Goal: Task Accomplishment & Management: Manage account settings

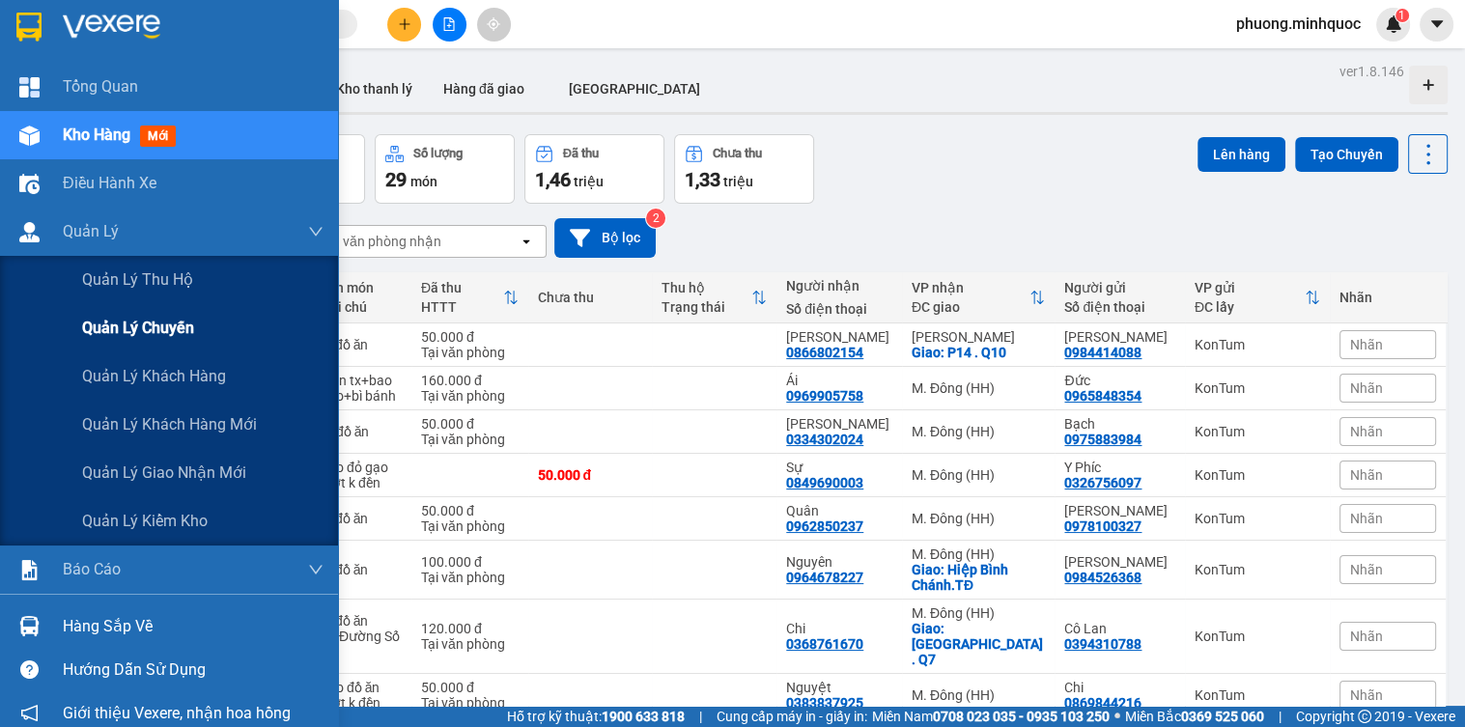
click at [47, 322] on div "Quản lý chuyến" at bounding box center [169, 328] width 338 height 48
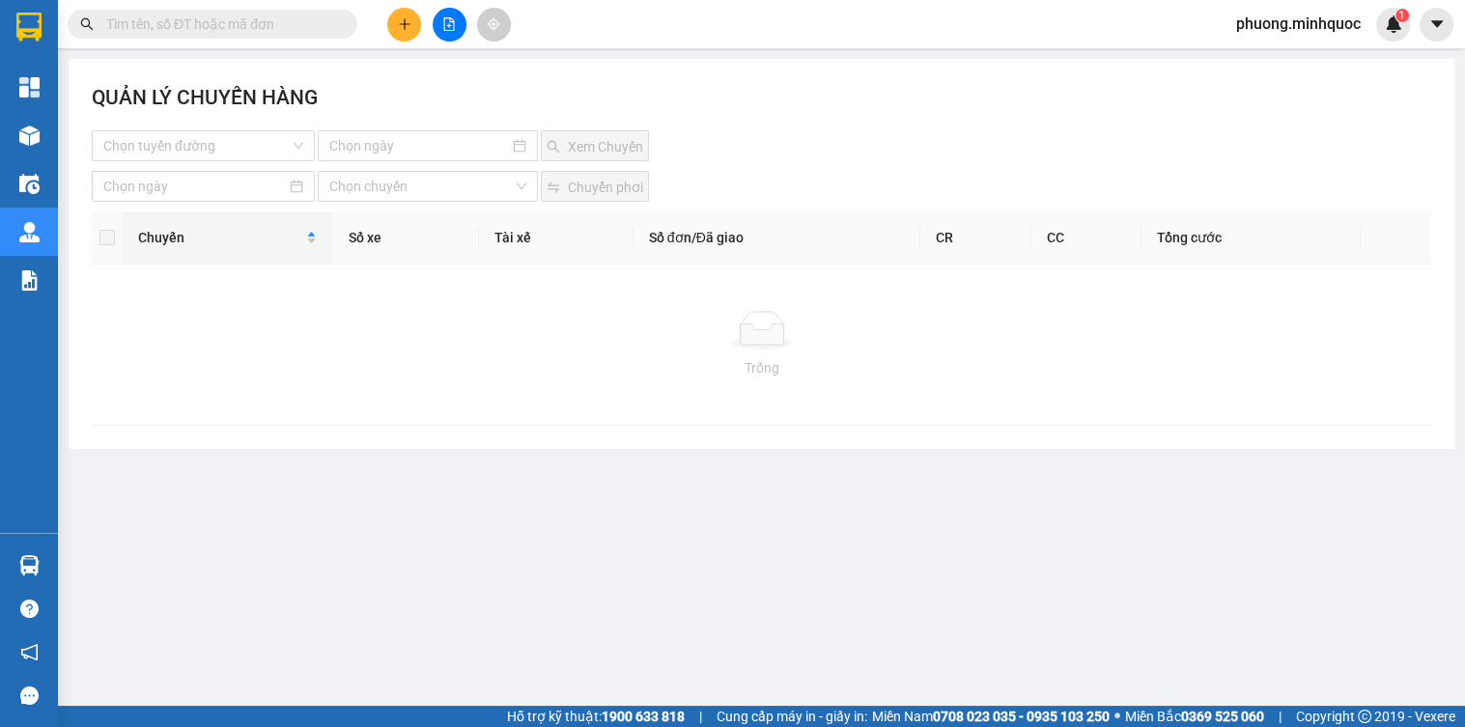
click at [430, 26] on div at bounding box center [449, 25] width 145 height 34
click at [451, 26] on icon "file-add" at bounding box center [449, 24] width 14 height 14
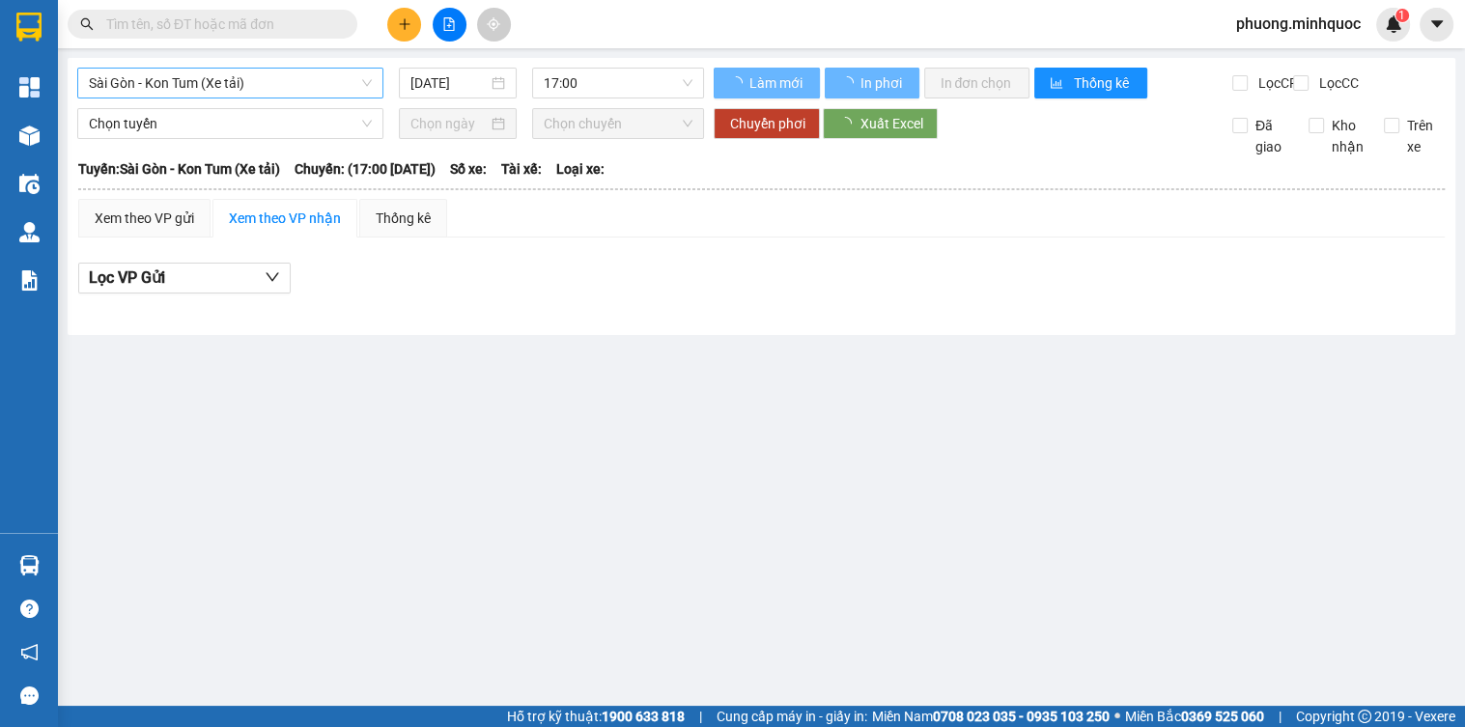
click at [255, 96] on span "Sài Gòn - Kon Tum (Xe tải)" at bounding box center [230, 83] width 283 height 29
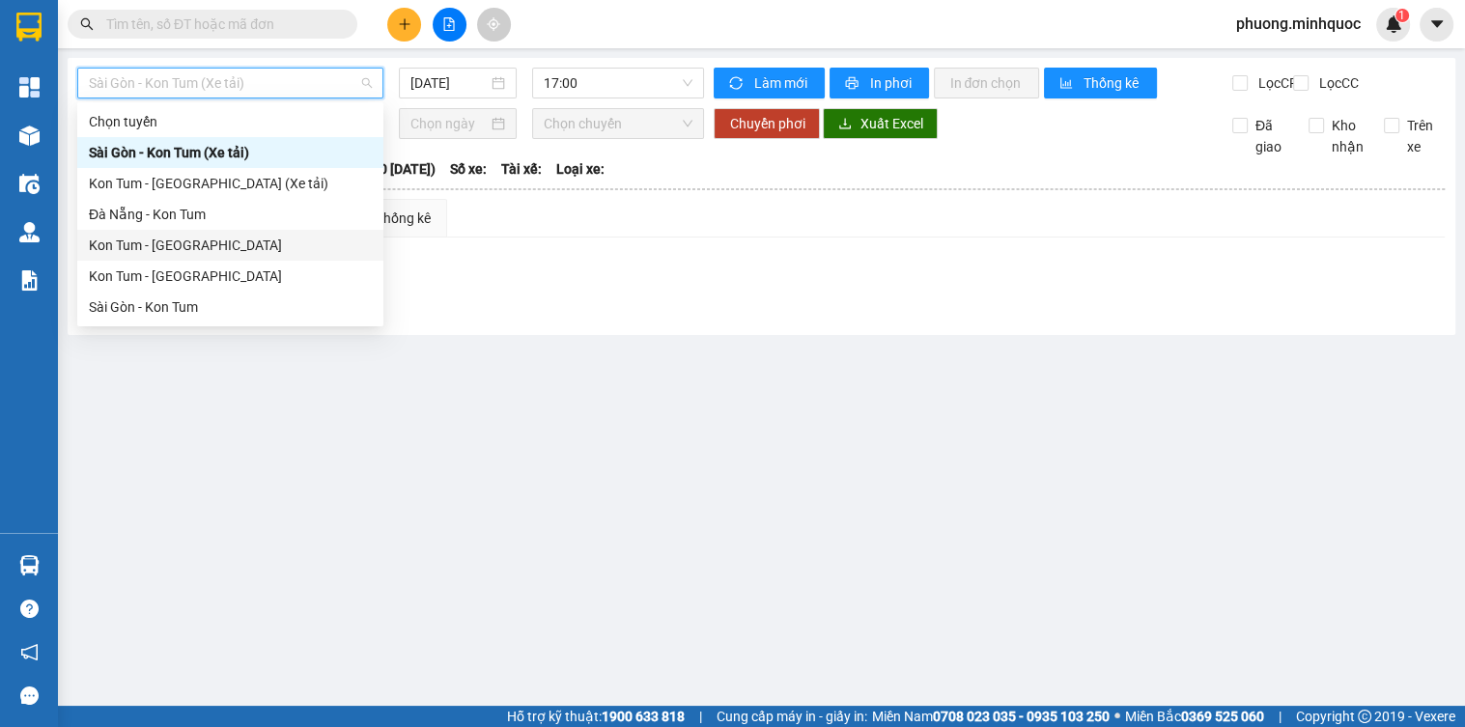
click at [184, 248] on div "Kon Tum - [GEOGRAPHIC_DATA]" at bounding box center [230, 245] width 283 height 21
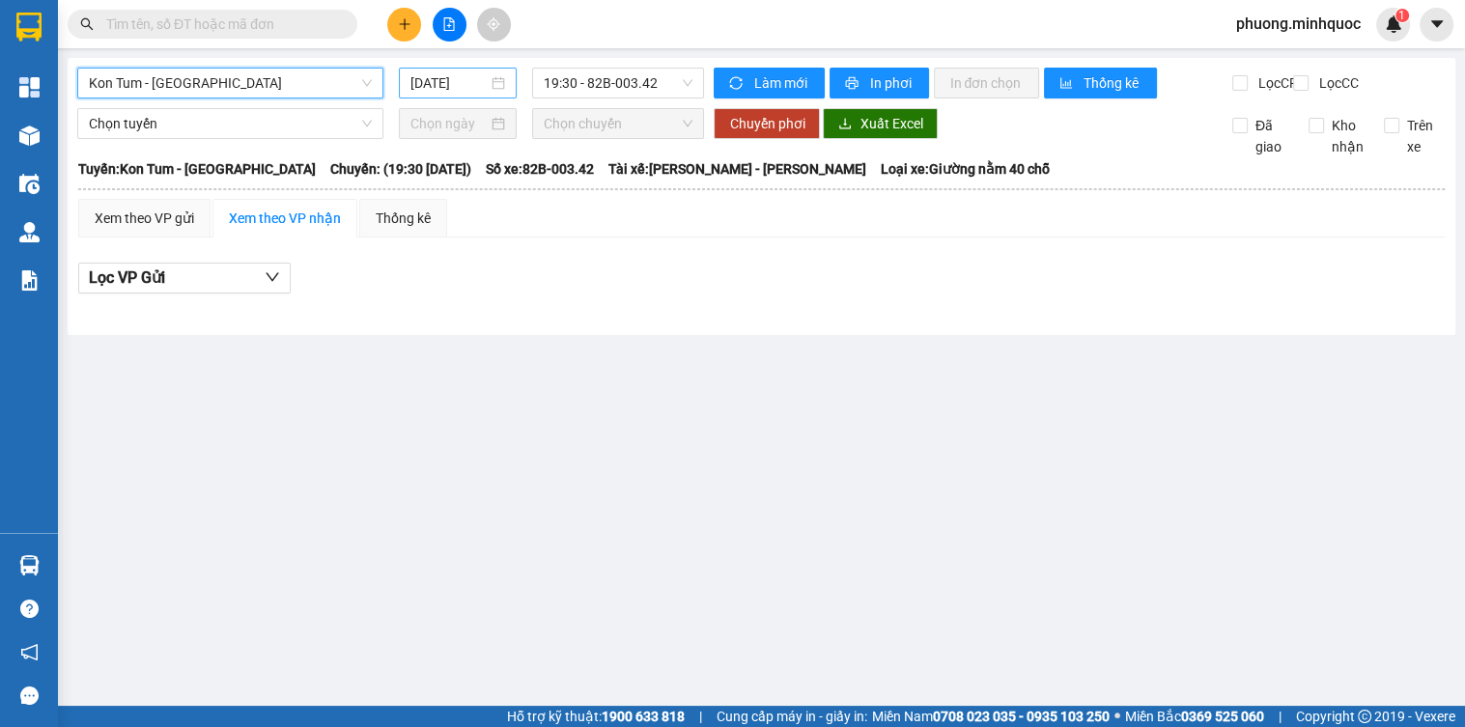
click at [411, 85] on input "[DATE]" at bounding box center [450, 82] width 78 height 21
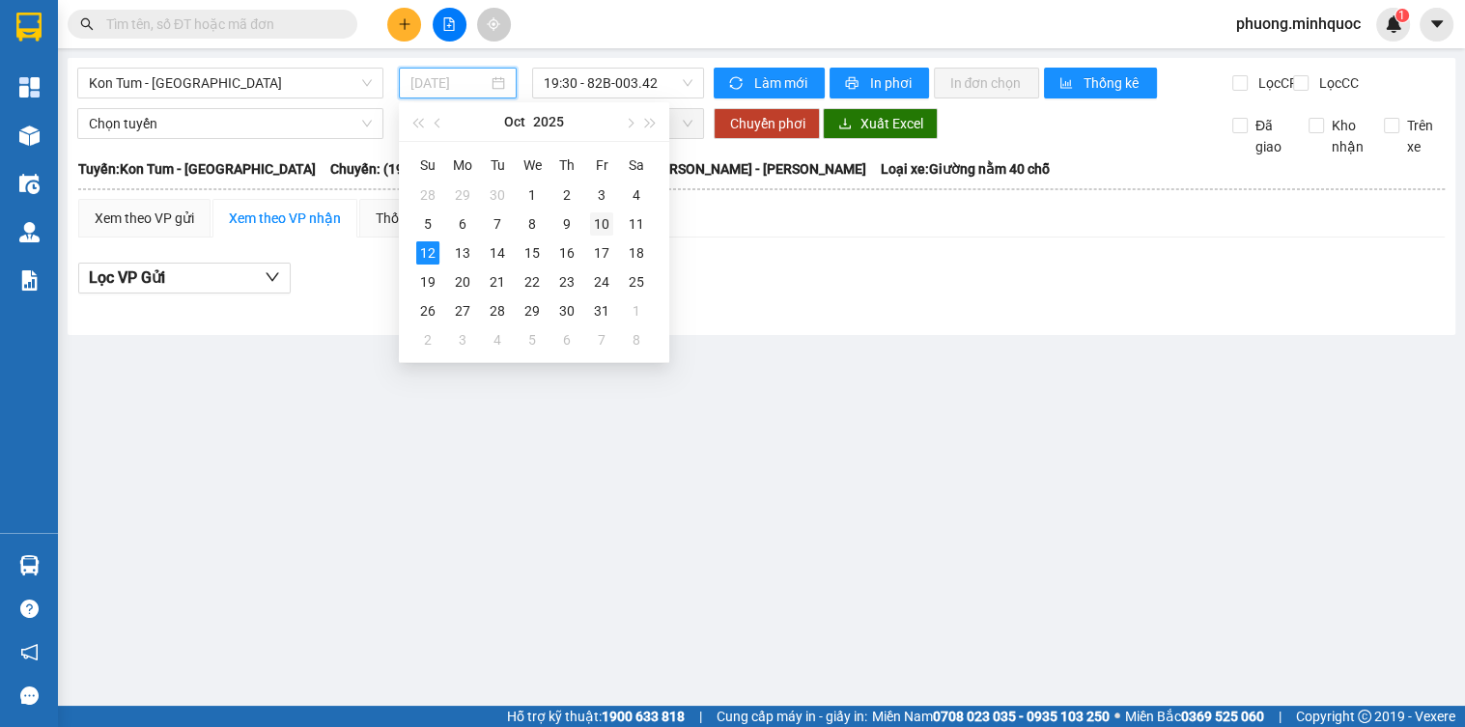
click at [611, 217] on div "10" at bounding box center [601, 224] width 23 height 23
type input "[DATE]"
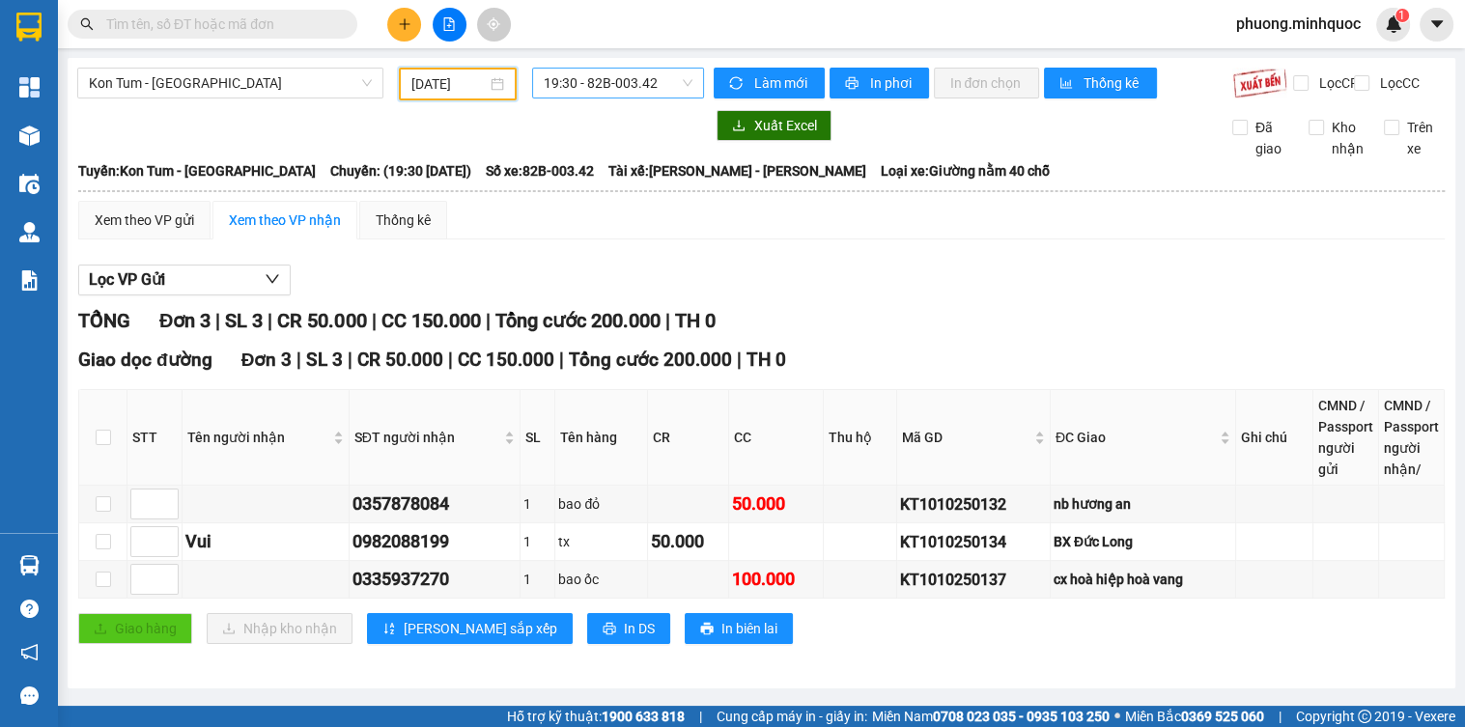
click at [626, 82] on span "19:30 - 82B-003.42" at bounding box center [618, 83] width 149 height 29
click at [1112, 313] on div "Lọc VP Gửi TỔNG Đơn 3 | SL 3 | CR 50.000 | CC 150.000 | Tổng cước 200.000 | TH…" at bounding box center [761, 461] width 1367 height 413
click at [924, 511] on div "KT1010250132" at bounding box center [973, 505] width 147 height 24
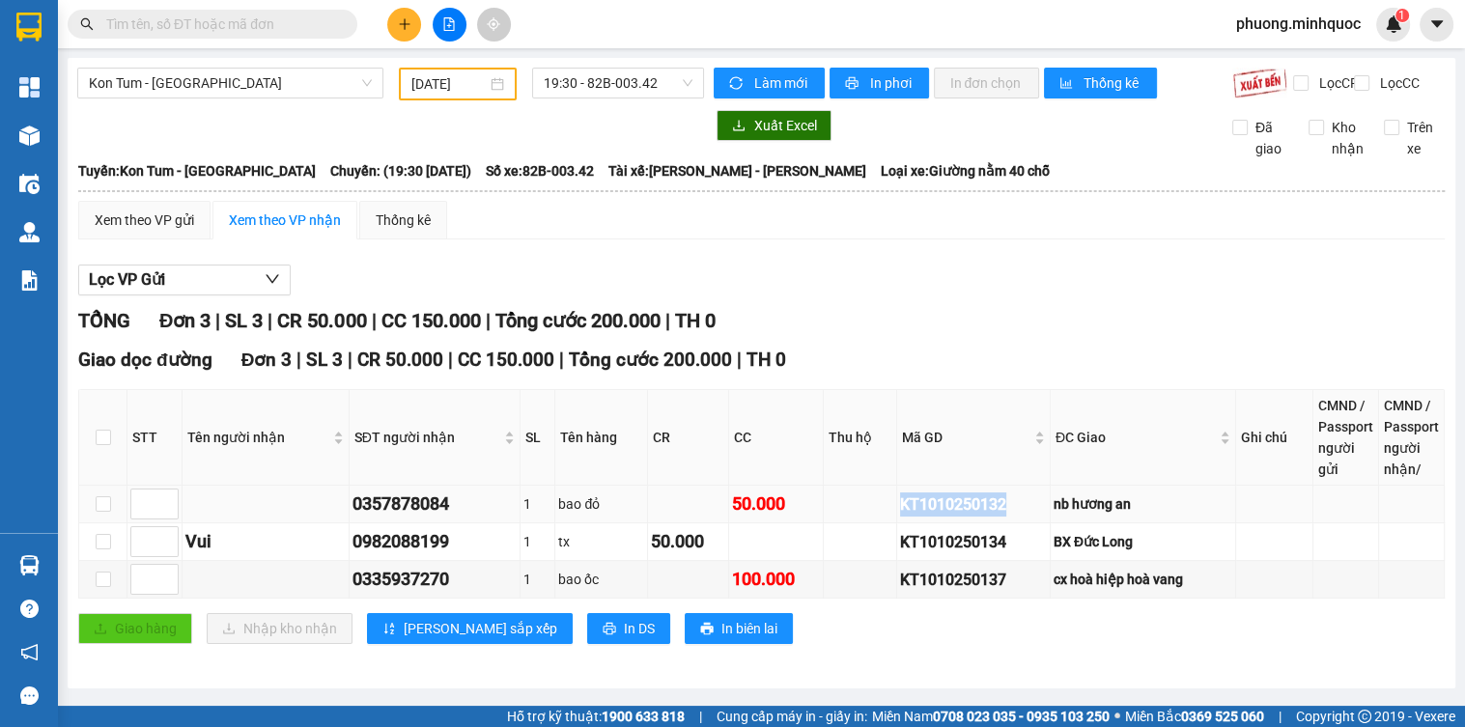
copy div "KT1010250132"
click at [224, 31] on input "text" at bounding box center [220, 24] width 228 height 21
paste input "KT1010250132"
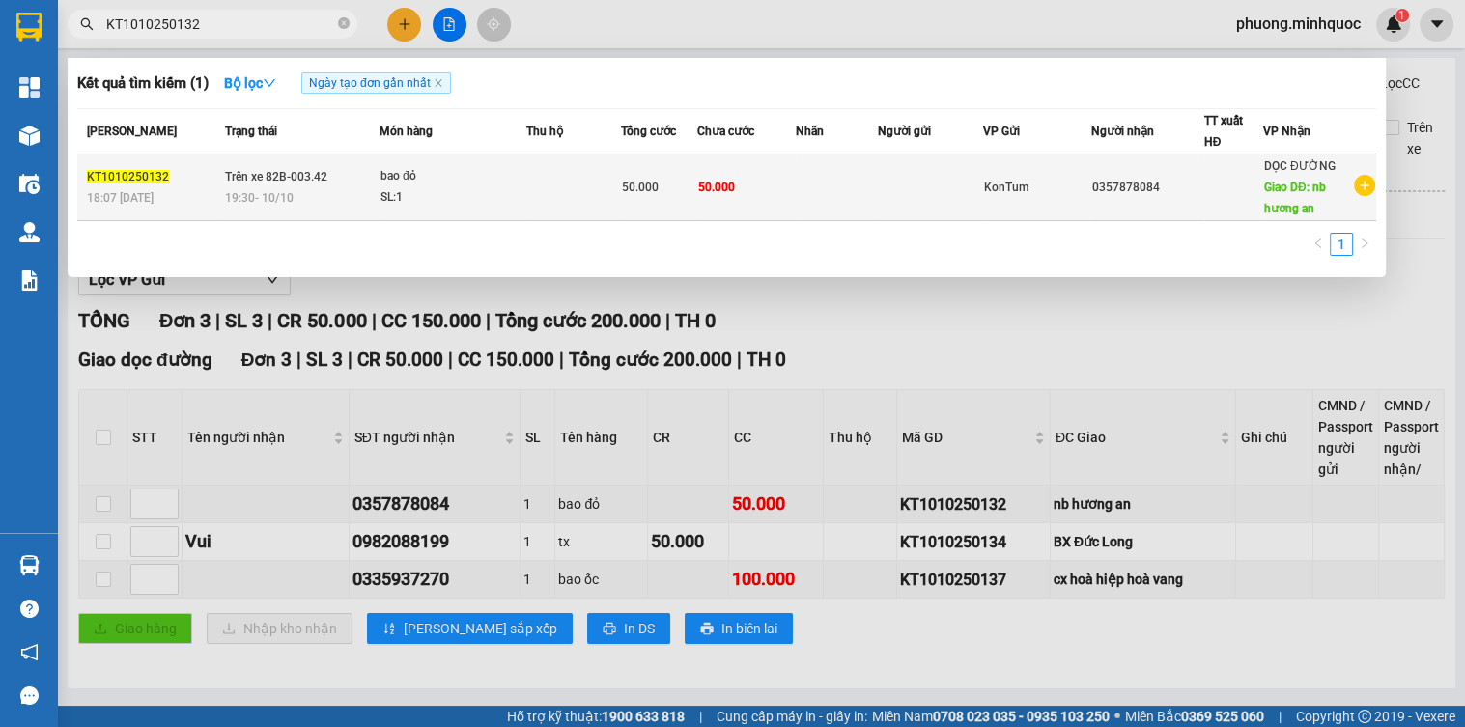
type input "KT1010250132"
click at [318, 174] on span "Trên xe 82B-003.42" at bounding box center [276, 177] width 102 height 14
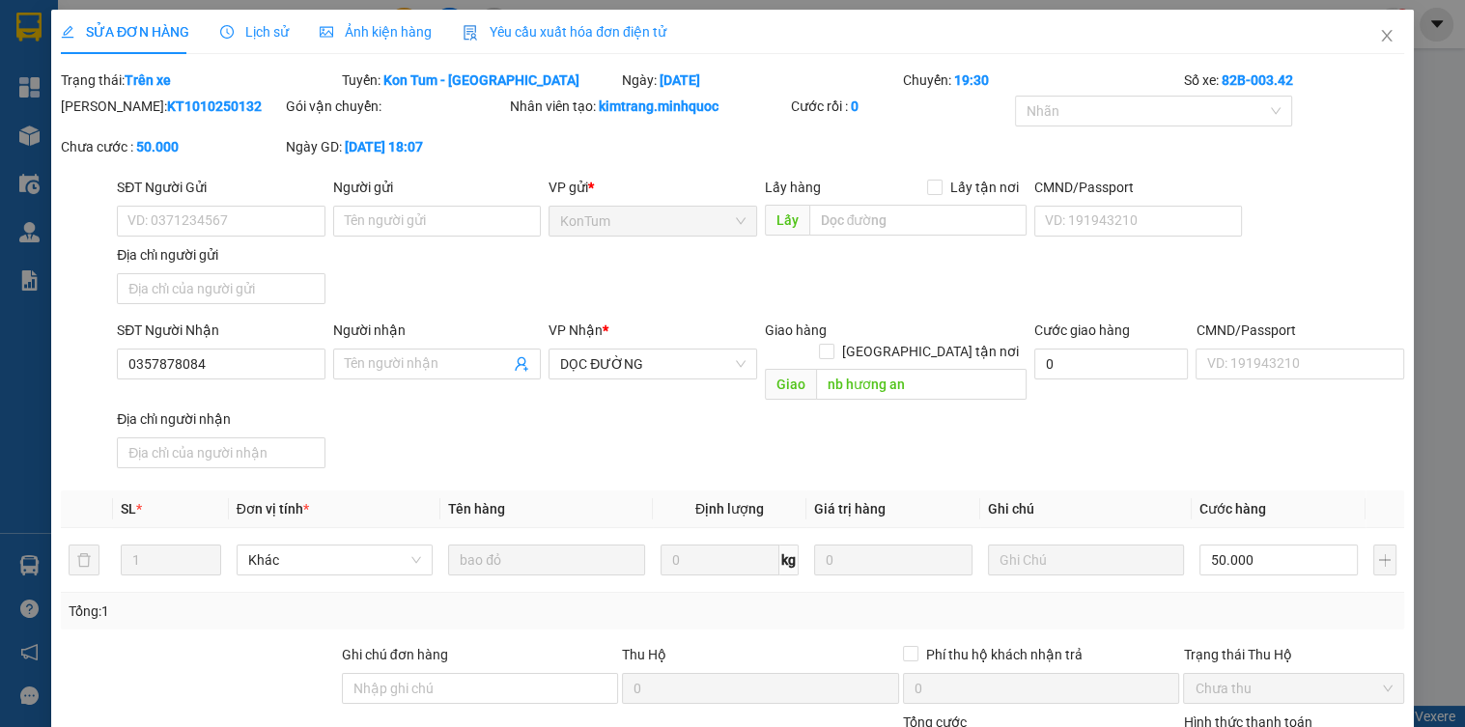
type input "0357878084"
type input "nb hương an"
type input "0"
type input "50.000"
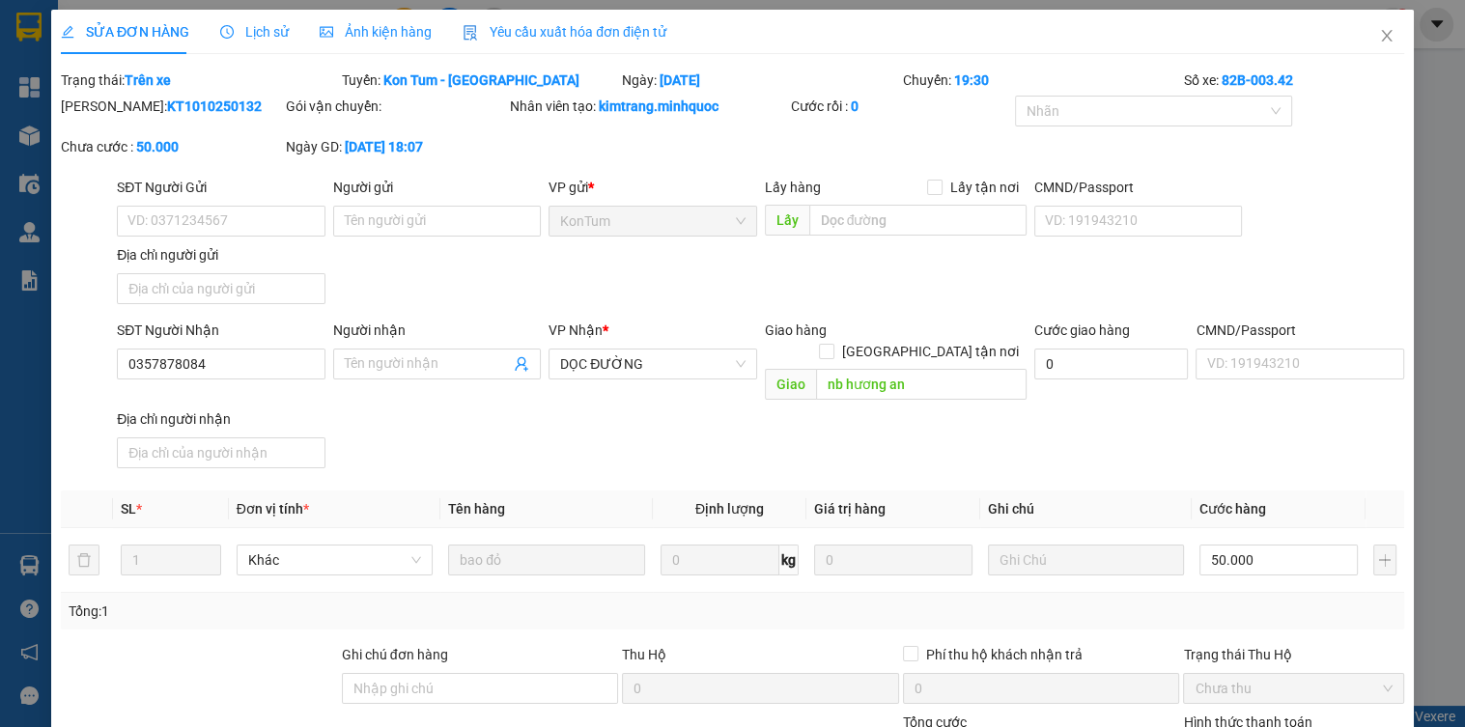
click at [454, 644] on div "Ghi chú đơn hàng" at bounding box center [480, 658] width 277 height 29
click at [446, 673] on input "Ghi chú đơn hàng" at bounding box center [480, 688] width 277 height 31
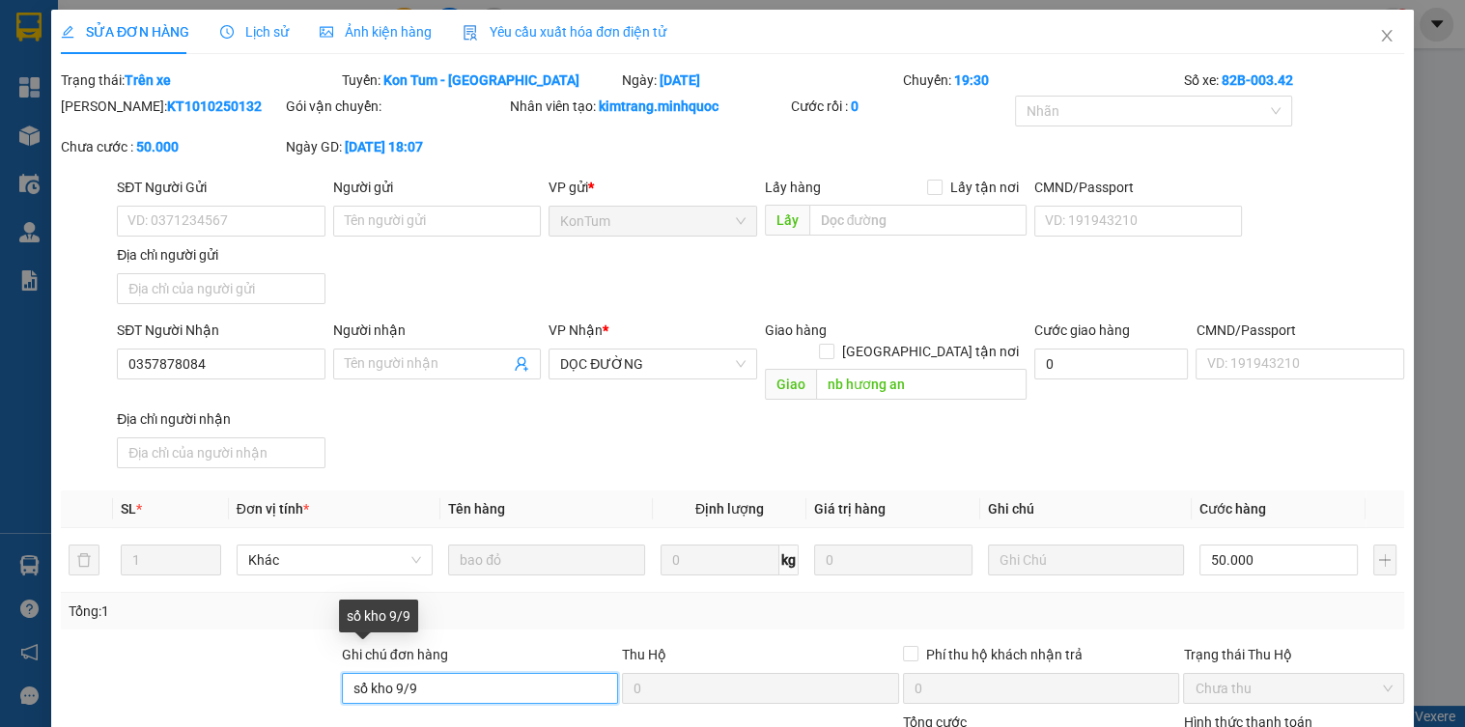
click at [405, 673] on input "sổ kho 9/9" at bounding box center [480, 688] width 277 height 31
drag, startPoint x: 415, startPoint y: 664, endPoint x: 397, endPoint y: 678, distance: 23.4
click at [397, 678] on input "sổ kho 9/9" at bounding box center [480, 688] width 277 height 31
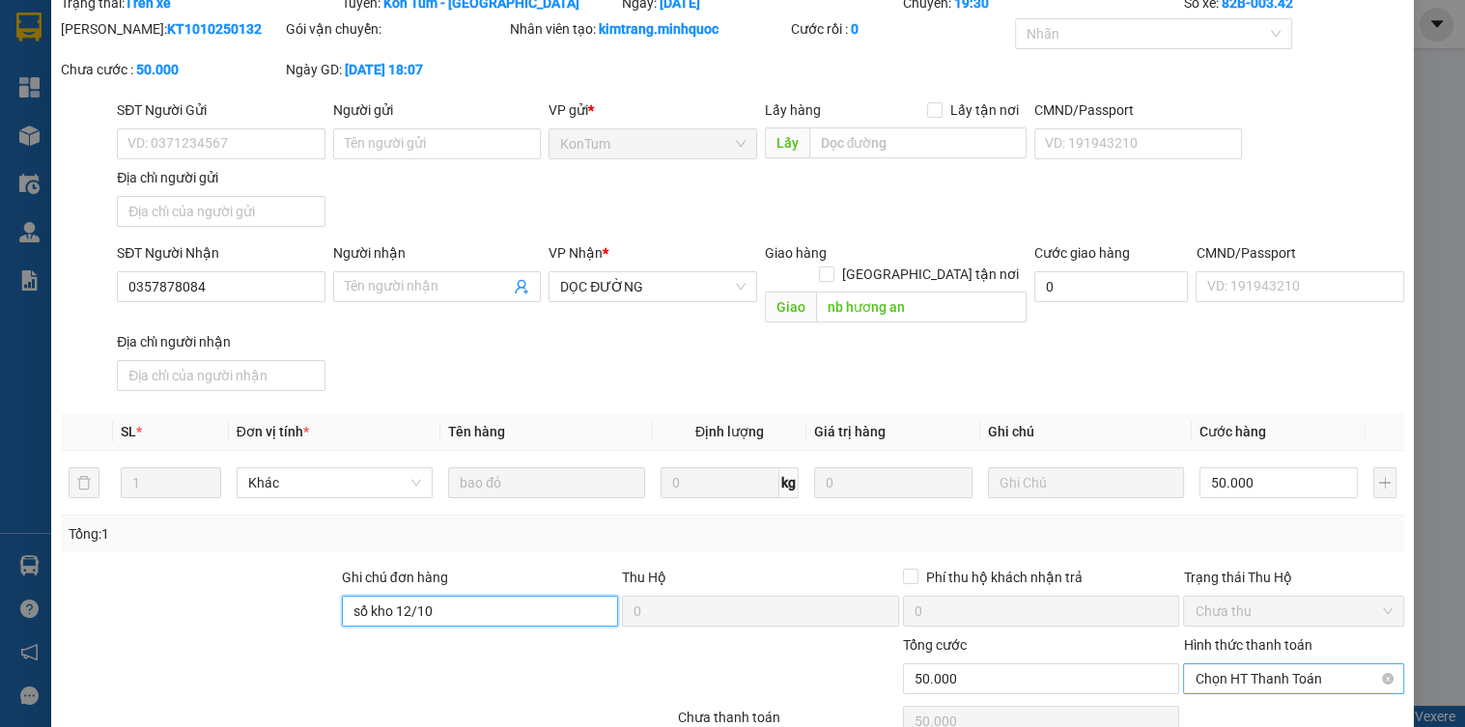
click at [1252, 665] on span "Chọn HT Thanh Toán" at bounding box center [1293, 679] width 197 height 29
type input "sổ kho 12/10"
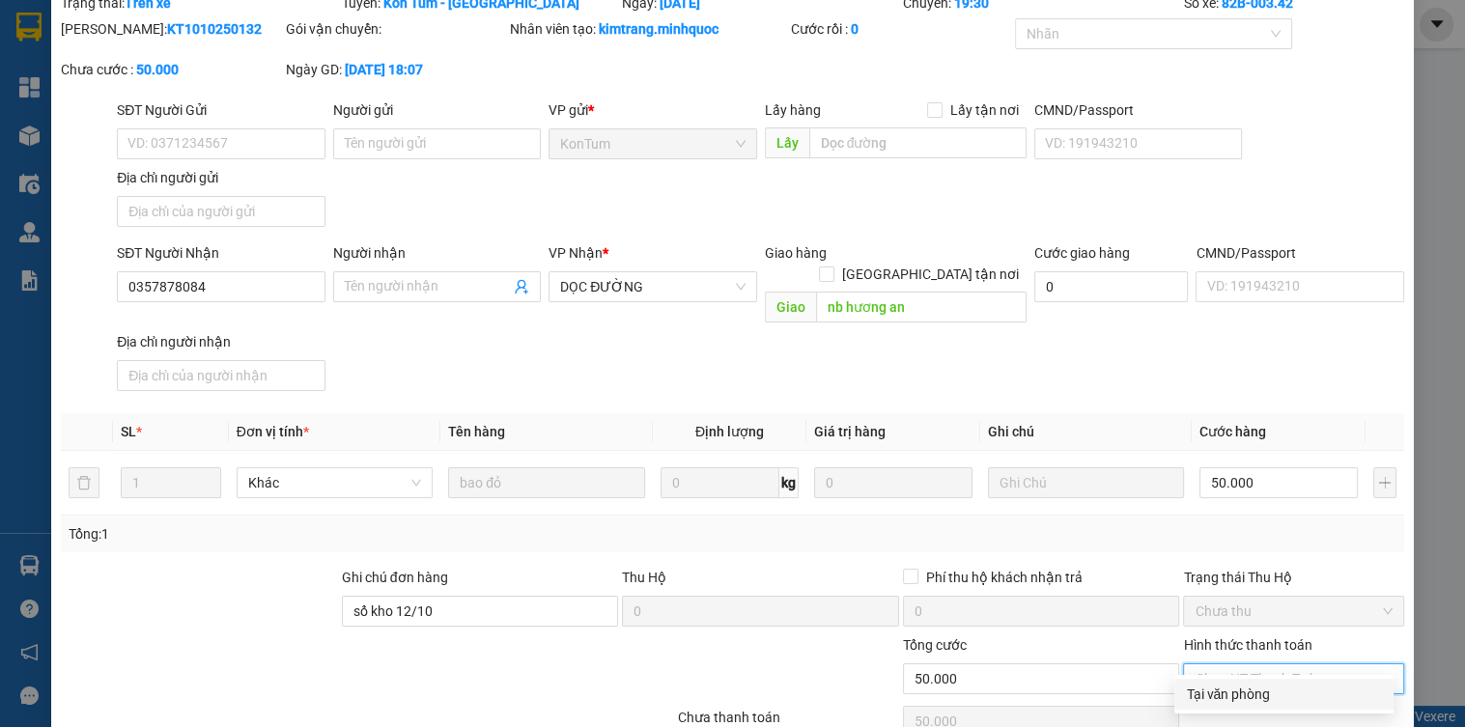
click at [1243, 697] on div "Tại văn phòng" at bounding box center [1284, 694] width 196 height 21
type input "0"
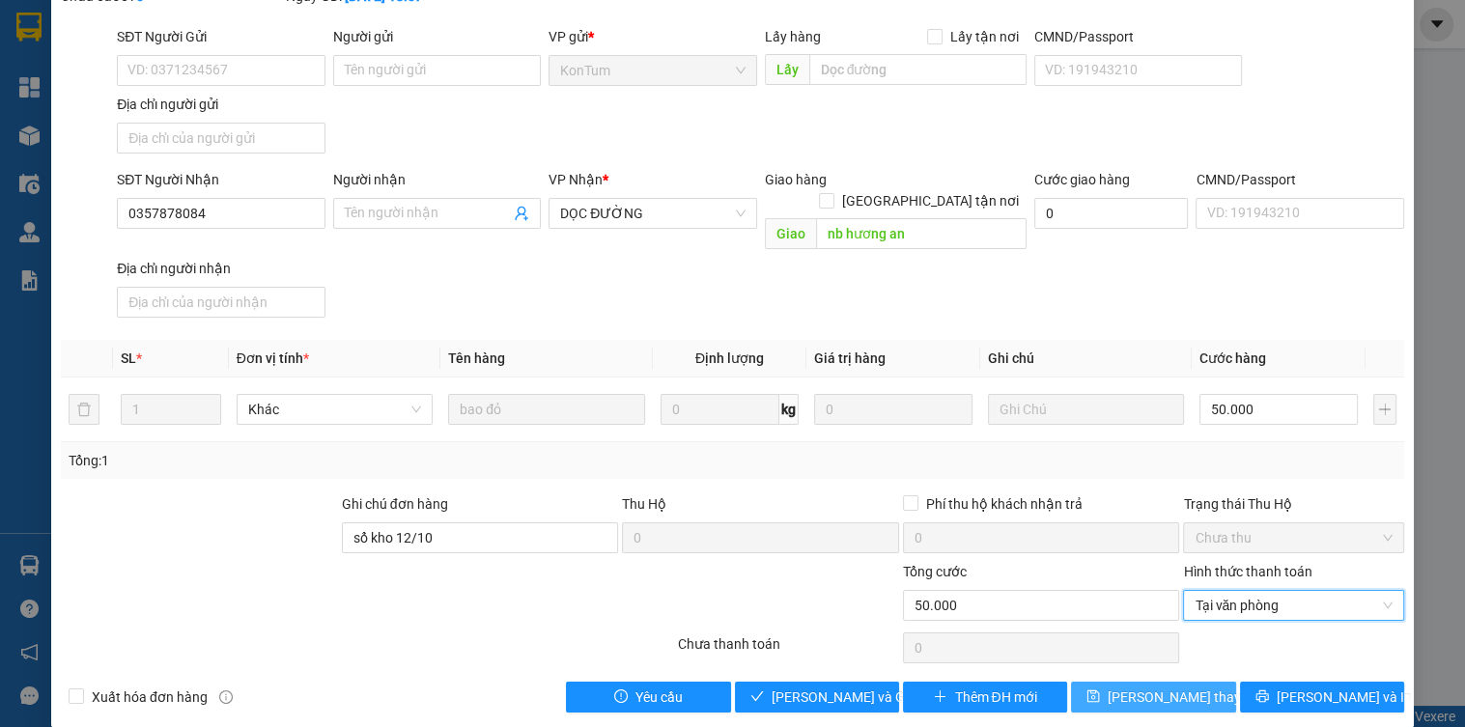
click at [1159, 688] on button "[PERSON_NAME] thay đổi" at bounding box center [1153, 697] width 164 height 31
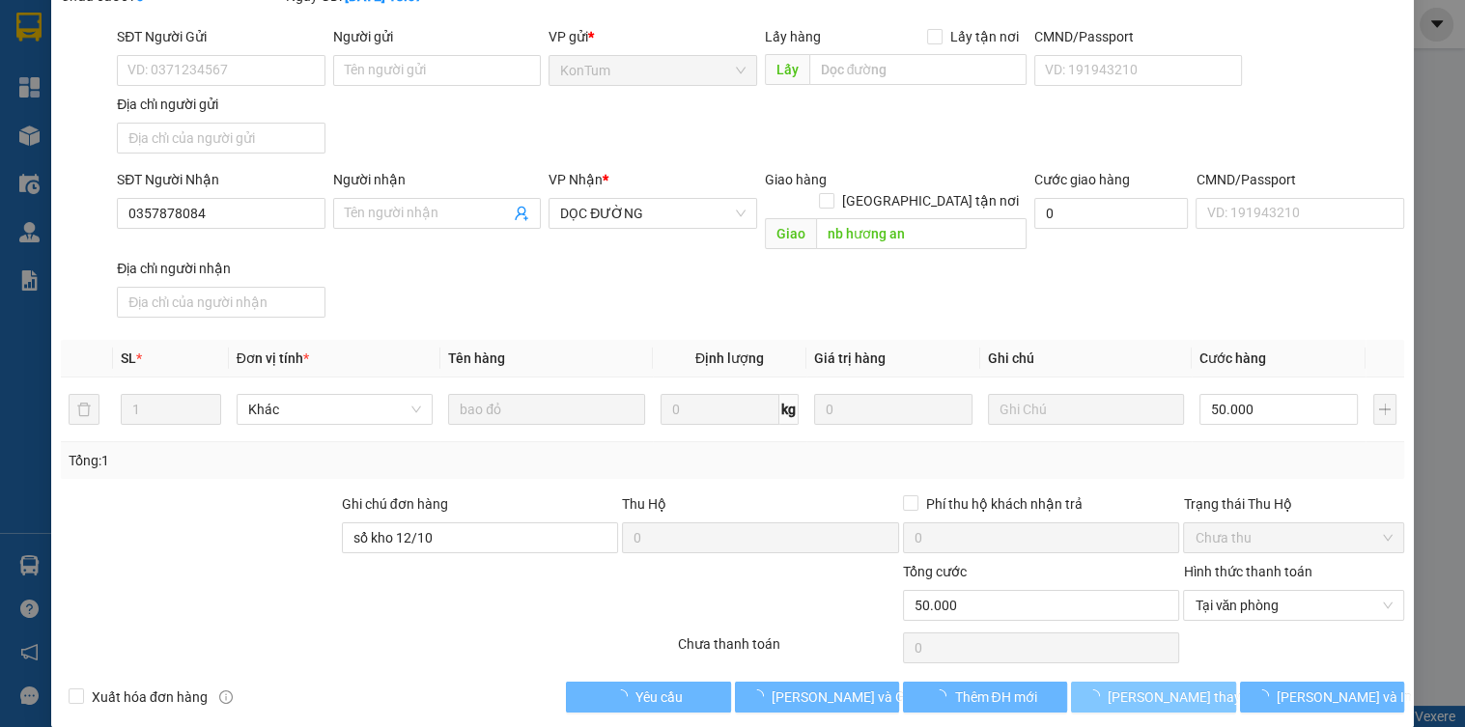
click at [1159, 687] on span "[PERSON_NAME] thay đổi" at bounding box center [1185, 697] width 155 height 21
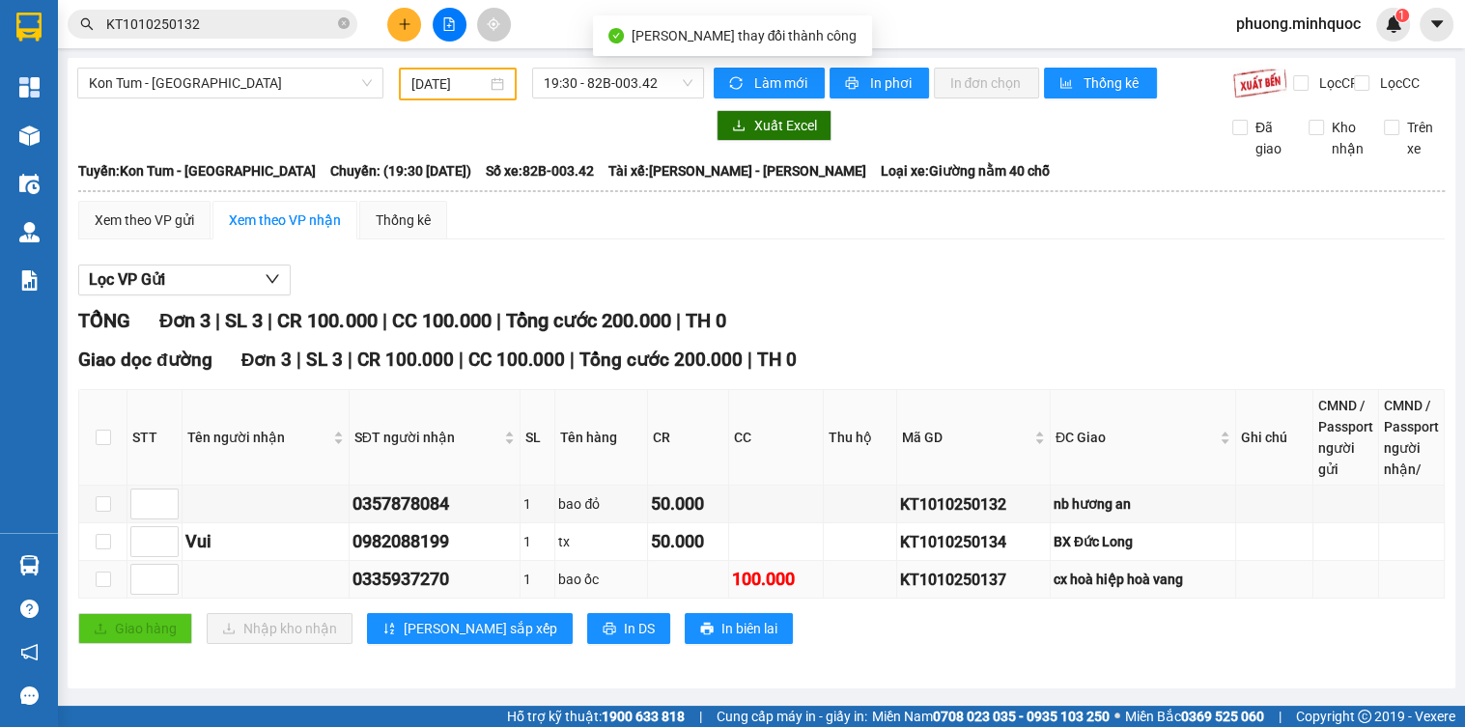
click at [911, 592] on div "KT1010250137" at bounding box center [973, 580] width 147 height 24
copy div "KT1010250137"
click at [212, 23] on input "KT1010250132" at bounding box center [220, 24] width 228 height 21
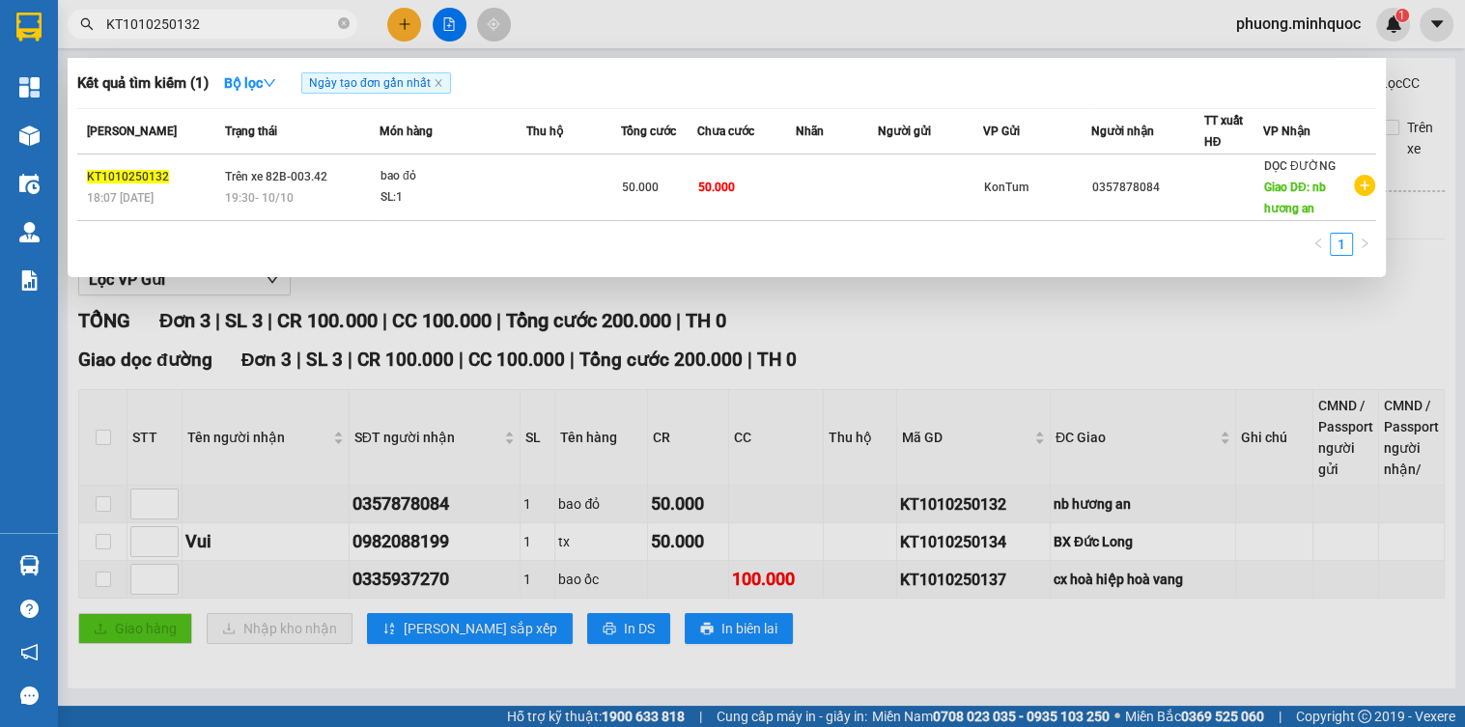
click at [212, 23] on input "KT1010250132" at bounding box center [220, 24] width 228 height 21
paste input "7"
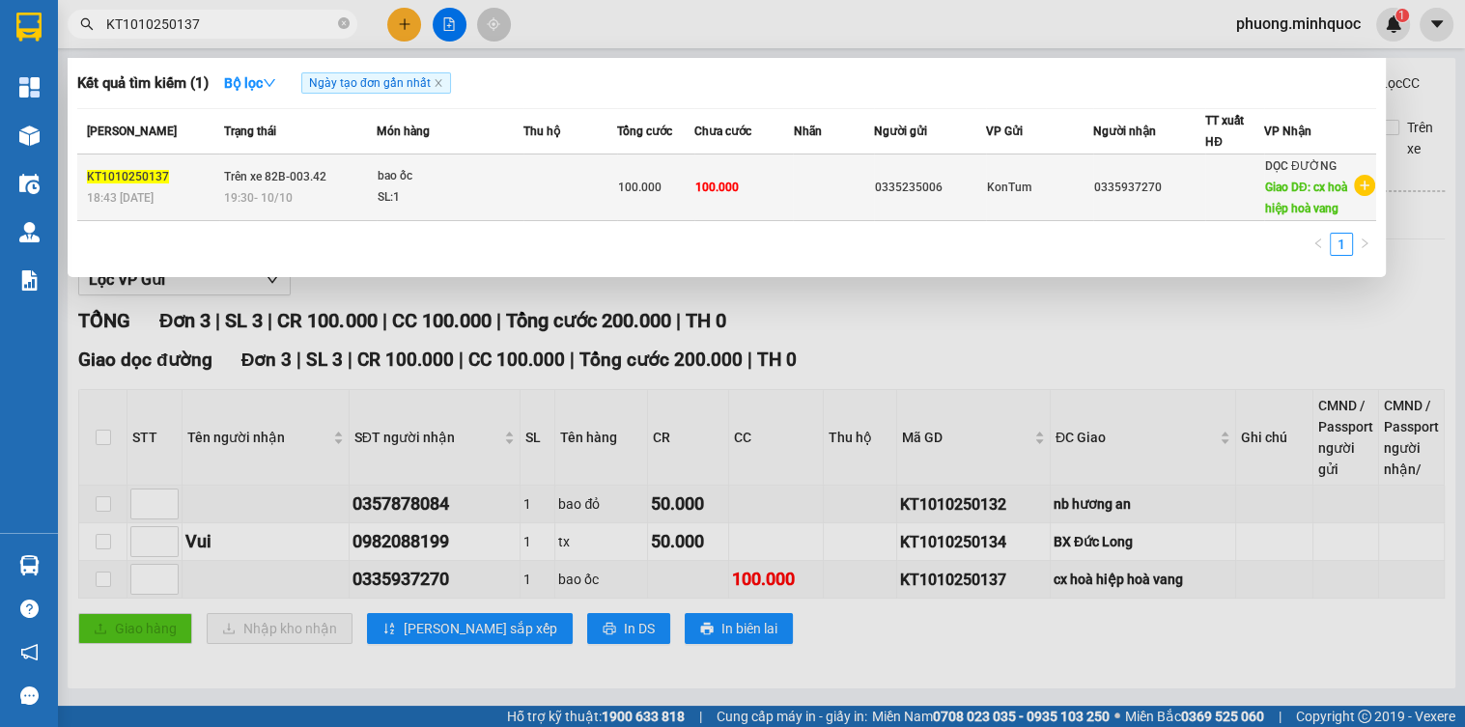
type input "KT1010250137"
click at [308, 191] on div "19:30 [DATE]" at bounding box center [300, 197] width 152 height 21
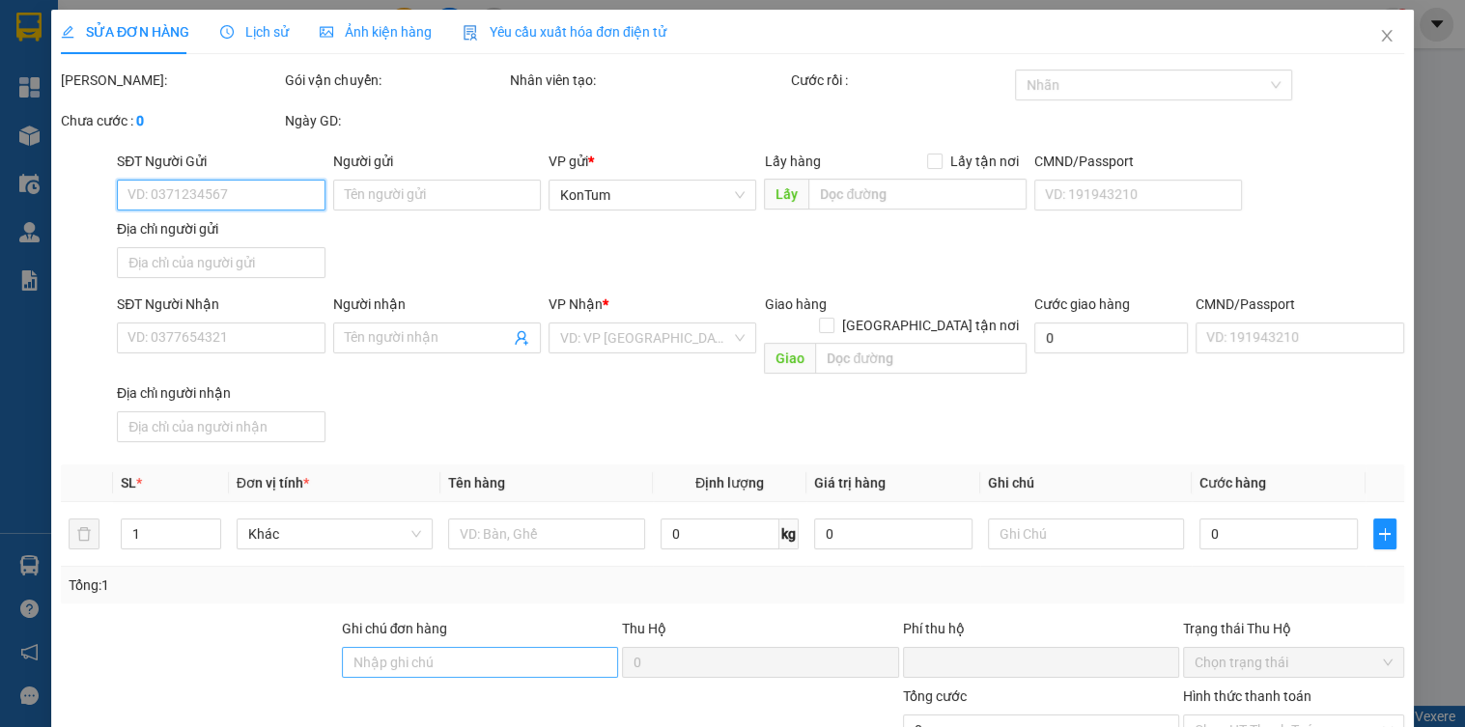
type input "0335235006"
type input "0335937270"
type input "cx hoà hiệp hoà vang"
type input "0"
type input "100.000"
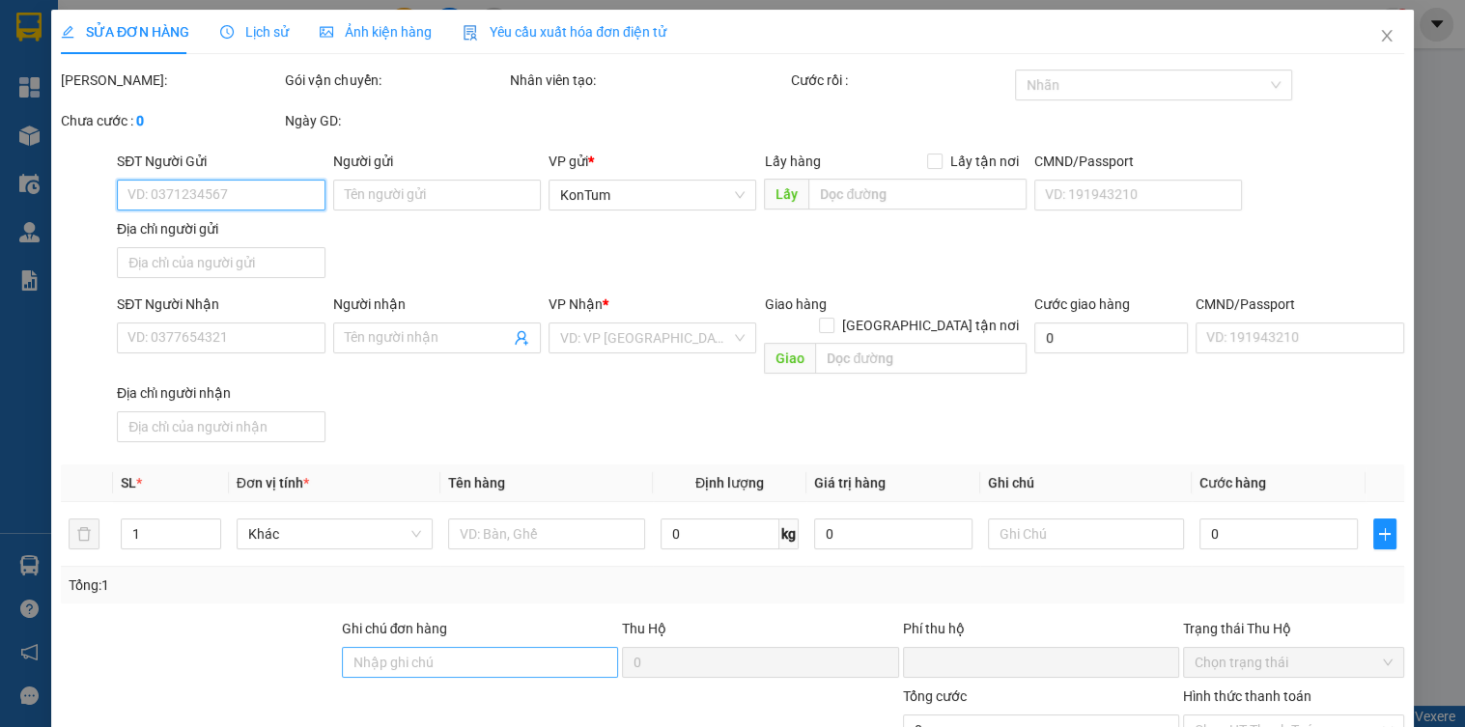
type input "100.000"
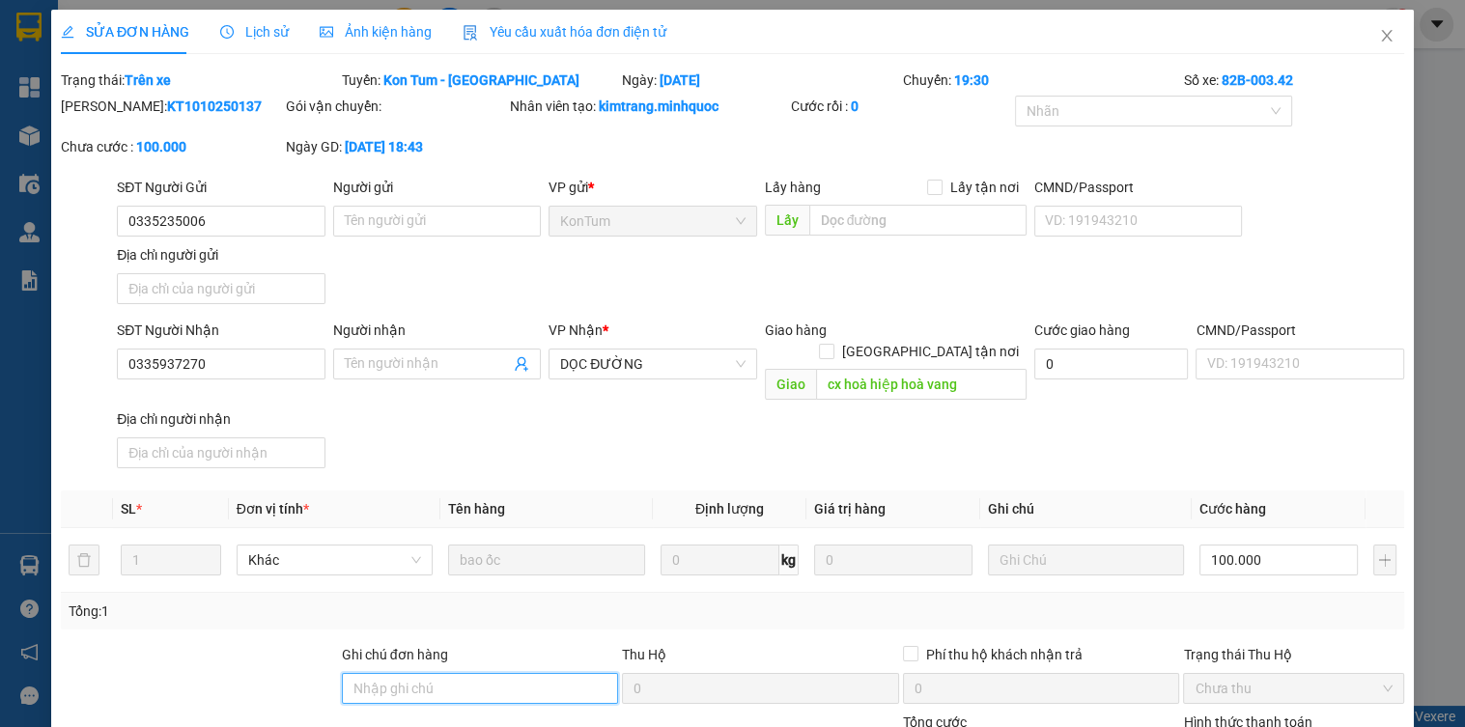
click at [384, 673] on input "Ghi chú đơn hàng" at bounding box center [480, 688] width 277 height 31
type input "sổ kho 12/10"
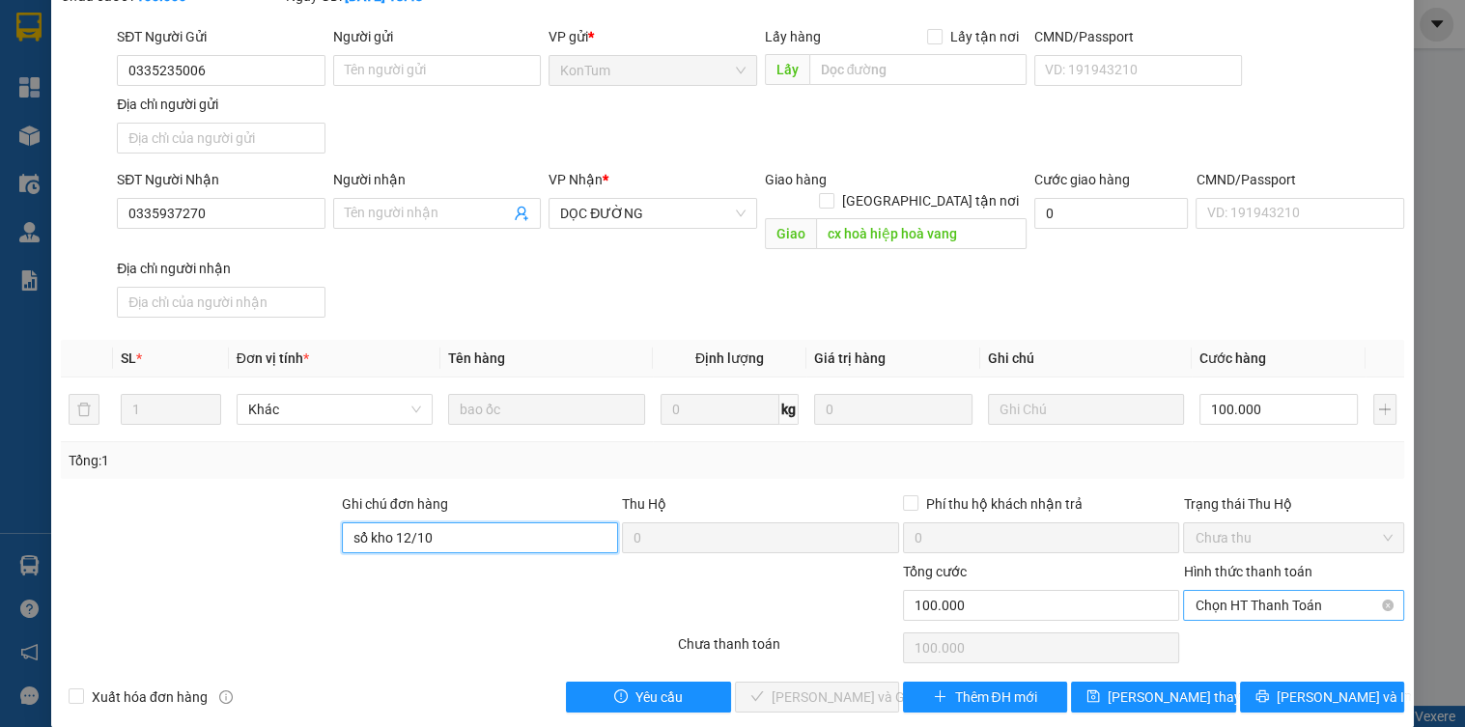
click at [1269, 591] on span "Chọn HT Thanh Toán" at bounding box center [1293, 605] width 197 height 29
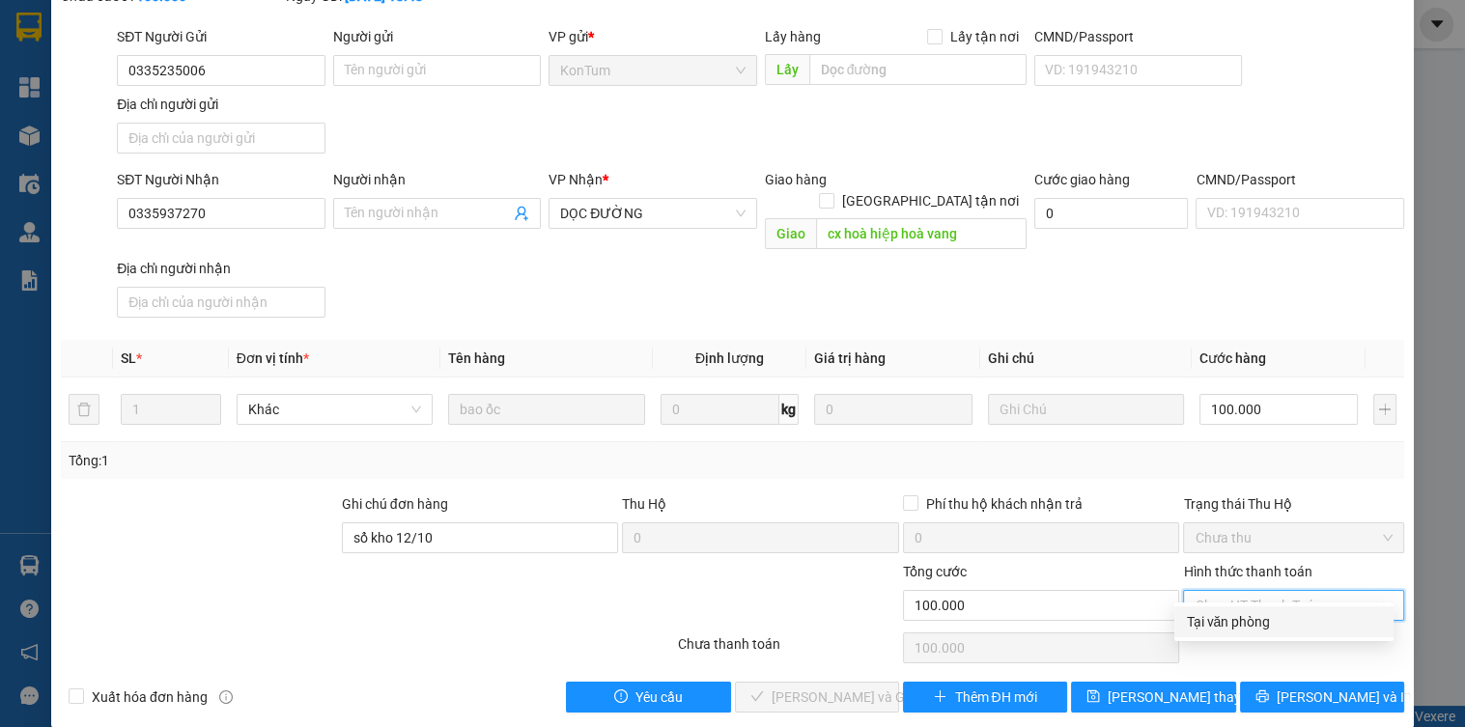
click at [1267, 626] on div "Tại văn phòng" at bounding box center [1284, 621] width 196 height 21
type input "0"
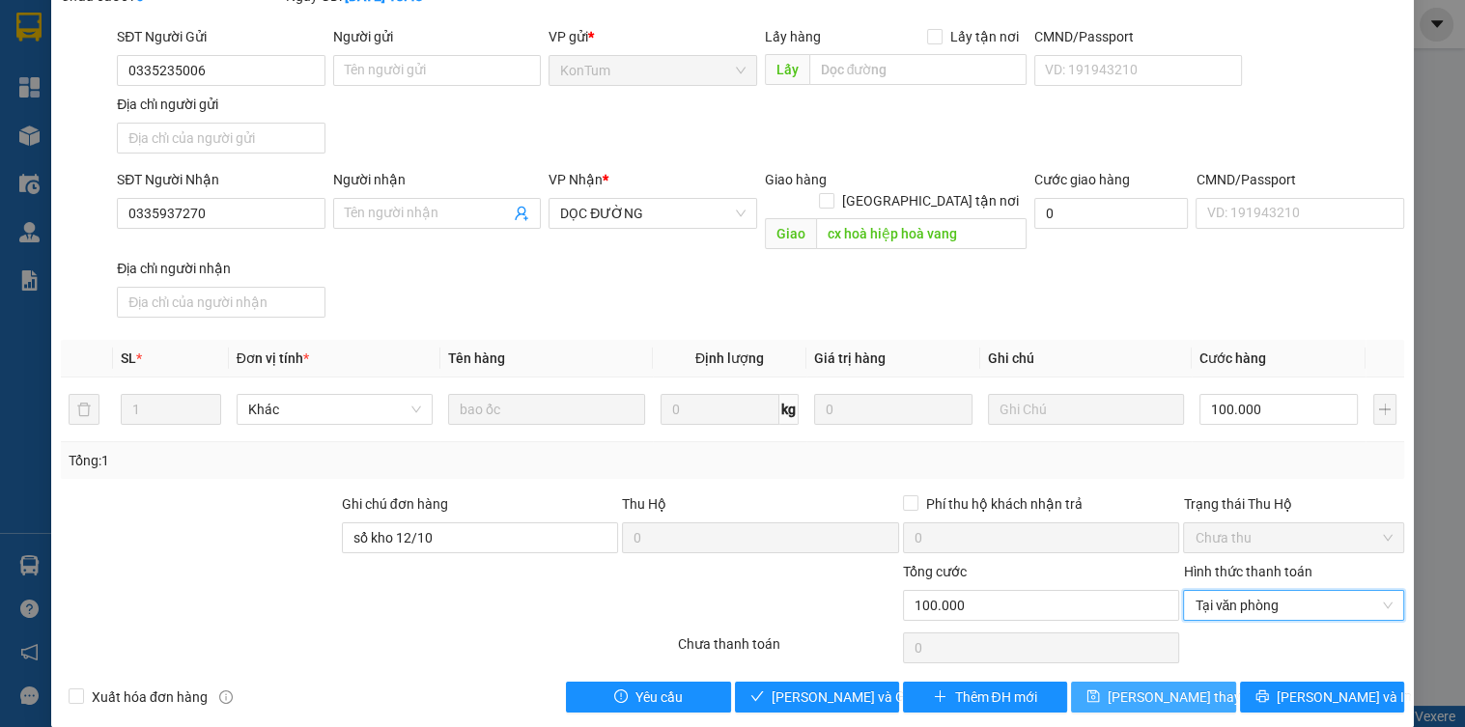
click at [1182, 687] on span "[PERSON_NAME] thay đổi" at bounding box center [1185, 697] width 155 height 21
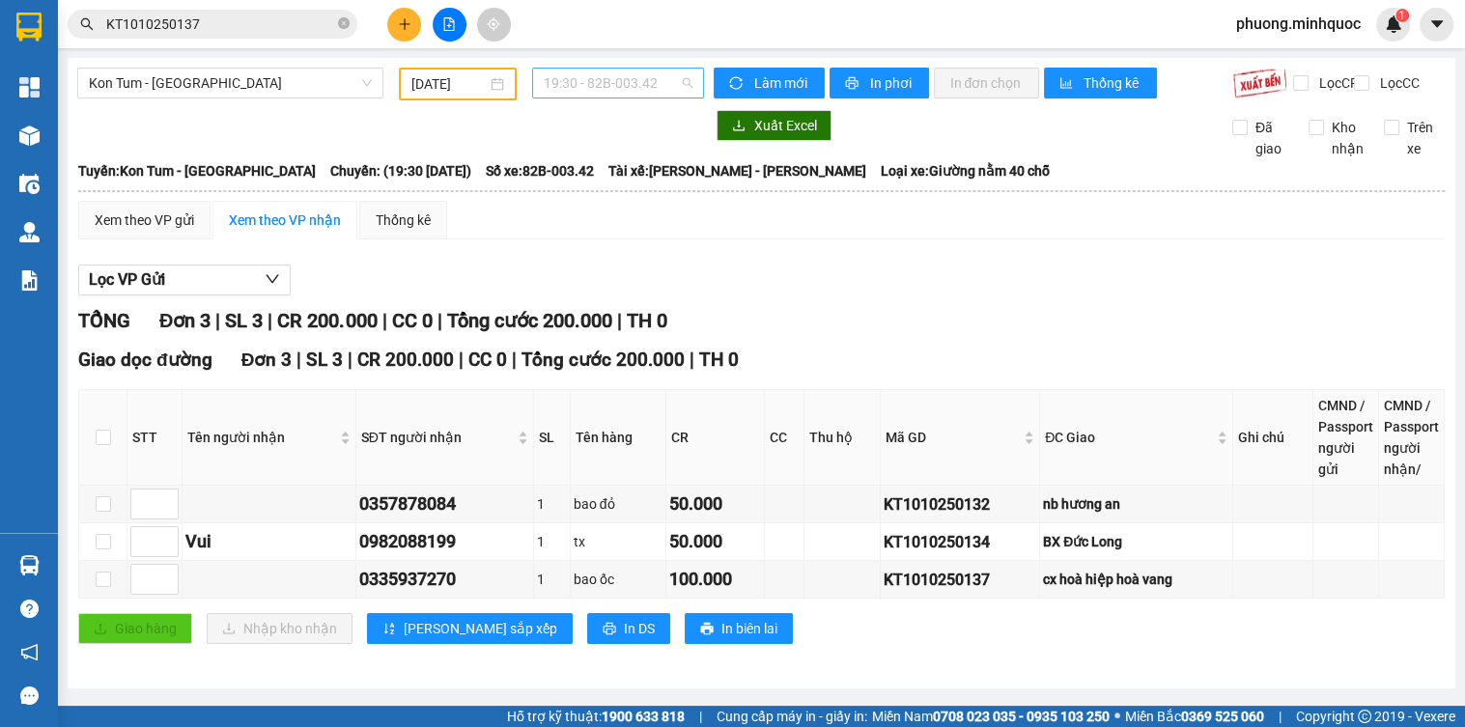
click at [609, 87] on span "19:30 - 82B-003.42" at bounding box center [618, 83] width 149 height 29
click at [611, 176] on div "20:00 - 76H-066.56" at bounding box center [615, 183] width 151 height 21
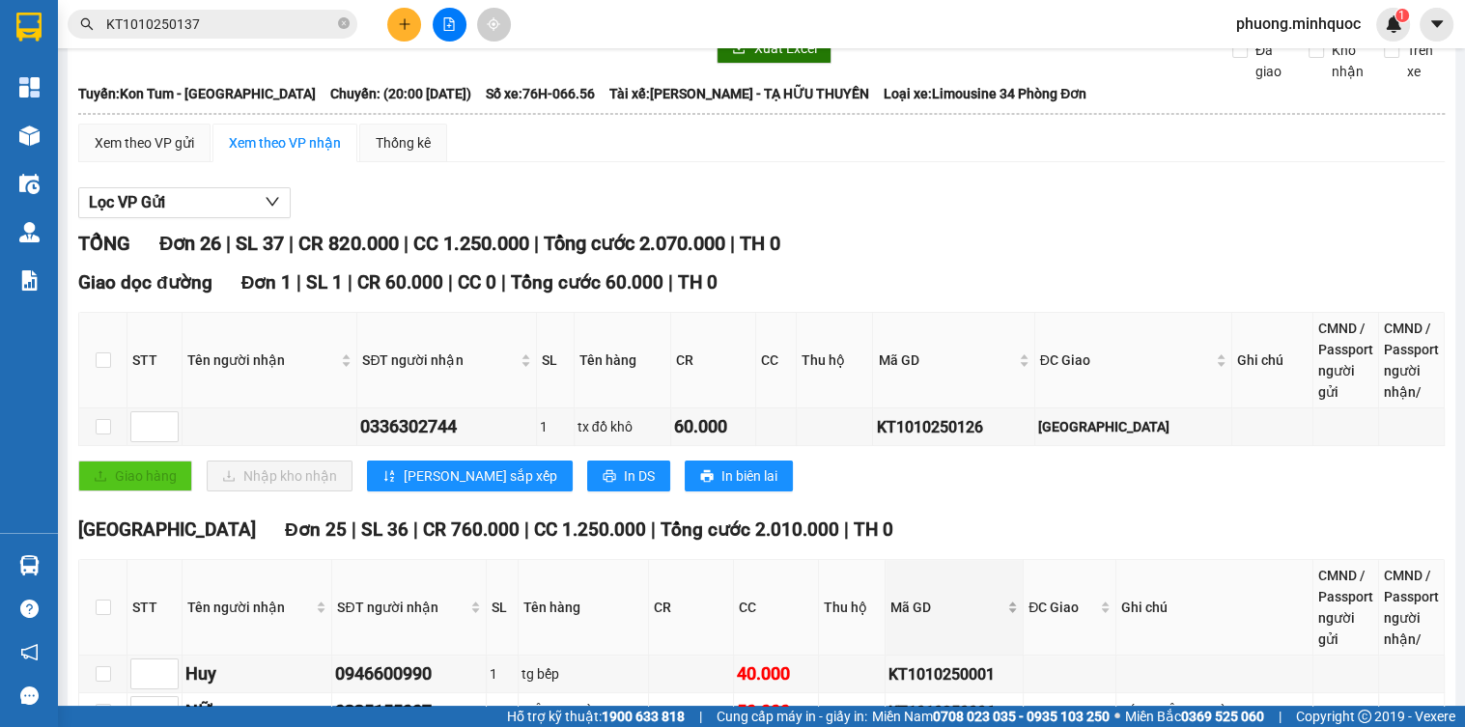
scroll to position [232, 0]
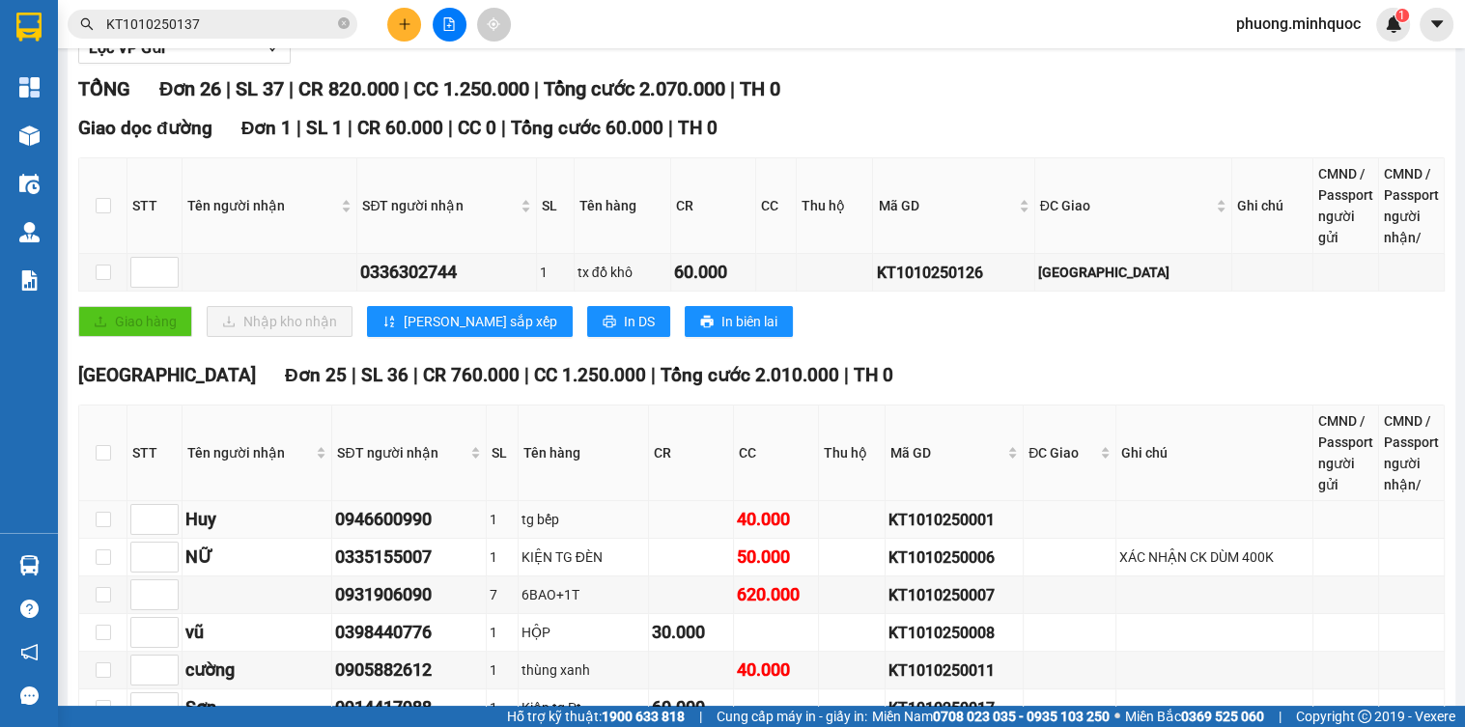
click at [939, 532] on div "KT1010250001" at bounding box center [954, 520] width 131 height 24
copy div "KT1010250001"
click at [216, 8] on div "Kết quả tìm kiếm ( 1 ) Bộ lọc Ngày tạo đơn gần nhất Mã ĐH Trạng thái Món hàng T…" at bounding box center [188, 25] width 377 height 34
click at [216, 35] on span "KT1010250137" at bounding box center [213, 24] width 290 height 29
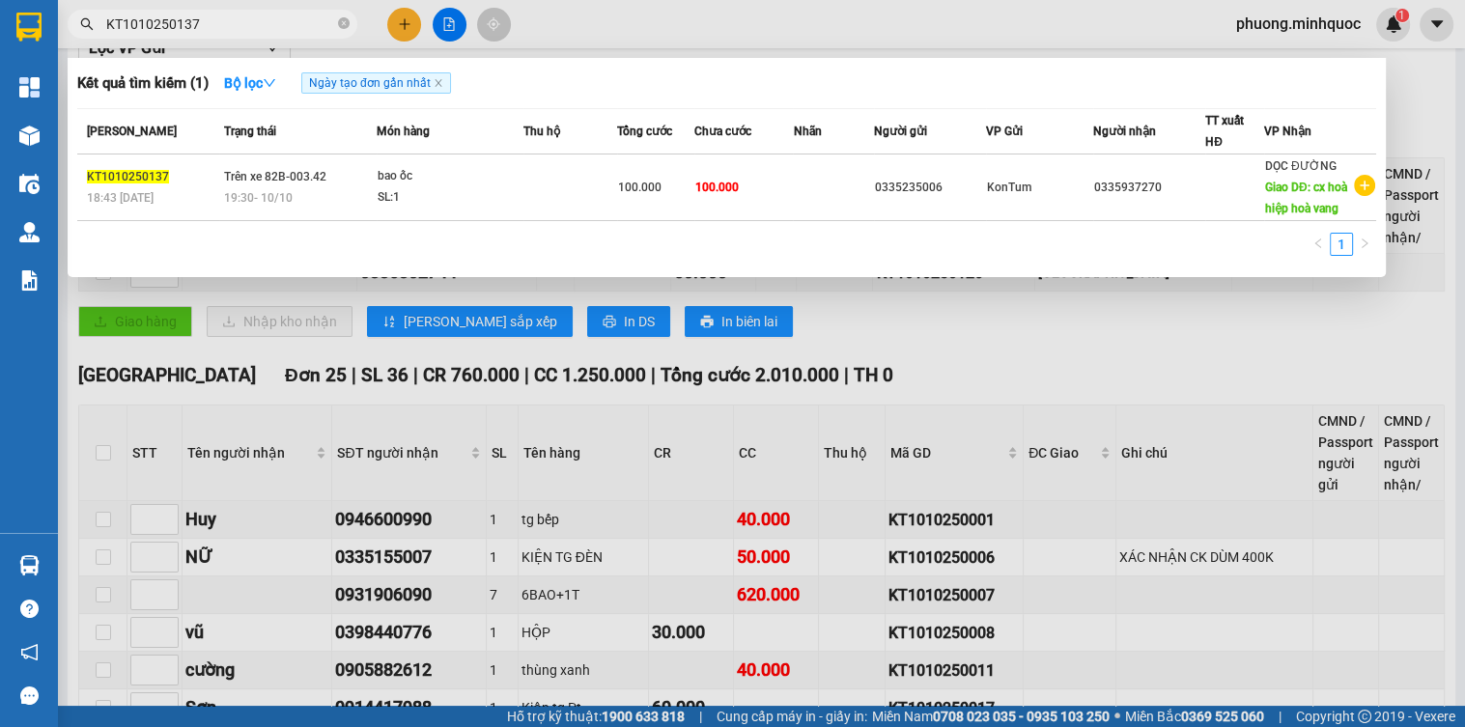
click at [216, 35] on span "KT1010250137" at bounding box center [213, 24] width 290 height 29
click at [216, 27] on input "KT1010250137" at bounding box center [220, 24] width 228 height 21
paste input "001"
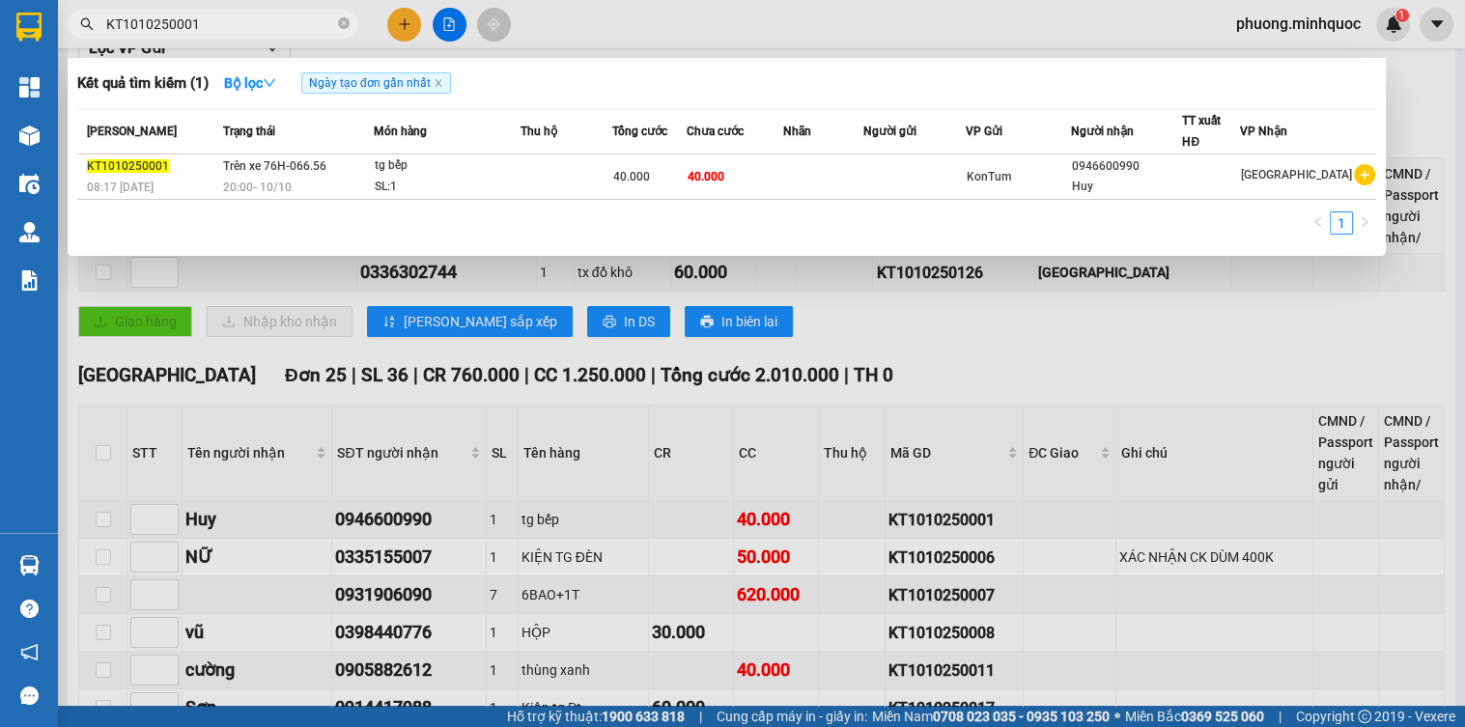
type input "KT1010250001"
click at [270, 189] on span "20:00 [DATE]" at bounding box center [257, 188] width 69 height 14
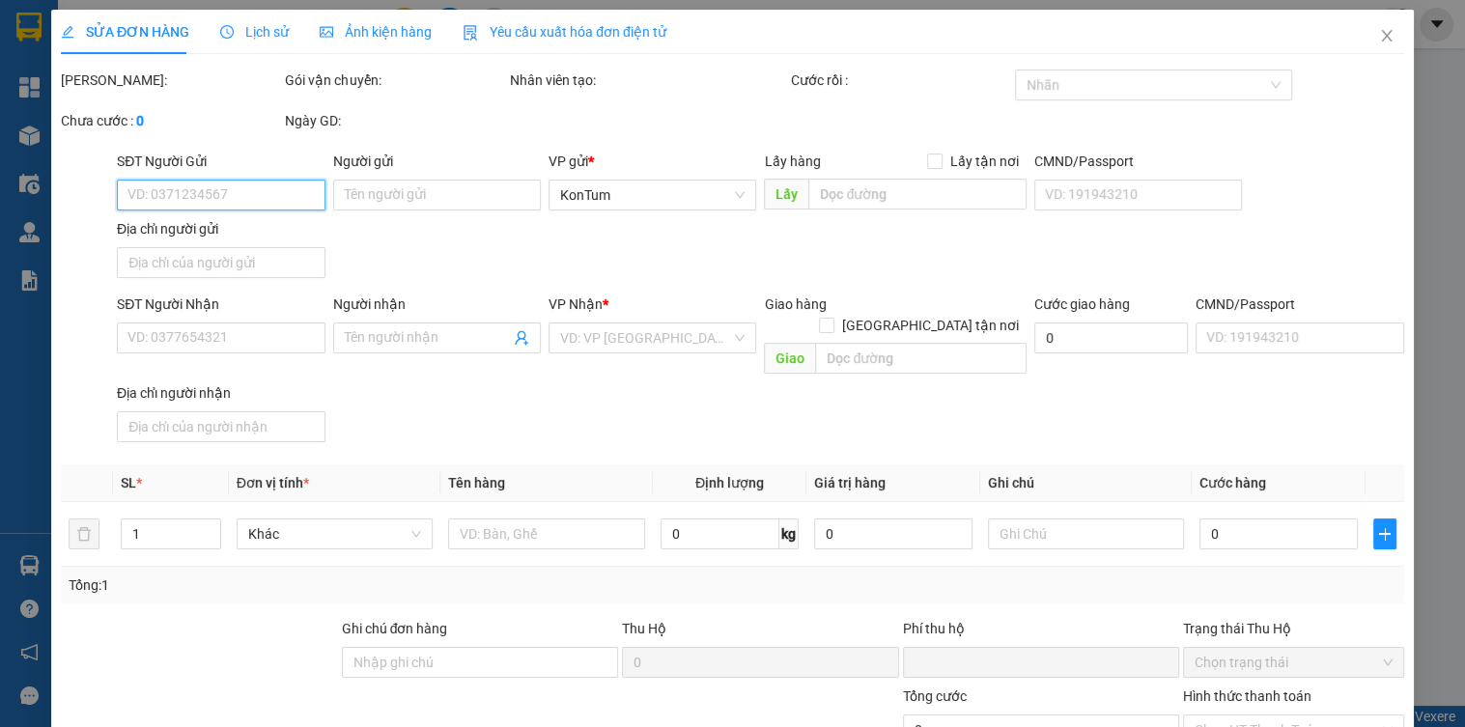
type input "0946600990"
type input "Huy"
type input "0"
type input "40.000"
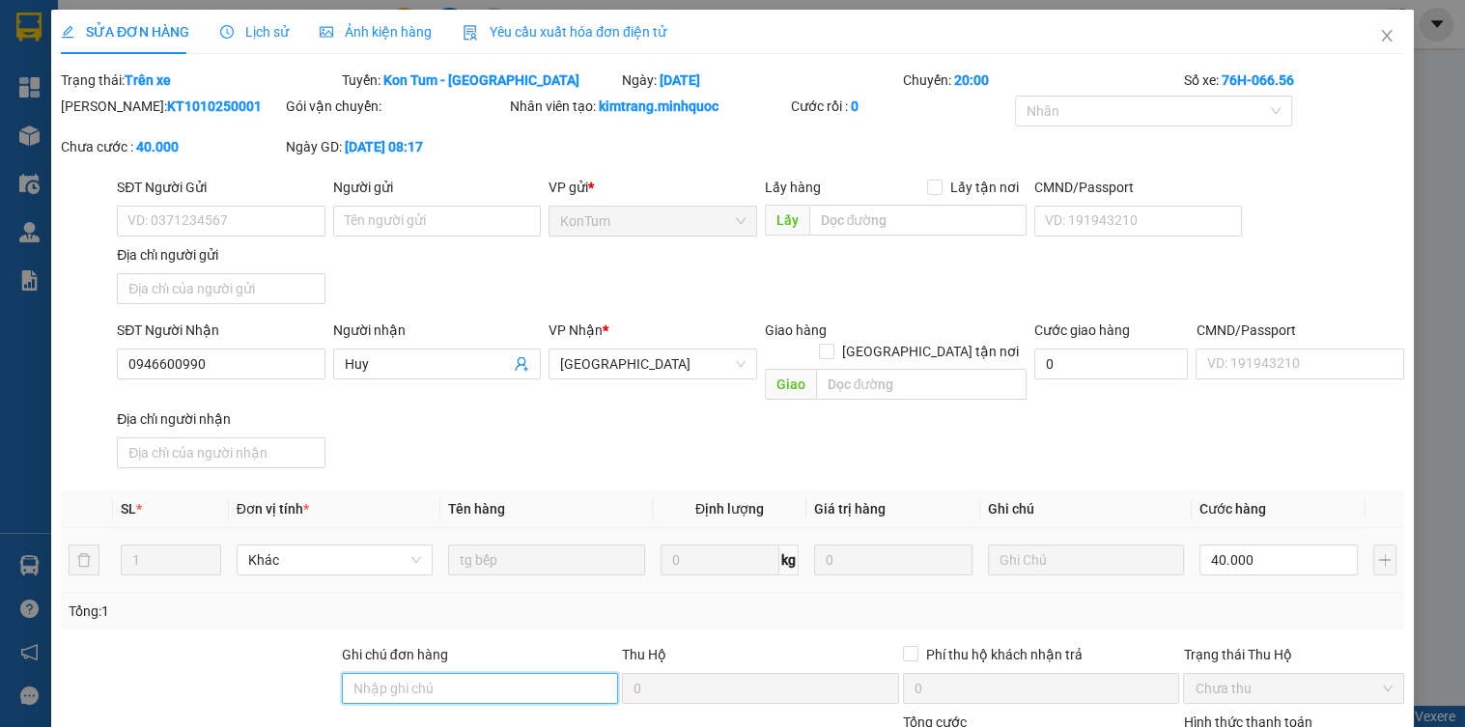
click at [370, 673] on input "Ghi chú đơn hàng" at bounding box center [480, 688] width 277 height 31
type input "sổ kho 12/10"
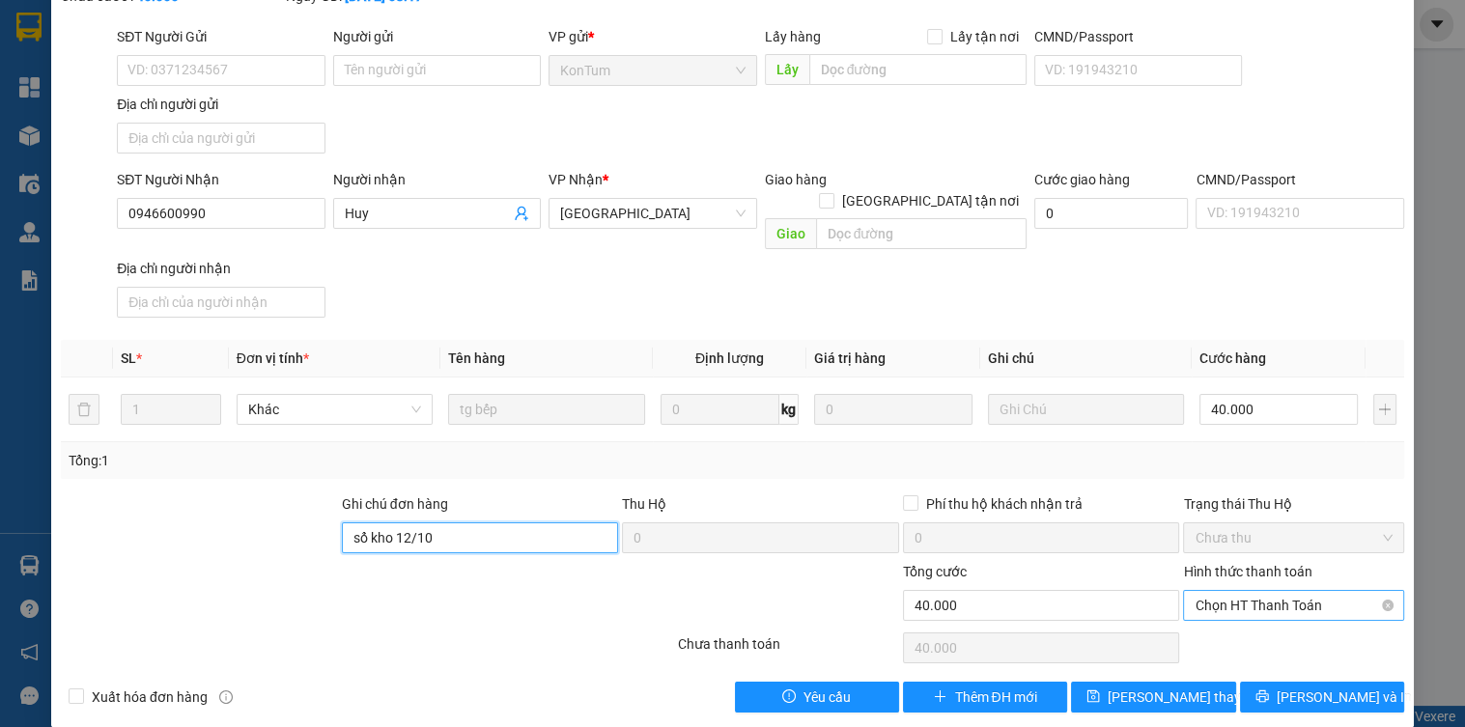
click at [1224, 591] on span "Chọn HT Thanh Toán" at bounding box center [1293, 605] width 197 height 29
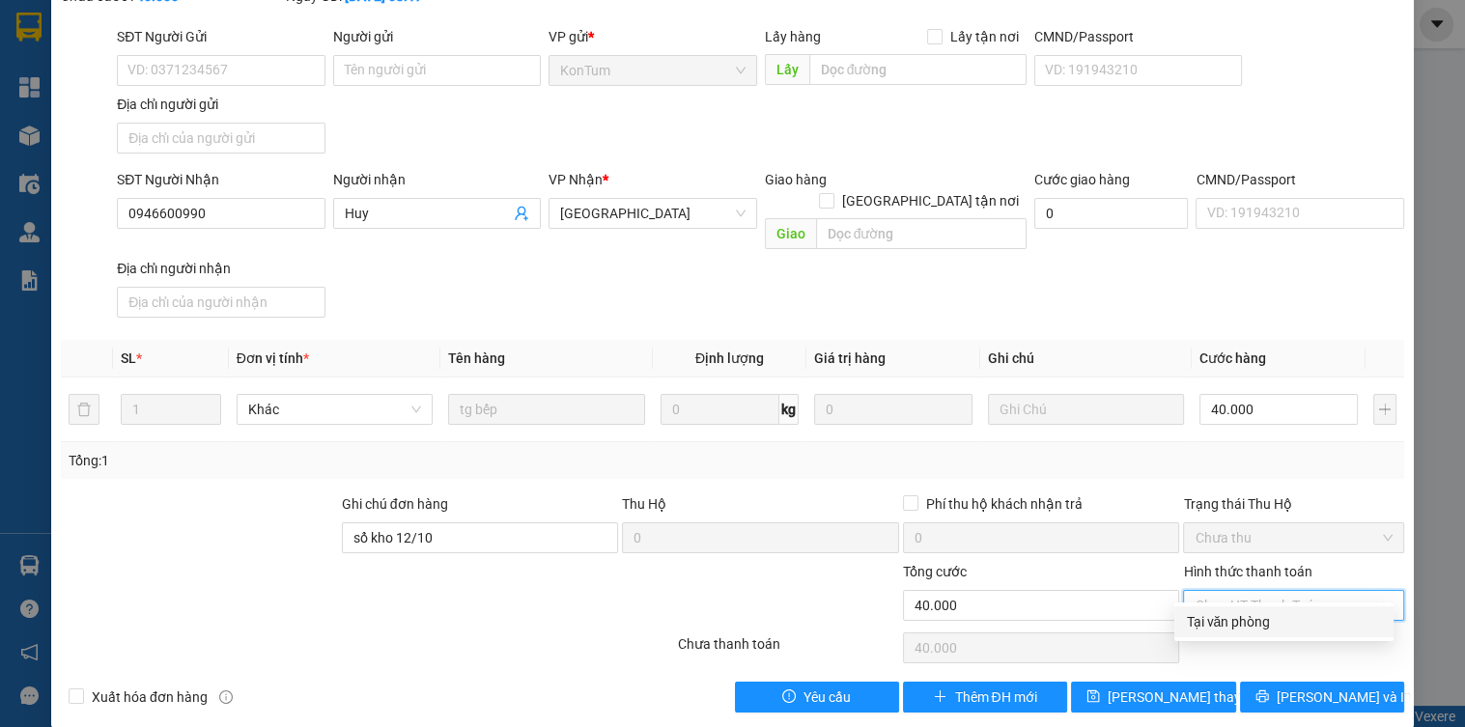
click at [1221, 624] on div "Tại văn phòng" at bounding box center [1284, 621] width 196 height 21
type input "0"
click at [1185, 687] on span "[PERSON_NAME] thay đổi" at bounding box center [1185, 697] width 155 height 21
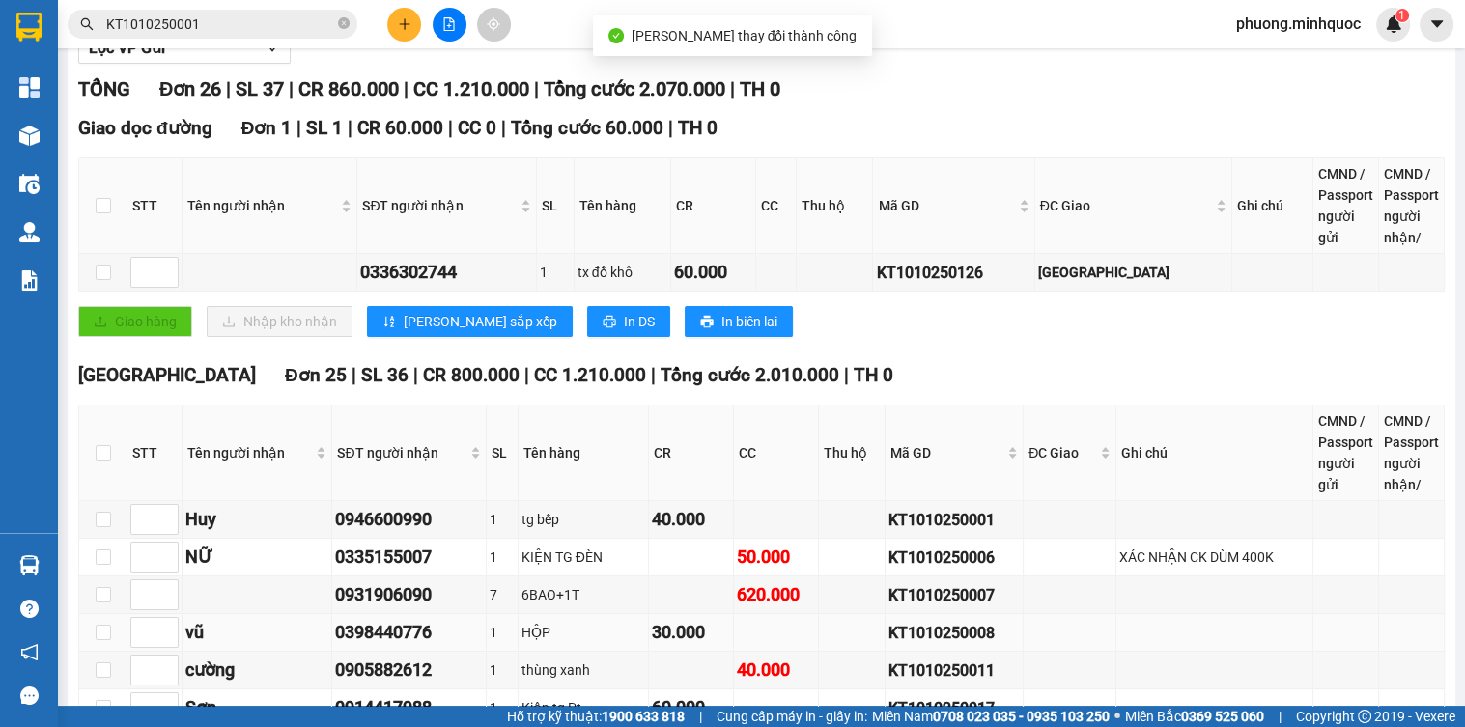
scroll to position [386, 0]
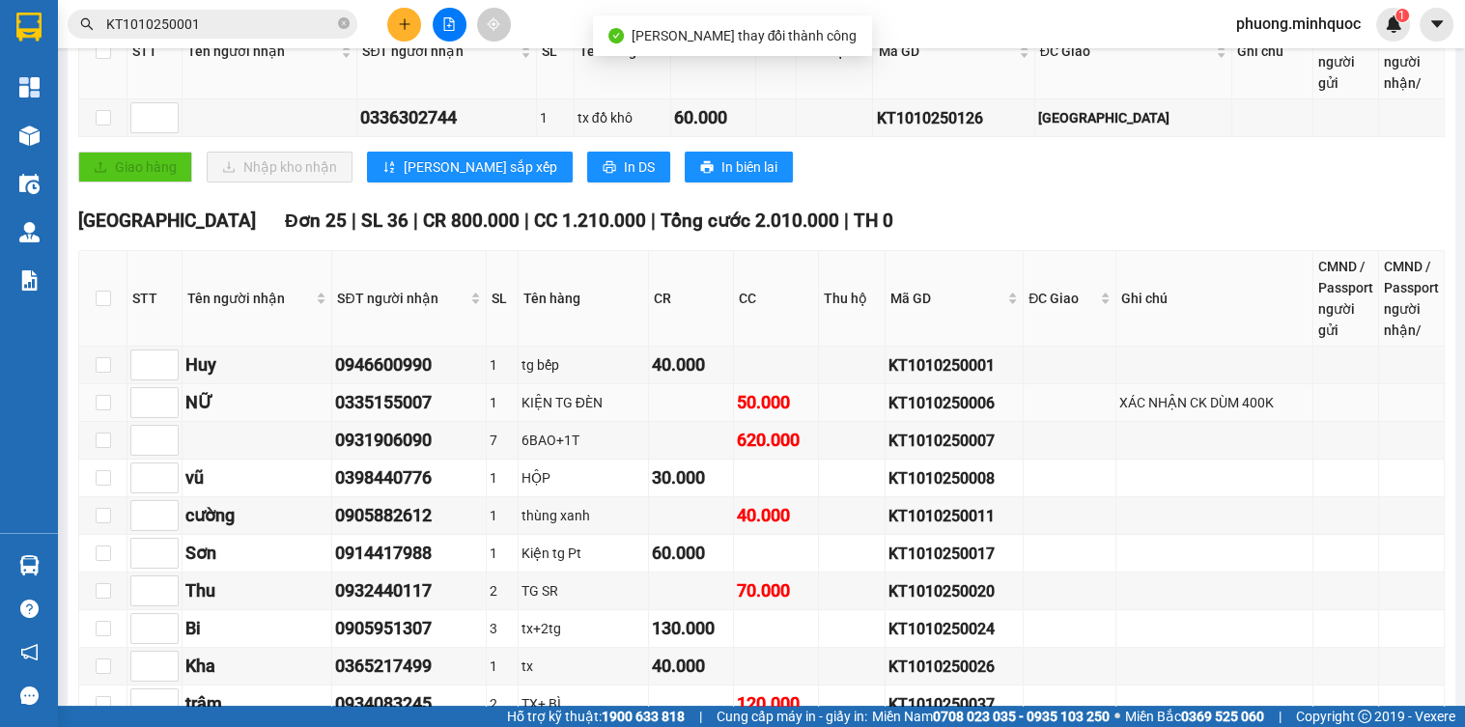
click at [974, 413] on div "KT1010250006" at bounding box center [954, 403] width 131 height 24
copy div "KT1010250006"
click at [273, 31] on input "KT1010250001" at bounding box center [220, 24] width 228 height 21
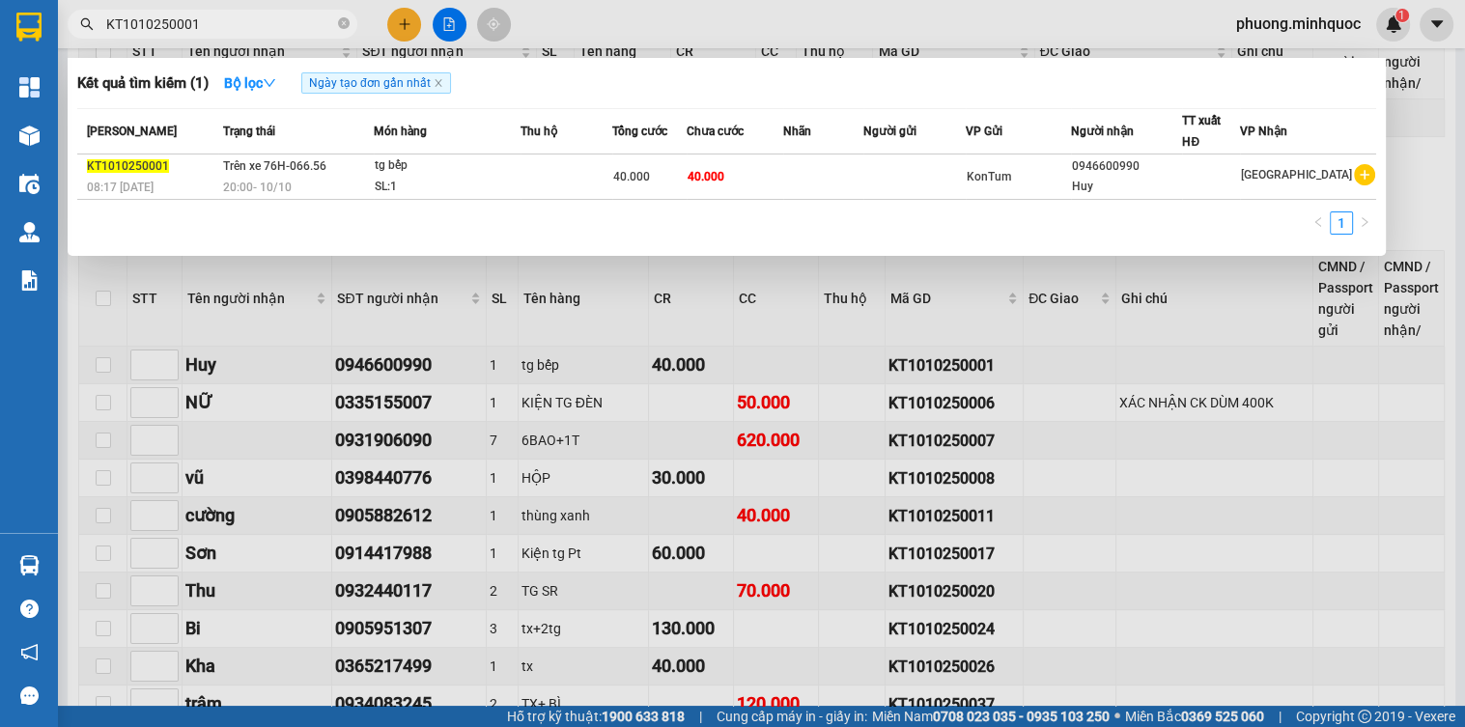
click at [274, 31] on input "KT1010250001" at bounding box center [220, 24] width 228 height 21
paste input "6"
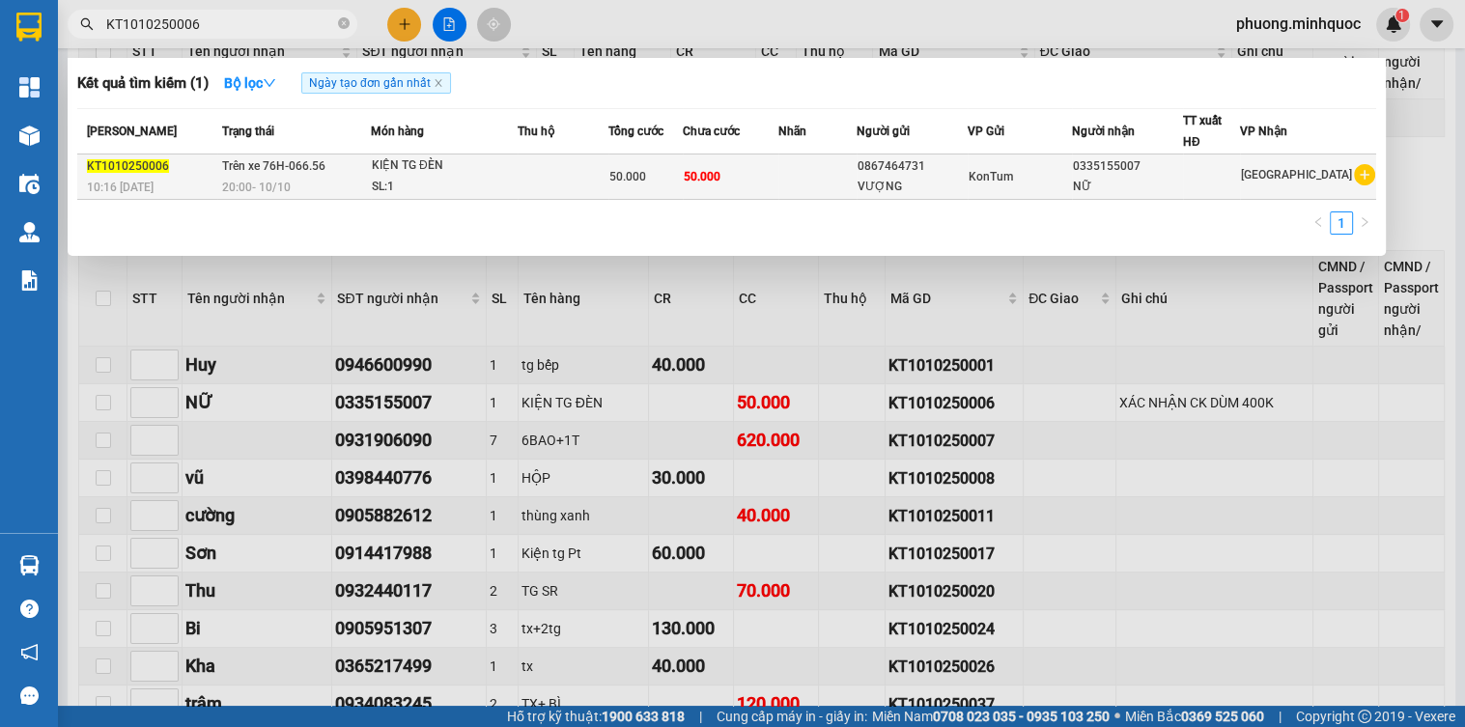
type input "KT1010250006"
click at [406, 182] on div "SL: 1" at bounding box center [444, 187] width 145 height 21
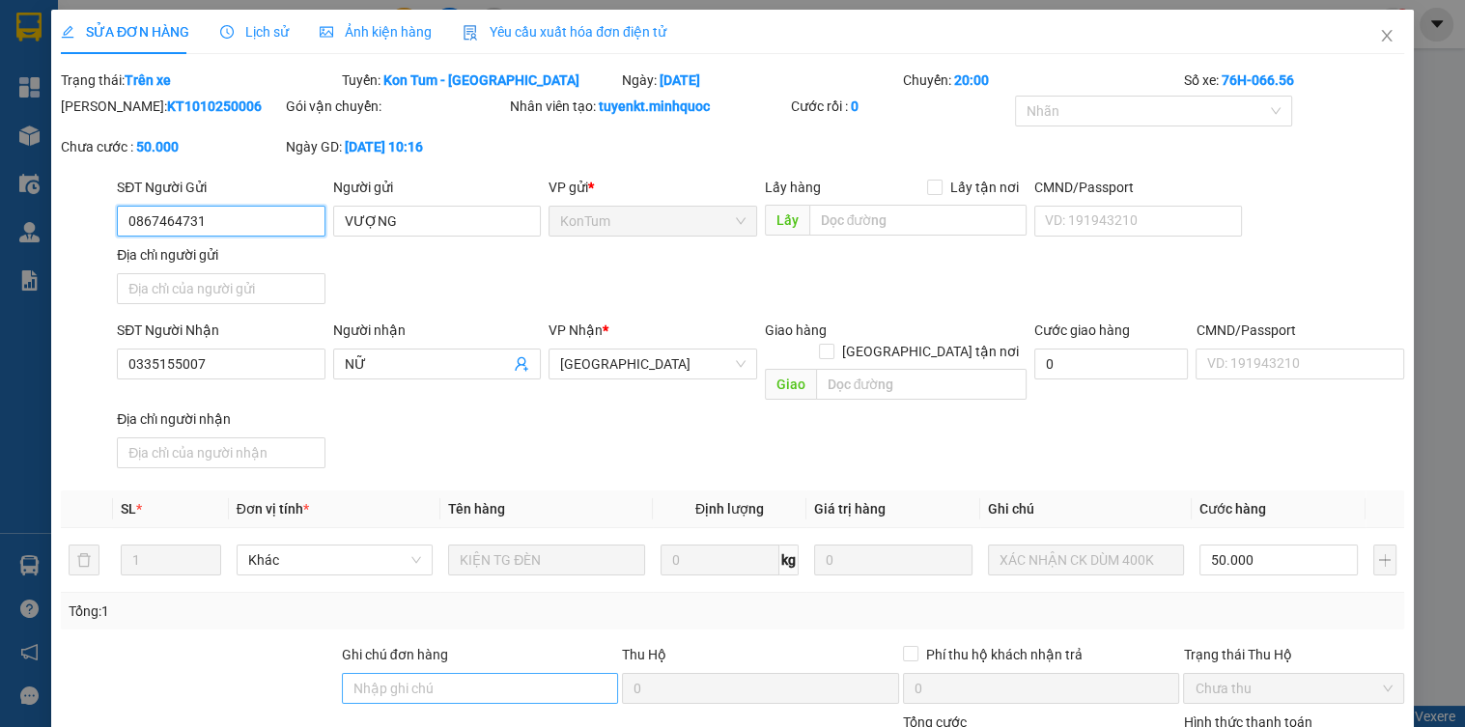
type input "0867464731"
type input "VƯỢNG"
type input "0335155007"
type input "NỮ"
type input "0"
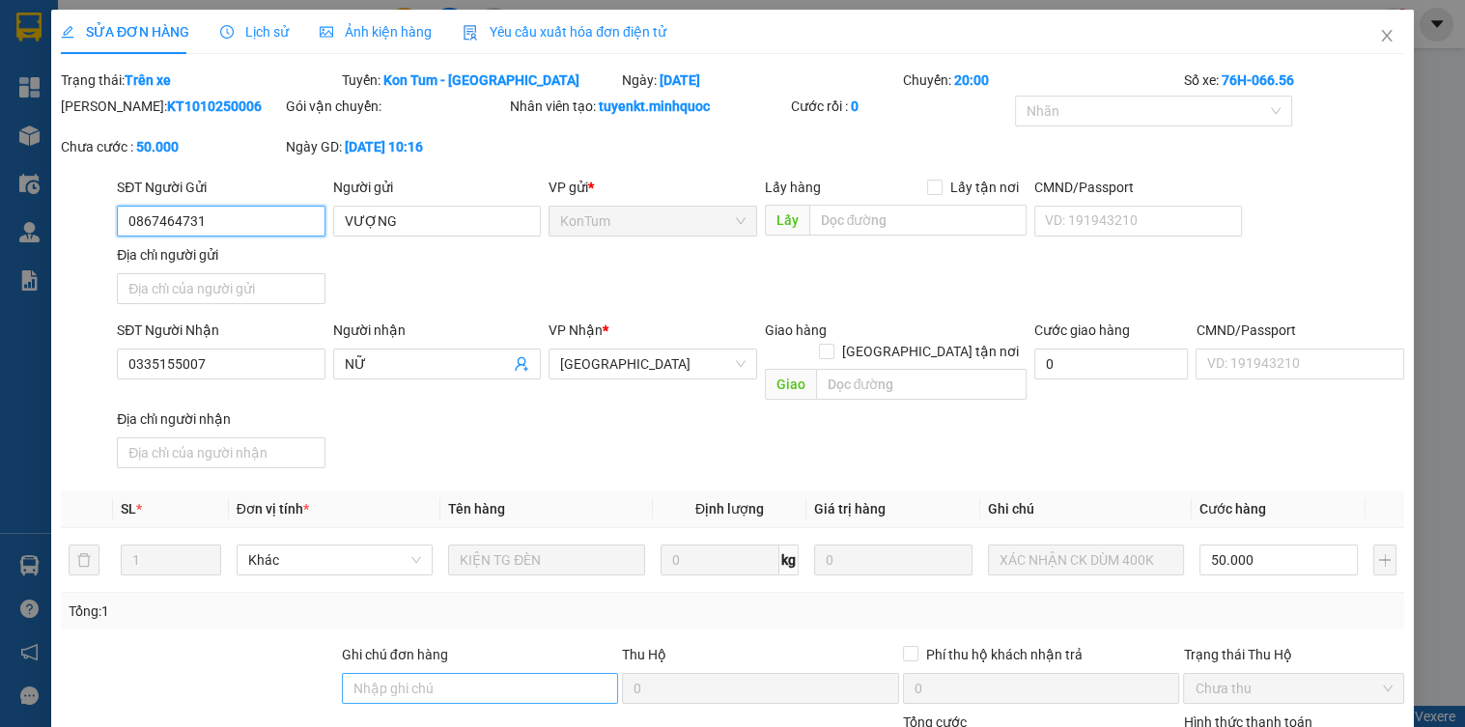
type input "50.000"
click at [459, 673] on input "Ghi chú đơn hàng" at bounding box center [480, 688] width 277 height 31
type input "s"
type input "sổ kho 12/10"
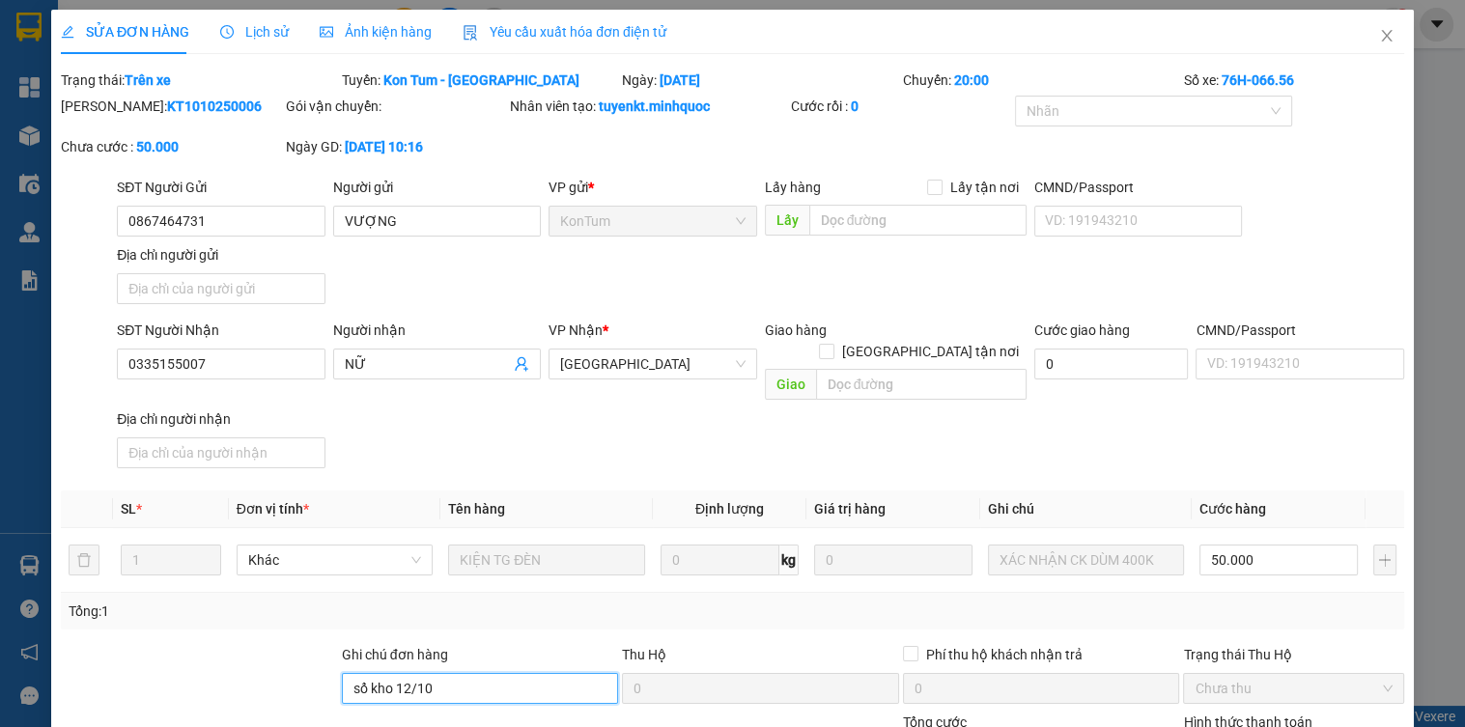
scroll to position [151, 0]
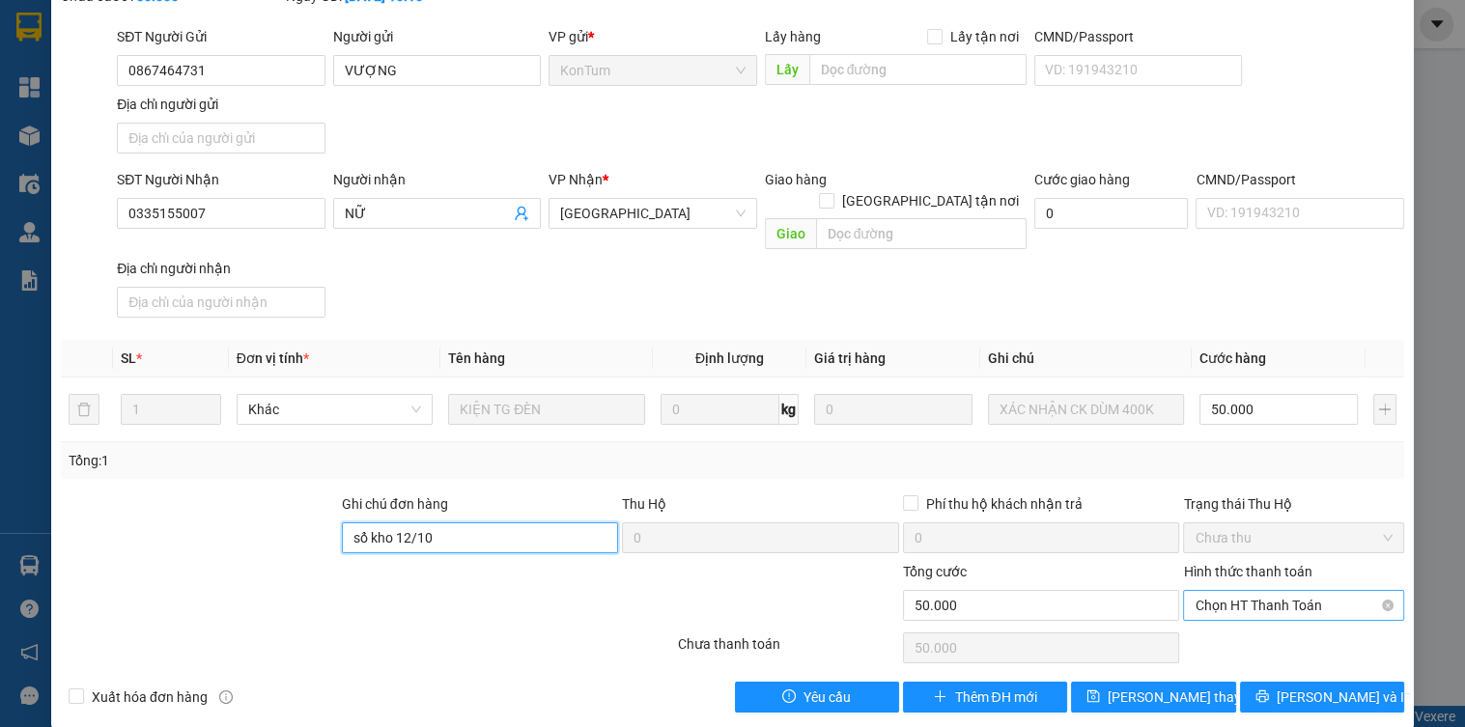
click at [1236, 591] on span "Chọn HT Thanh Toán" at bounding box center [1293, 605] width 197 height 29
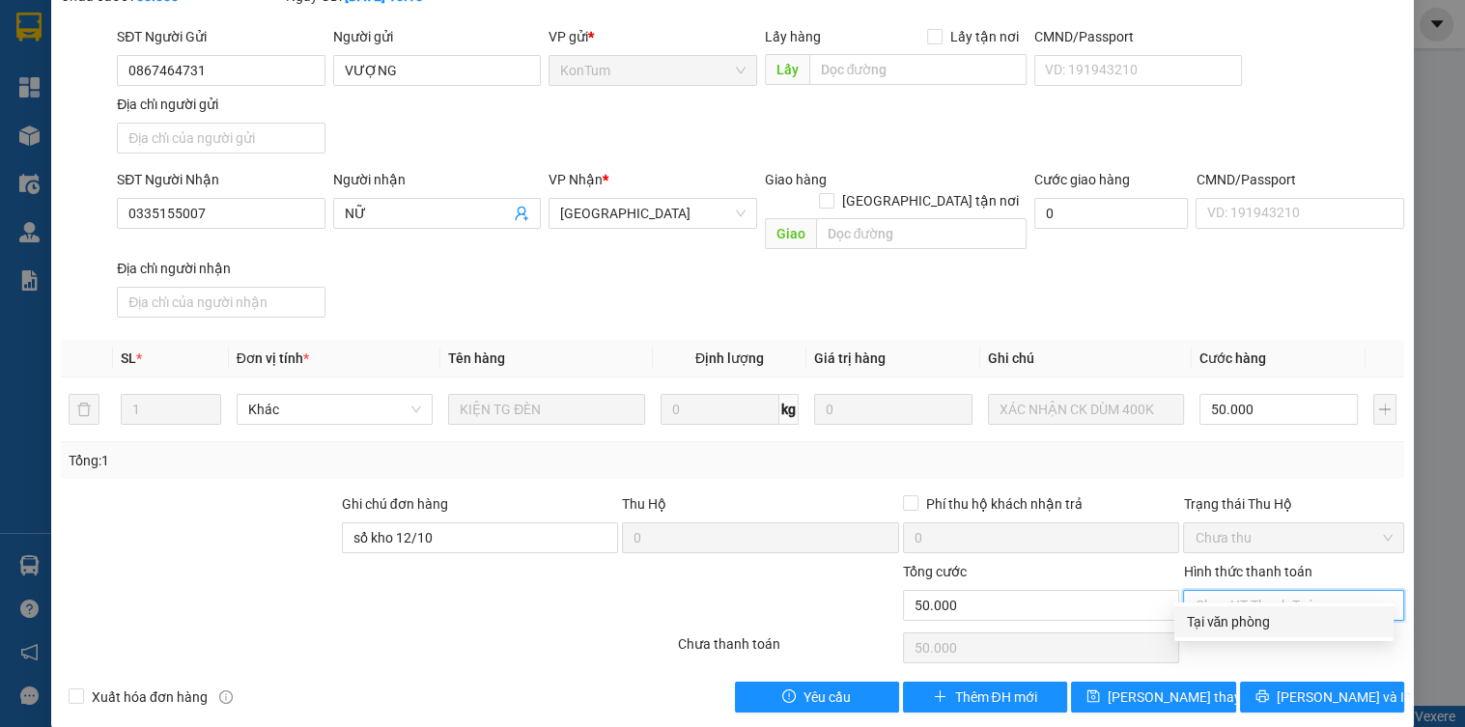
click at [1231, 625] on div "Tại văn phòng" at bounding box center [1284, 621] width 196 height 21
type input "0"
click at [1180, 693] on div "SỬA ĐƠN HÀNG Lịch sử Ảnh kiện hàng Yêu cầu xuất hóa đơn điện tử Total Paid Fee …" at bounding box center [732, 293] width 1363 height 868
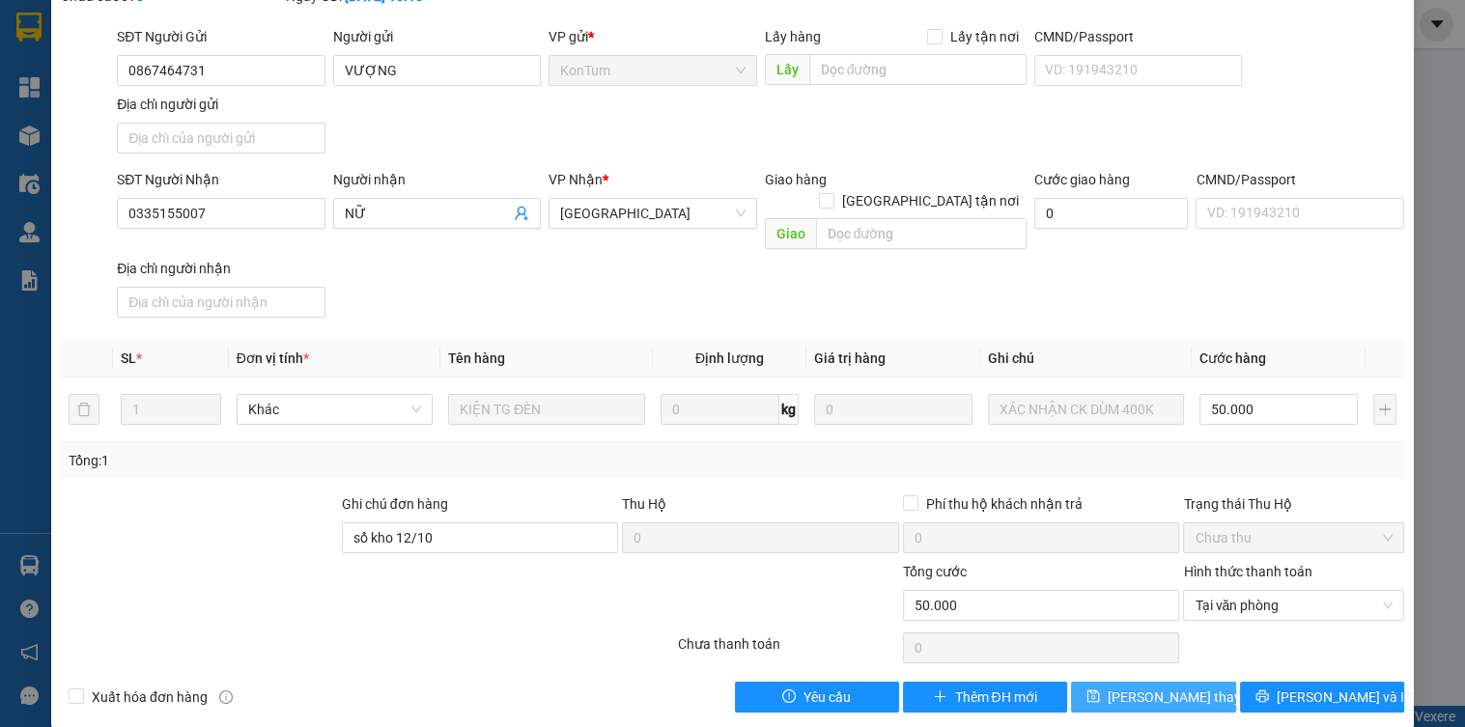
click at [1179, 687] on span "[PERSON_NAME] thay đổi" at bounding box center [1185, 697] width 155 height 21
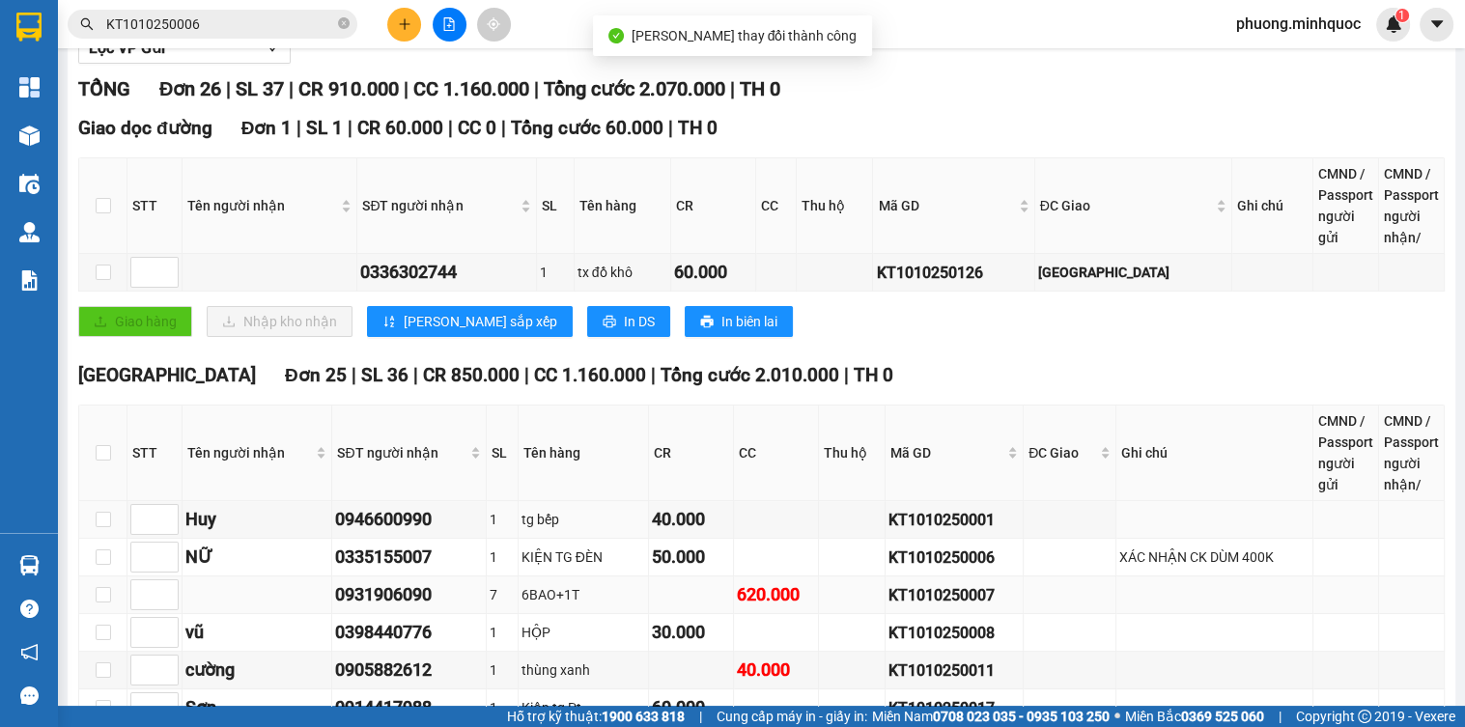
scroll to position [386, 0]
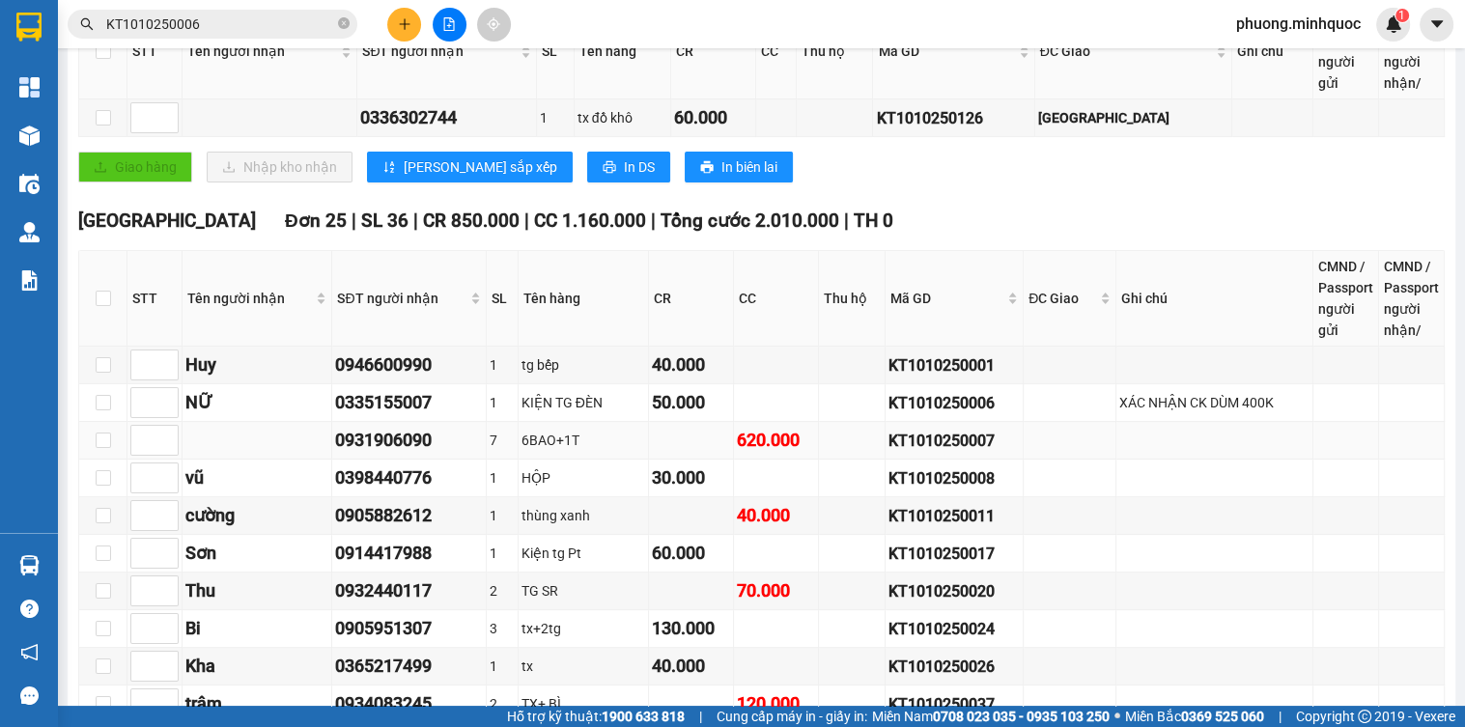
click at [904, 453] on div "KT1010250007" at bounding box center [954, 441] width 131 height 24
copy div "KT1010250007"
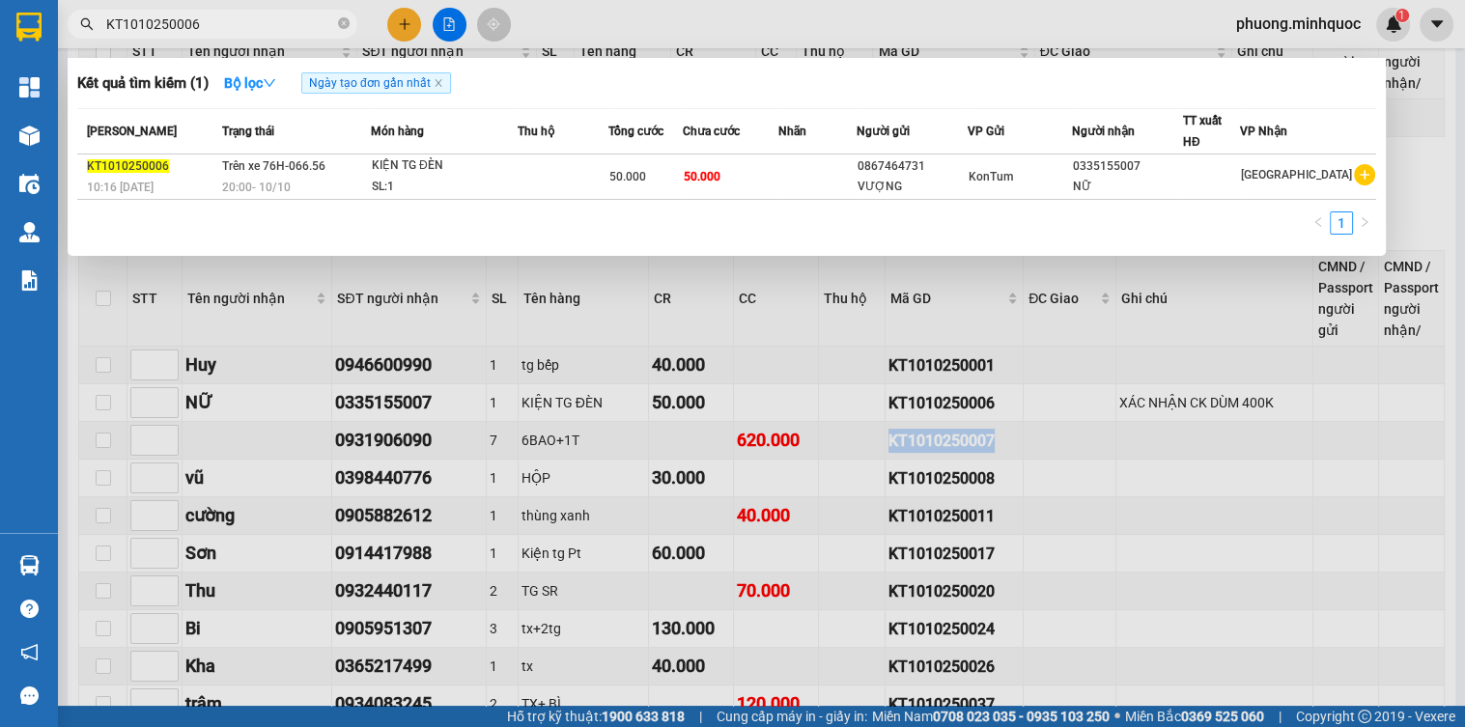
click at [253, 23] on input "KT1010250006" at bounding box center [220, 24] width 228 height 21
click at [253, 27] on input "KT1010250006" at bounding box center [220, 24] width 228 height 21
click at [255, 27] on input "KT1010250006" at bounding box center [220, 24] width 228 height 21
paste input "7"
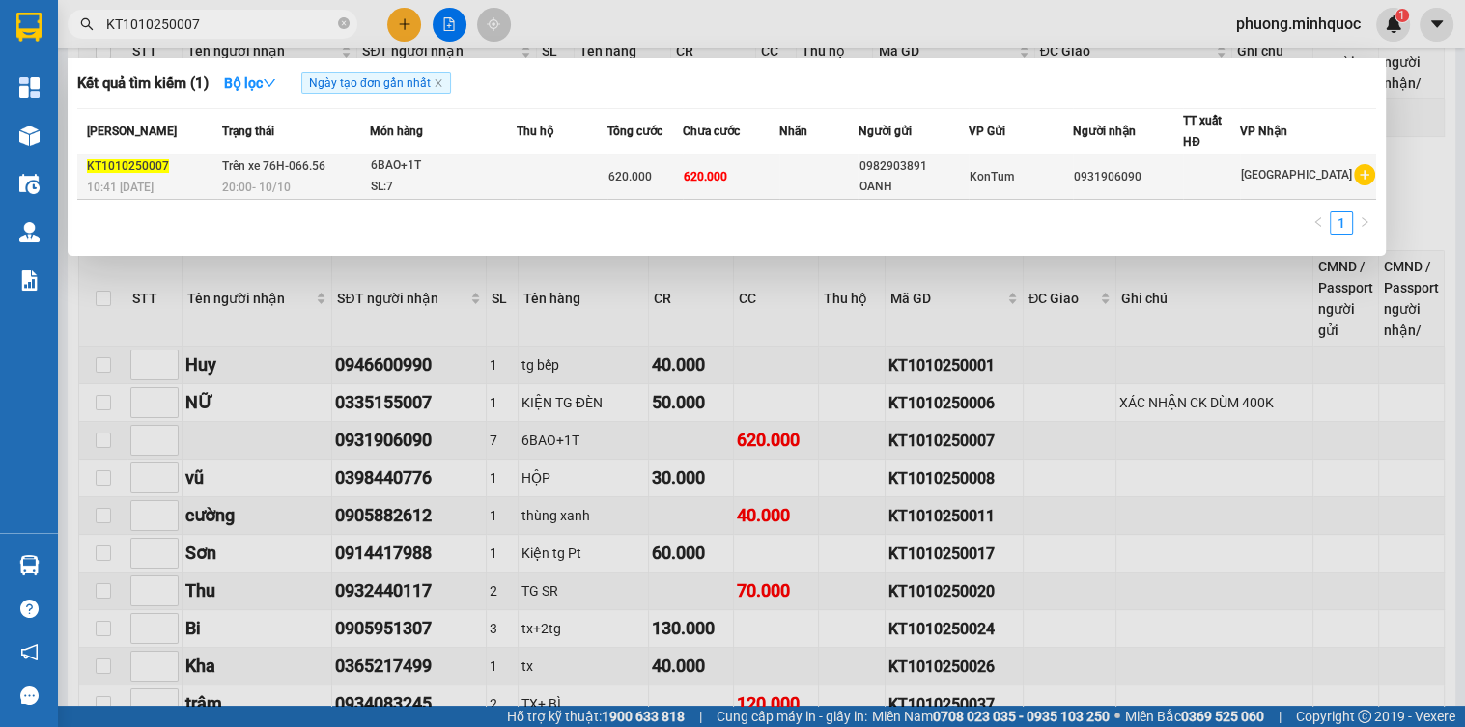
type input "KT1010250007"
click at [369, 187] on div "20:00 [DATE]" at bounding box center [295, 187] width 147 height 21
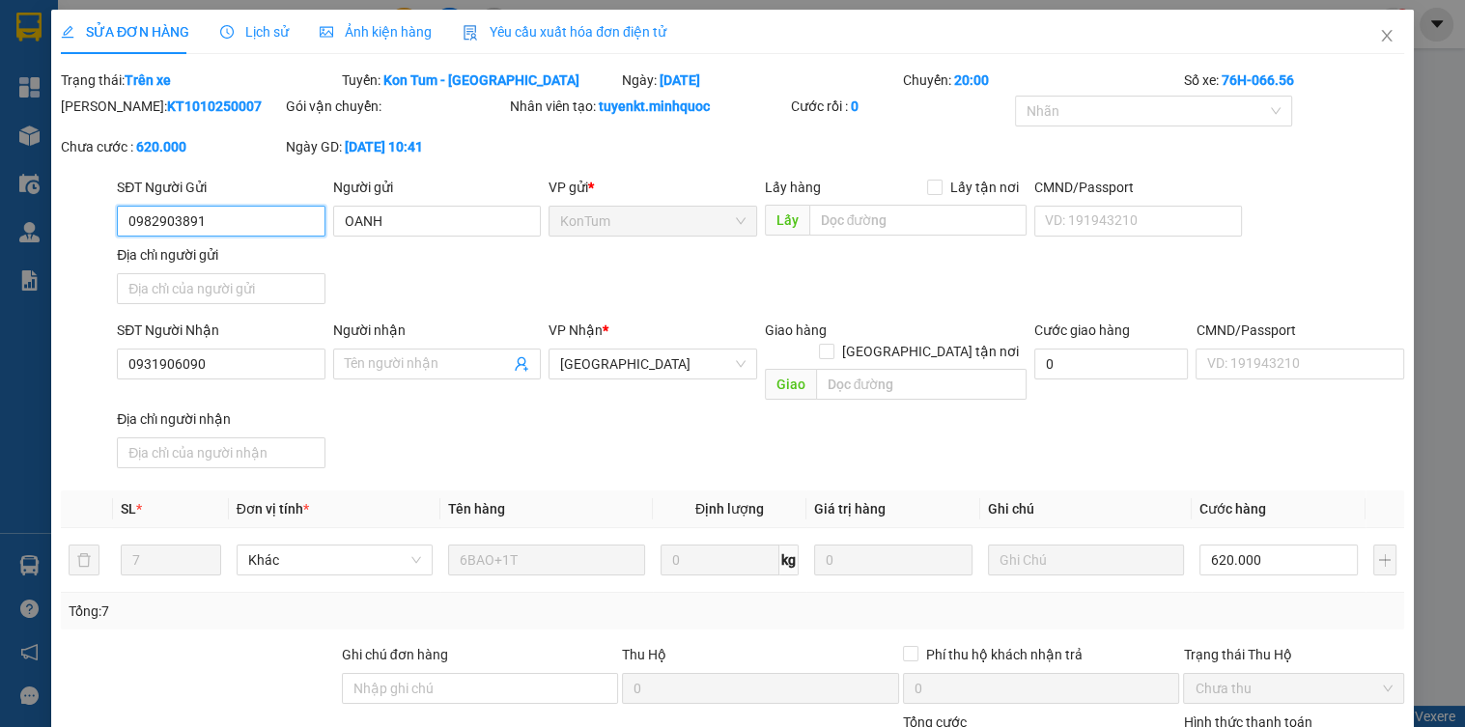
type input "0982903891"
type input "OANH"
type input "0931906090"
type input "0"
type input "620.000"
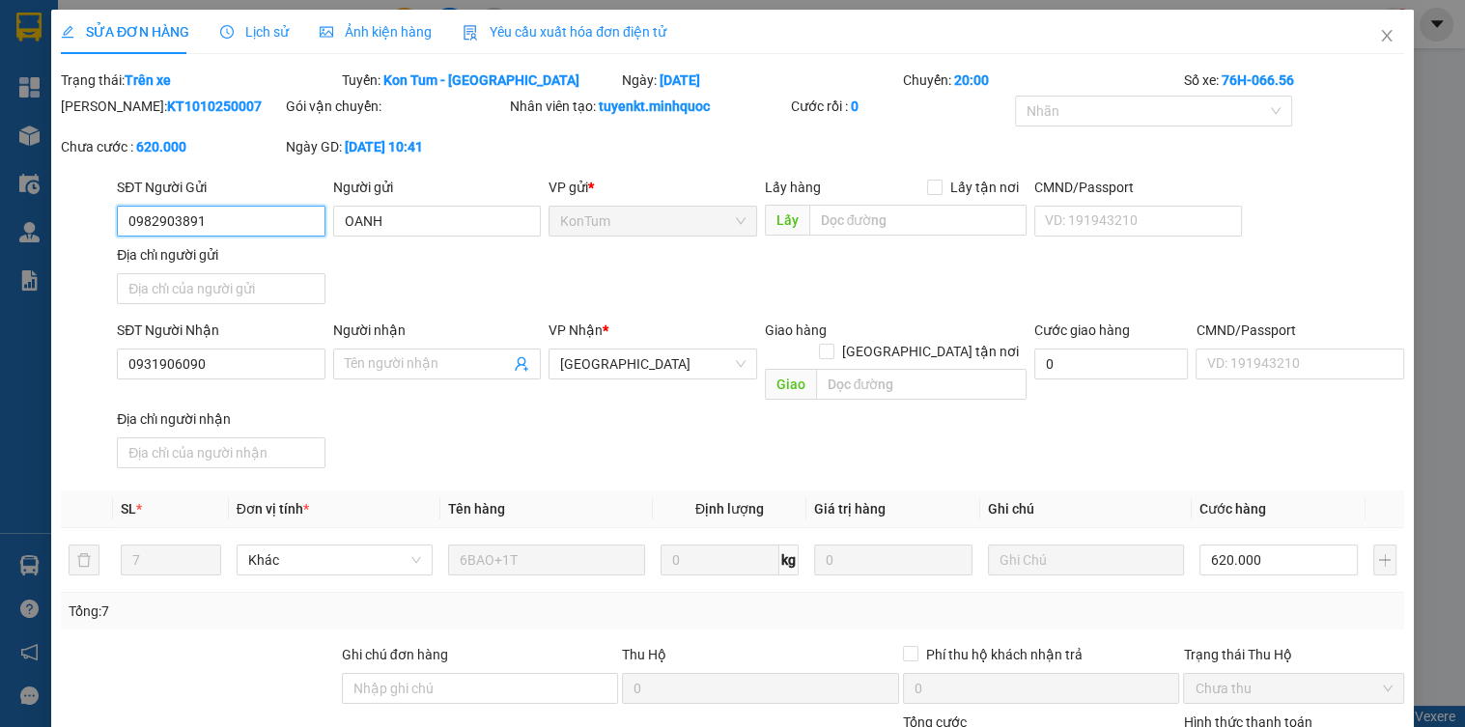
type input "620.000"
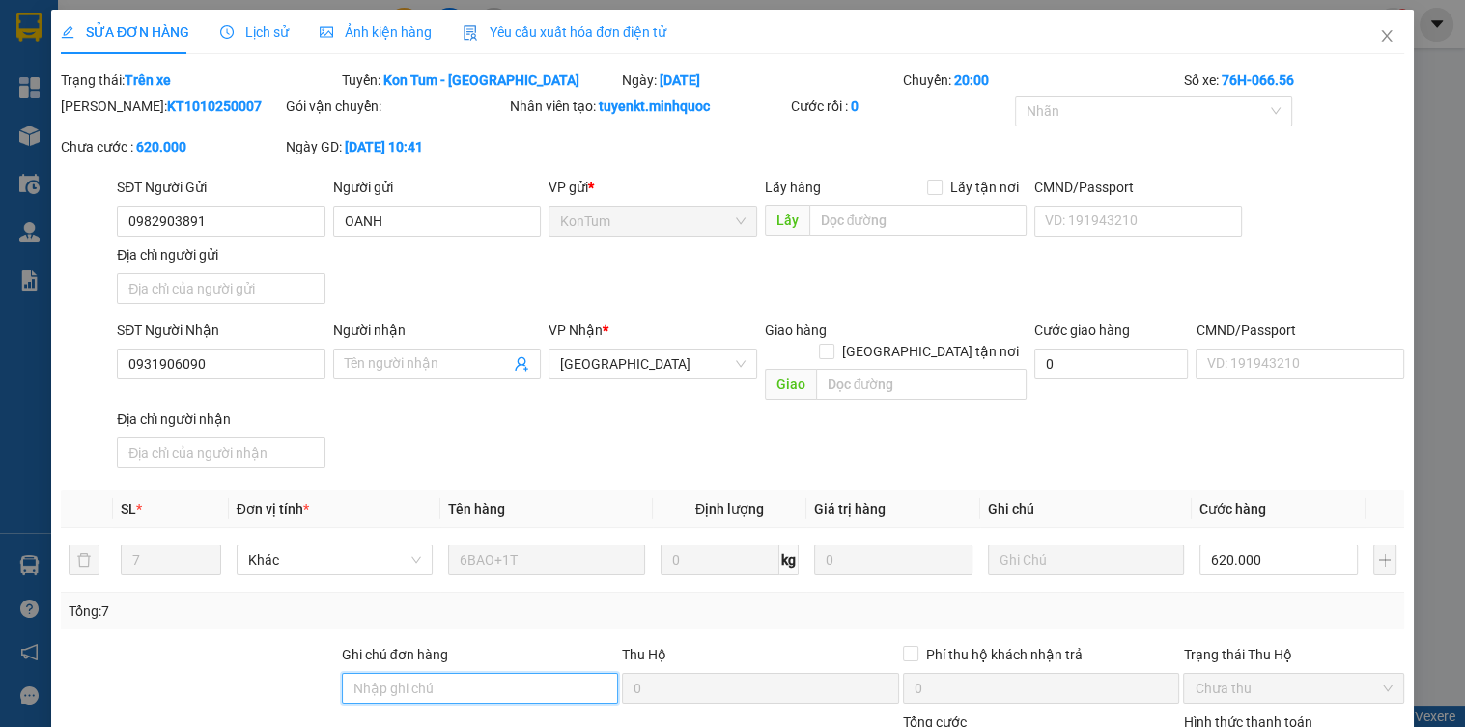
click at [445, 673] on input "Ghi chú đơn hàng" at bounding box center [480, 688] width 277 height 31
type input "sổ kho 12/10"
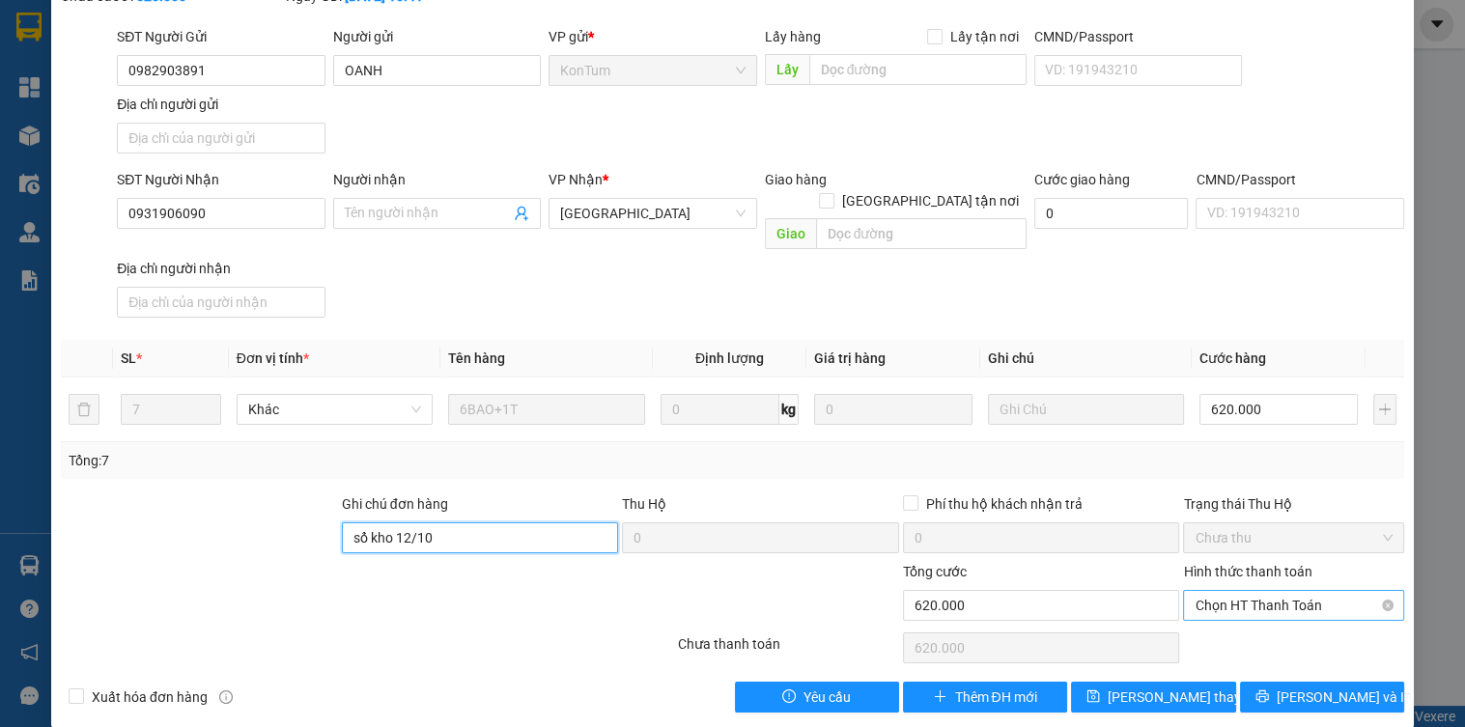
click at [1208, 591] on span "Chọn HT Thanh Toán" at bounding box center [1293, 605] width 197 height 29
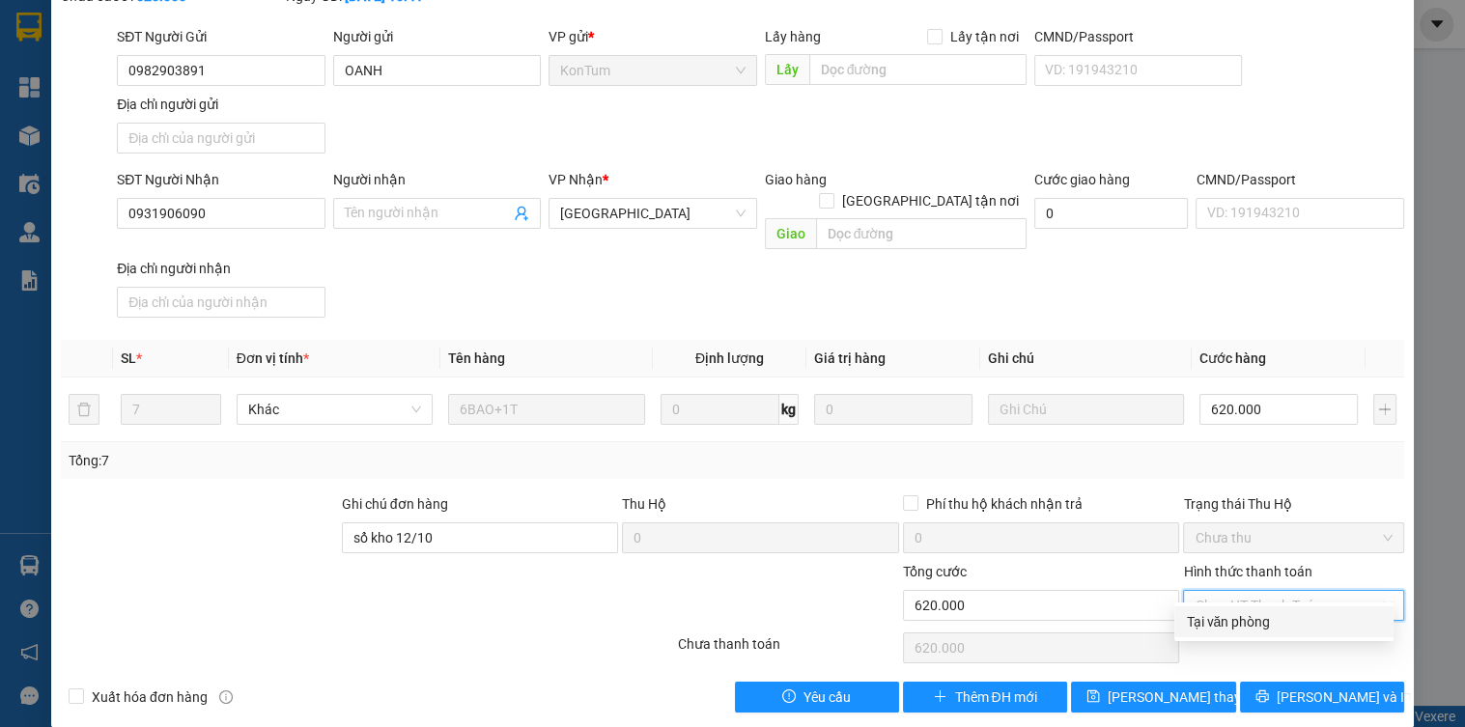
click at [1208, 619] on div "Tại văn phòng" at bounding box center [1284, 621] width 196 height 21
type input "0"
click at [1180, 682] on button "[PERSON_NAME] thay đổi" at bounding box center [1153, 697] width 164 height 31
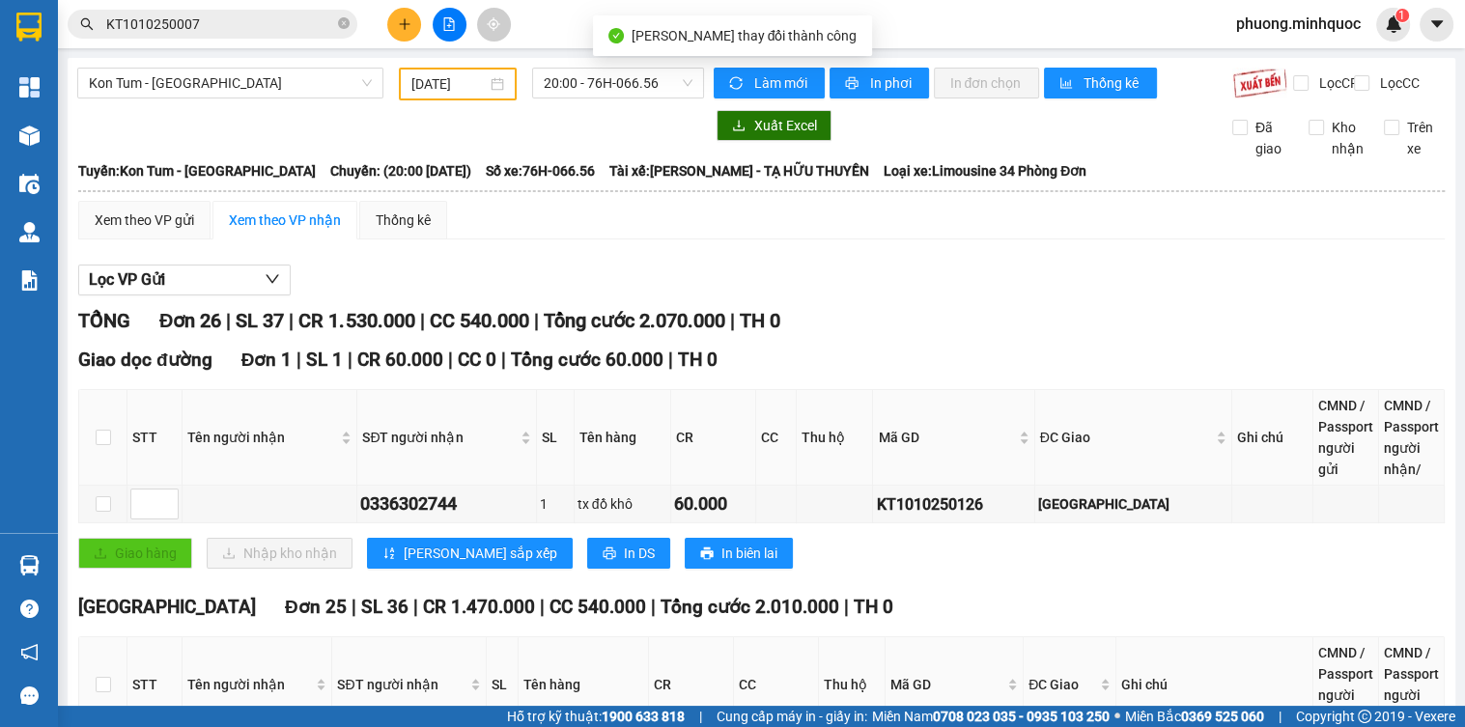
scroll to position [386, 0]
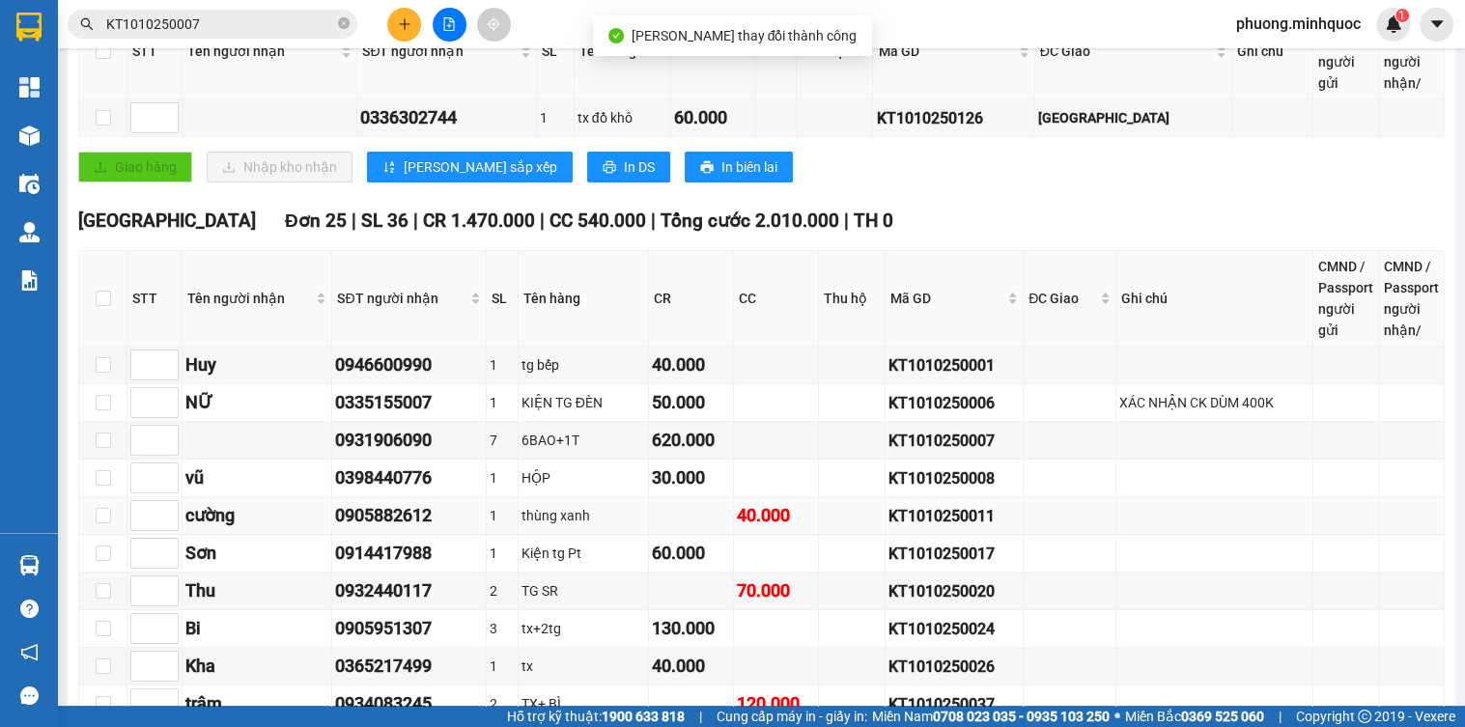
click at [957, 528] on div "KT1010250011" at bounding box center [954, 516] width 131 height 24
copy div "KT1010250011"
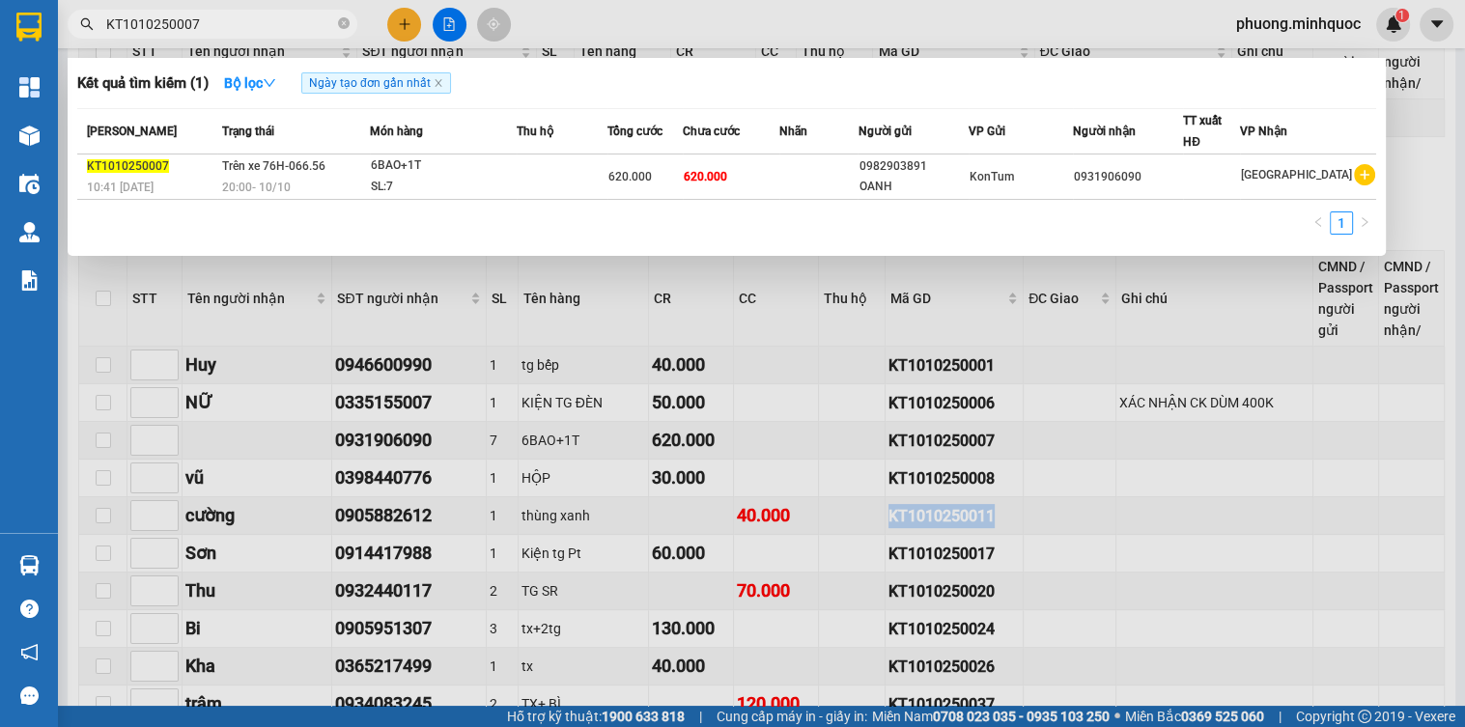
click at [265, 25] on input "KT1010250007" at bounding box center [220, 24] width 228 height 21
paste input "11"
type input "KT1010250011"
click at [289, 181] on span "20:00 [DATE]" at bounding box center [257, 188] width 69 height 14
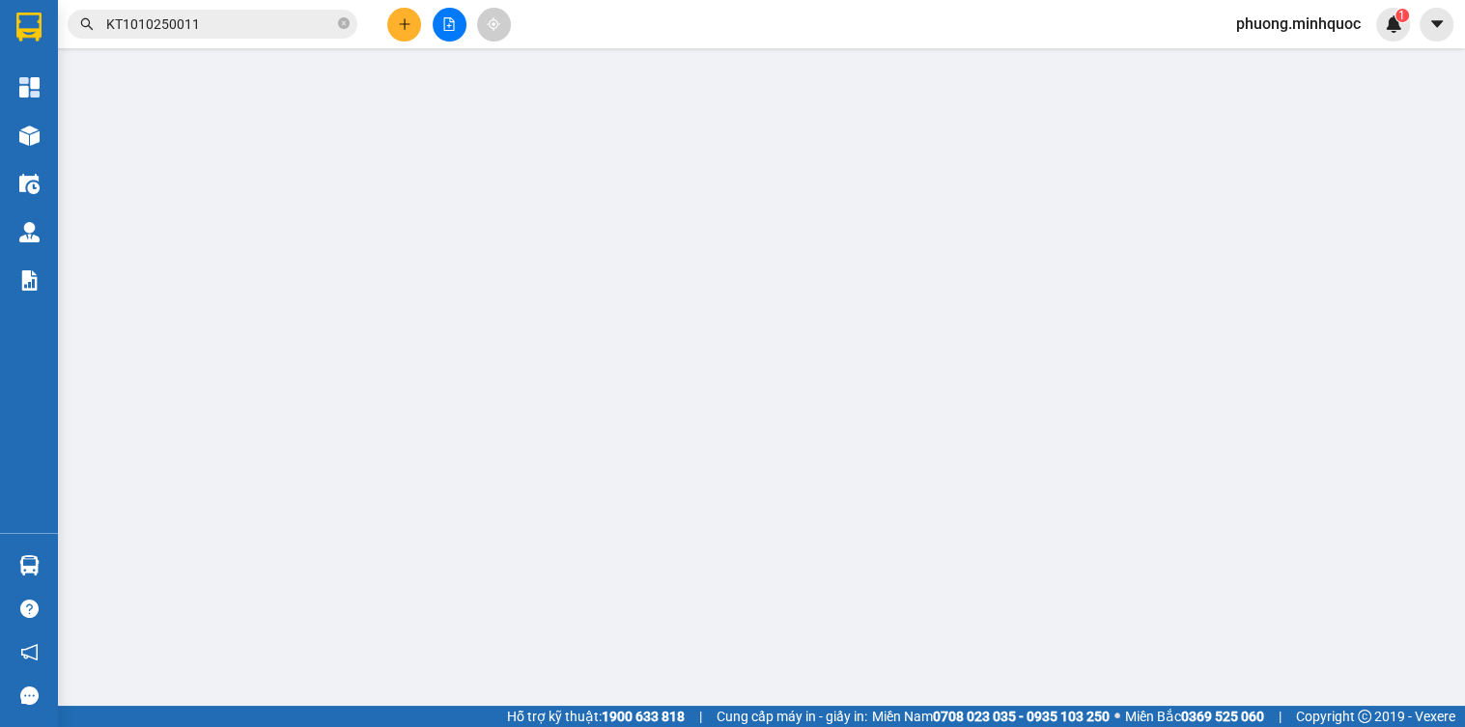
type input "0905882612"
type input "cường"
type input "0"
type input "40.000"
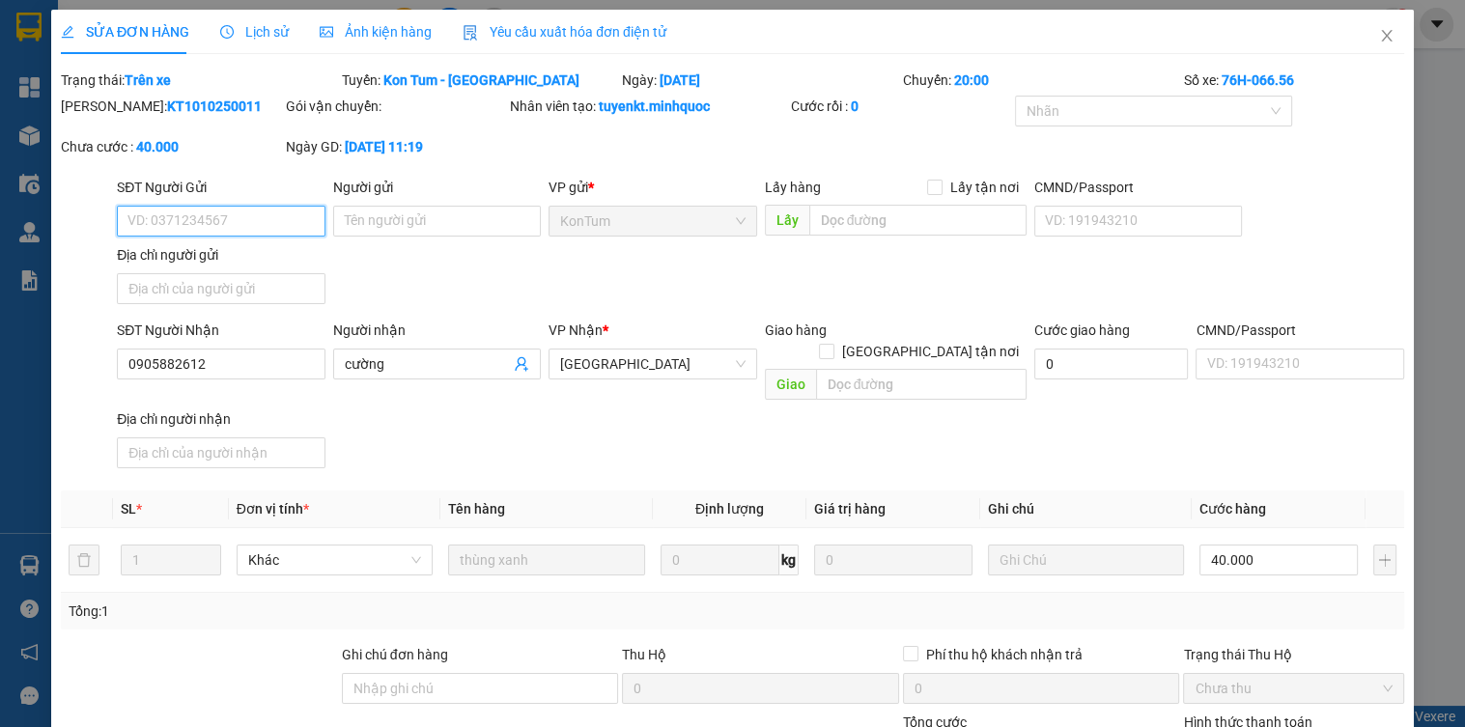
scroll to position [115, 0]
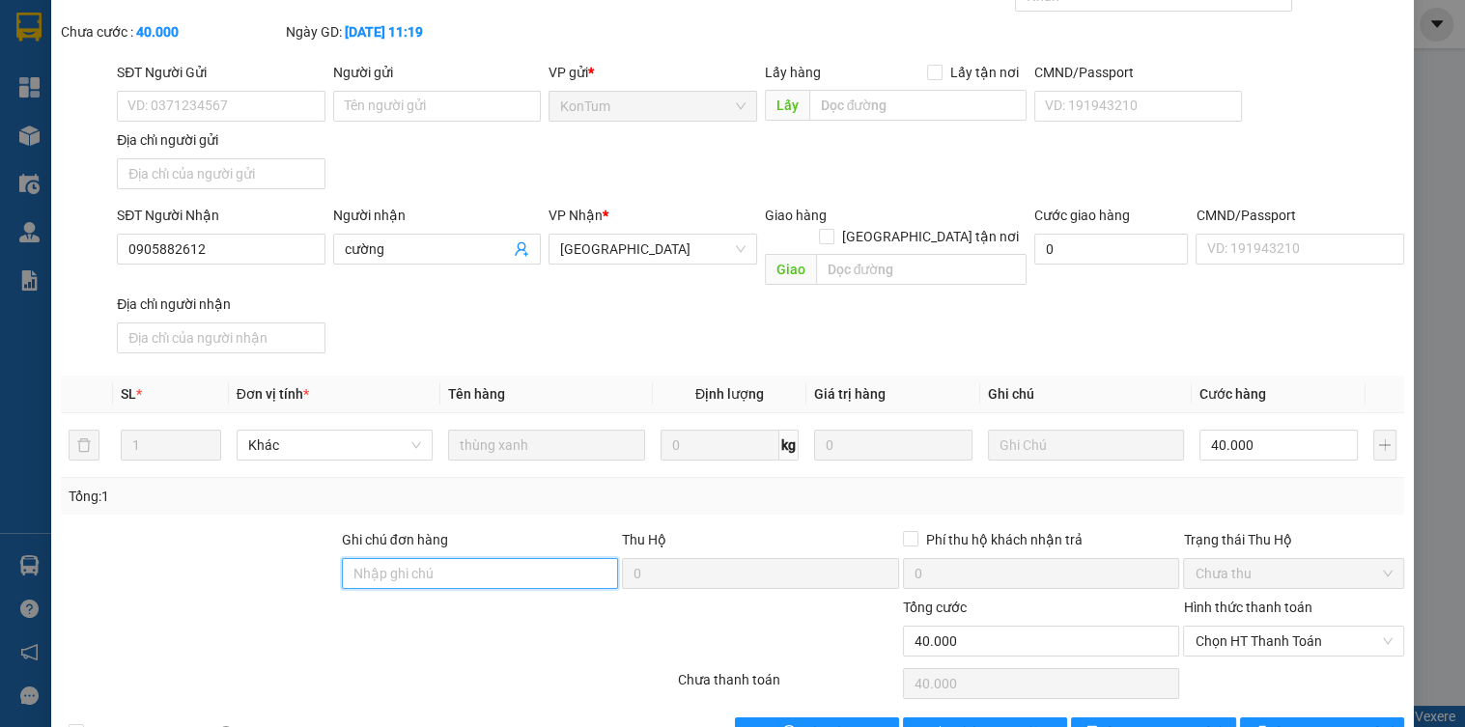
click at [502, 558] on input "Ghi chú đơn hàng" at bounding box center [480, 573] width 277 height 31
type input "sổ kho 12/10"
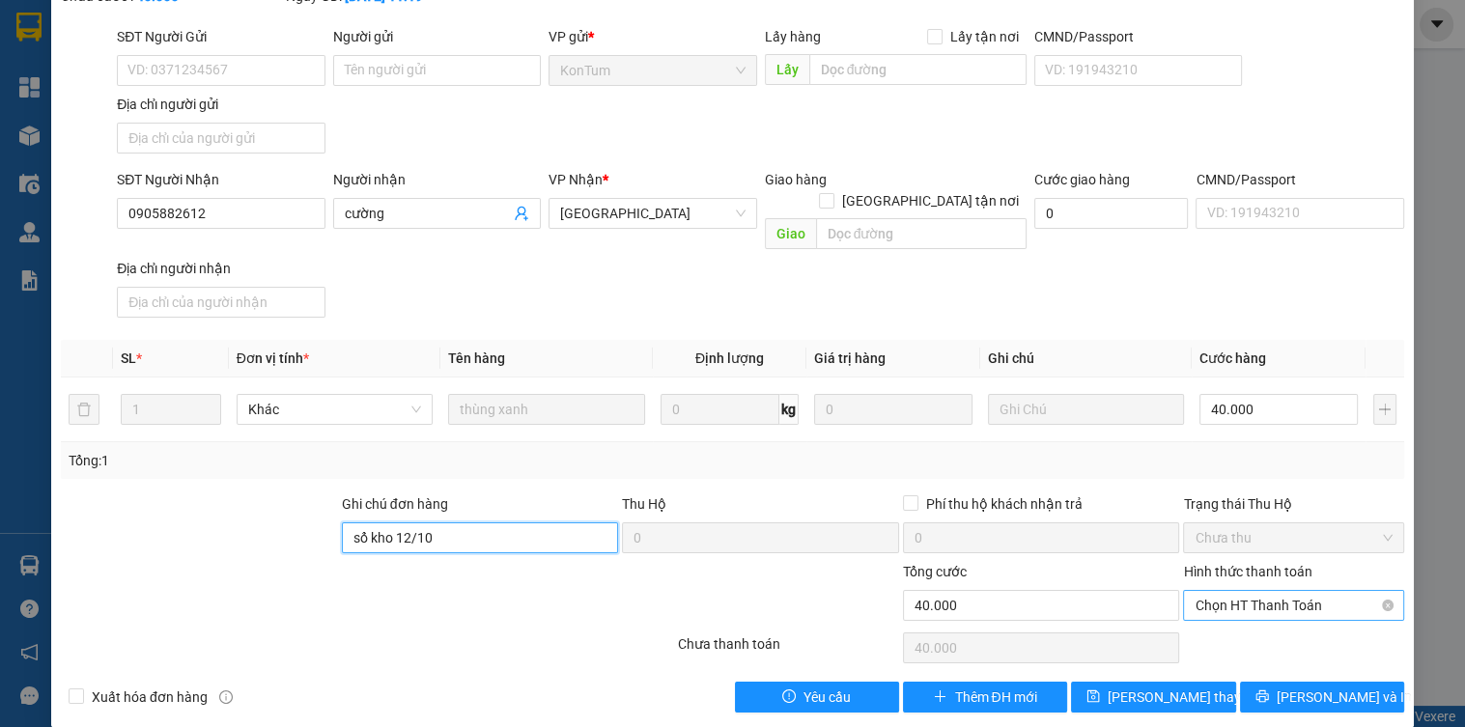
click at [1195, 591] on span "Chọn HT Thanh Toán" at bounding box center [1293, 605] width 197 height 29
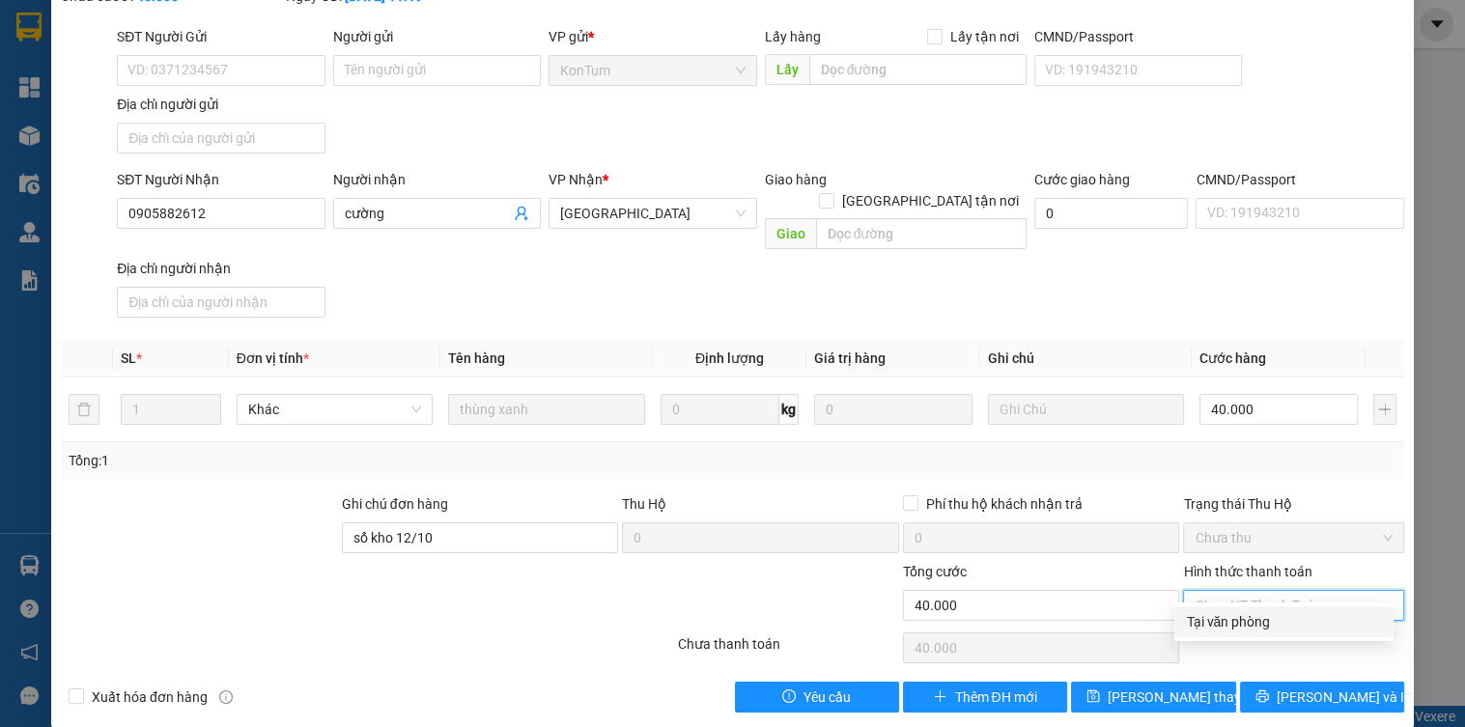
click at [1208, 629] on div "Tại văn phòng" at bounding box center [1284, 621] width 196 height 21
type input "0"
click at [1134, 687] on span "[PERSON_NAME] thay đổi" at bounding box center [1185, 697] width 155 height 21
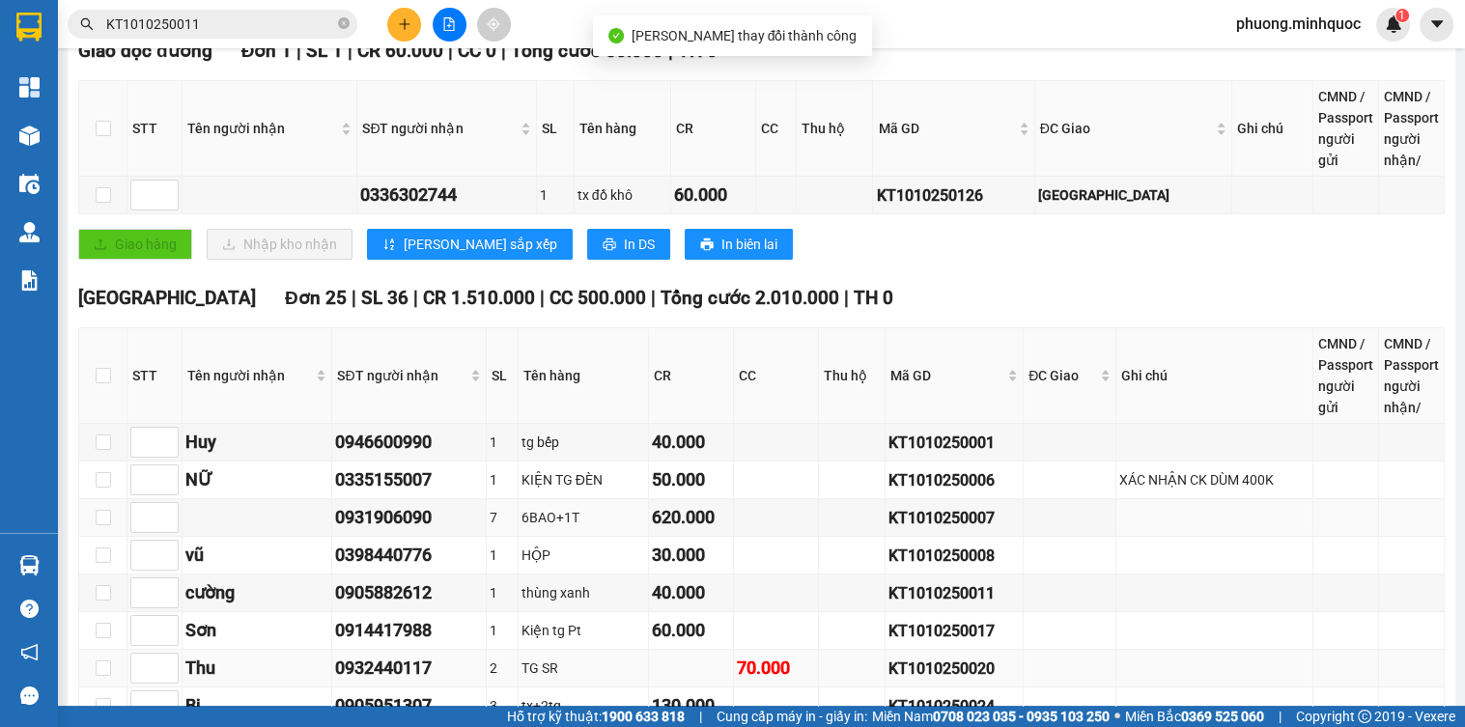
scroll to position [541, 0]
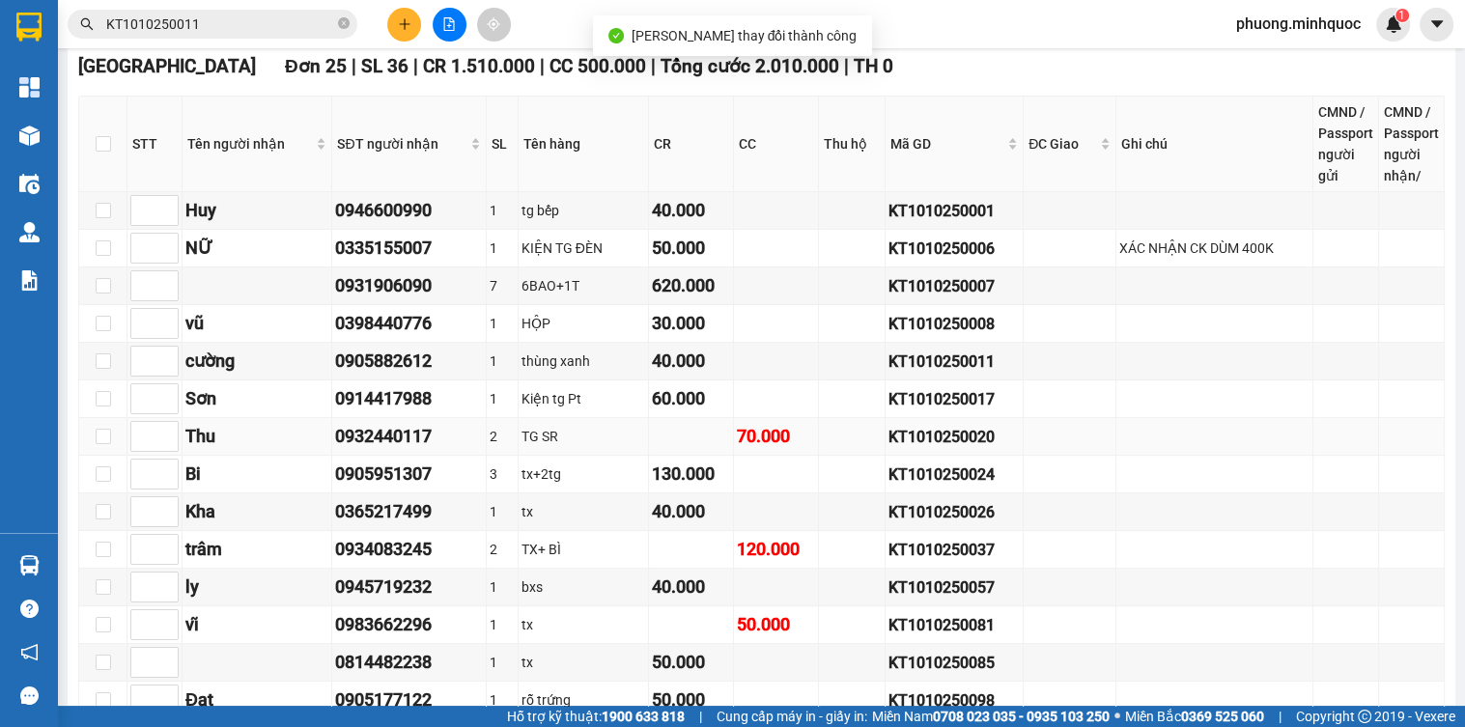
click at [915, 444] on div "KT1010250020" at bounding box center [954, 437] width 131 height 24
copy div "KT1010250020"
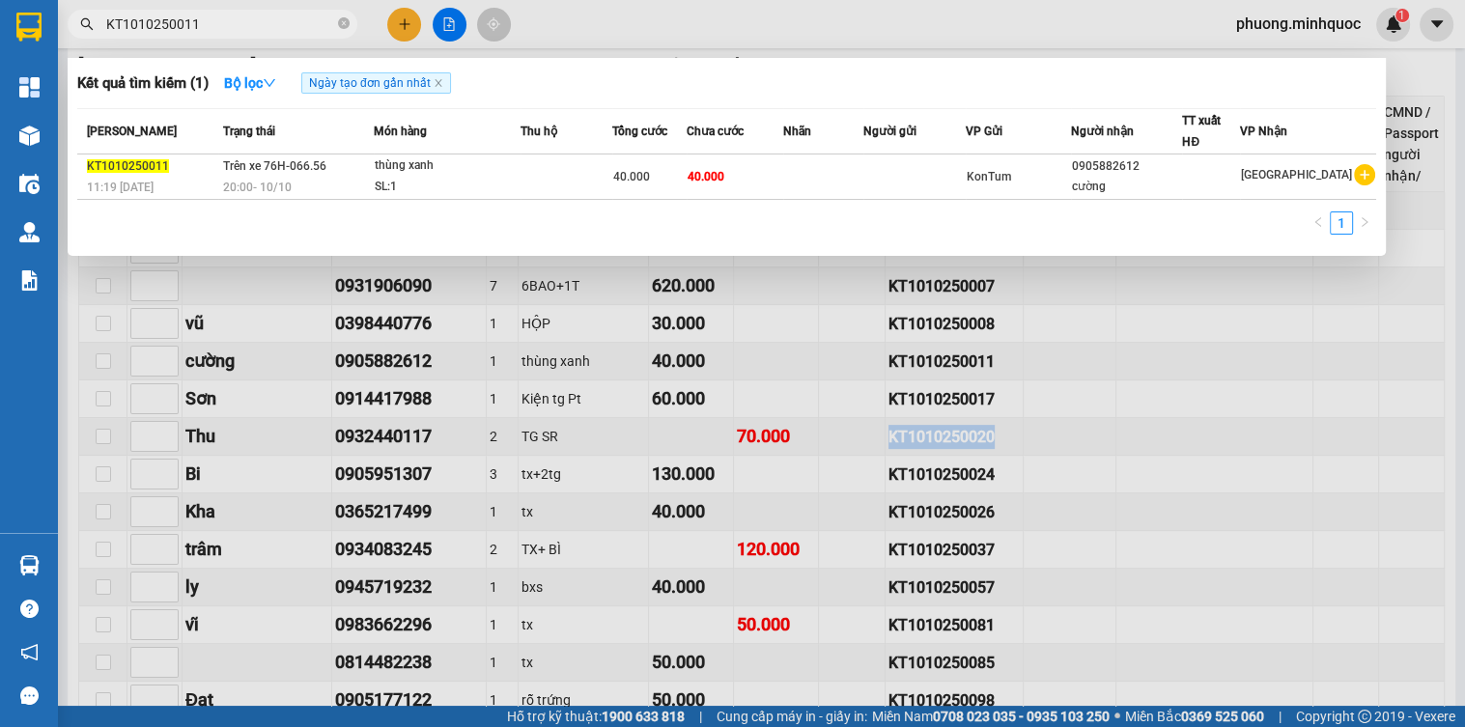
click at [234, 25] on input "KT1010250011" at bounding box center [220, 24] width 228 height 21
paste input "20"
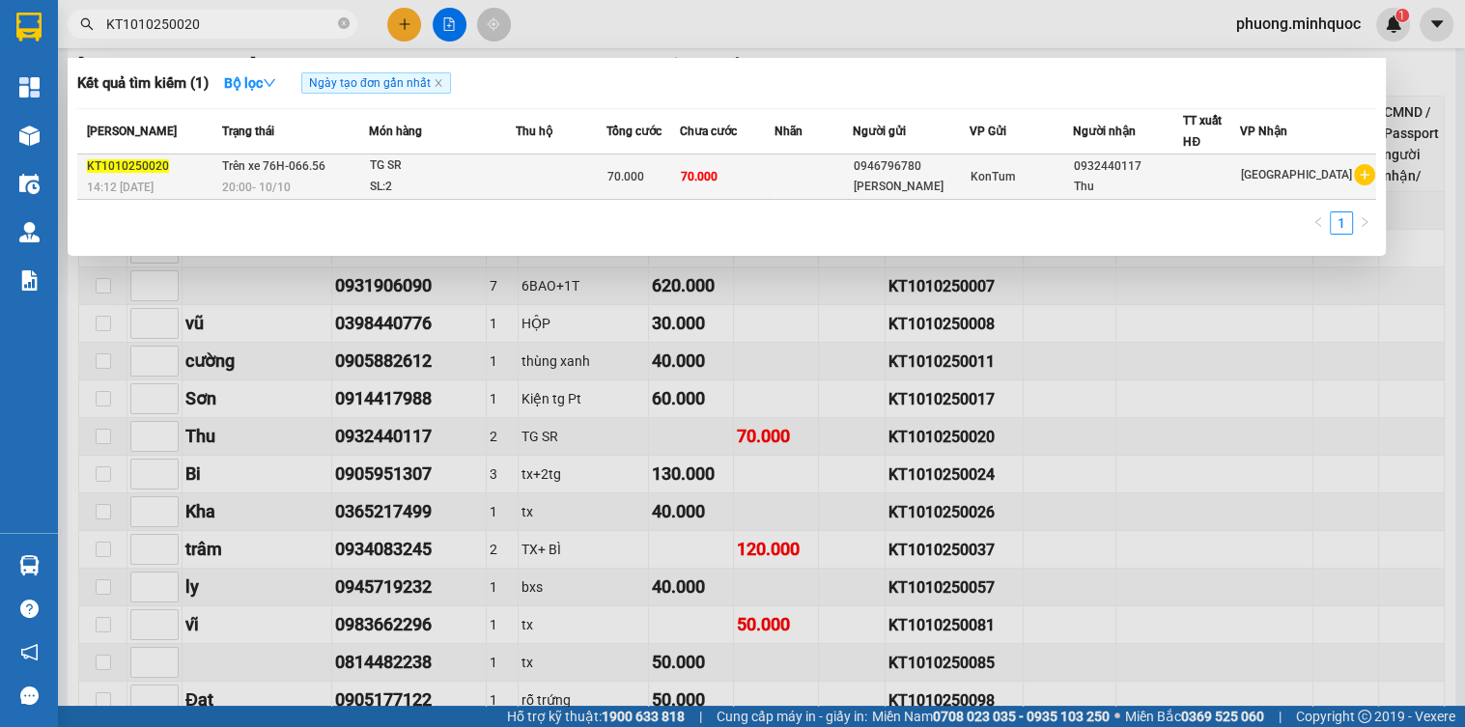
type input "KT1010250020"
click at [422, 164] on div "TG SR" at bounding box center [442, 166] width 145 height 21
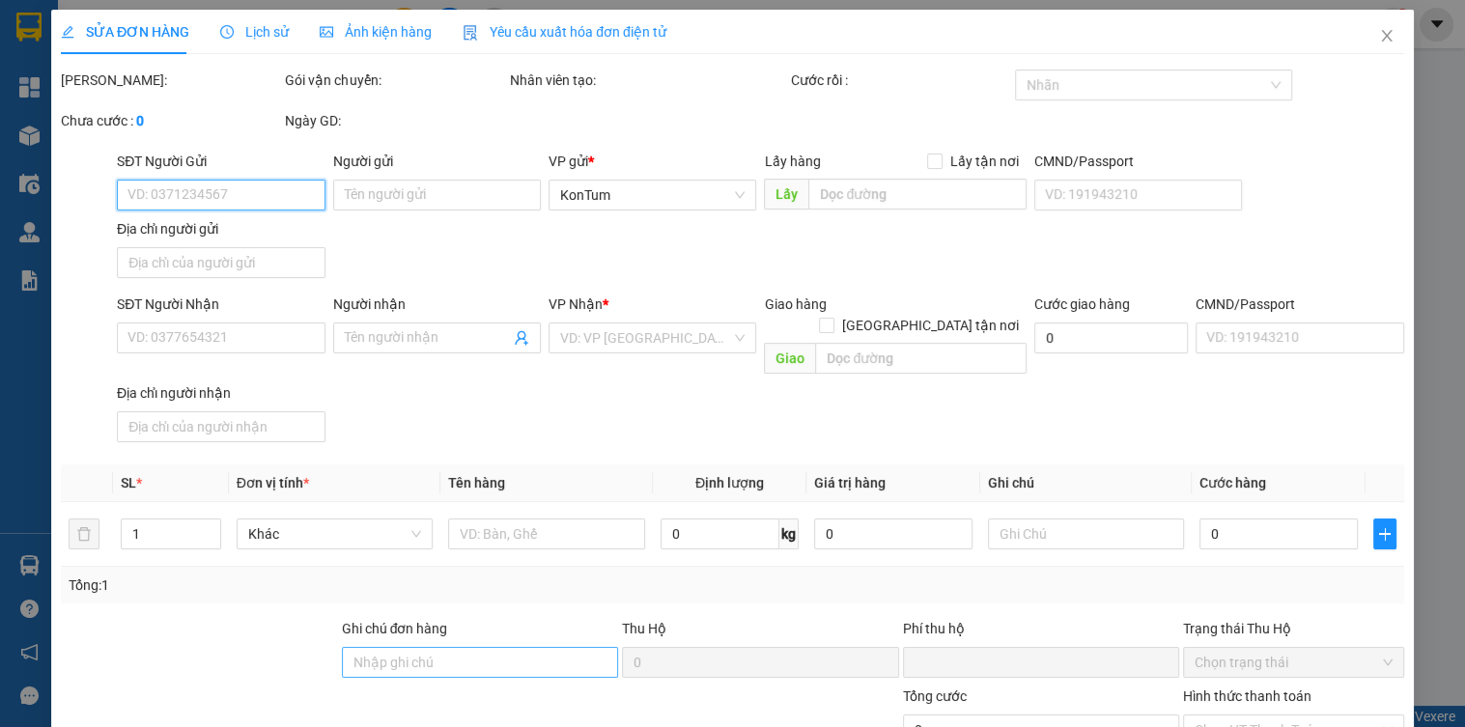
type input "0946796780"
type input "[PERSON_NAME]"
type input "0932440117"
type input "Thu"
type input "0"
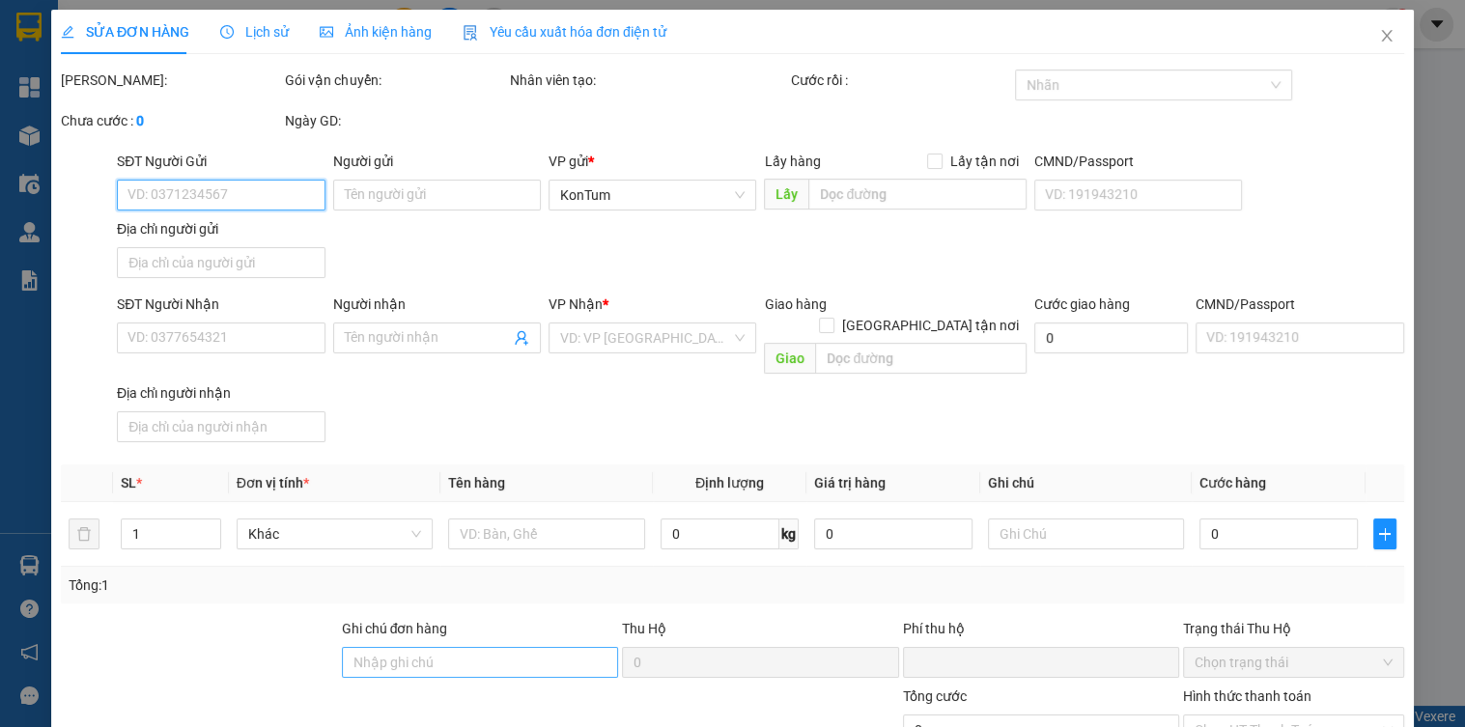
type input "70.000"
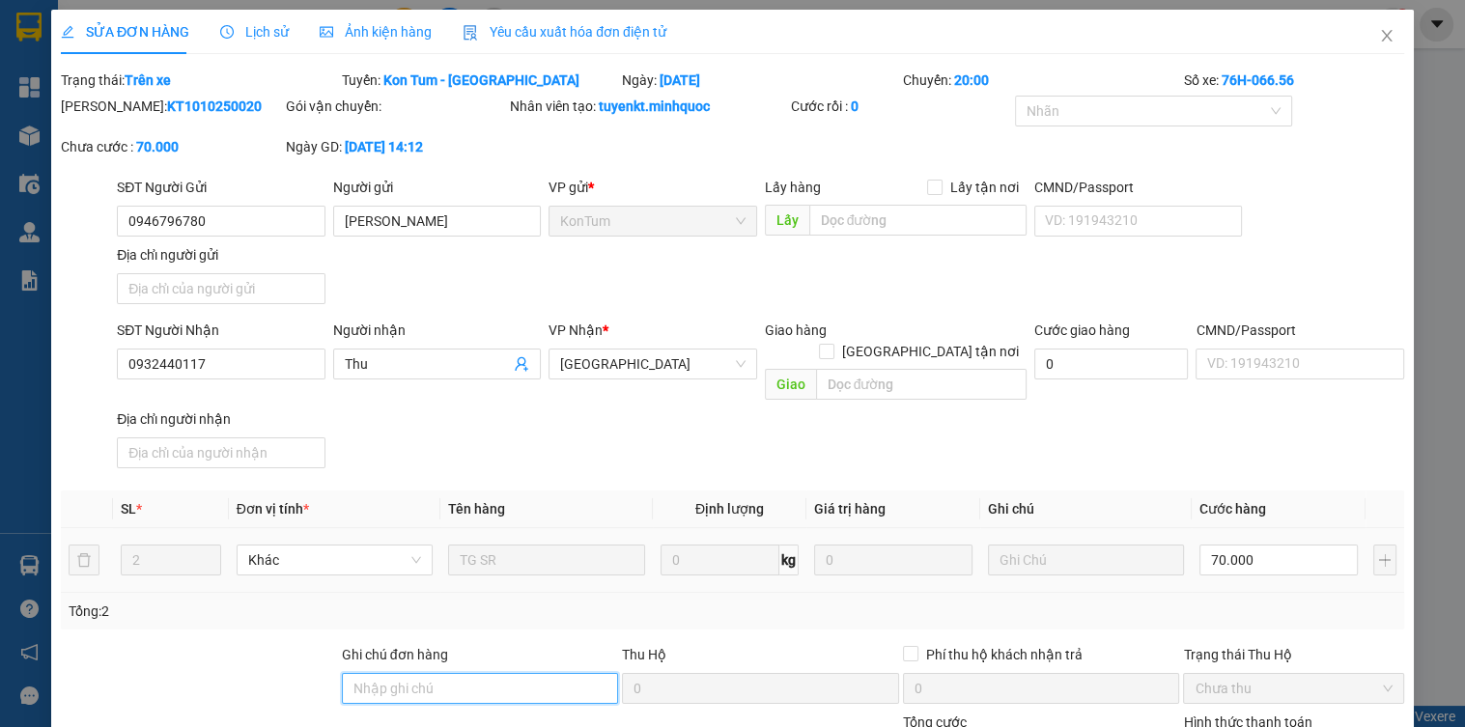
click at [441, 673] on input "Ghi chú đơn hàng" at bounding box center [480, 688] width 277 height 31
type input "s"
type input "sổ kho 12/10"
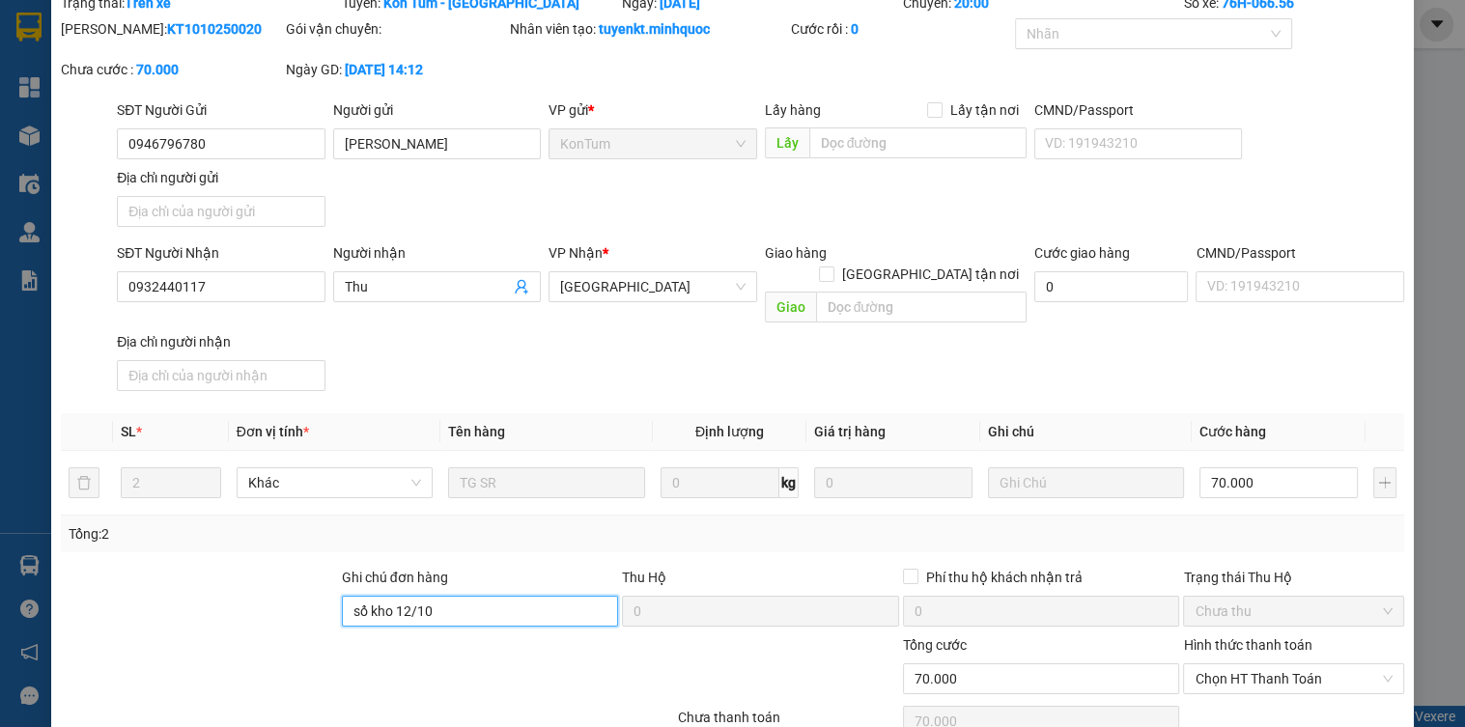
scroll to position [151, 0]
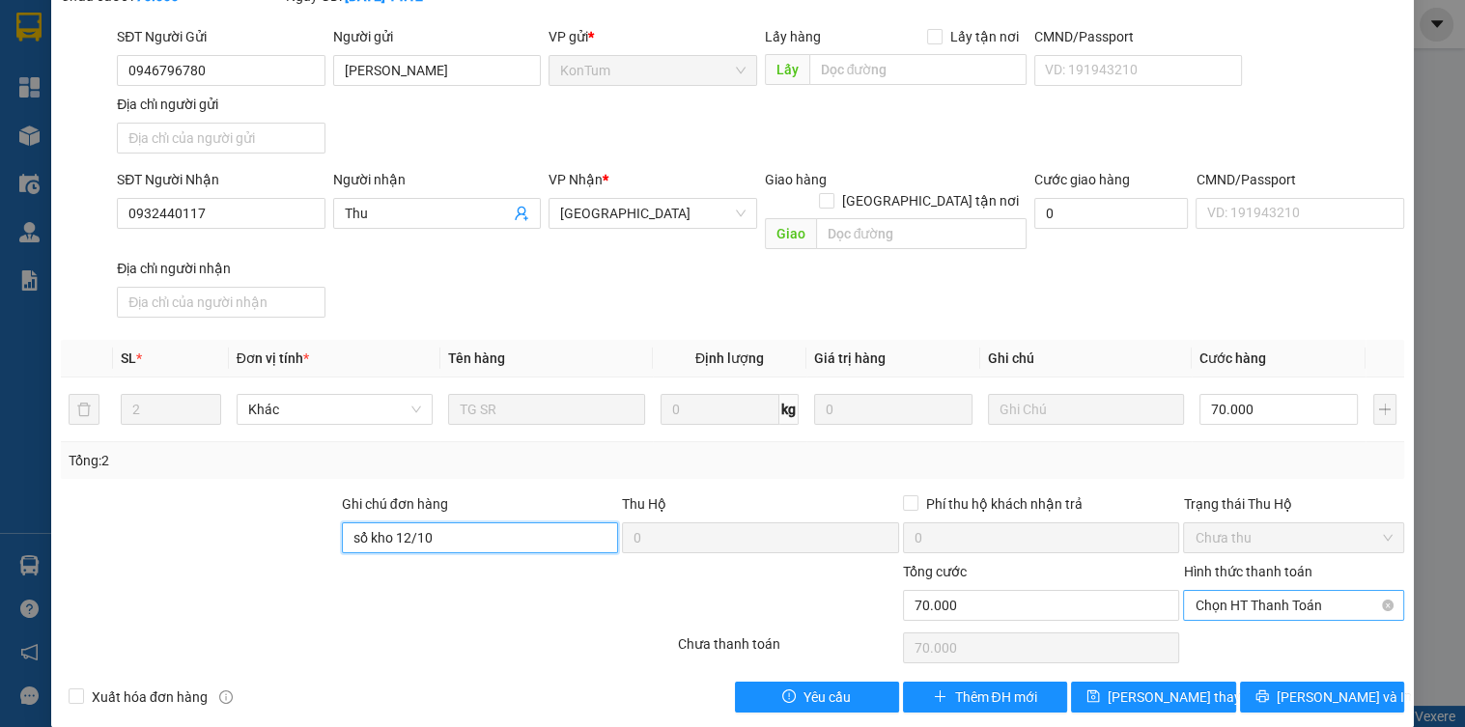
click at [1260, 591] on span "Chọn HT Thanh Toán" at bounding box center [1293, 605] width 197 height 29
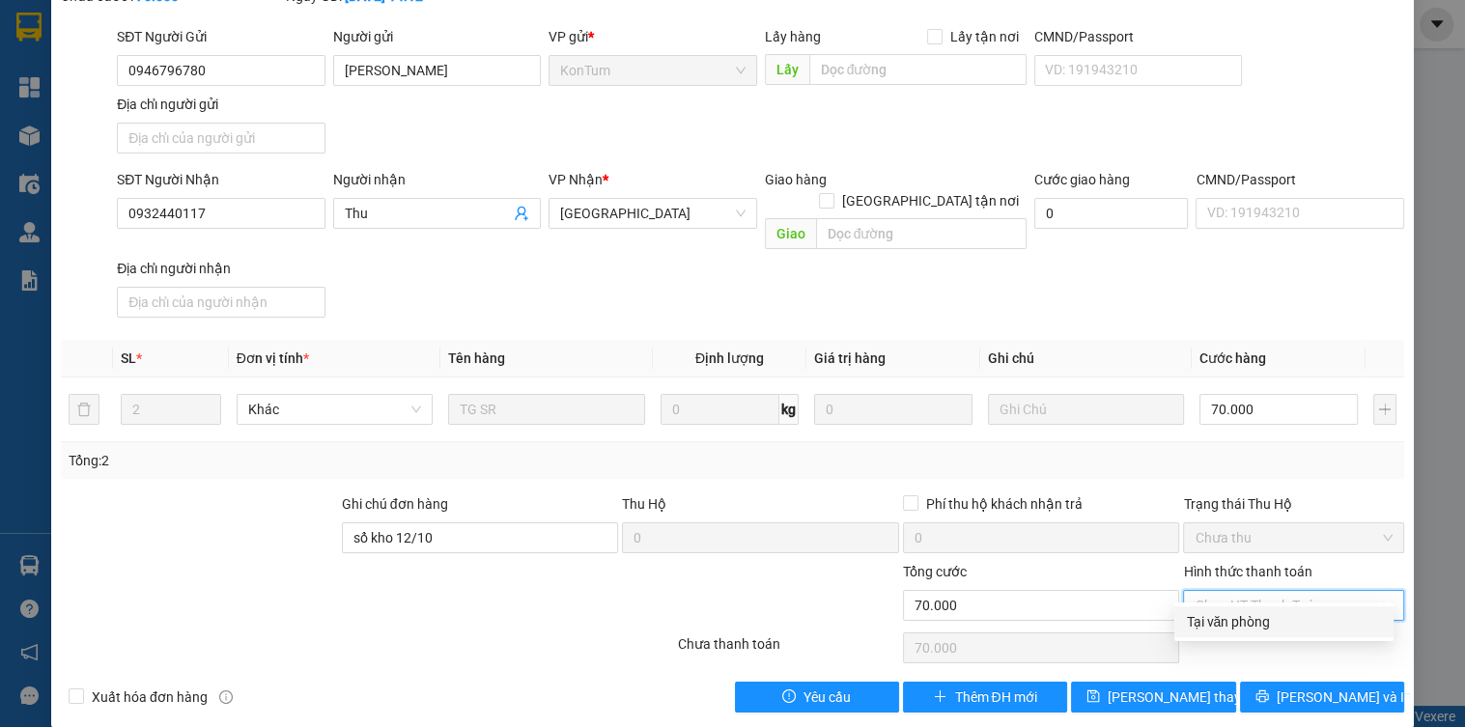
click at [1246, 622] on div "Tại văn phòng" at bounding box center [1284, 621] width 196 height 21
type input "0"
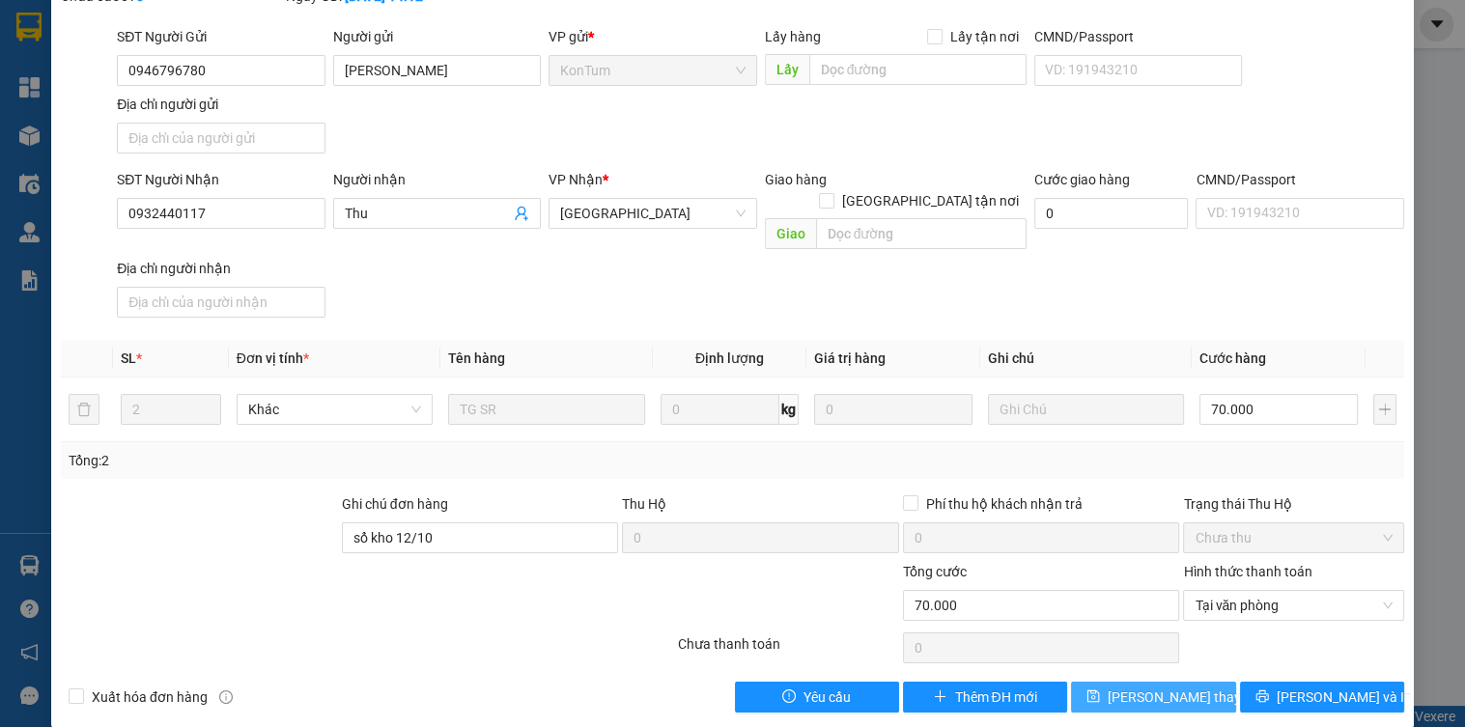
click at [1194, 682] on button "[PERSON_NAME] thay đổi" at bounding box center [1153, 697] width 164 height 31
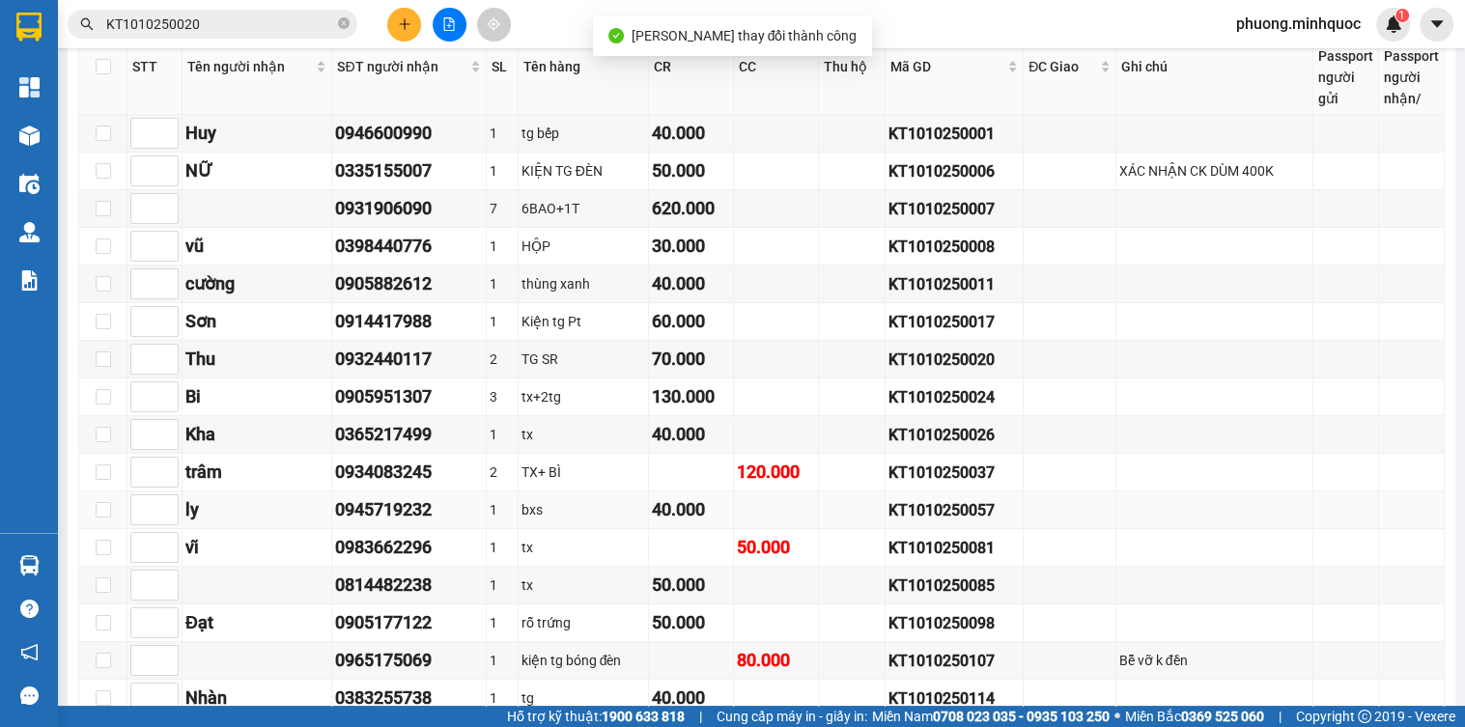
scroll to position [773, 0]
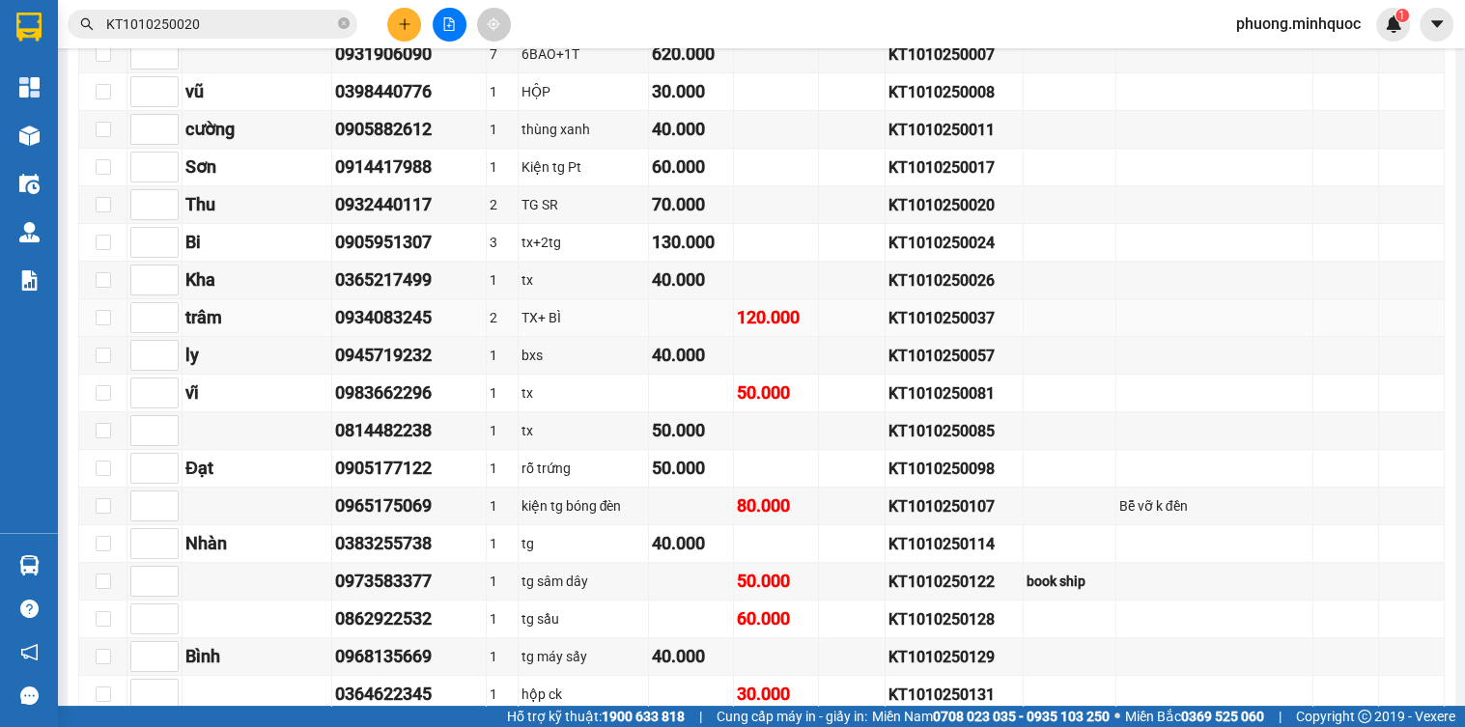
click at [908, 329] on div "KT1010250037" at bounding box center [954, 318] width 131 height 24
copy div "KT1010250037"
click at [240, 32] on input "KT1010250020" at bounding box center [220, 24] width 228 height 21
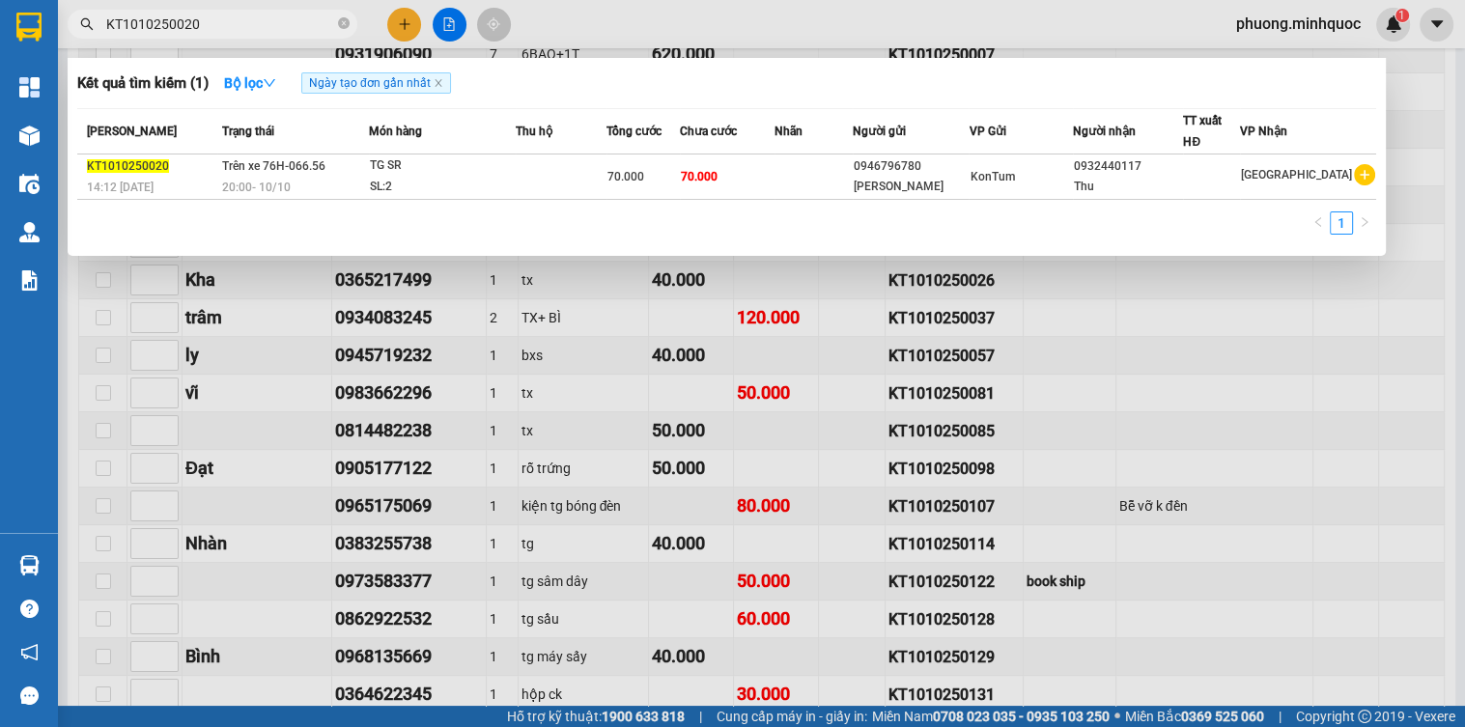
click at [240, 32] on input "KT1010250020" at bounding box center [220, 24] width 228 height 21
paste input "37"
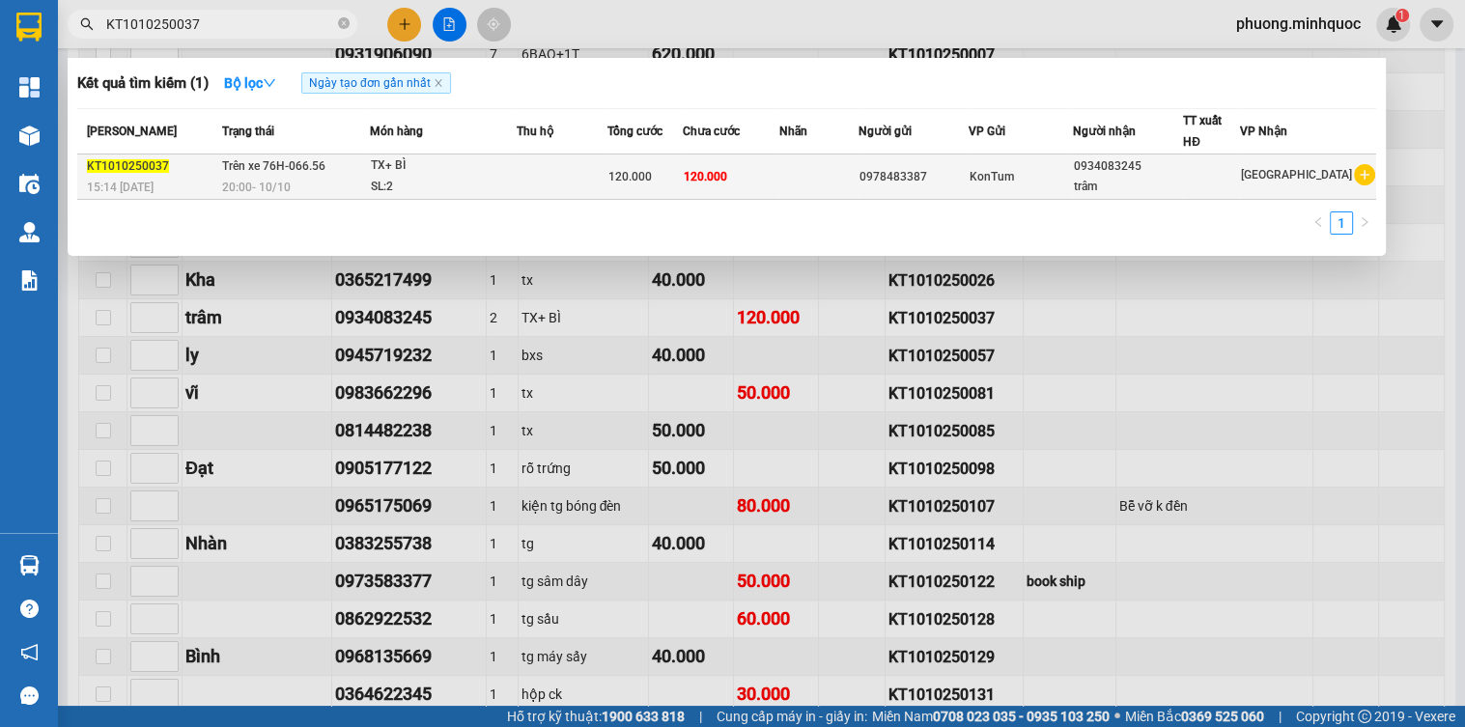
type input "KT1010250037"
click at [339, 173] on td "Trên xe 76H-066.56 20:00 [DATE]" at bounding box center [293, 177] width 153 height 45
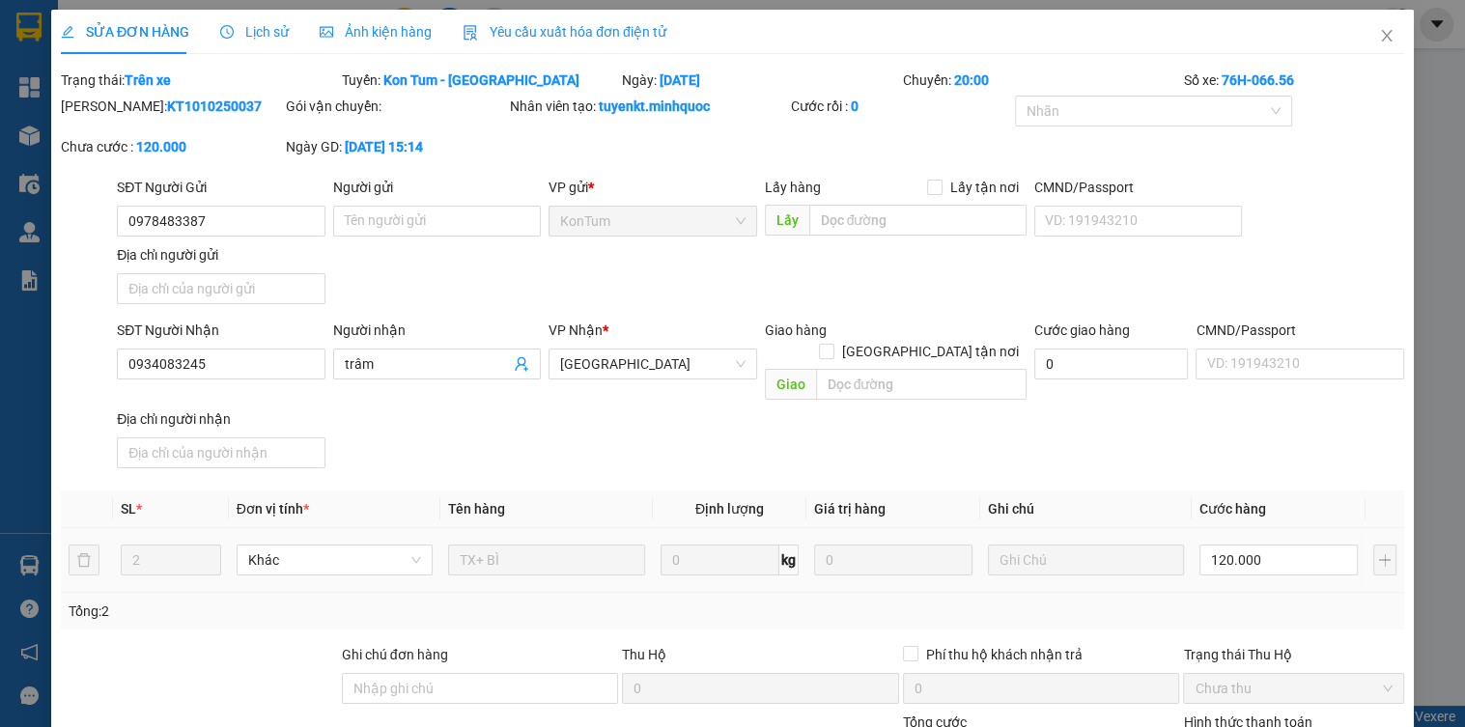
type input "0978483387"
type input "0934083245"
type input "trâm"
type input "0"
type input "120.000"
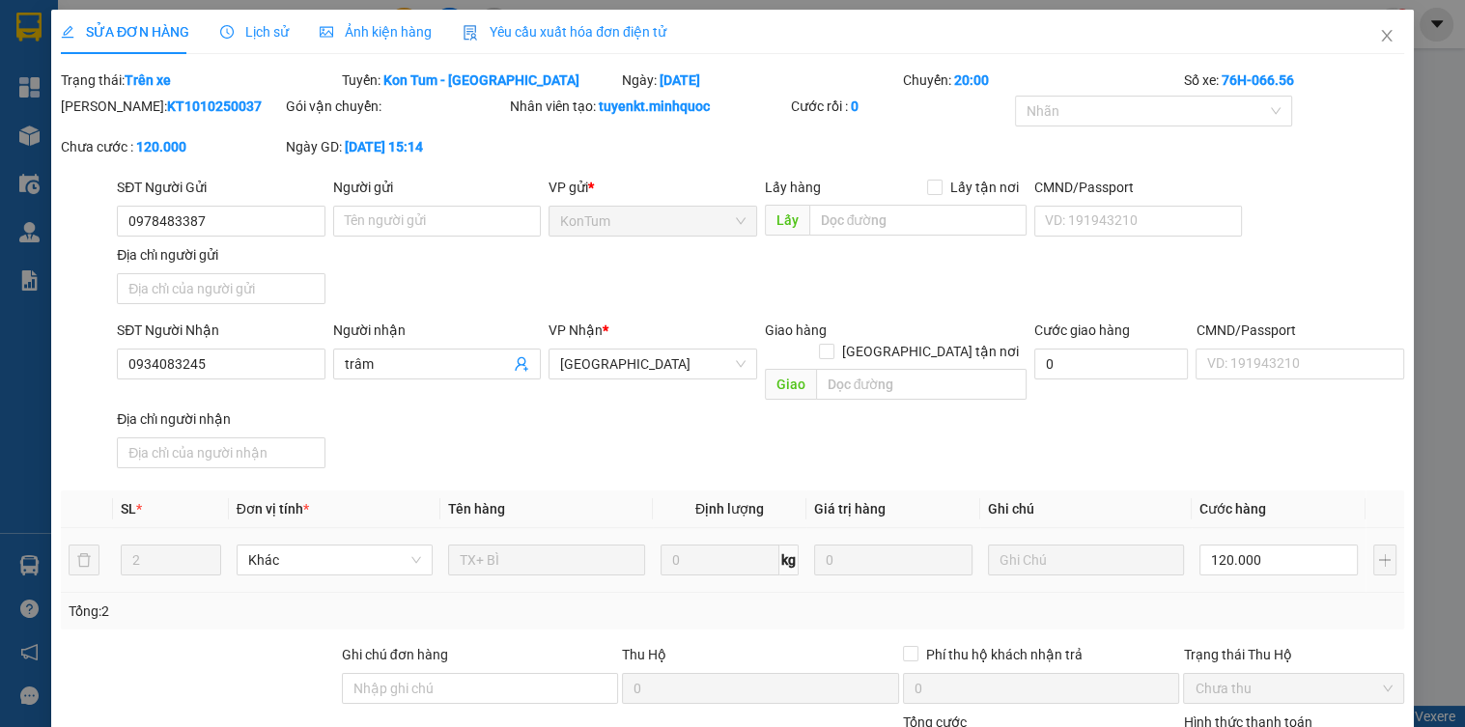
type input "120.000"
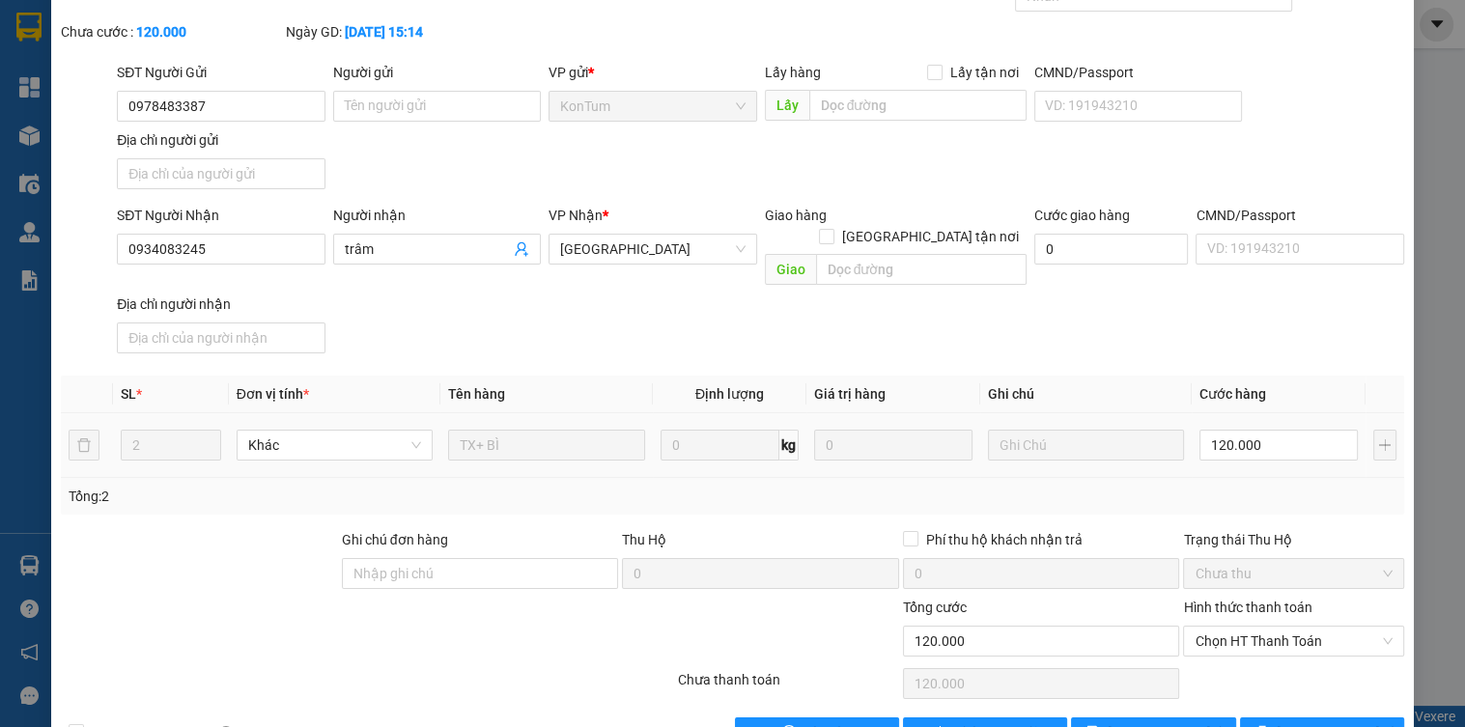
click at [398, 597] on div at bounding box center [255, 631] width 393 height 68
click at [395, 566] on div "Ghi chú đơn hàng" at bounding box center [480, 563] width 277 height 68
click at [395, 562] on input "Ghi chú đơn hàng" at bounding box center [480, 573] width 277 height 31
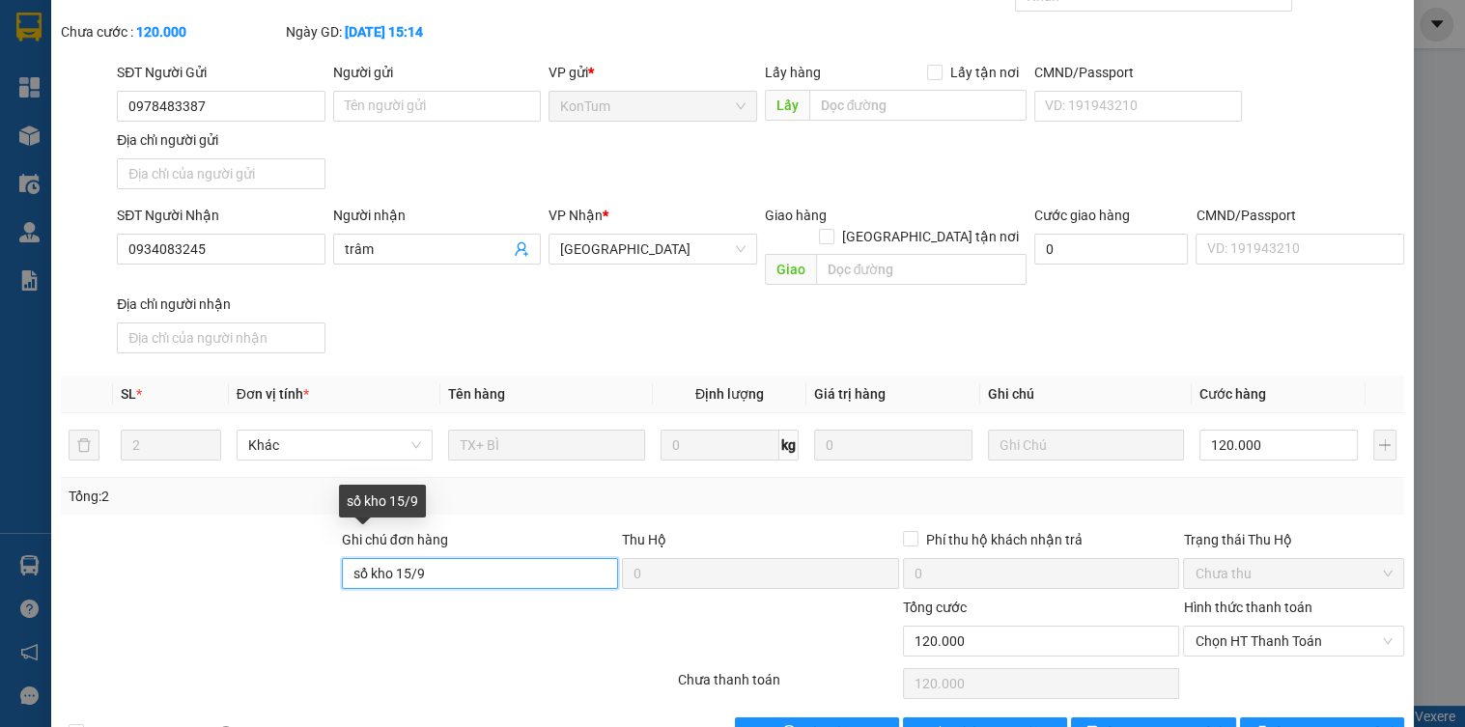
drag, startPoint x: 428, startPoint y: 546, endPoint x: 394, endPoint y: 559, distance: 36.4
click at [394, 559] on input "sổ kho 15/9" at bounding box center [480, 573] width 277 height 31
click at [1226, 627] on span "Chọn HT Thanh Toán" at bounding box center [1293, 641] width 197 height 29
type input "sổ kho 12/10"
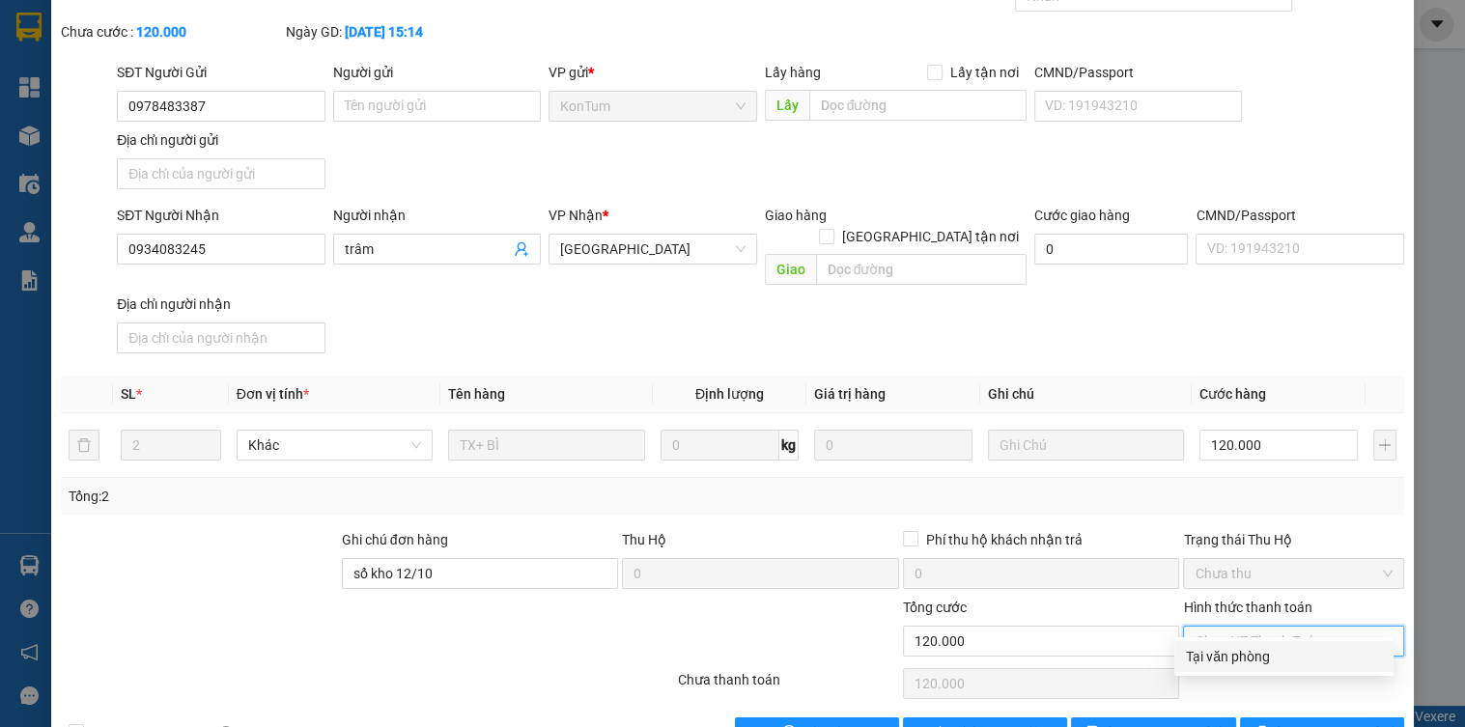
click at [1226, 650] on div "Tại văn phòng" at bounding box center [1284, 656] width 196 height 21
type input "0"
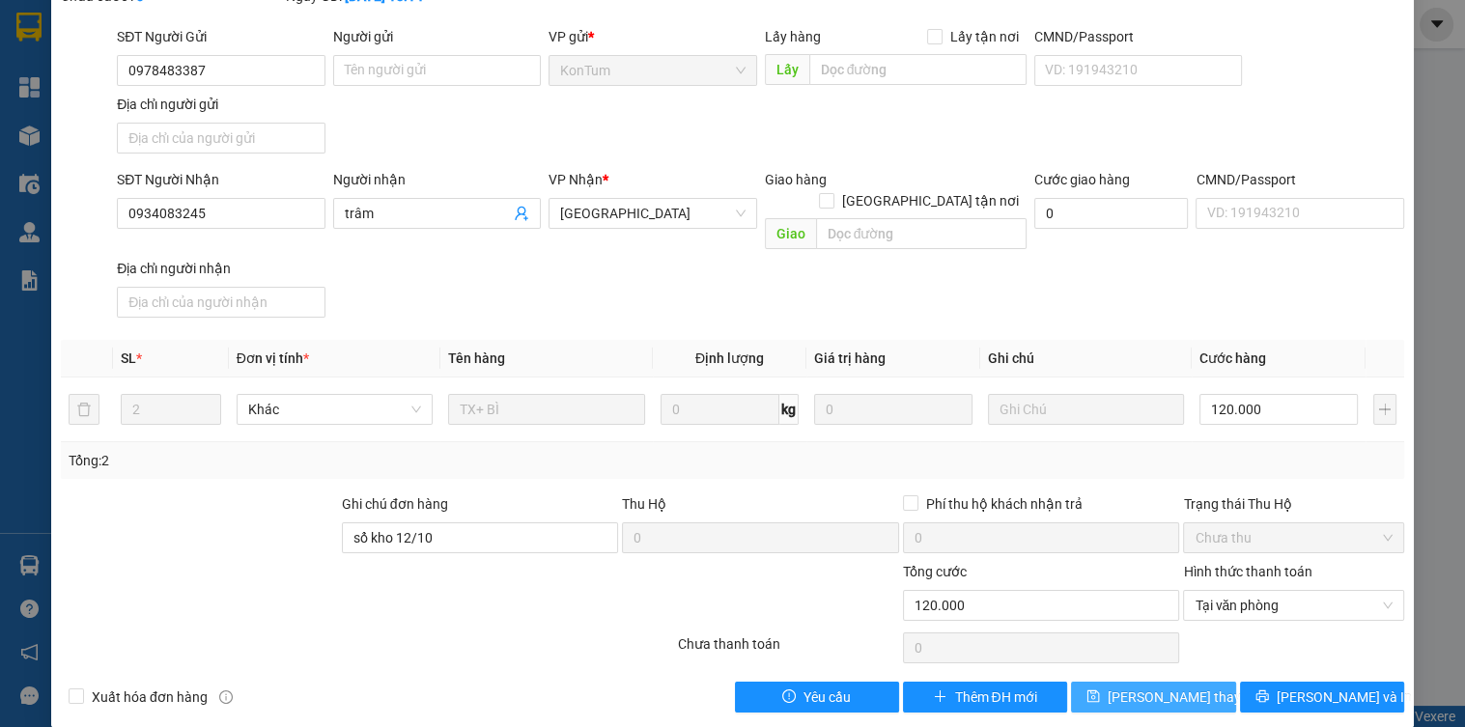
click at [1152, 687] on span "[PERSON_NAME] thay đổi" at bounding box center [1185, 697] width 155 height 21
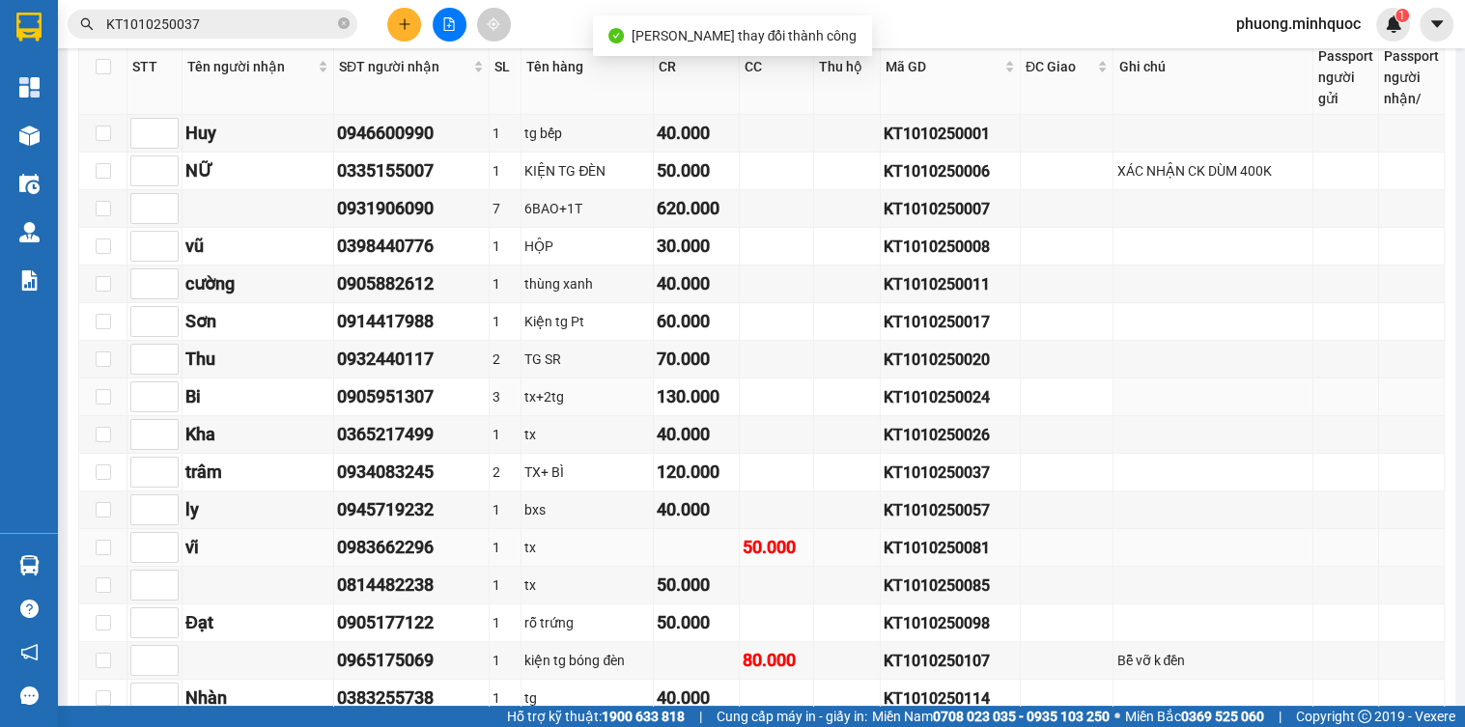
scroll to position [773, 0]
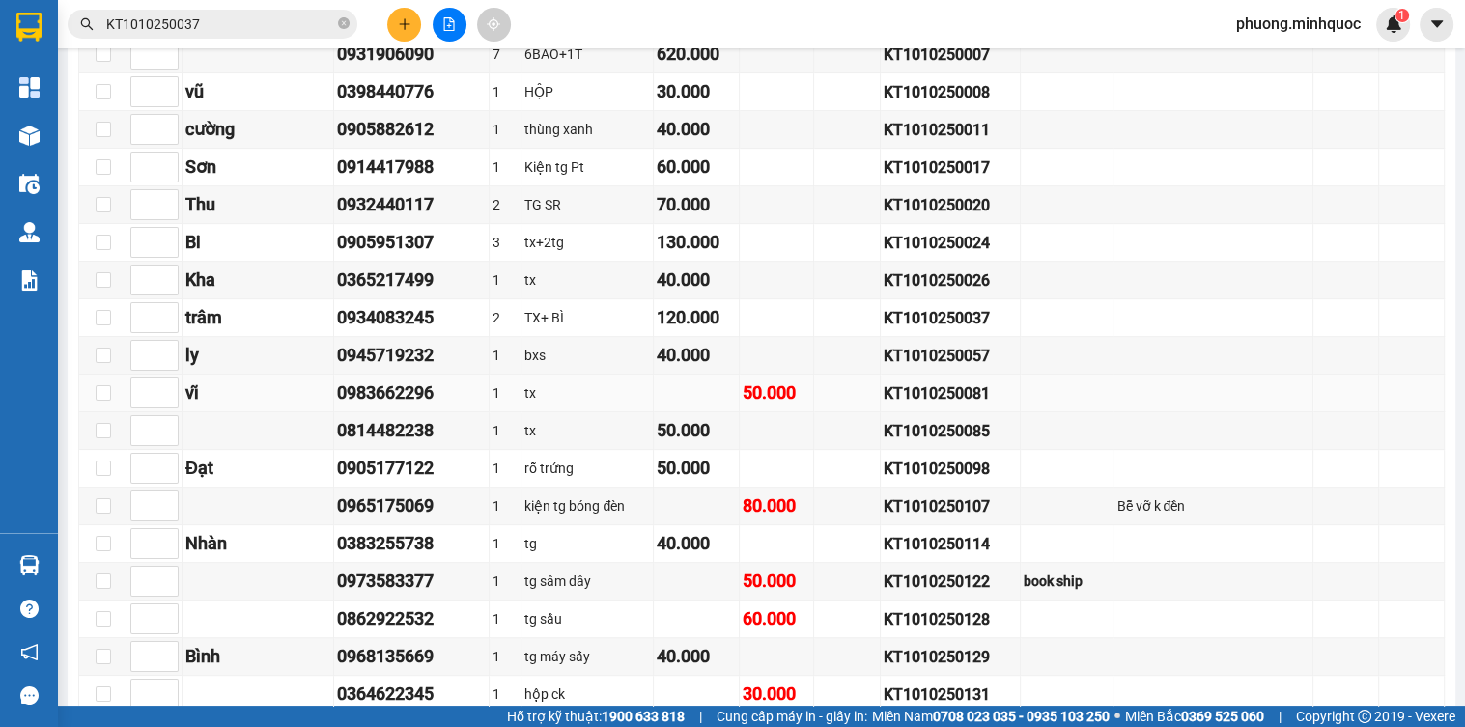
click at [947, 390] on div "KT1010250081" at bounding box center [950, 394] width 133 height 24
copy div "KT1010250081"
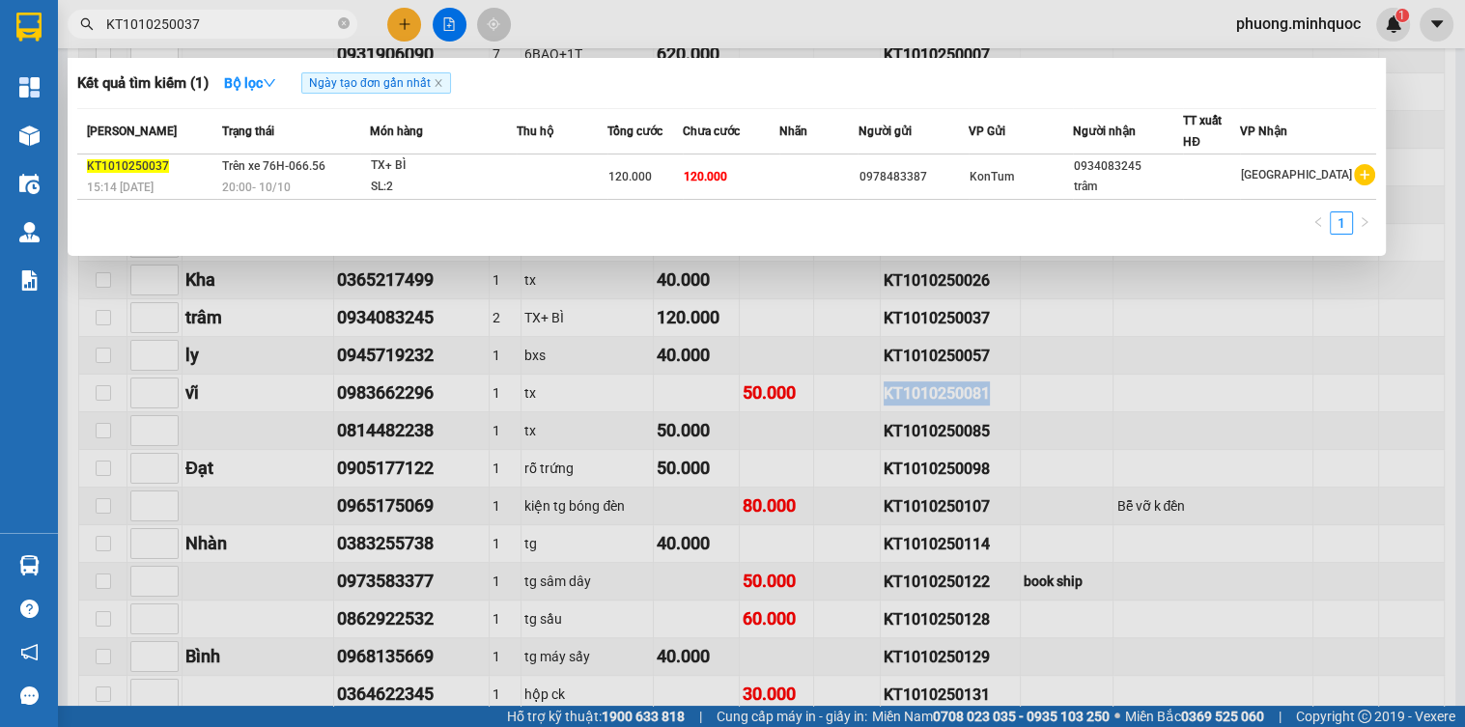
click at [184, 22] on input "KT1010250037" at bounding box center [220, 24] width 228 height 21
paste input "81"
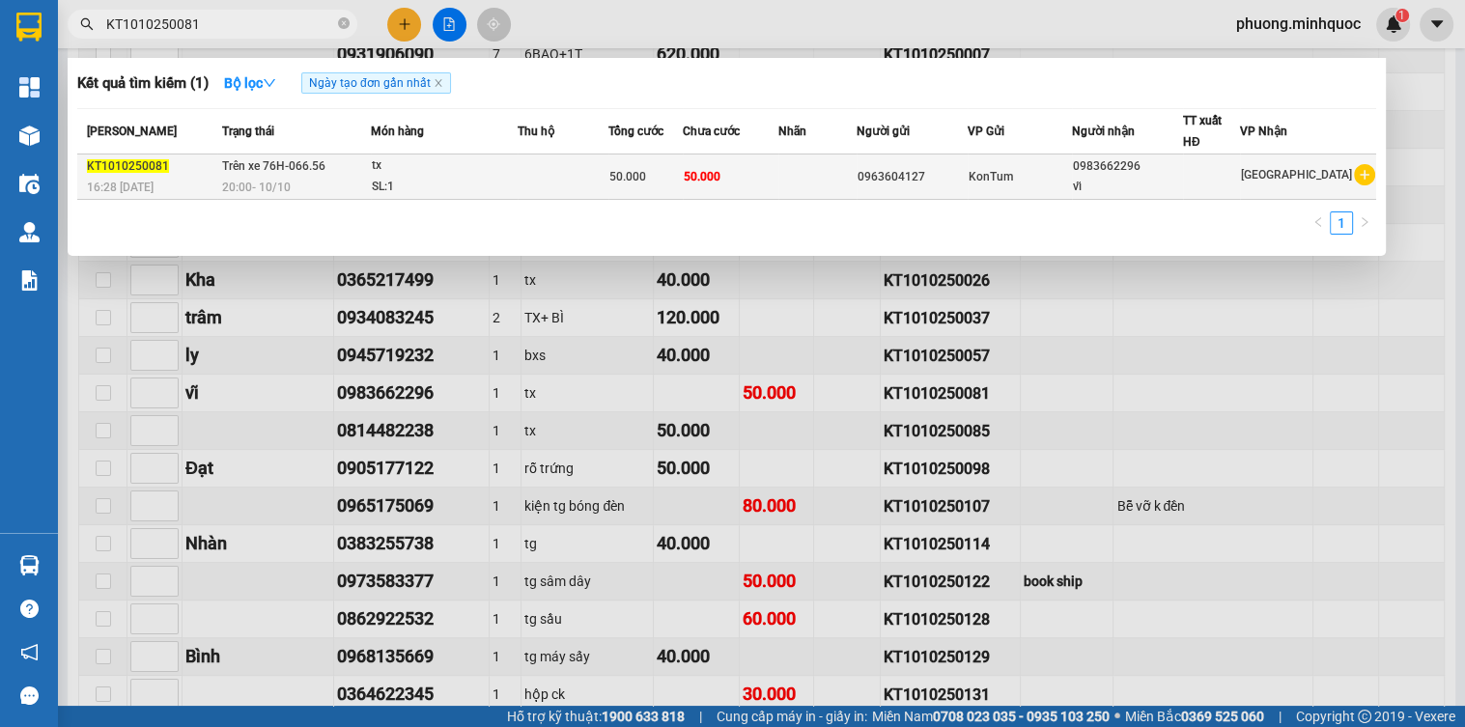
type input "KT1010250081"
click at [359, 172] on td "Trên xe 76H-066.56 20:00 [DATE]" at bounding box center [294, 177] width 154 height 45
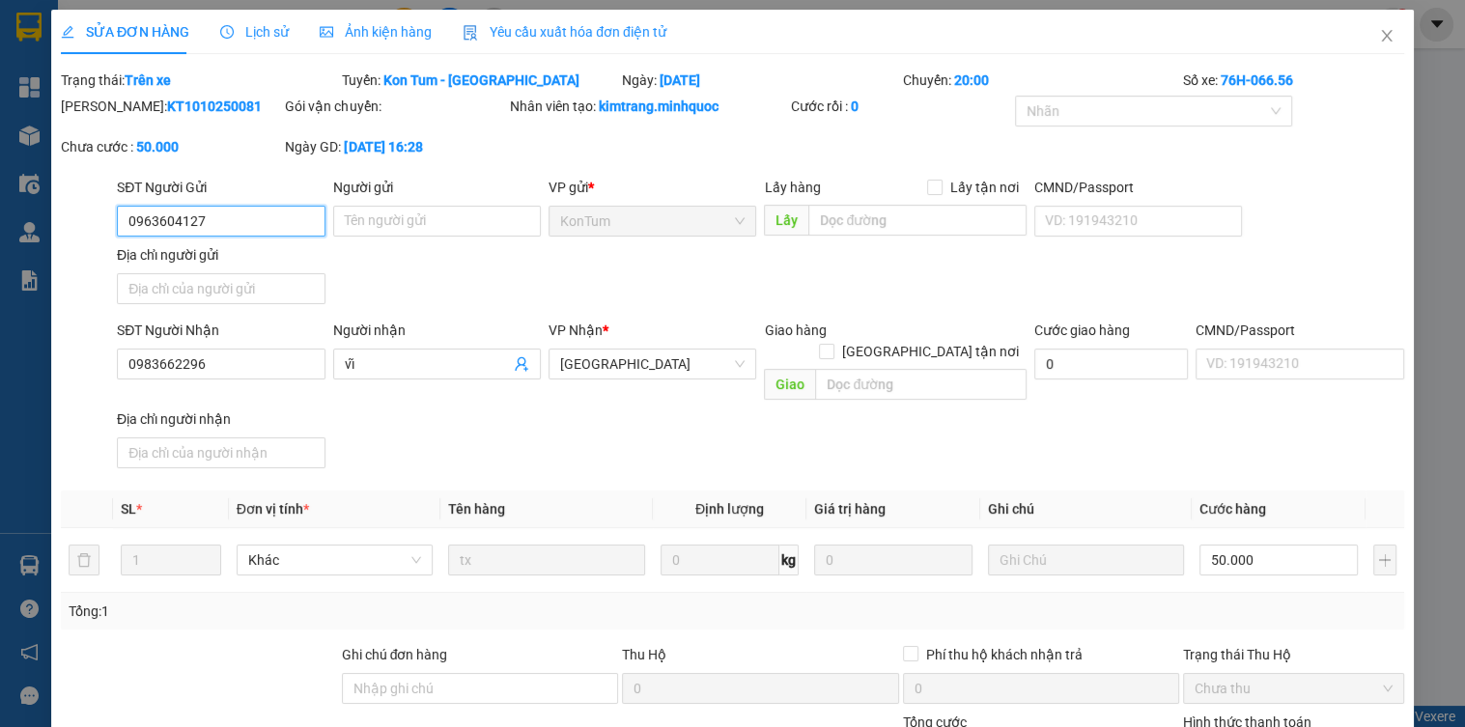
type input "0963604127"
type input "0983662296"
type input "vĩ"
type input "0"
type input "50.000"
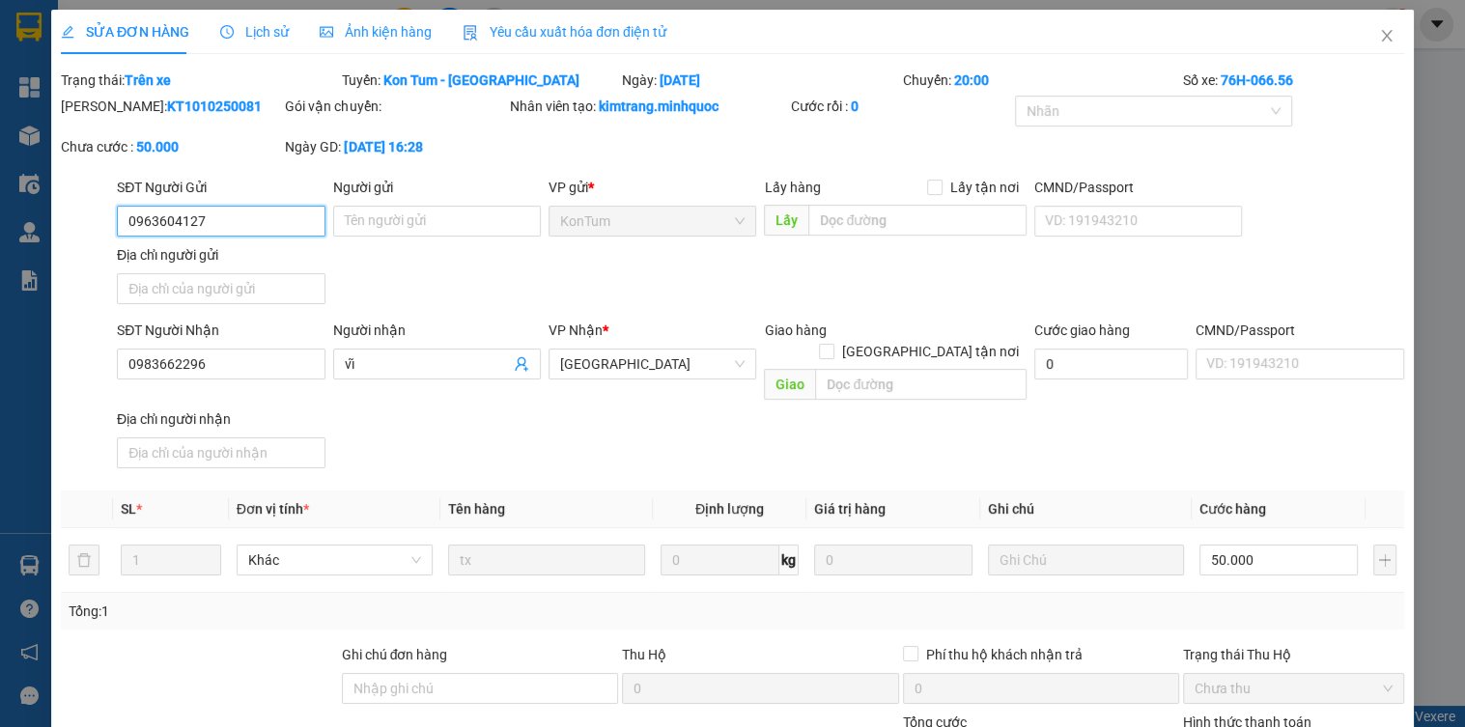
type input "50.000"
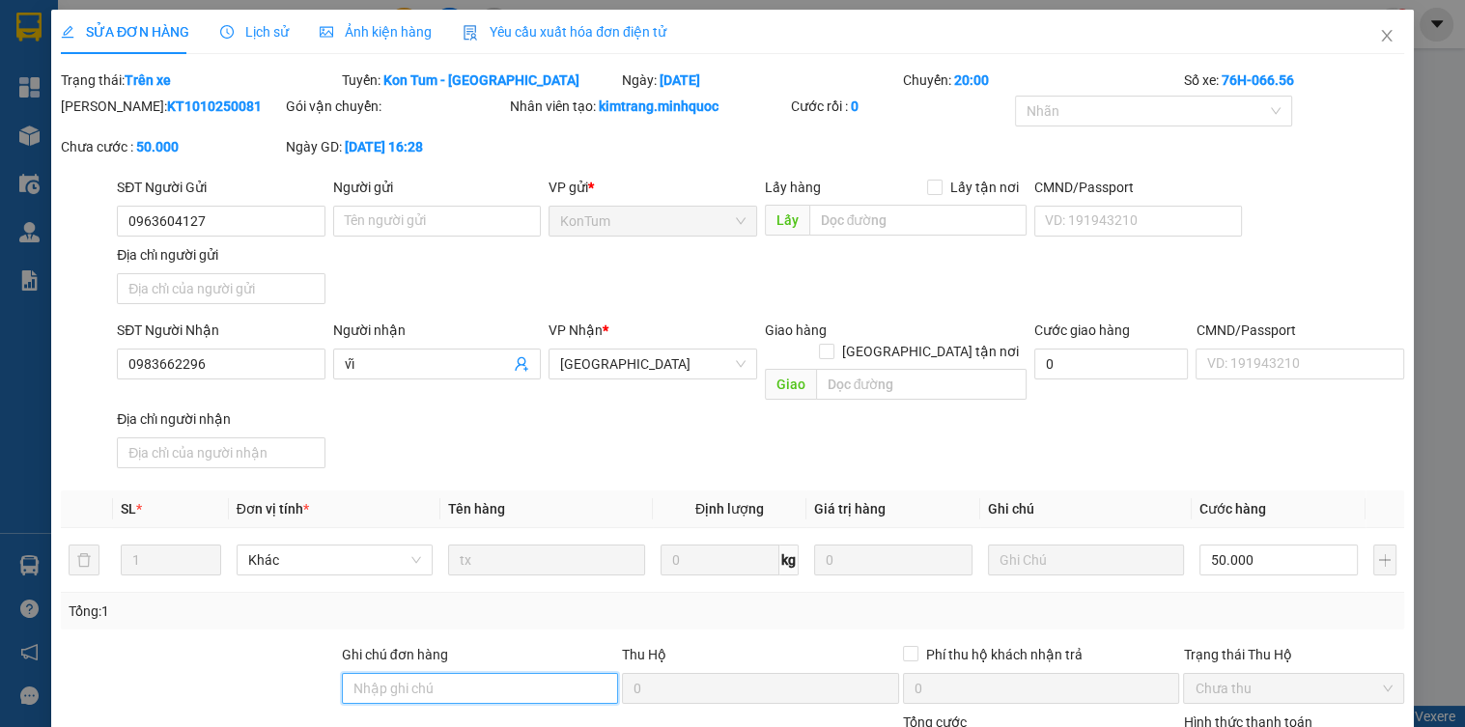
click at [469, 673] on input "Ghi chú đơn hàng" at bounding box center [480, 688] width 277 height 31
type input "sổ kho 12/10"
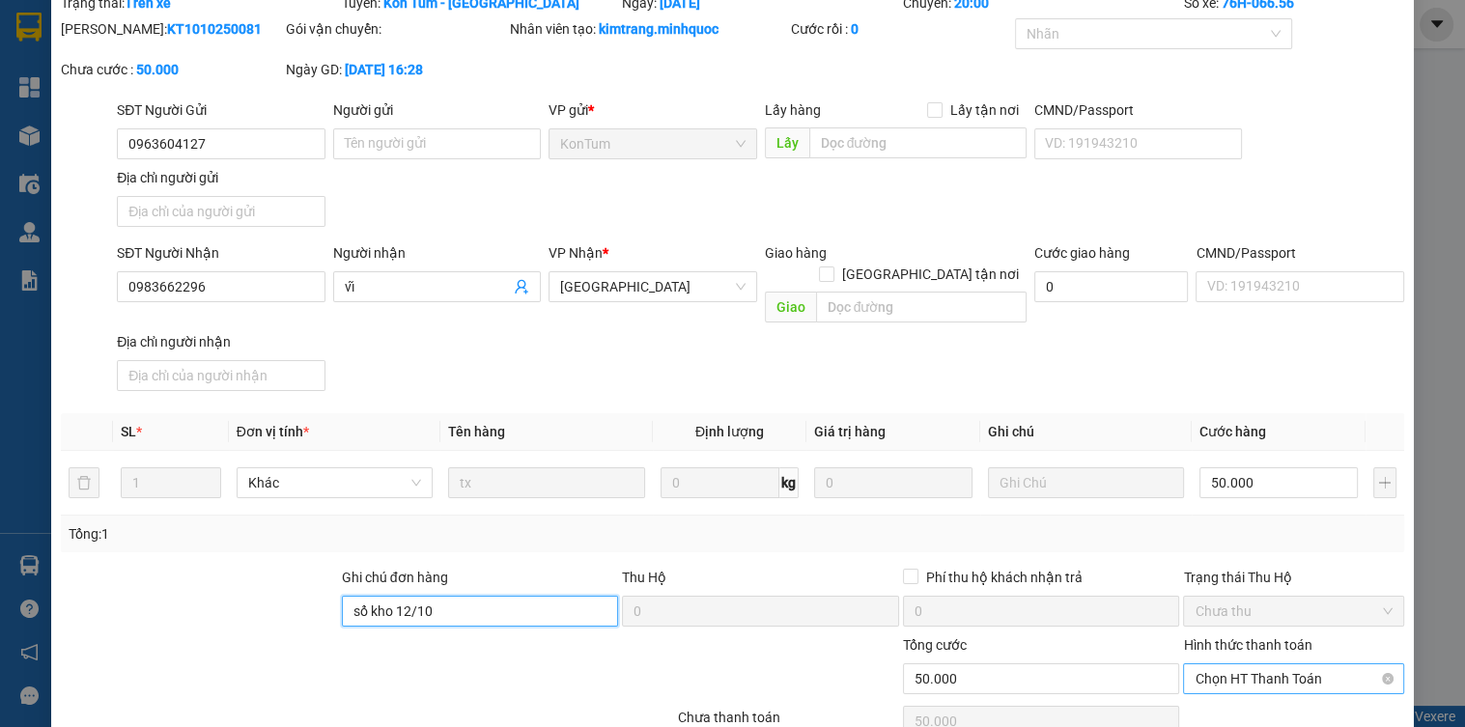
click at [1270, 665] on span "Chọn HT Thanh Toán" at bounding box center [1293, 679] width 197 height 29
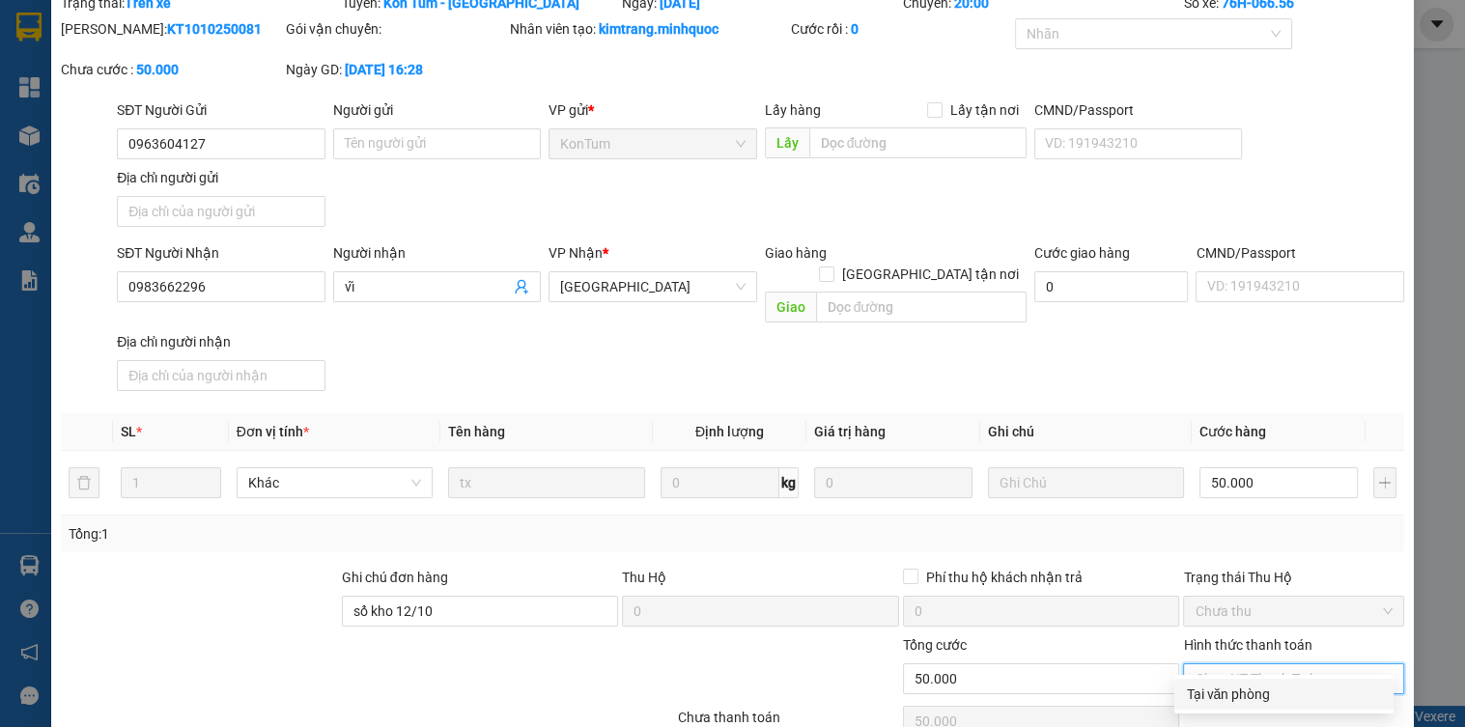
click at [1237, 697] on div "Tại văn phòng" at bounding box center [1284, 694] width 196 height 21
type input "0"
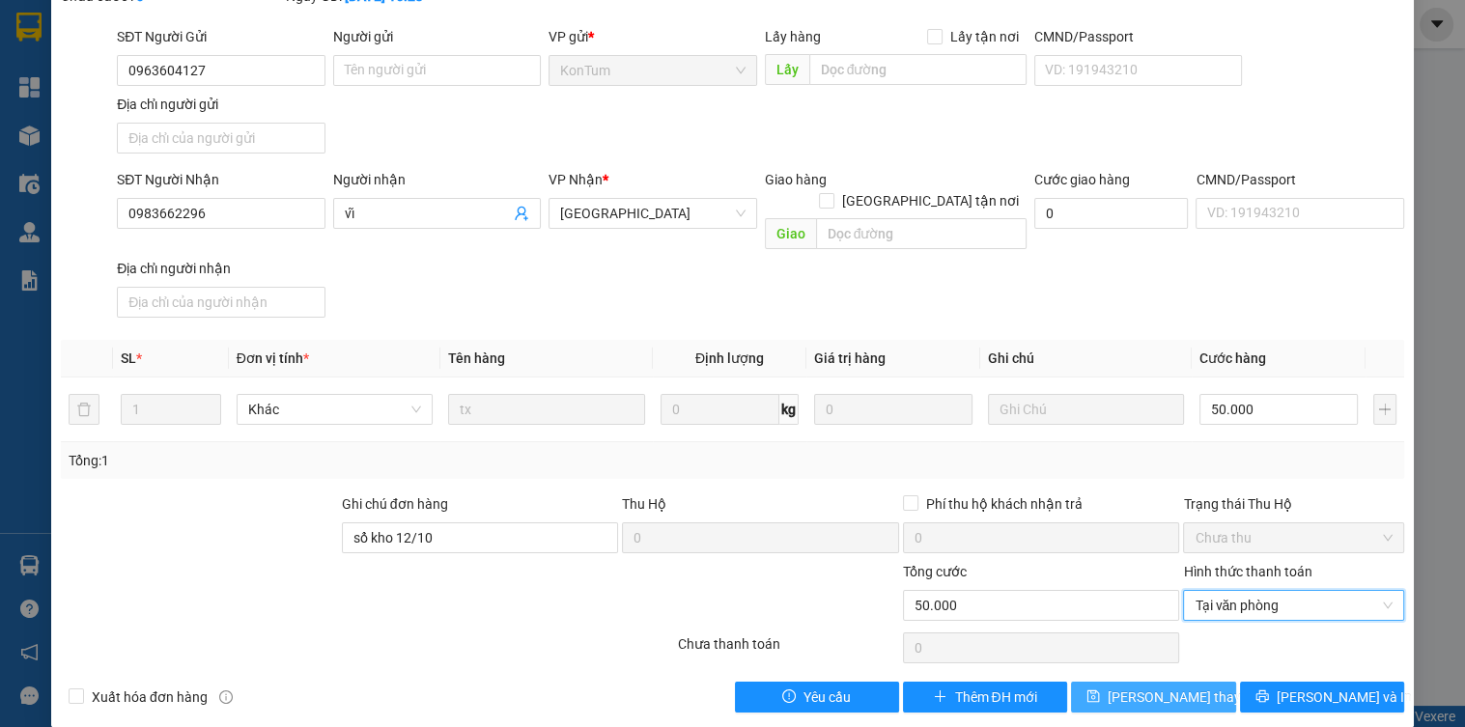
click at [1158, 687] on span "[PERSON_NAME] thay đổi" at bounding box center [1185, 697] width 155 height 21
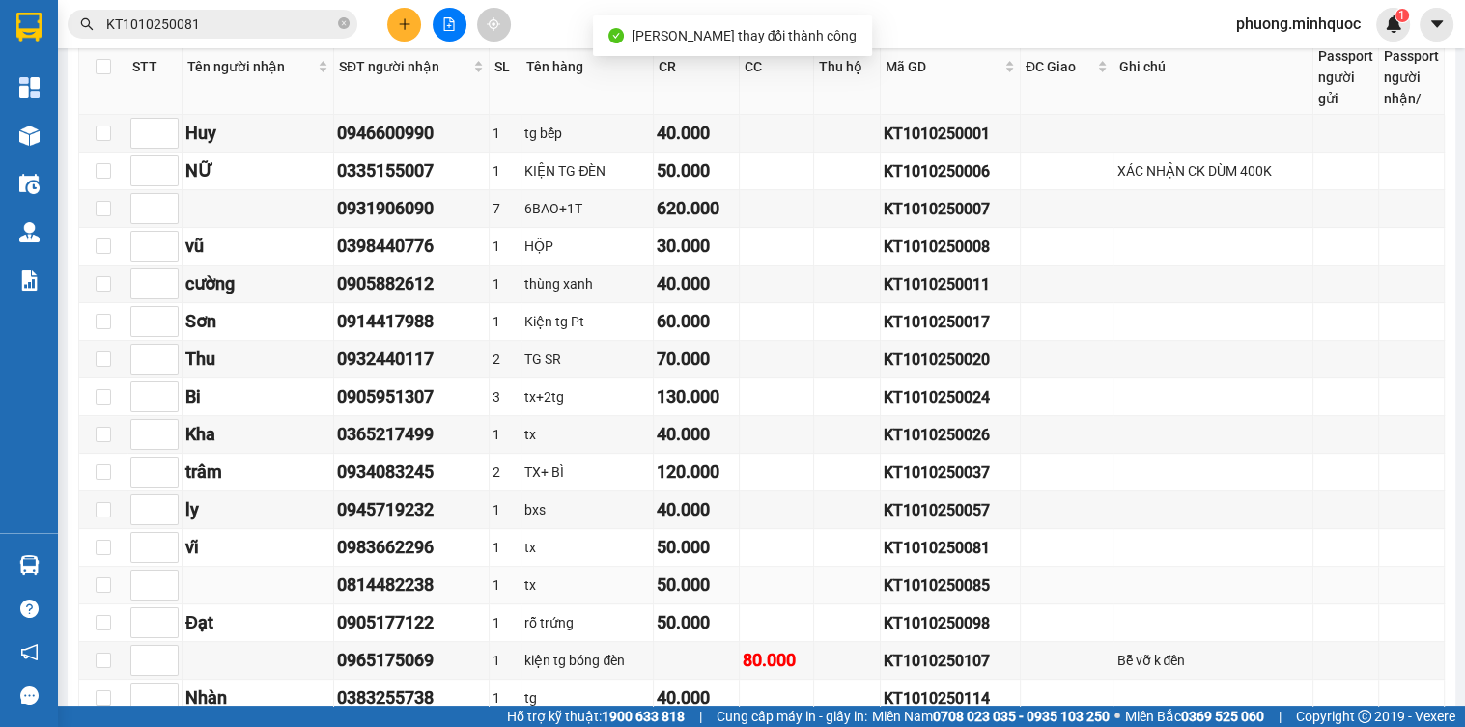
scroll to position [850, 0]
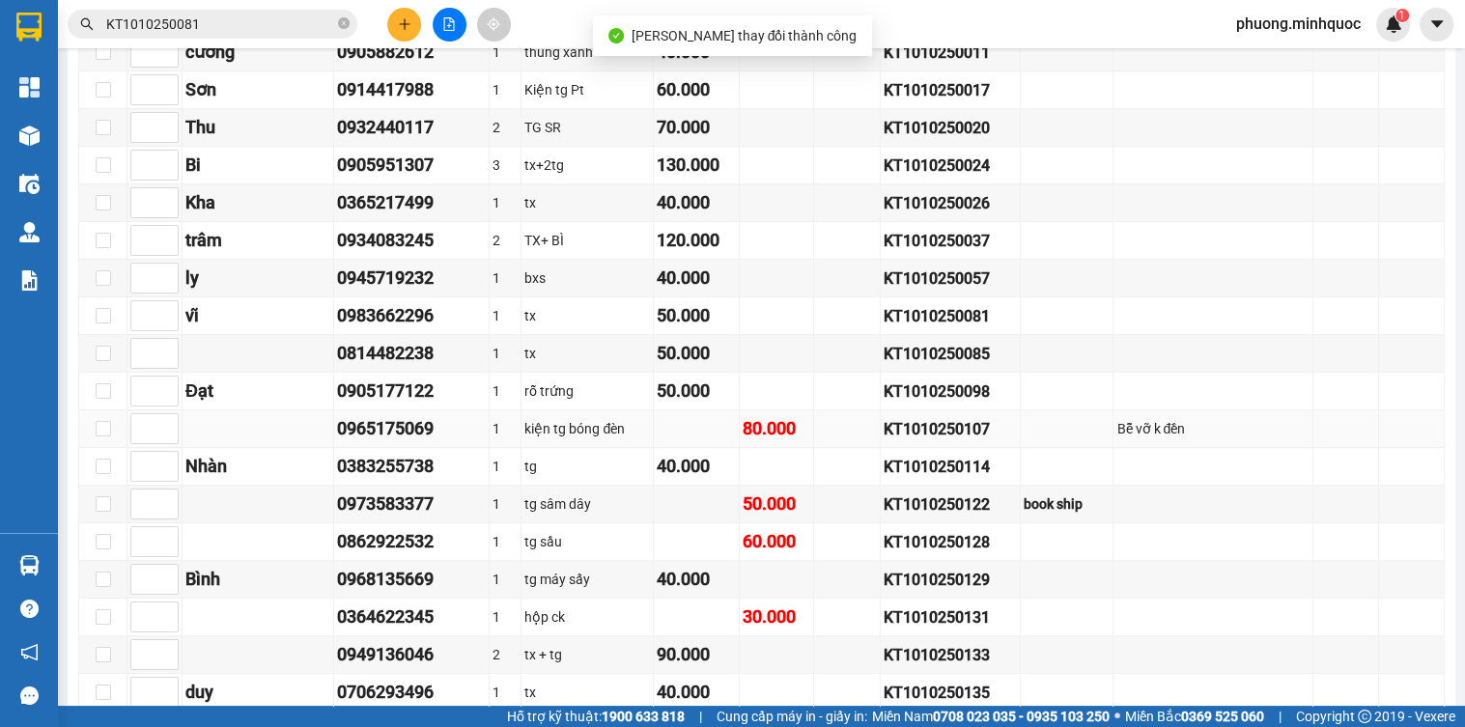
click at [937, 438] on div "KT1010250107" at bounding box center [950, 429] width 133 height 24
copy div "KT1010250107"
click at [213, 19] on input "KT1010250081" at bounding box center [220, 24] width 228 height 21
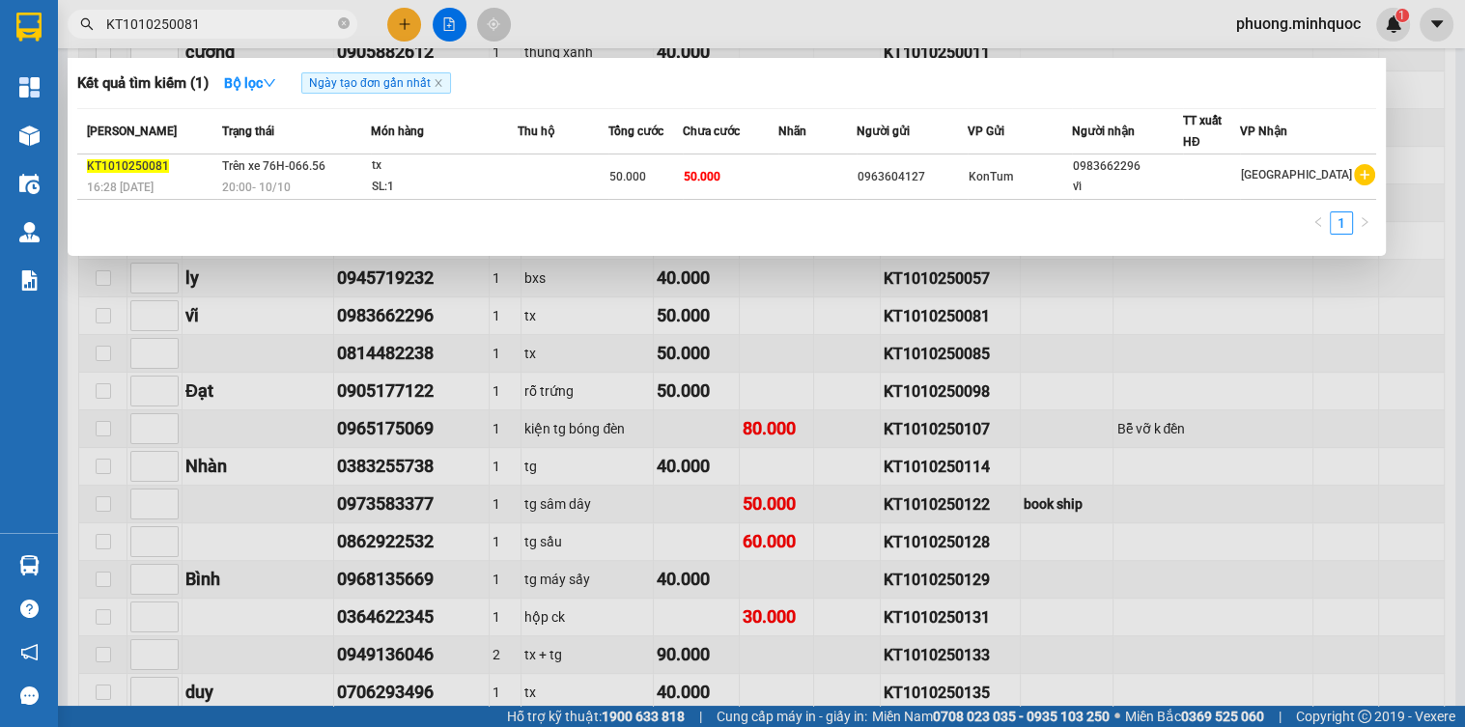
click at [213, 19] on input "KT1010250081" at bounding box center [220, 24] width 228 height 21
paste input "107"
type input "KT1010250107"
click at [294, 177] on div "20:00 [DATE]" at bounding box center [296, 187] width 148 height 21
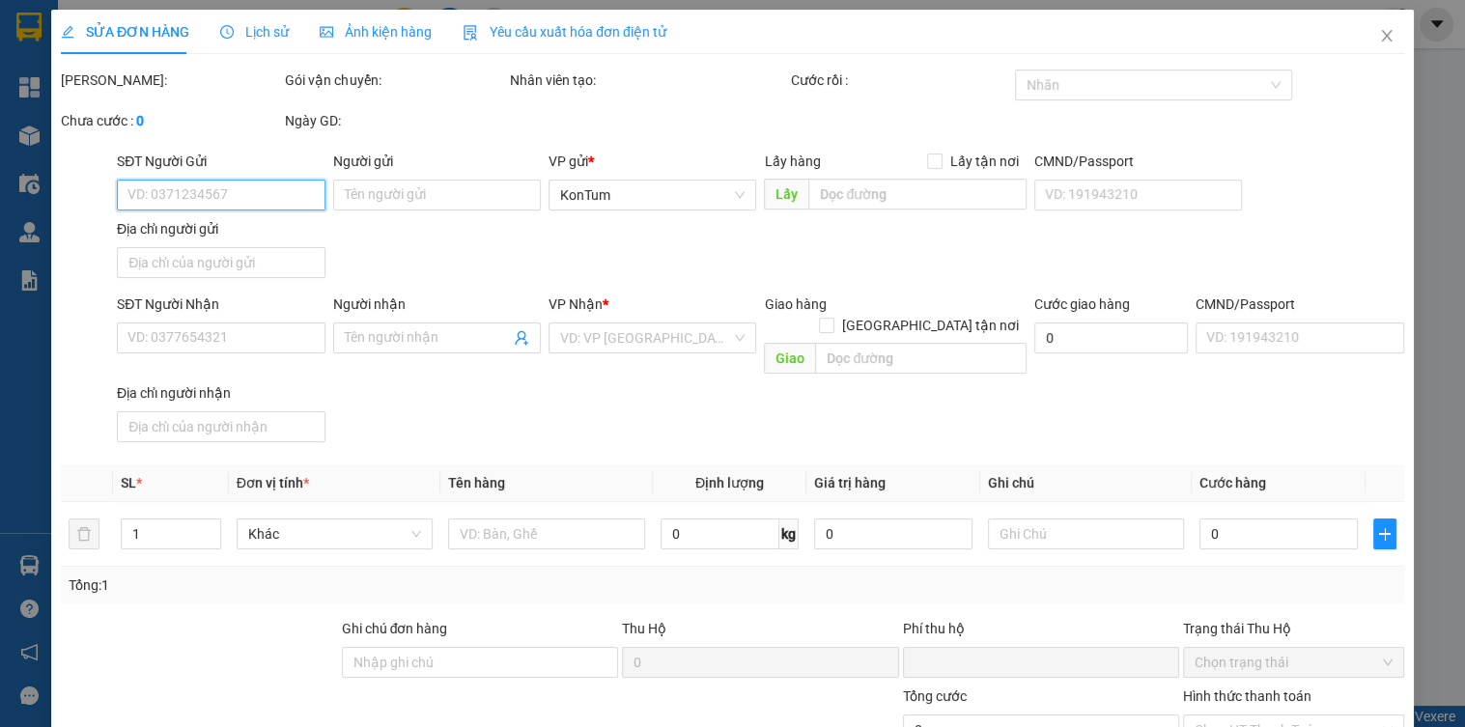
type input "0821400099"
type input "0965175069"
type input "0"
type input "80.000"
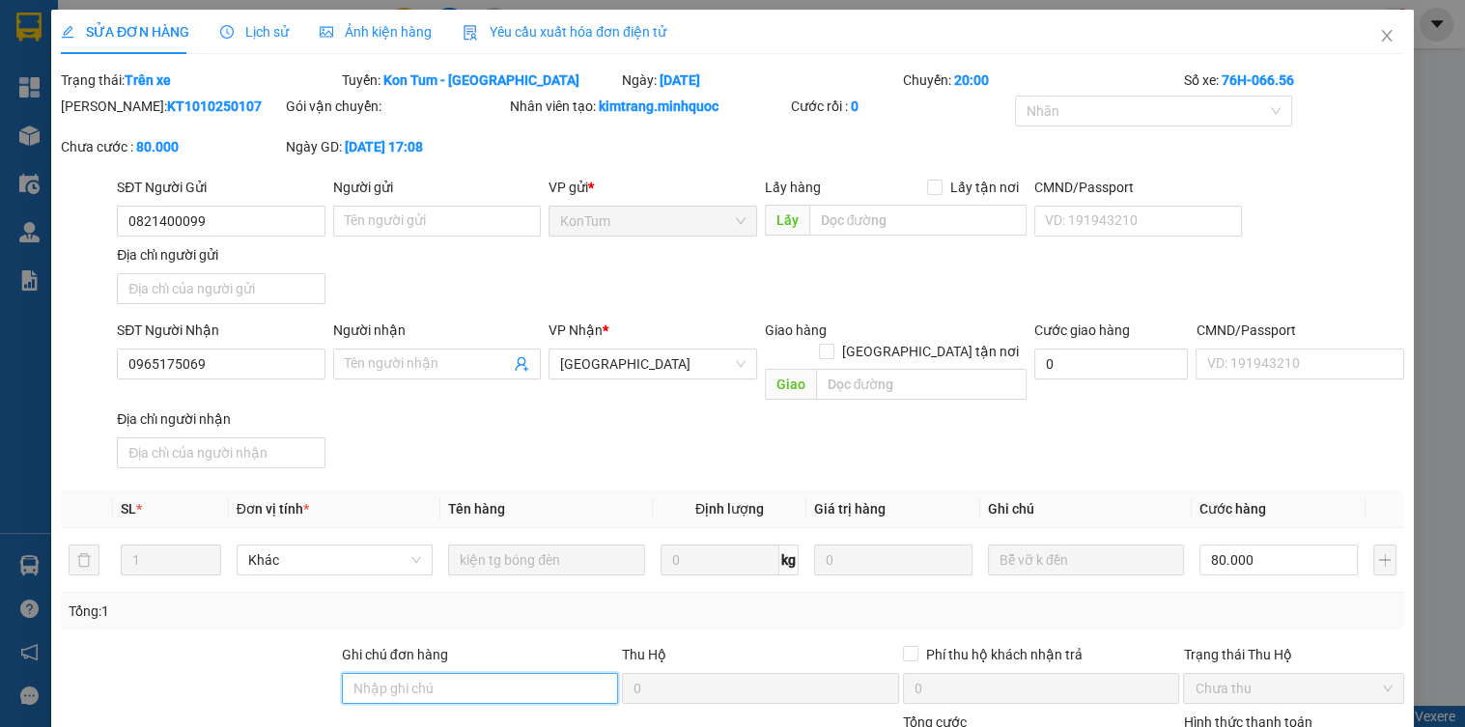
click at [423, 675] on input "Ghi chú đơn hàng" at bounding box center [480, 688] width 277 height 31
type input "sổ kho 12/10"
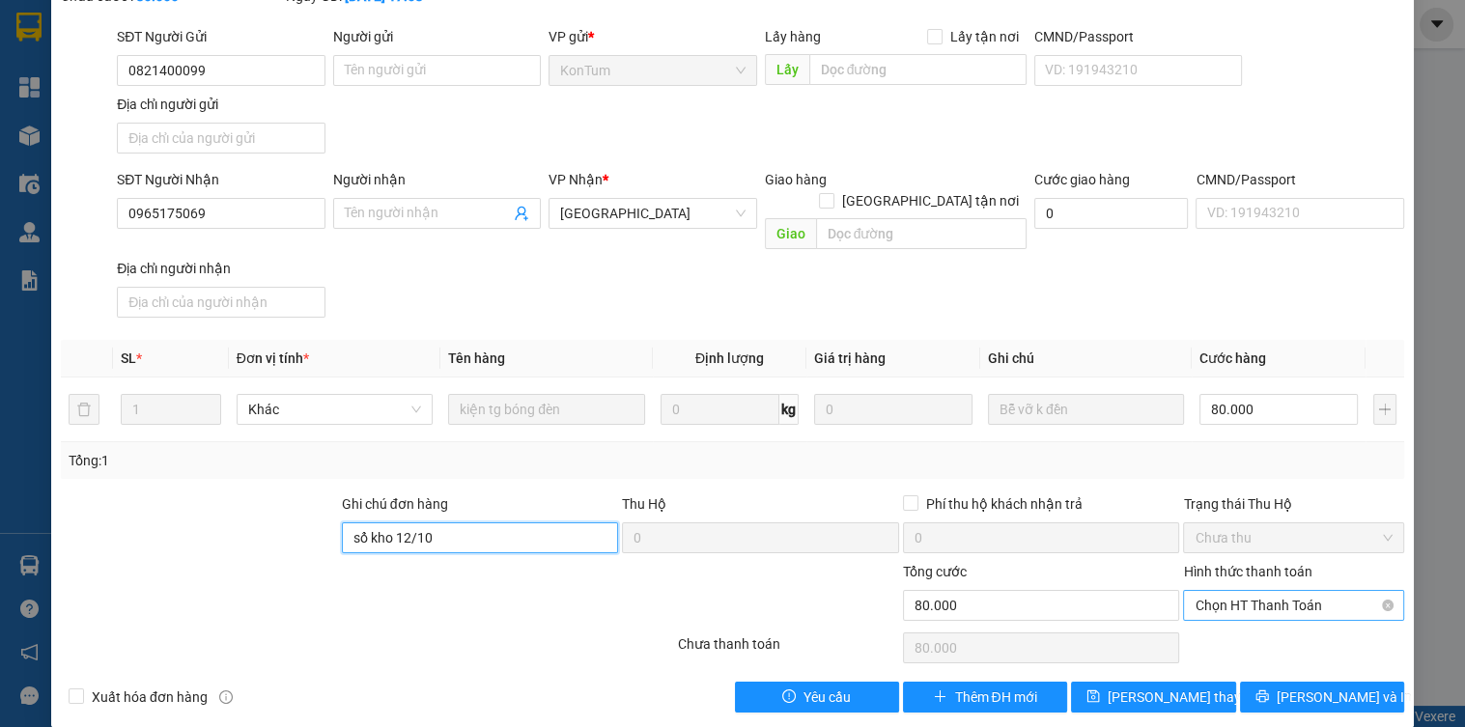
click at [1239, 591] on span "Chọn HT Thanh Toán" at bounding box center [1293, 605] width 197 height 29
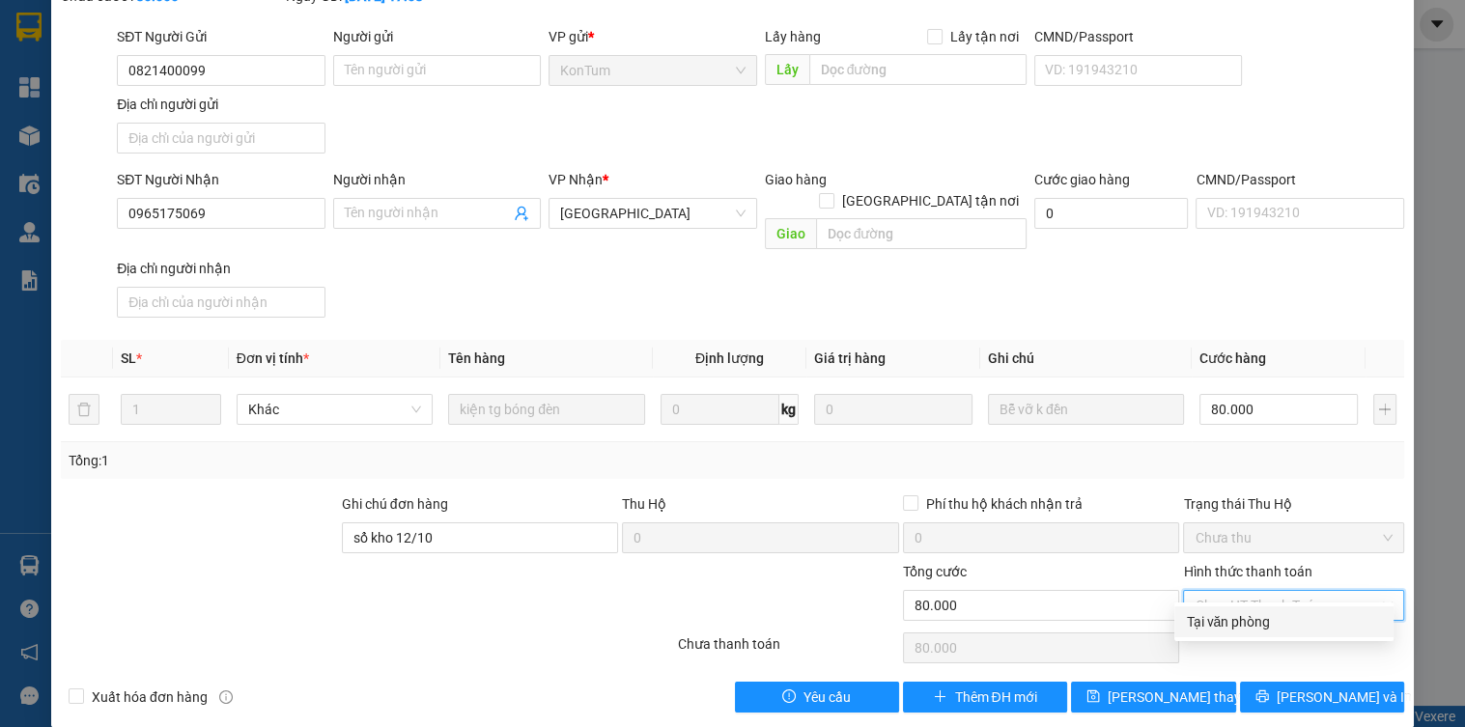
click at [1240, 618] on div "Tại văn phòng" at bounding box center [1284, 621] width 196 height 21
type input "0"
click at [1191, 687] on span "[PERSON_NAME] thay đổi" at bounding box center [1185, 697] width 155 height 21
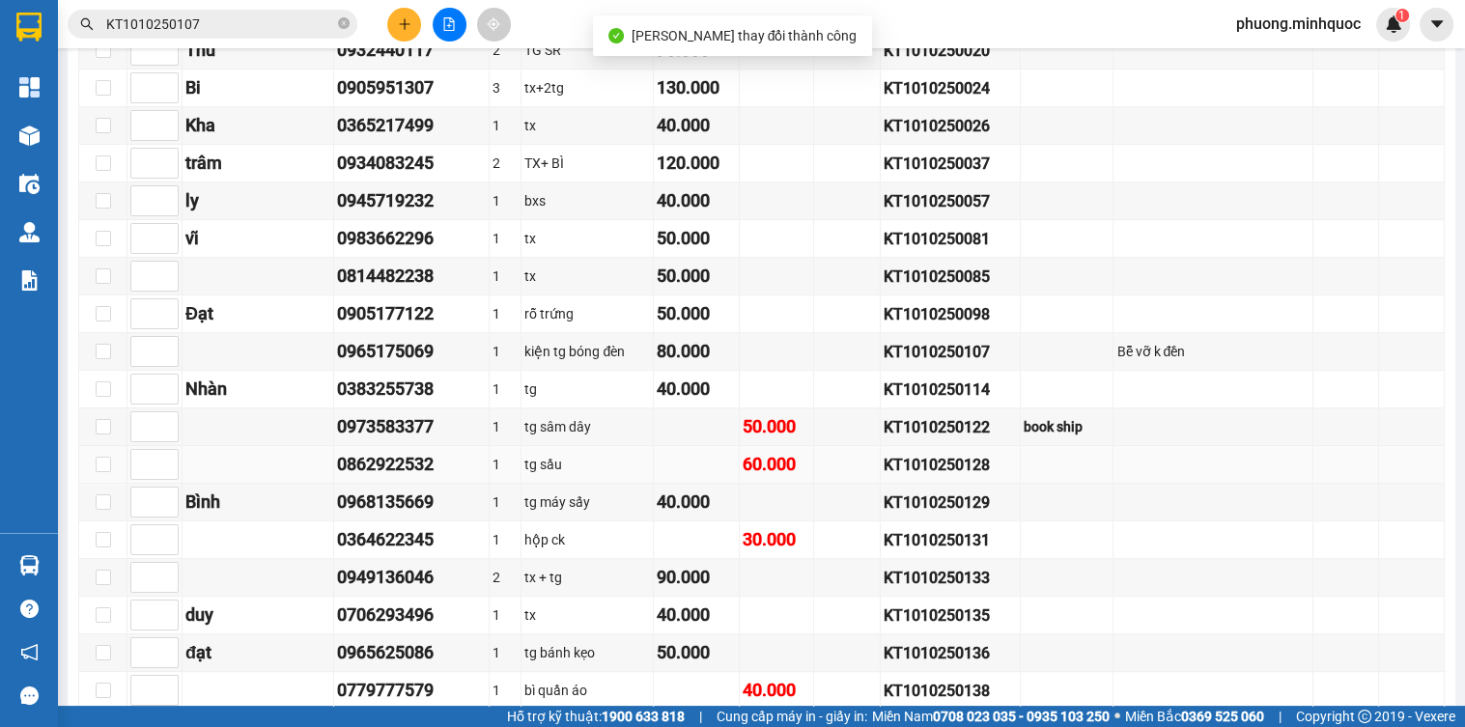
scroll to position [1005, 0]
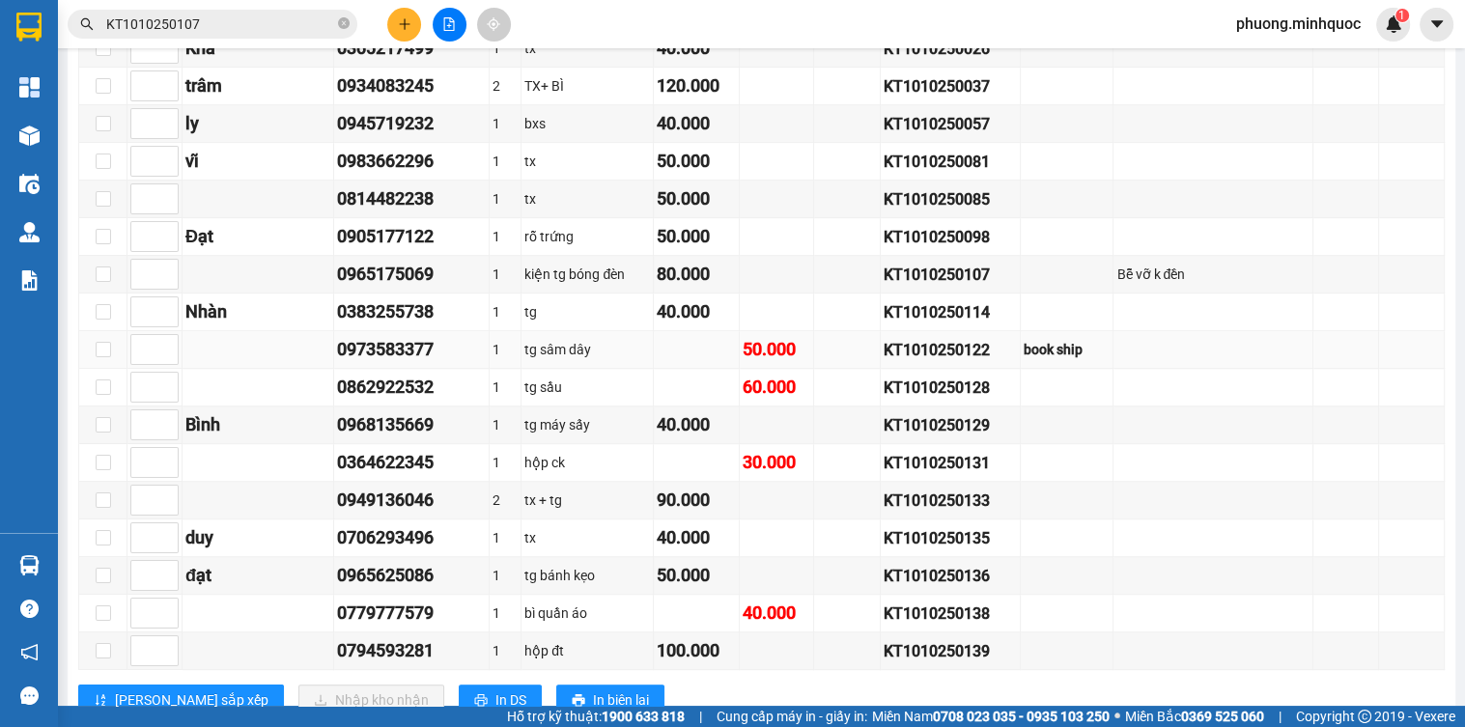
click at [945, 356] on div "KT1010250122" at bounding box center [950, 350] width 133 height 24
click at [220, 14] on input "KT1010250107" at bounding box center [220, 24] width 228 height 21
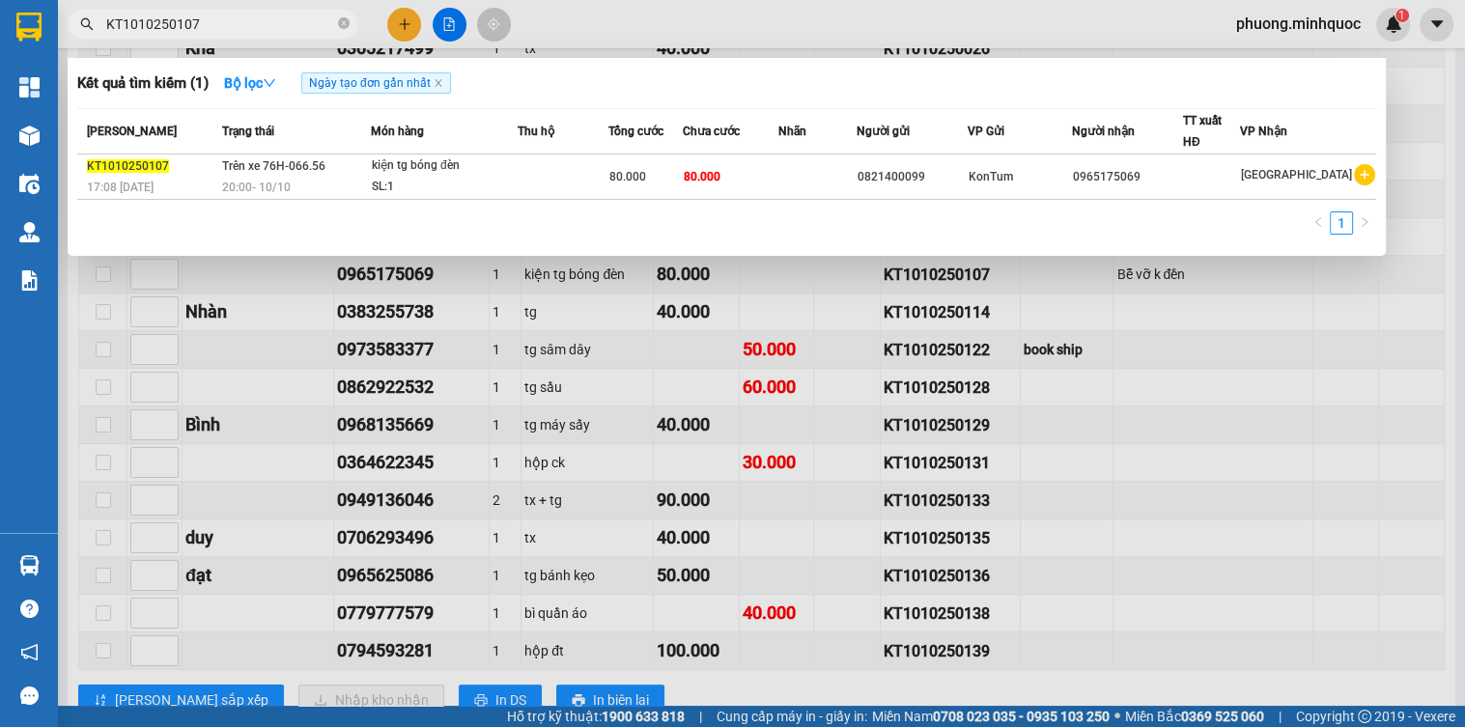
click at [220, 14] on input "KT1010250107" at bounding box center [220, 24] width 228 height 21
paste input "22"
type input "KT1010250122"
click at [402, 185] on div "SL: 1" at bounding box center [444, 187] width 145 height 21
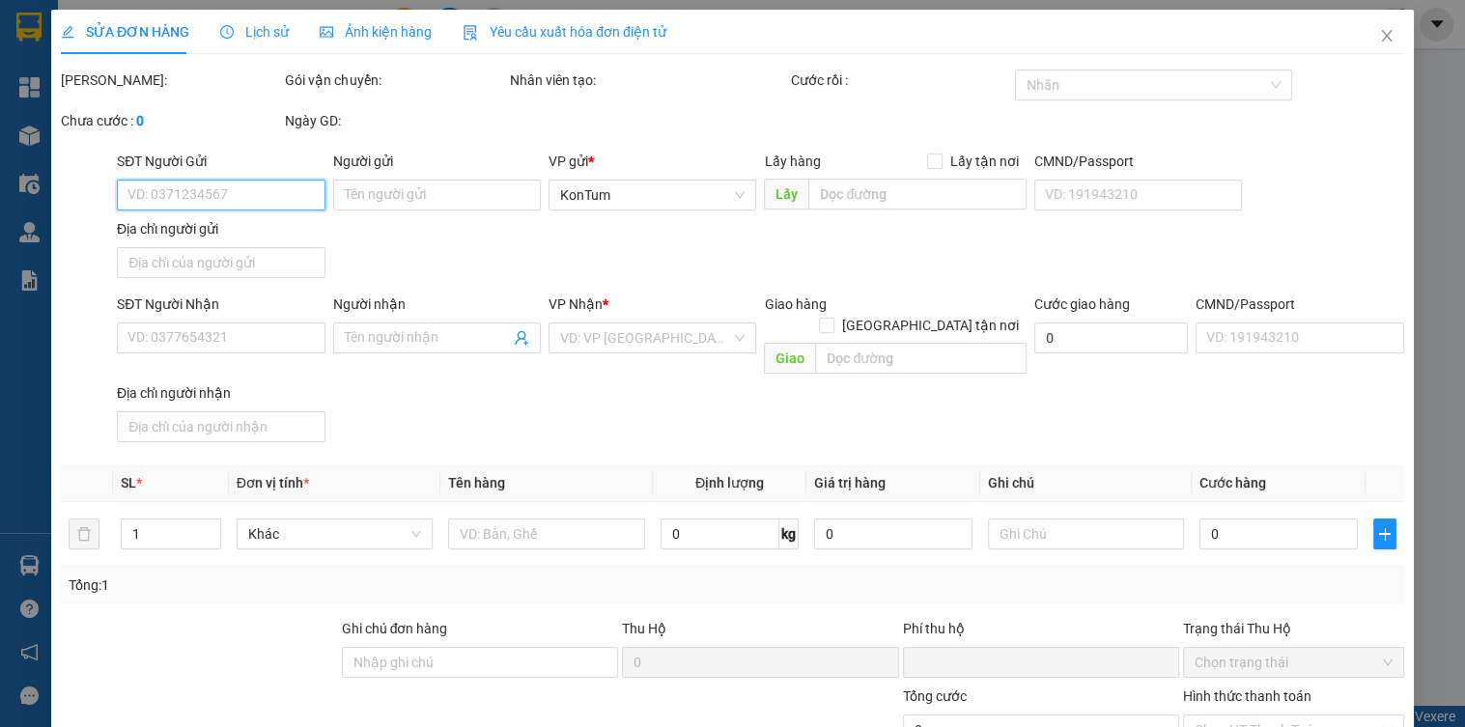
type input "0985222447"
type input "0973583377"
checkbox input "true"
type input "book ship"
type input "0"
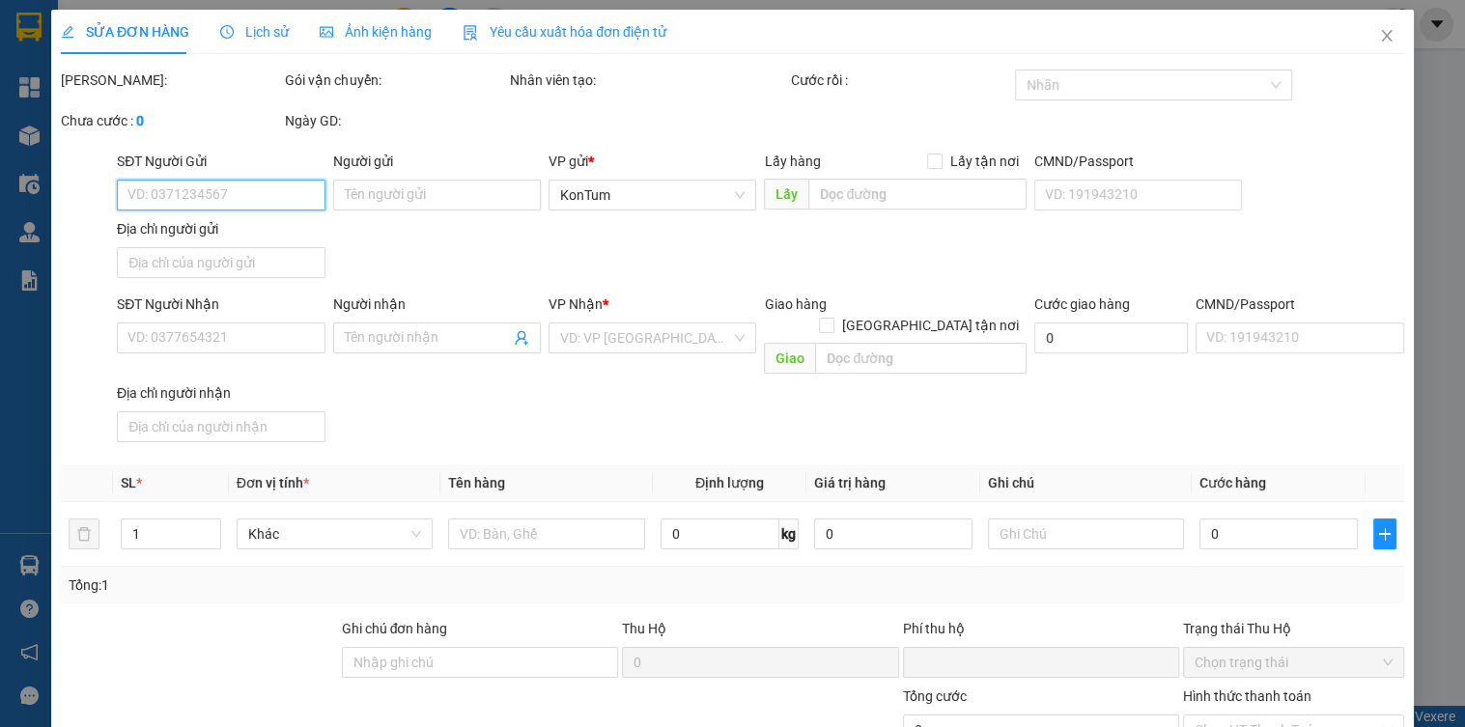
type input "50.000"
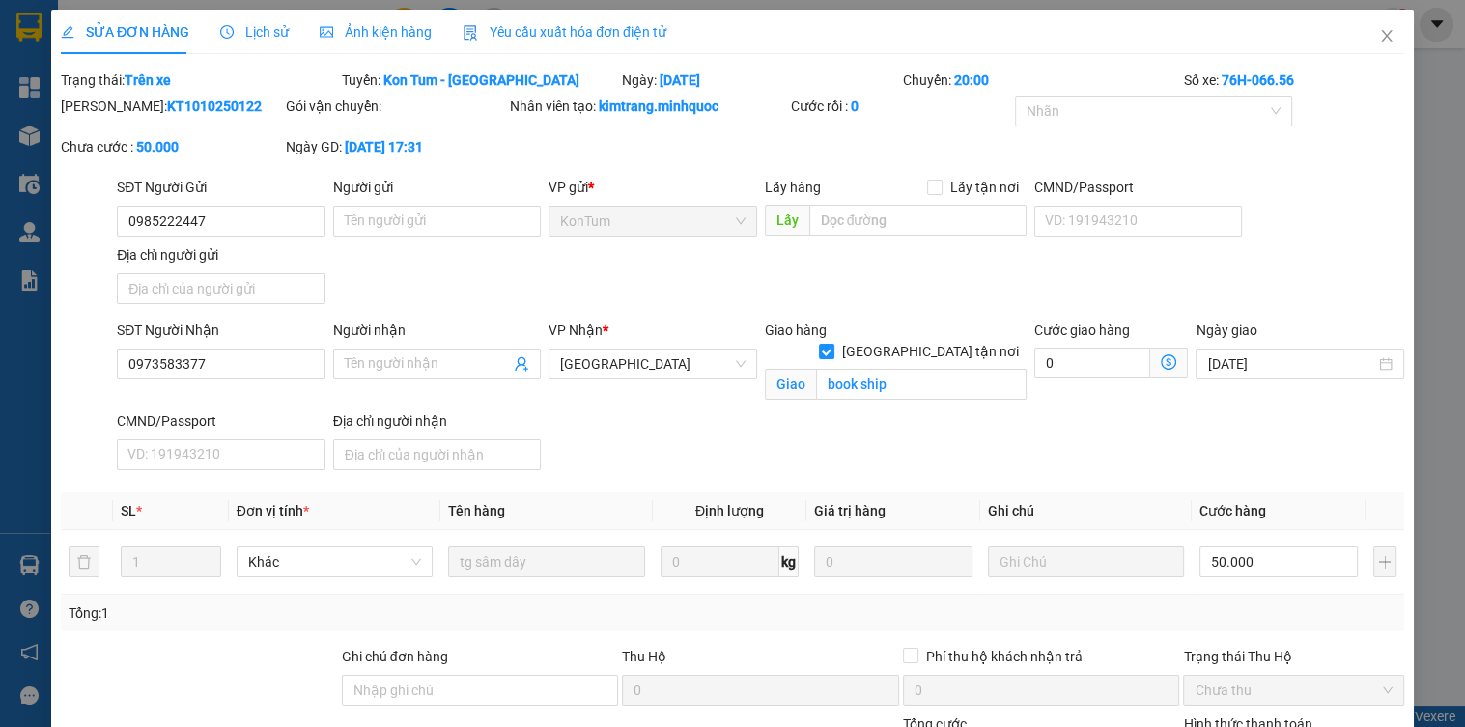
click at [456, 663] on div "Ghi chú đơn hàng" at bounding box center [480, 660] width 277 height 29
click at [456, 686] on input "Ghi chú đơn hàng" at bounding box center [480, 690] width 277 height 31
type input "sổ kho 12/10"
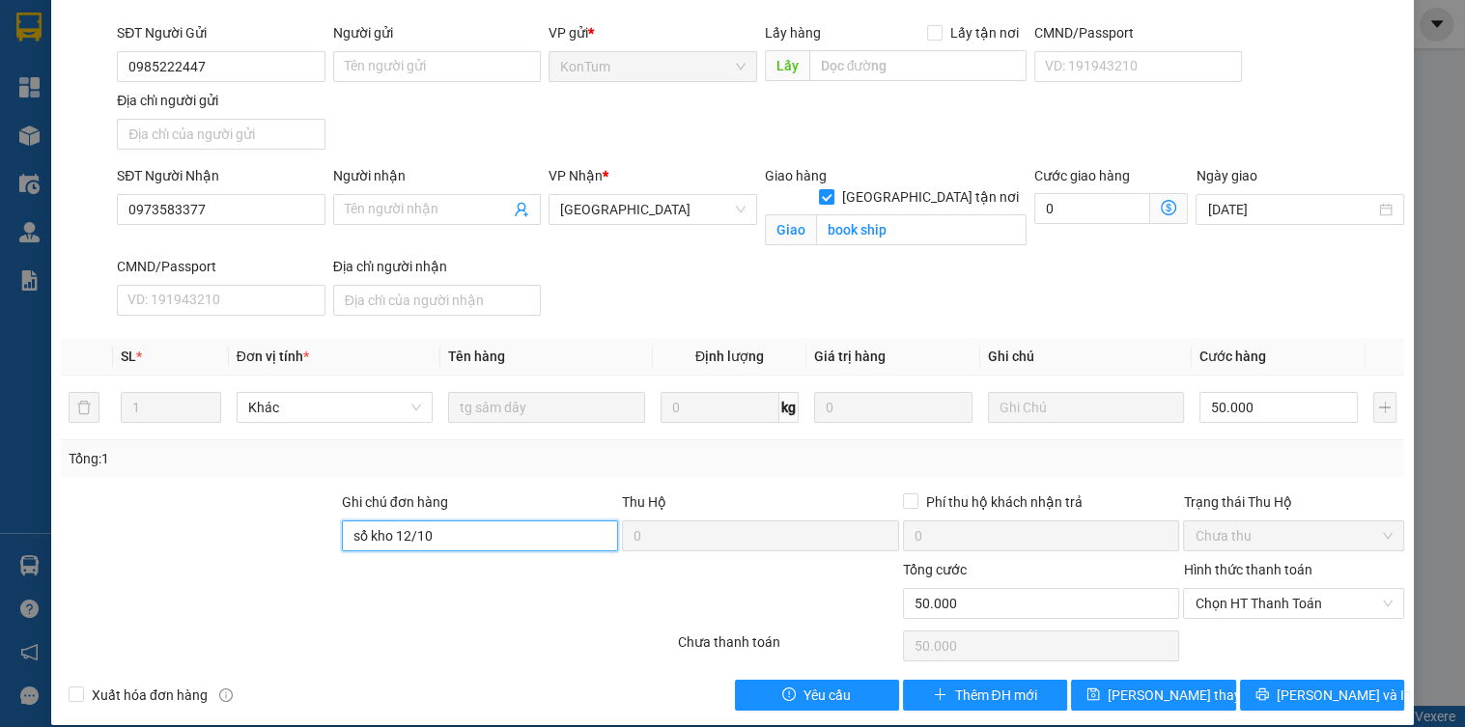
scroll to position [174, 0]
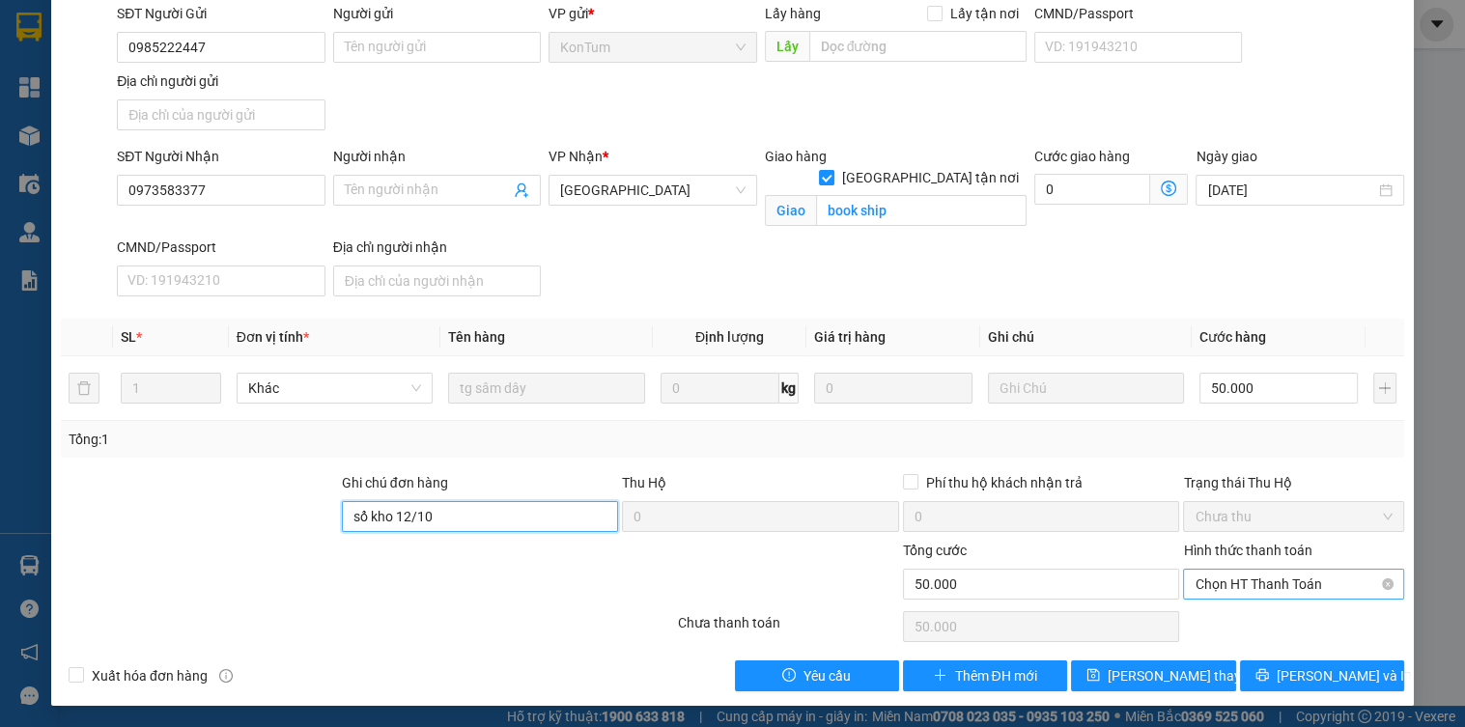
click at [1286, 576] on span "Chọn HT Thanh Toán" at bounding box center [1293, 584] width 197 height 29
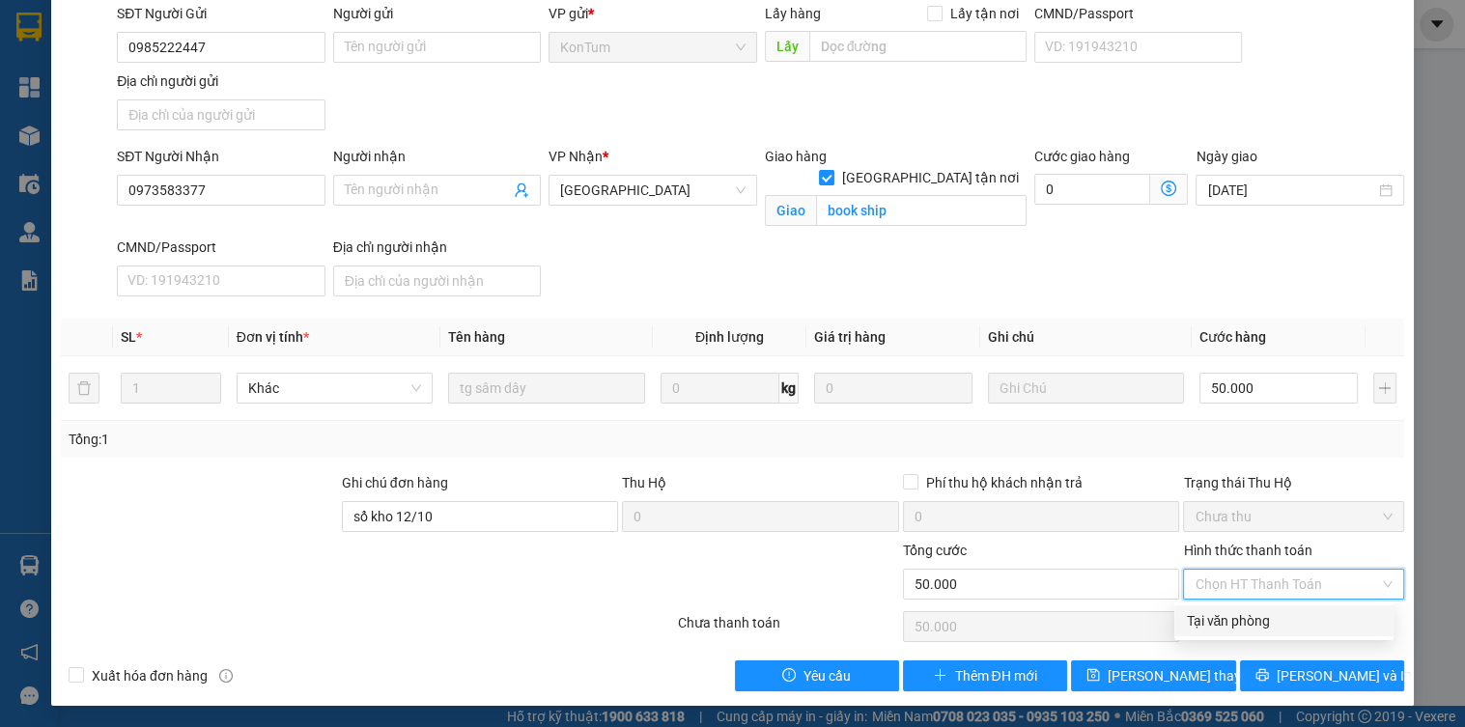
click at [1264, 634] on div "Tại văn phòng" at bounding box center [1284, 621] width 219 height 31
type input "0"
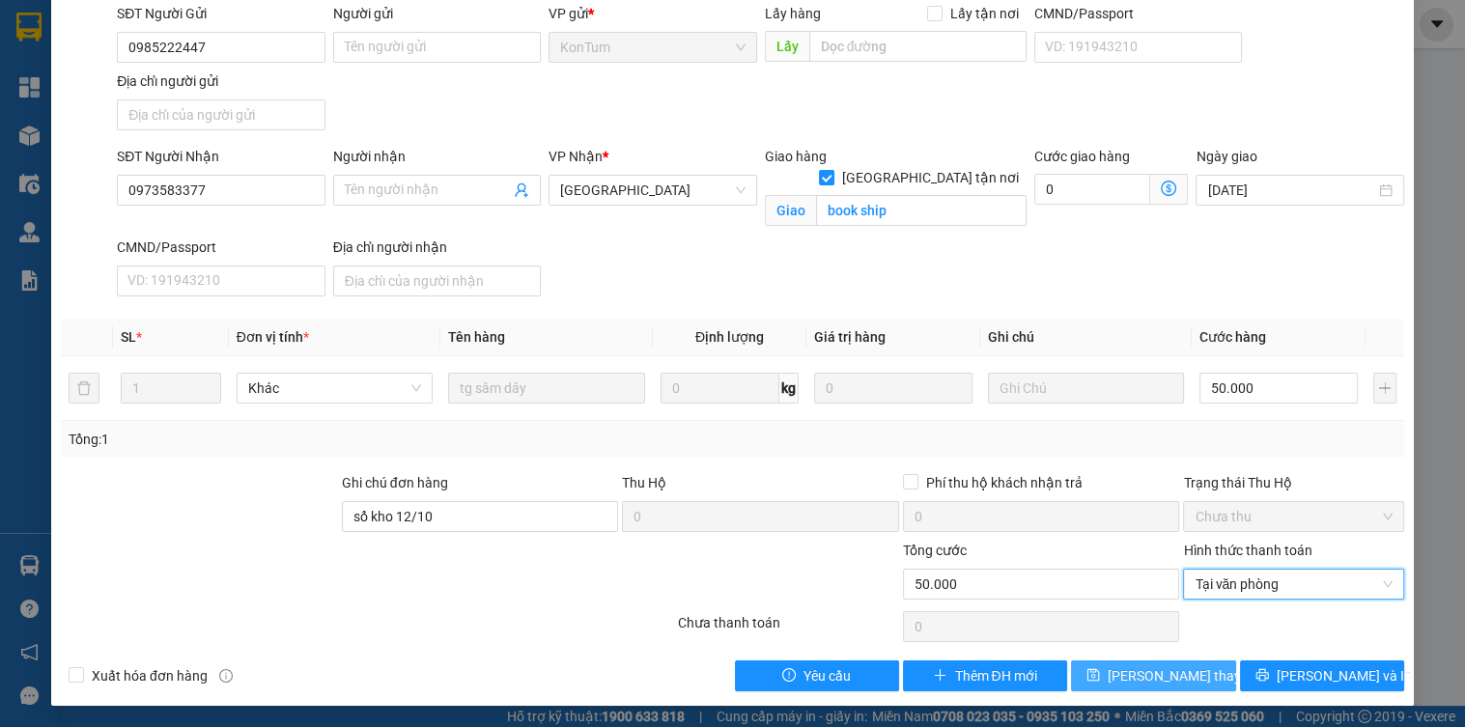
click at [1113, 668] on button "[PERSON_NAME] thay đổi" at bounding box center [1153, 676] width 164 height 31
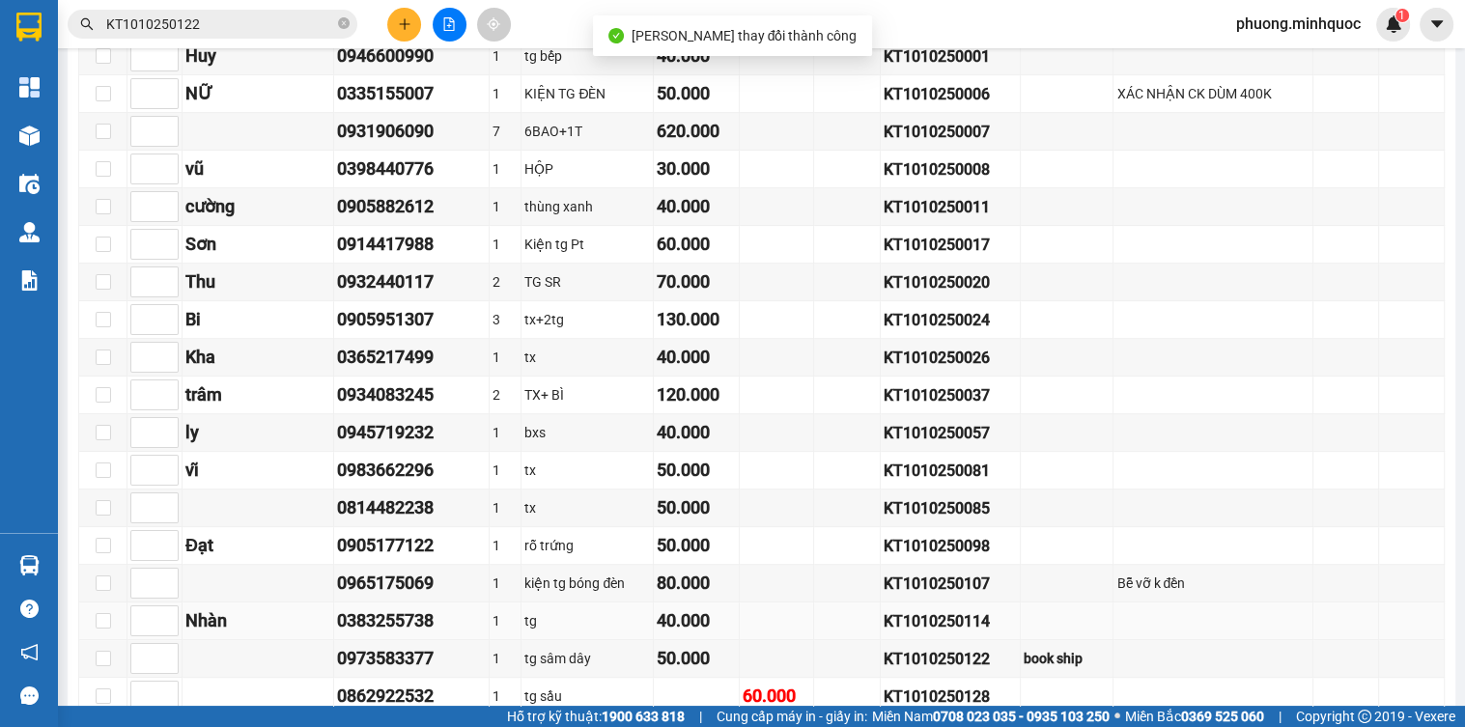
scroll to position [927, 0]
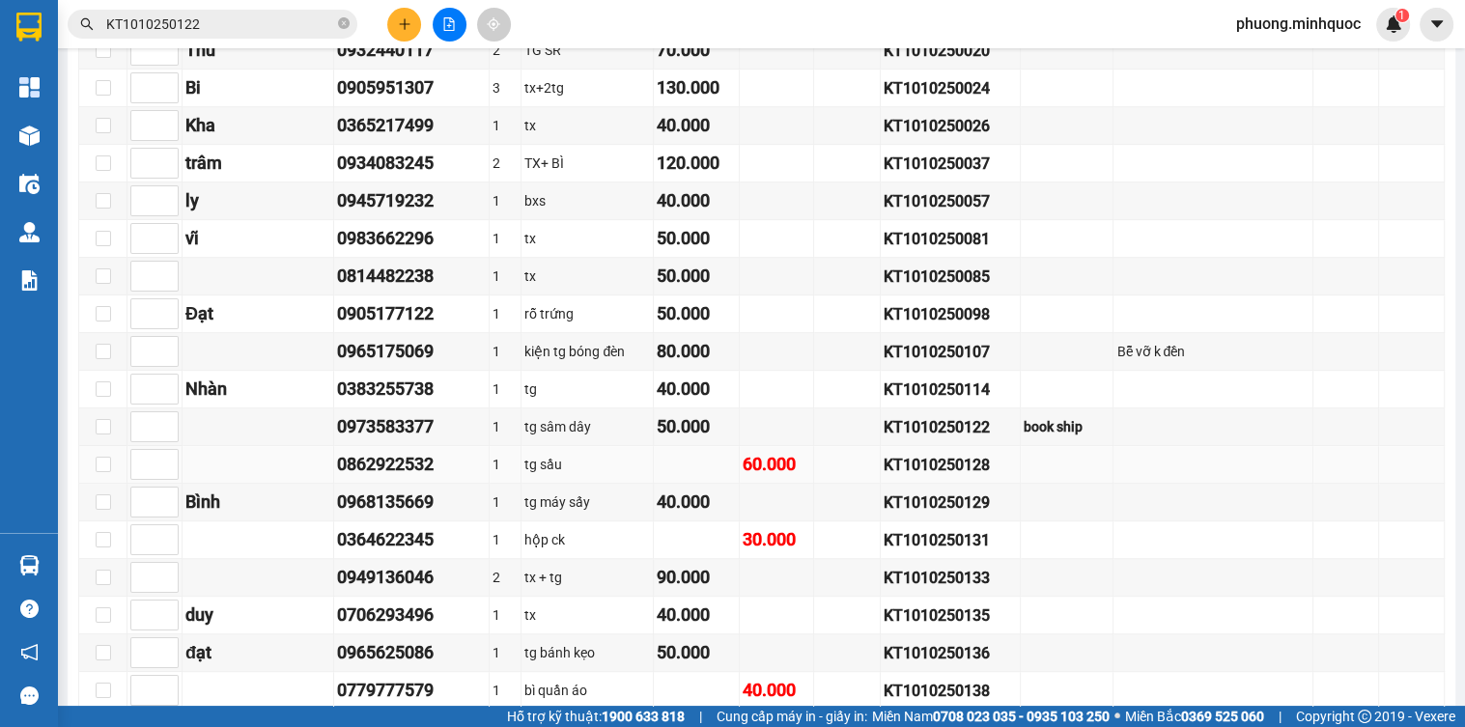
click at [914, 469] on div "KT1010250128" at bounding box center [950, 465] width 133 height 24
click at [288, 25] on input "KT1010250122" at bounding box center [220, 24] width 228 height 21
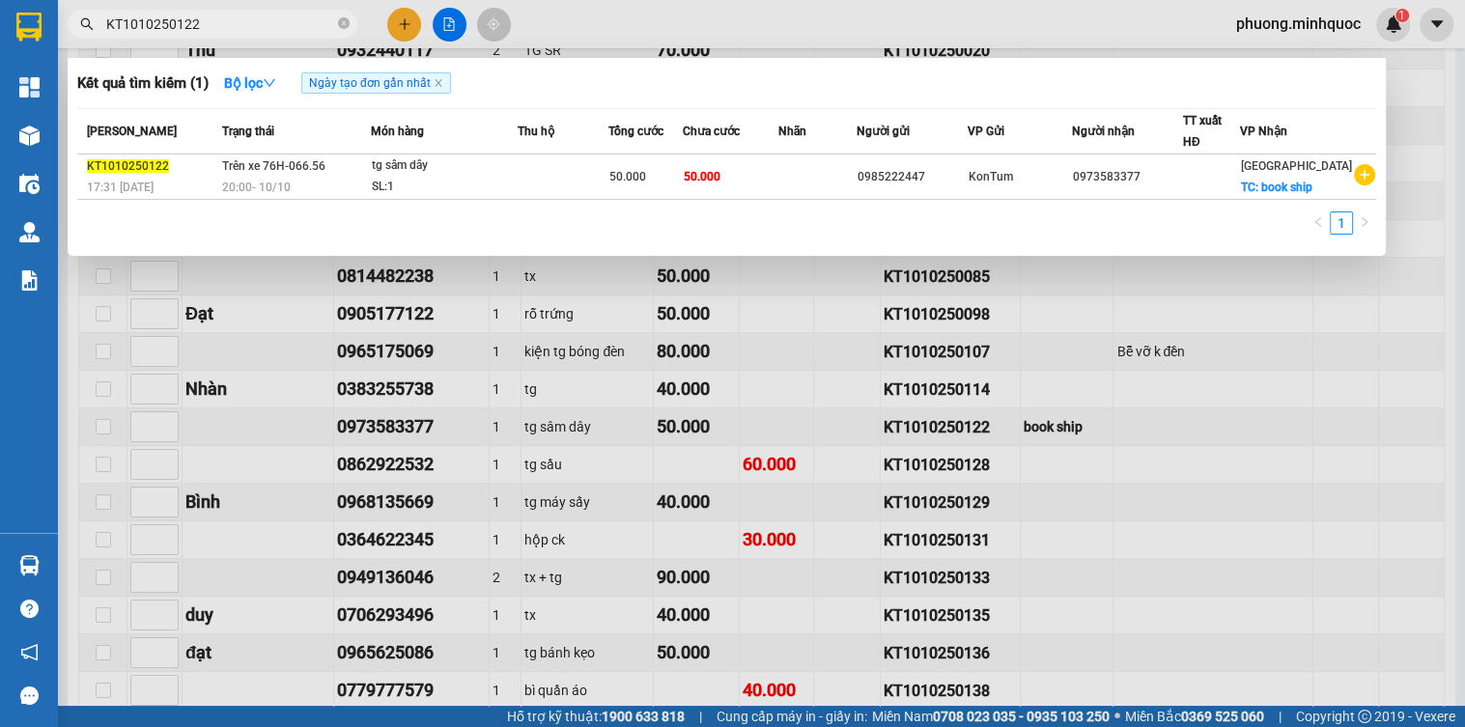
click at [288, 25] on input "KT1010250122" at bounding box center [220, 24] width 228 height 21
paste input "8"
type input "KT1010250128"
click at [325, 181] on div "20:00 [DATE]" at bounding box center [298, 187] width 150 height 21
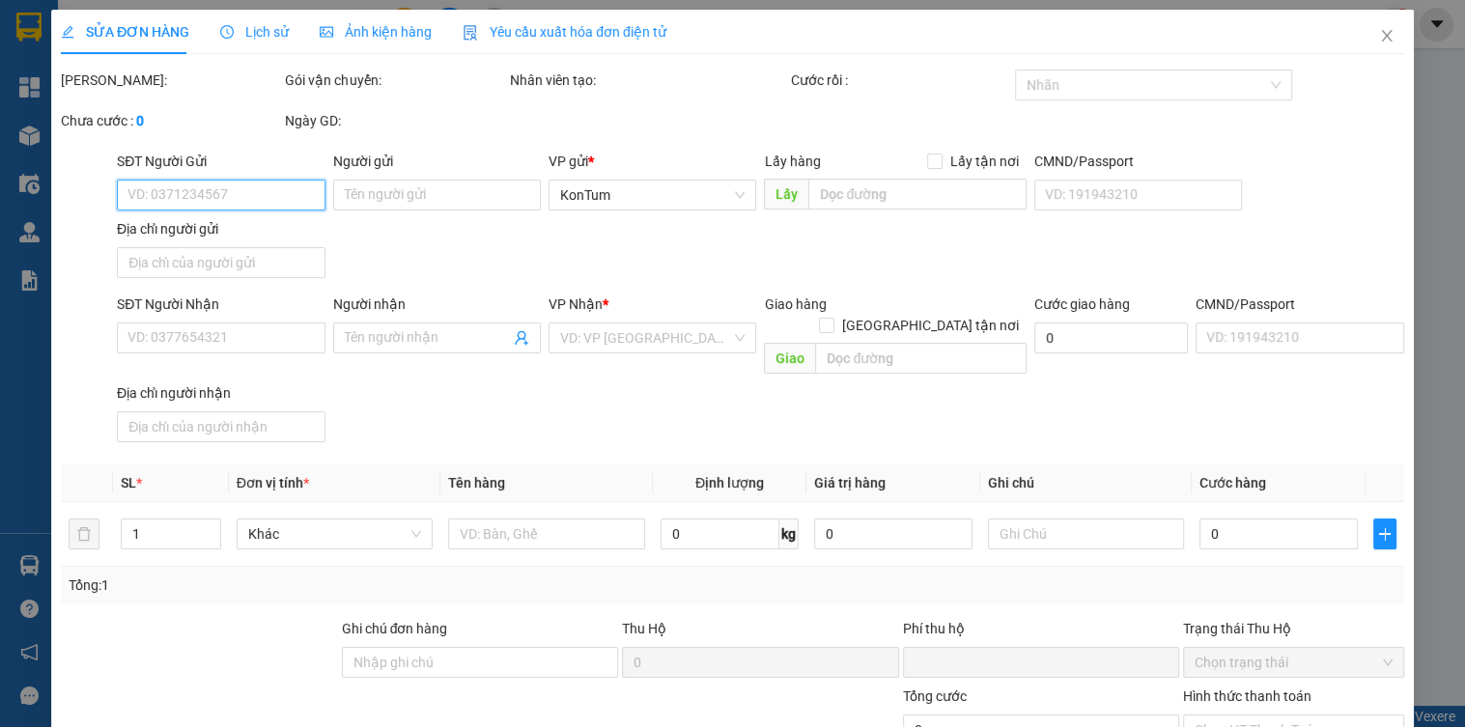
type input "0862922532"
type input "0"
type input "60.000"
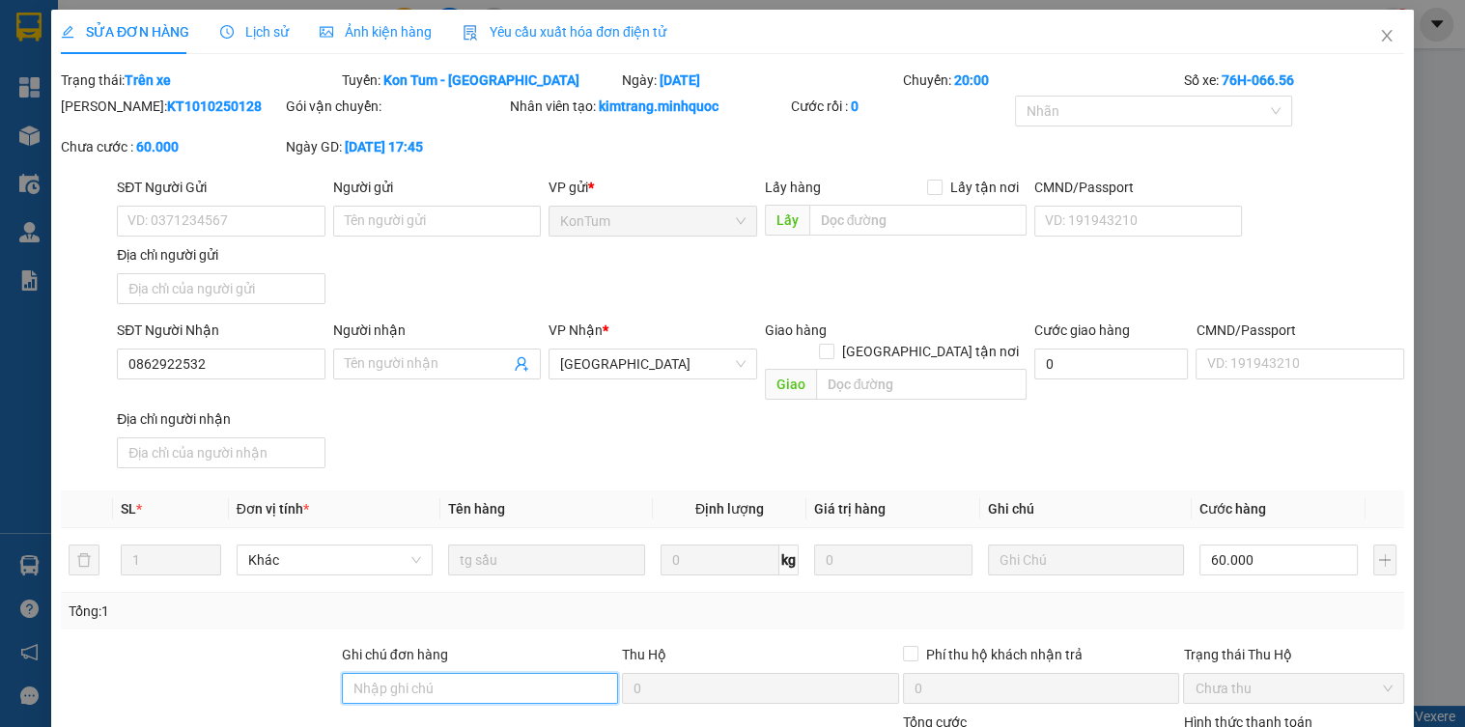
click at [425, 679] on input "Ghi chú đơn hàng" at bounding box center [480, 688] width 277 height 31
type input "sổ kho 12/10"
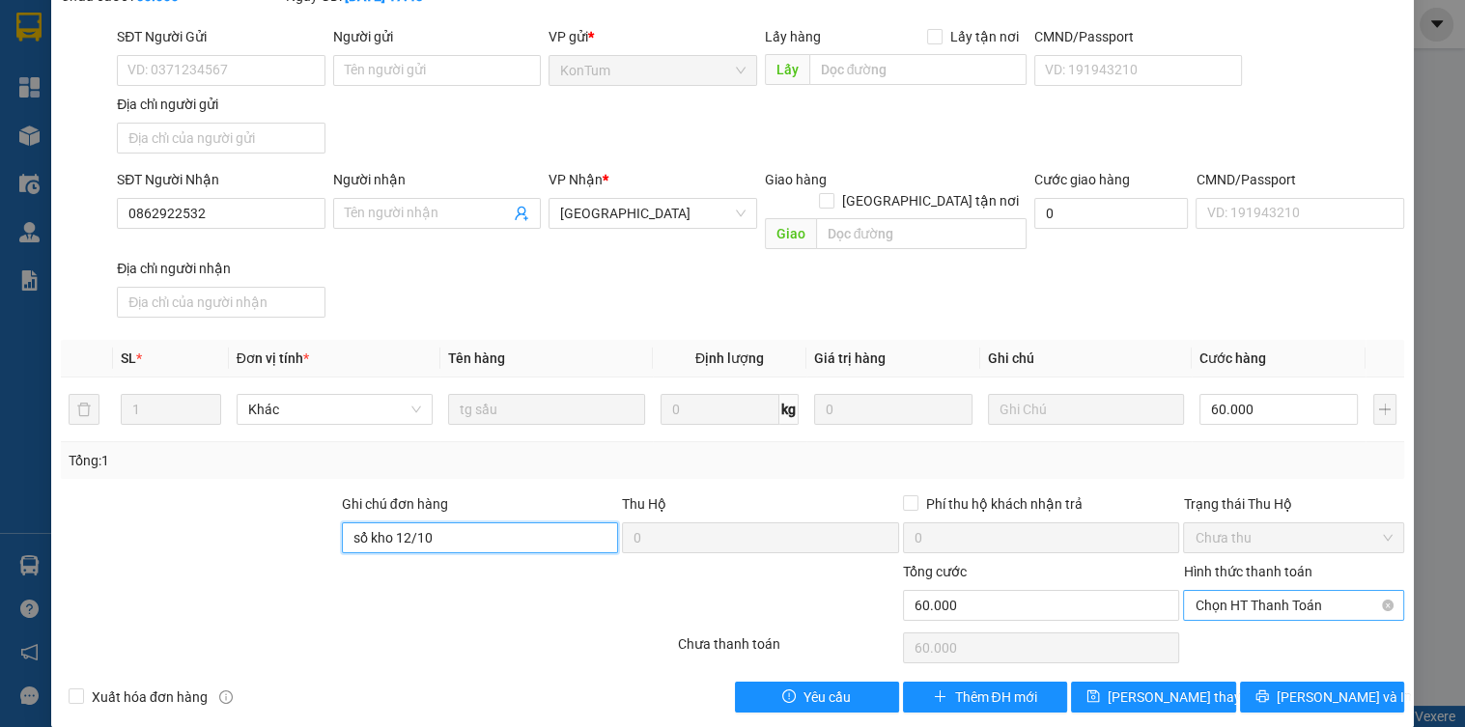
click at [1274, 591] on span "Chọn HT Thanh Toán" at bounding box center [1293, 605] width 197 height 29
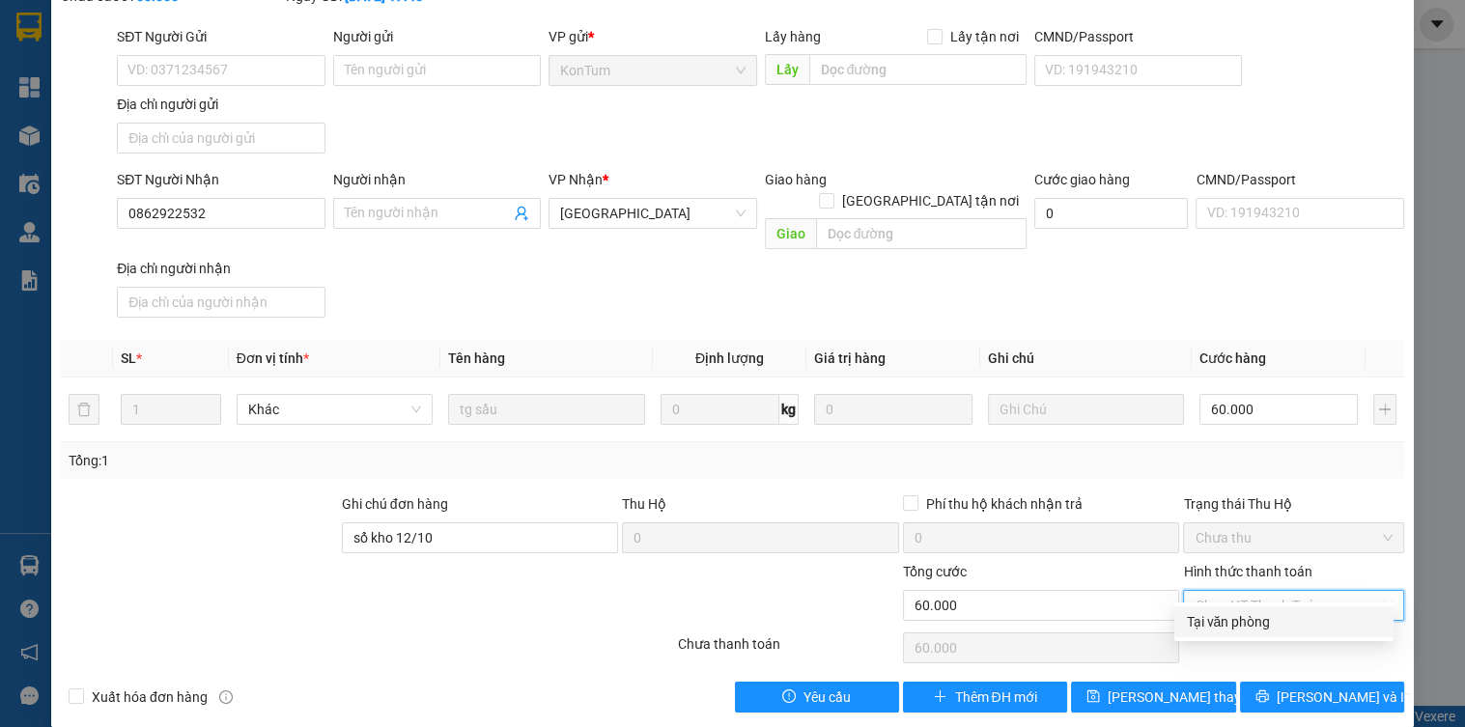
click at [1231, 639] on div "Total Paid Fee 0 Total UnPaid Fee 60.000 Cash Collection Total Fee Trạng thái: …" at bounding box center [733, 316] width 1344 height 794
click at [1231, 594] on span "Chọn HT Thanh Toán" at bounding box center [1293, 605] width 197 height 29
click at [1221, 622] on div "Tại văn phòng" at bounding box center [1284, 621] width 196 height 21
type input "0"
click at [1192, 682] on button "[PERSON_NAME] thay đổi" at bounding box center [1153, 697] width 164 height 31
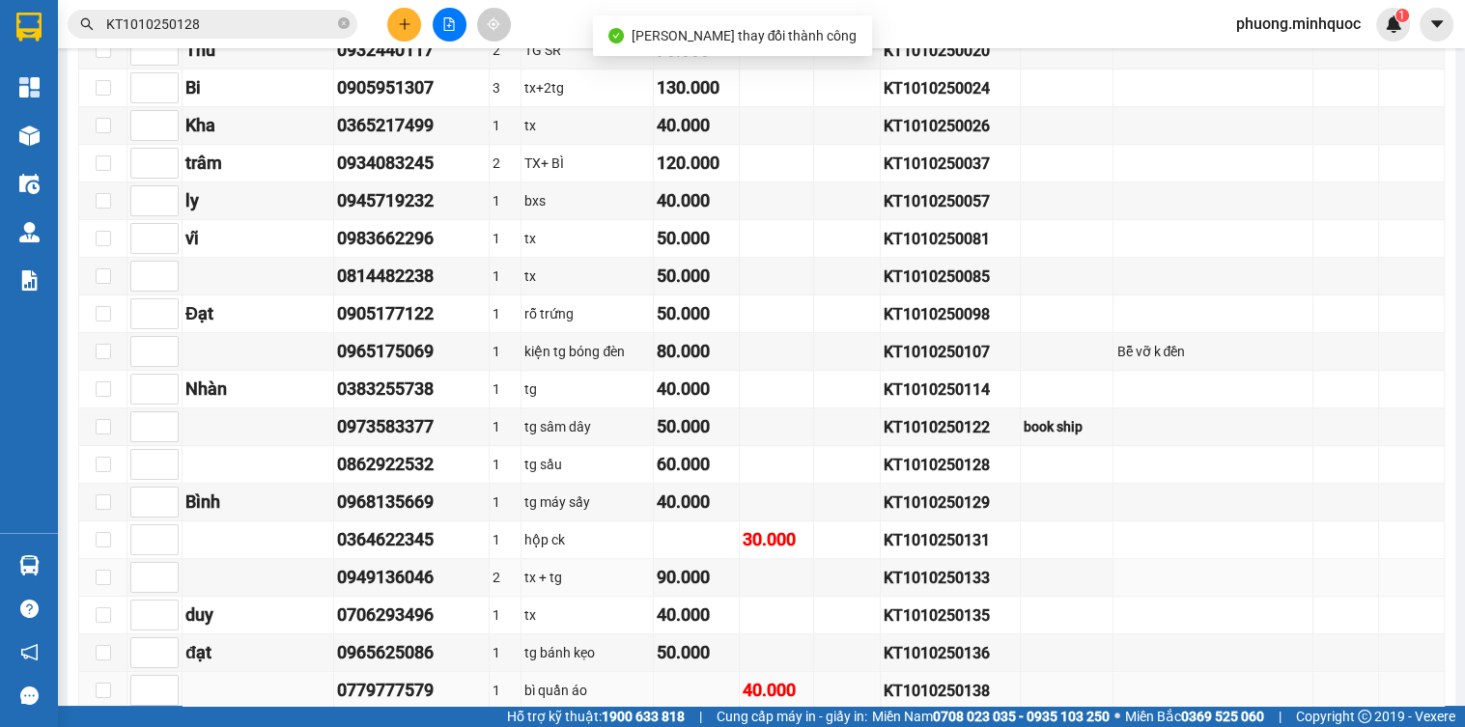
scroll to position [1066, 0]
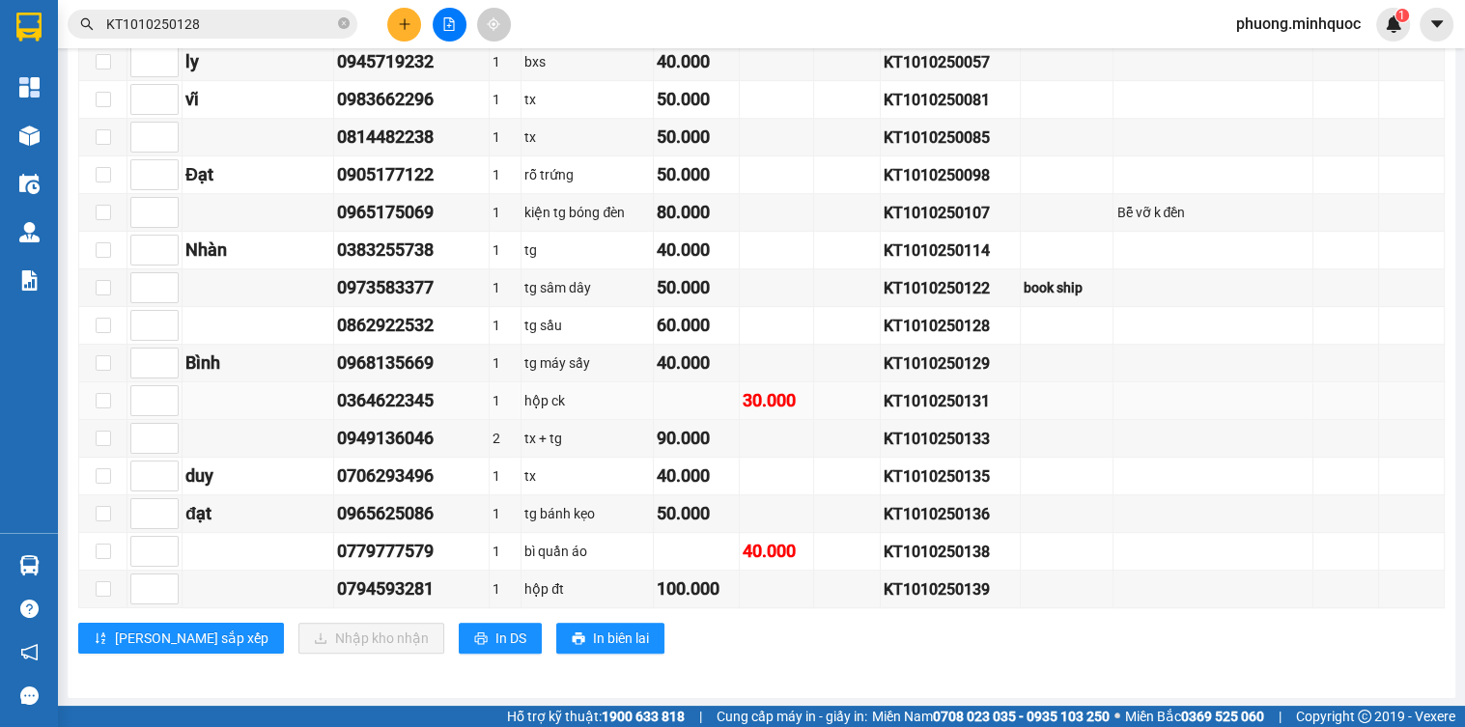
click at [957, 410] on div "KT1010250131" at bounding box center [950, 401] width 133 height 24
click at [220, 24] on input "KT1010250128" at bounding box center [220, 24] width 228 height 21
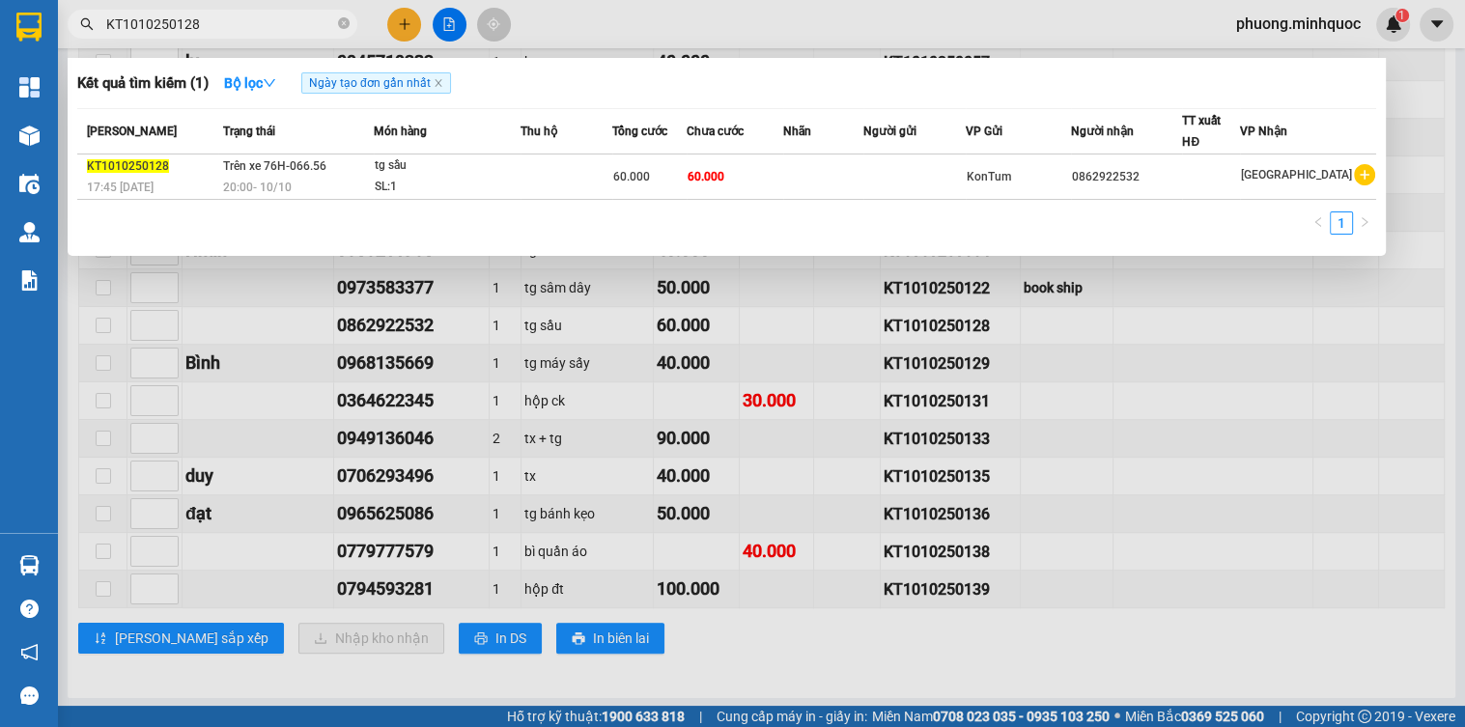
click at [220, 24] on input "KT1010250128" at bounding box center [220, 24] width 228 height 21
paste input "31"
type input "KT1010250131"
click at [415, 188] on div "SL: 1" at bounding box center [447, 187] width 145 height 21
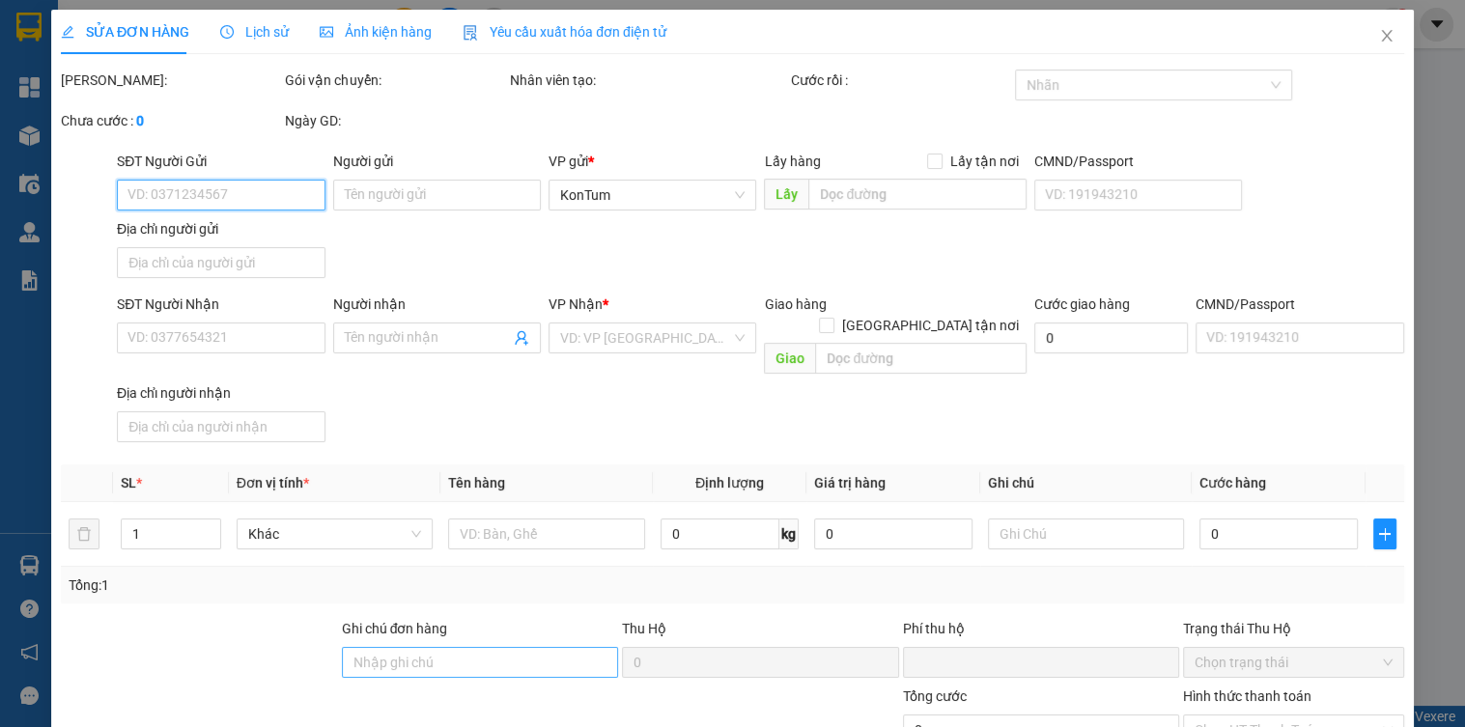
type input "0364622345"
type input "0"
type input "30.000"
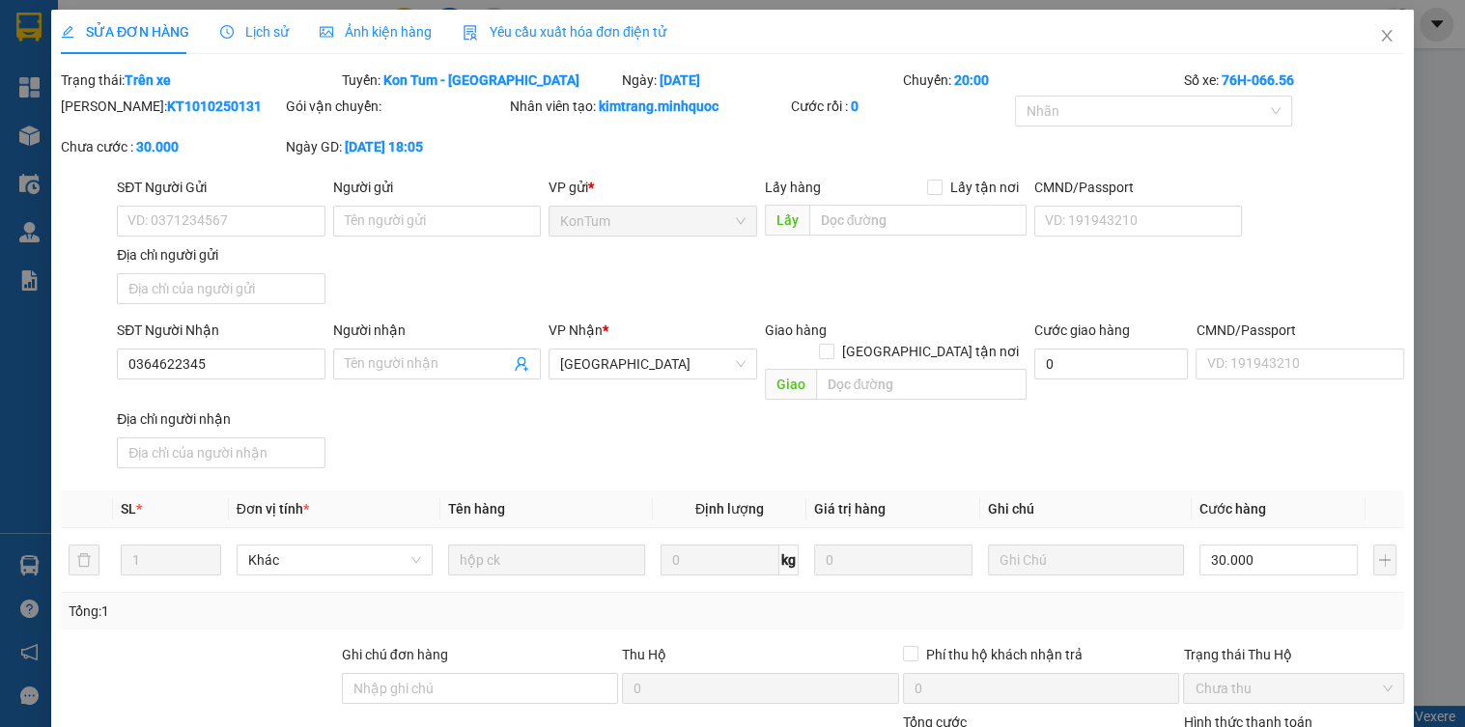
click at [403, 682] on div "Ghi chú đơn hàng" at bounding box center [480, 678] width 277 height 68
click at [407, 673] on input "Ghi chú đơn hàng" at bounding box center [480, 688] width 277 height 31
type input "sổ kho 12/10"
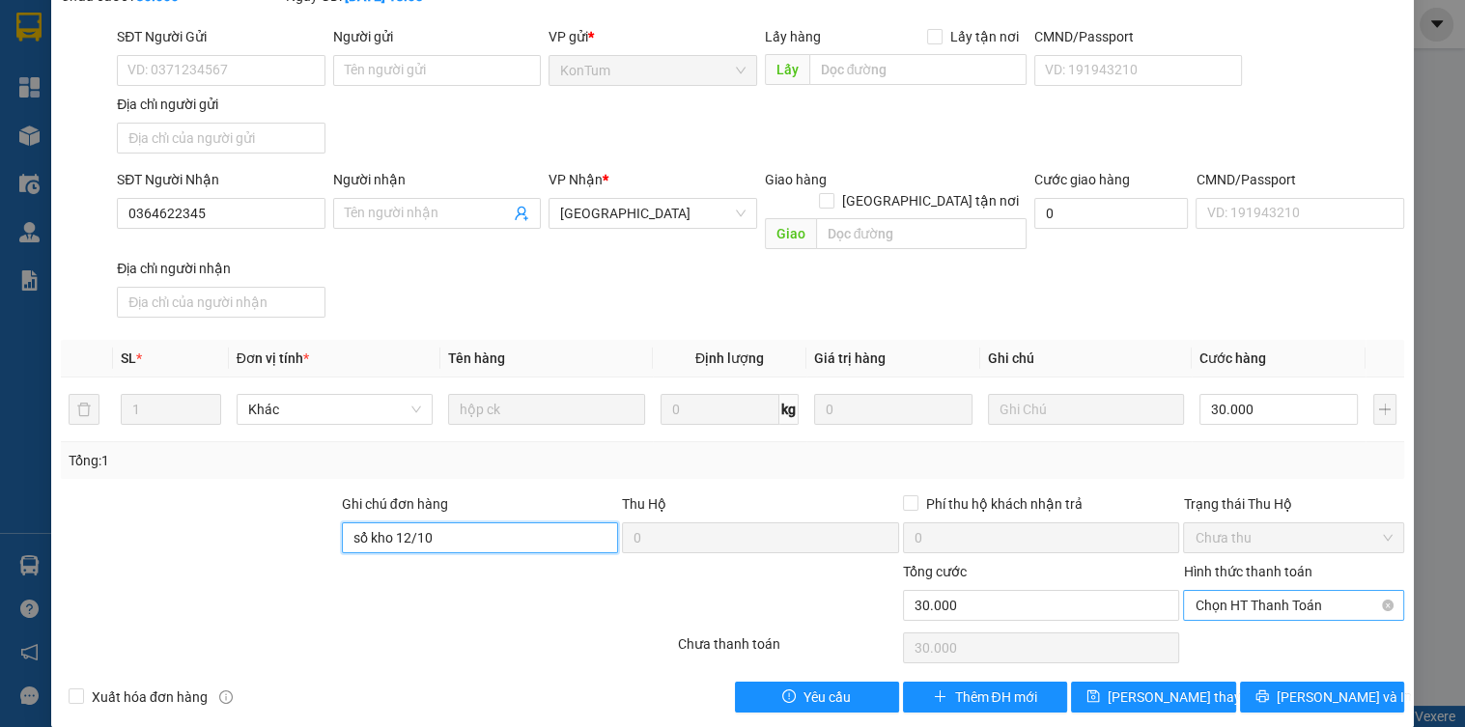
click at [1195, 591] on span "Chọn HT Thanh Toán" at bounding box center [1293, 605] width 197 height 29
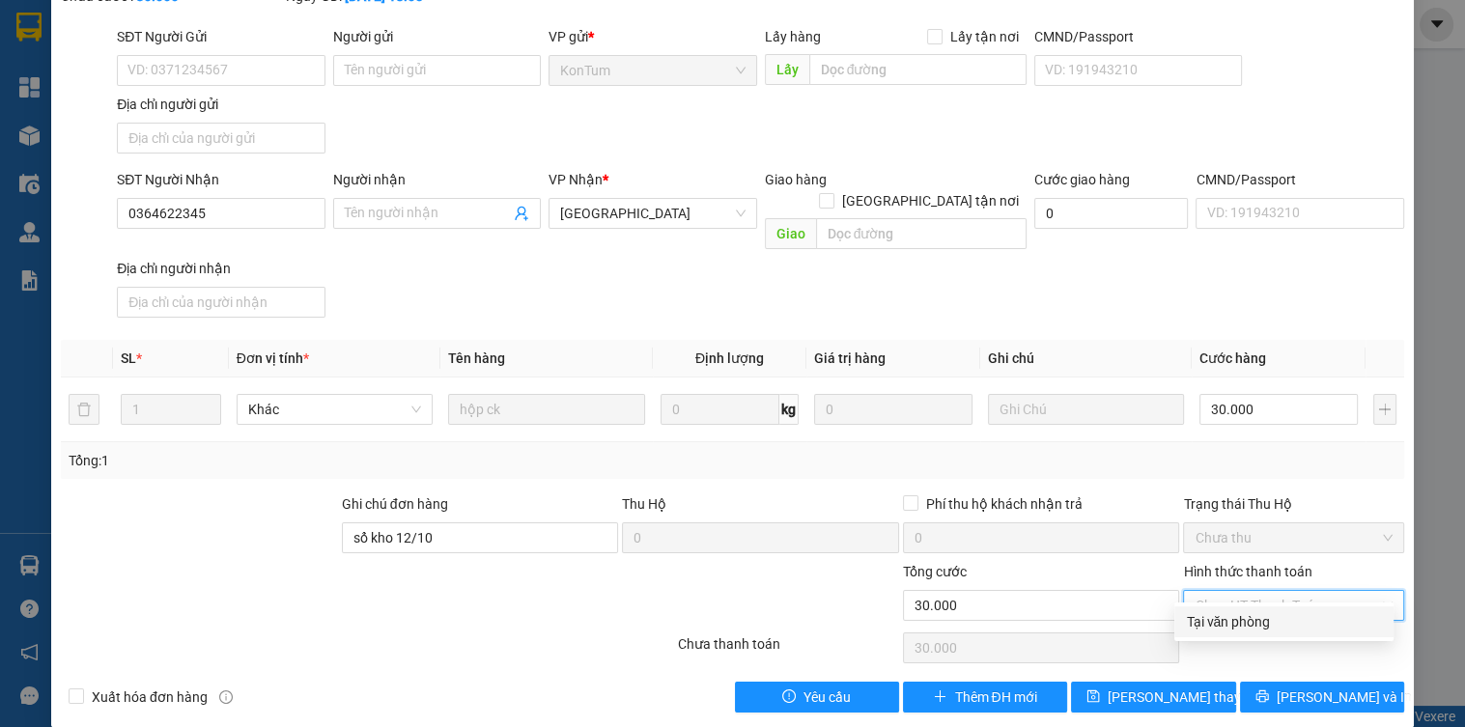
click at [1192, 618] on div "Tại văn phòng" at bounding box center [1284, 621] width 196 height 21
type input "0"
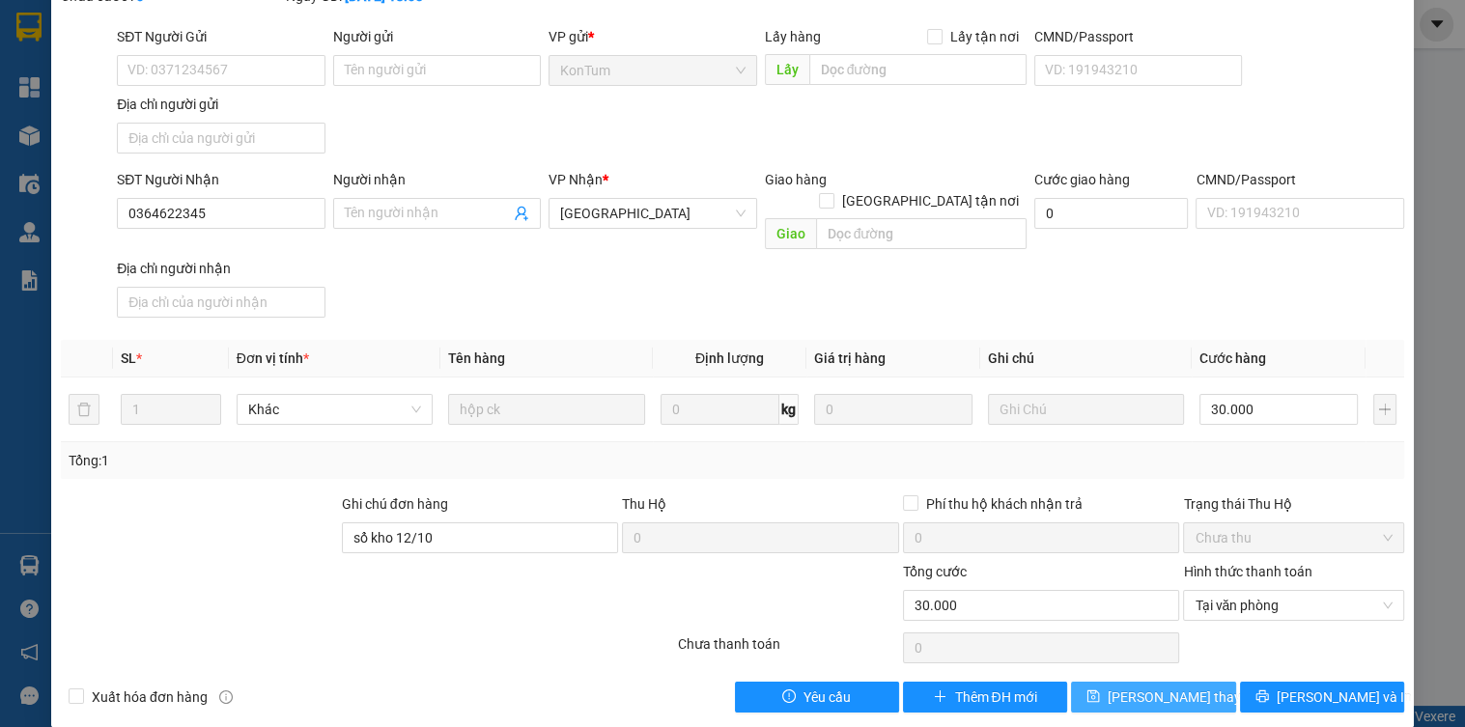
click at [1188, 682] on button "[PERSON_NAME] thay đổi" at bounding box center [1153, 697] width 164 height 31
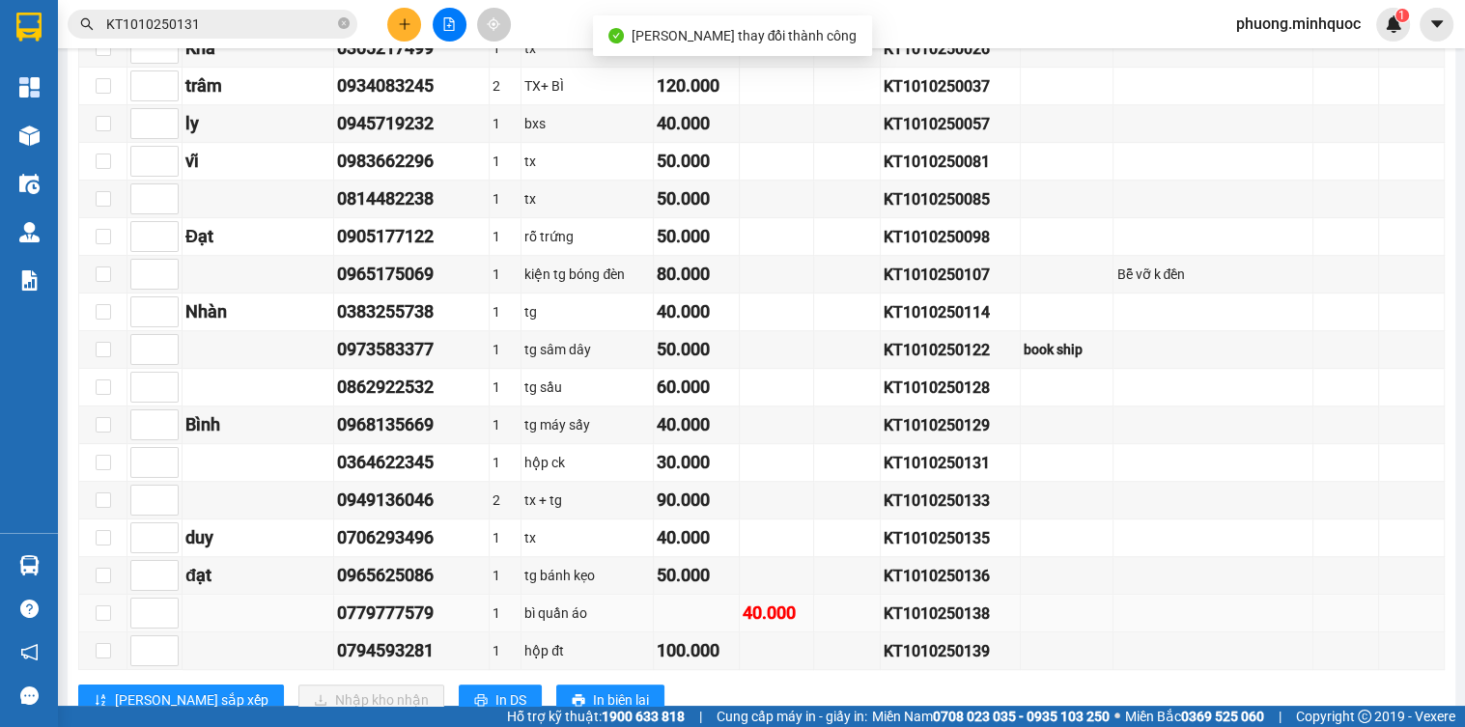
scroll to position [1066, 0]
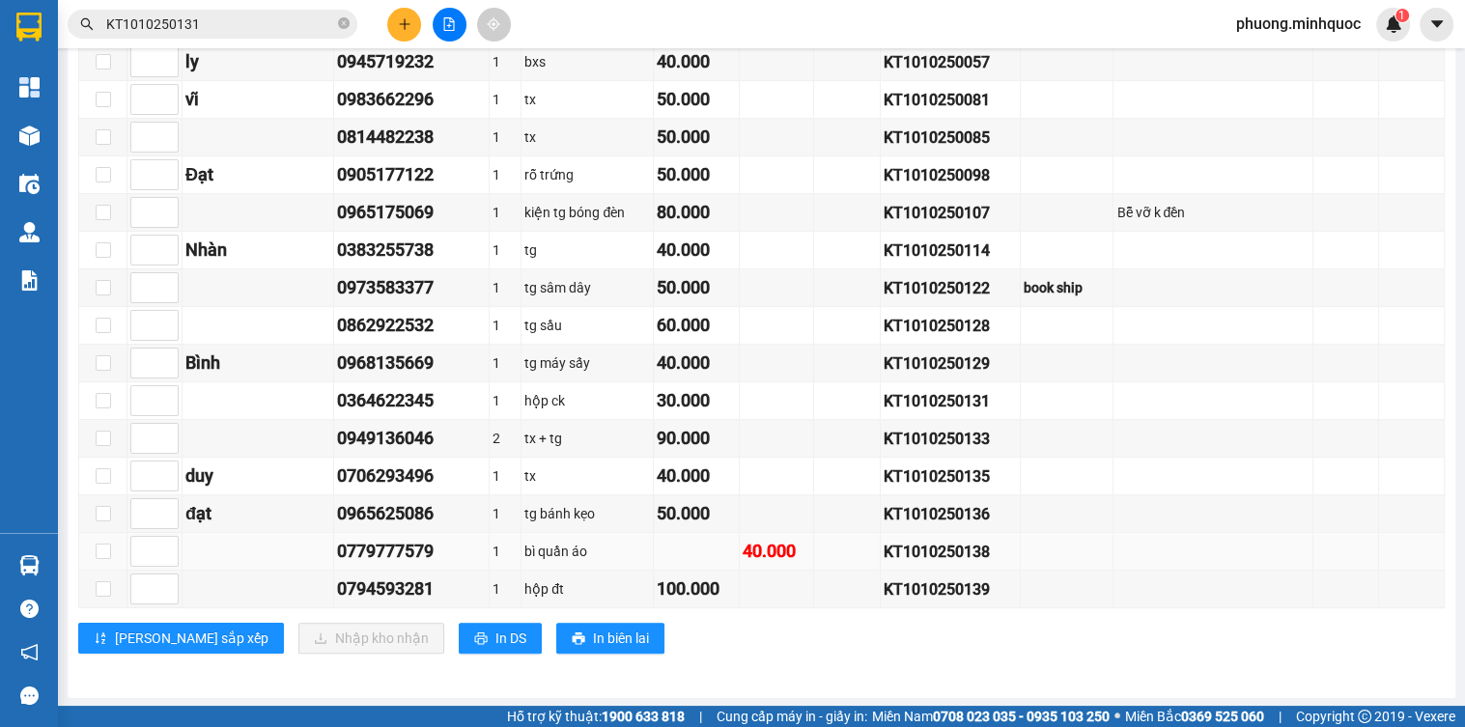
click at [903, 549] on div "KT1010250138" at bounding box center [950, 552] width 133 height 24
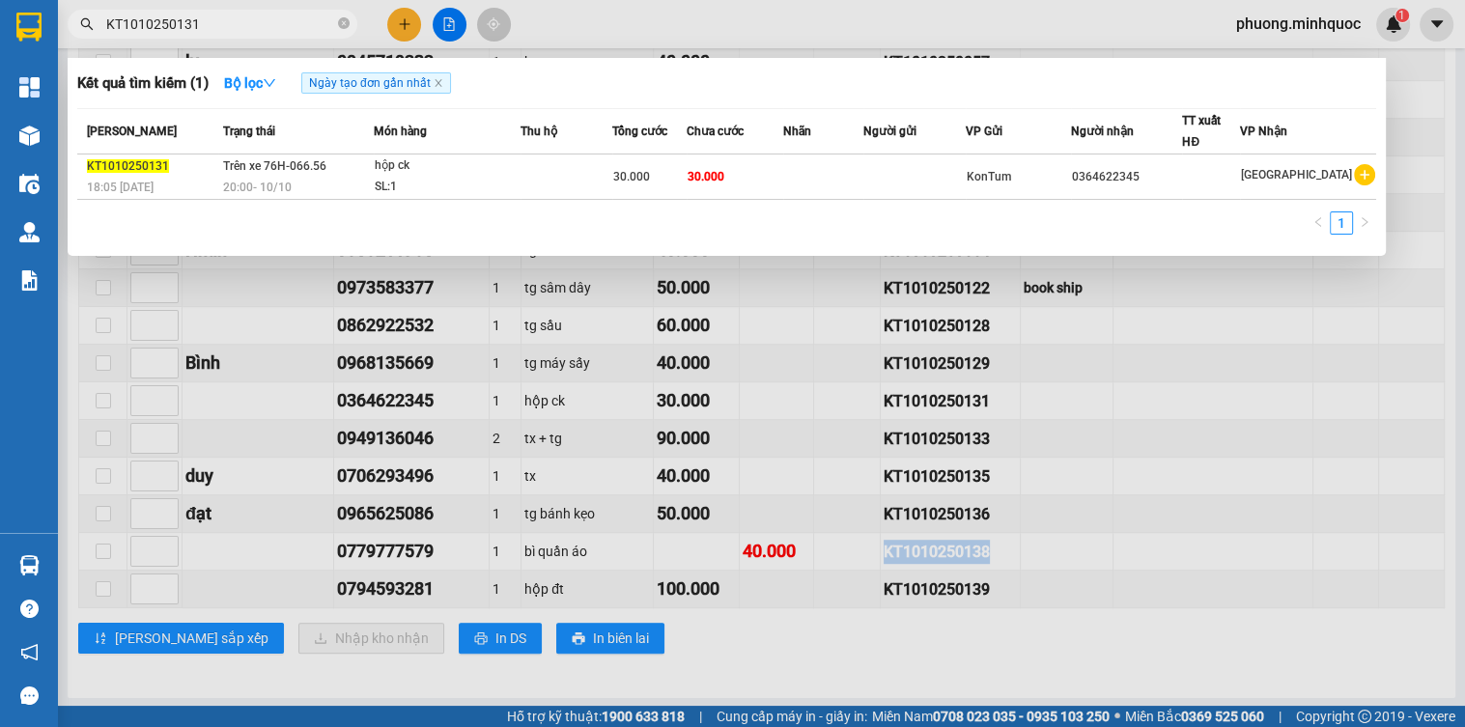
click at [251, 29] on input "KT1010250131" at bounding box center [220, 24] width 228 height 21
paste input "8"
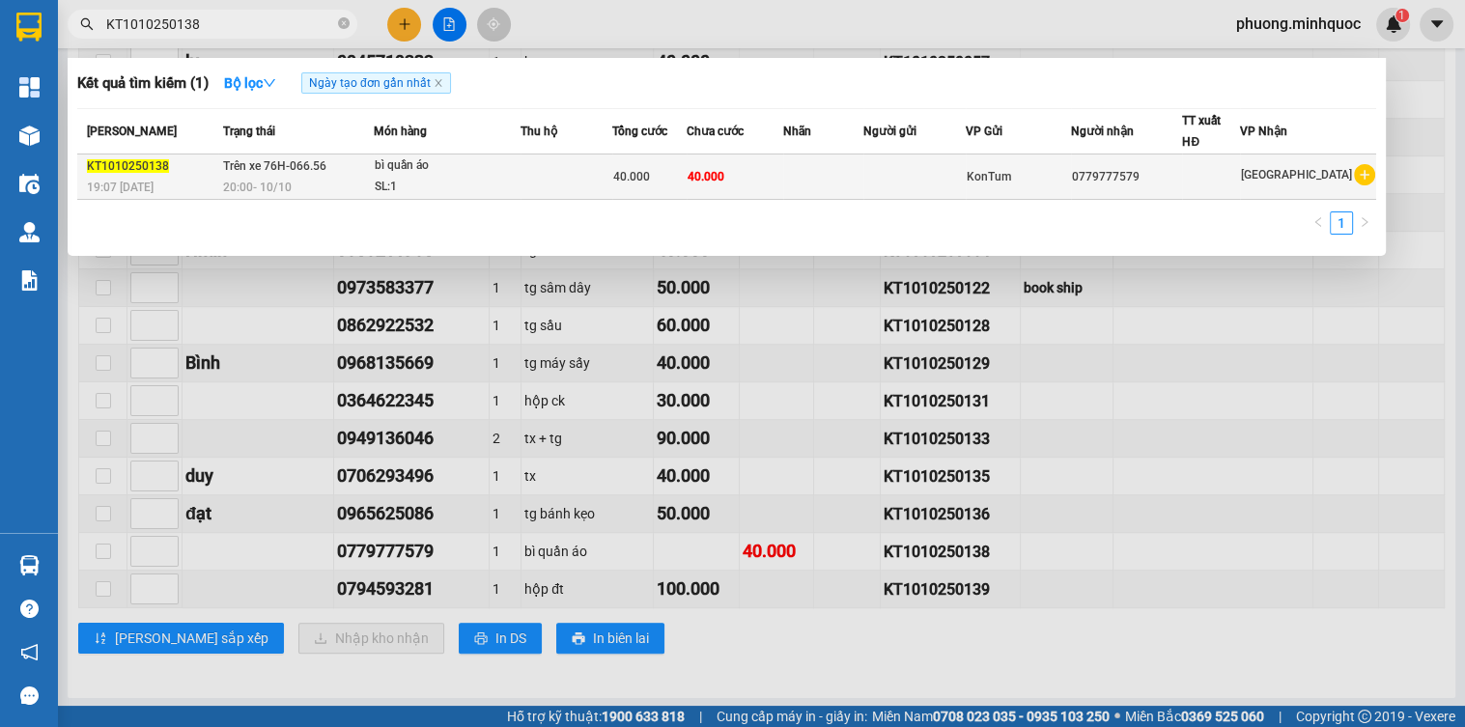
type input "KT1010250138"
click at [529, 167] on td at bounding box center [567, 177] width 92 height 45
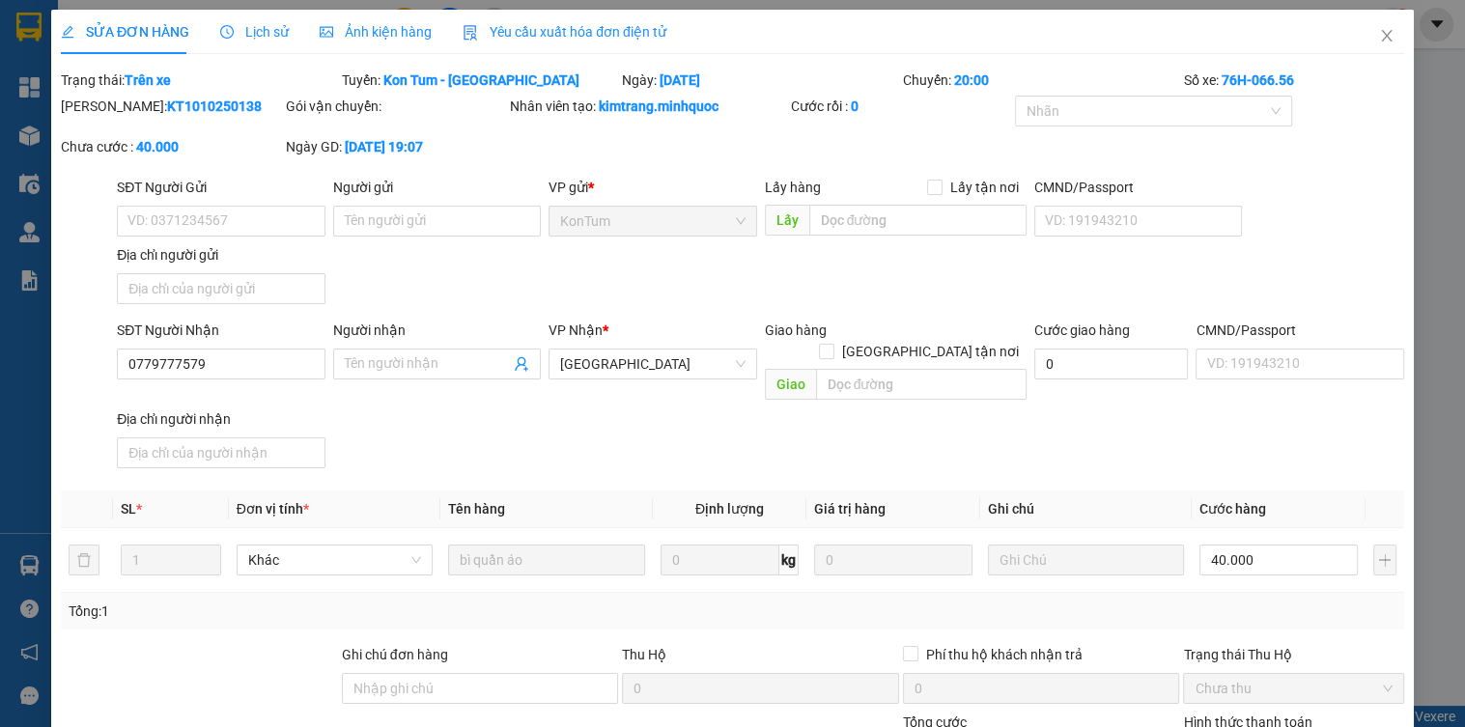
type input "0779777579"
type input "0"
type input "40.000"
click at [510, 673] on input "Ghi chú đơn hàng" at bounding box center [480, 688] width 277 height 31
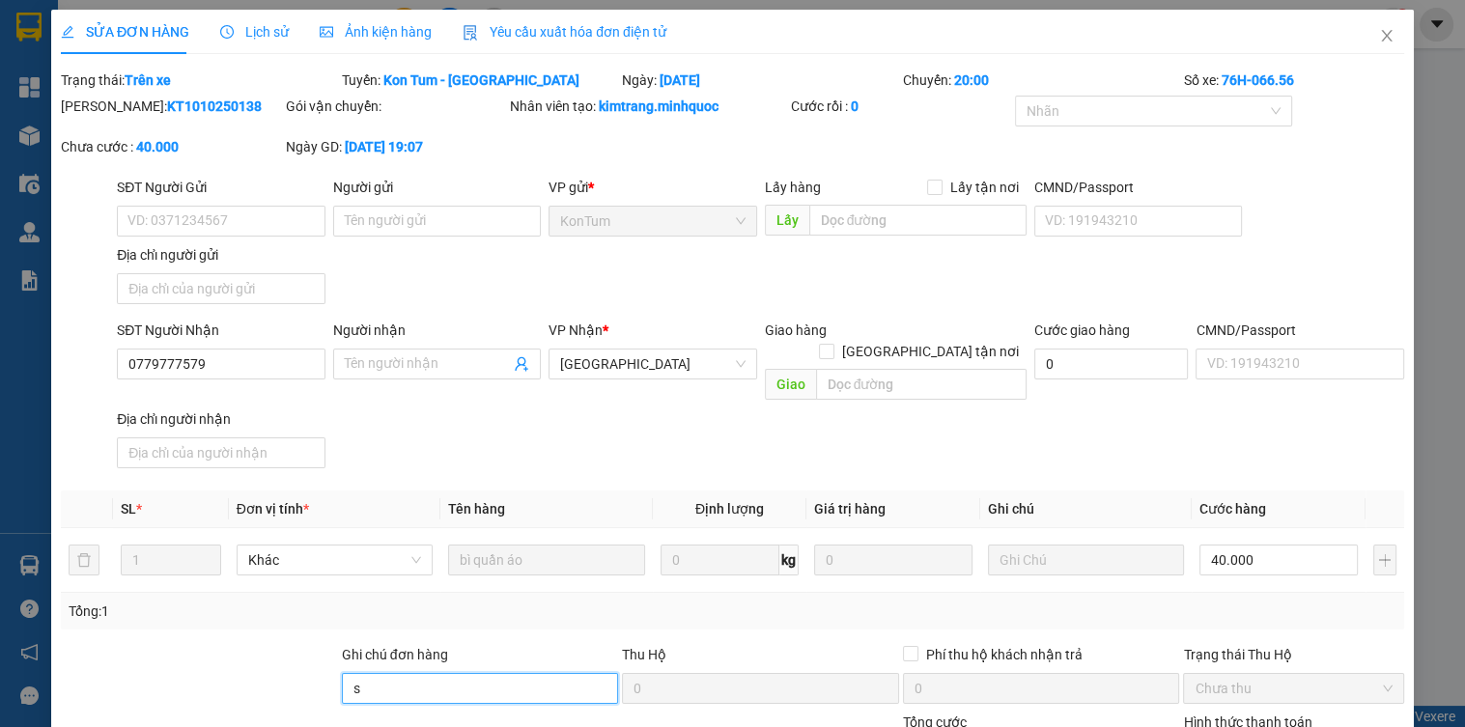
type input "sổ kho 12/10"
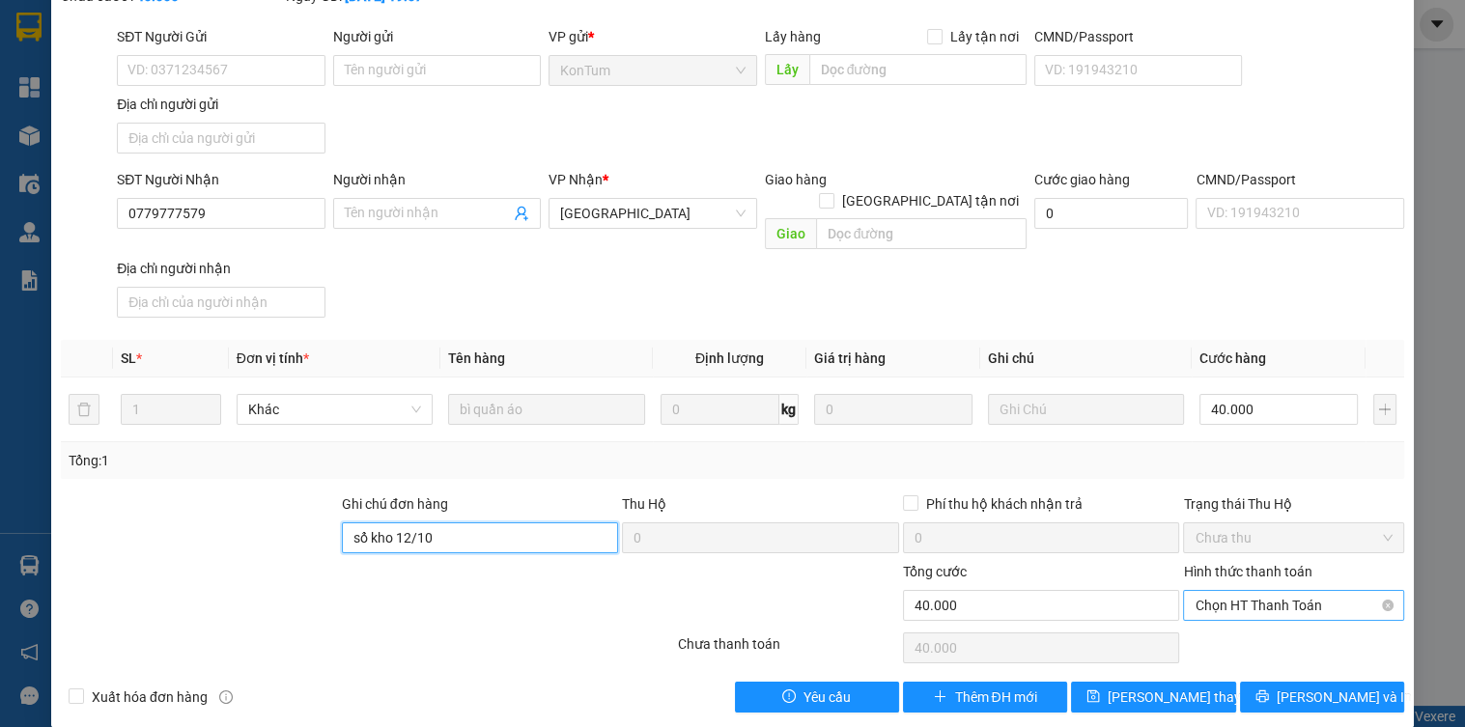
click at [1230, 591] on span "Chọn HT Thanh Toán" at bounding box center [1293, 605] width 197 height 29
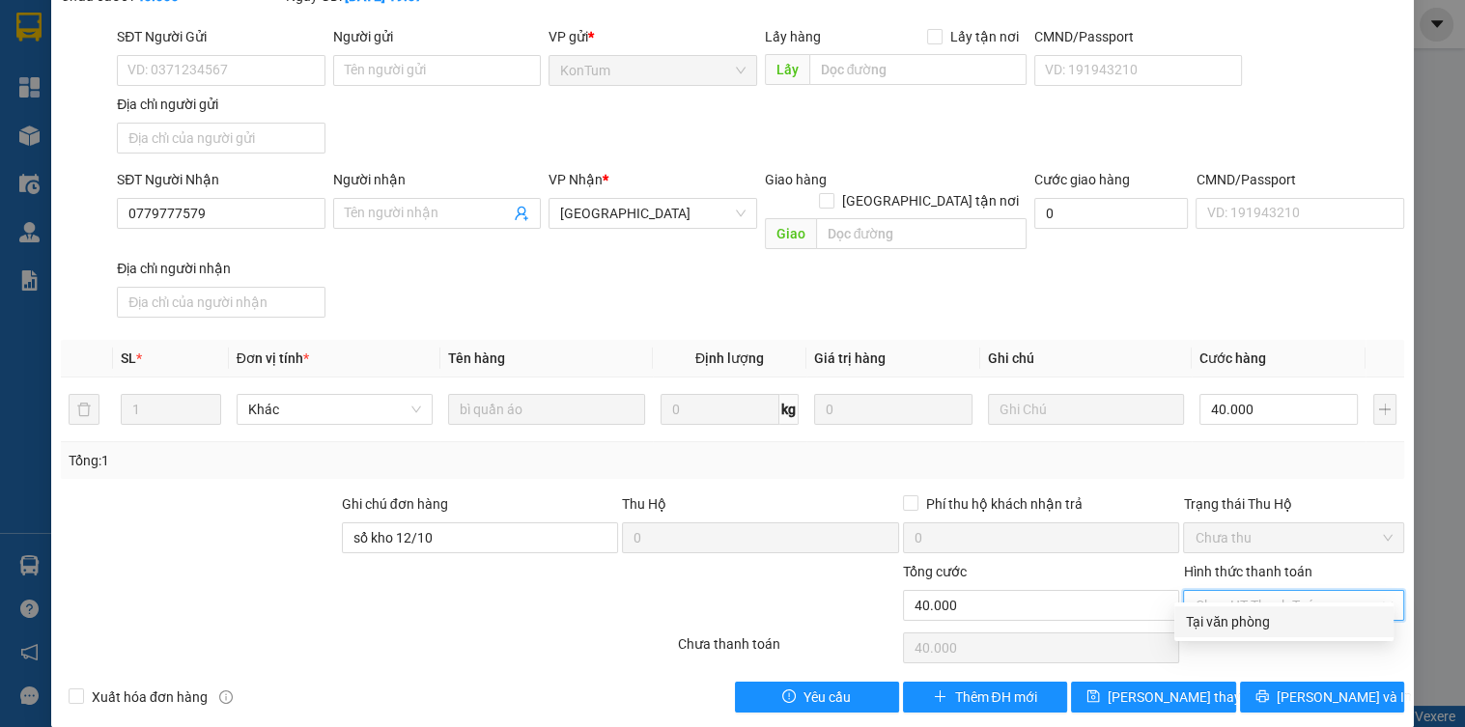
click at [1227, 622] on div "Tại văn phòng" at bounding box center [1284, 621] width 196 height 21
type input "0"
click at [1190, 687] on span "[PERSON_NAME] thay đổi" at bounding box center [1185, 697] width 155 height 21
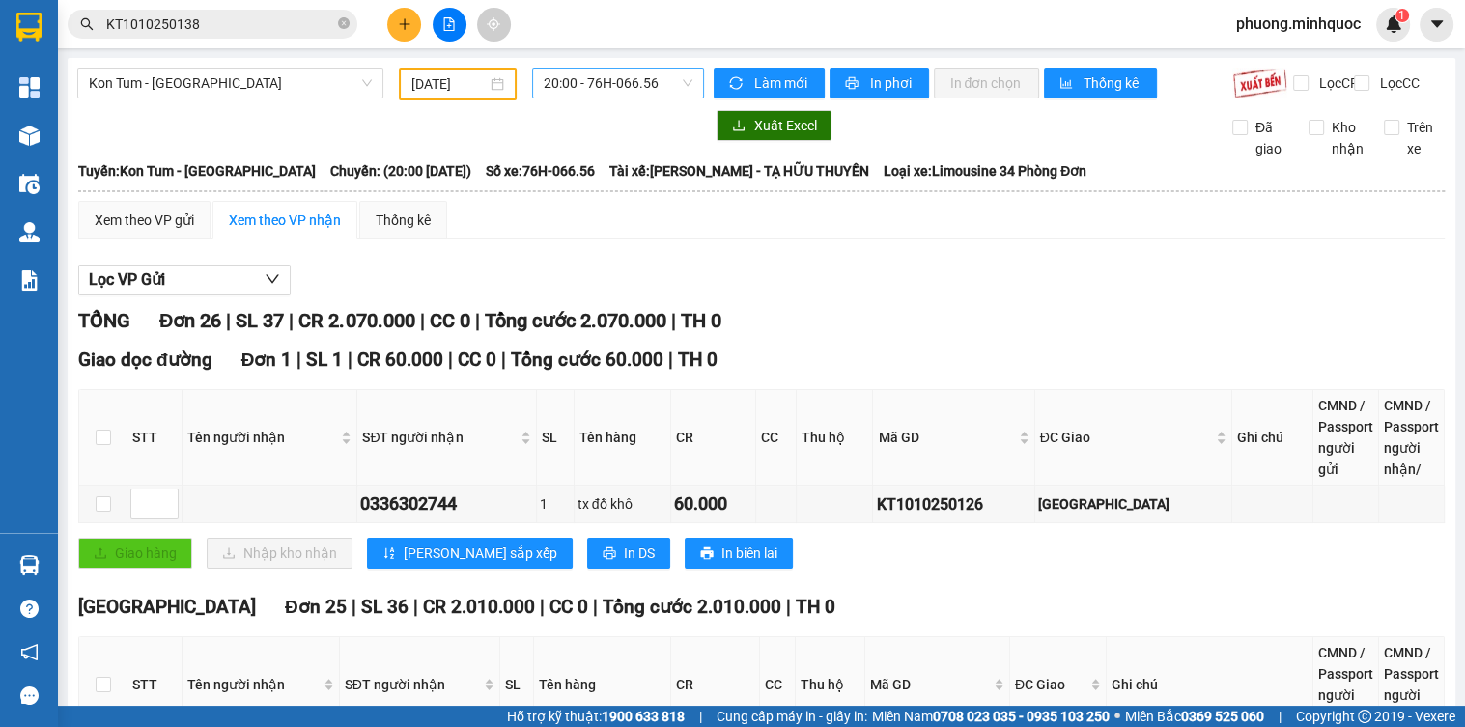
click at [611, 84] on span "20:00 - 76H-066.56" at bounding box center [618, 83] width 149 height 29
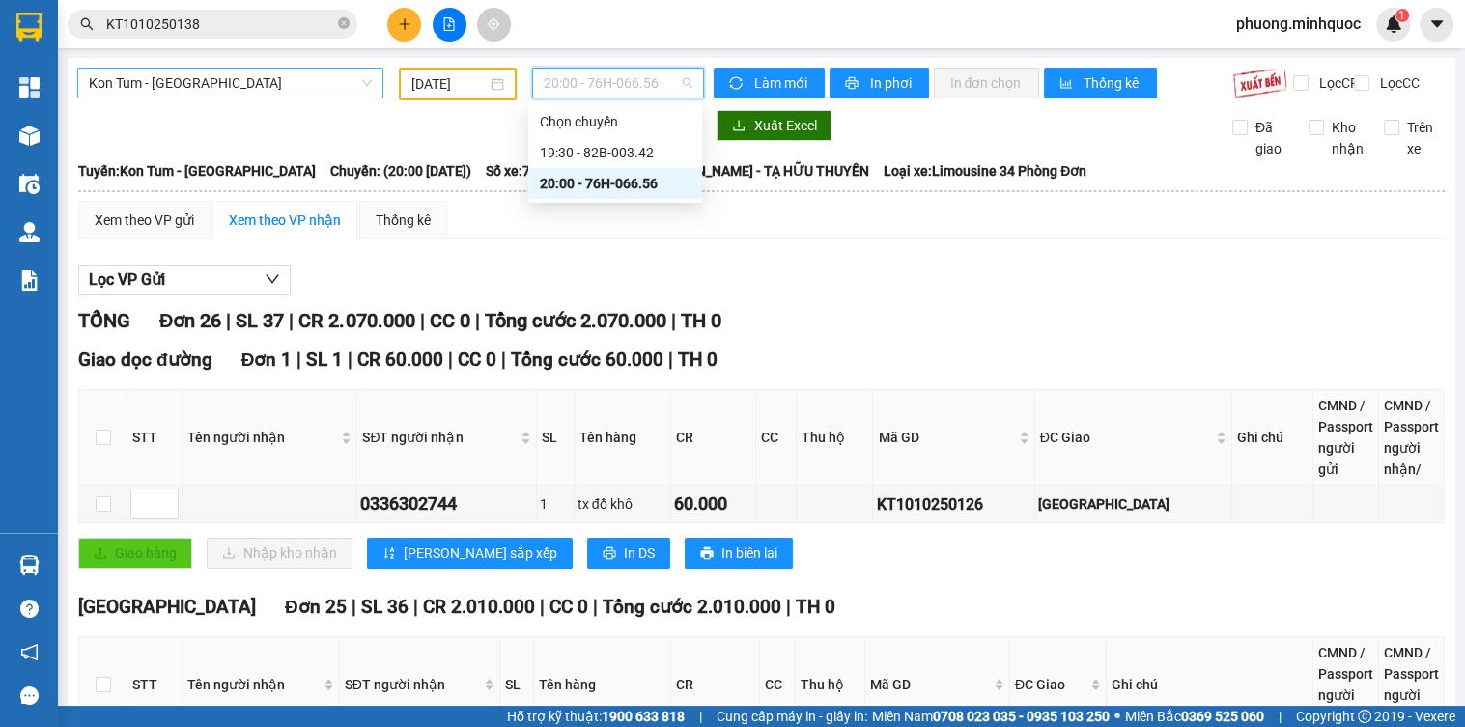
click at [179, 81] on span "Kon Tum - [GEOGRAPHIC_DATA]" at bounding box center [230, 83] width 283 height 29
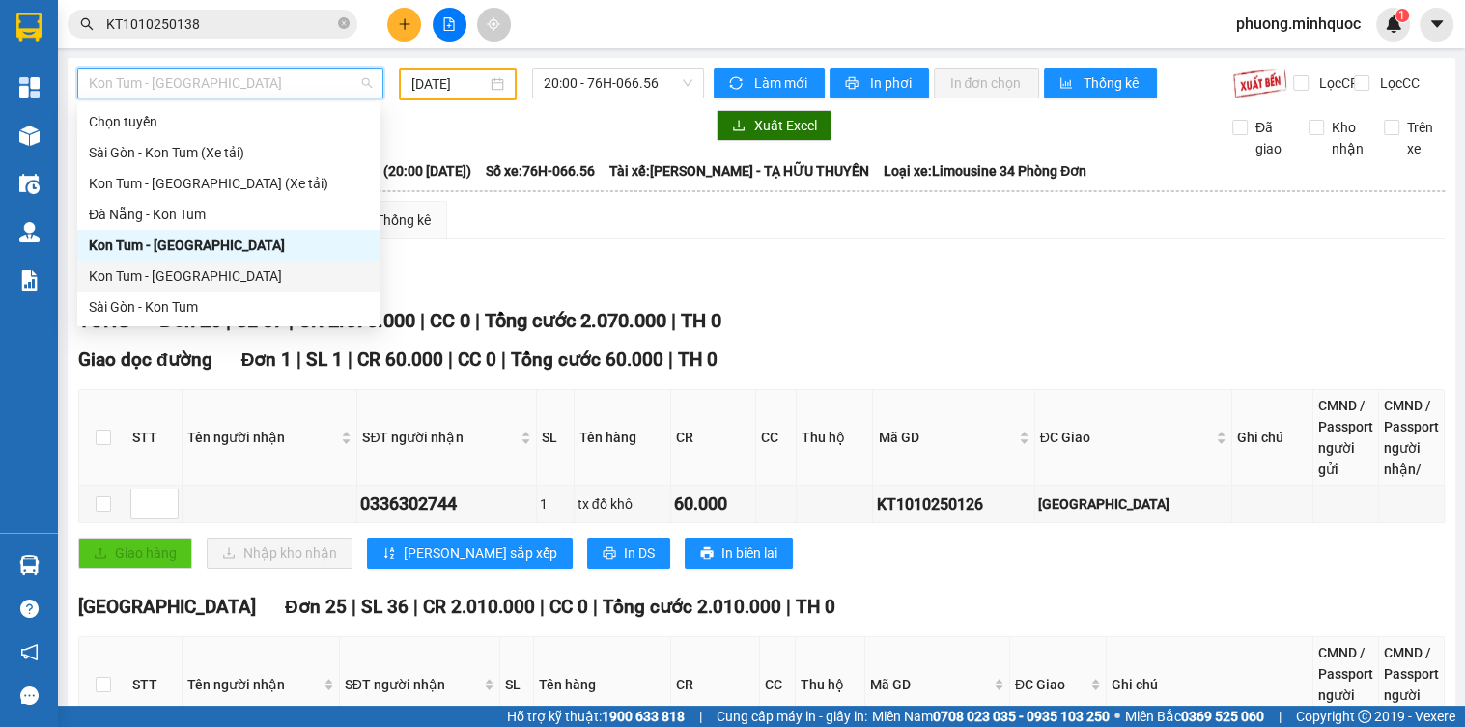
click at [132, 272] on div "Kon Tum - [GEOGRAPHIC_DATA]" at bounding box center [229, 276] width 280 height 21
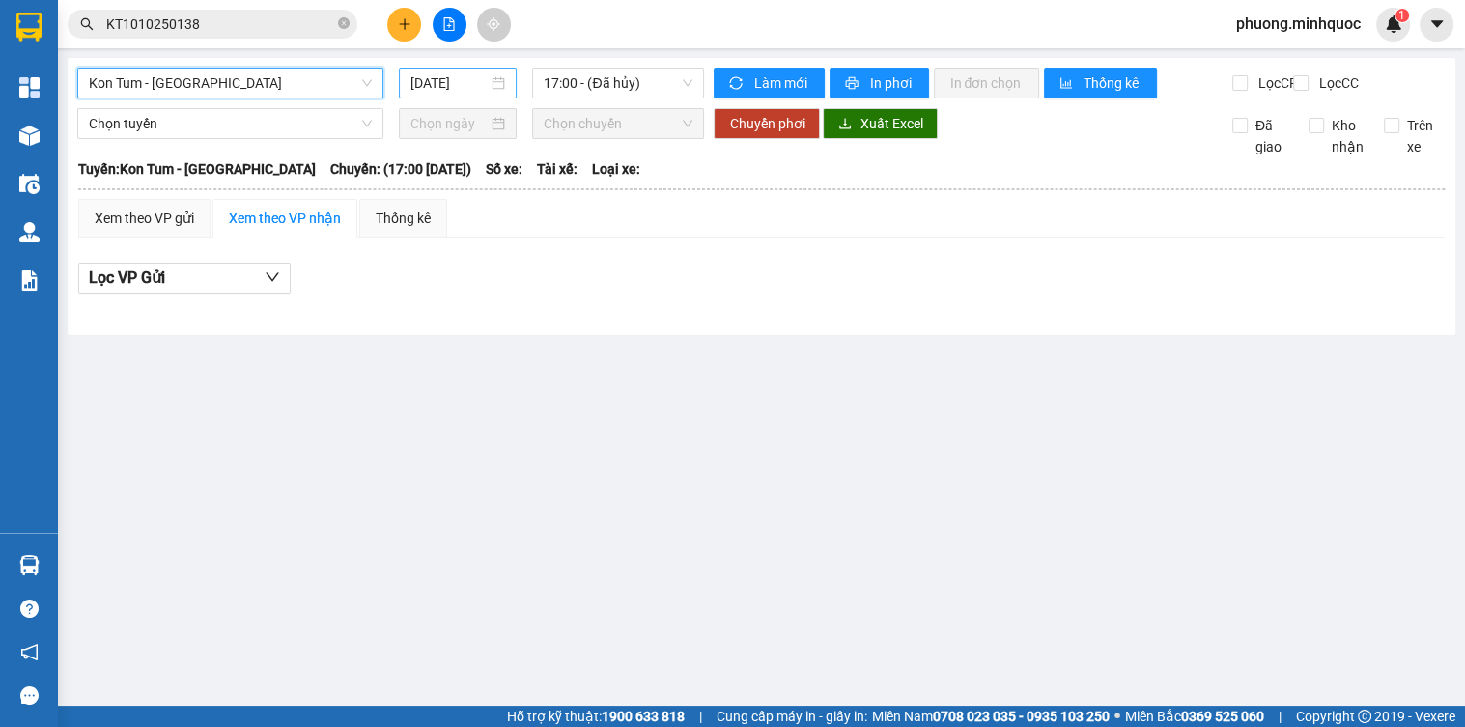
click at [448, 74] on input "[DATE]" at bounding box center [450, 82] width 78 height 21
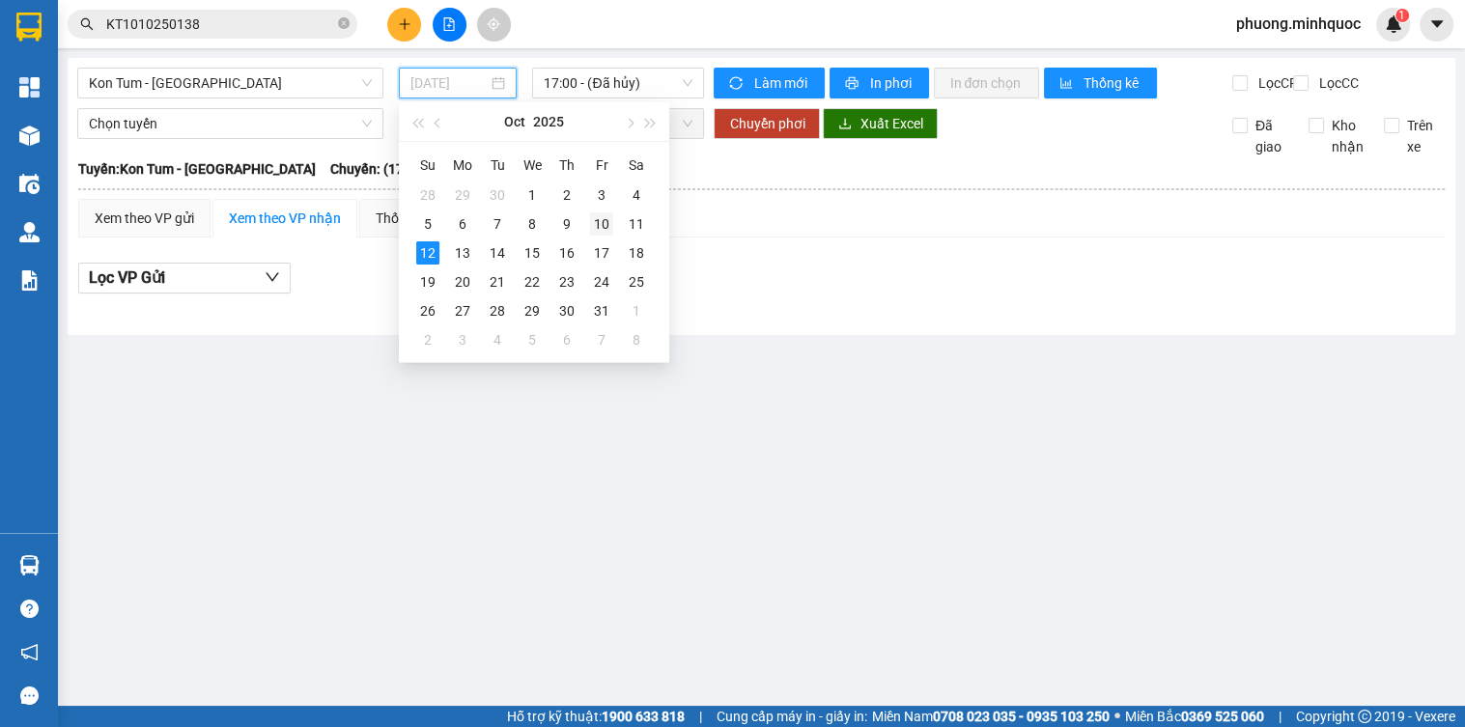
click at [613, 217] on td "10" at bounding box center [601, 224] width 35 height 29
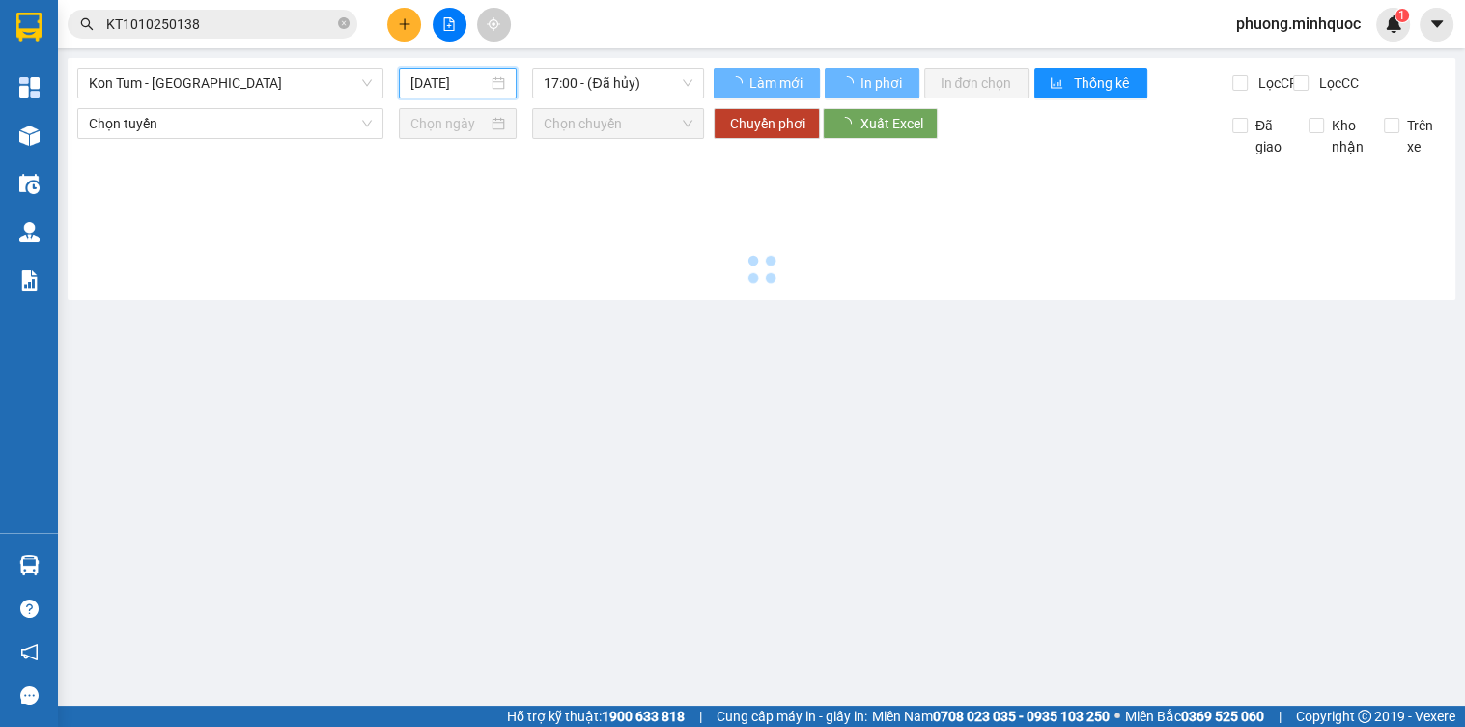
type input "[DATE]"
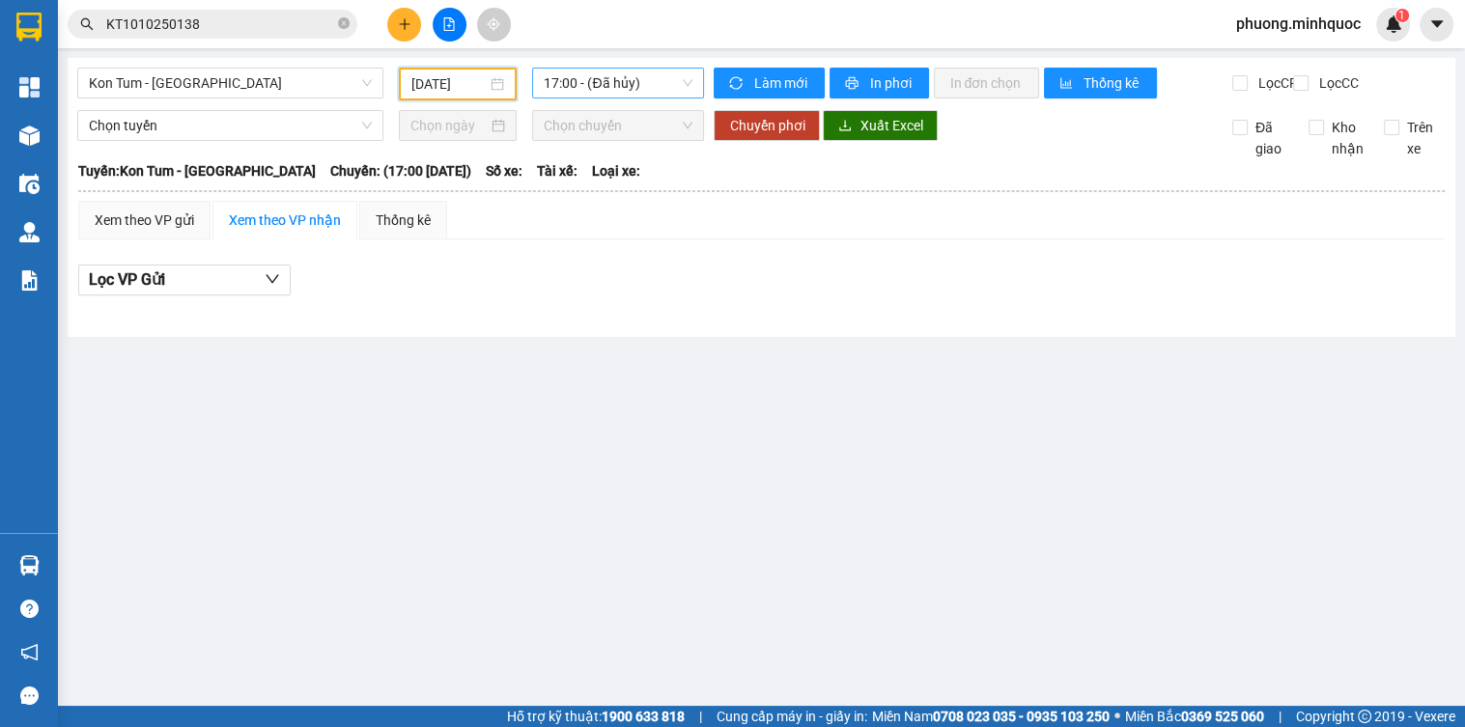
click at [621, 83] on span "17:00 - (Đã hủy)" at bounding box center [618, 83] width 149 height 29
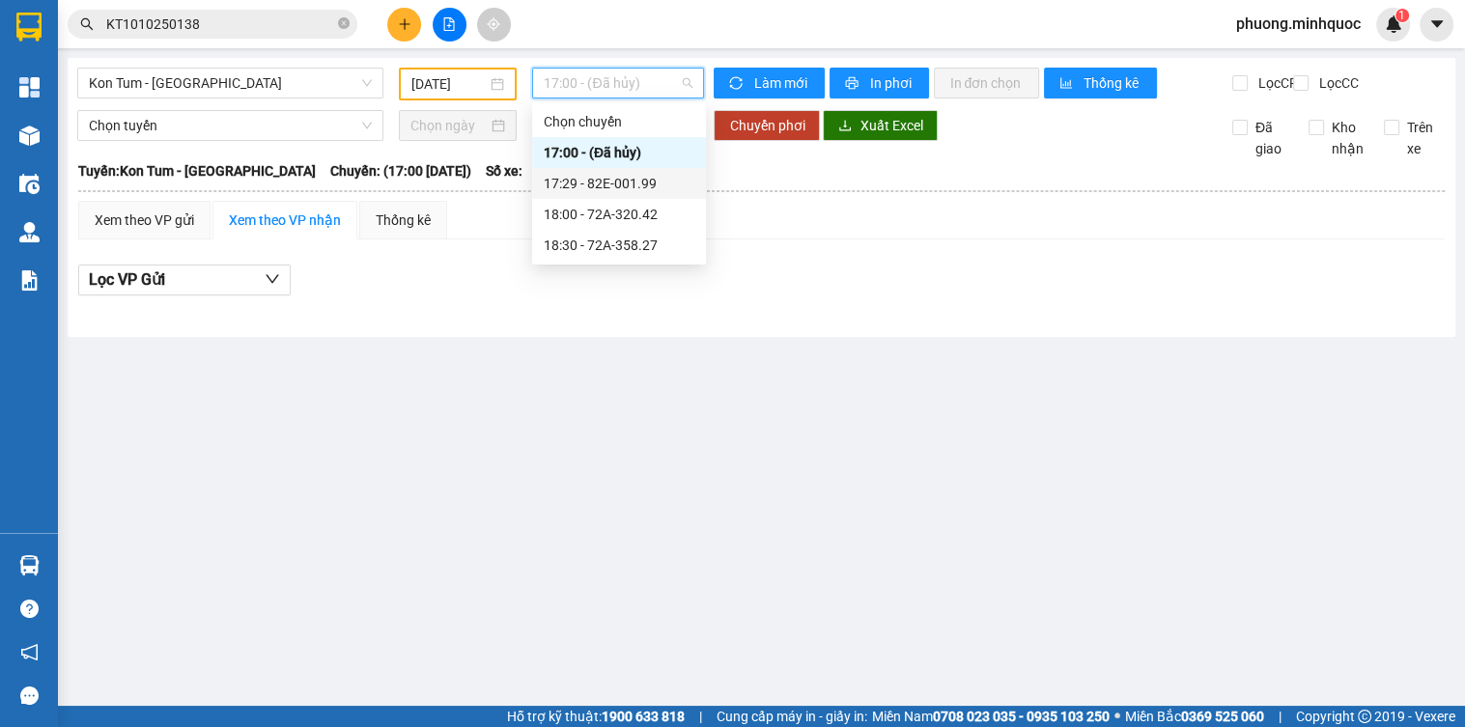
click at [622, 180] on div "17:29 - 82E-001.99" at bounding box center [619, 183] width 151 height 21
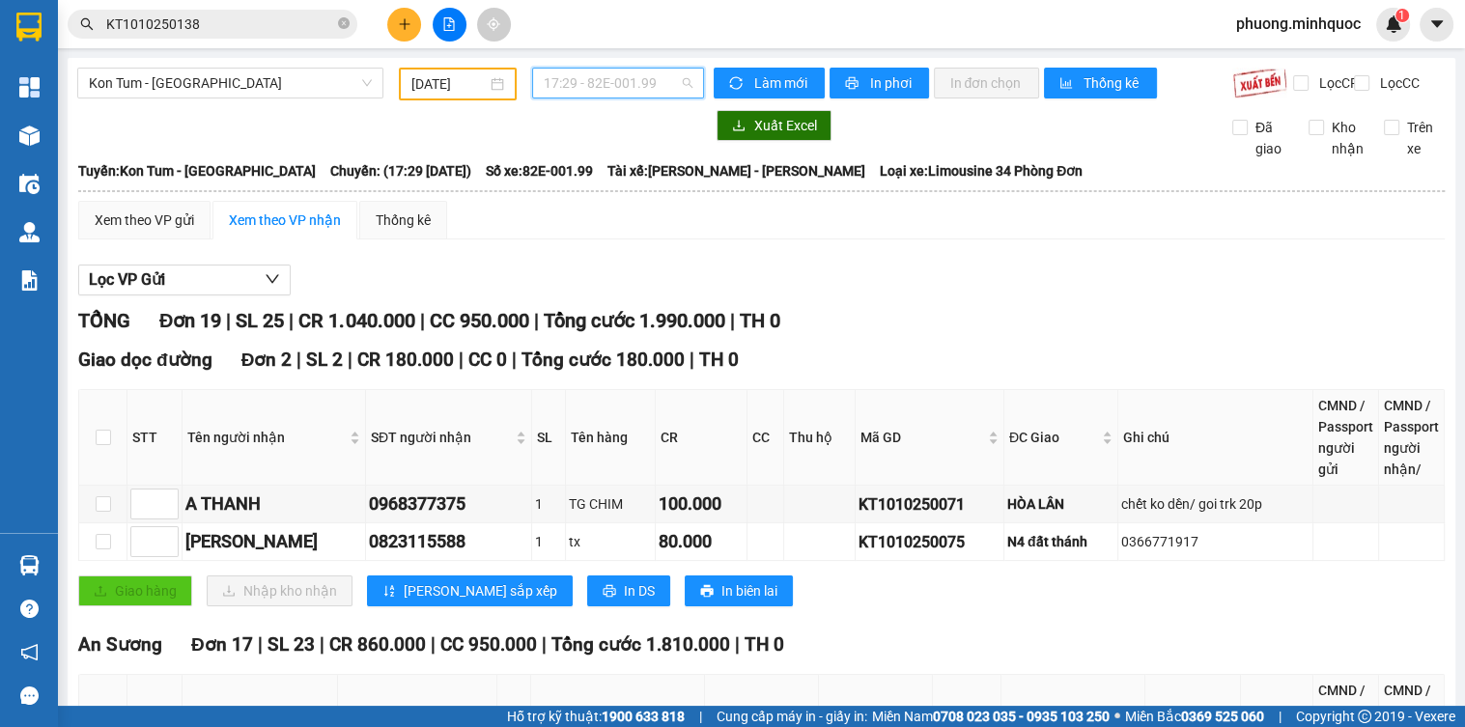
click at [667, 85] on span "17:29 - 82E-001.99" at bounding box center [618, 83] width 149 height 29
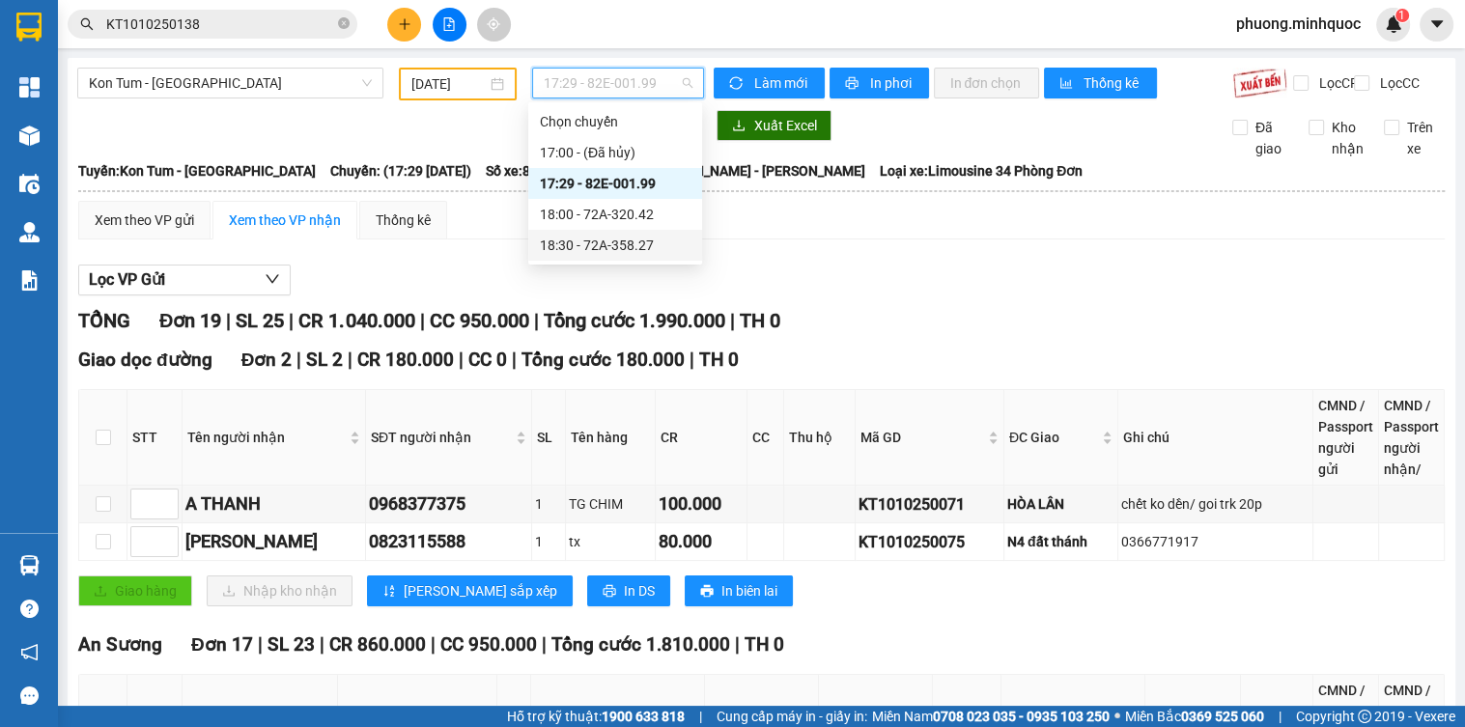
click at [646, 215] on div "18:00 - 72A-320.42" at bounding box center [615, 214] width 151 height 21
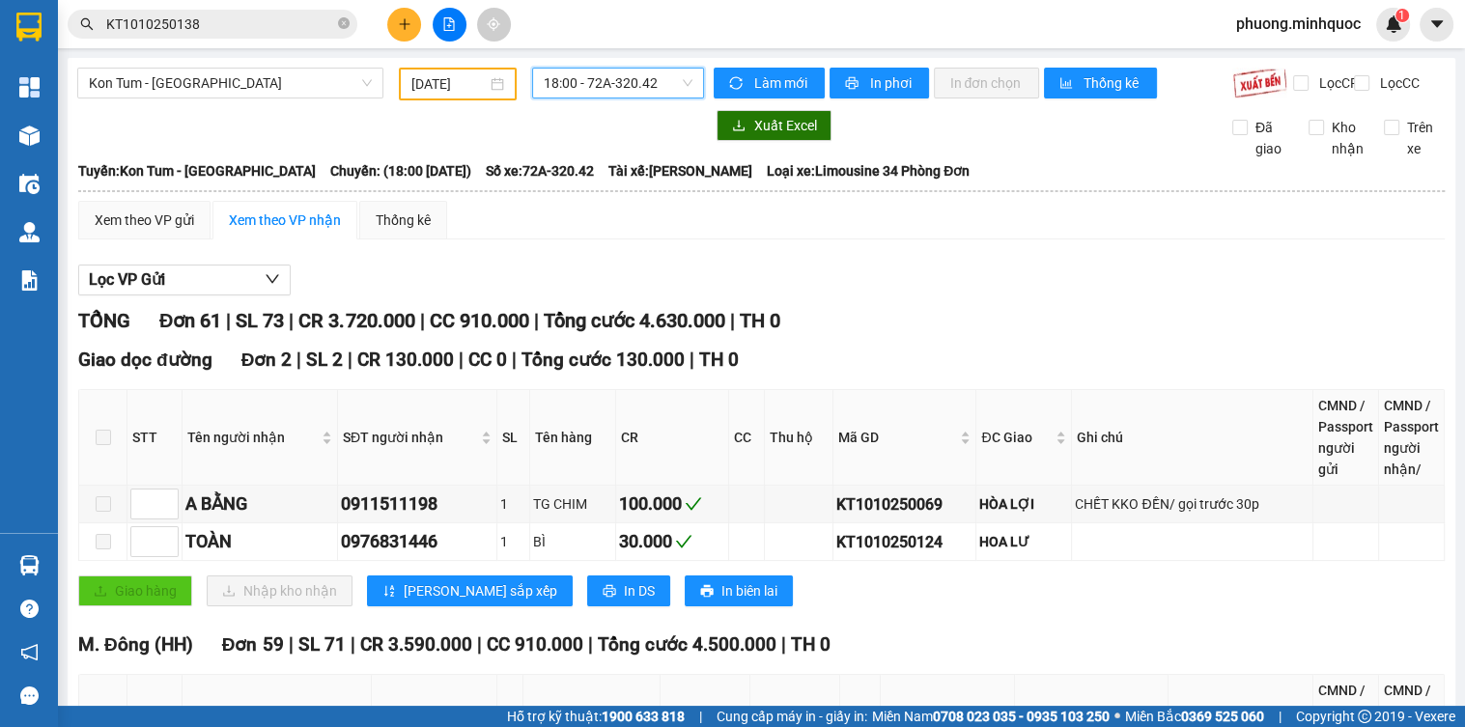
click at [629, 76] on span "18:00 - 72A-320.42" at bounding box center [618, 83] width 149 height 29
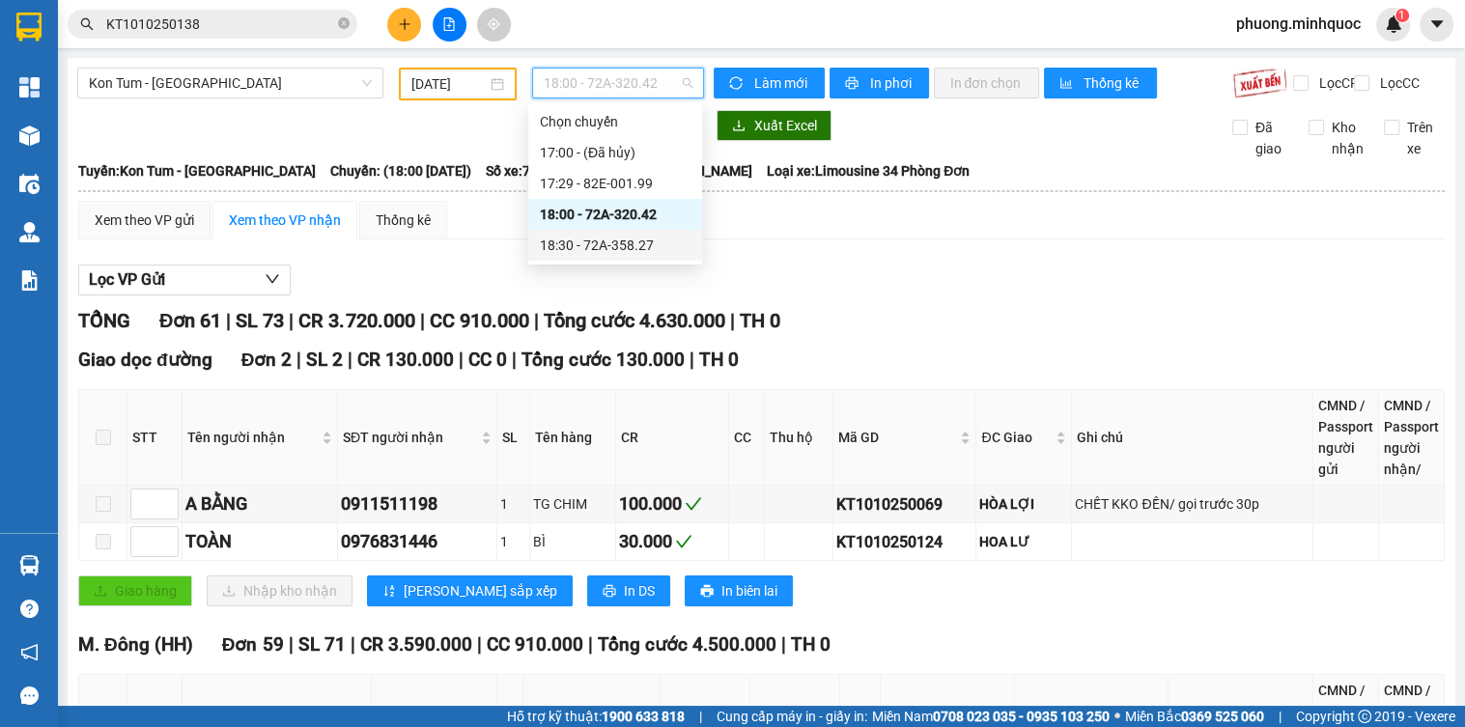
click at [622, 246] on div "18:30 - 72A-358.27" at bounding box center [615, 245] width 151 height 21
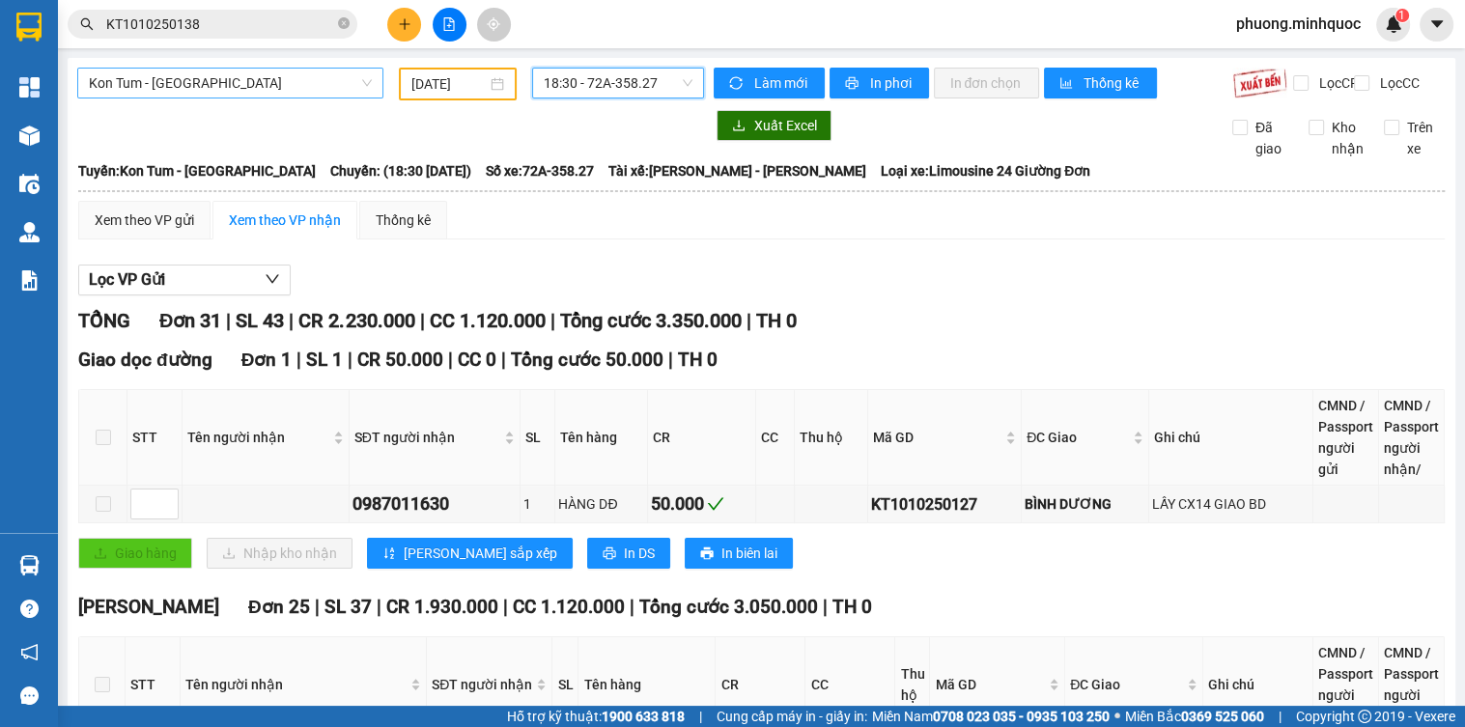
click at [211, 85] on span "Kon Tum - [GEOGRAPHIC_DATA]" at bounding box center [230, 83] width 283 height 29
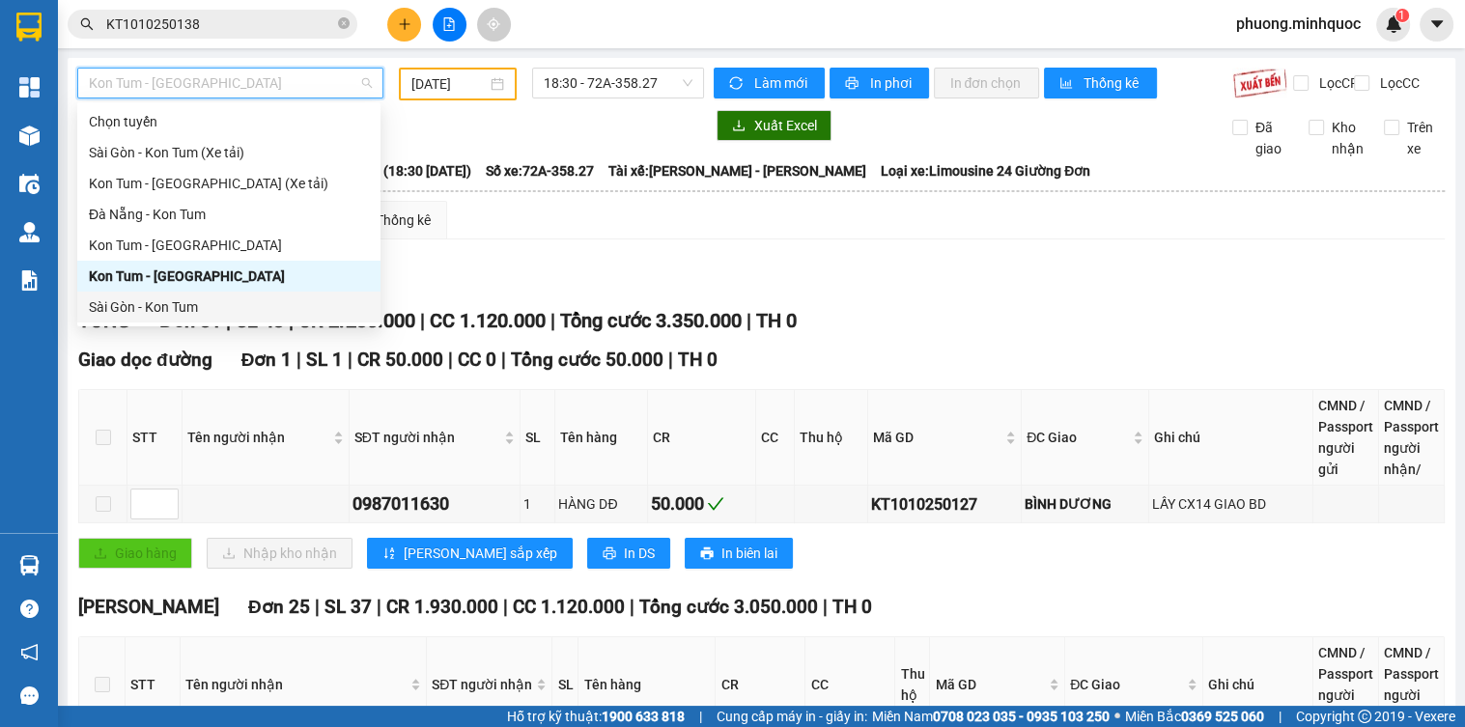
click at [135, 302] on div "Sài Gòn - Kon Tum" at bounding box center [229, 307] width 280 height 21
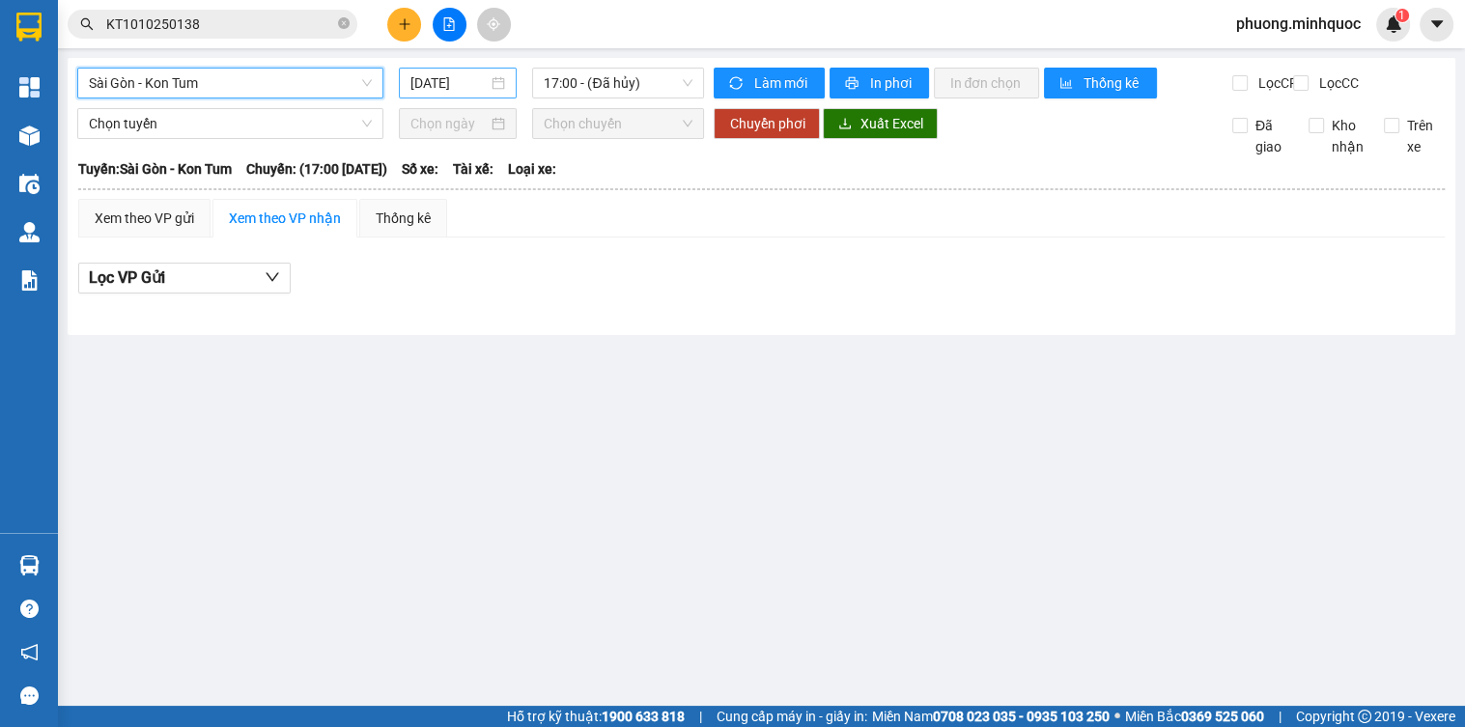
click at [438, 81] on input "[DATE]" at bounding box center [450, 82] width 78 height 21
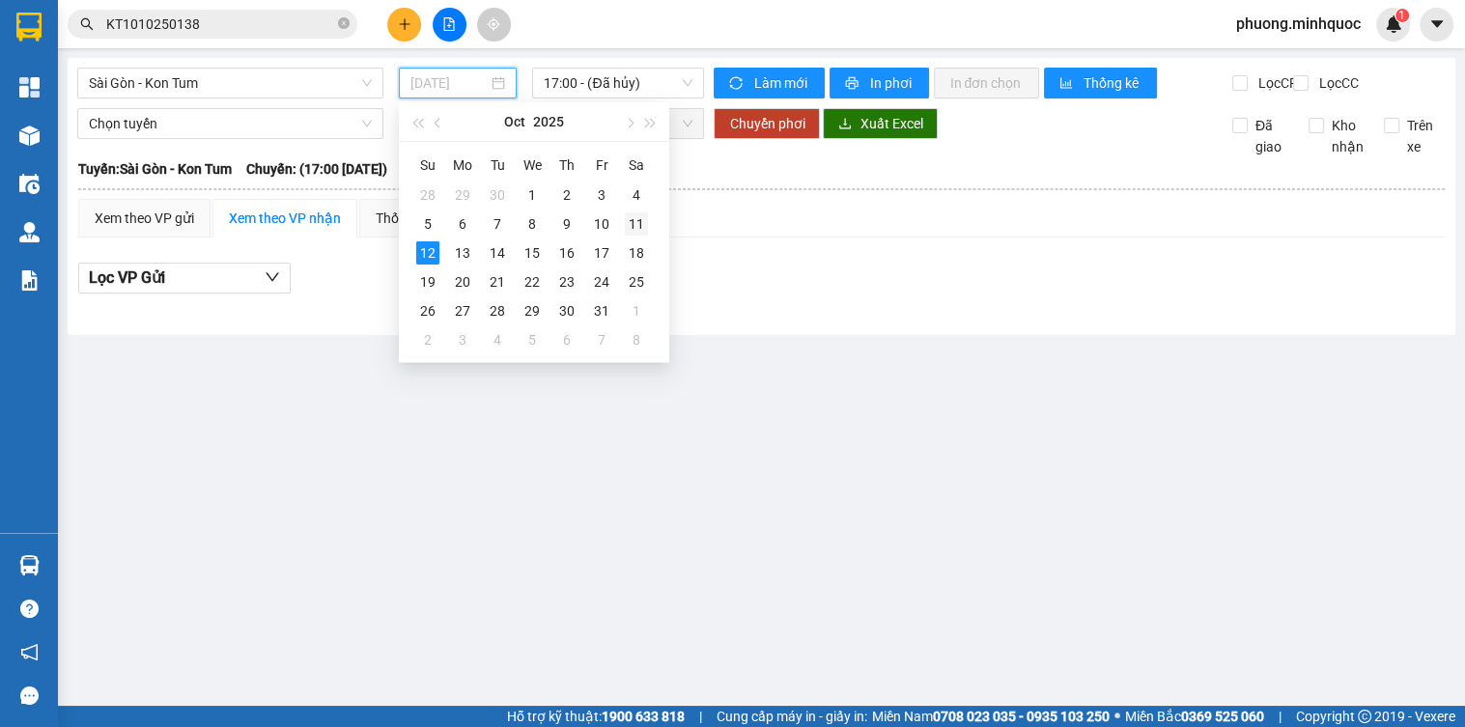
click at [639, 223] on div "11" at bounding box center [636, 224] width 23 height 23
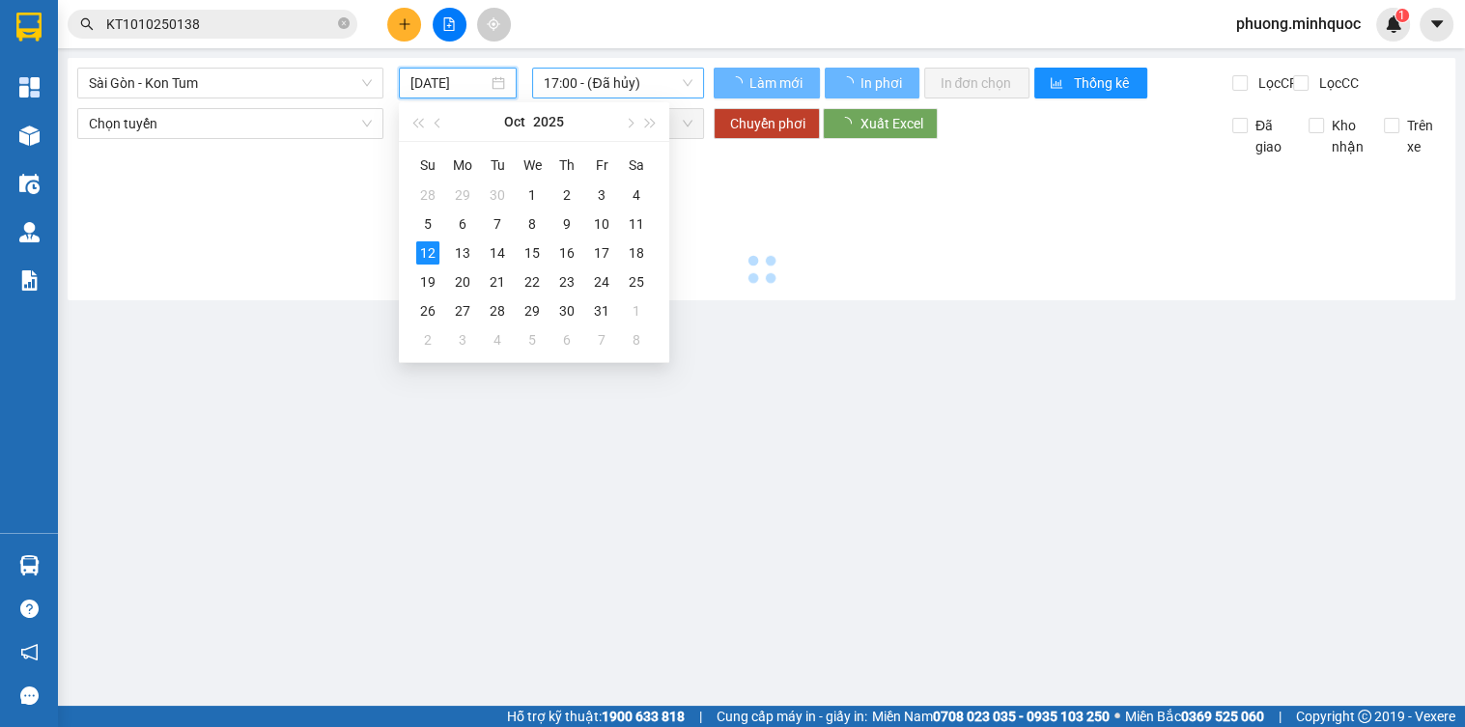
type input "[DATE]"
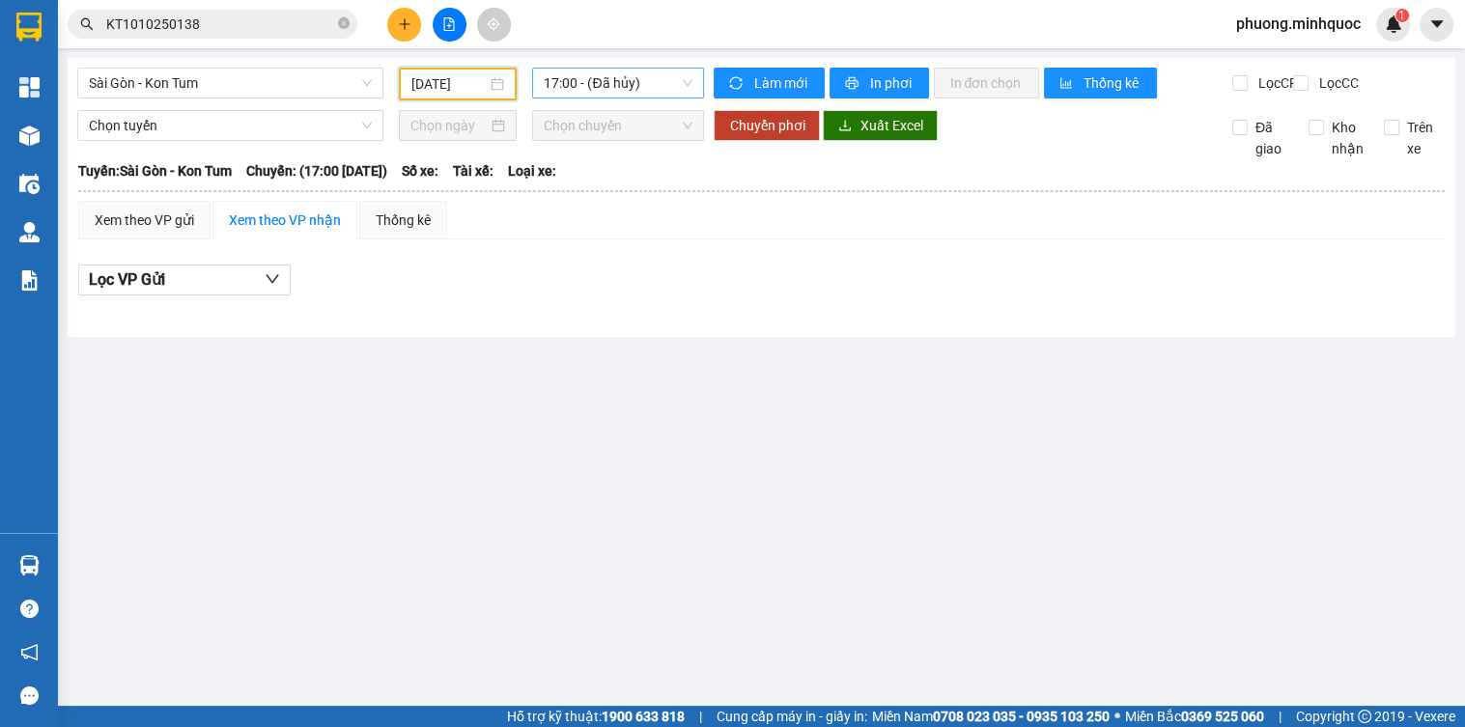
click at [640, 84] on span "17:00 - (Đã hủy)" at bounding box center [618, 83] width 149 height 29
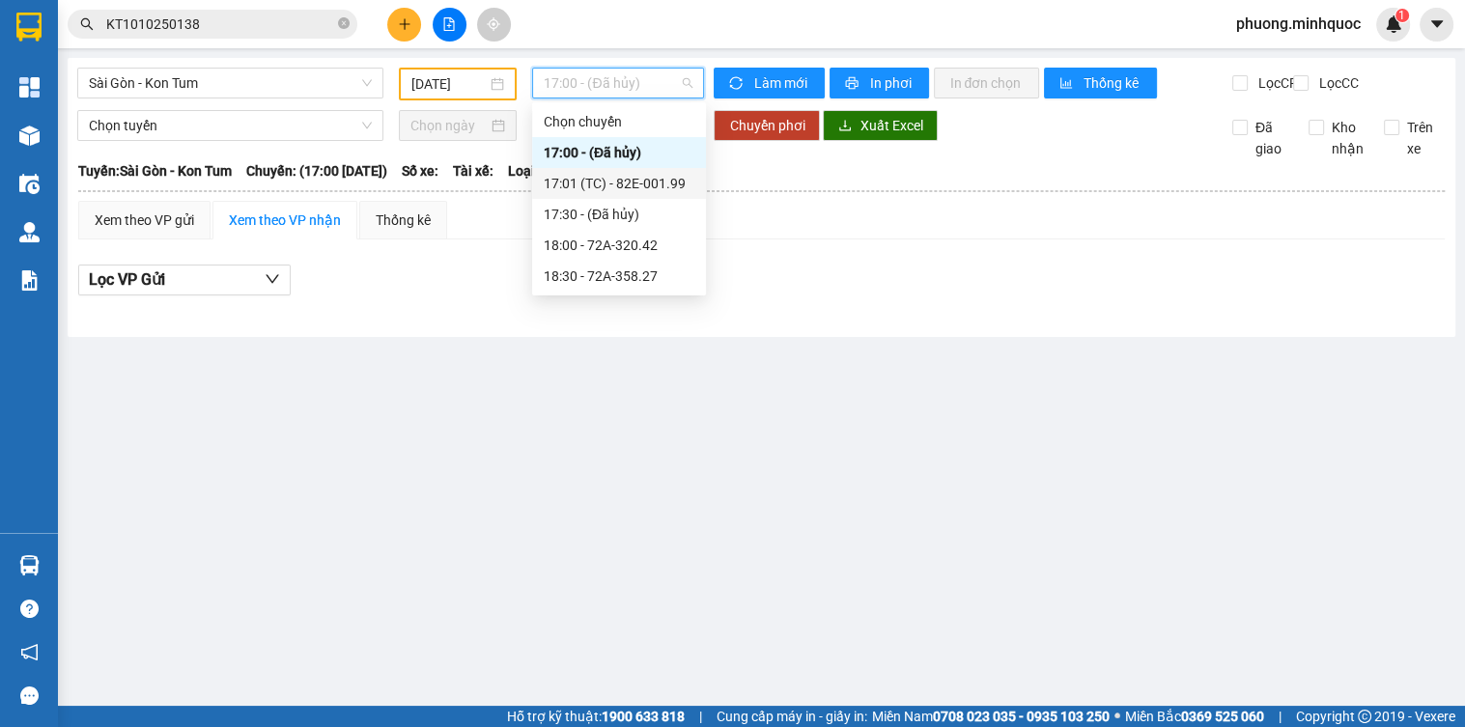
click at [632, 178] on div "17:01 (TC) - 82E-001.99" at bounding box center [619, 183] width 151 height 21
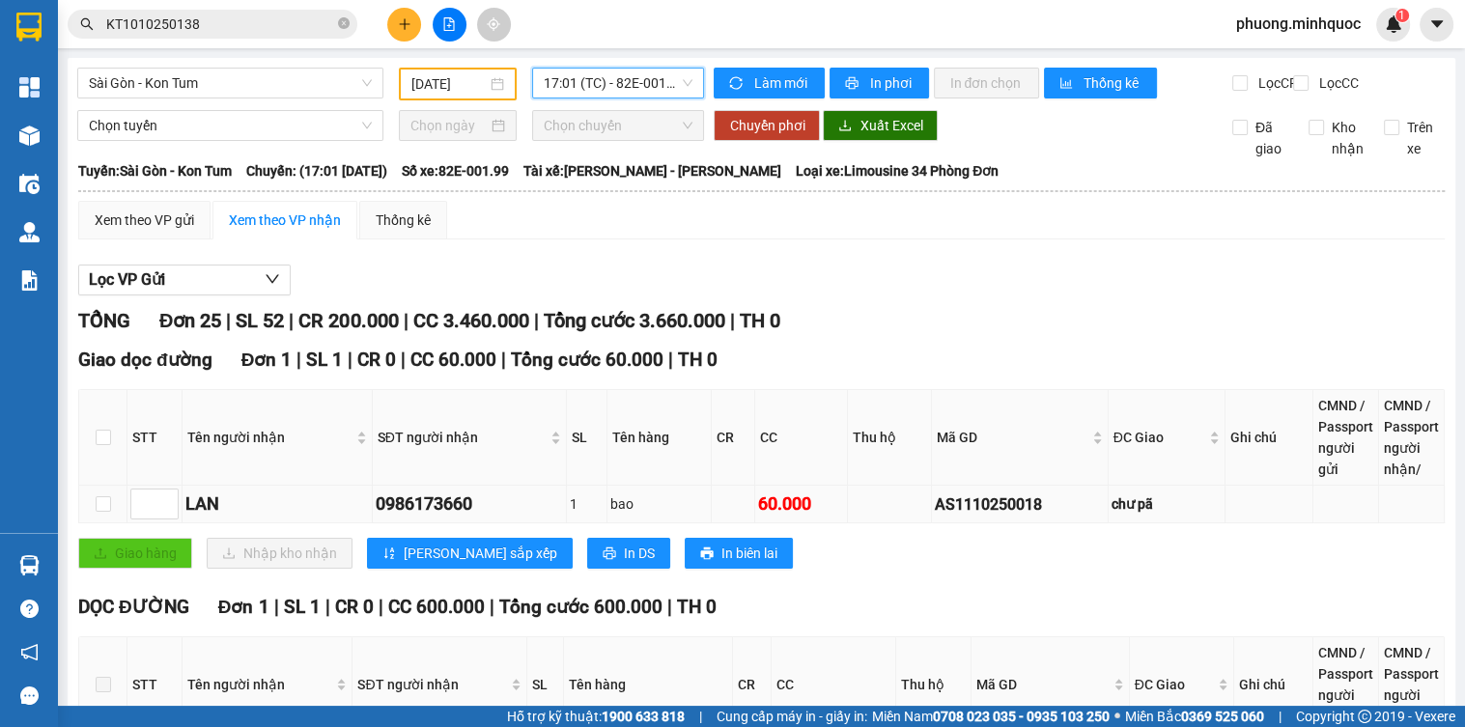
click at [989, 517] on div "AS1110250018" at bounding box center [1020, 505] width 170 height 24
click at [224, 24] on input "KT1010250138" at bounding box center [220, 24] width 228 height 21
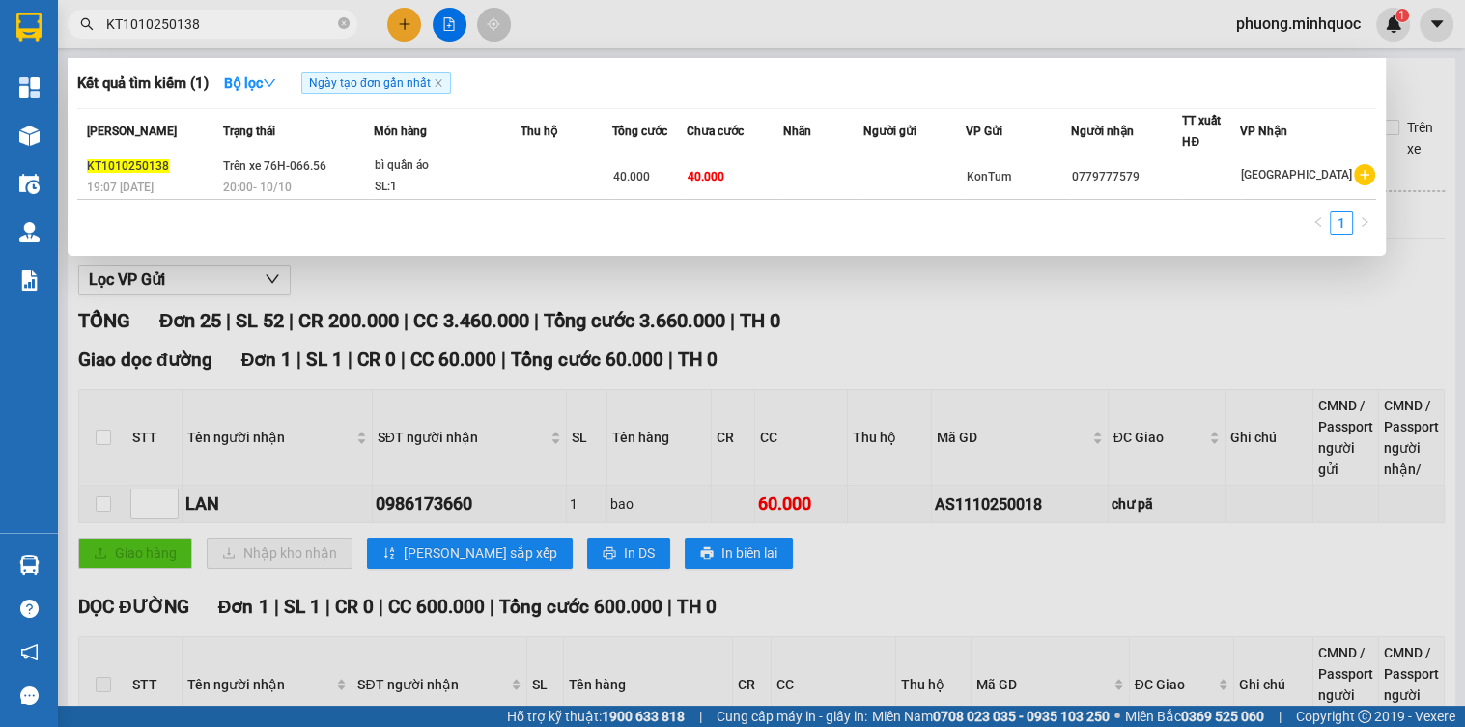
click at [224, 24] on input "KT1010250138" at bounding box center [220, 24] width 228 height 21
paste input "AS111025001"
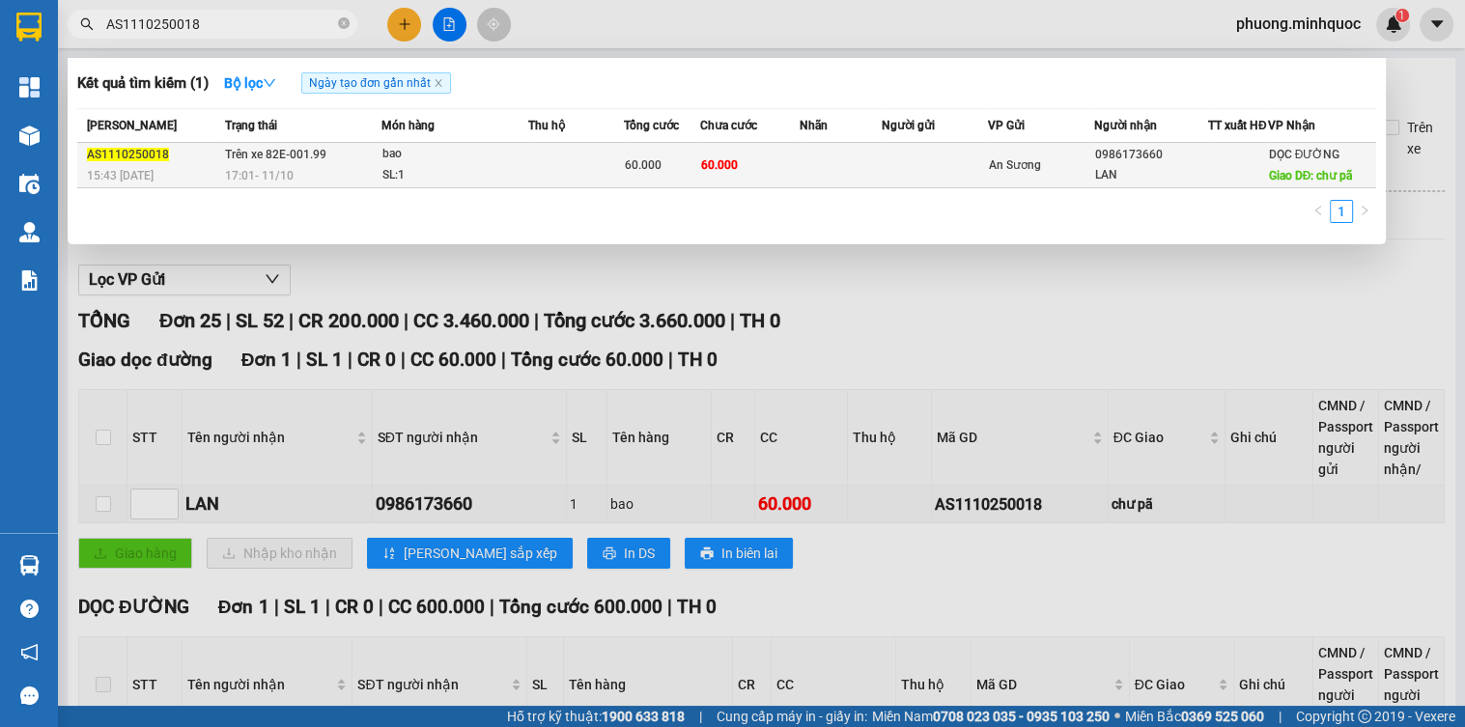
type input "AS1110250018"
click at [433, 186] on div "SL: 1" at bounding box center [455, 175] width 145 height 21
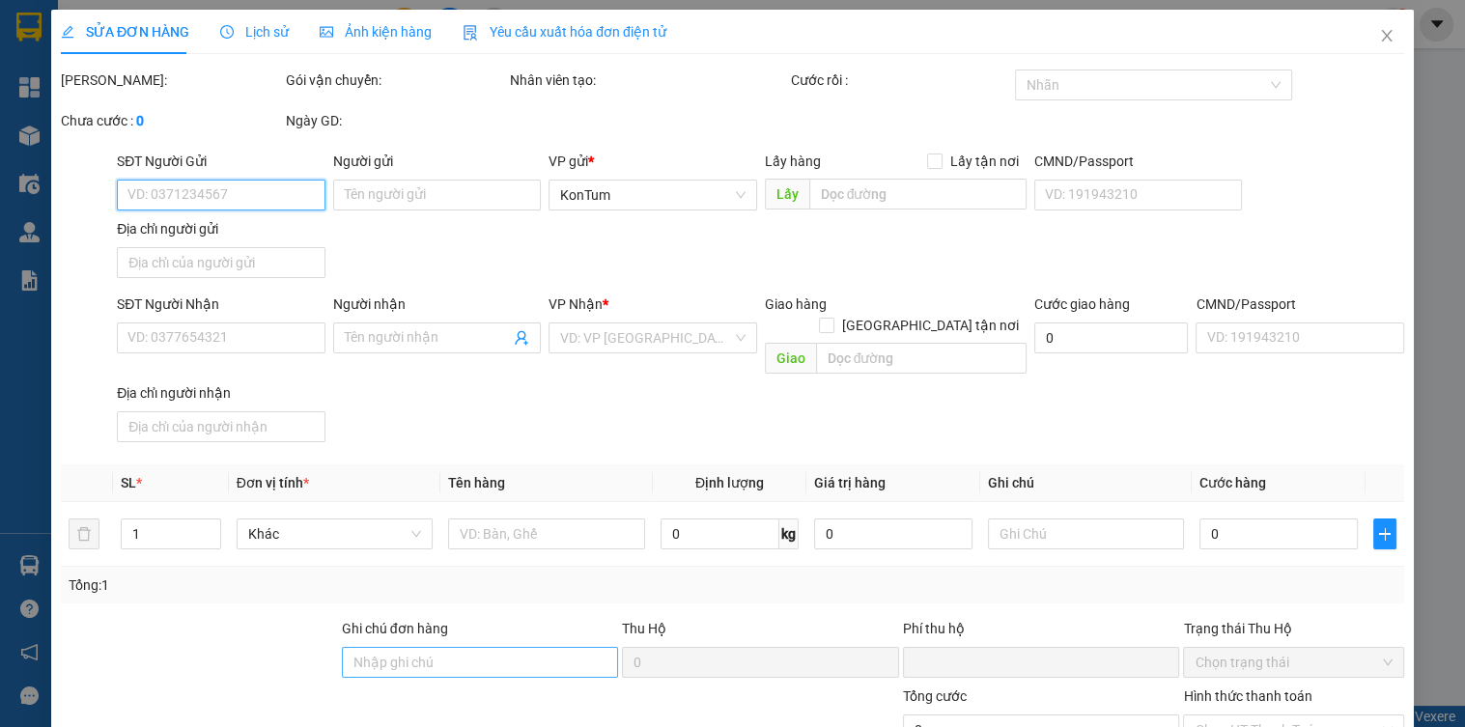
type input "0986173660"
type input "LAN"
type input "chư pã"
type input "0"
type input "60.000"
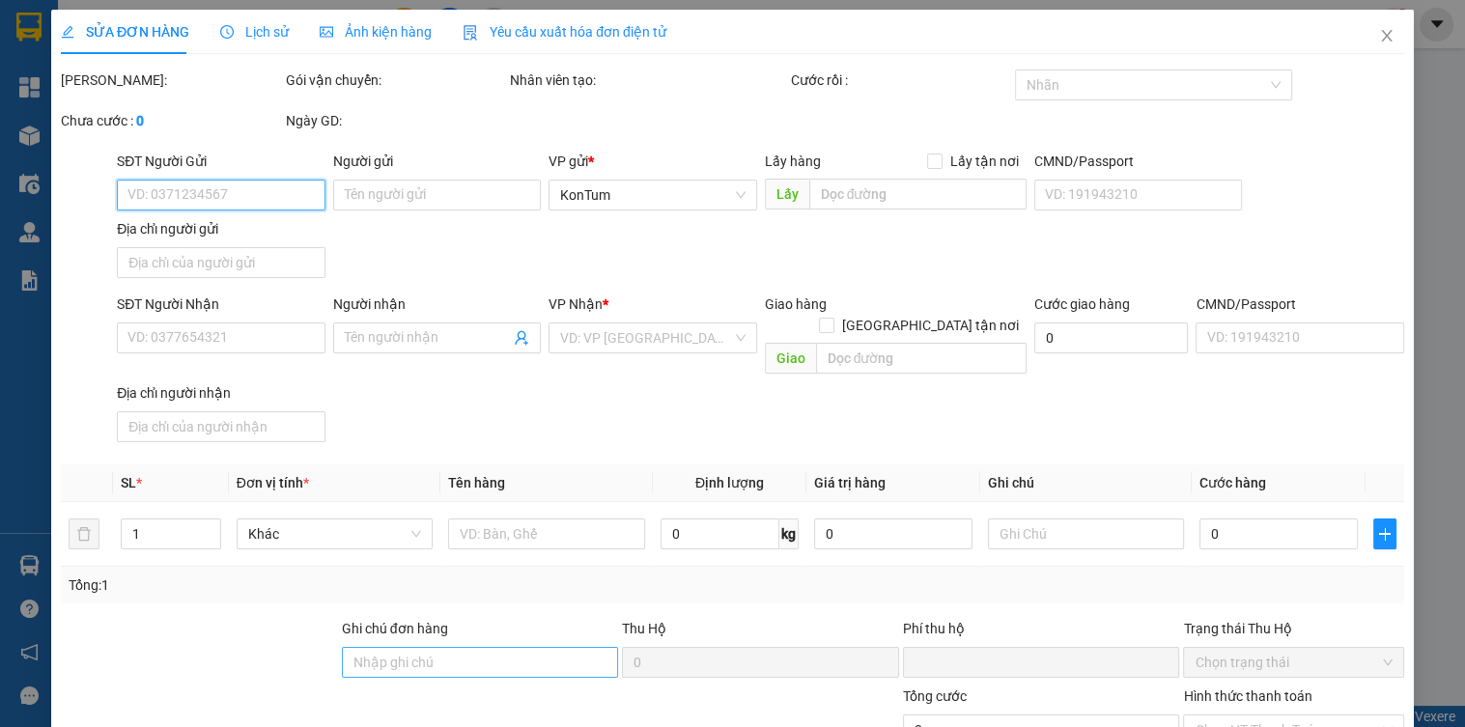
type input "60.000"
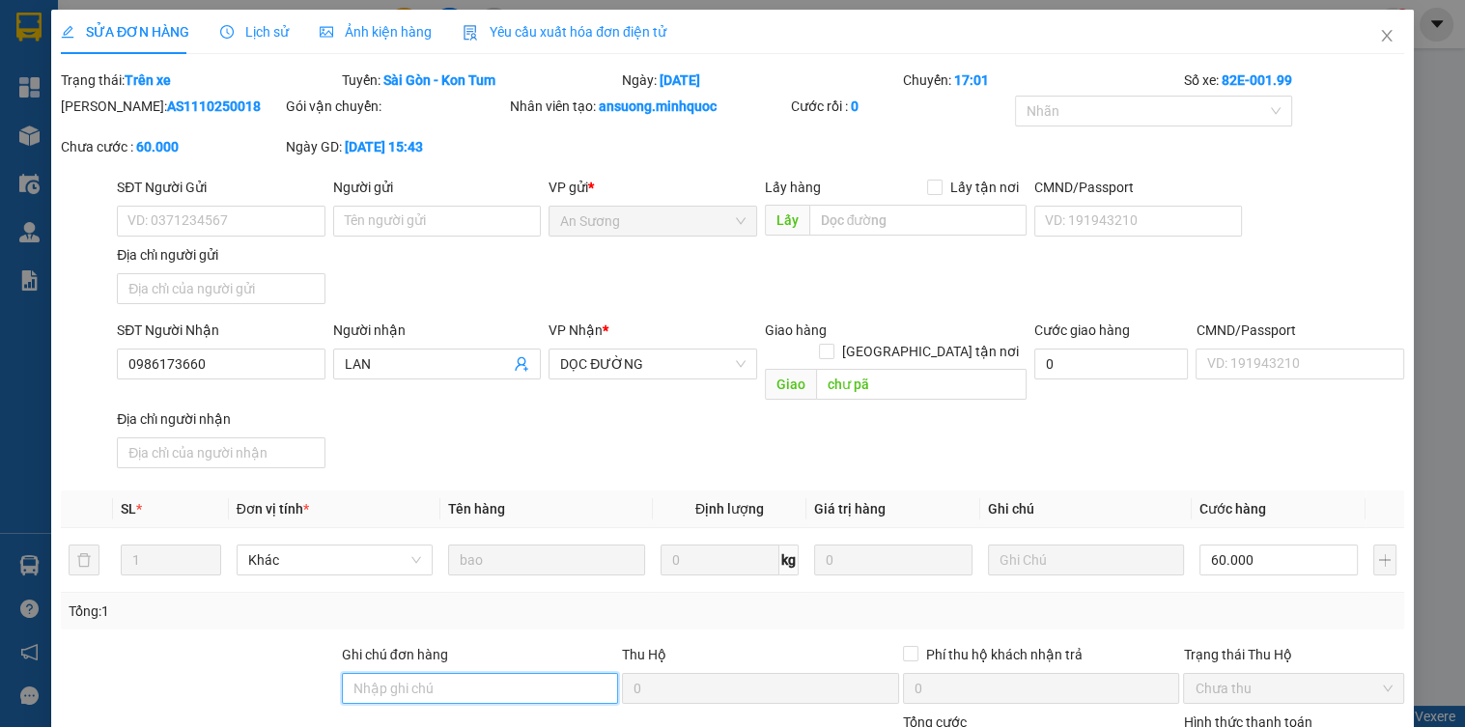
click at [486, 673] on input "Ghi chú đơn hàng" at bounding box center [480, 688] width 277 height 31
type input "sổ kho 12/10"
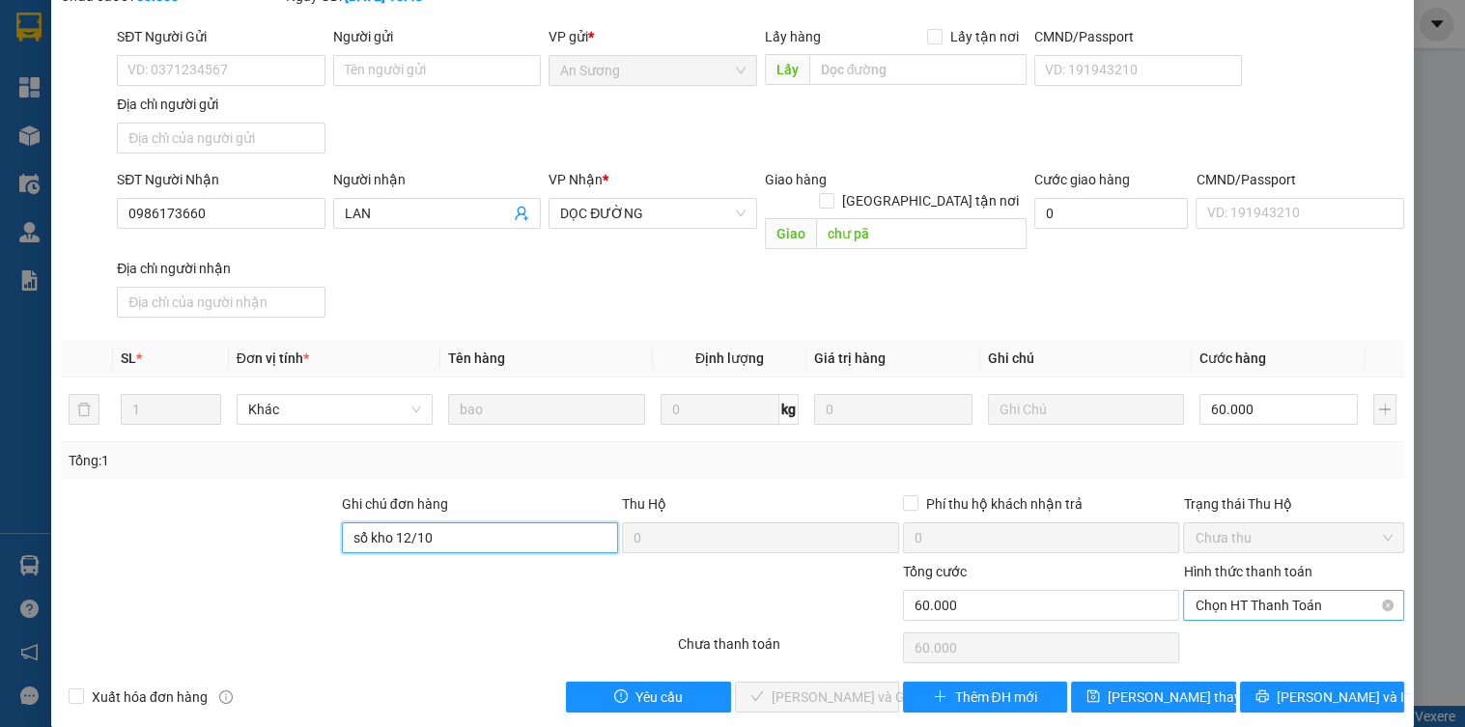
click at [1247, 591] on span "Chọn HT Thanh Toán" at bounding box center [1293, 605] width 197 height 29
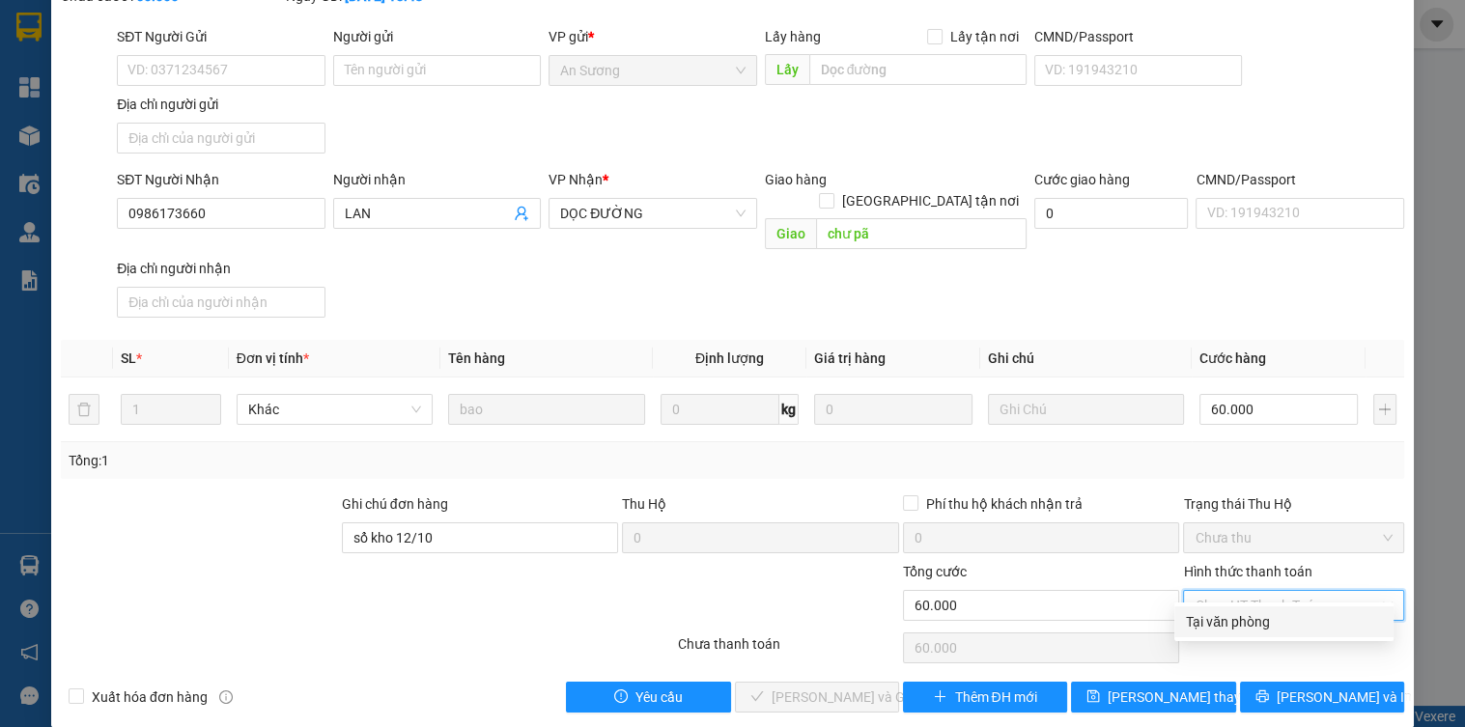
click at [1247, 617] on div "Tại văn phòng" at bounding box center [1284, 621] width 196 height 21
type input "0"
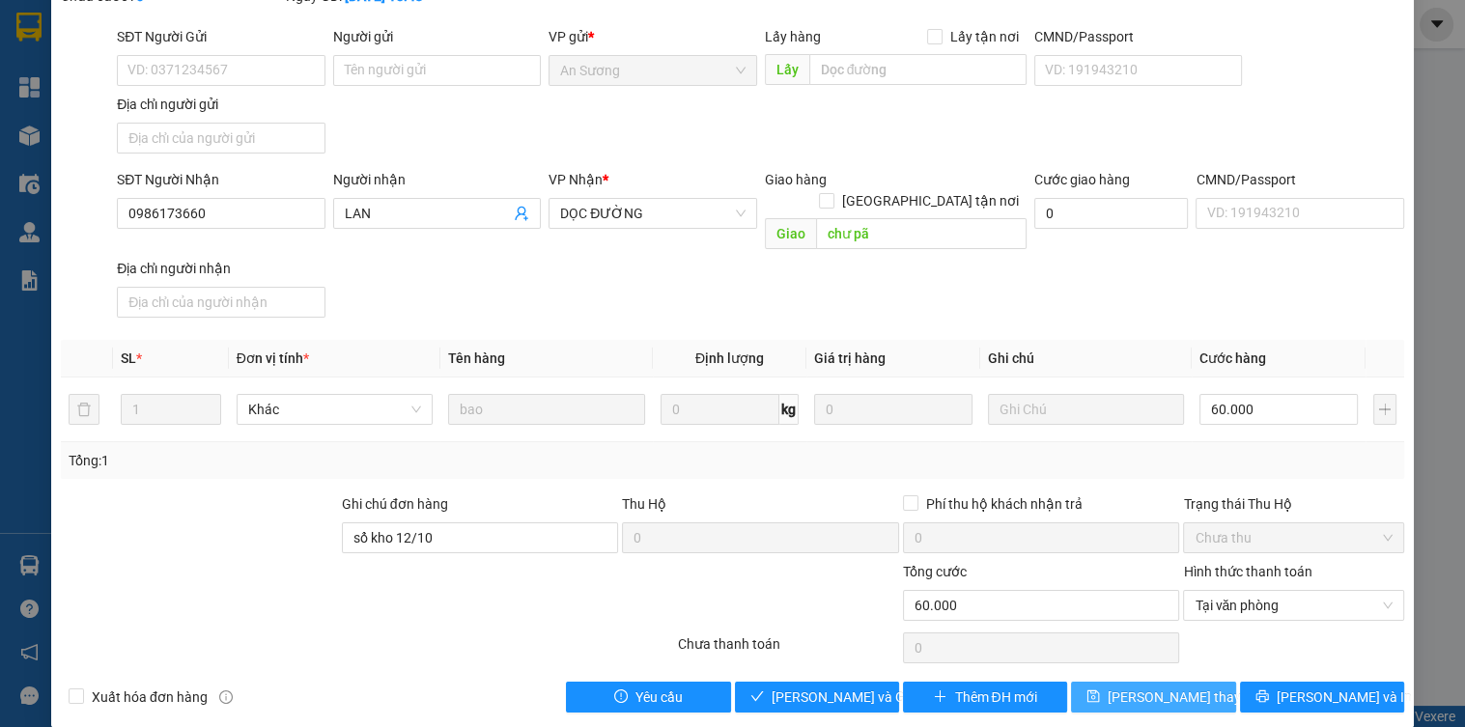
click at [1186, 687] on span "[PERSON_NAME] thay đổi" at bounding box center [1185, 697] width 155 height 21
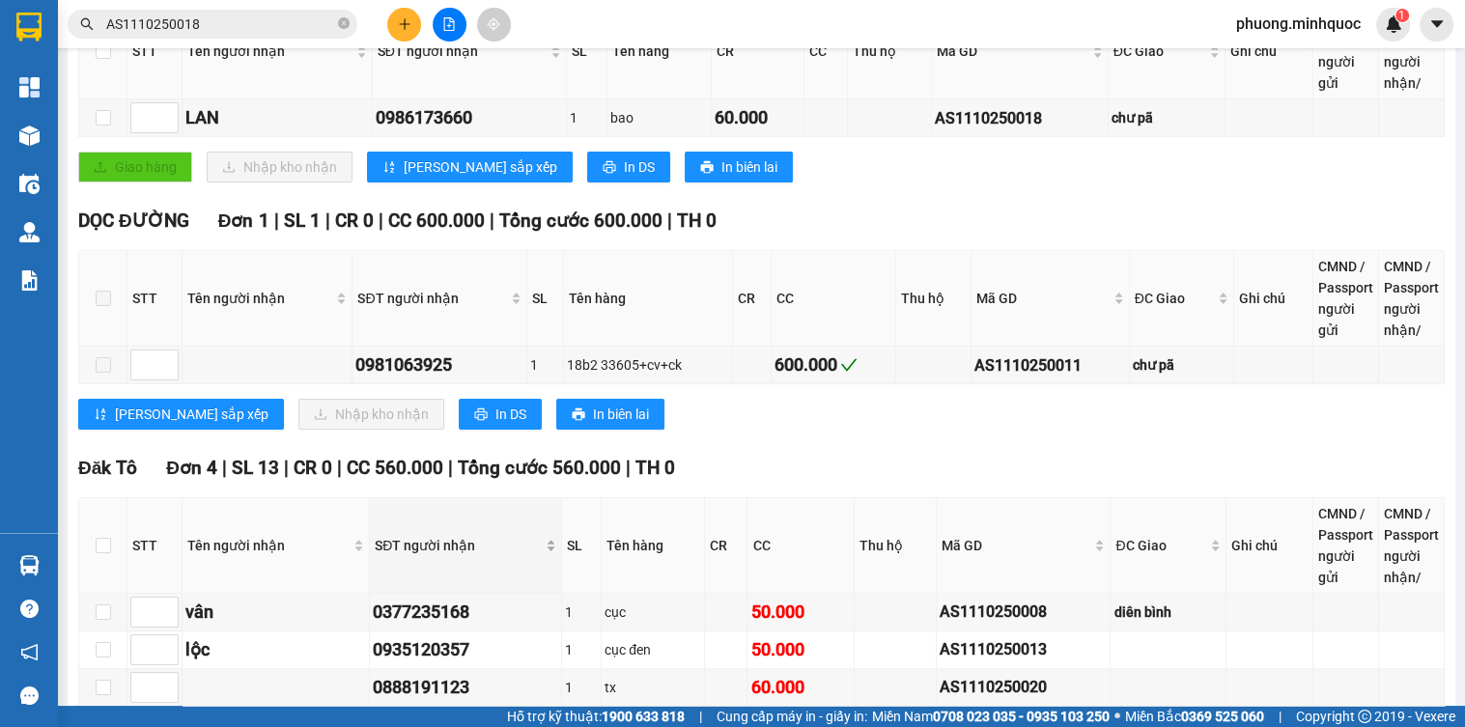
scroll to position [464, 0]
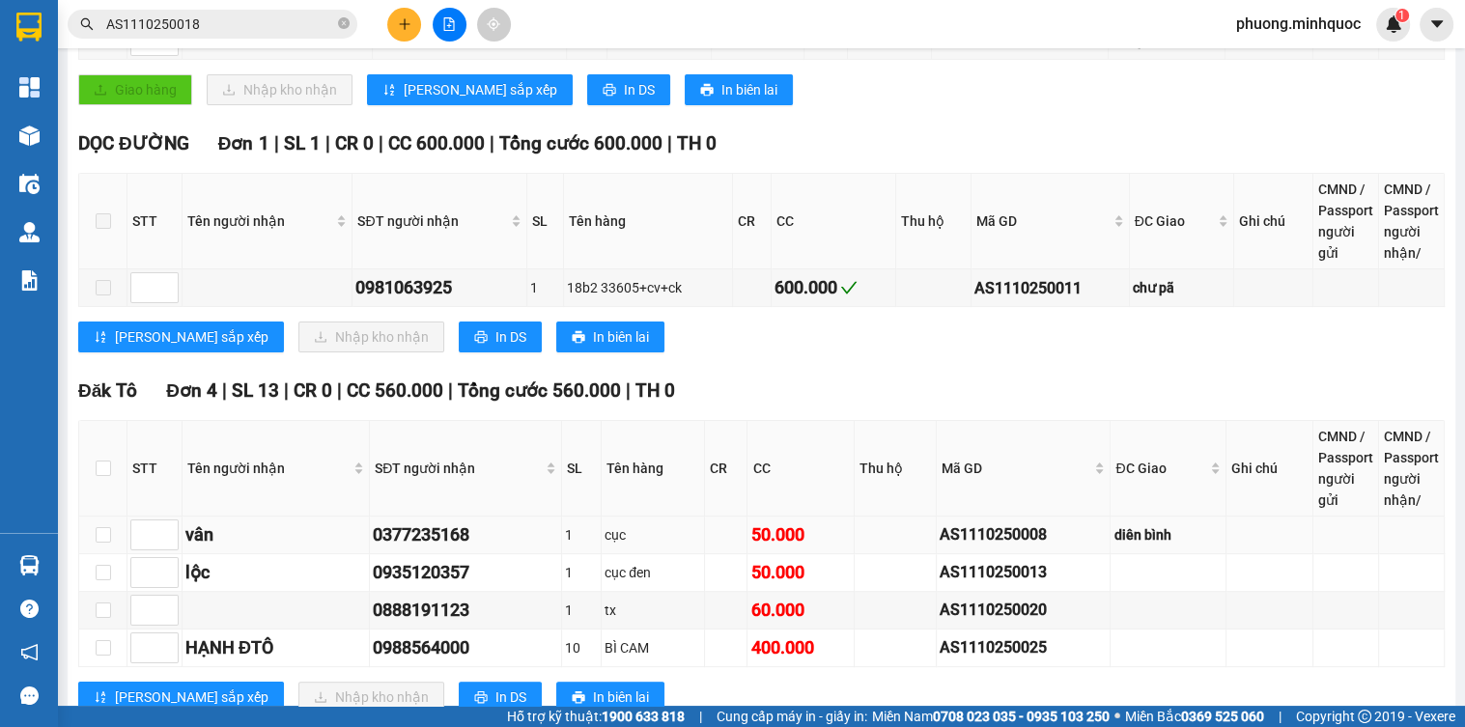
click at [994, 543] on div "AS1110250008" at bounding box center [1023, 535] width 167 height 24
click at [301, 15] on input "AS1110250018" at bounding box center [220, 24] width 228 height 21
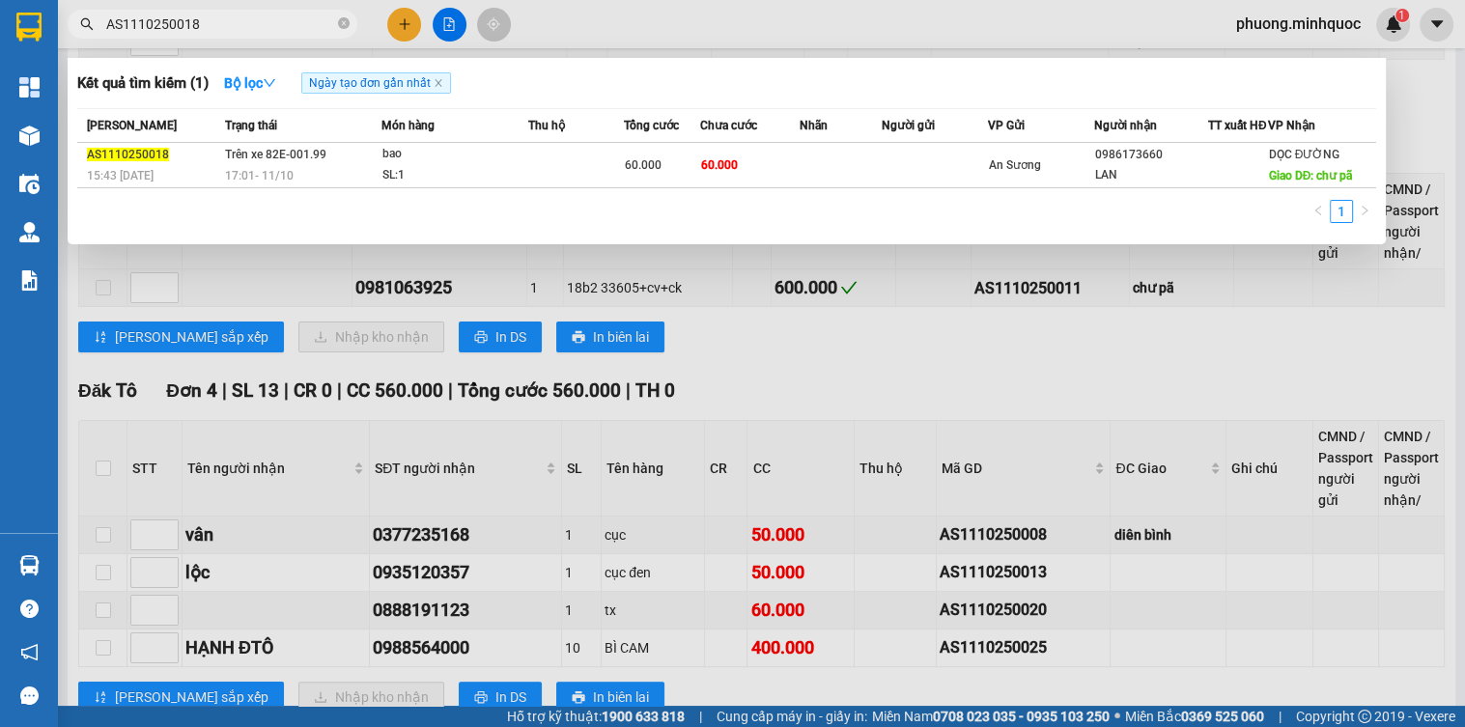
click at [301, 15] on input "AS1110250018" at bounding box center [220, 24] width 228 height 21
paste input "0"
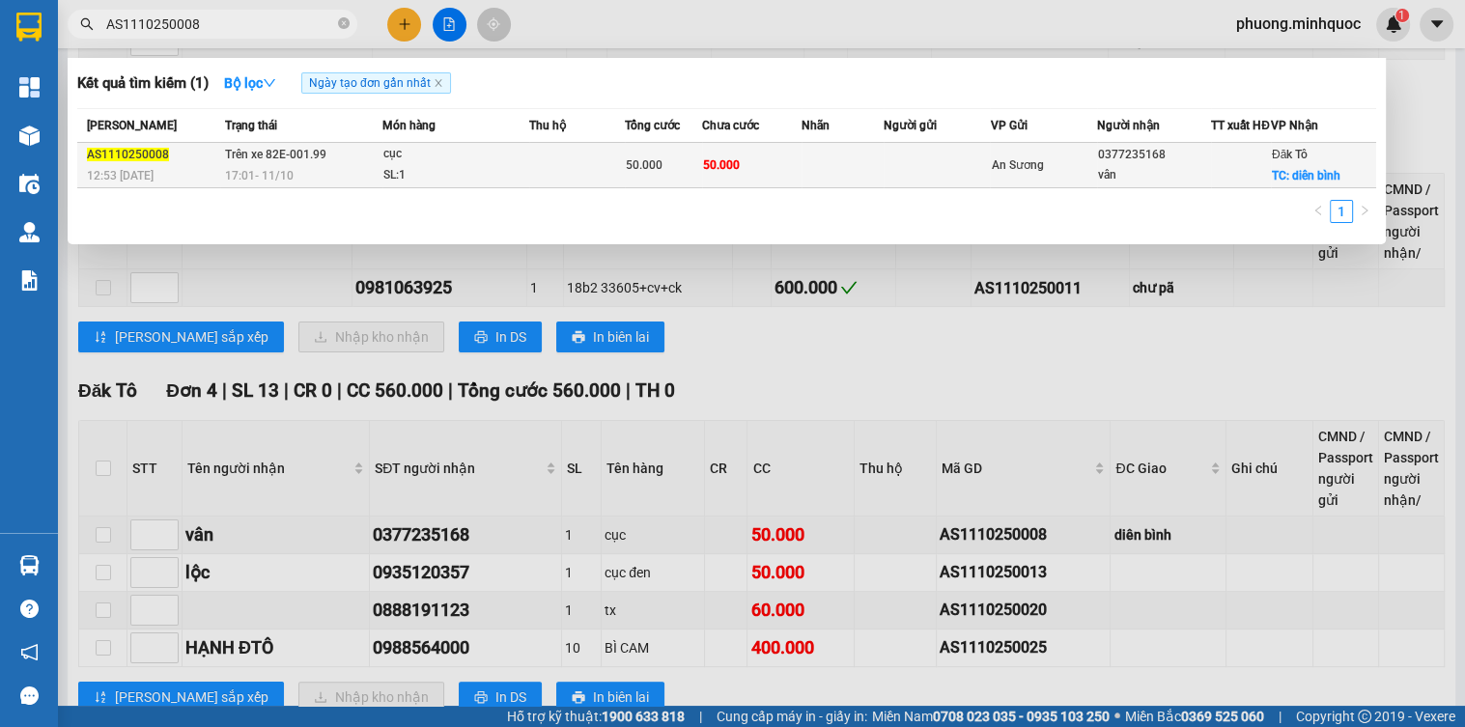
type input "AS1110250008"
click at [356, 180] on div "17:01 [DATE]" at bounding box center [303, 175] width 156 height 21
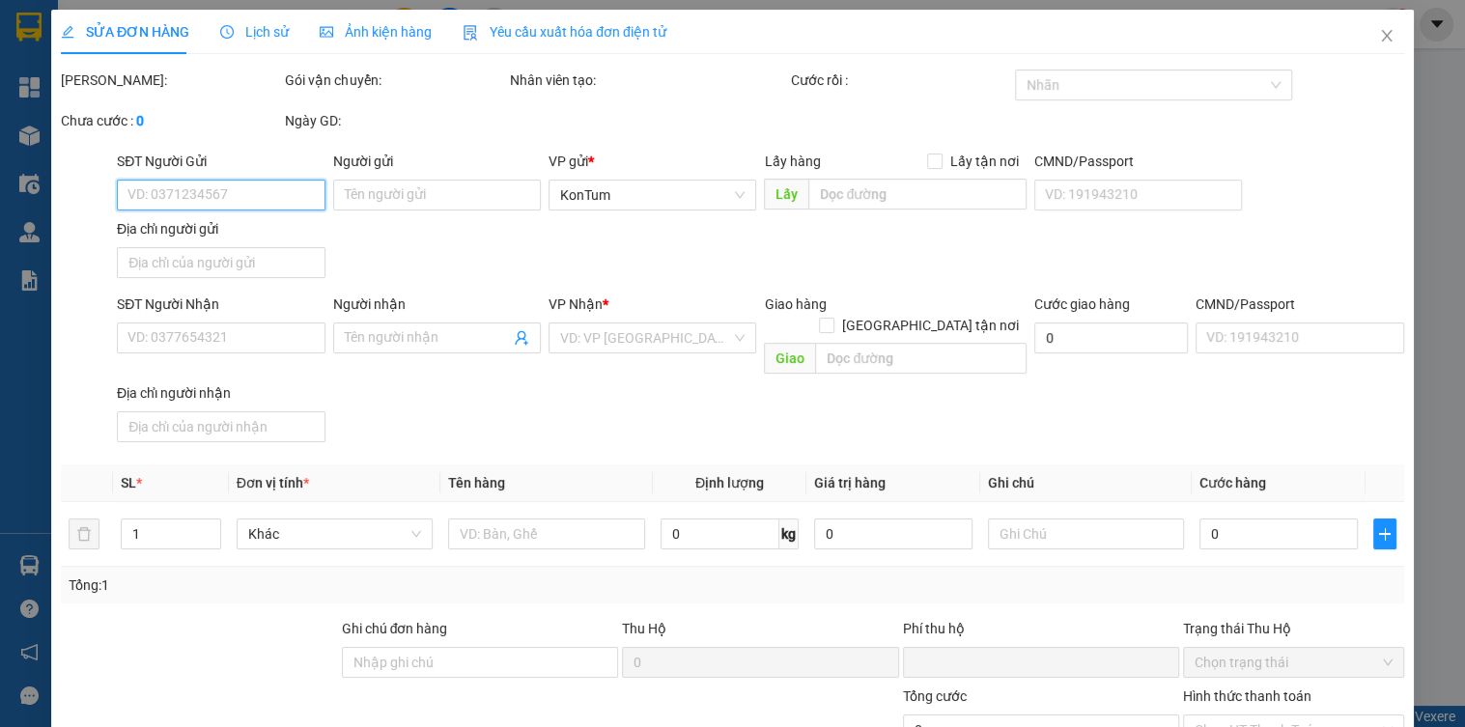
type input "0377235168"
type input "vân"
checkbox input "true"
type input "diên bình"
type input "0"
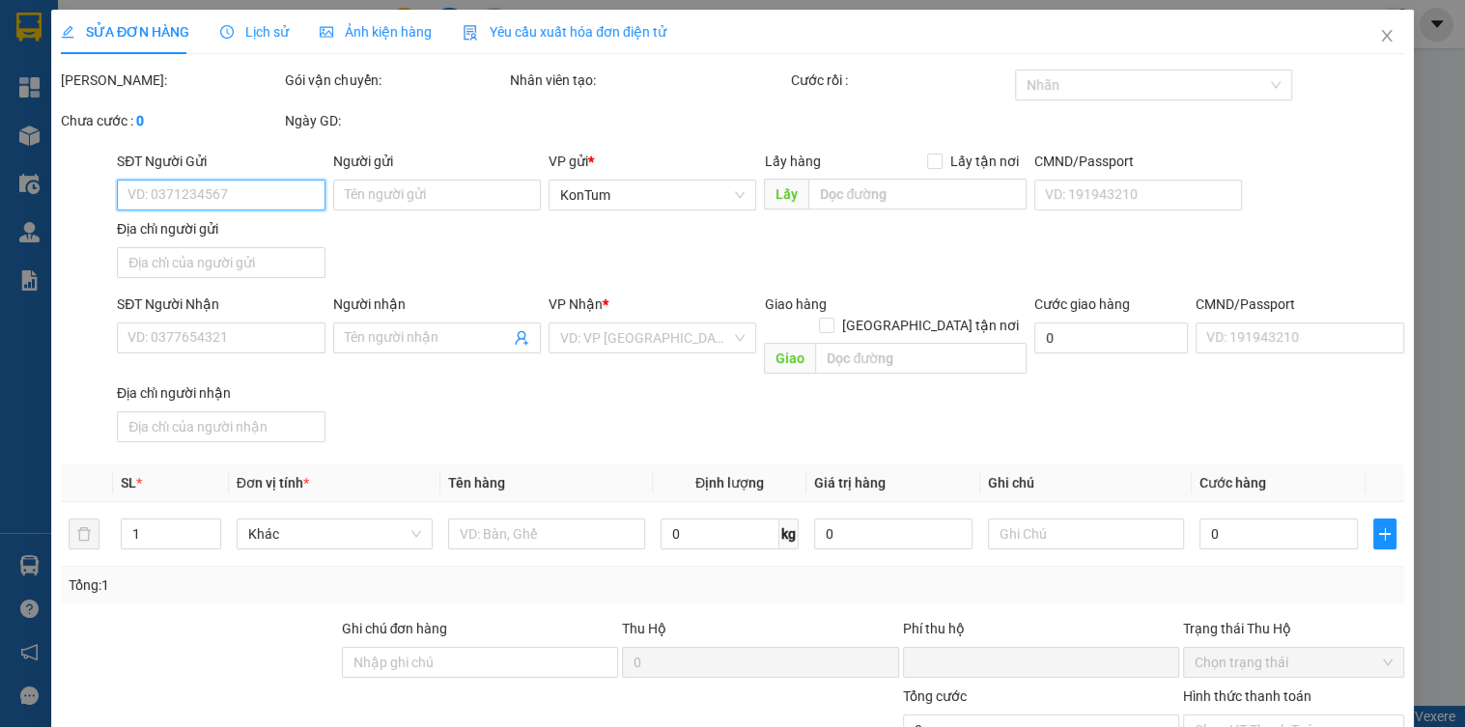
type input "50.000"
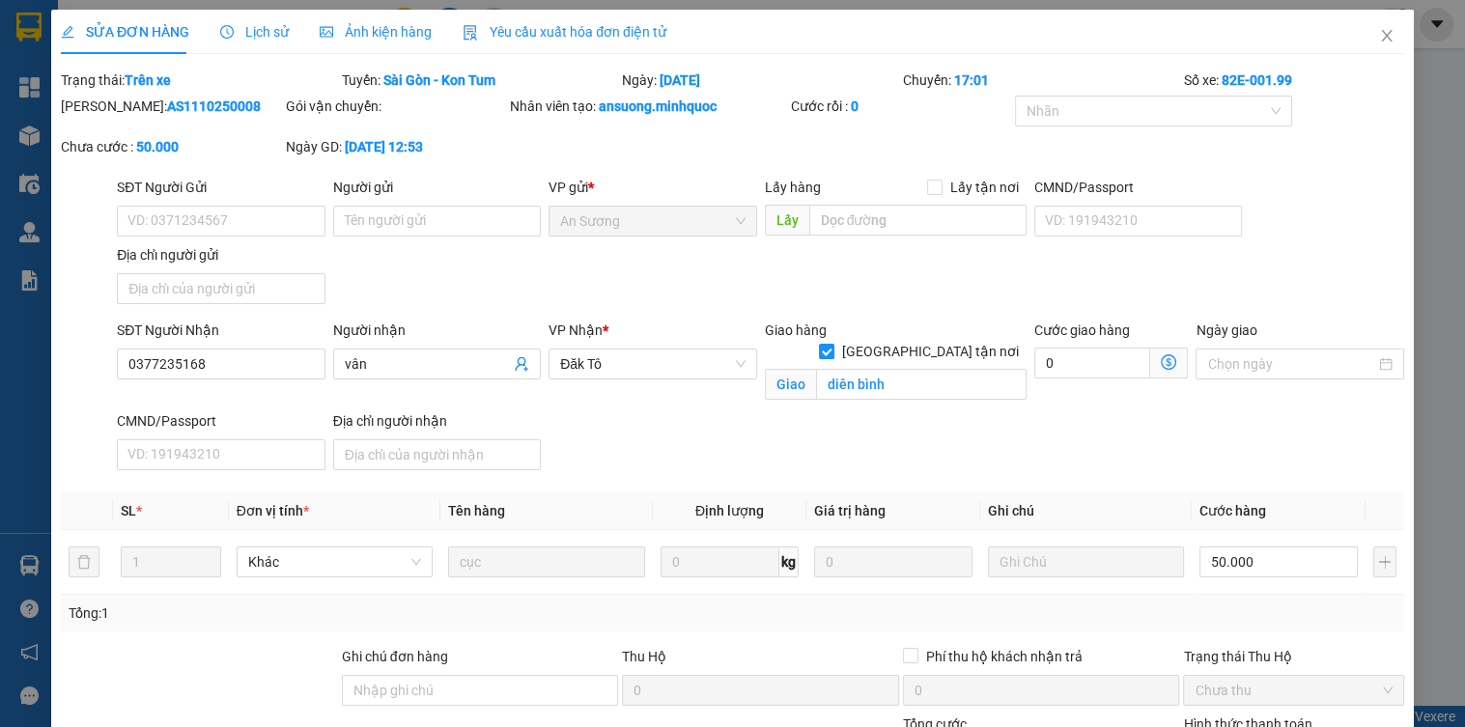
click at [395, 656] on label "Ghi chú đơn hàng" at bounding box center [395, 656] width 106 height 15
click at [395, 675] on input "Ghi chú đơn hàng" at bounding box center [480, 690] width 277 height 31
click at [391, 683] on input "Ghi chú đơn hàng" at bounding box center [480, 690] width 277 height 31
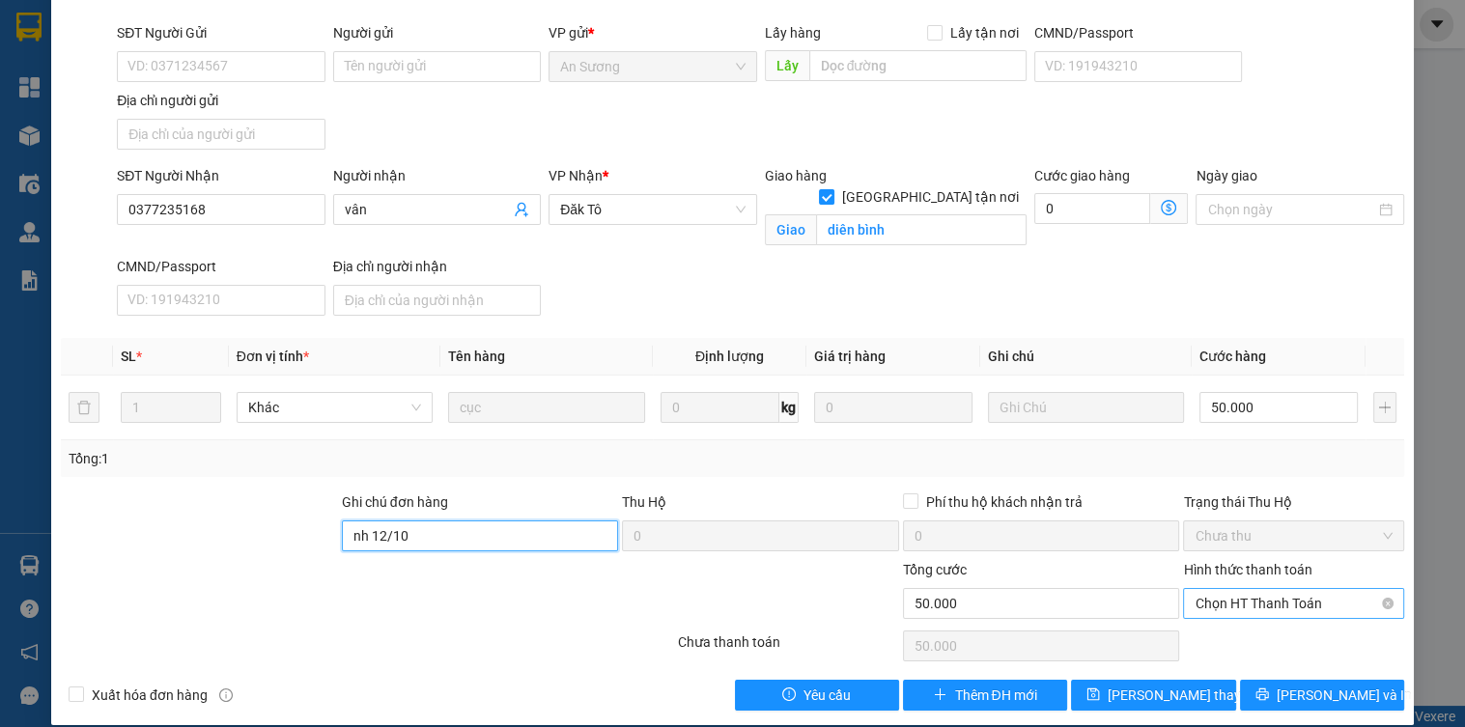
click at [1248, 606] on span "Chọn HT Thanh Toán" at bounding box center [1293, 603] width 197 height 29
type input "nh 12/10"
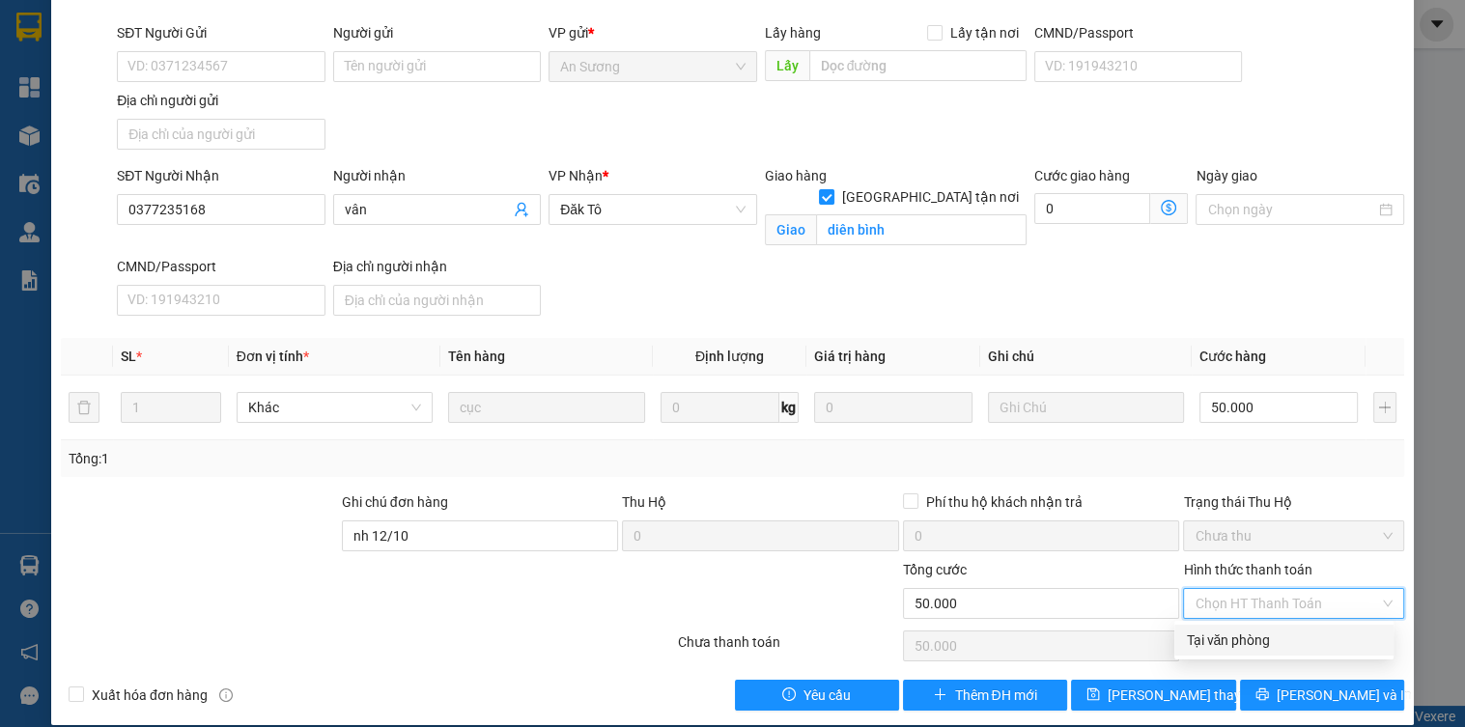
click at [1248, 656] on div "Total Paid Fee 0 Total UnPaid Fee 50.000 Cash Collection Total Fee Trạng thái: …" at bounding box center [733, 313] width 1344 height 796
click at [1209, 598] on span "Chọn HT Thanh Toán" at bounding box center [1293, 603] width 197 height 29
click at [1202, 637] on div "Tại văn phòng" at bounding box center [1284, 640] width 196 height 21
type input "0"
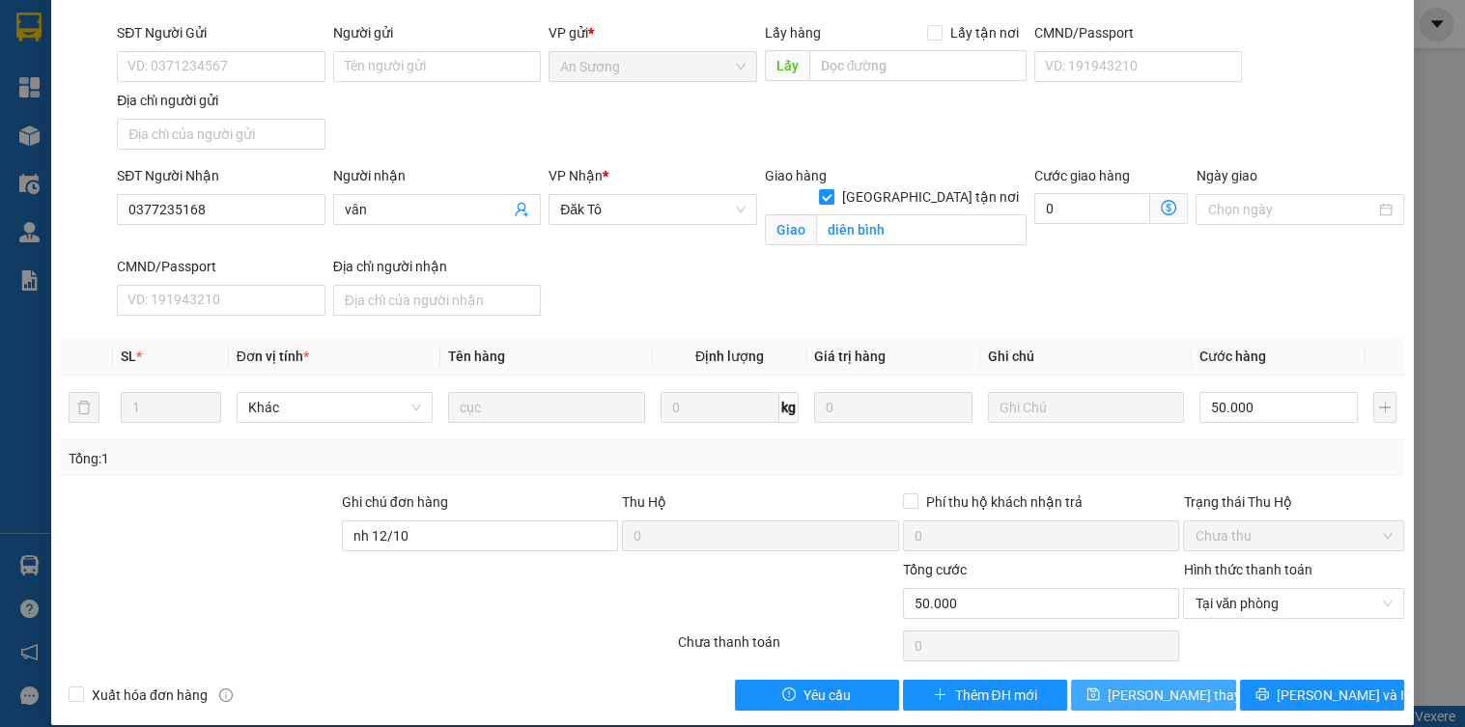
click at [1188, 697] on span "[PERSON_NAME] thay đổi" at bounding box center [1185, 695] width 155 height 21
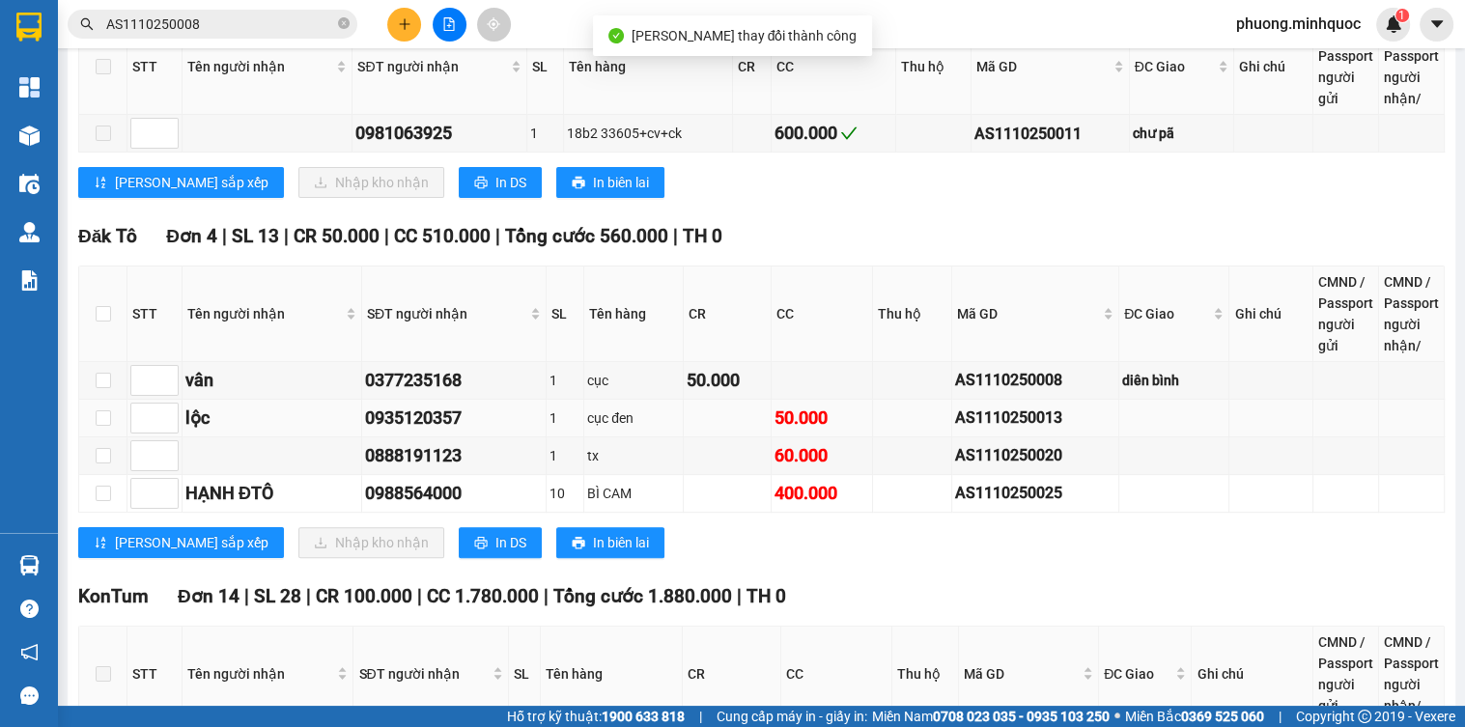
scroll to position [696, 0]
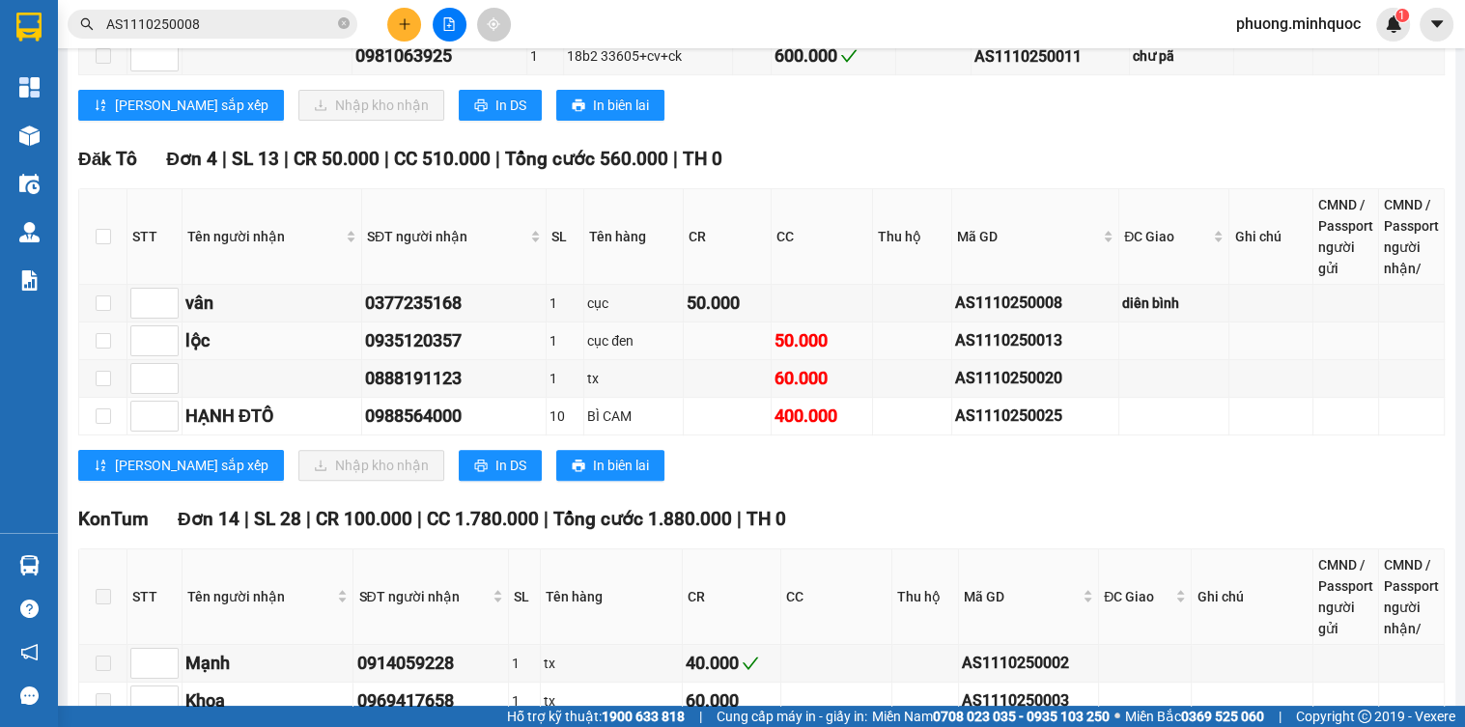
click at [969, 345] on div "AS1110250013" at bounding box center [1035, 340] width 160 height 24
click at [253, 31] on input "AS1110250008" at bounding box center [220, 24] width 228 height 21
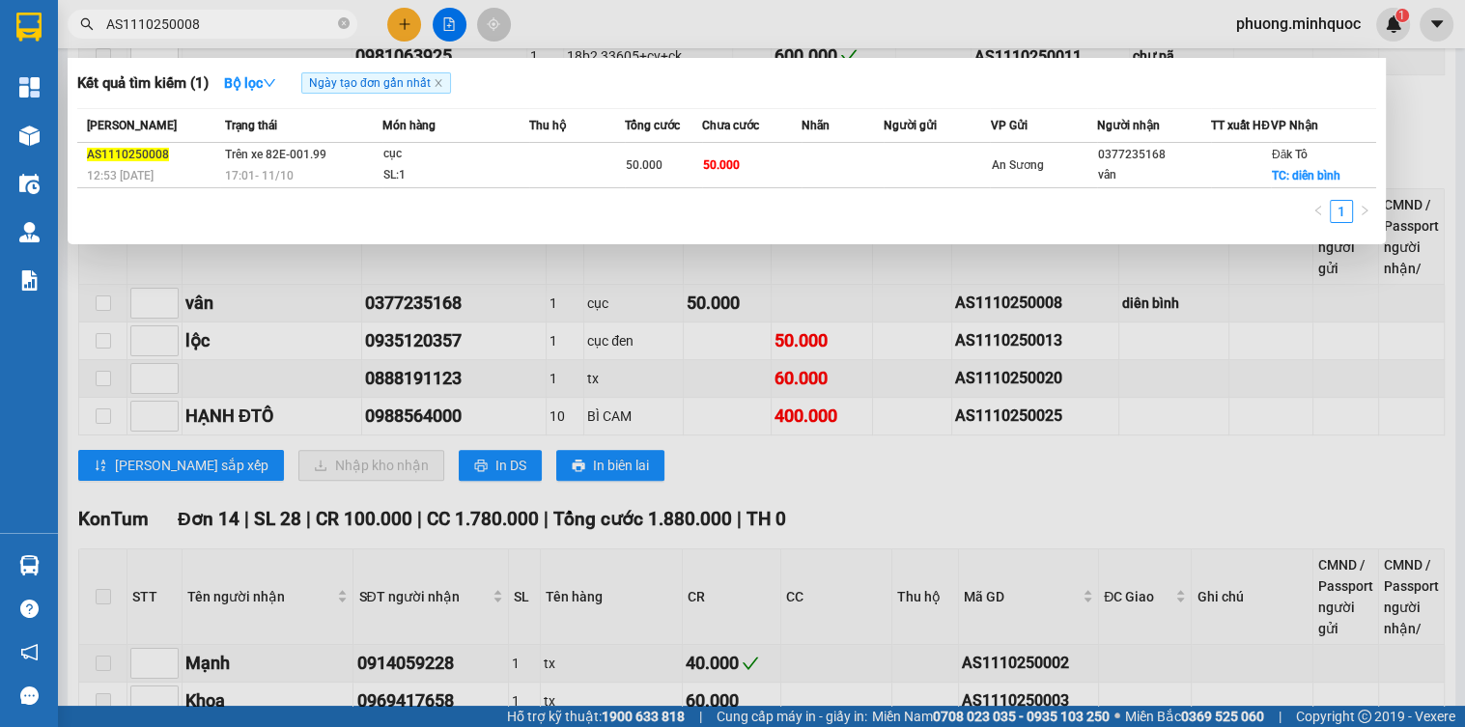
click at [253, 31] on input "AS1110250008" at bounding box center [220, 24] width 228 height 21
paste input "13"
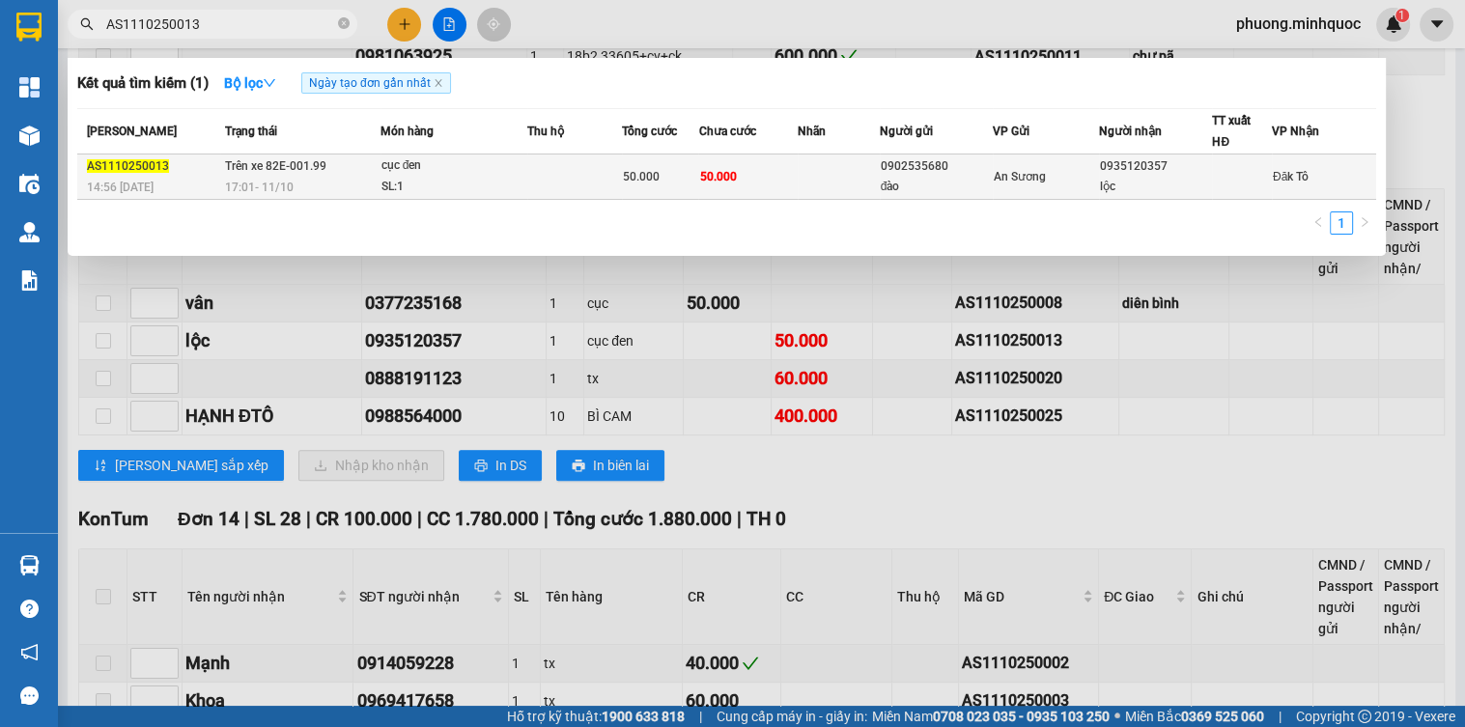
type input "AS1110250013"
click at [274, 174] on td "Trên xe 82E-001.99 17:01 [DATE]" at bounding box center [300, 177] width 160 height 45
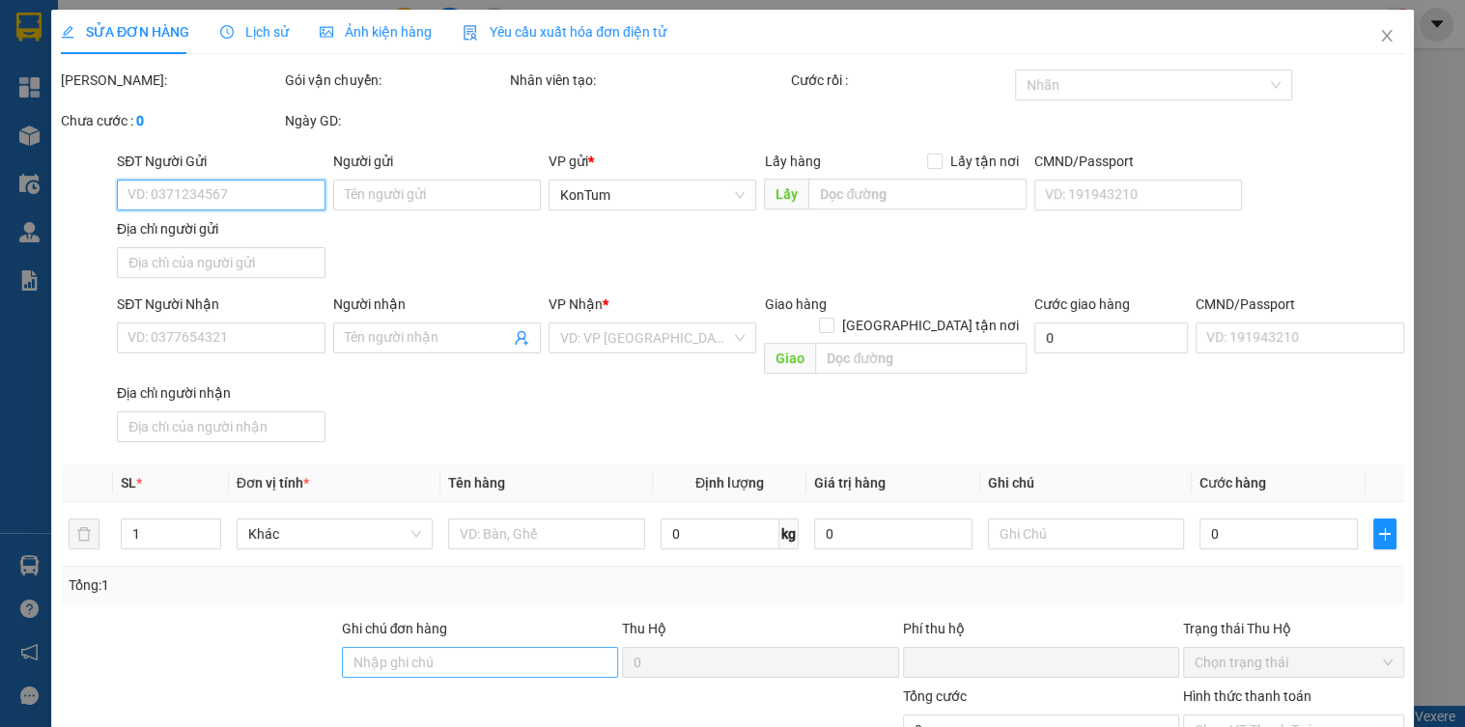
type input "0902535680"
type input "đào"
type input "0935120357"
type input "lộc"
type input "0"
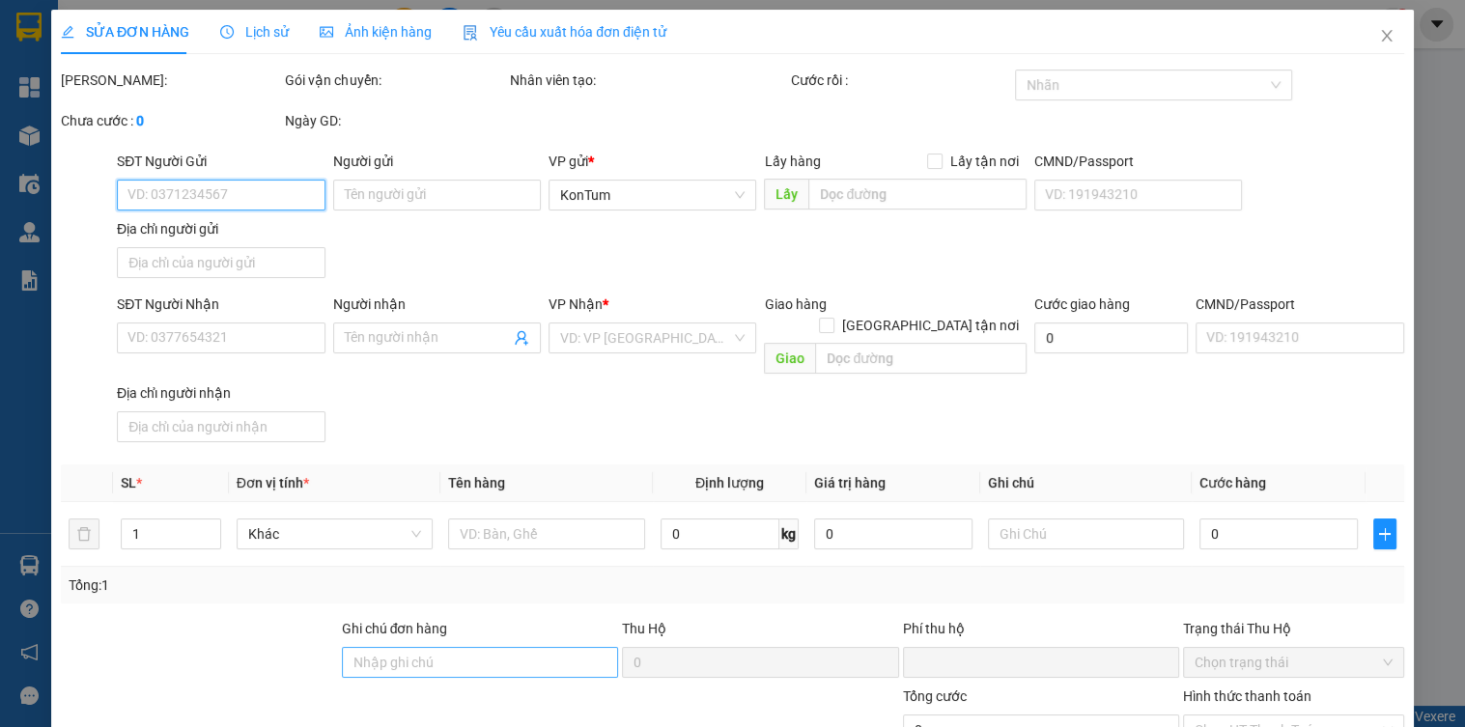
type input "50.000"
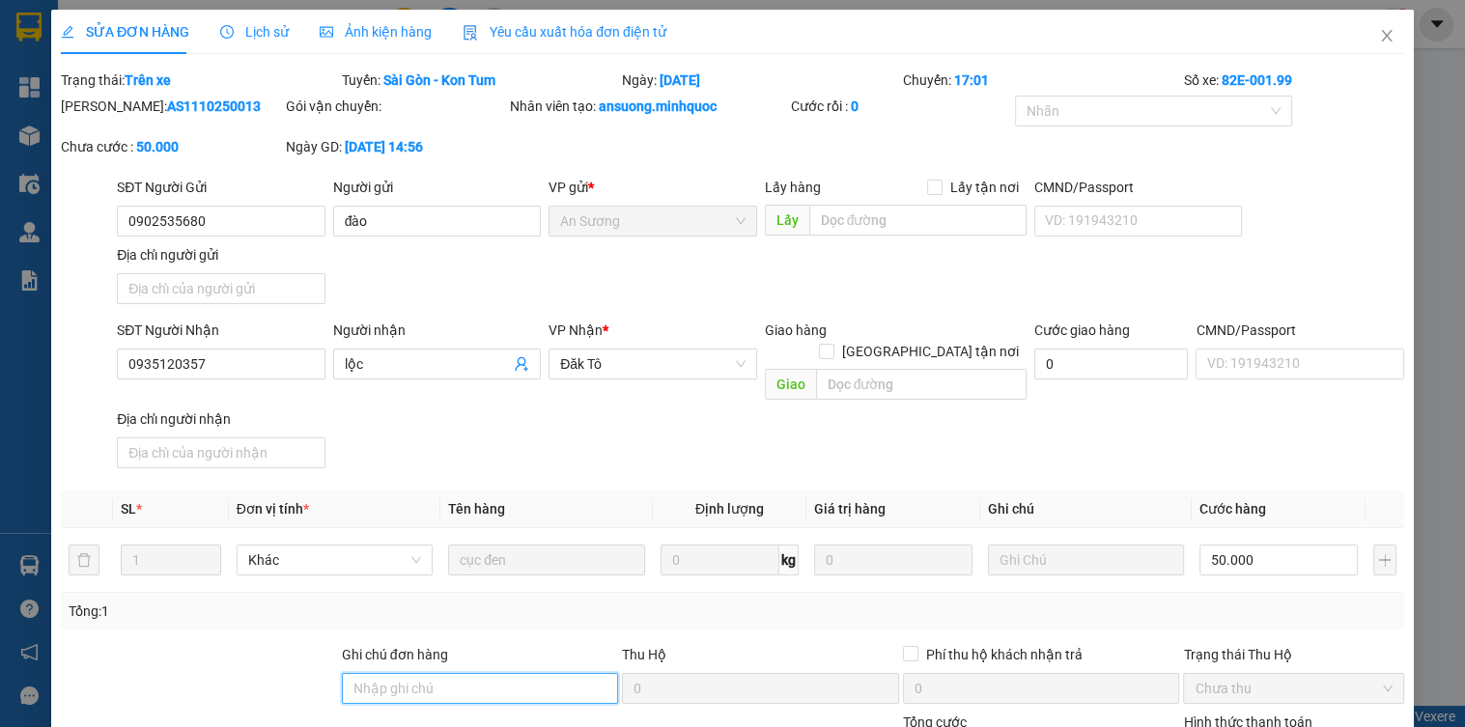
click at [435, 673] on input "Ghi chú đơn hàng" at bounding box center [480, 688] width 277 height 31
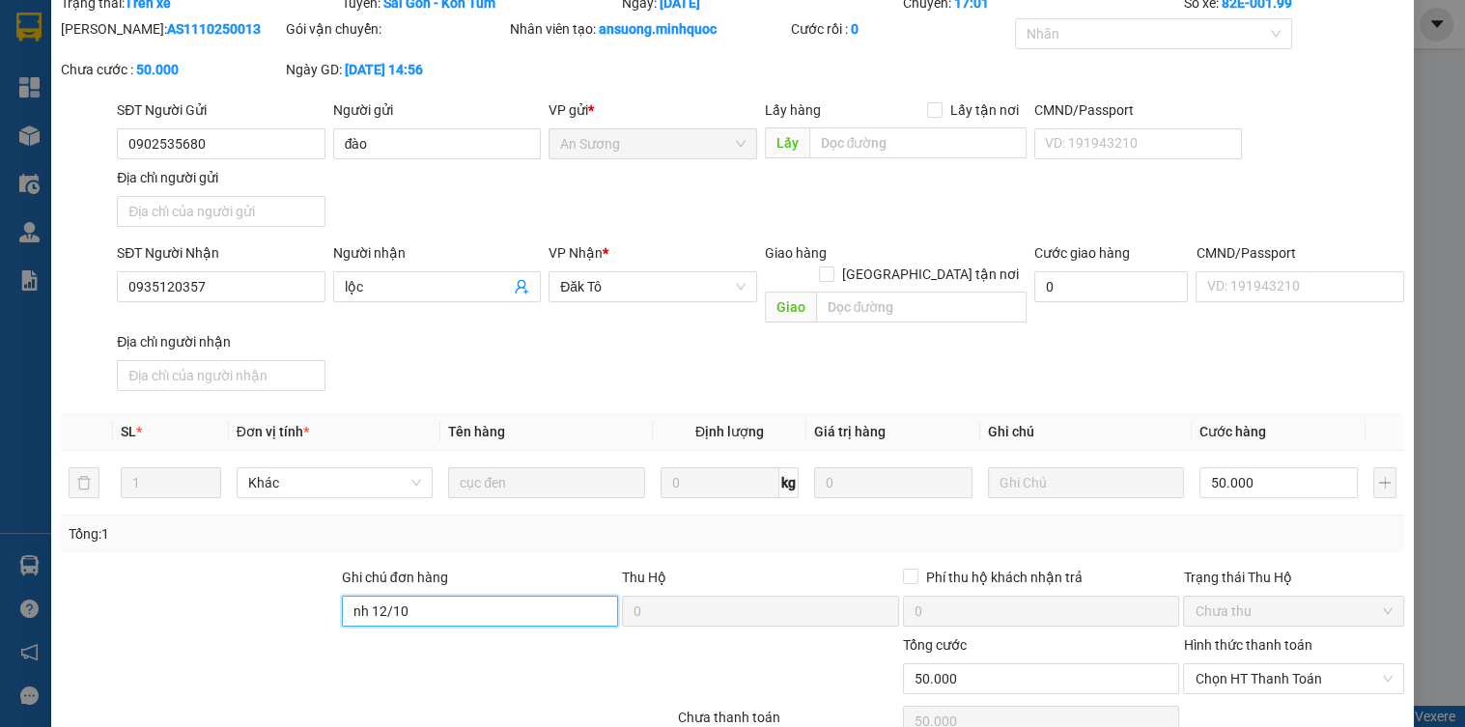
type input "nh 12/10"
click at [1231, 638] on label "Hình thức thanh toán" at bounding box center [1247, 645] width 128 height 15
click at [1231, 665] on input "Hình thức thanh toán" at bounding box center [1287, 679] width 184 height 29
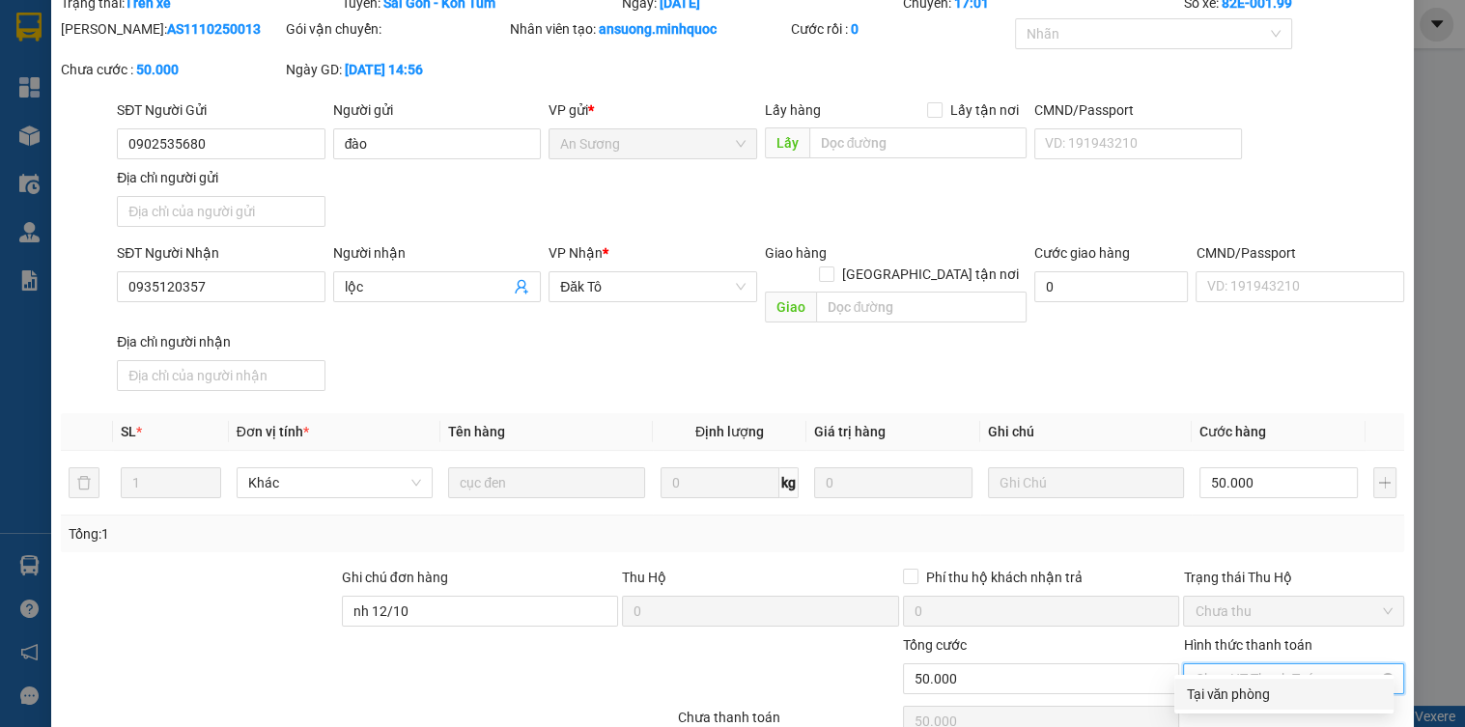
click at [1231, 665] on span "Chọn HT Thanh Toán" at bounding box center [1293, 679] width 197 height 29
click at [1227, 696] on div "Tại văn phòng" at bounding box center [1284, 694] width 196 height 21
type input "0"
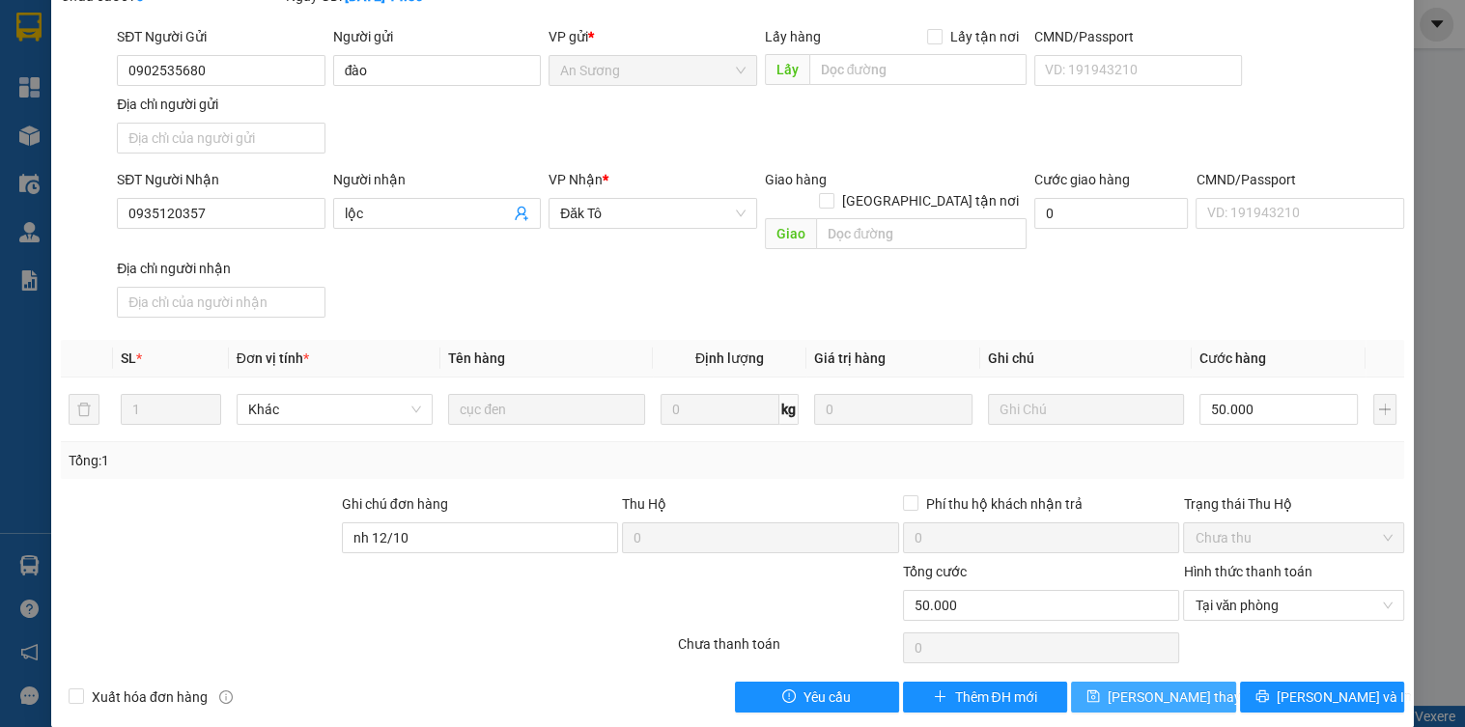
click at [1190, 687] on span "[PERSON_NAME] thay đổi" at bounding box center [1185, 697] width 155 height 21
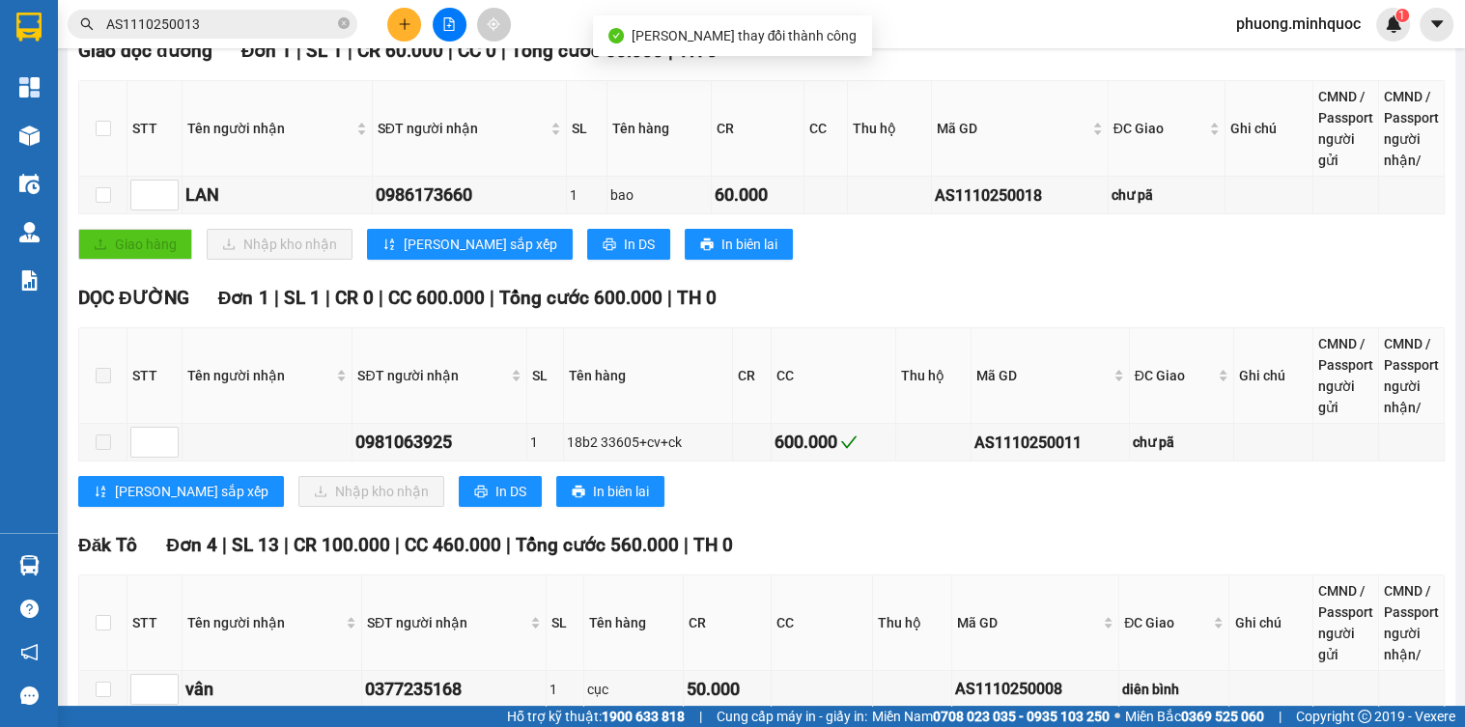
scroll to position [696, 0]
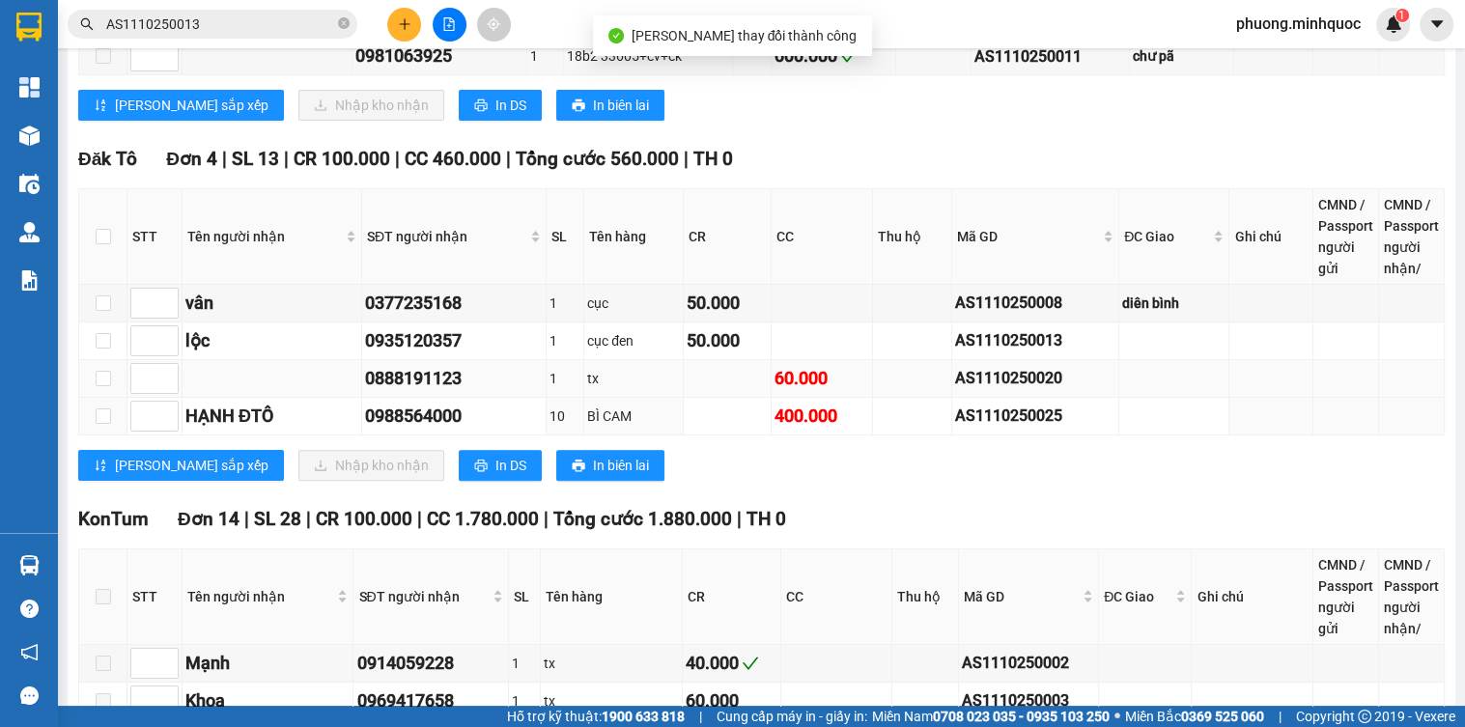
click at [997, 390] on div "AS1110250020" at bounding box center [1035, 378] width 160 height 24
click at [997, 386] on div "AS1110250020" at bounding box center [1035, 378] width 160 height 24
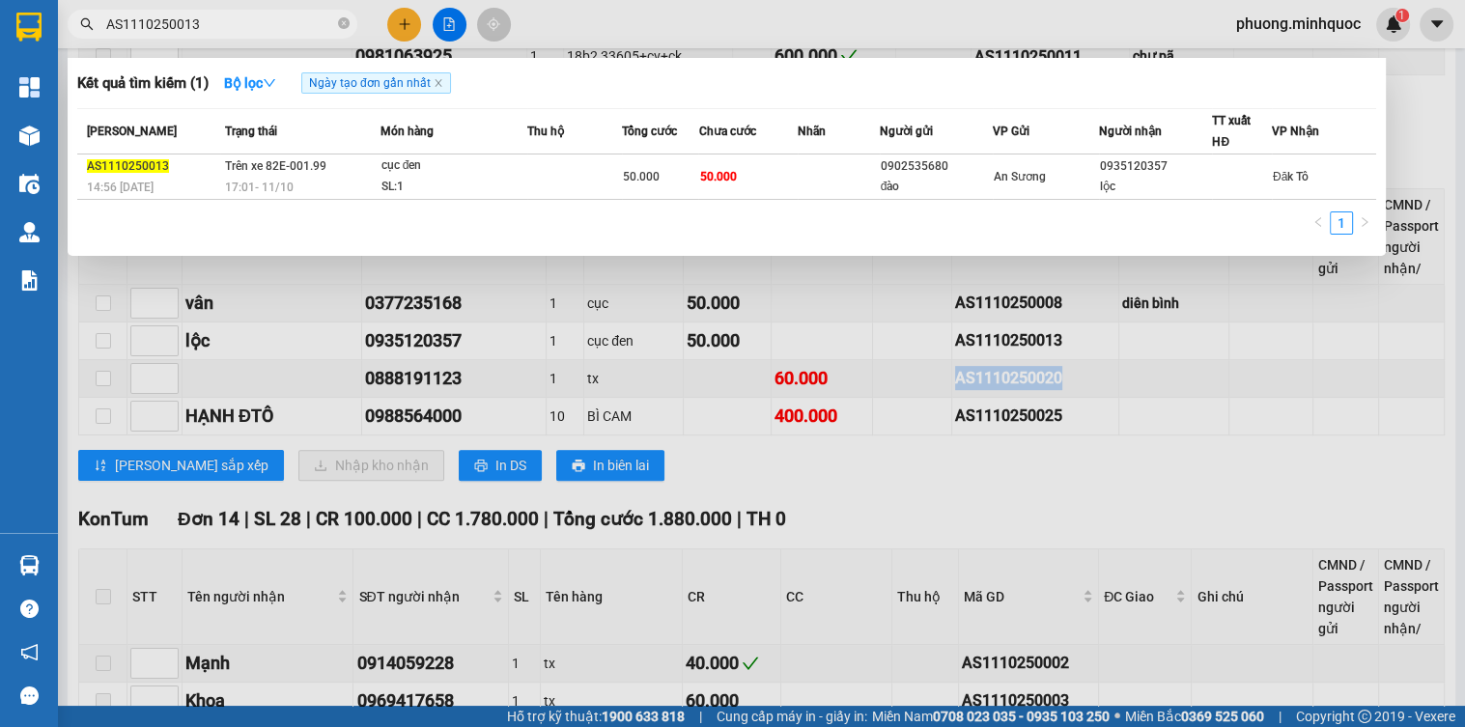
click at [225, 29] on input "AS1110250013" at bounding box center [220, 24] width 228 height 21
paste input "20"
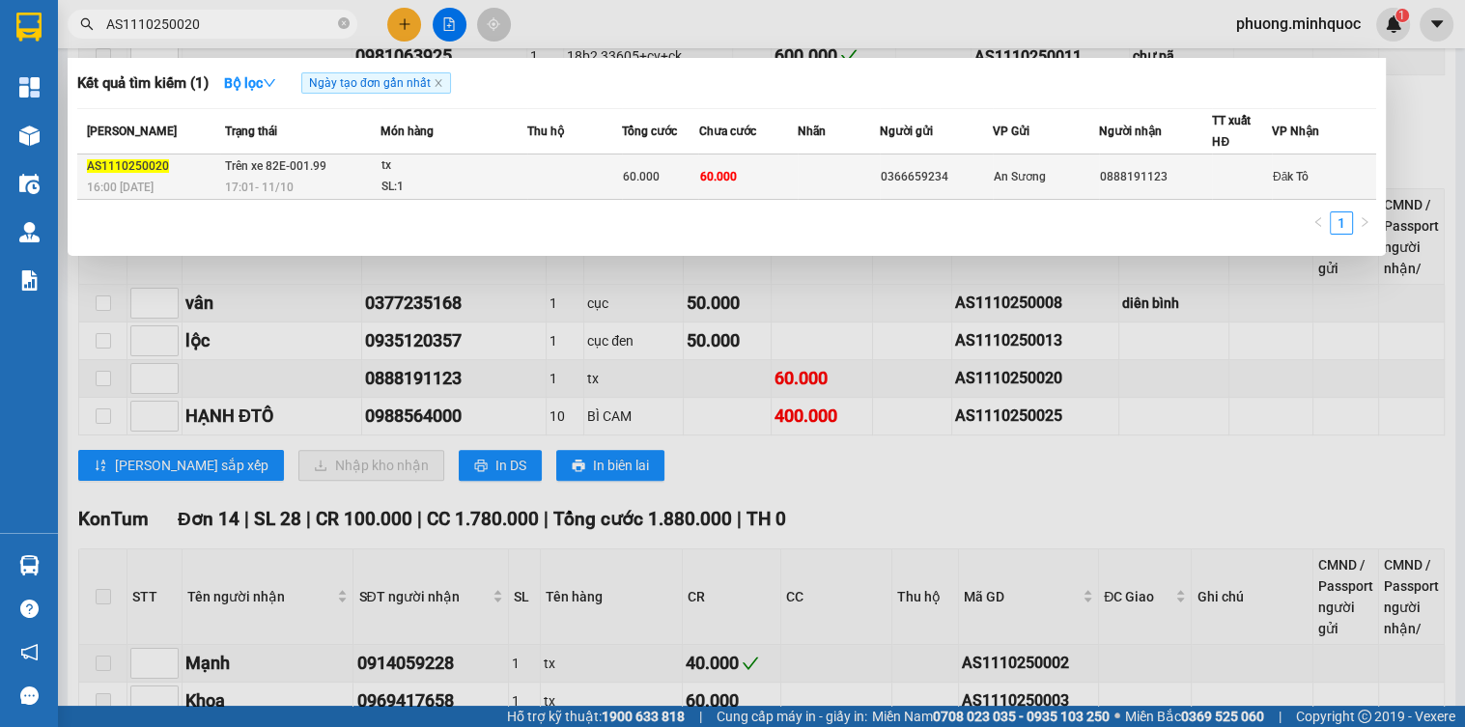
type input "AS1110250020"
click at [270, 181] on span "17:01 [DATE]" at bounding box center [259, 188] width 69 height 14
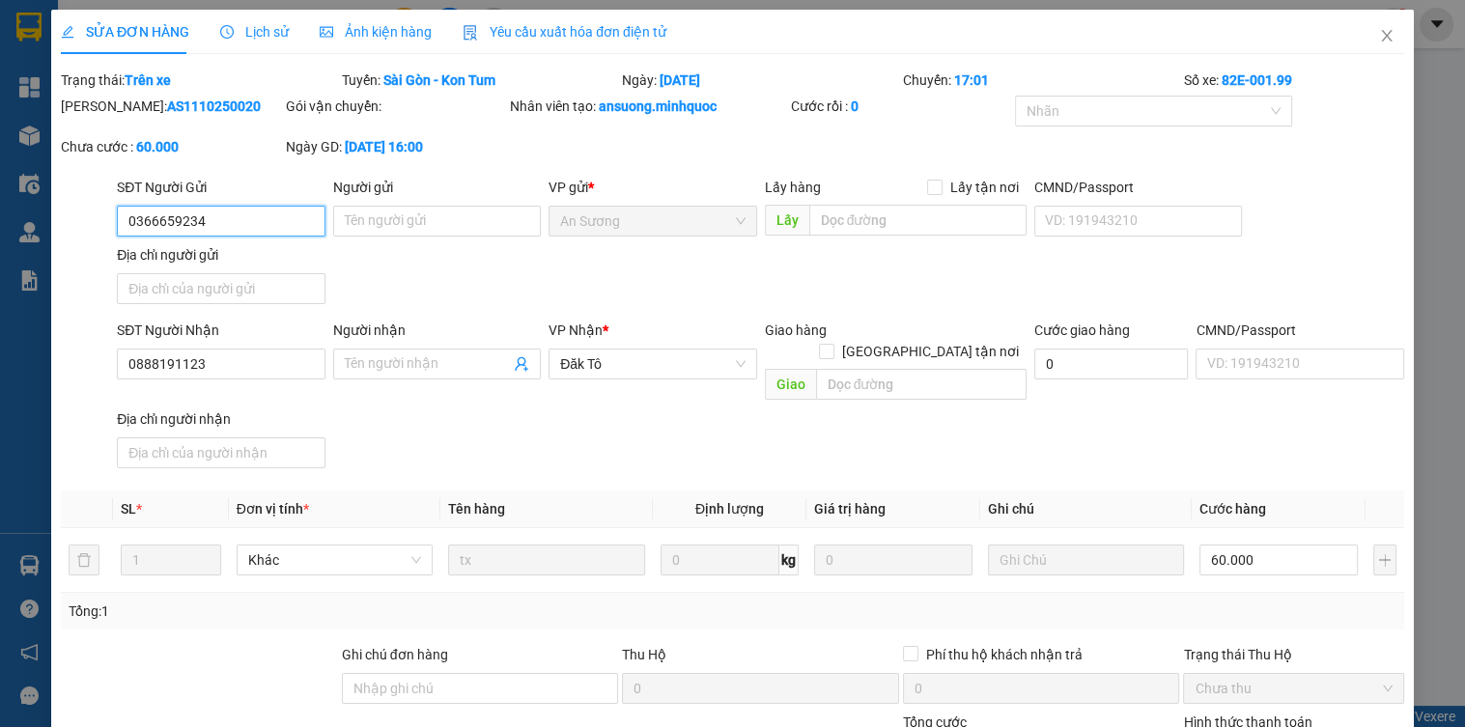
type input "0366659234"
type input "0888191123"
type input "0"
type input "60.000"
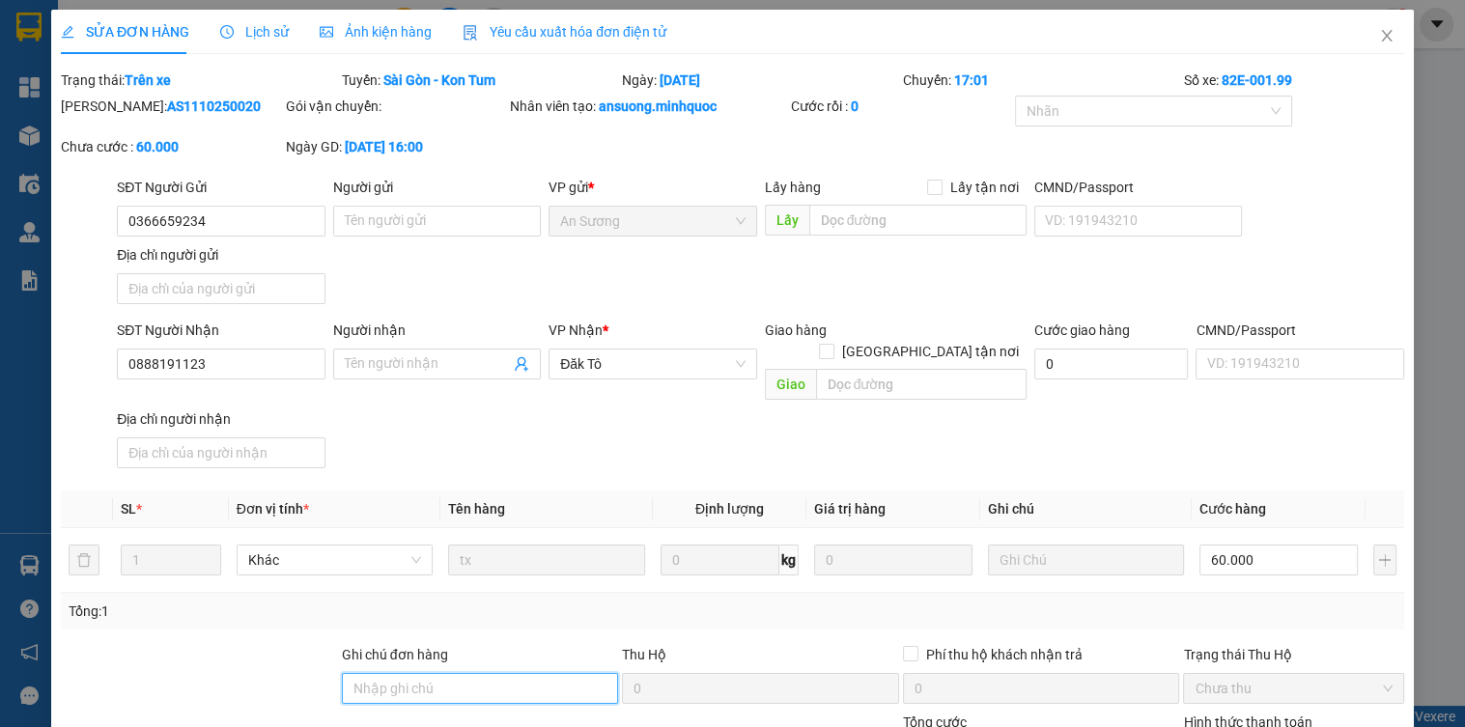
click at [385, 673] on input "Ghi chú đơn hàng" at bounding box center [480, 688] width 277 height 31
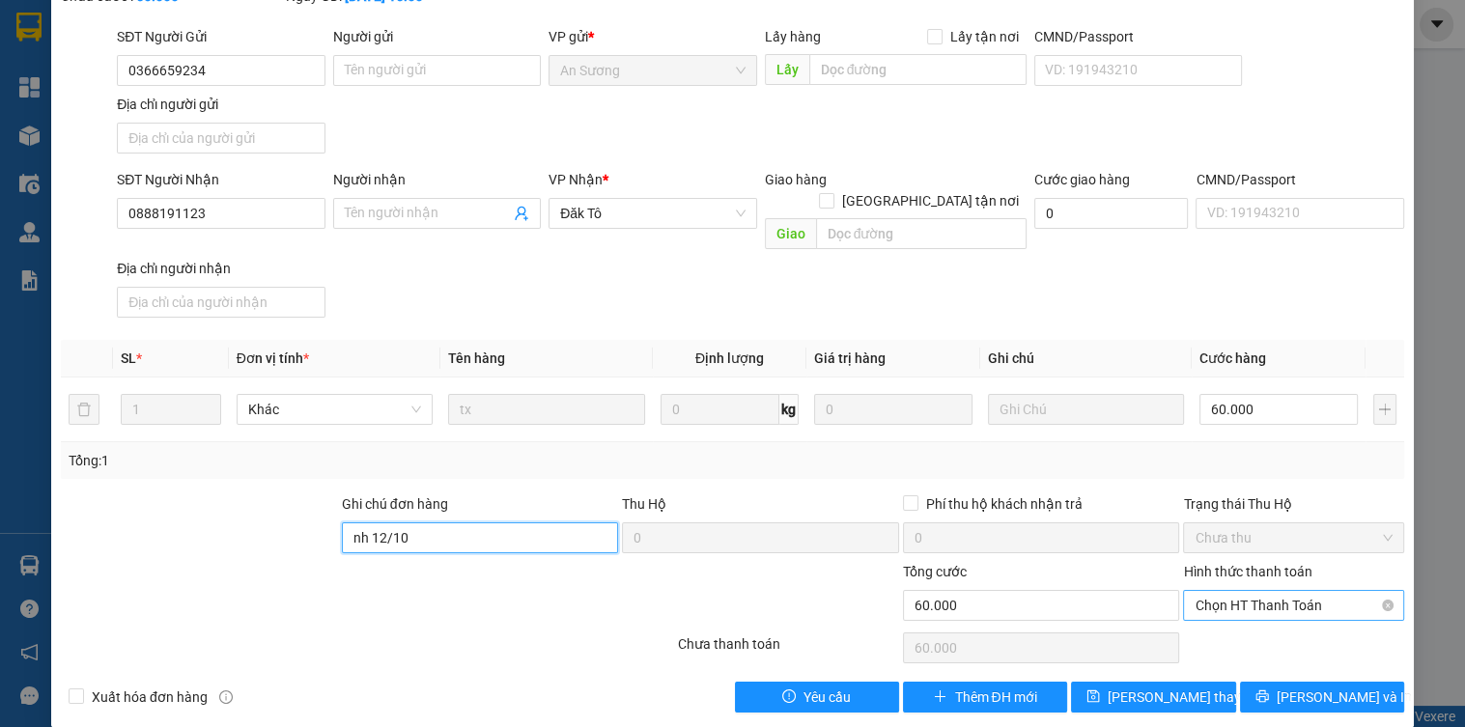
click at [1209, 591] on span "Chọn HT Thanh Toán" at bounding box center [1293, 605] width 197 height 29
type input "nh 12/10"
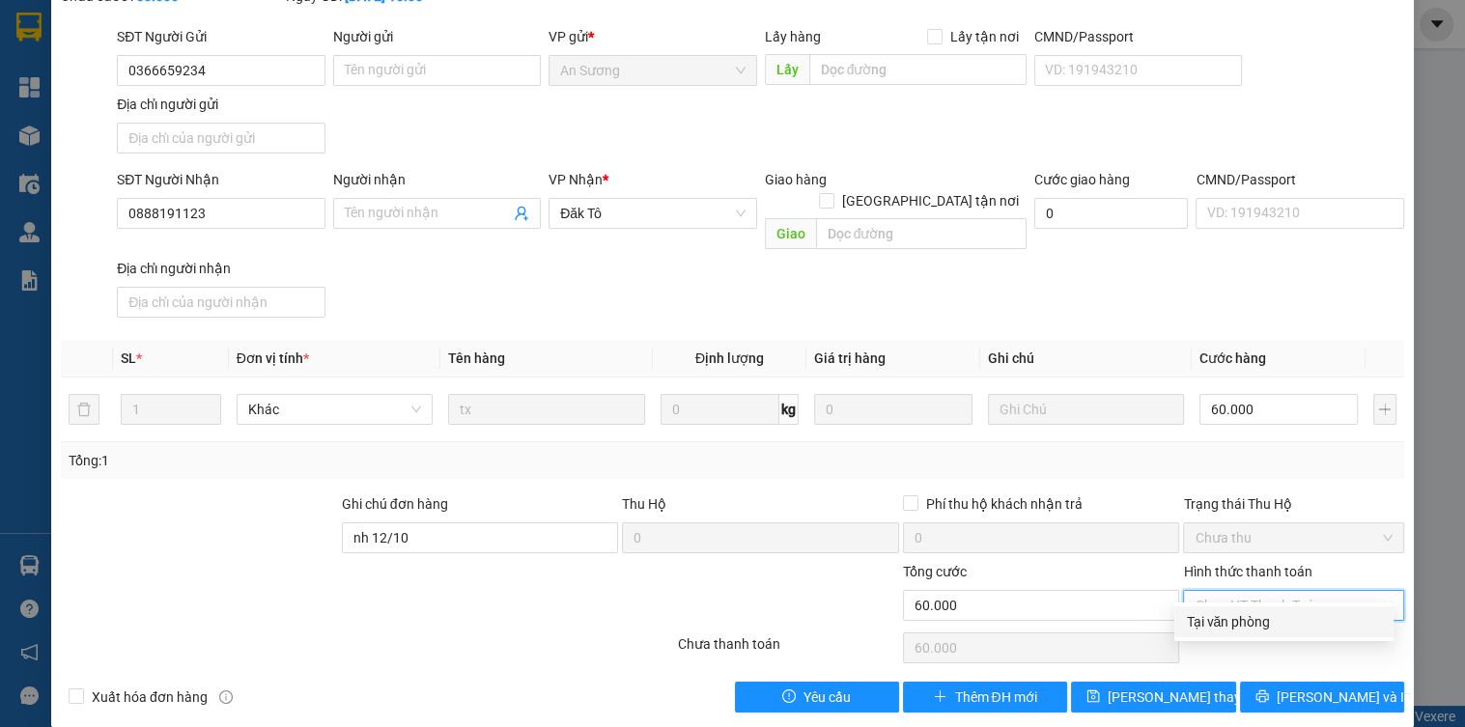
click at [1209, 621] on div "Tại văn phòng" at bounding box center [1284, 621] width 196 height 21
type input "0"
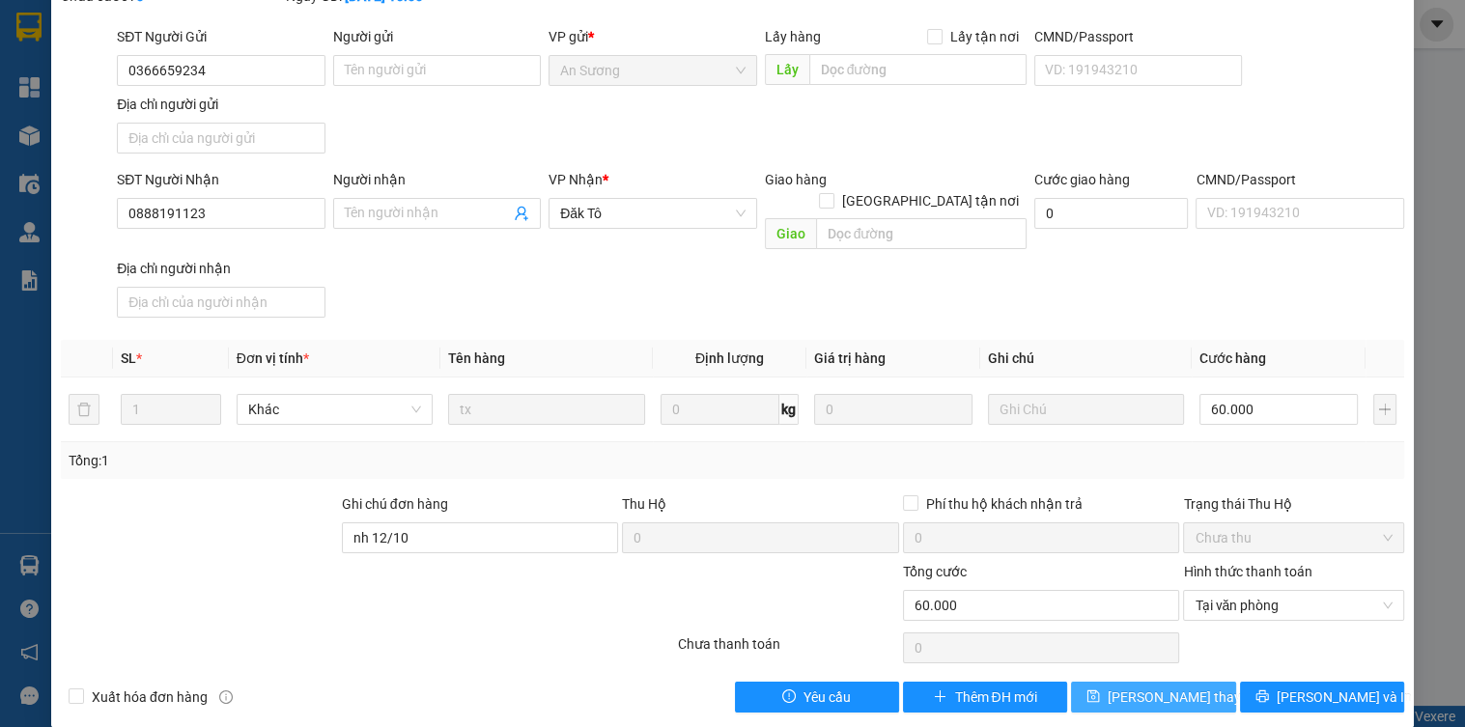
click at [1205, 682] on button "[PERSON_NAME] thay đổi" at bounding box center [1153, 697] width 164 height 31
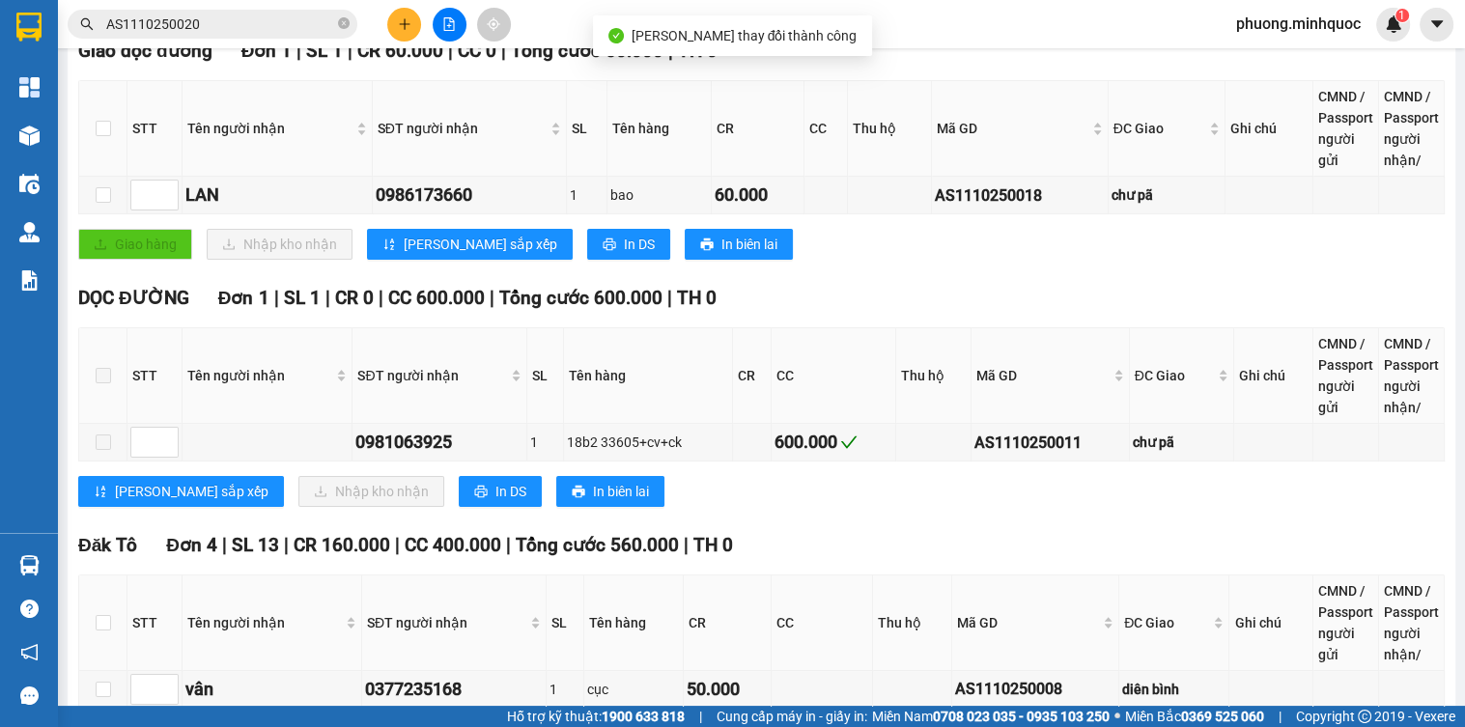
scroll to position [850, 0]
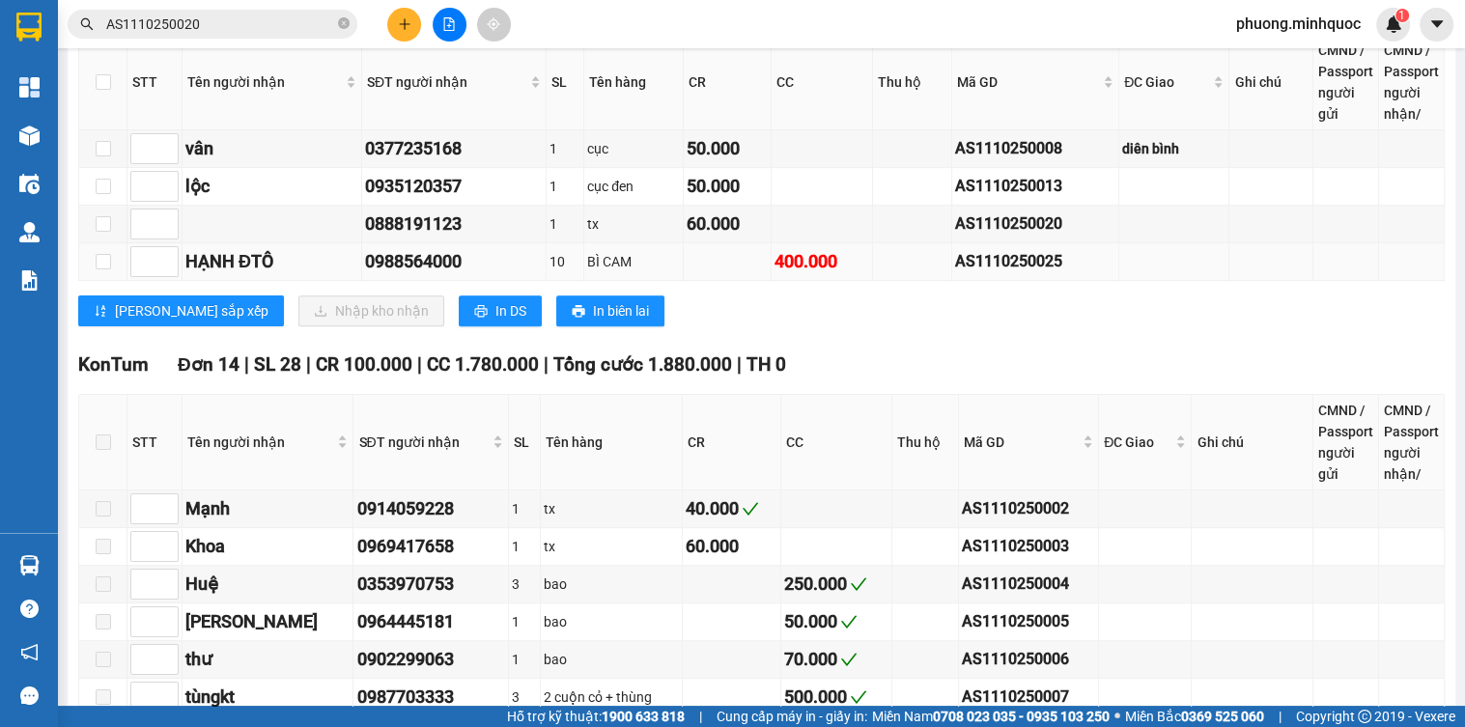
click at [973, 263] on div "AS1110250025" at bounding box center [1035, 261] width 160 height 24
click at [145, 10] on span "AS1110250020" at bounding box center [213, 24] width 290 height 29
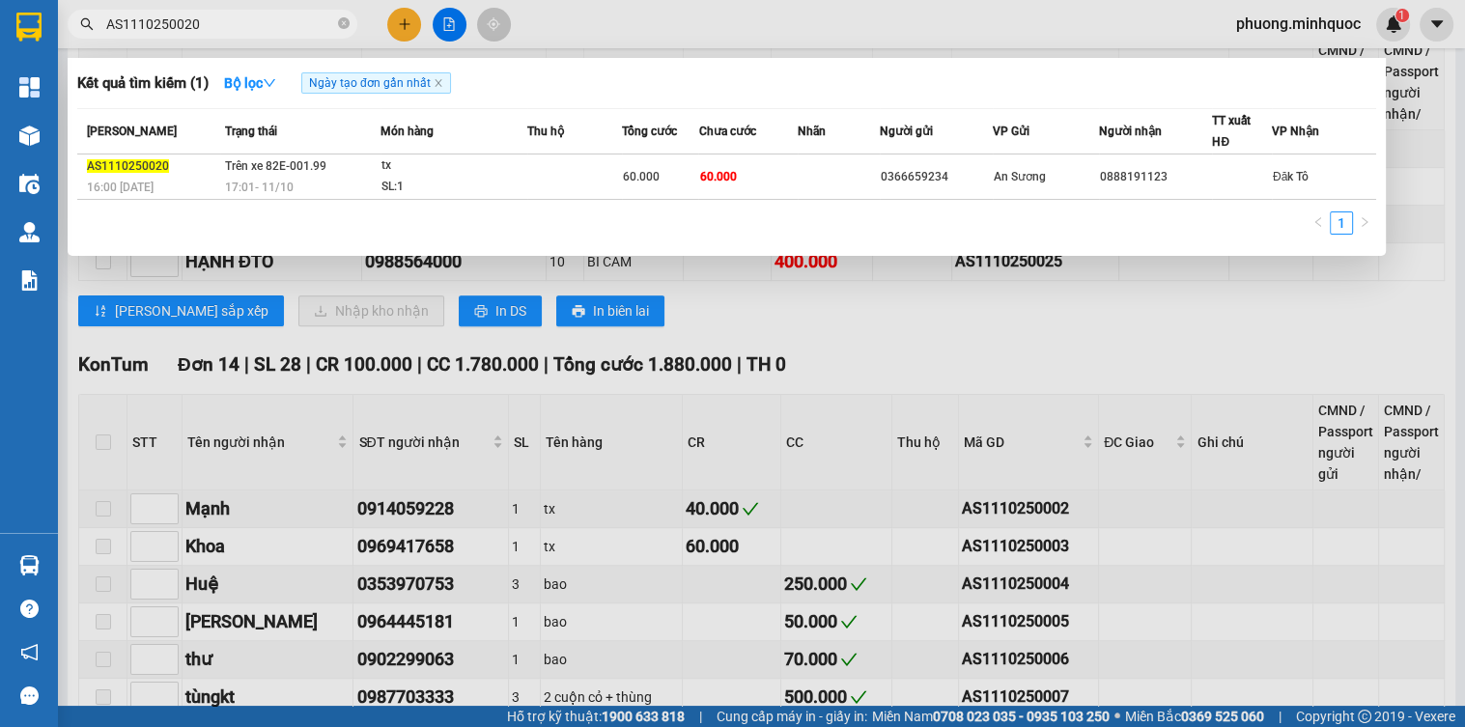
click at [148, 19] on input "AS1110250020" at bounding box center [220, 24] width 228 height 21
paste input "5"
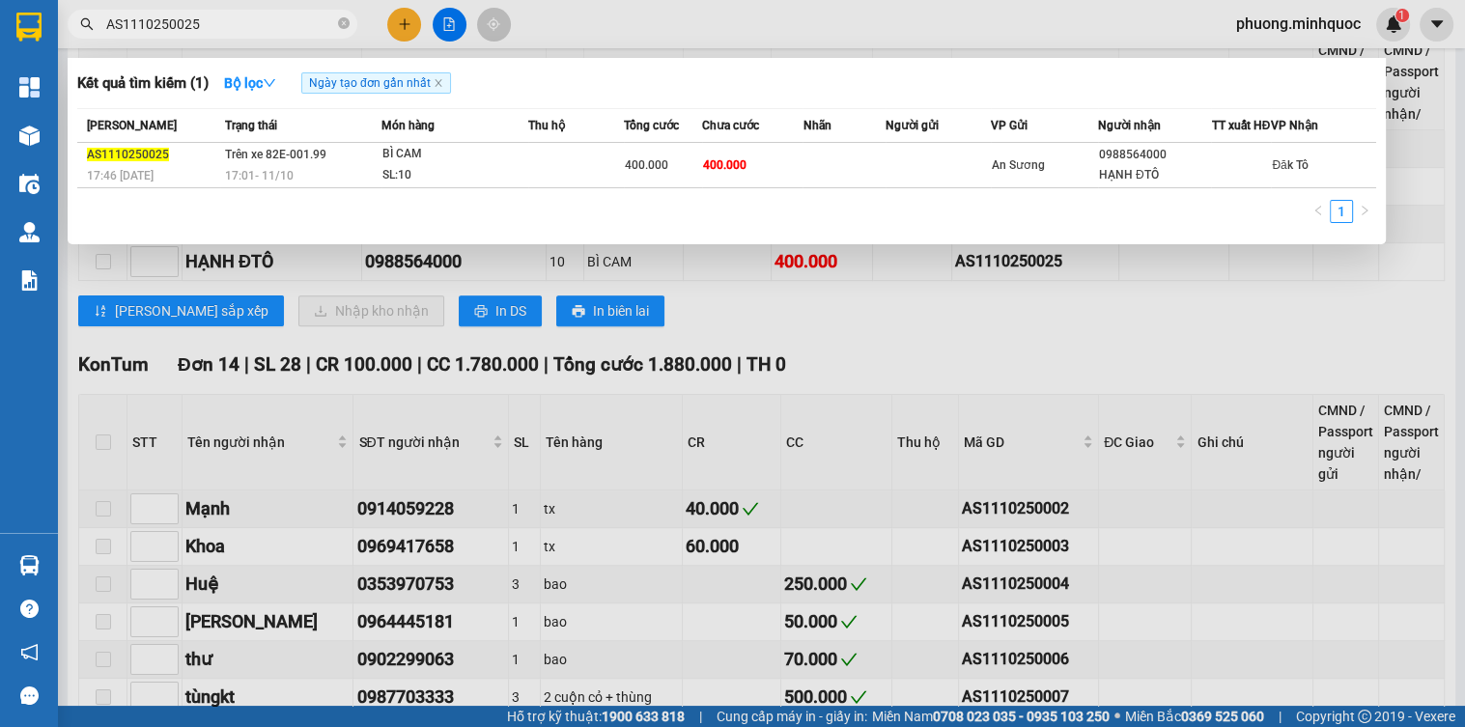
type input "AS1110250025"
click at [243, 181] on span "17:01 [DATE]" at bounding box center [259, 176] width 69 height 14
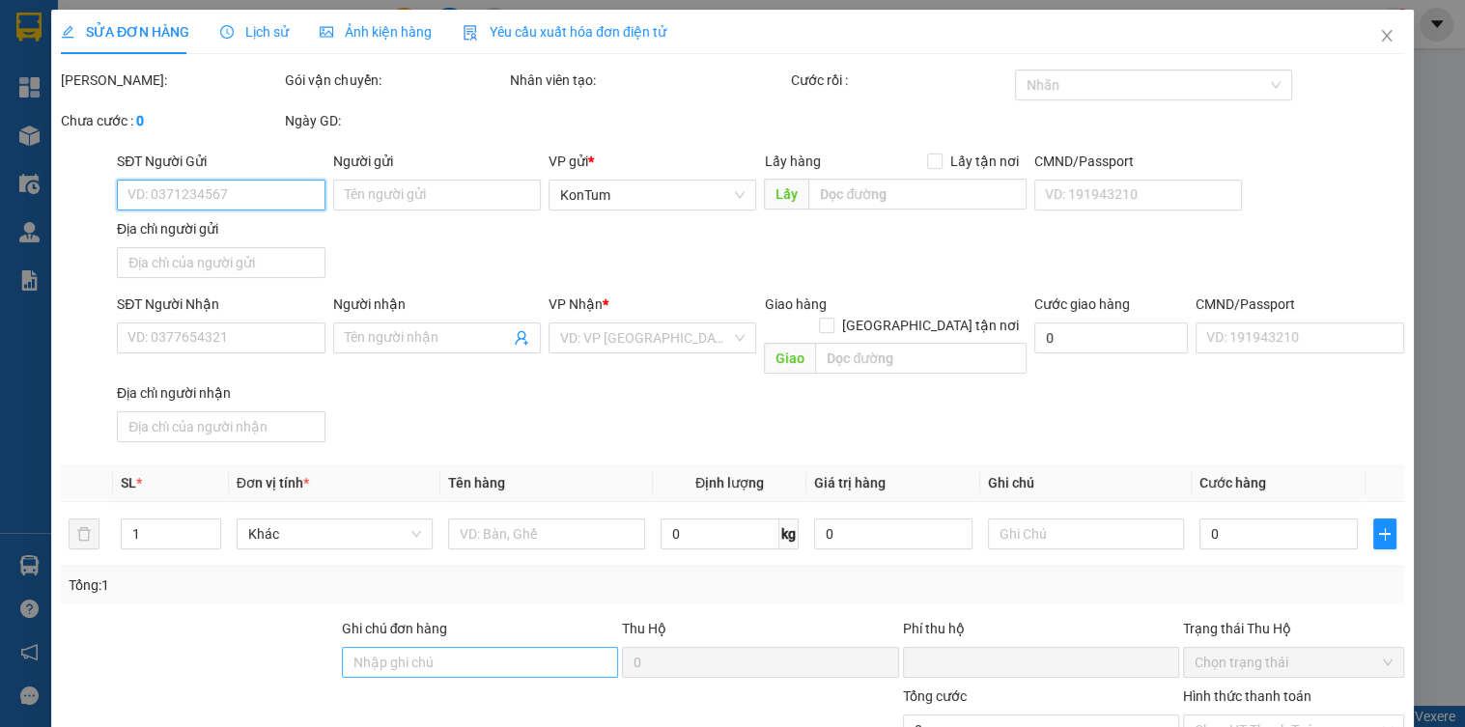
type input "0988564000"
type input "HẠNH ĐTÔ"
type input "0"
type input "400.000"
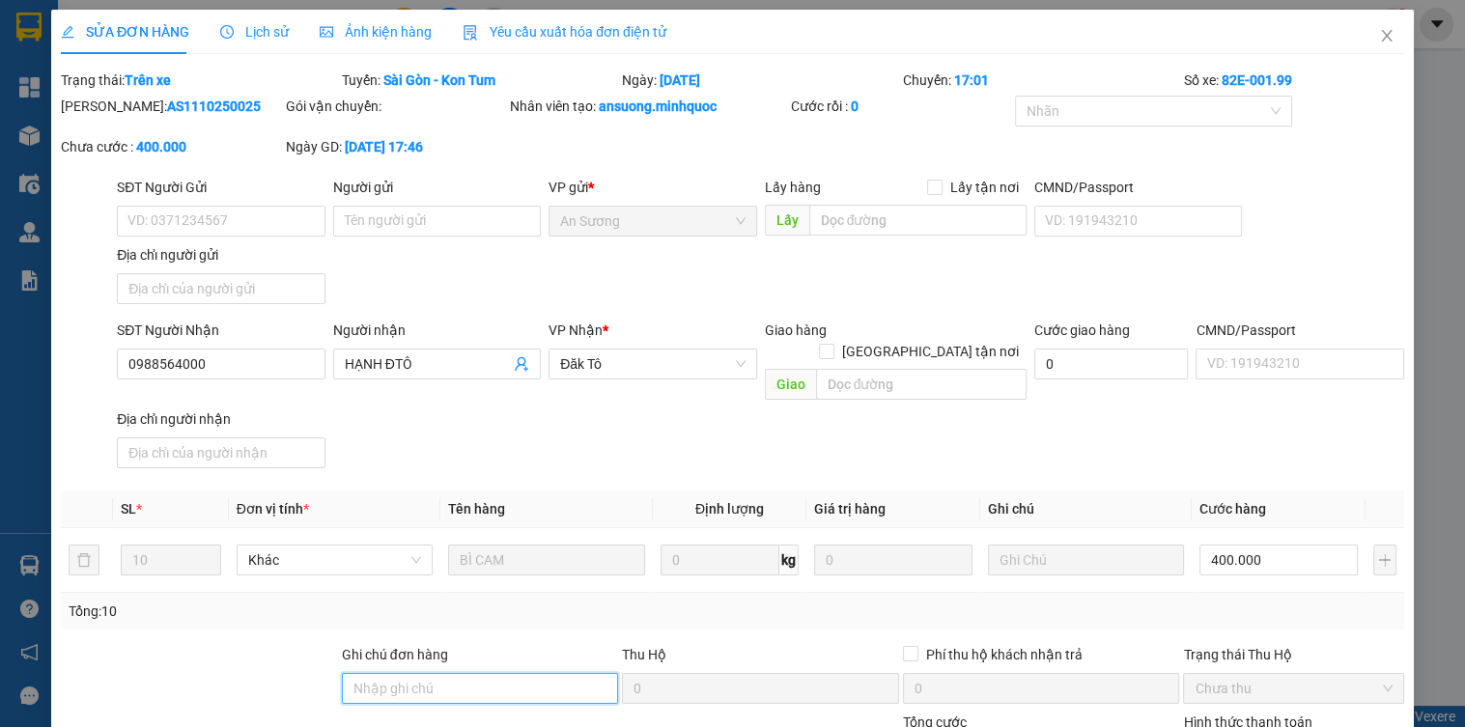
click at [506, 673] on input "Ghi chú đơn hàng" at bounding box center [480, 688] width 277 height 31
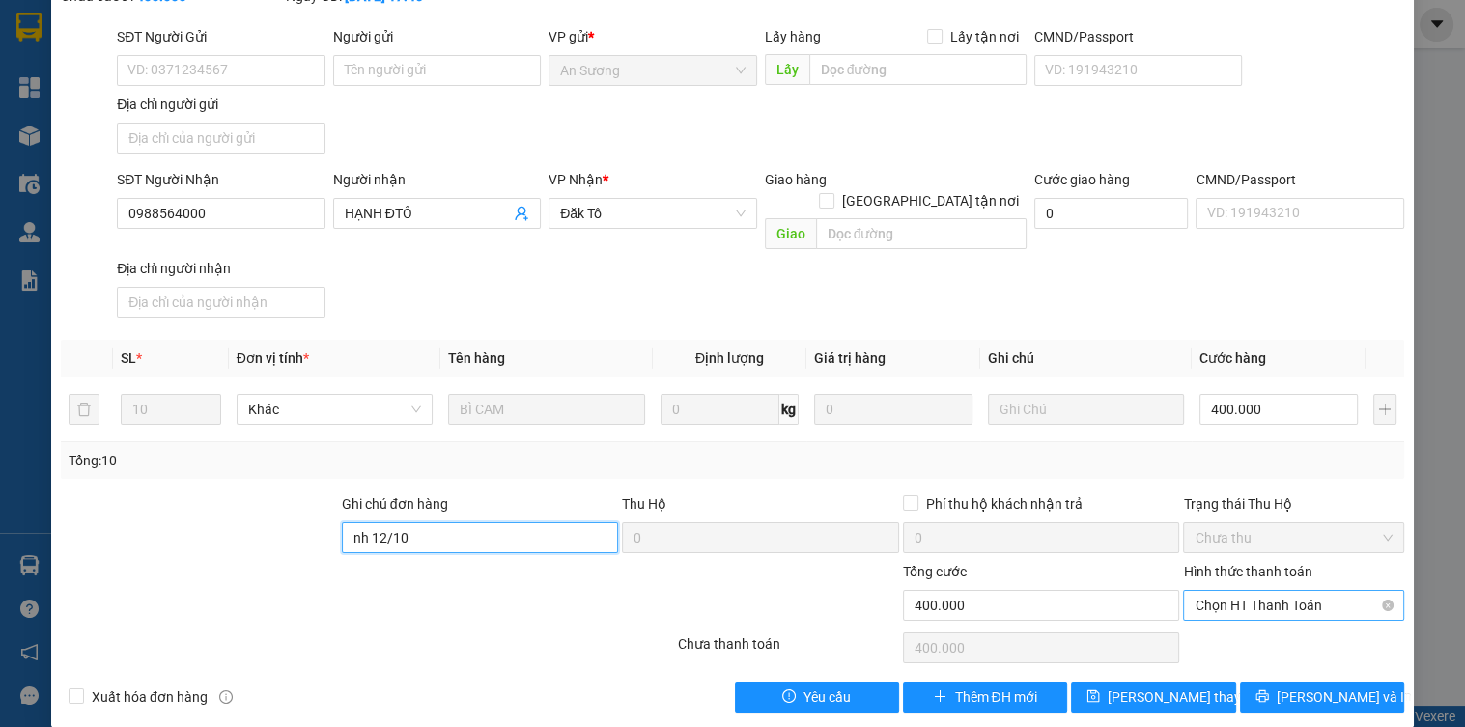
click at [1263, 591] on span "Chọn HT Thanh Toán" at bounding box center [1293, 605] width 197 height 29
type input "nh 12/10"
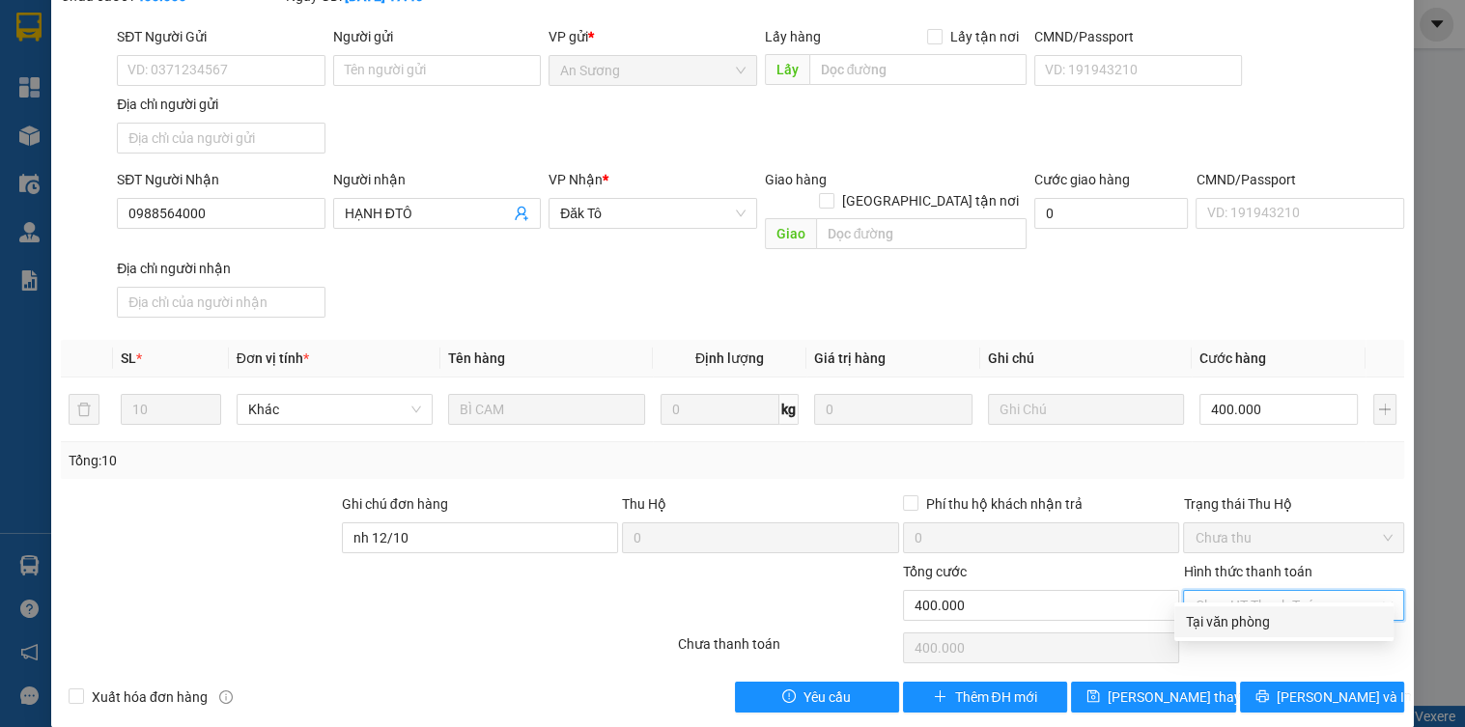
click at [1260, 623] on div "Tại văn phòng" at bounding box center [1284, 621] width 196 height 21
type input "0"
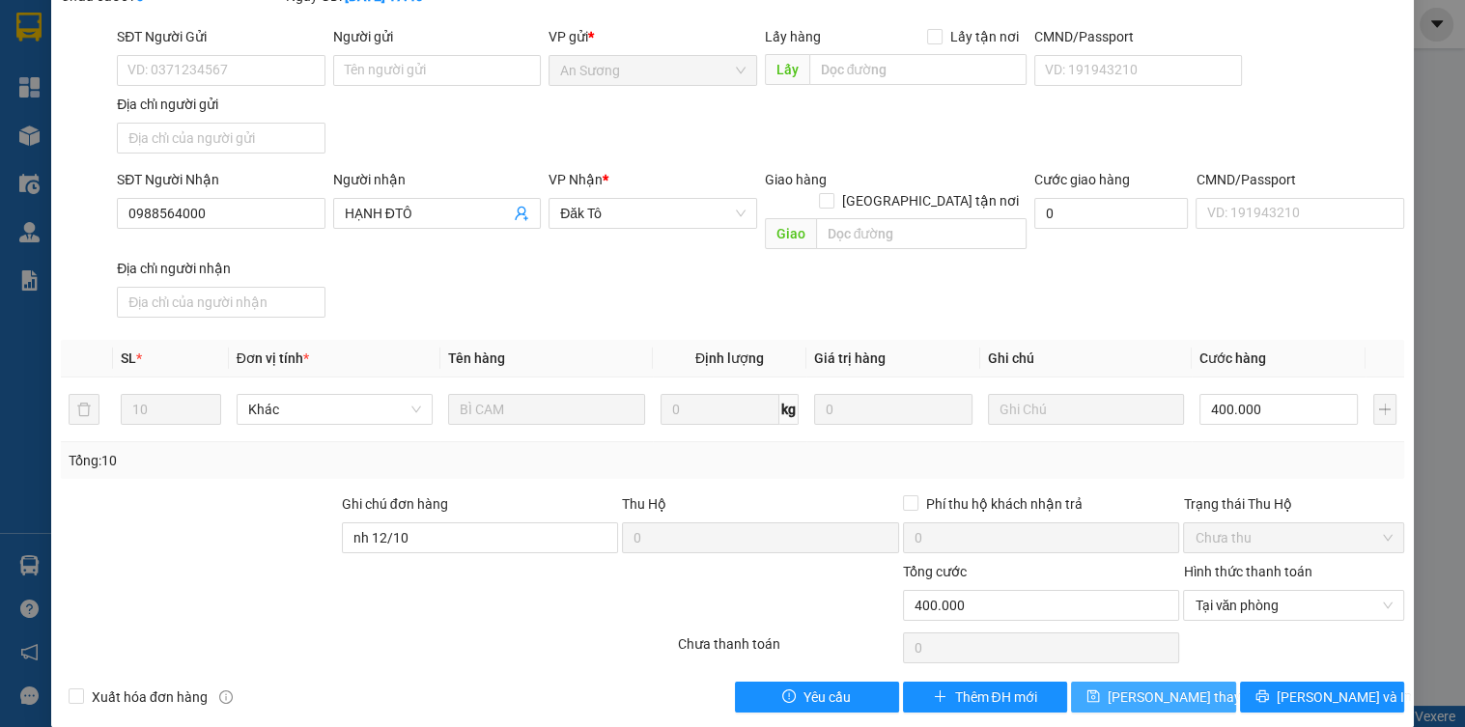
click at [1194, 682] on button "[PERSON_NAME] thay đổi" at bounding box center [1153, 697] width 164 height 31
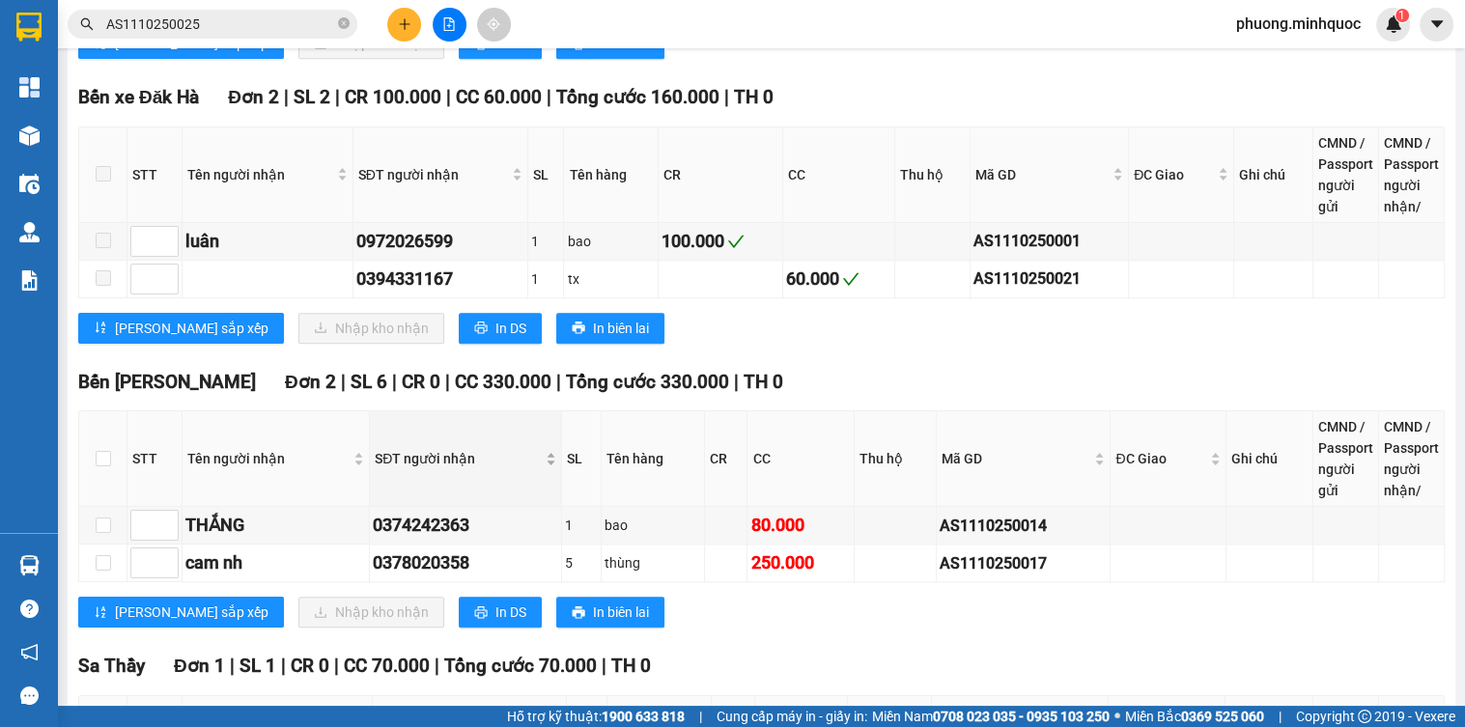
scroll to position [2009, 0]
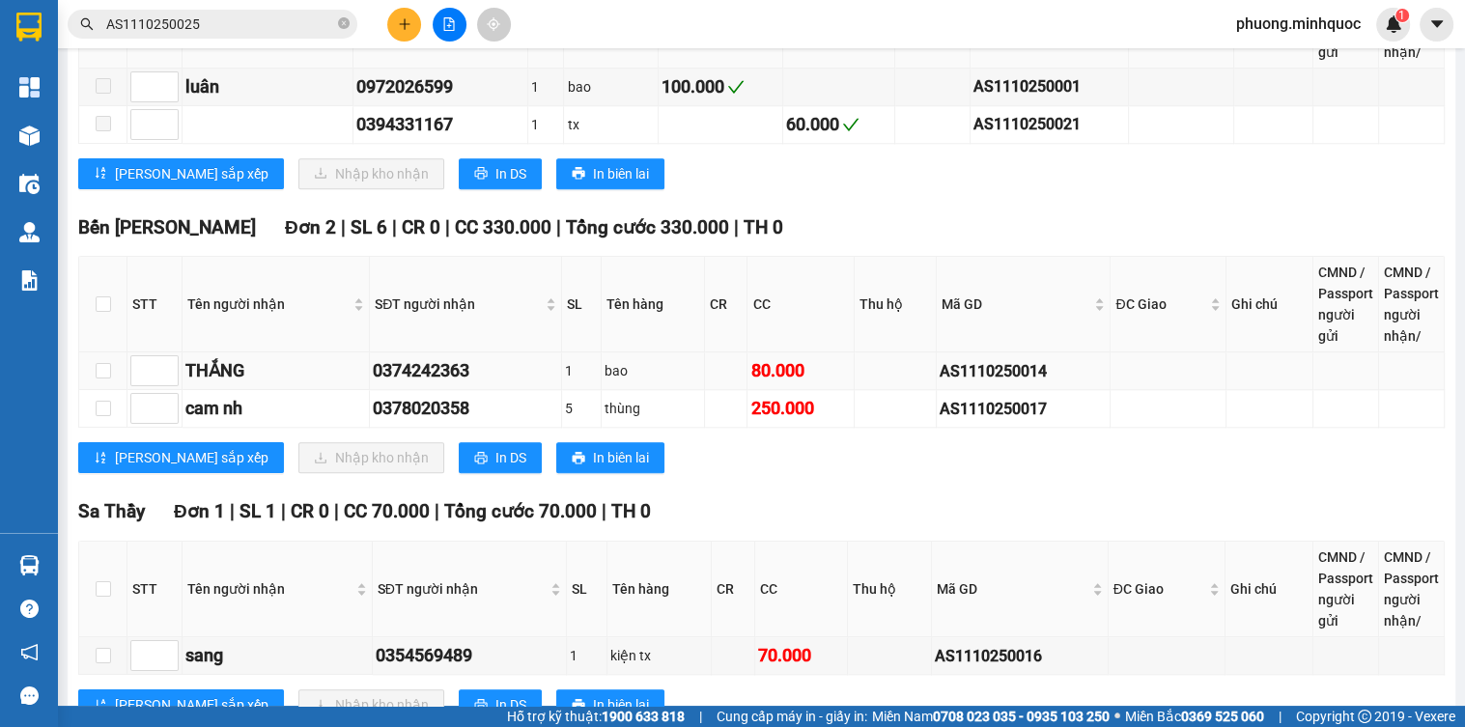
click at [984, 363] on div "AS1110250014" at bounding box center [1023, 371] width 167 height 24
click at [244, 28] on input "AS1110250025" at bounding box center [220, 24] width 228 height 21
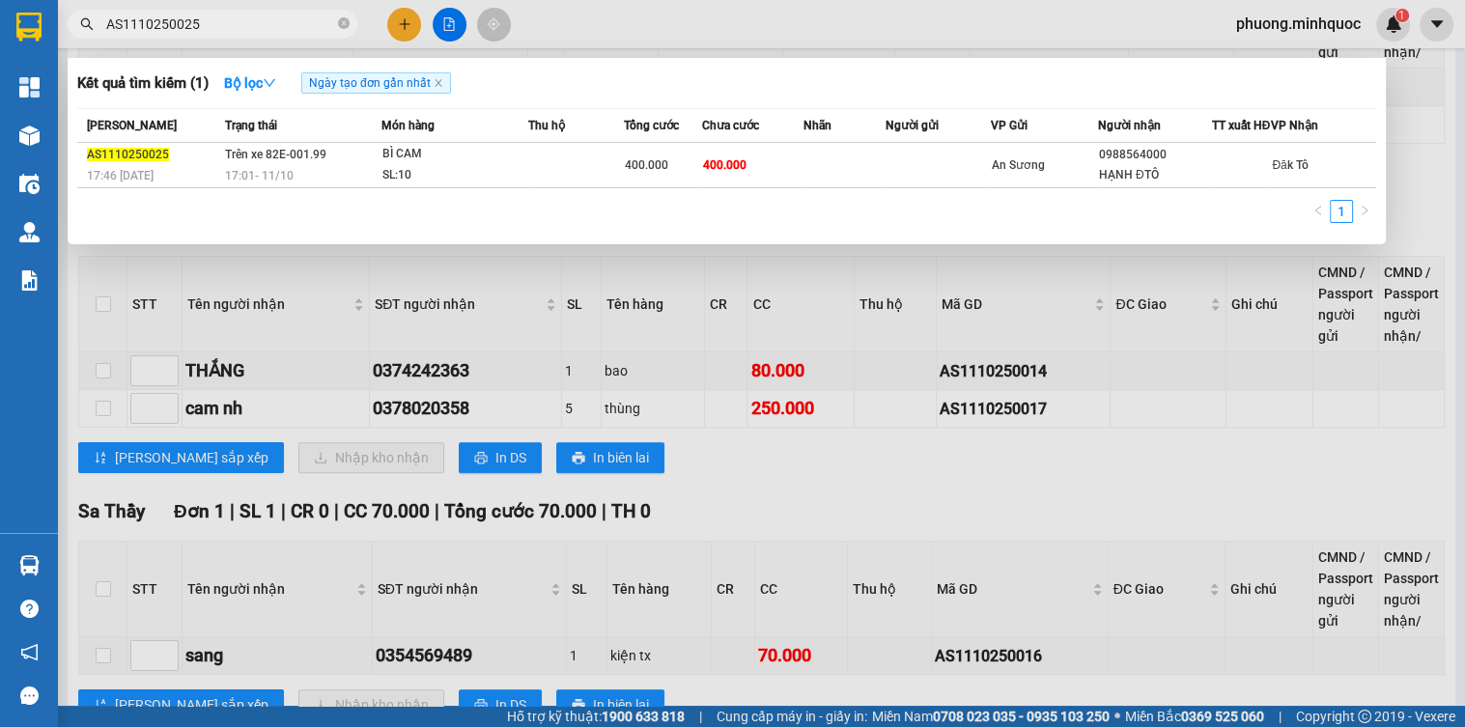
click at [244, 28] on input "AS1110250025" at bounding box center [220, 24] width 228 height 21
paste input "14"
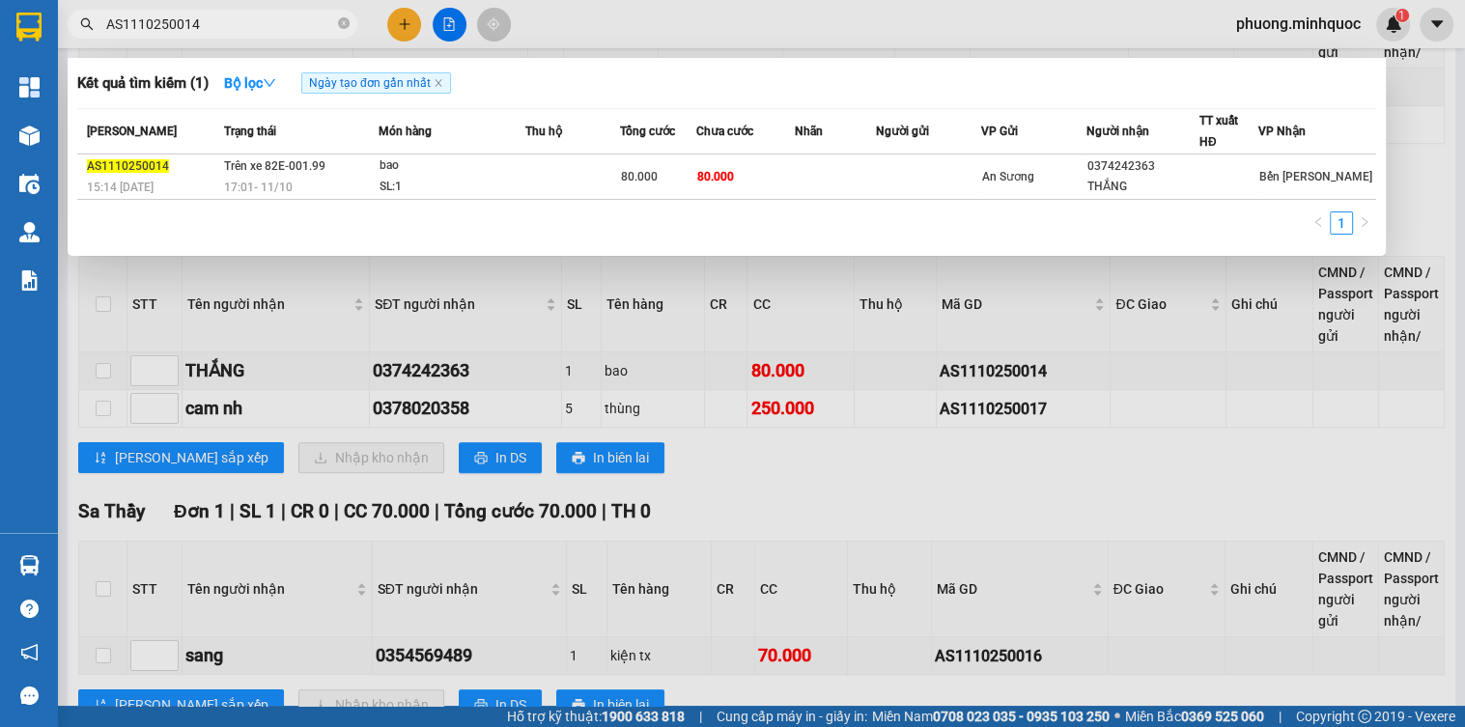
type input "AS1110250014"
click at [284, 190] on span "17:01 [DATE]" at bounding box center [258, 188] width 69 height 14
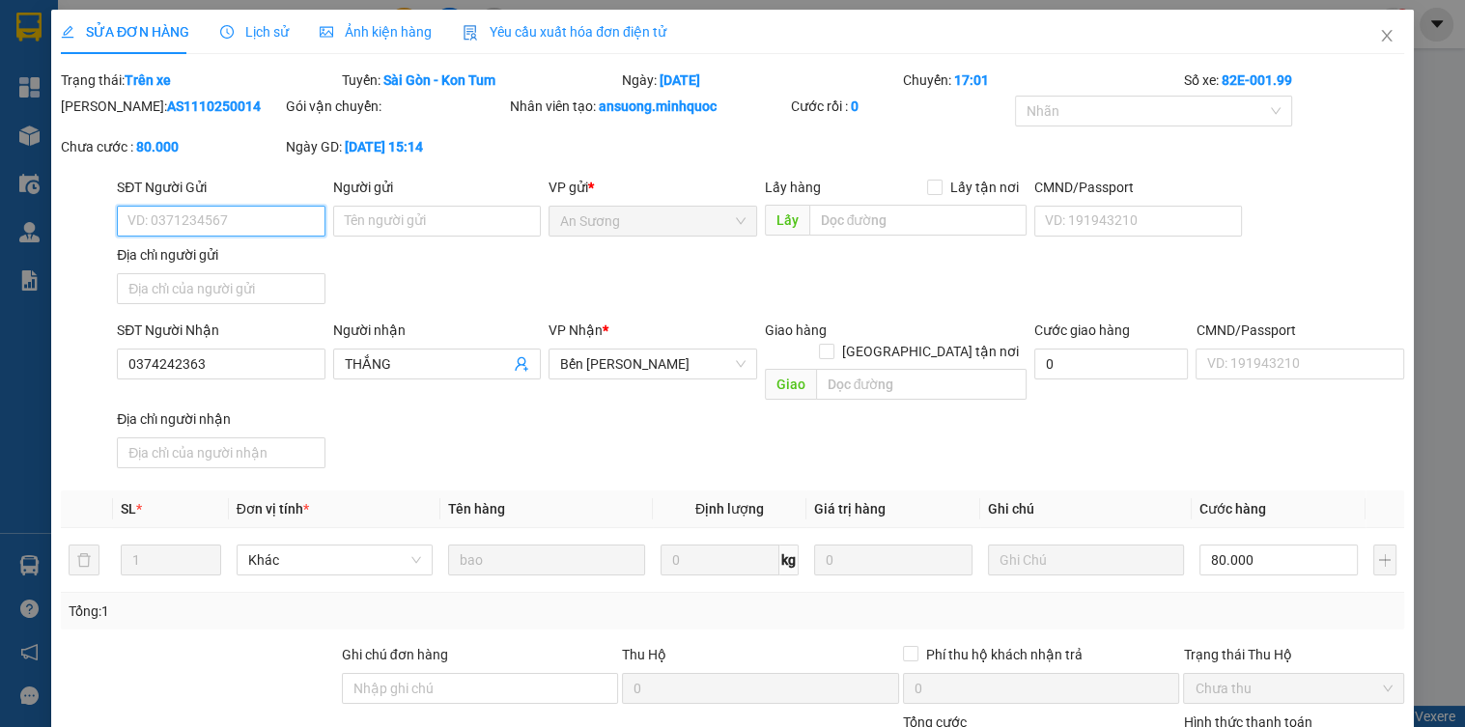
type input "0374242363"
type input "THẮNG"
type input "0"
type input "80.000"
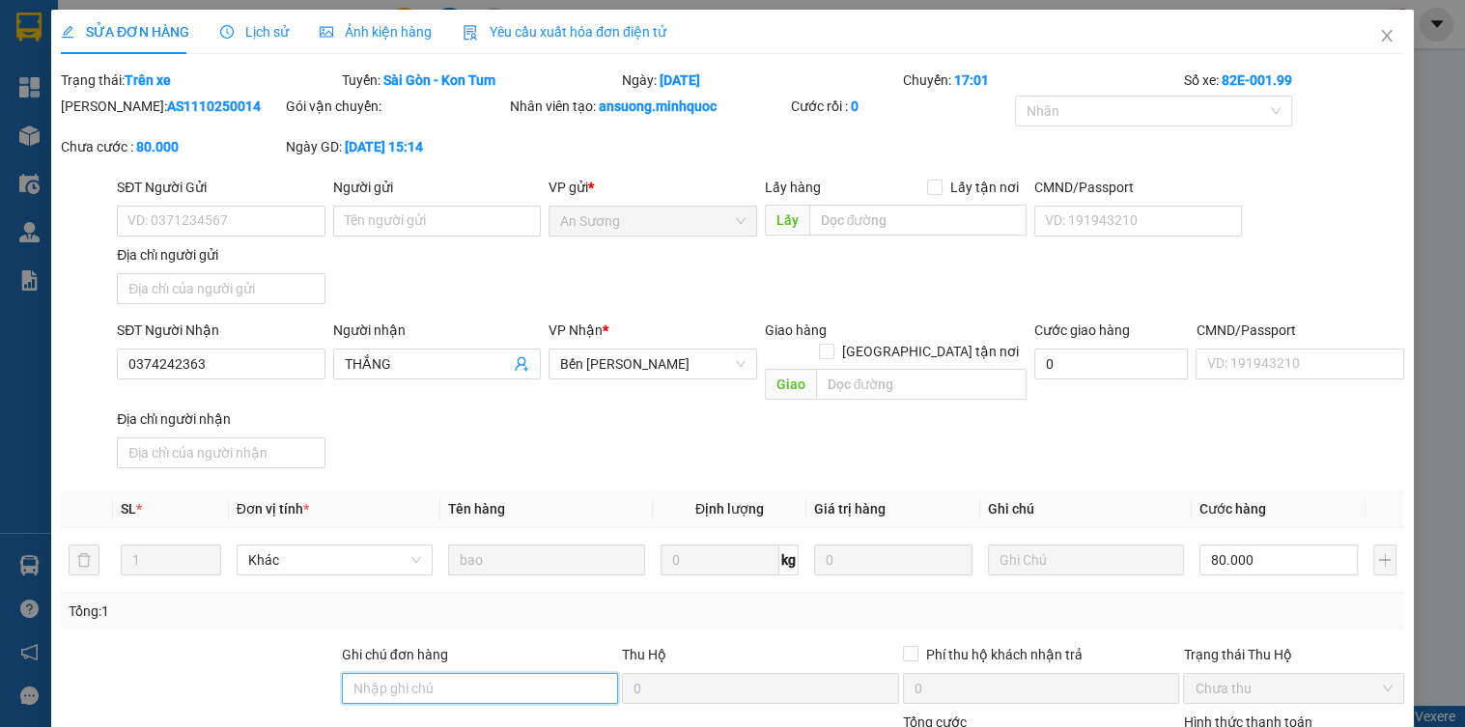
click at [453, 674] on input "Ghi chú đơn hàng" at bounding box center [480, 688] width 277 height 31
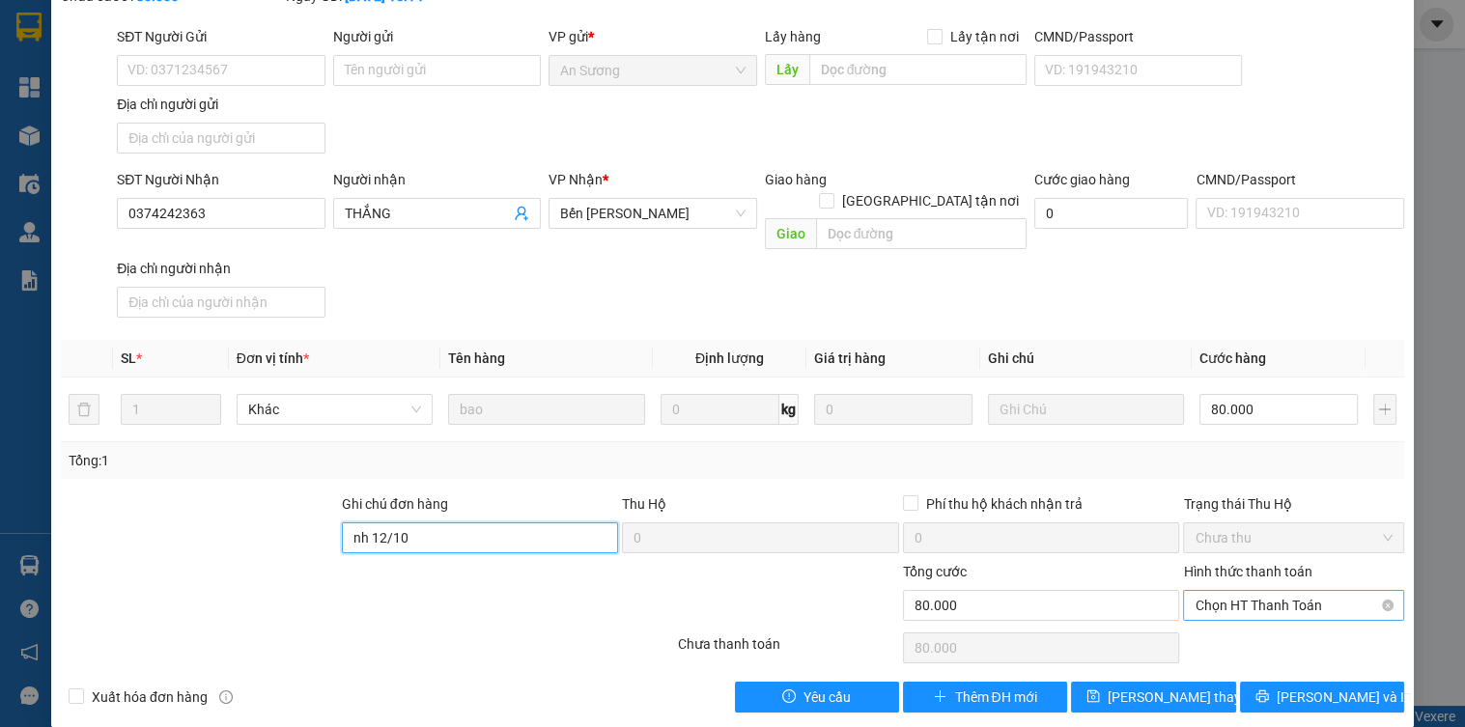
click at [1249, 591] on span "Chọn HT Thanh Toán" at bounding box center [1293, 605] width 197 height 29
type input "nh 12/10"
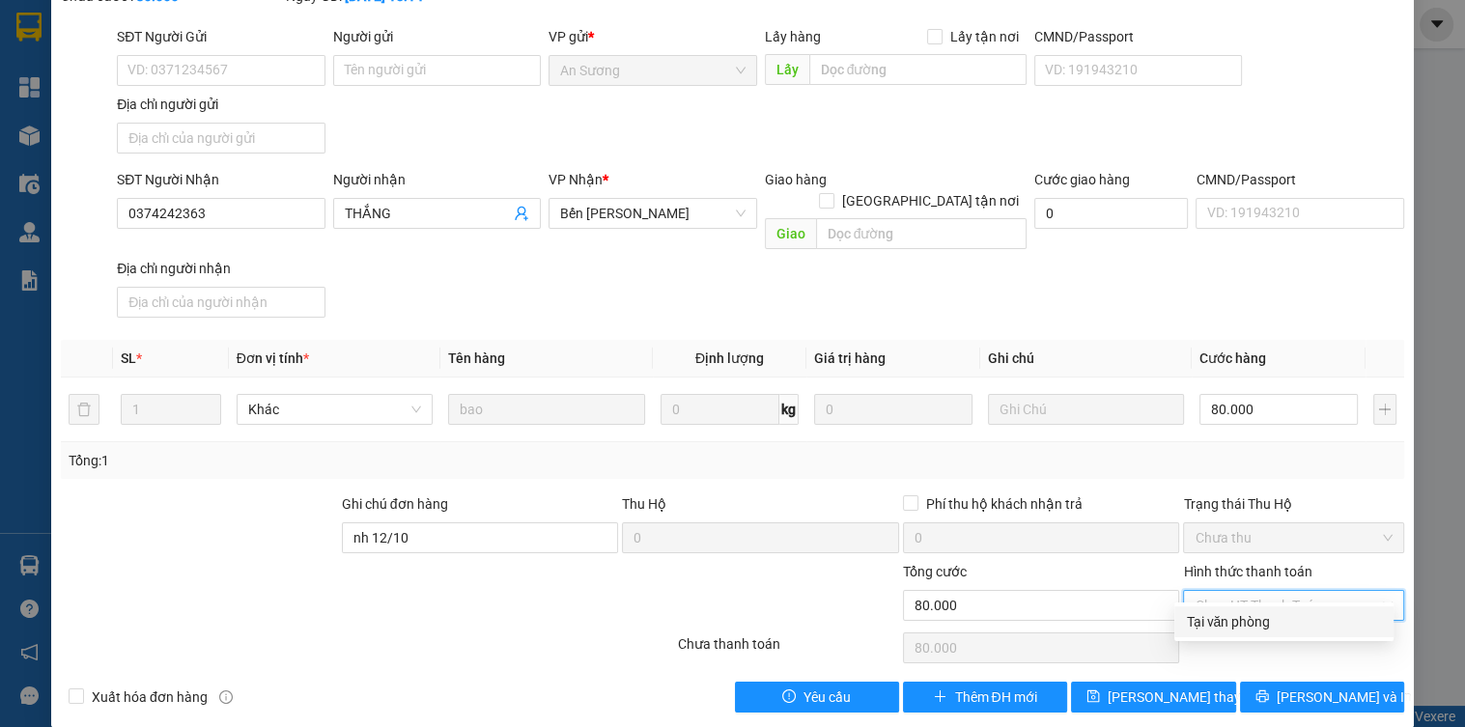
click at [1247, 625] on div "Tại văn phòng" at bounding box center [1284, 621] width 196 height 21
type input "0"
click at [1178, 682] on button "[PERSON_NAME] thay đổi" at bounding box center [1153, 697] width 164 height 31
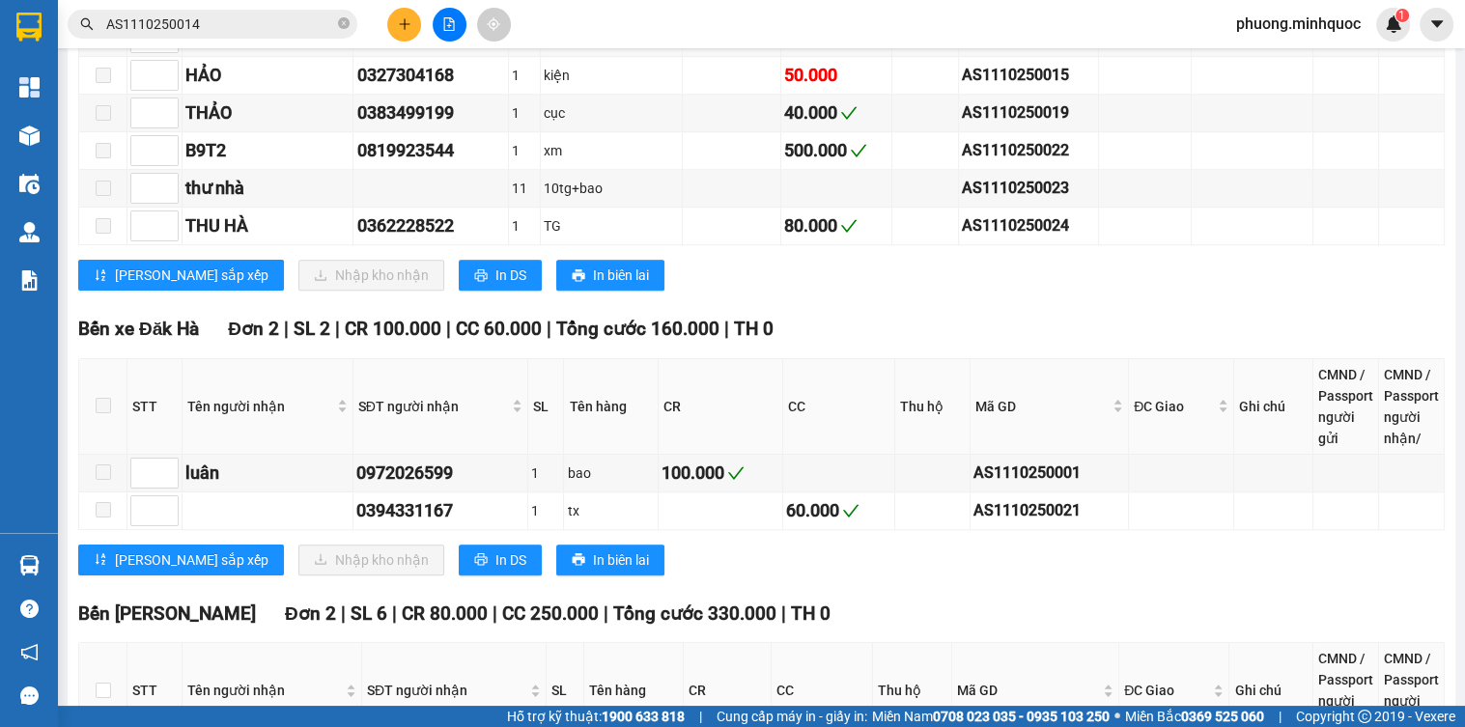
scroll to position [1932, 0]
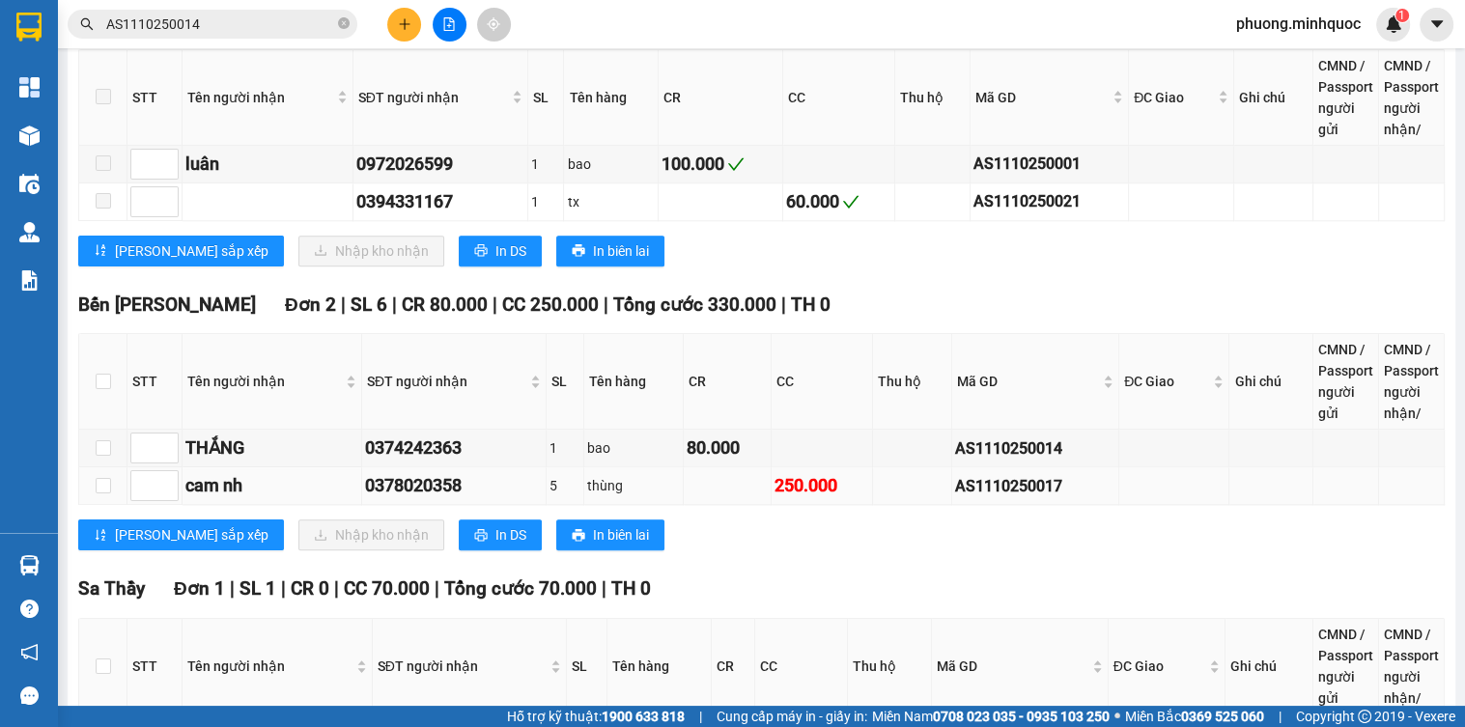
click at [967, 492] on div "AS1110250017" at bounding box center [1035, 486] width 160 height 24
click at [259, 16] on input "AS1110250014" at bounding box center [220, 24] width 228 height 21
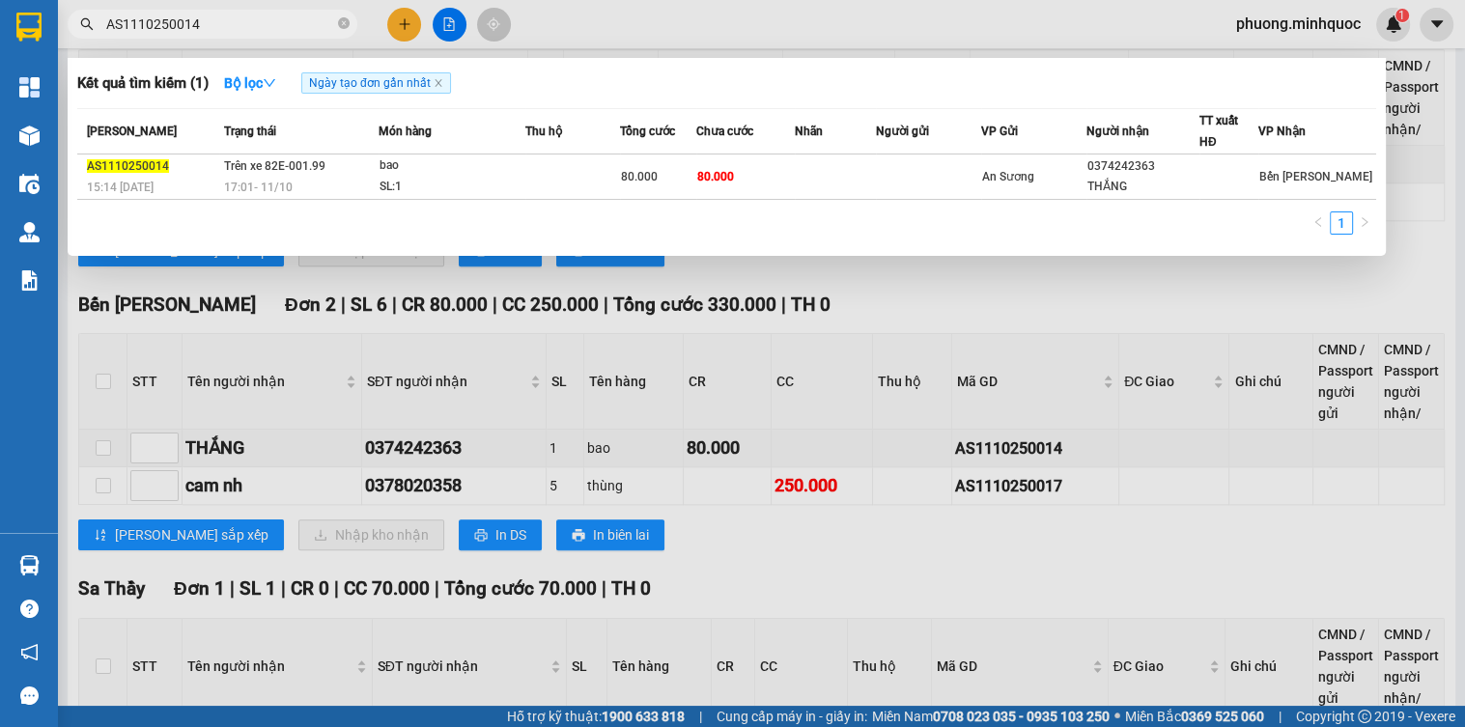
click at [259, 16] on input "AS1110250014" at bounding box center [220, 24] width 228 height 21
paste input "7"
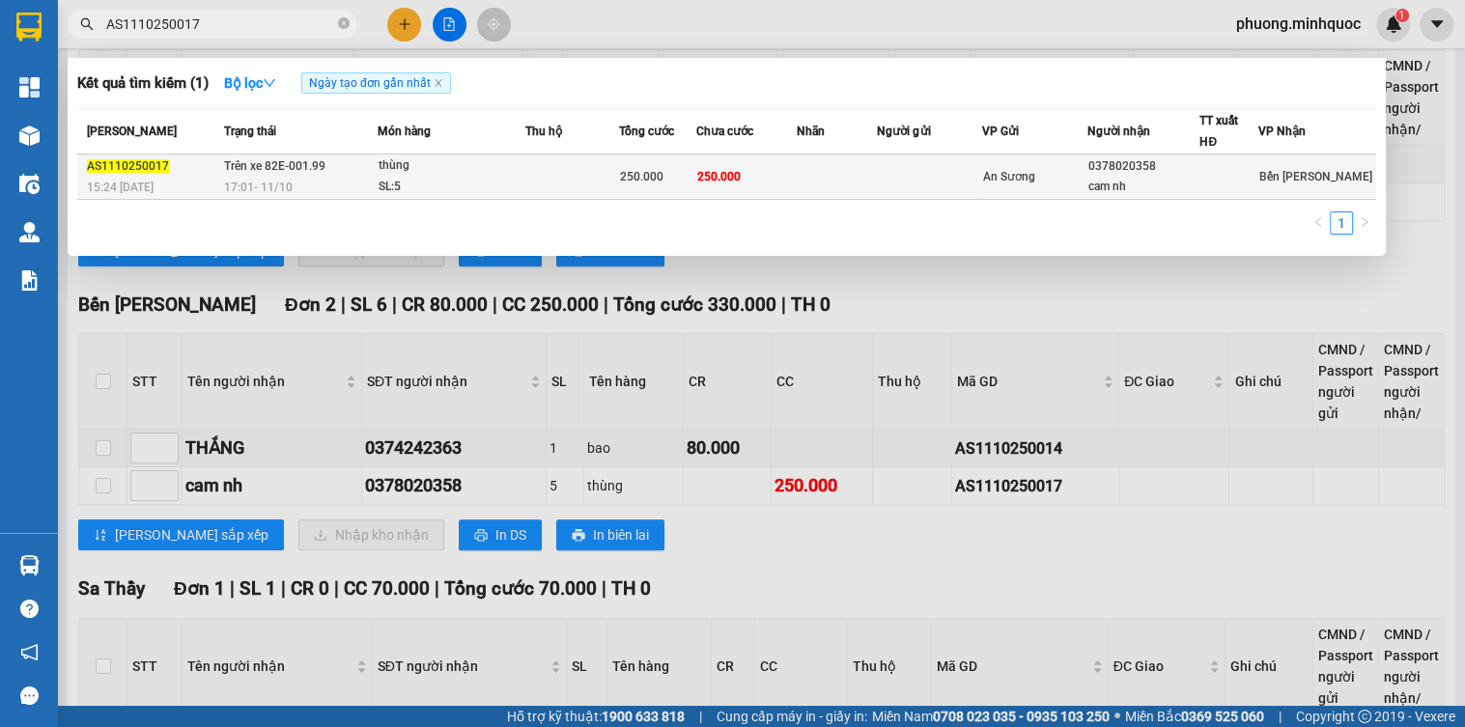
type input "AS1110250017"
click at [397, 177] on div "SL: 5" at bounding box center [451, 187] width 145 height 21
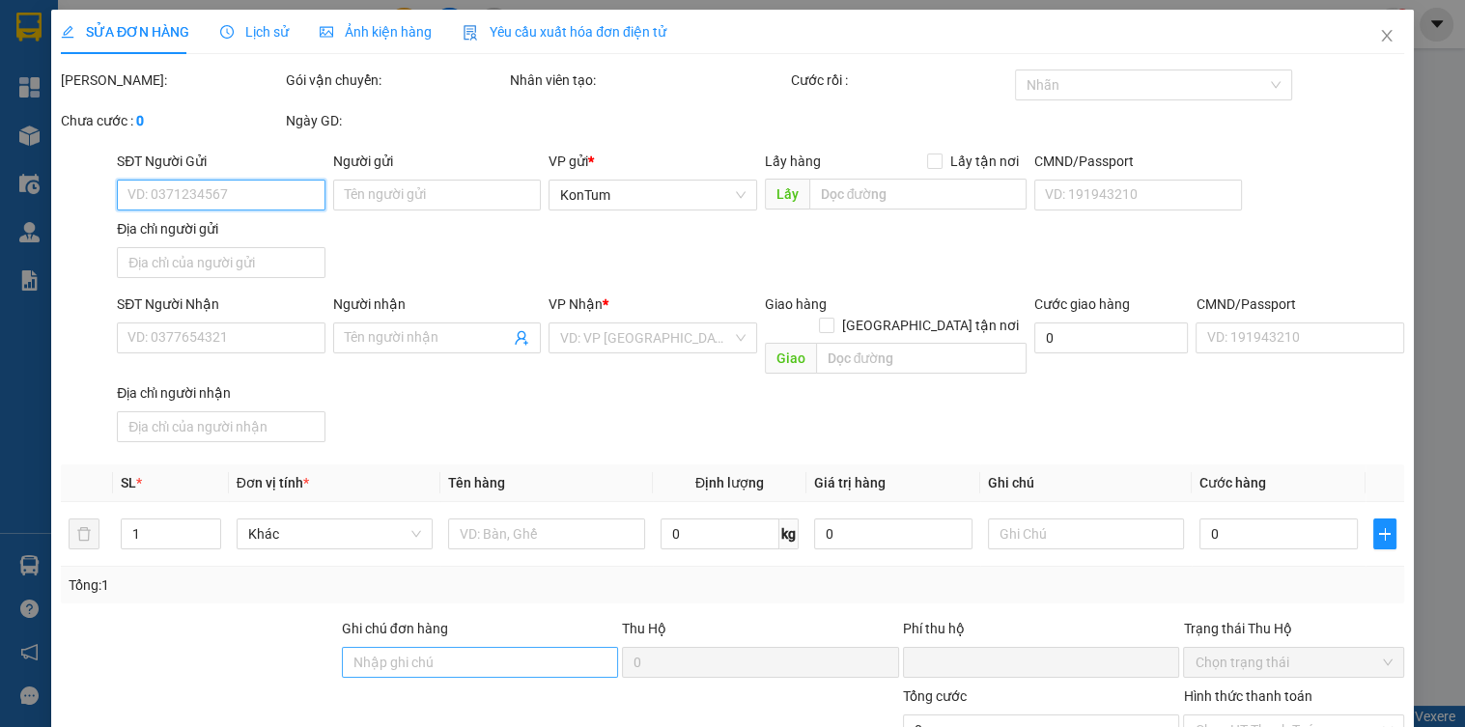
type input "0378020358"
type input "cam nh"
type input "0"
type input "250.000"
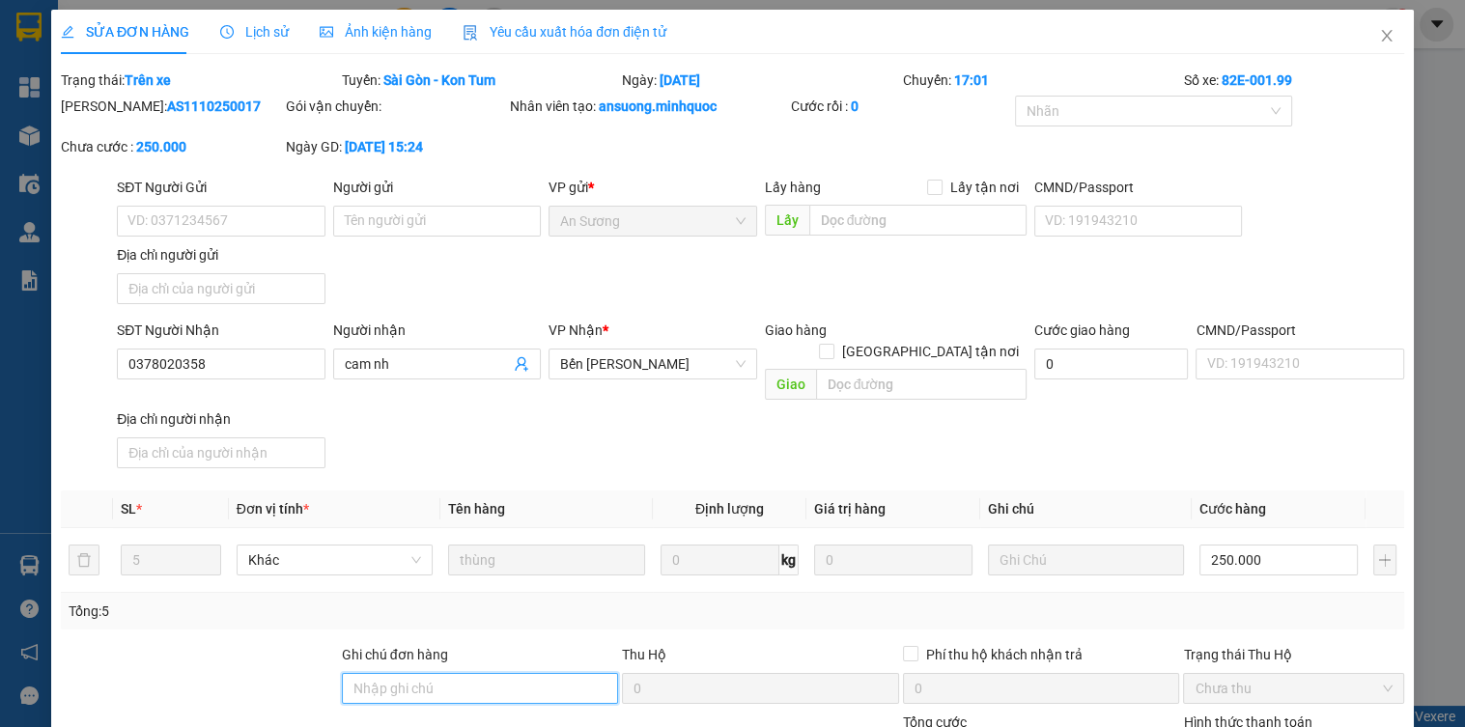
click at [448, 673] on input "Ghi chú đơn hàng" at bounding box center [480, 688] width 277 height 31
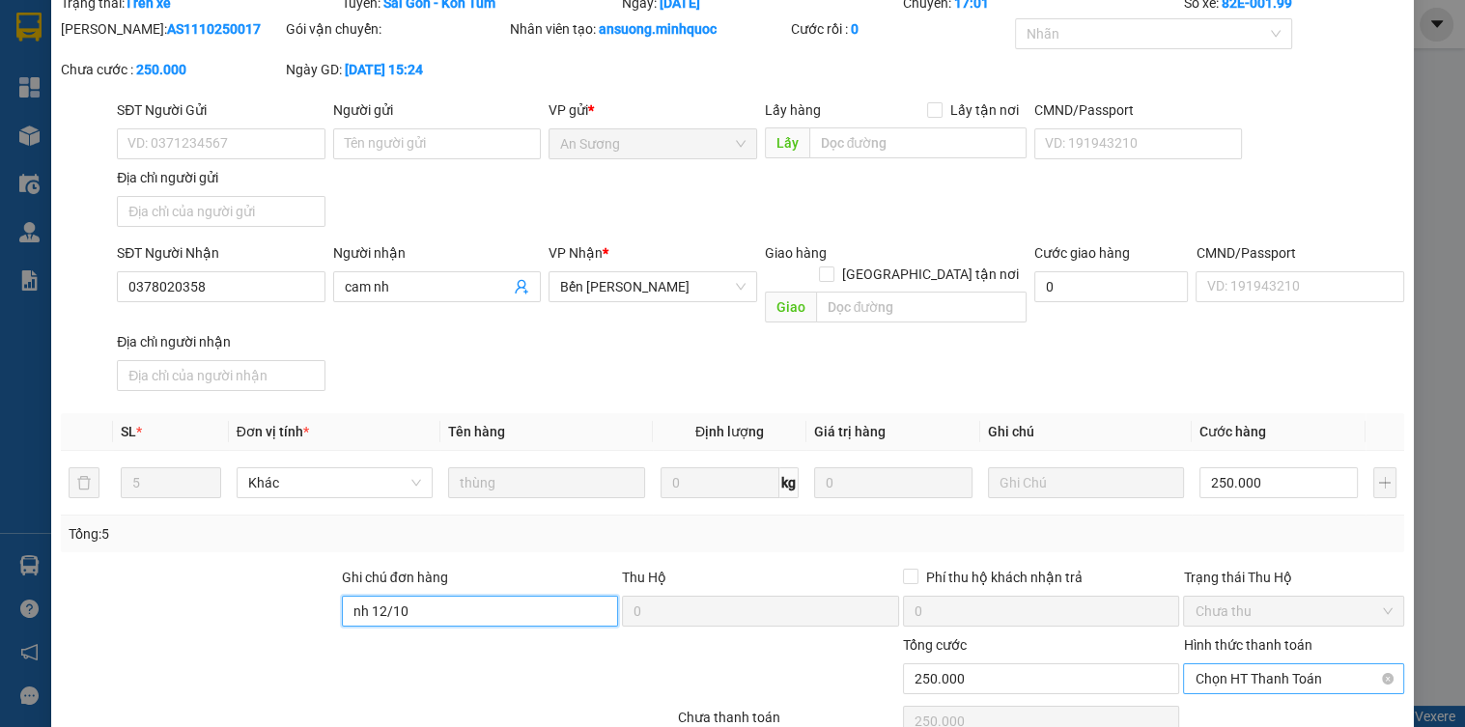
scroll to position [151, 0]
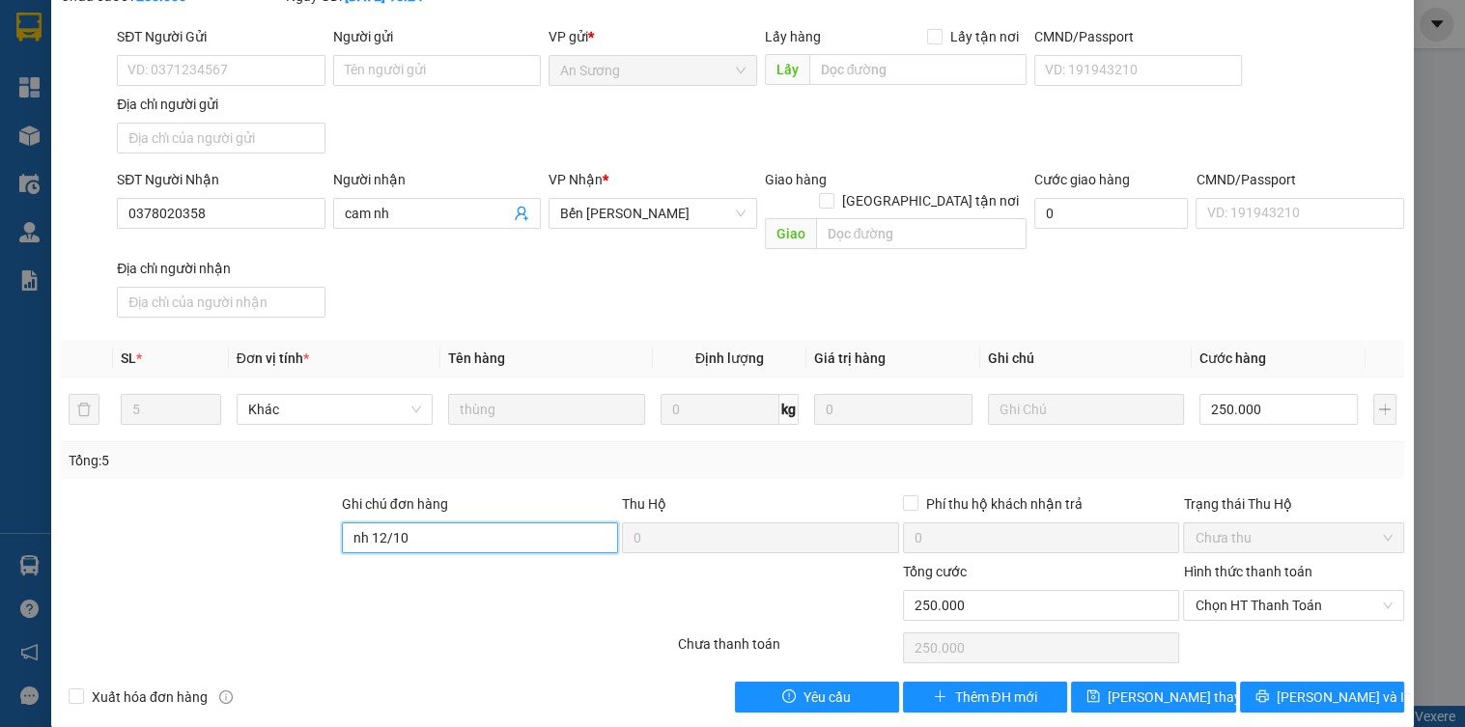
type input "nh 12/10"
click at [1235, 563] on div "Hình thức thanh toán" at bounding box center [1293, 575] width 220 height 29
click at [1234, 591] on span "Chọn HT Thanh Toán" at bounding box center [1293, 605] width 197 height 29
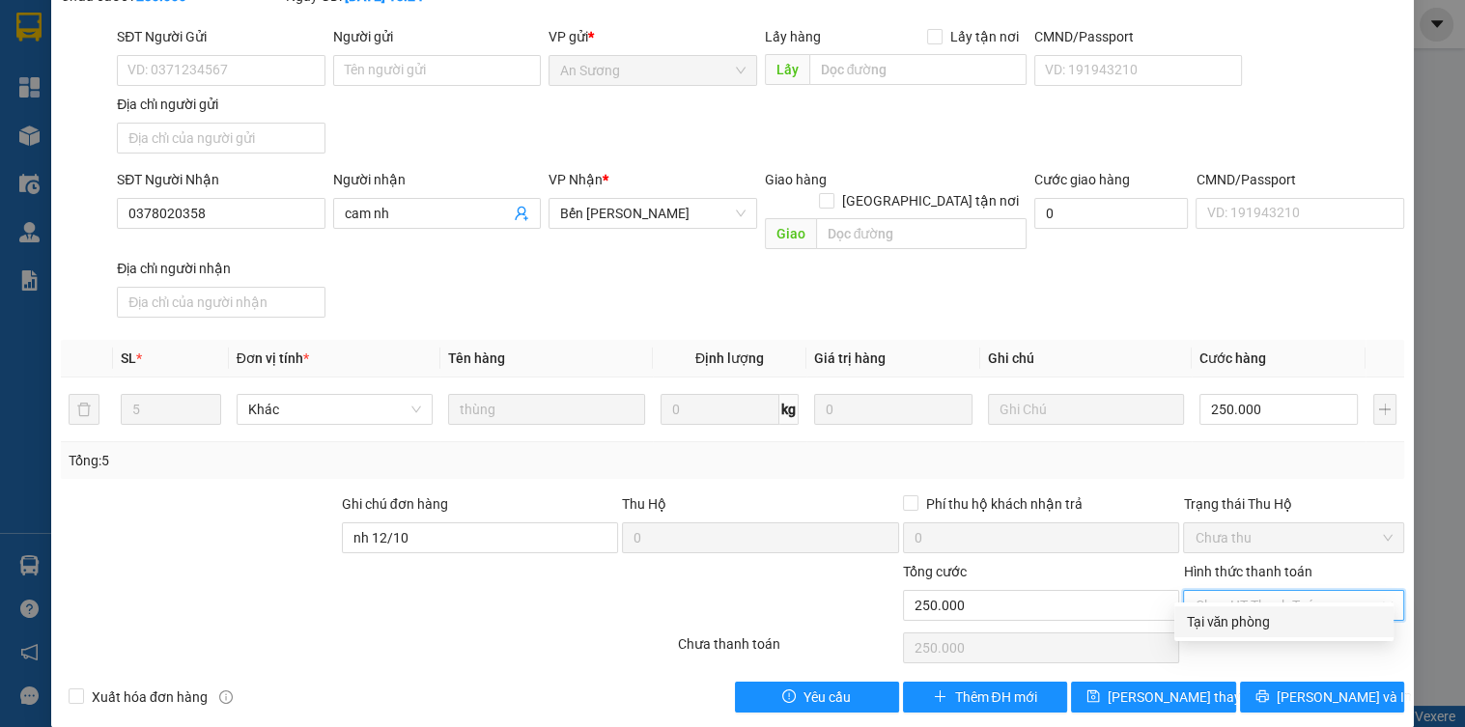
click at [1225, 624] on div "Tại văn phòng" at bounding box center [1284, 621] width 196 height 21
type input "0"
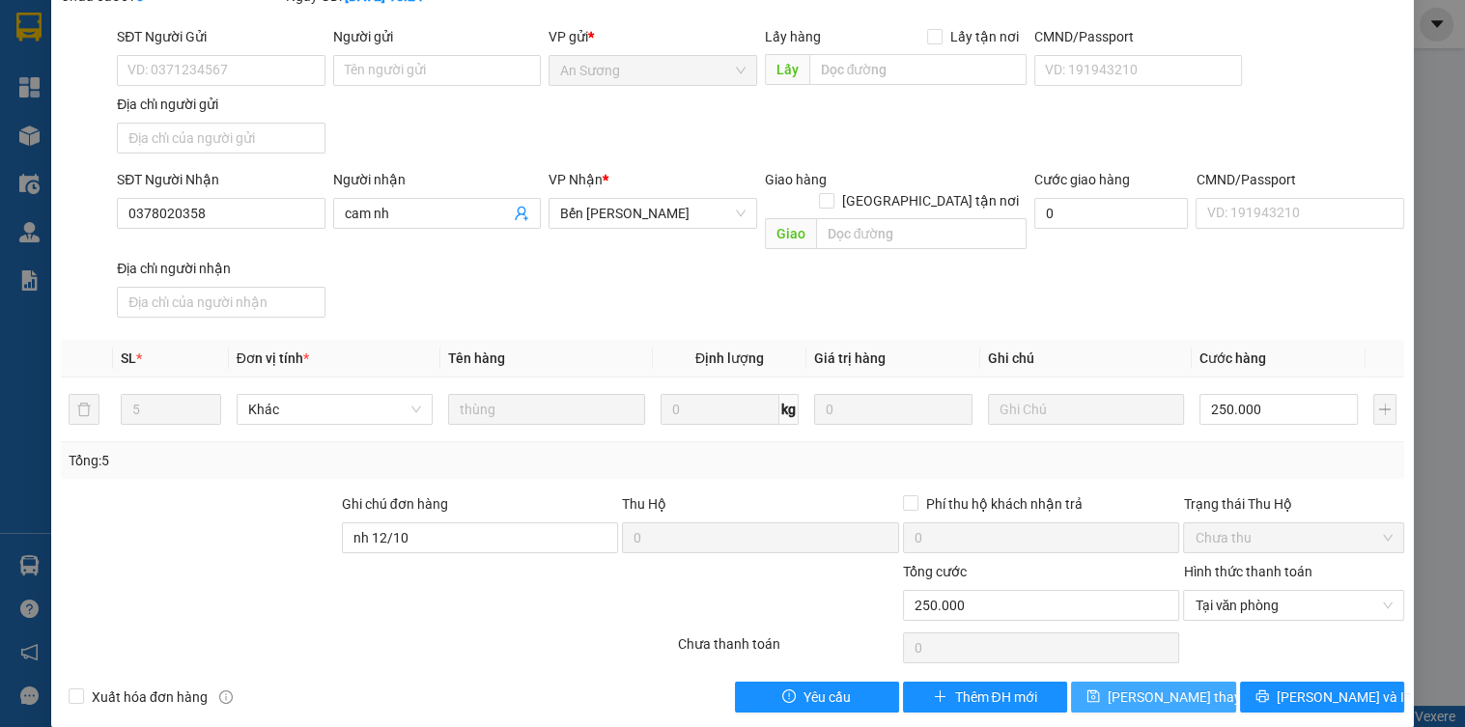
click at [1206, 684] on button "[PERSON_NAME] thay đổi" at bounding box center [1153, 697] width 164 height 31
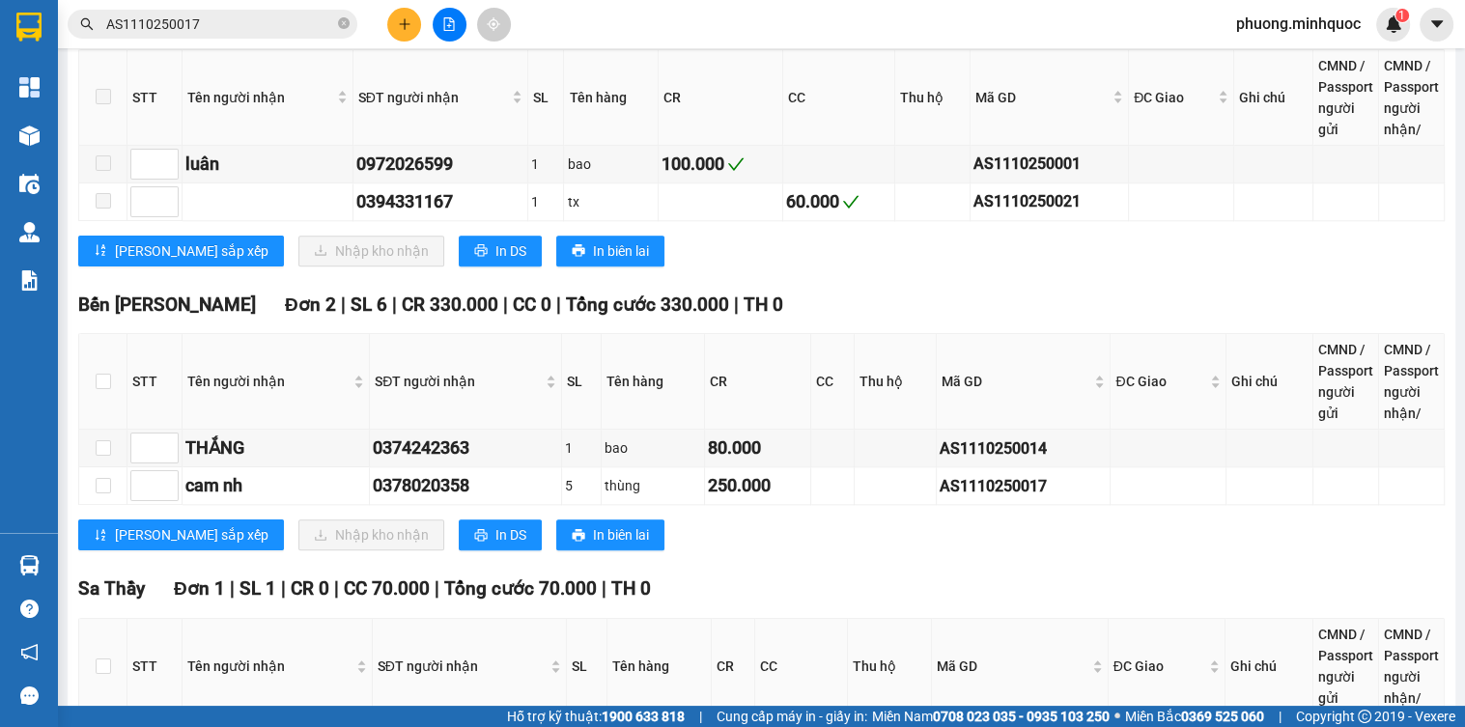
scroll to position [2074, 0]
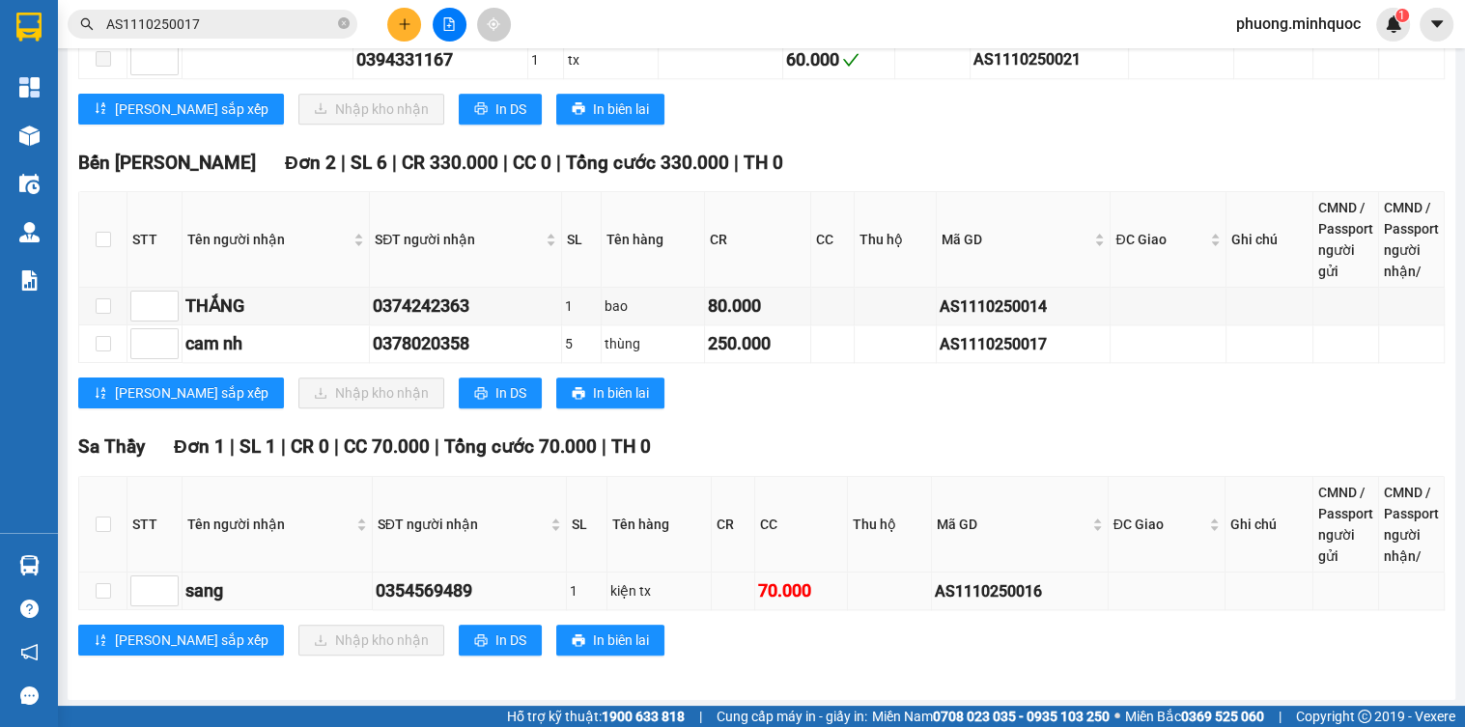
click at [1002, 592] on div "AS1110250016" at bounding box center [1020, 592] width 170 height 24
click at [216, 24] on input "AS1110250017" at bounding box center [220, 24] width 228 height 21
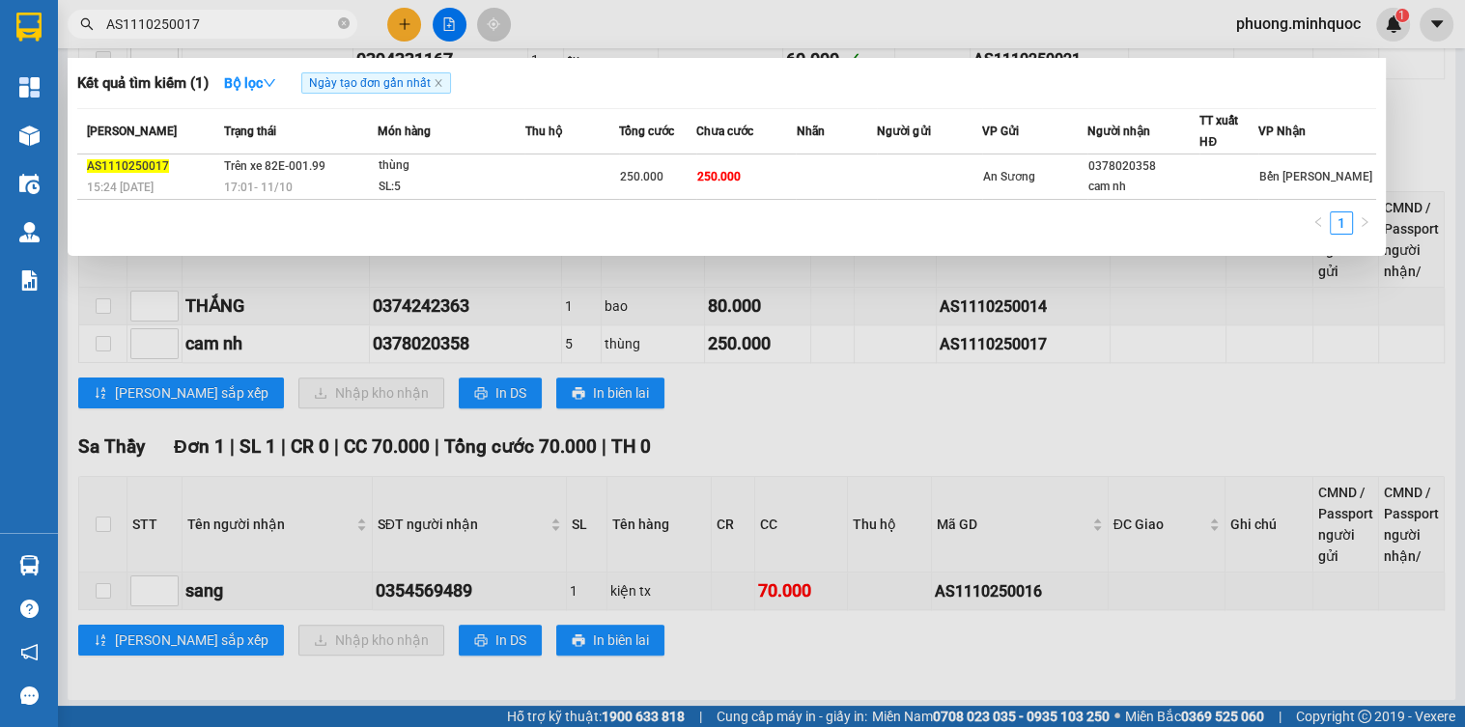
click at [216, 24] on input "AS1110250017" at bounding box center [220, 24] width 228 height 21
paste input "6"
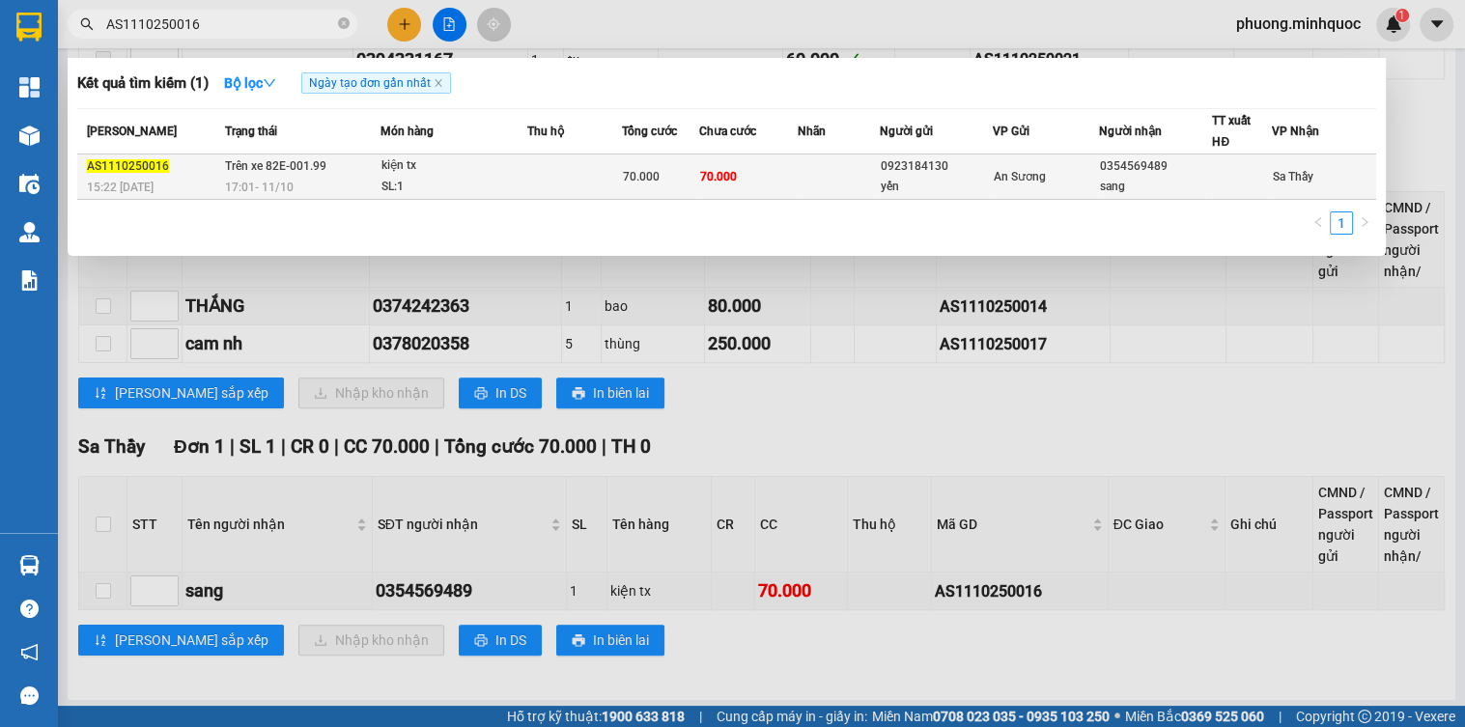
type input "AS1110250016"
click at [477, 182] on div "SL: 1" at bounding box center [454, 187] width 145 height 21
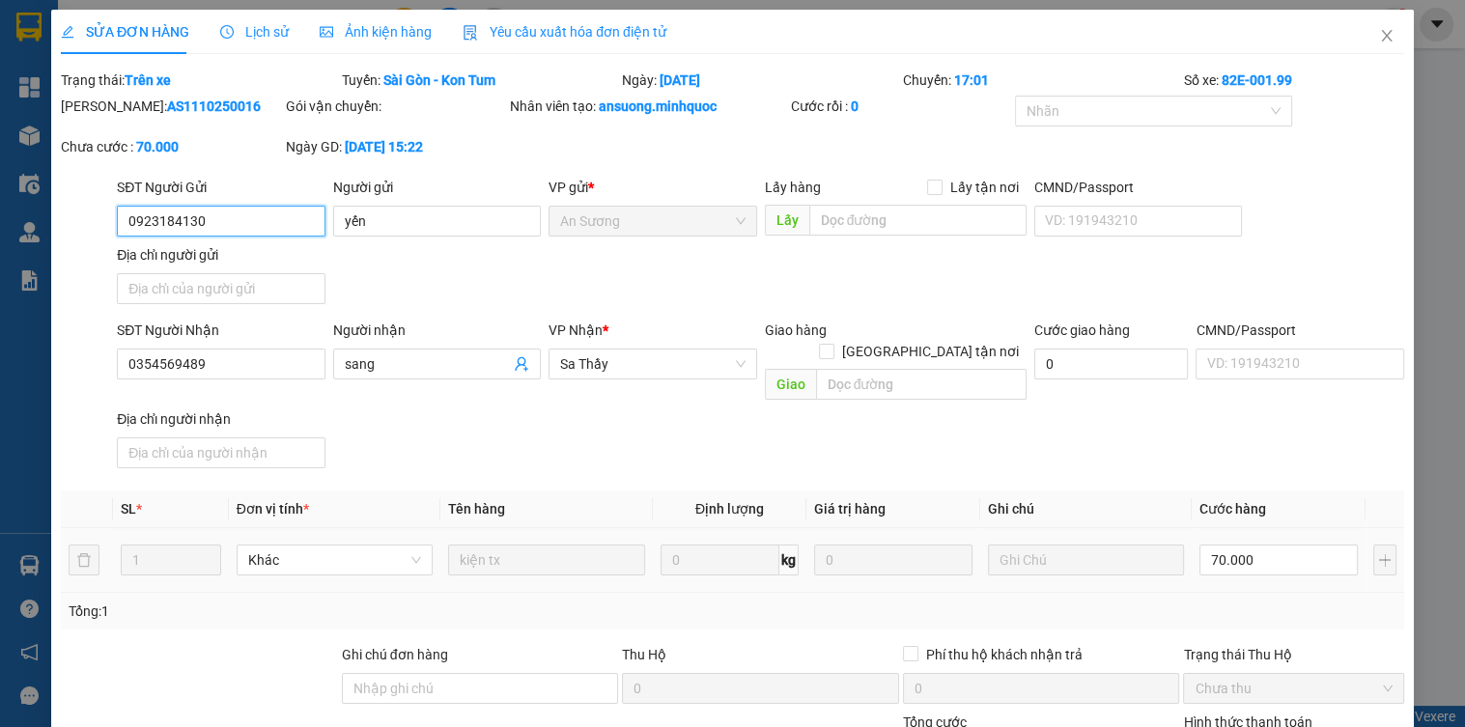
type input "0923184130"
type input "yến"
type input "0354569489"
type input "sang"
type input "0"
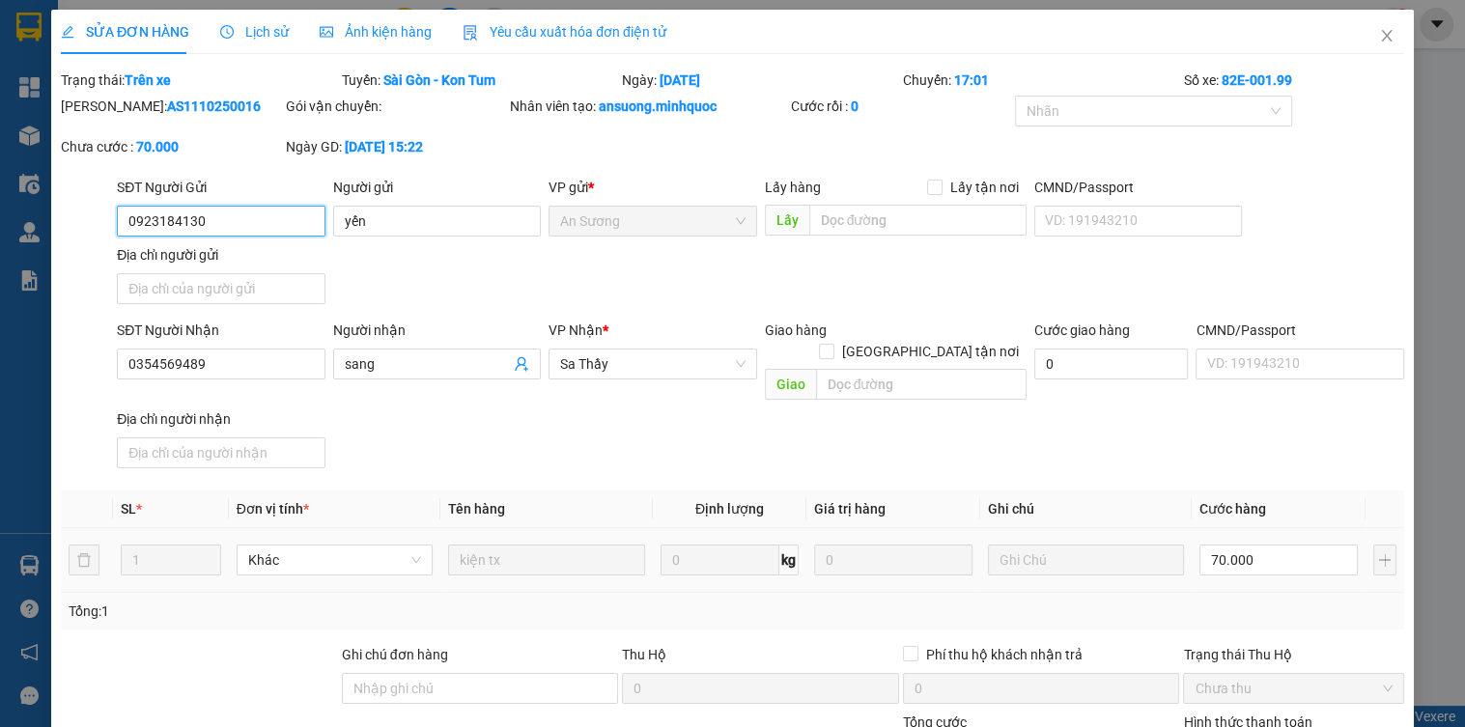
type input "70.000"
click at [629, 354] on span "Sa Thầy" at bounding box center [652, 364] width 185 height 29
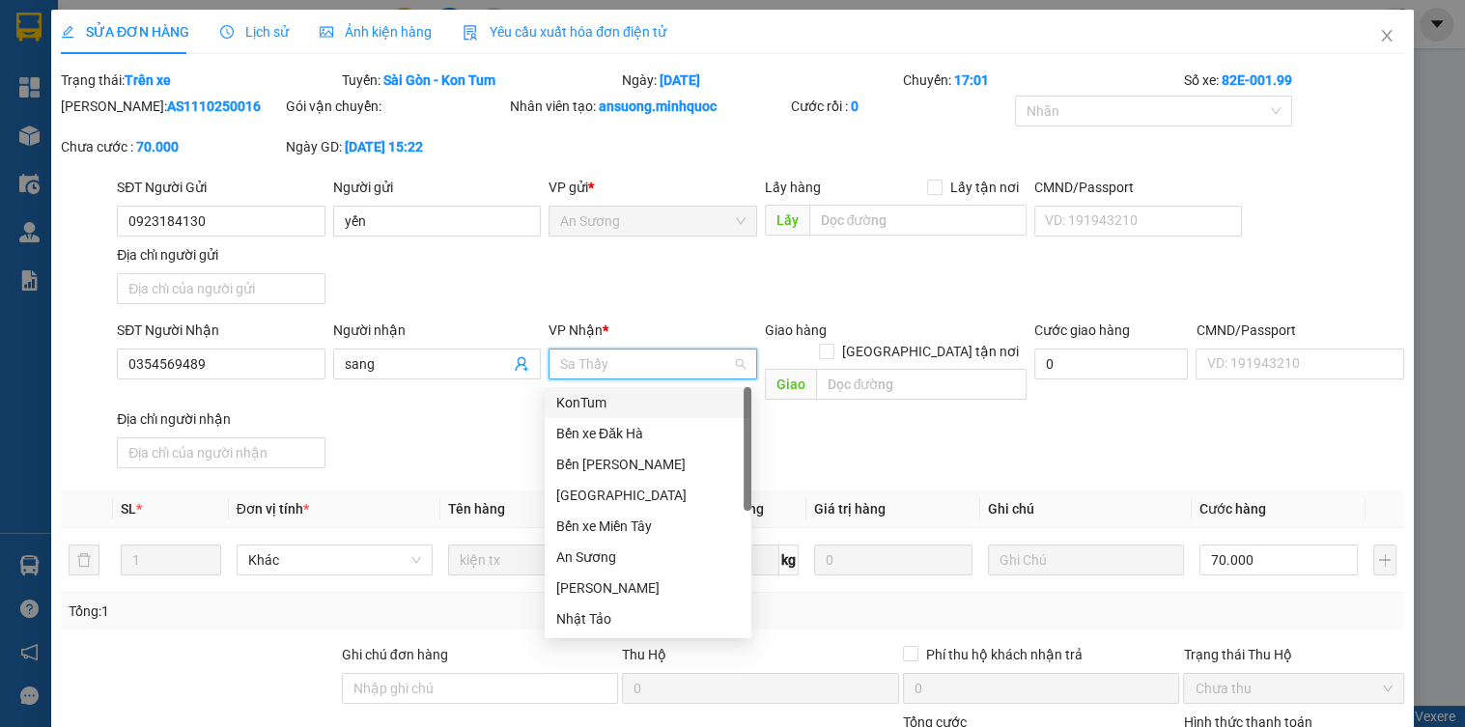
click at [584, 397] on div "KonTum" at bounding box center [648, 402] width 184 height 21
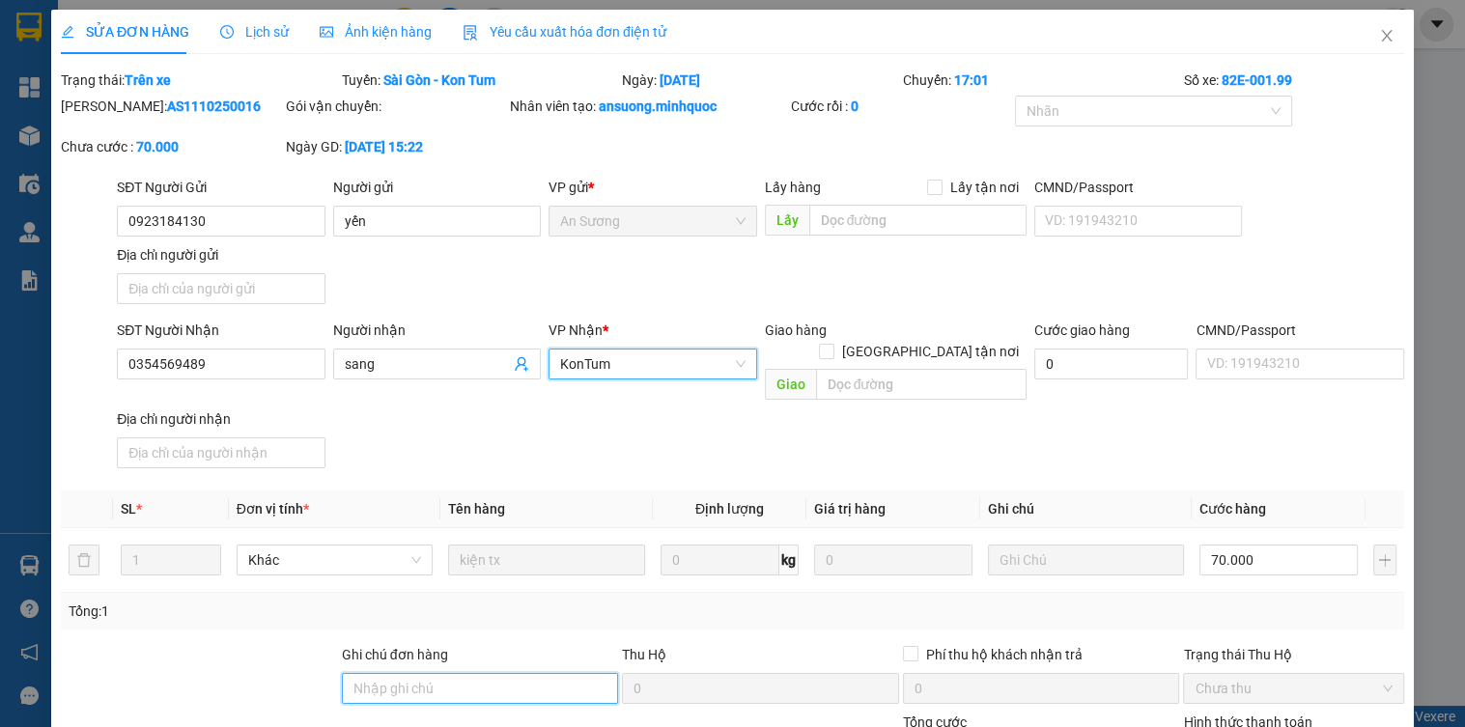
click at [502, 673] on input "Ghi chú đơn hàng" at bounding box center [480, 688] width 277 height 31
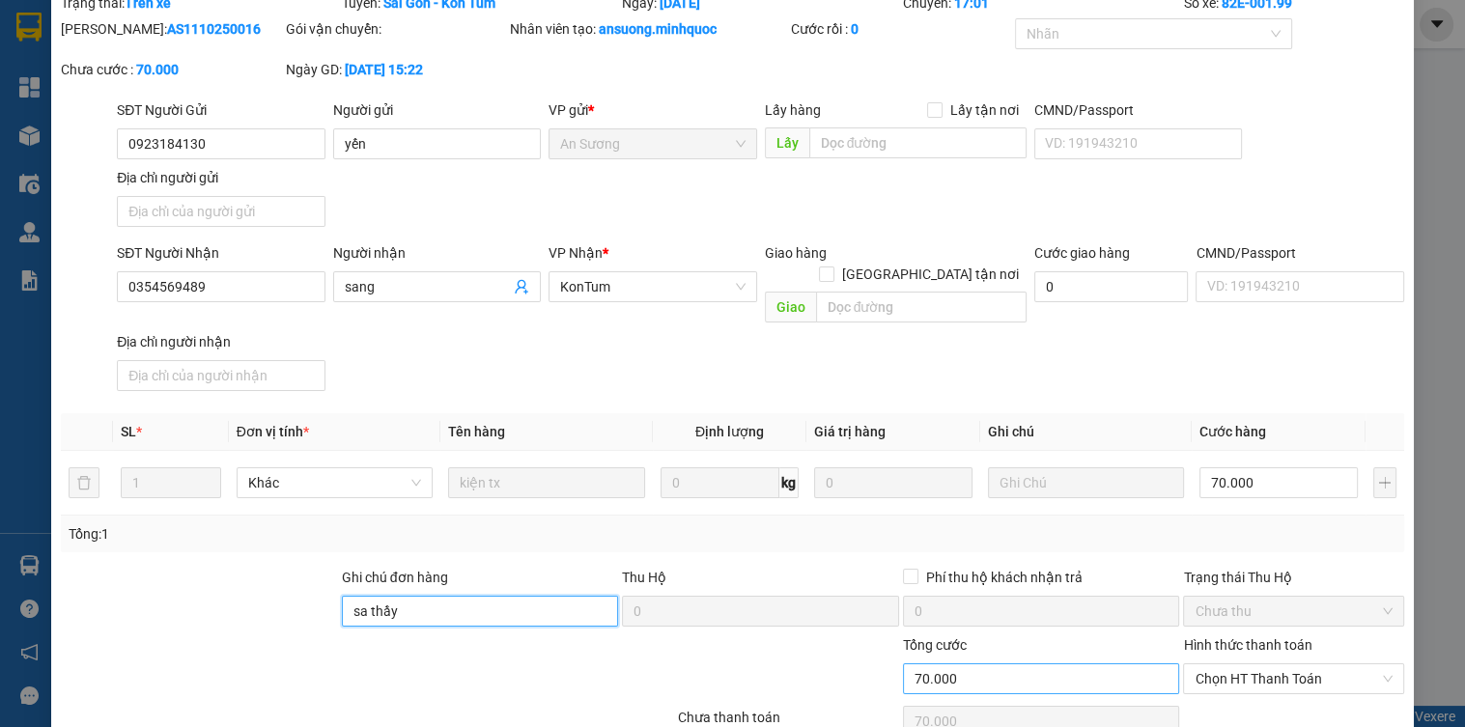
scroll to position [151, 0]
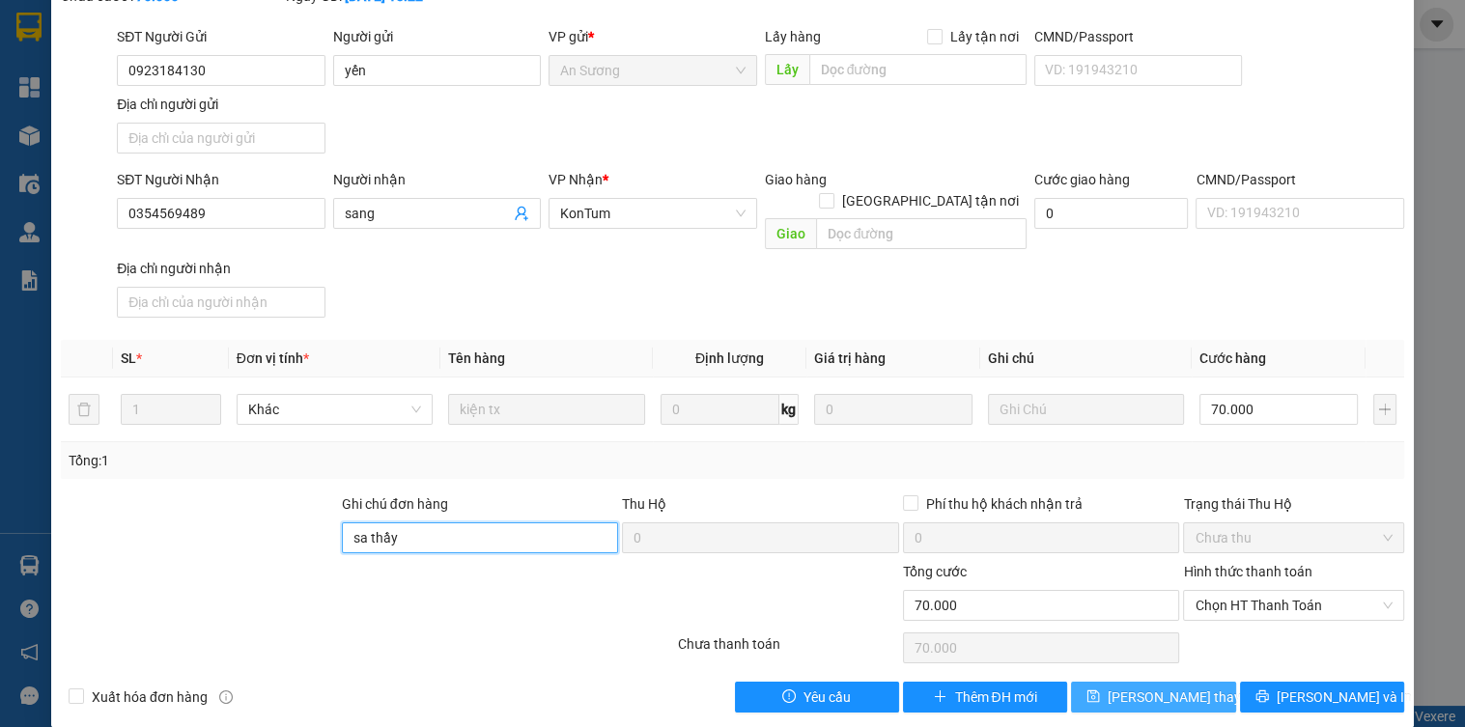
type input "sa thầy"
click at [1100, 690] on icon "save" at bounding box center [1094, 697] width 14 height 14
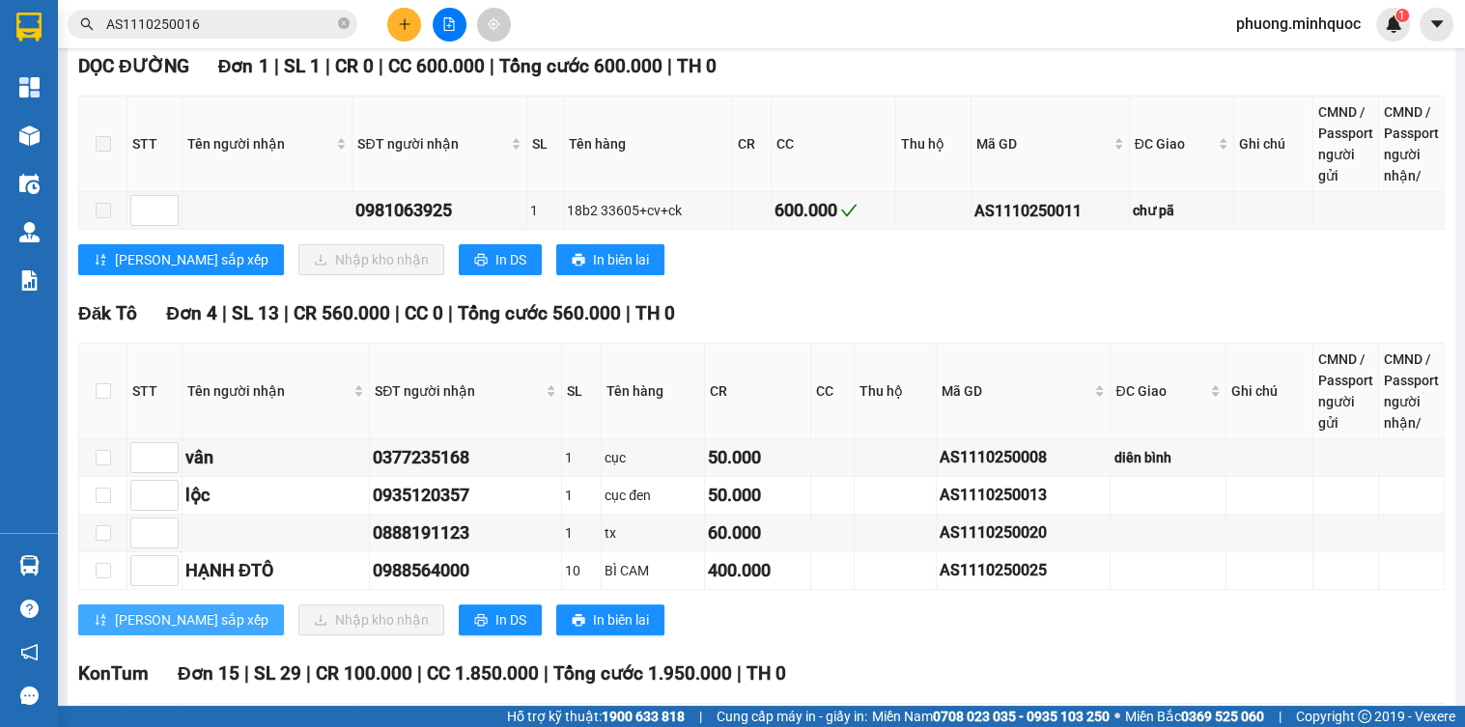
scroll to position [850, 0]
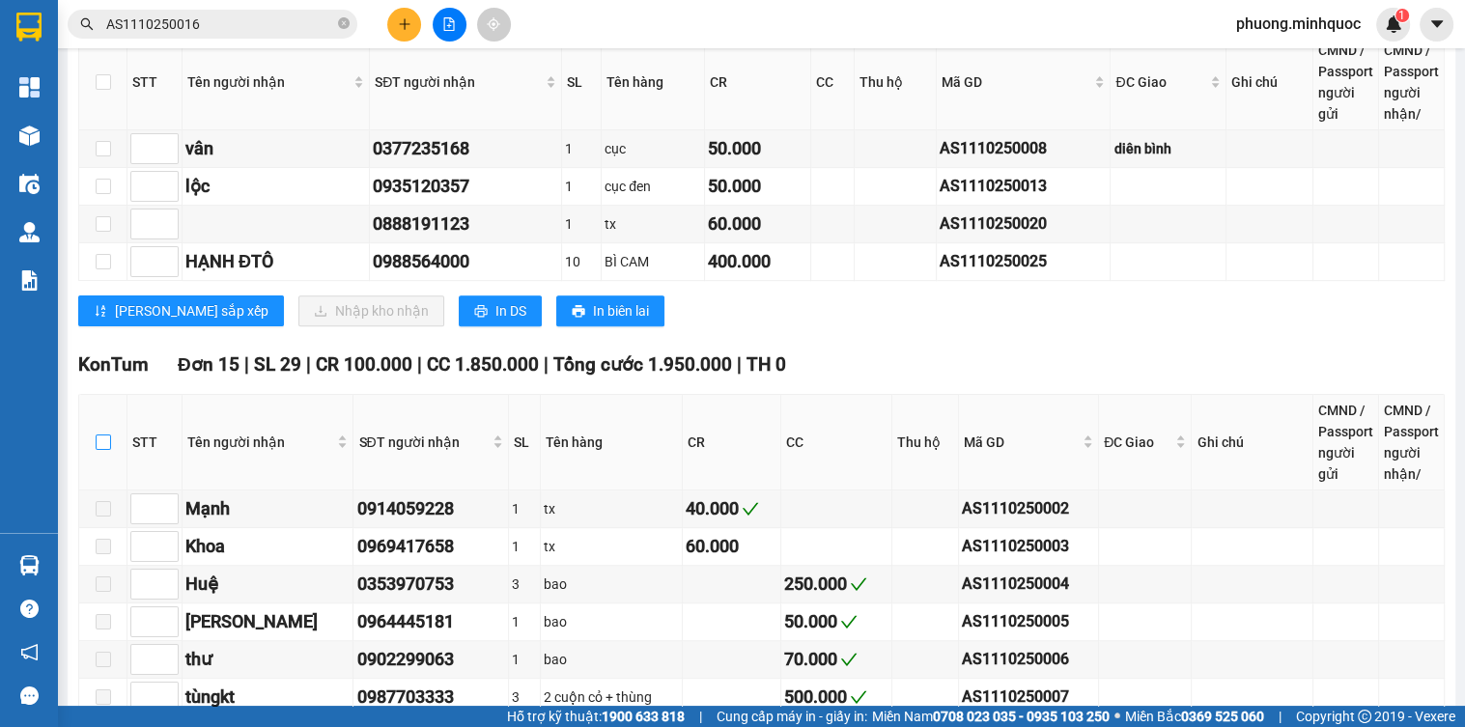
click at [100, 450] on input "checkbox" at bounding box center [103, 442] width 15 height 15
checkbox input "true"
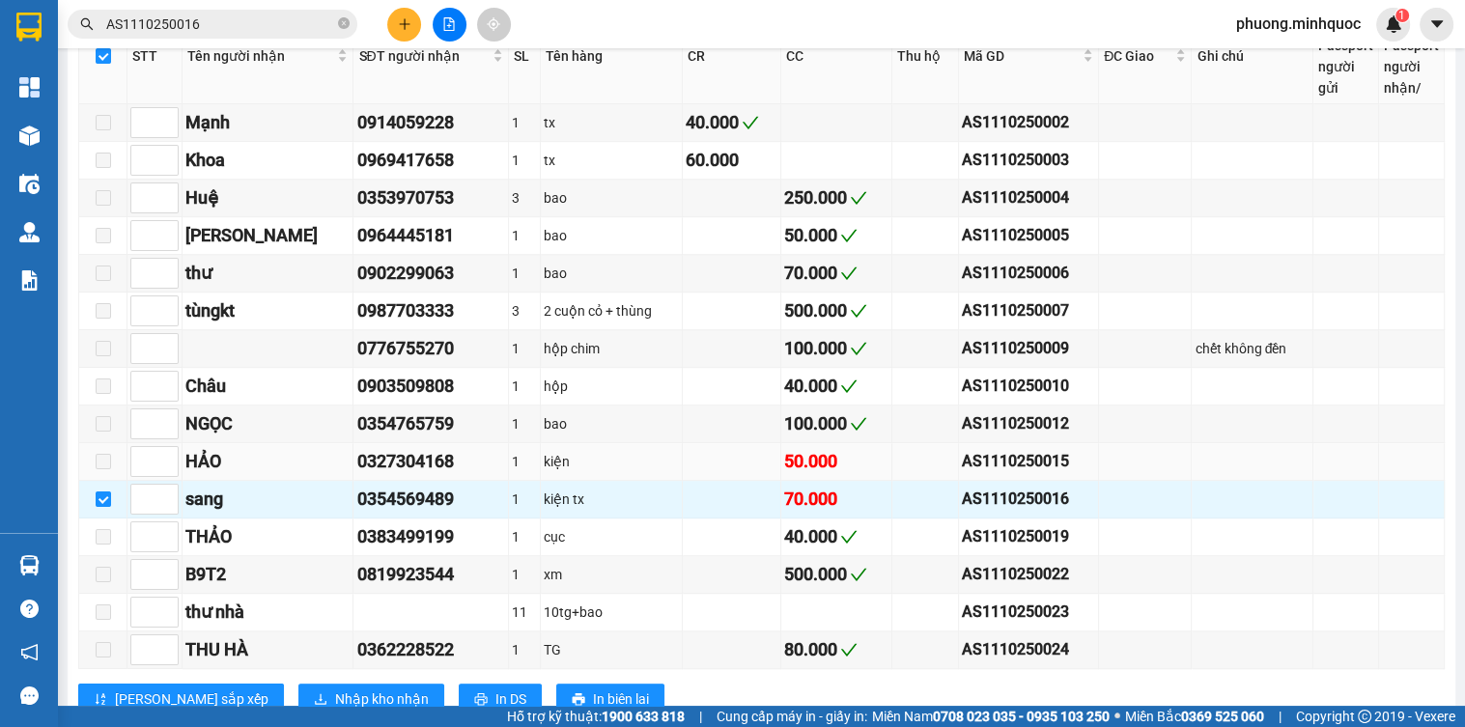
scroll to position [1391, 0]
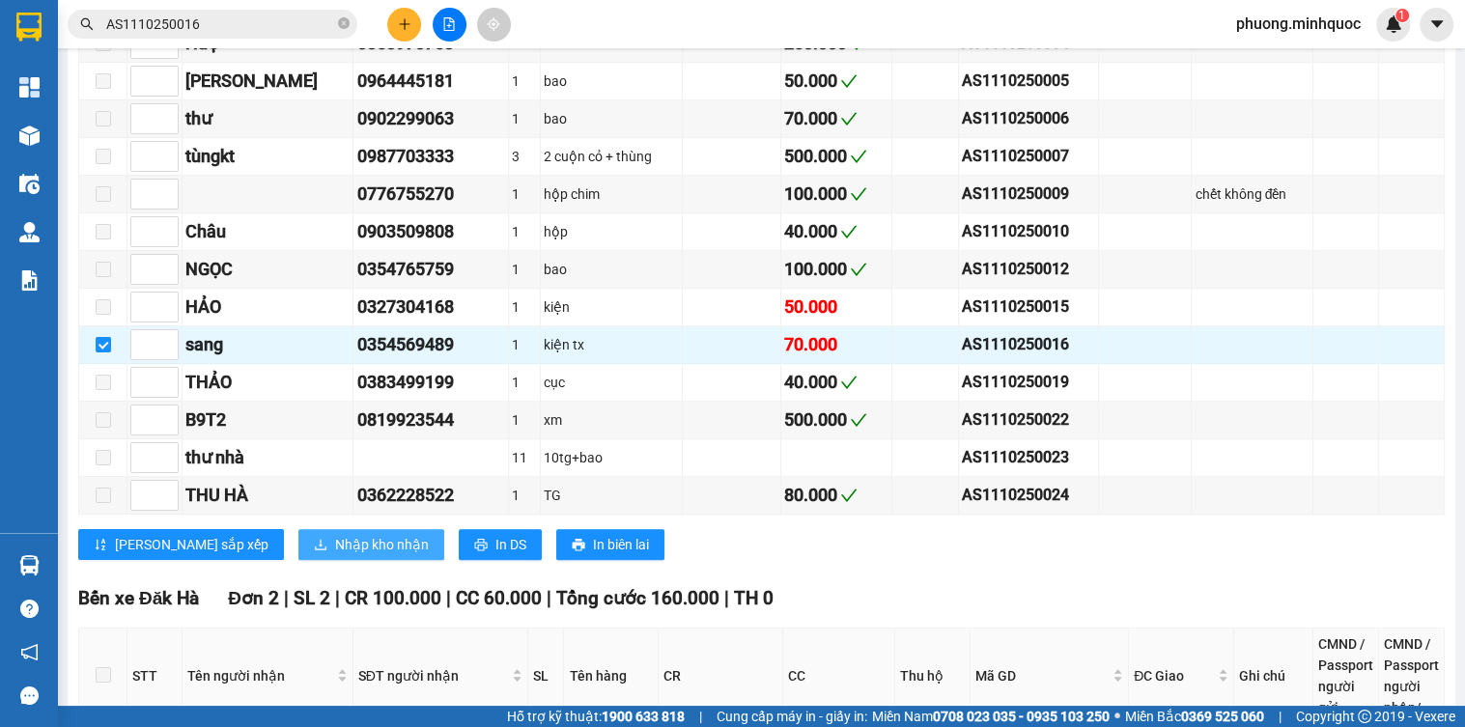
click at [335, 554] on span "Nhập kho nhận" at bounding box center [382, 544] width 94 height 21
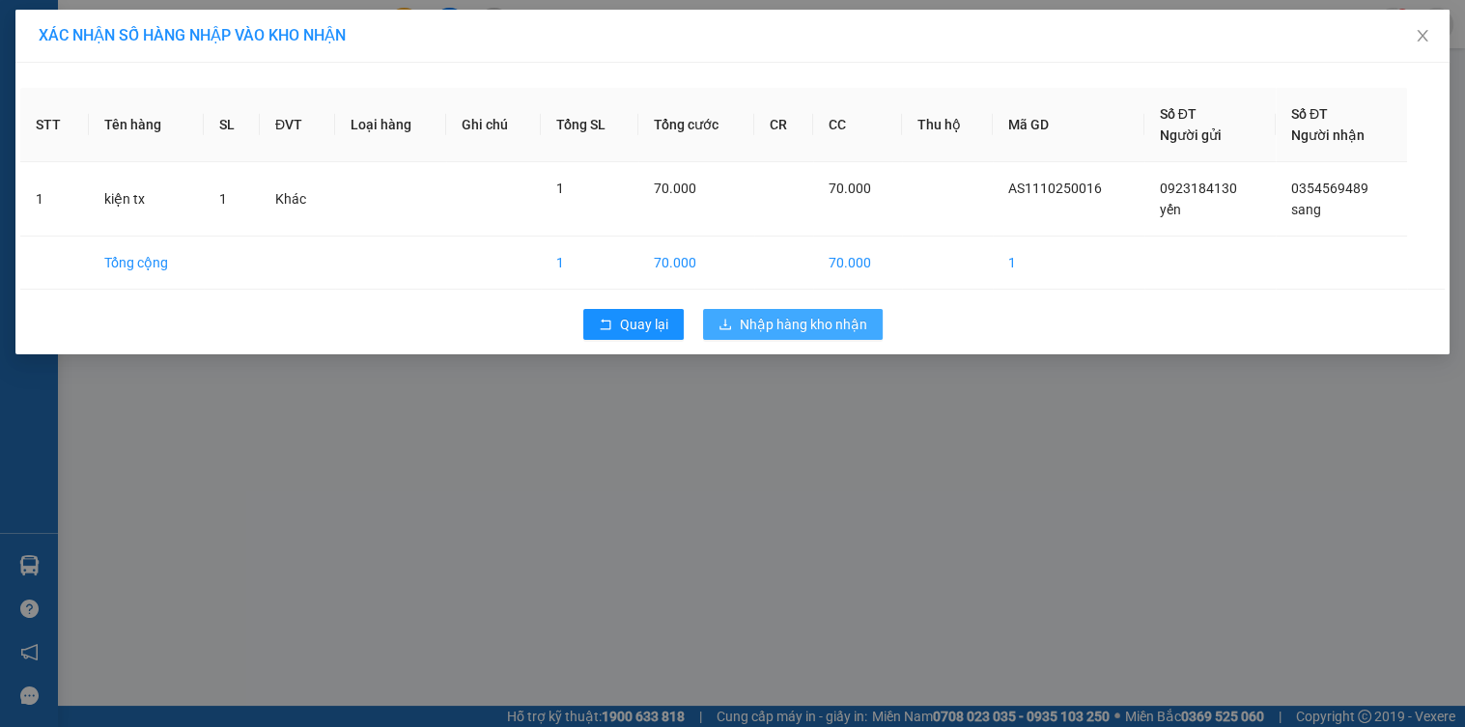
click at [846, 321] on span "Nhập hàng kho nhận" at bounding box center [804, 324] width 128 height 21
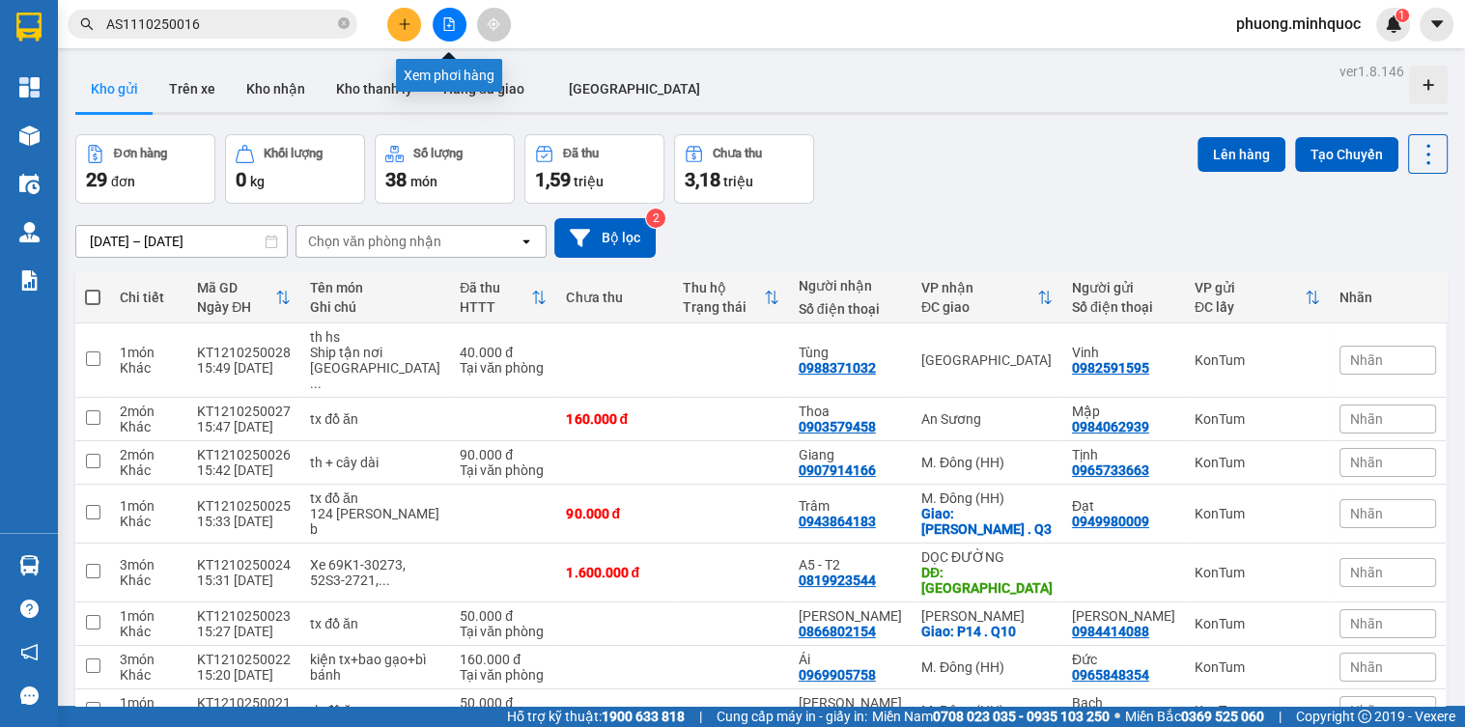
click at [453, 23] on icon "file-add" at bounding box center [449, 24] width 11 height 14
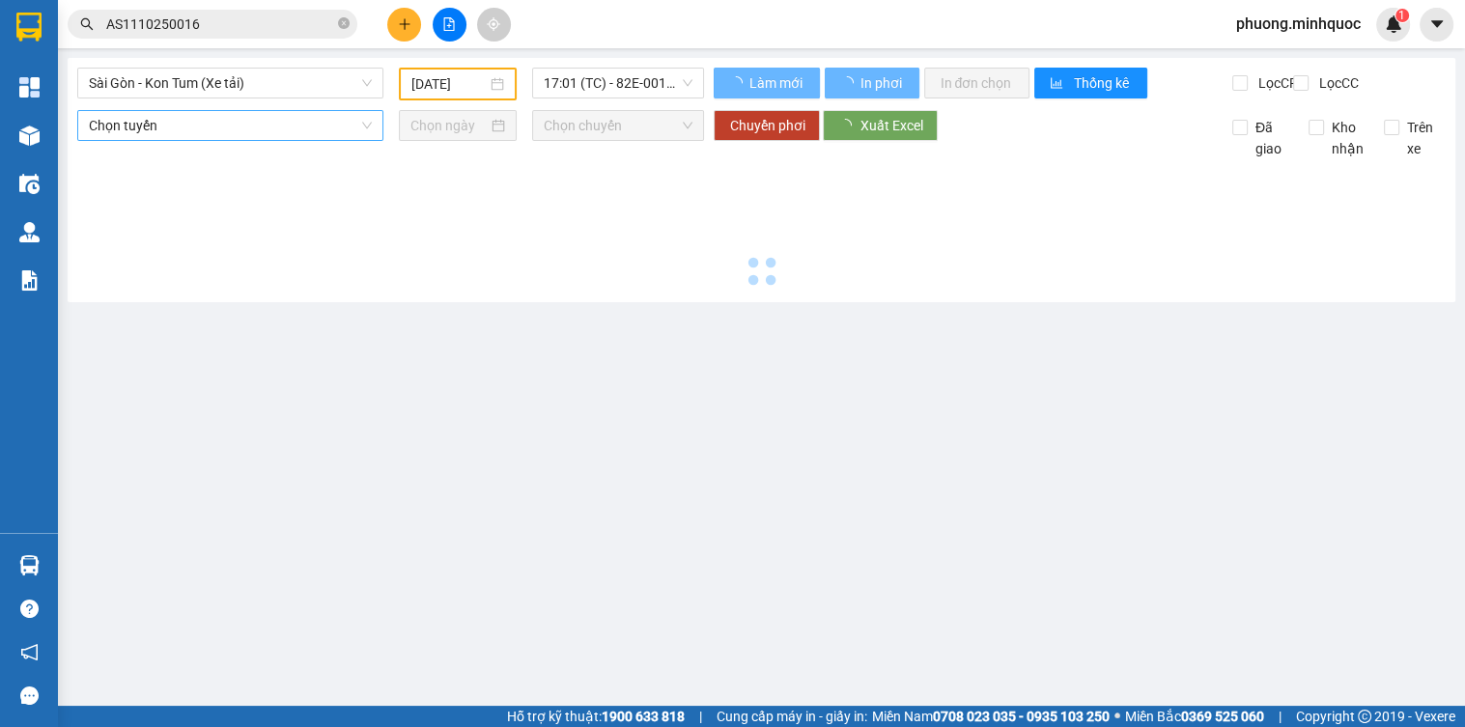
click at [190, 87] on span "Sài Gòn - Kon Tum (Xe tải)" at bounding box center [230, 83] width 283 height 29
type input "[DATE]"
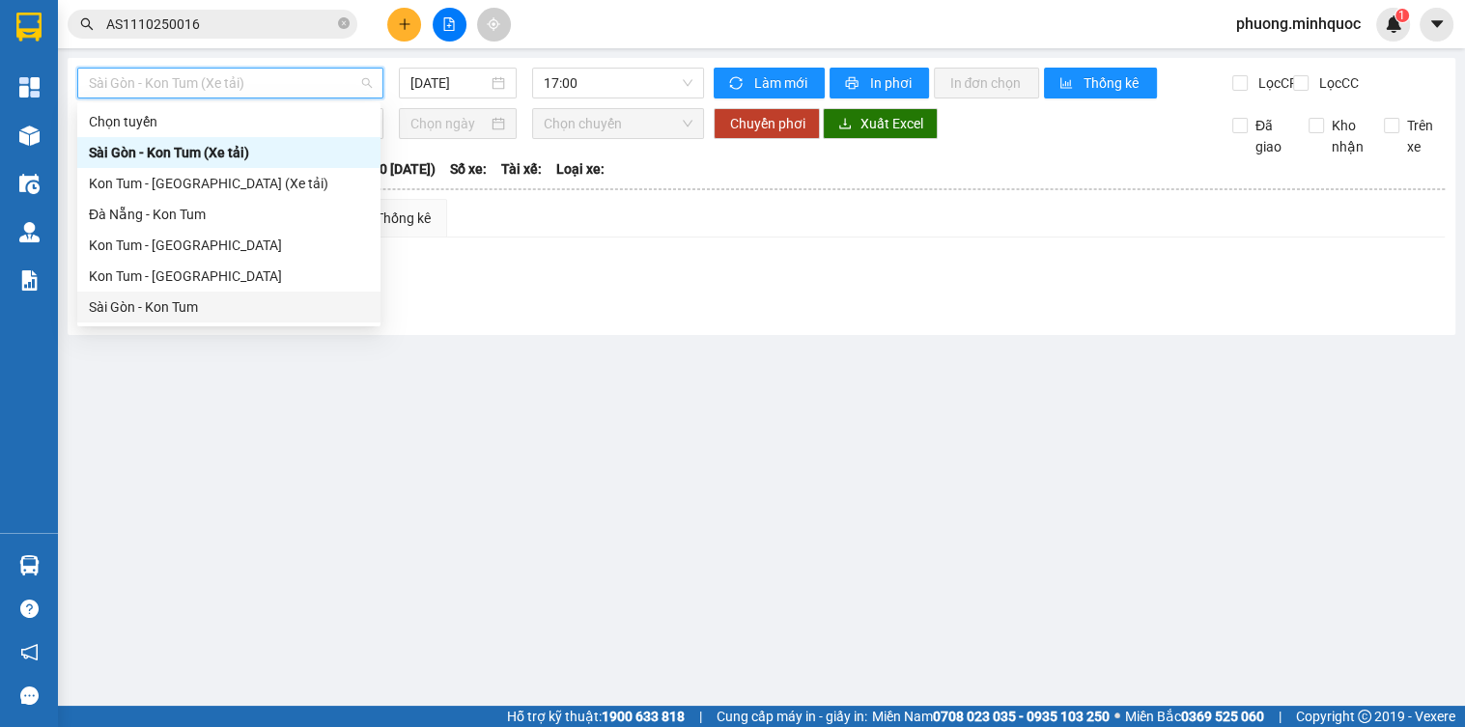
click at [157, 301] on div "Sài Gòn - Kon Tum" at bounding box center [229, 307] width 280 height 21
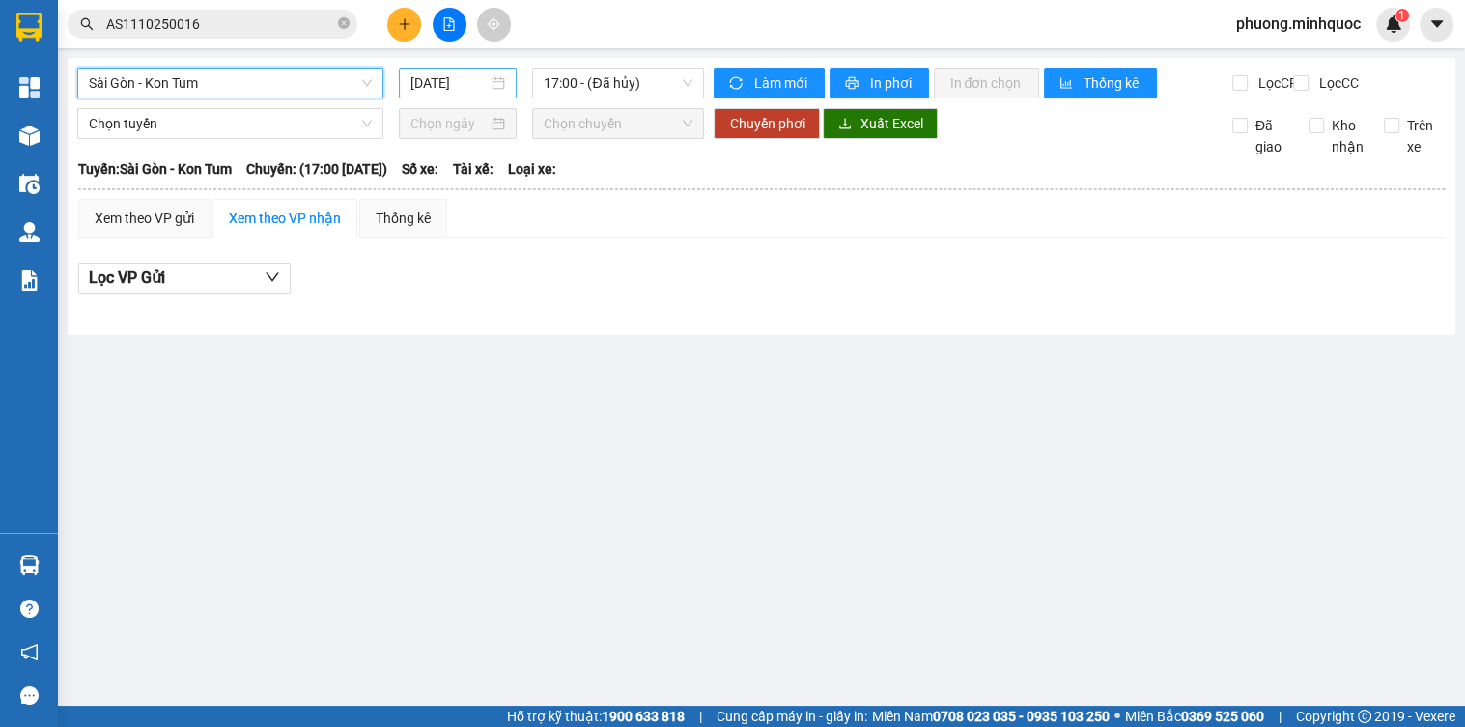
click at [465, 81] on input "[DATE]" at bounding box center [450, 82] width 78 height 21
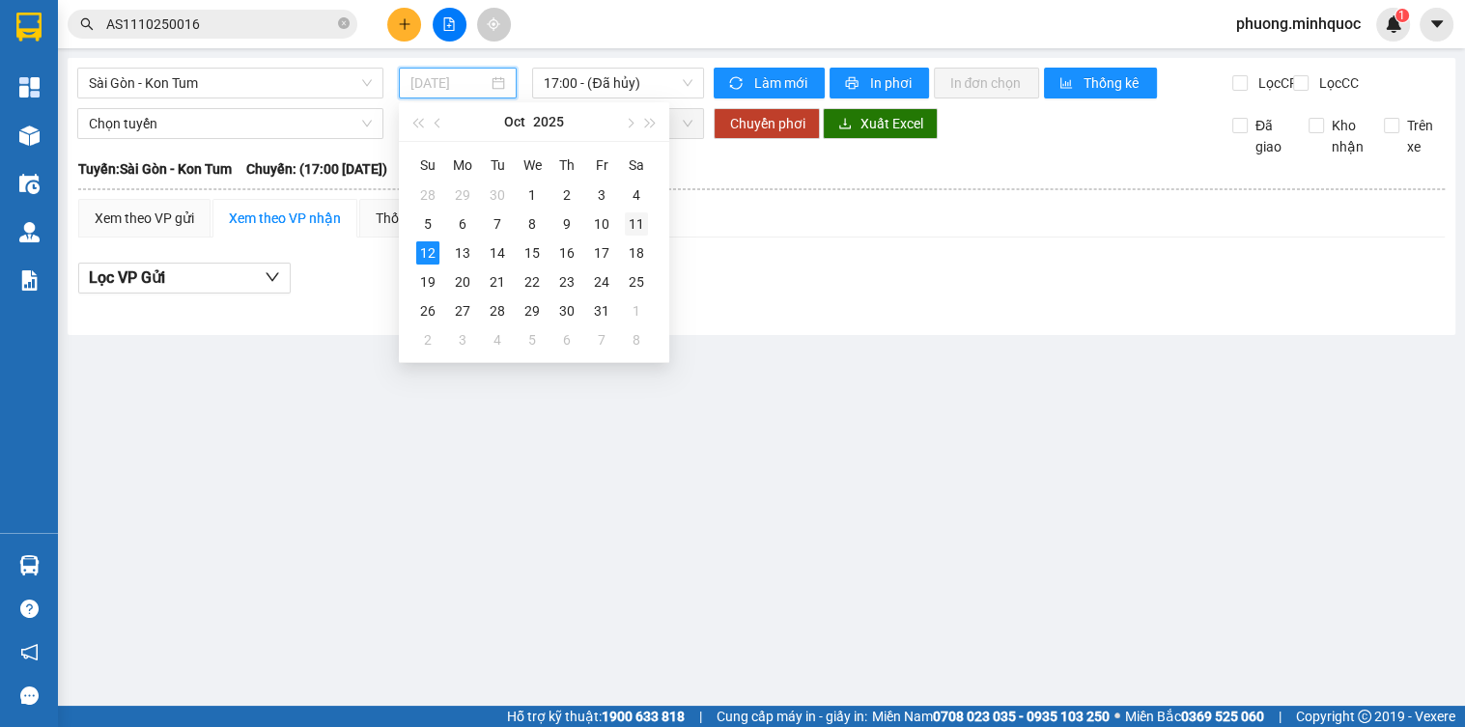
click at [638, 220] on div "11" at bounding box center [636, 224] width 23 height 23
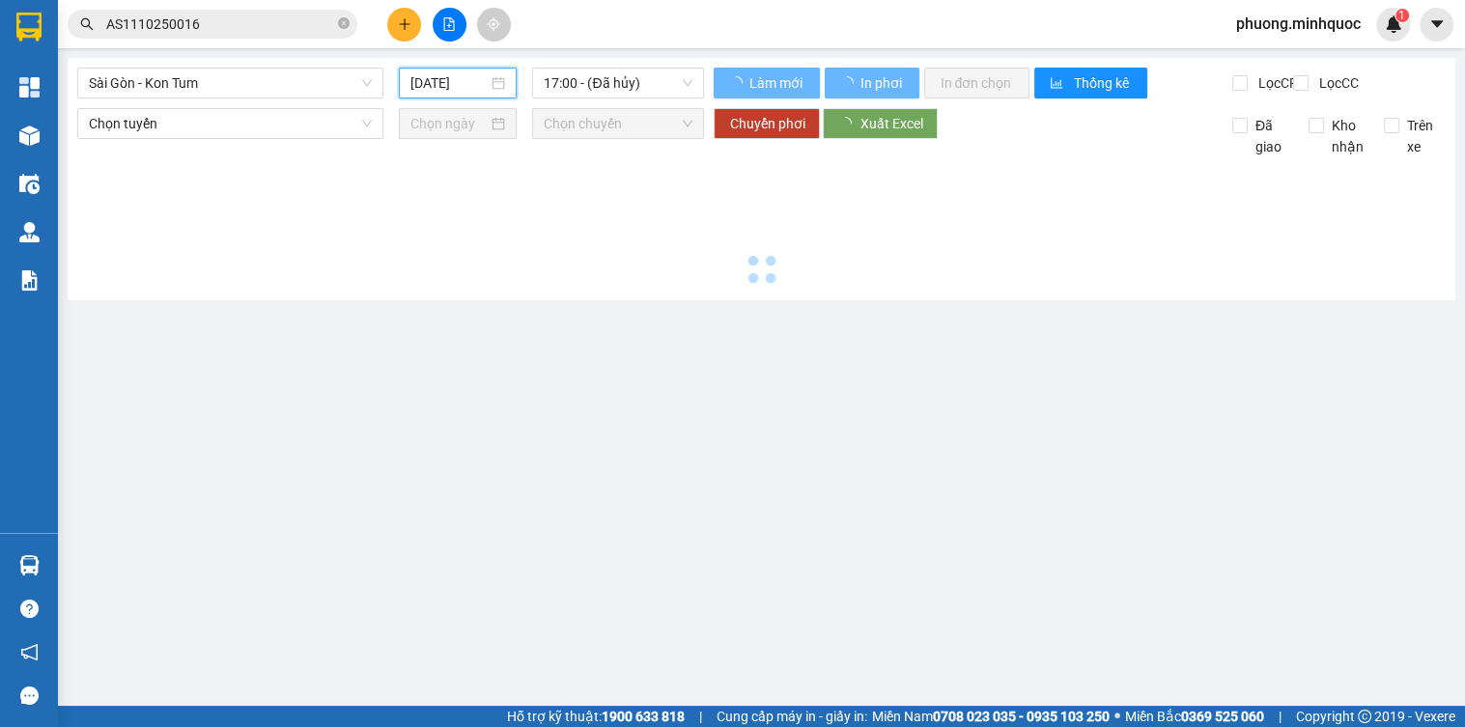
type input "[DATE]"
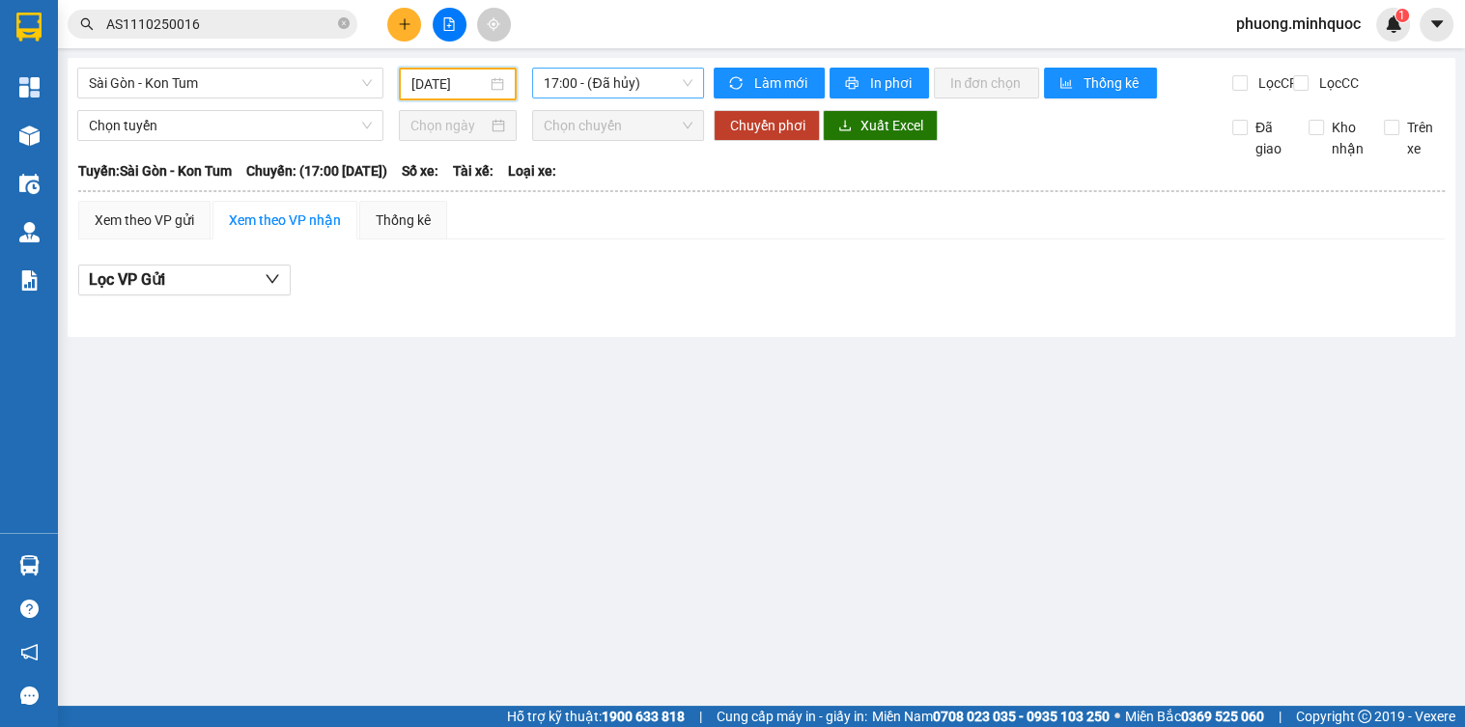
click at [640, 93] on span "17:00 - (Đã hủy)" at bounding box center [618, 83] width 149 height 29
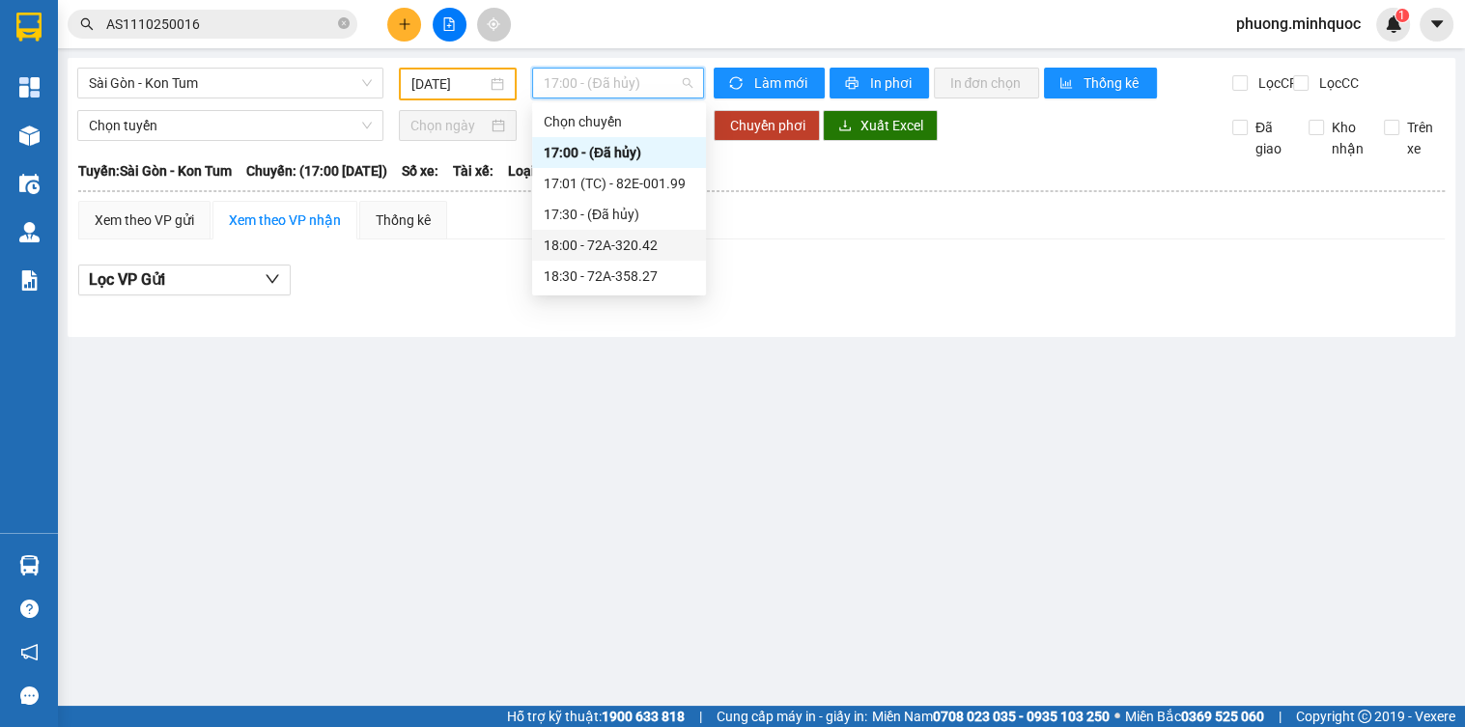
click at [661, 243] on div "18:00 - 72A-320.42" at bounding box center [619, 245] width 151 height 21
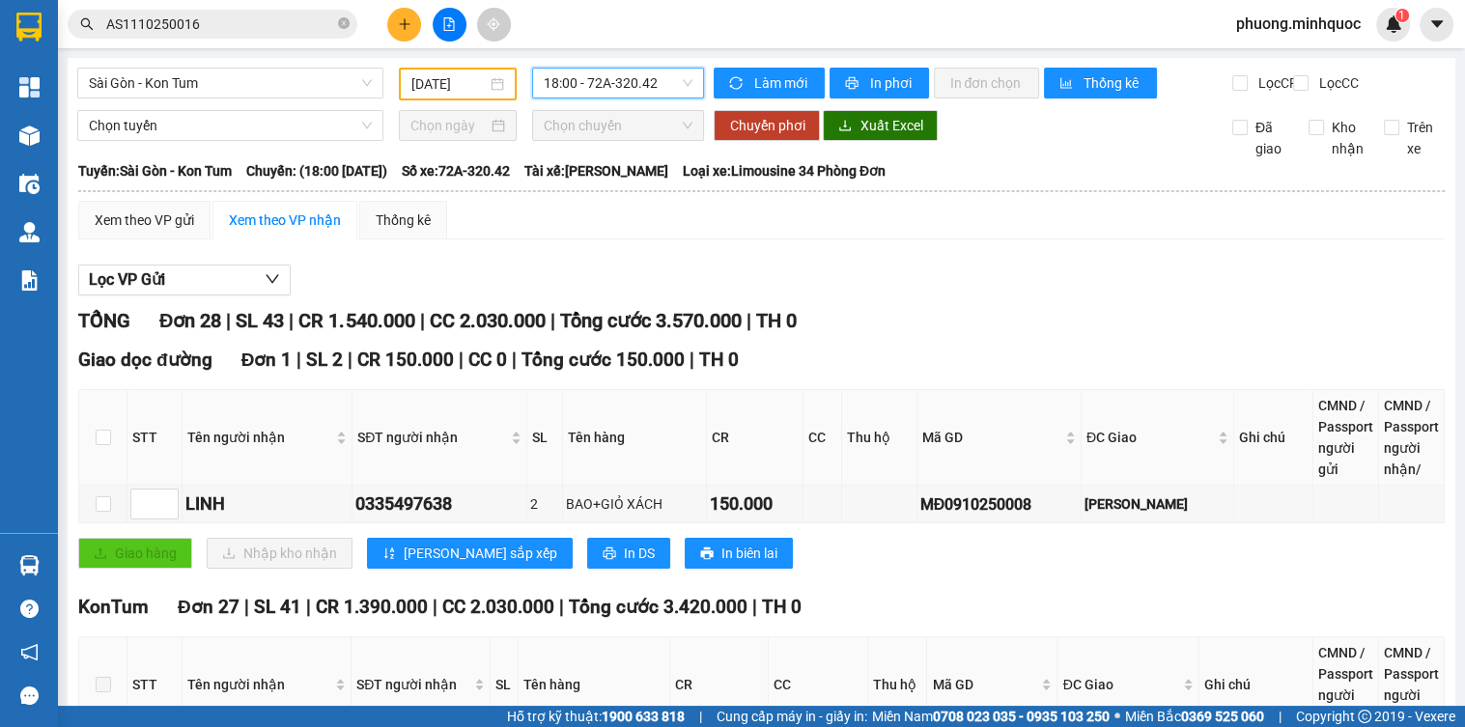
click at [636, 89] on span "18:00 - 72A-320.42" at bounding box center [618, 83] width 149 height 29
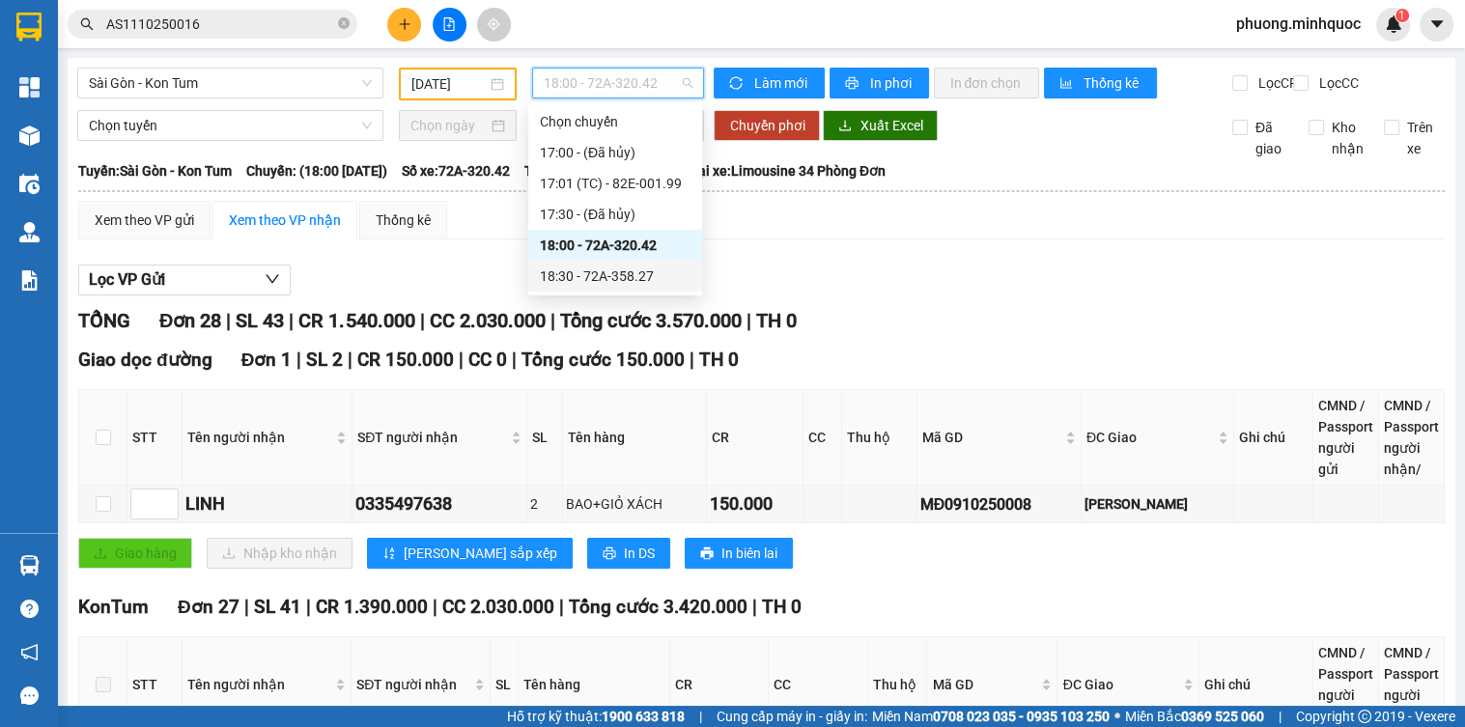
click at [630, 278] on div "18:30 - 72A-358.27" at bounding box center [615, 276] width 151 height 21
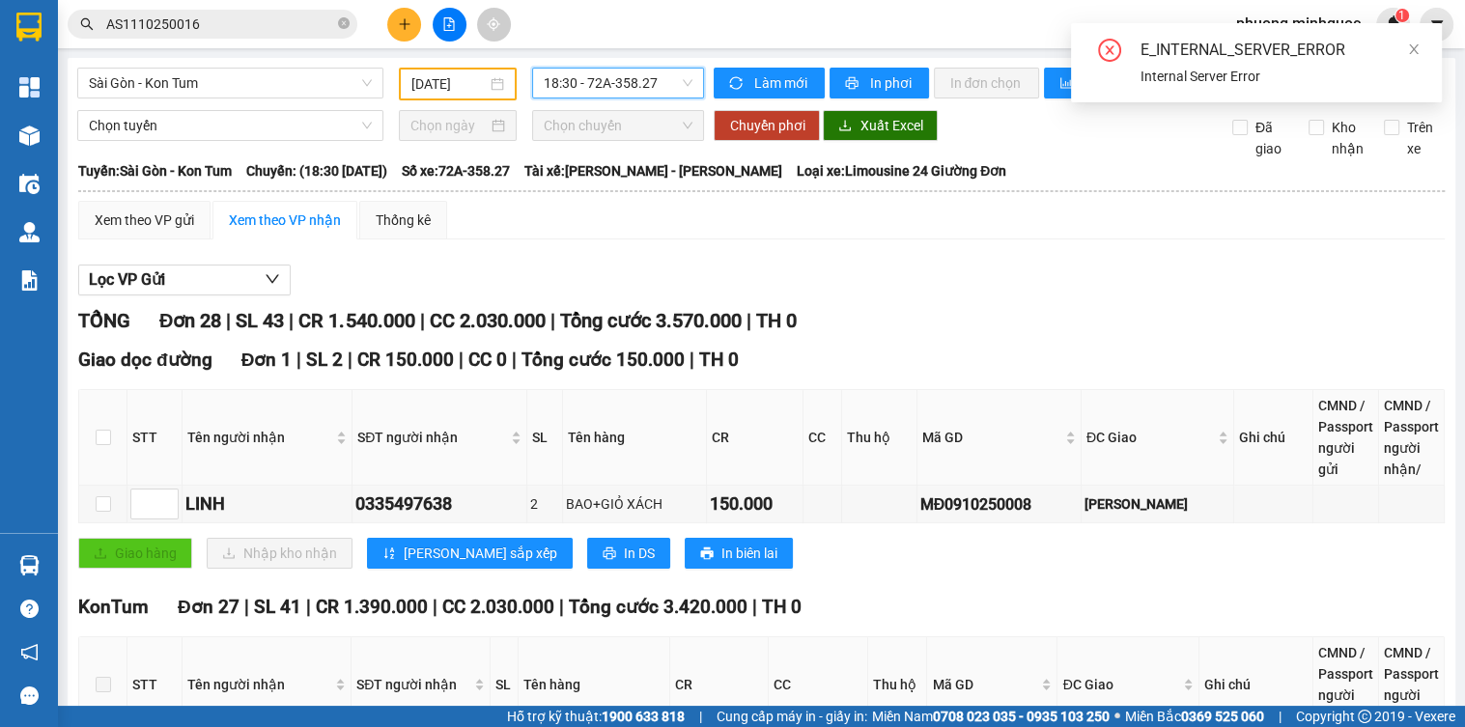
click at [613, 95] on span "18:30 - 72A-358.27" at bounding box center [618, 83] width 149 height 29
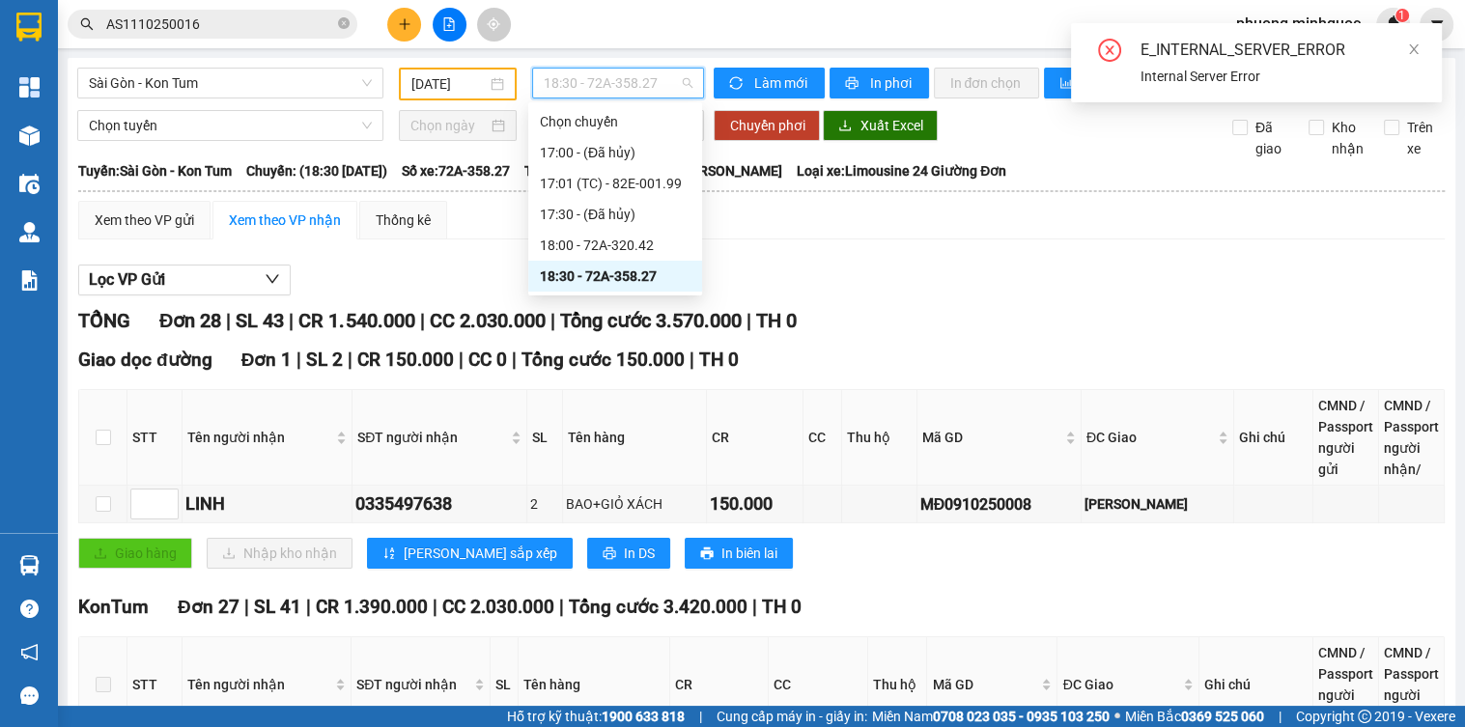
click at [929, 288] on div "Lọc VP Gửi" at bounding box center [761, 281] width 1367 height 32
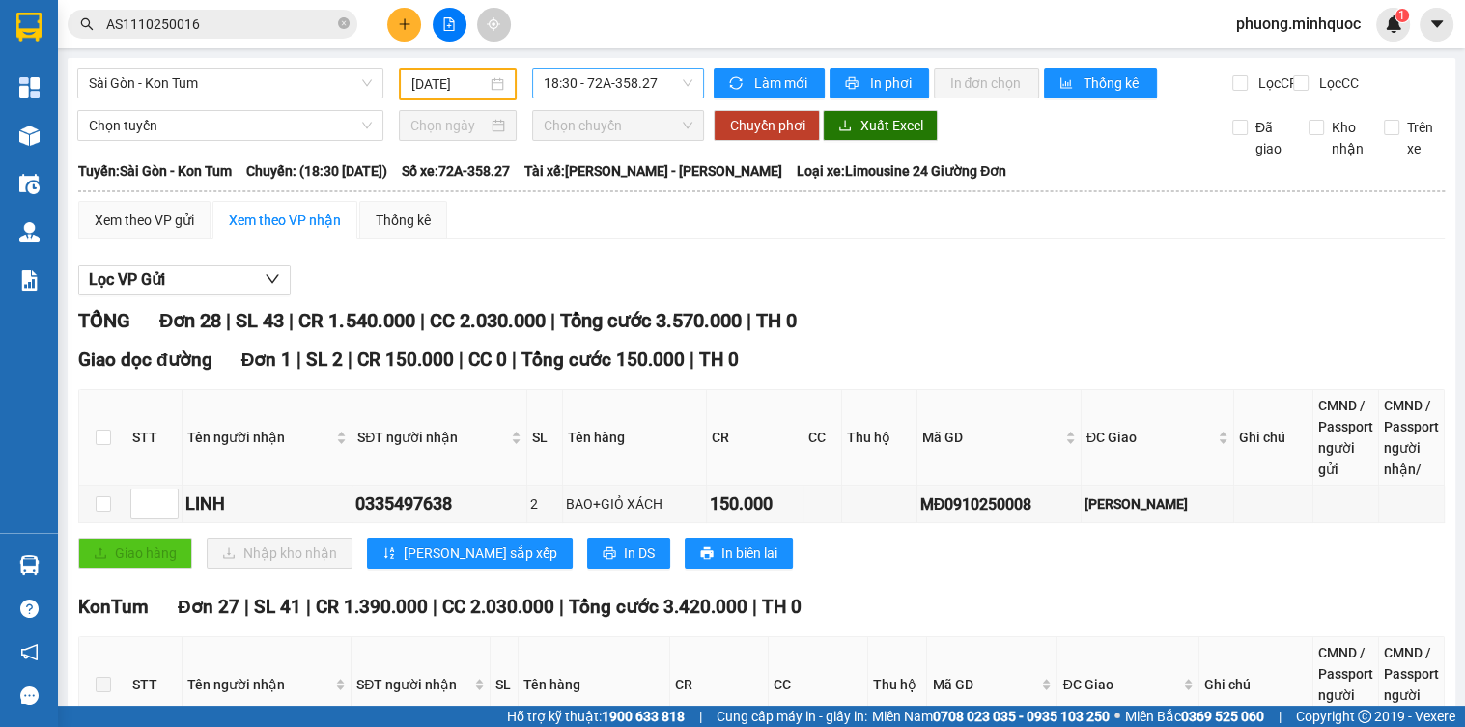
click at [587, 79] on span "18:30 - 72A-358.27" at bounding box center [618, 83] width 149 height 29
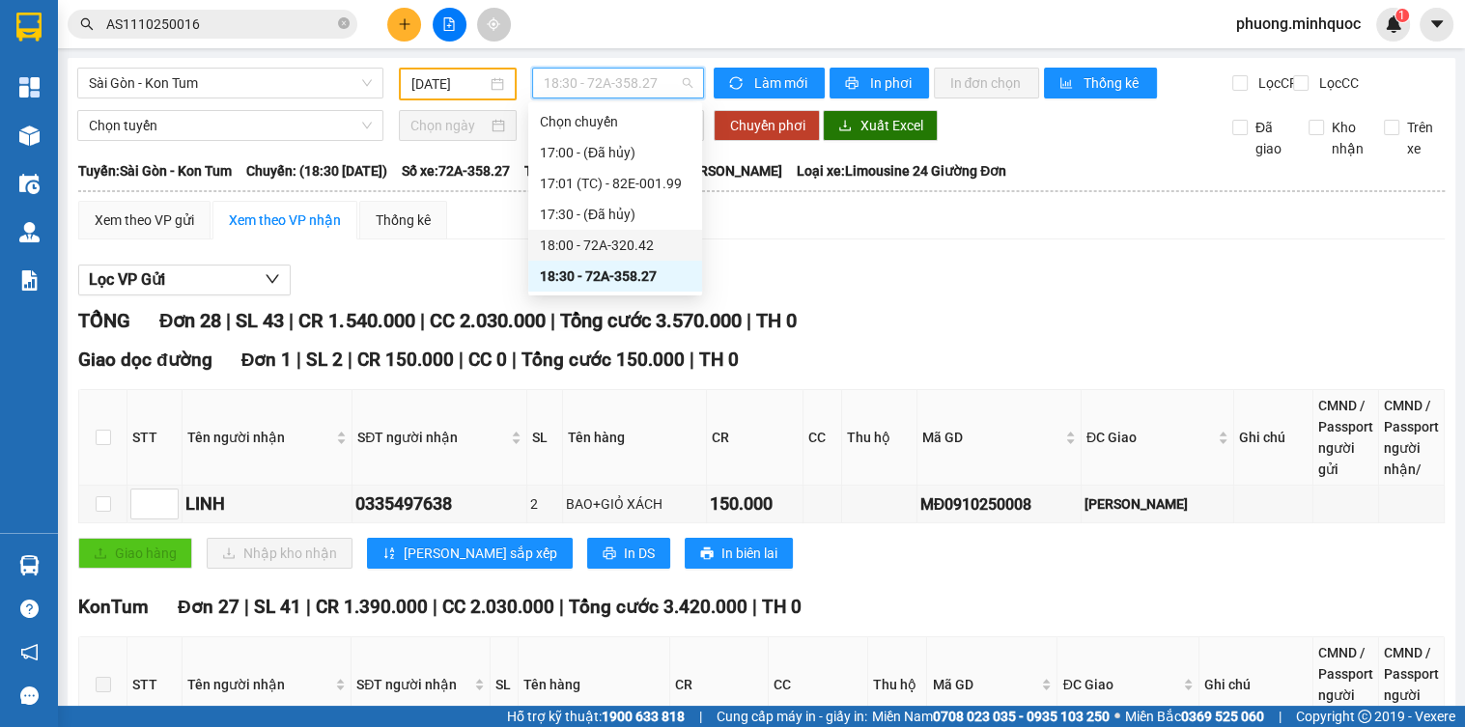
click at [611, 243] on div "18:00 - 72A-320.42" at bounding box center [615, 245] width 151 height 21
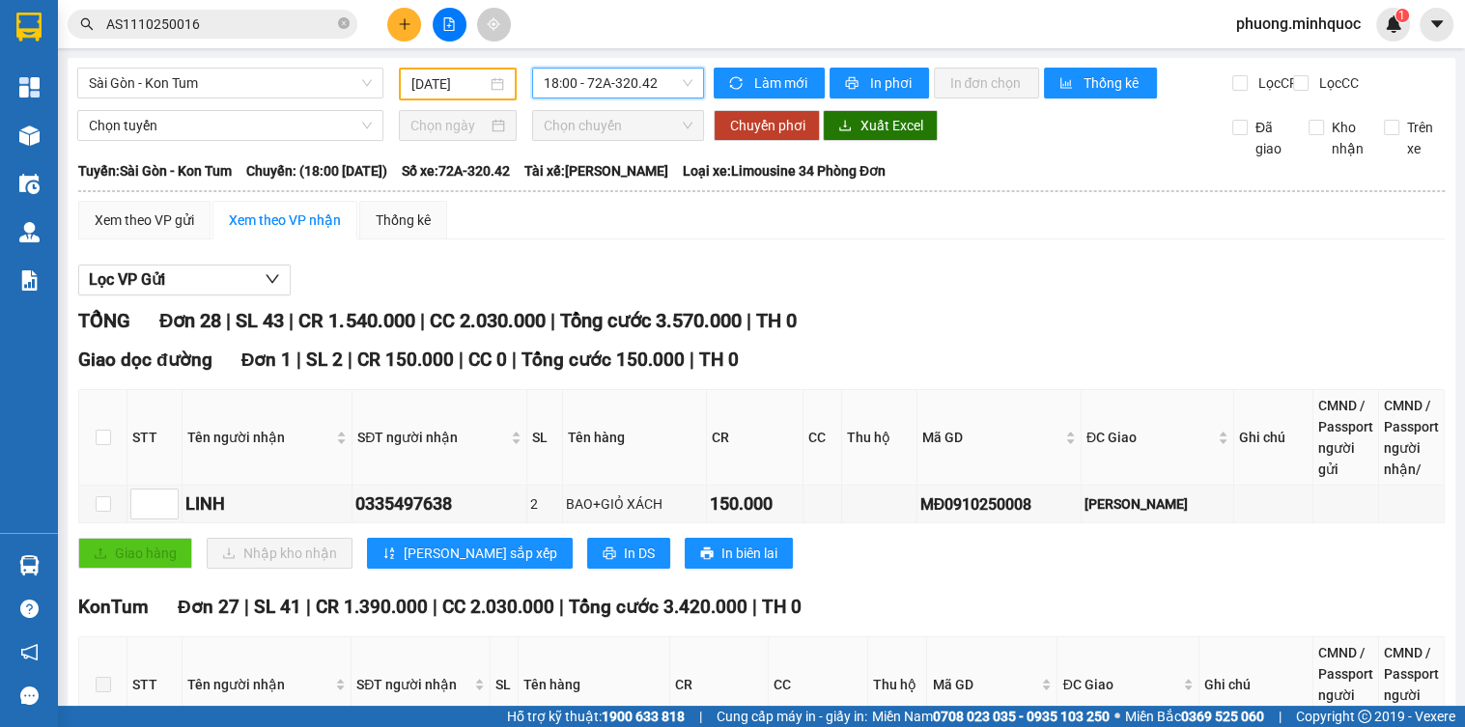
click at [629, 91] on span "18:00 - 72A-320.42" at bounding box center [618, 83] width 149 height 29
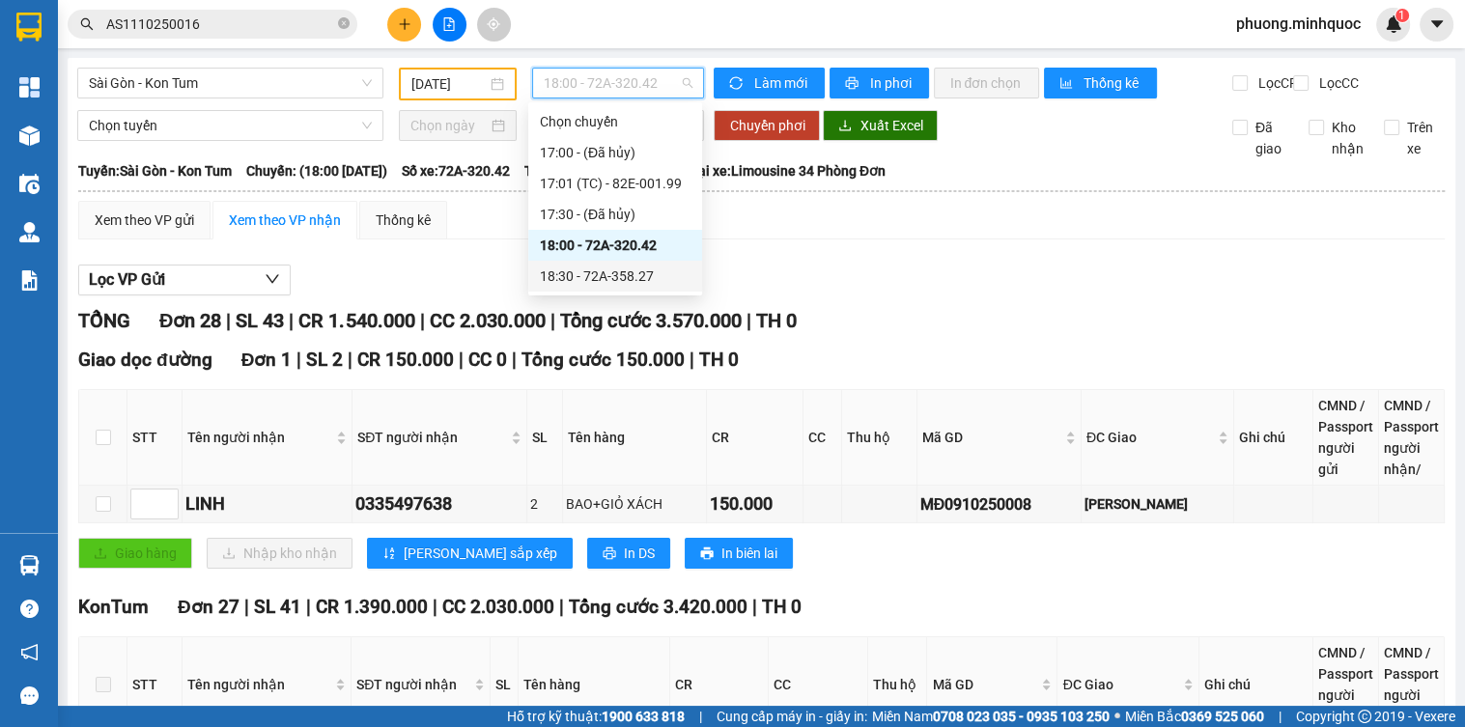
click at [627, 266] on div "18:30 - 72A-358.27" at bounding box center [615, 276] width 151 height 21
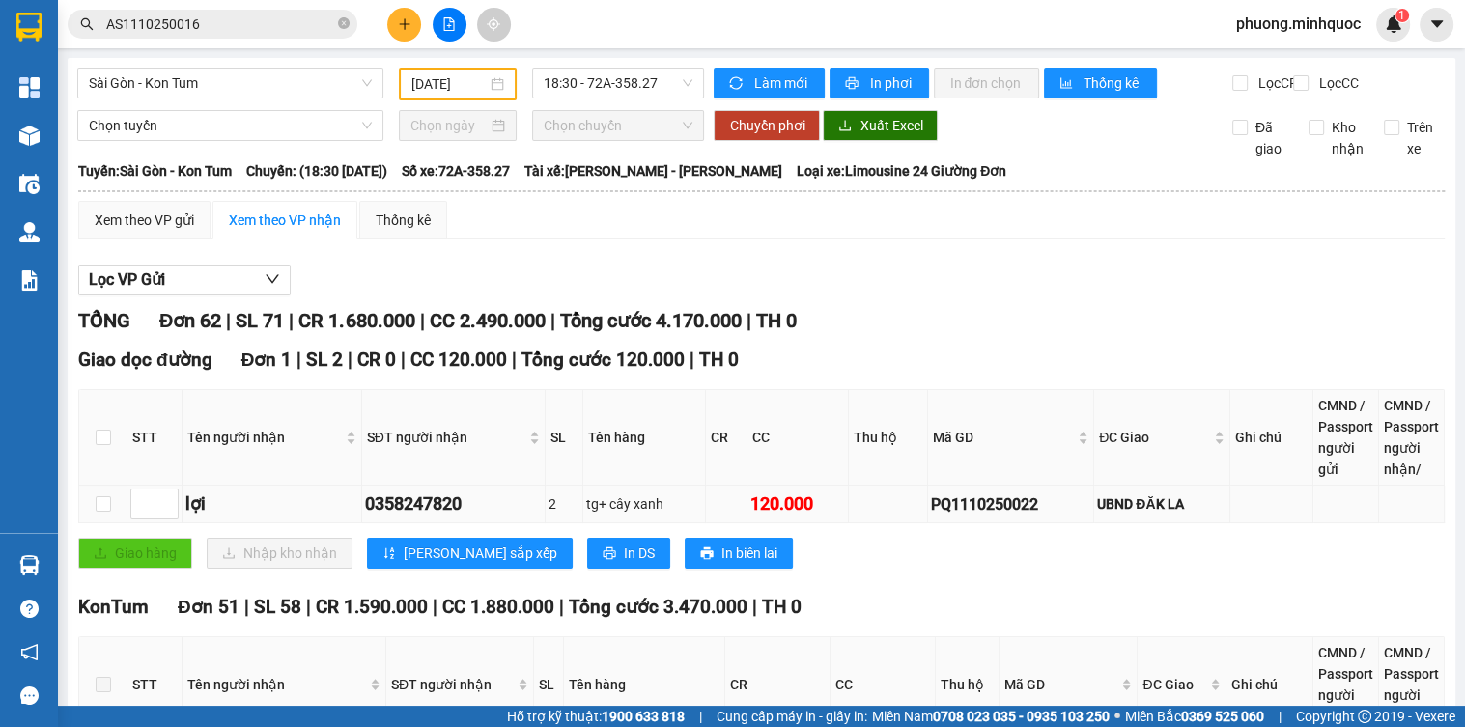
click at [1009, 515] on div "PQ1110250022" at bounding box center [1010, 505] width 159 height 24
click at [991, 427] on div "Mã GD" at bounding box center [1011, 437] width 156 height 21
click at [234, 23] on input "AS1110250016" at bounding box center [220, 24] width 228 height 21
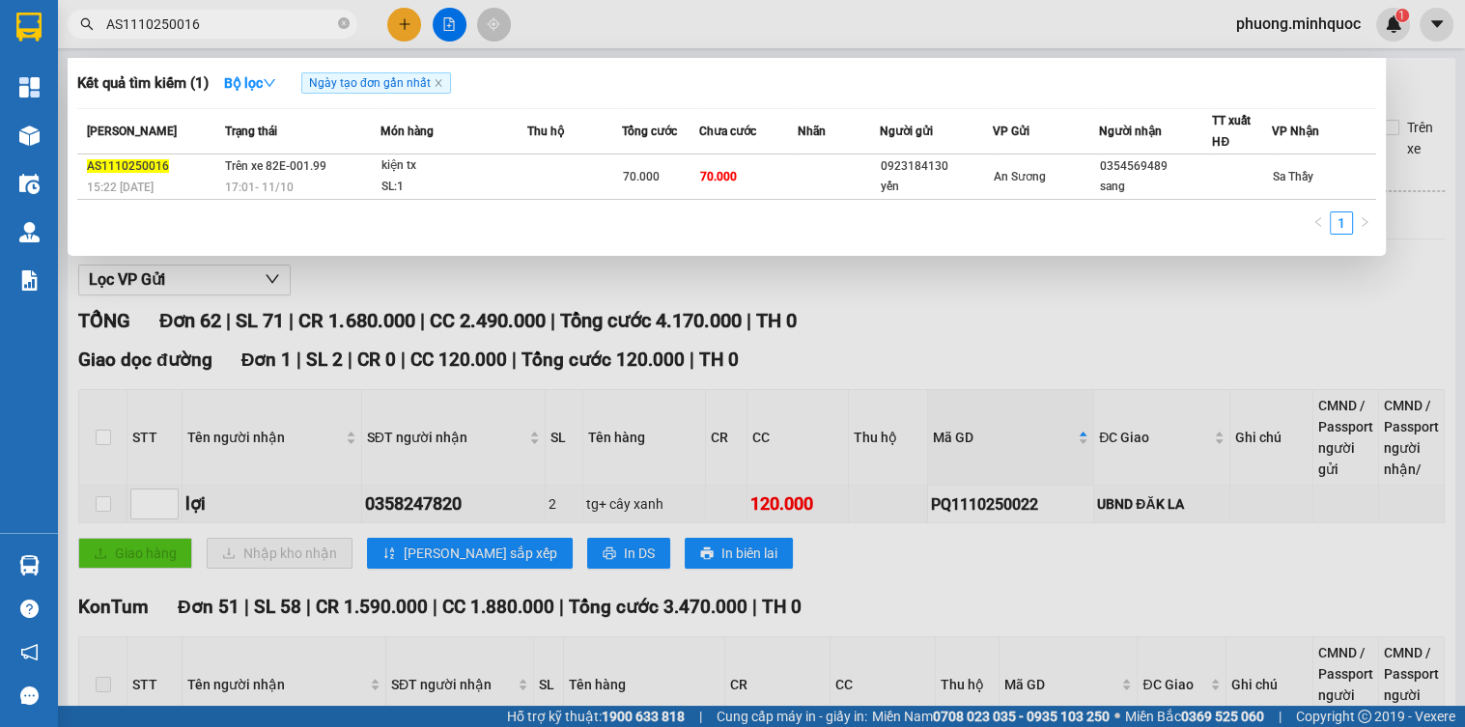
click at [234, 23] on input "AS1110250016" at bounding box center [220, 24] width 228 height 21
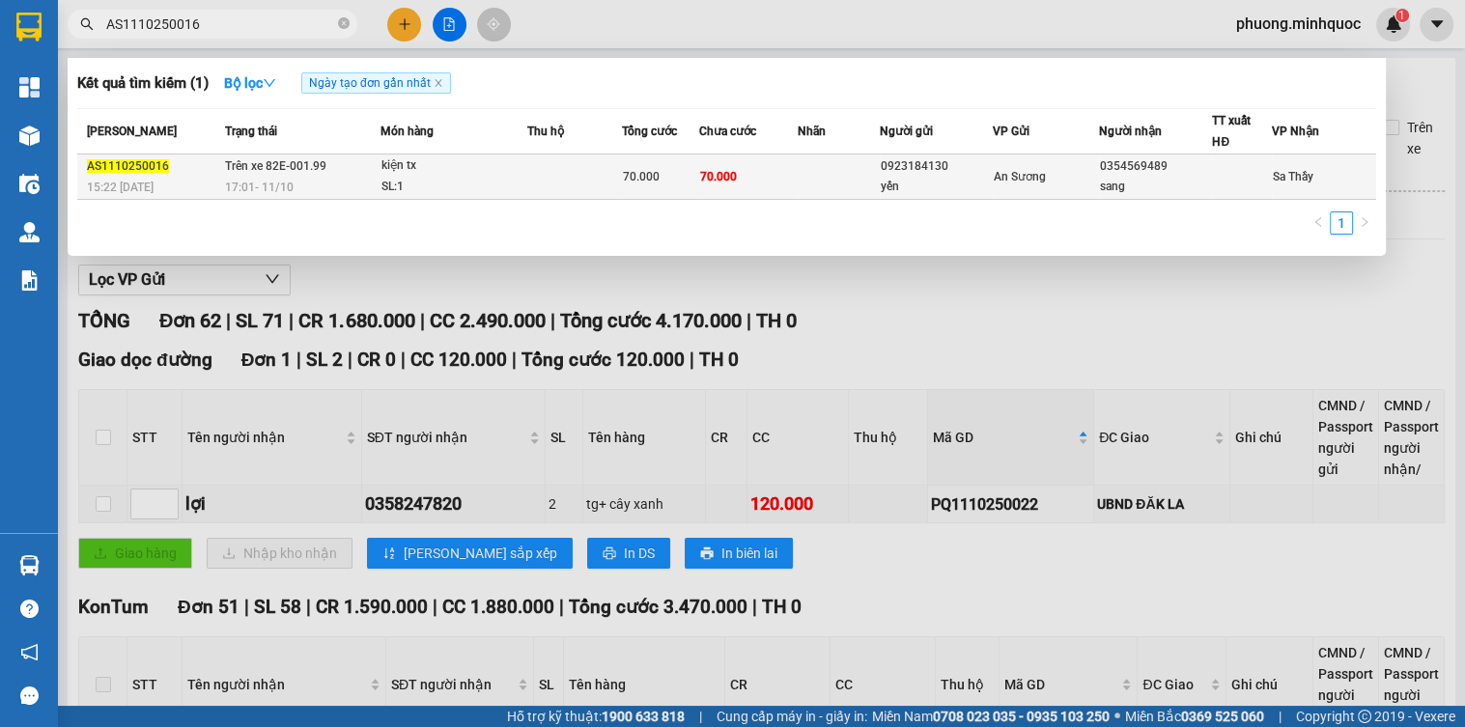
click at [270, 174] on td "Trên xe 82E-001.99 17:01 [DATE]" at bounding box center [300, 177] width 160 height 45
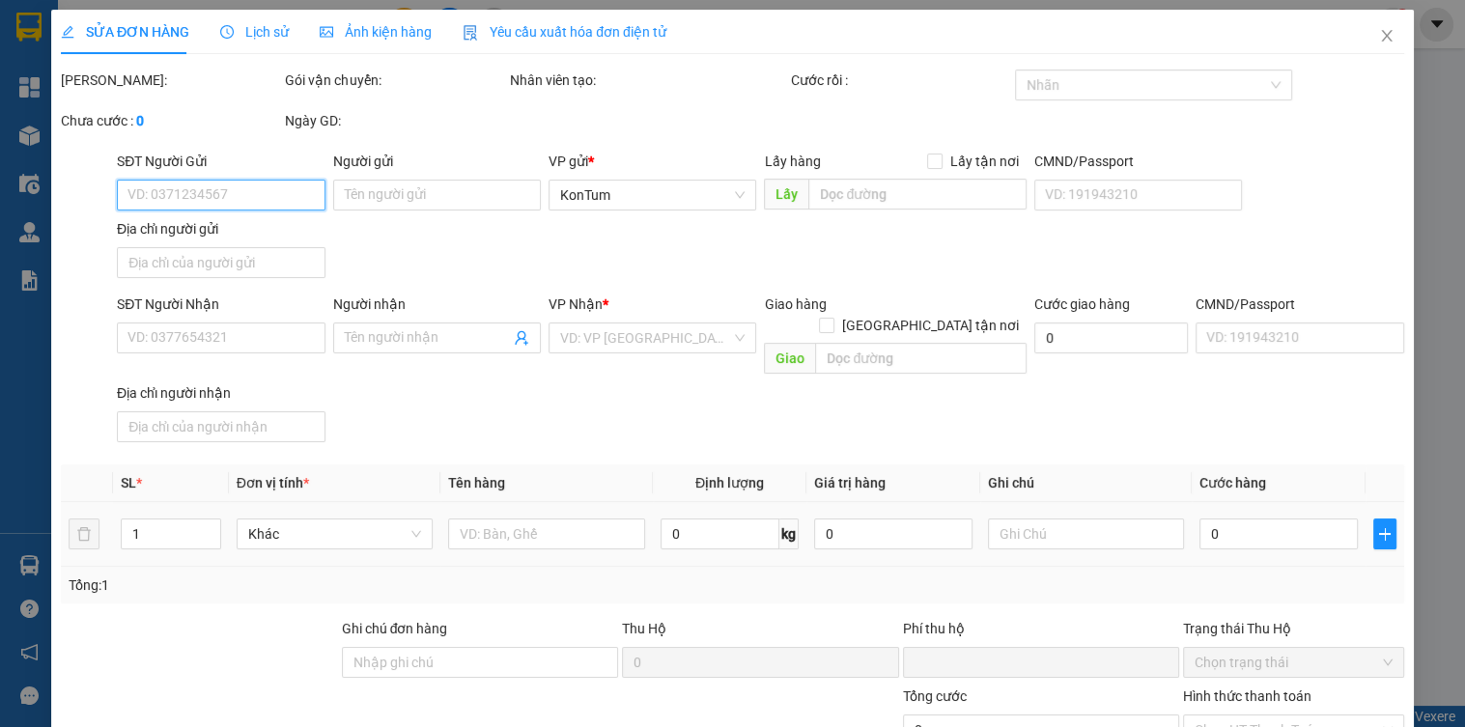
type input "0923184130"
type input "yến"
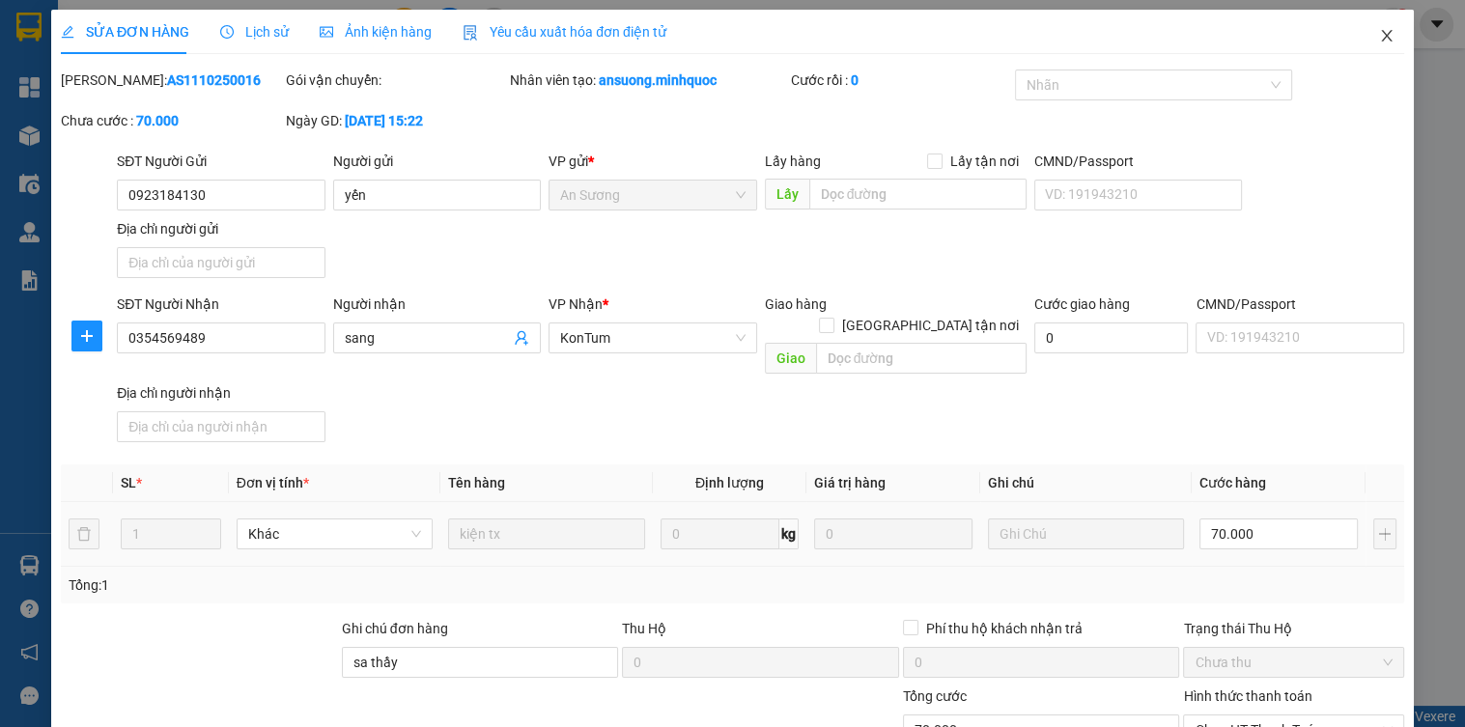
click at [1379, 38] on icon "close" at bounding box center [1386, 35] width 15 height 15
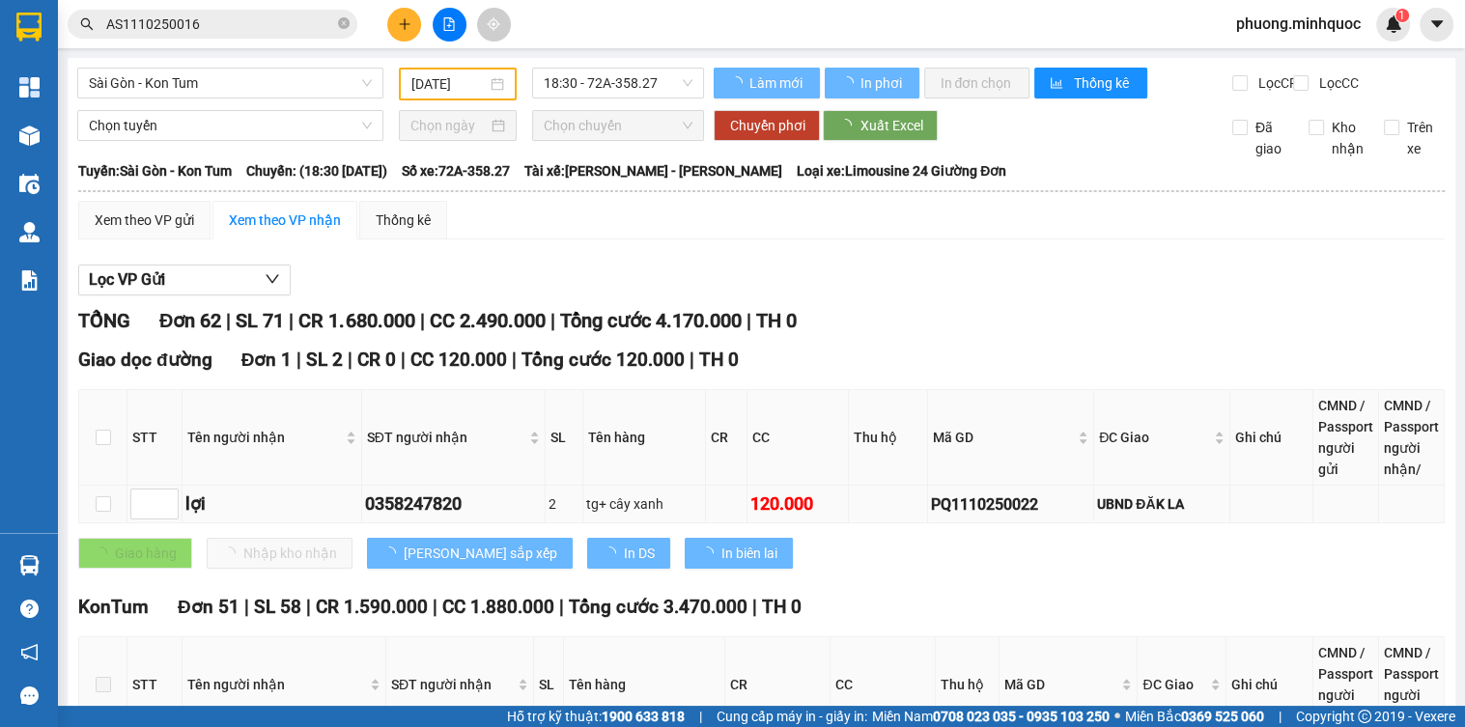
click at [942, 517] on div "PQ1110250022" at bounding box center [1010, 505] width 159 height 24
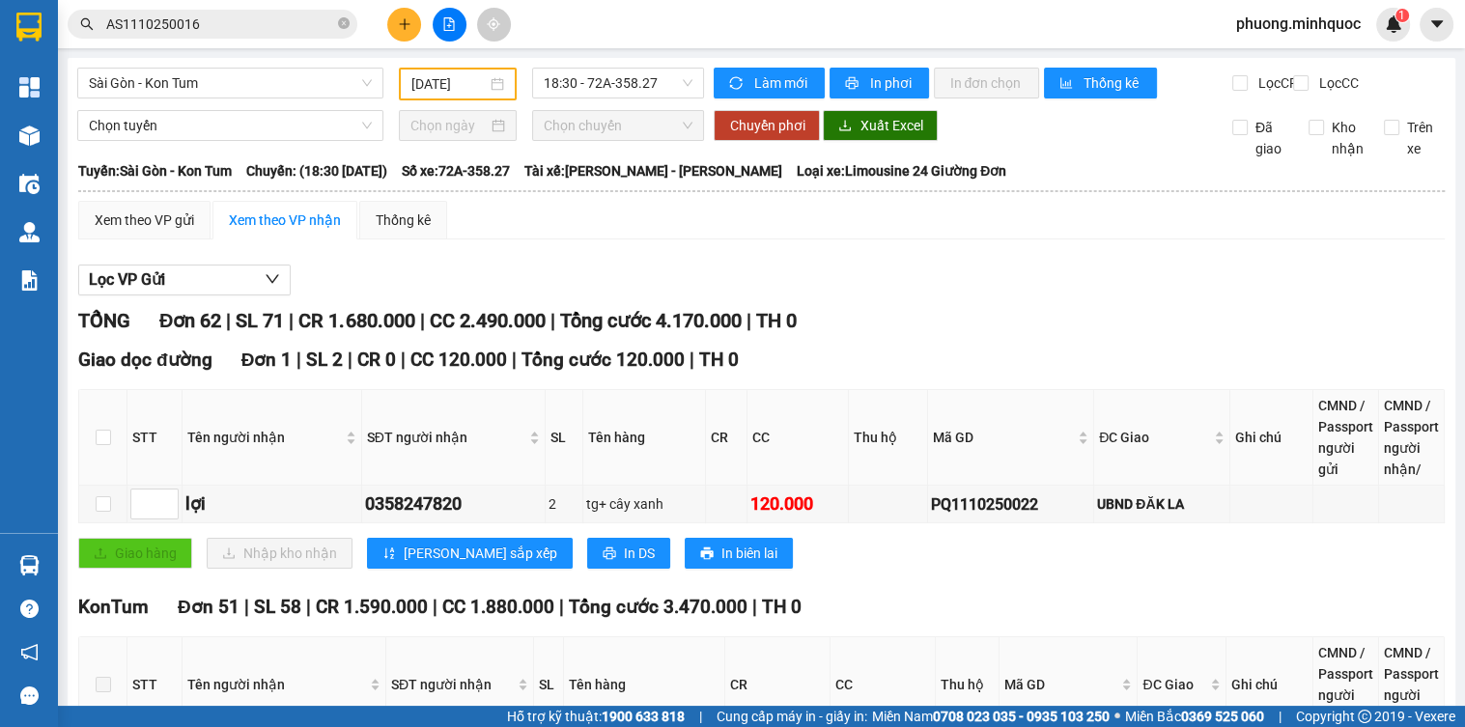
click at [207, 24] on input "AS1110250016" at bounding box center [220, 24] width 228 height 21
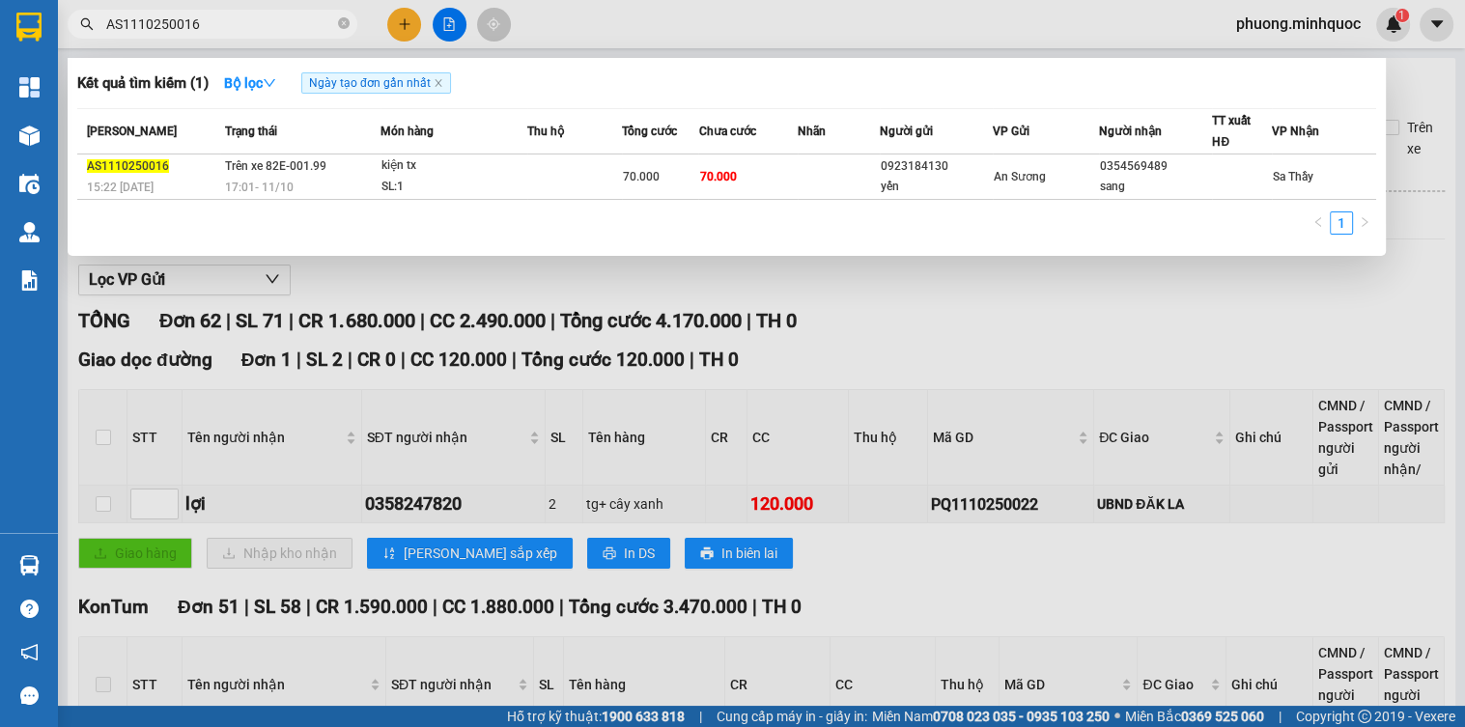
click at [207, 24] on input "AS1110250016" at bounding box center [220, 24] width 228 height 21
paste input "PQ1110250022"
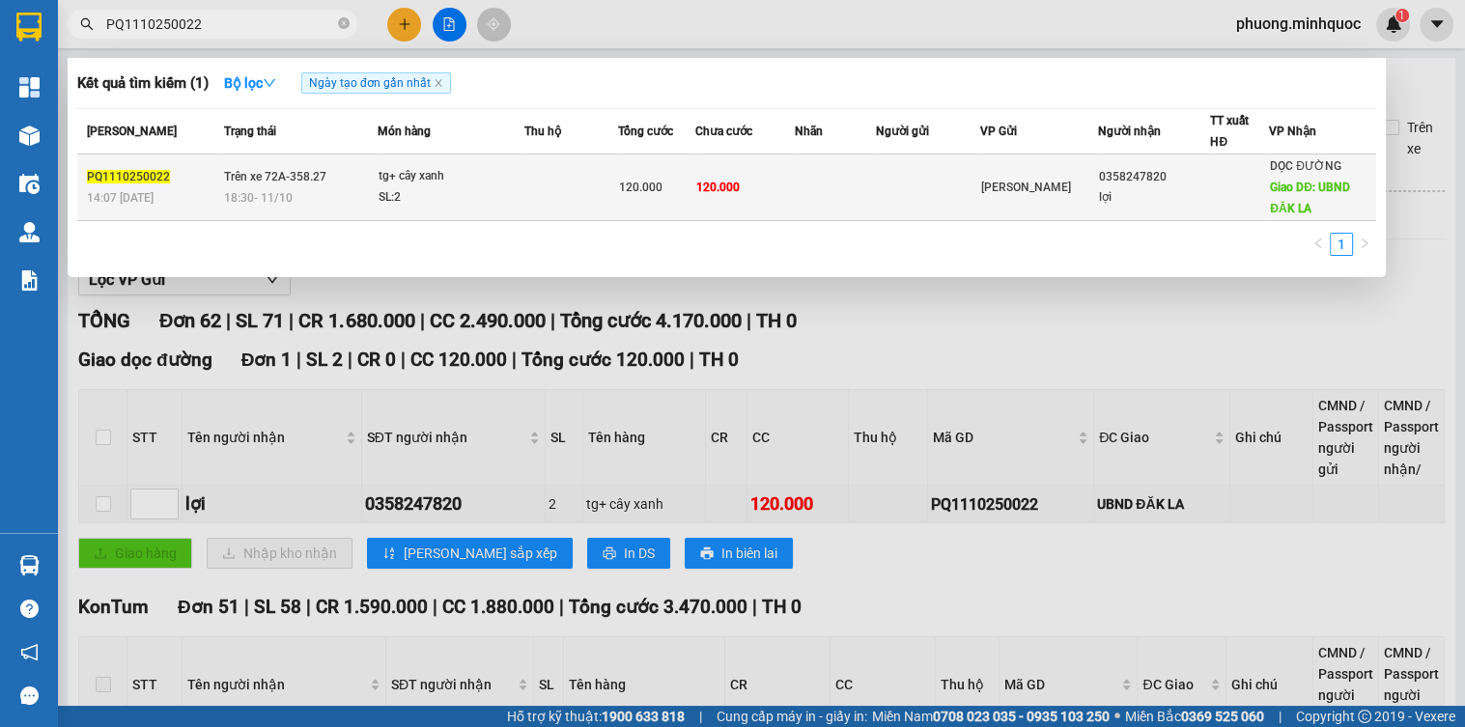
click at [335, 193] on div "18:30 [DATE]" at bounding box center [300, 197] width 153 height 21
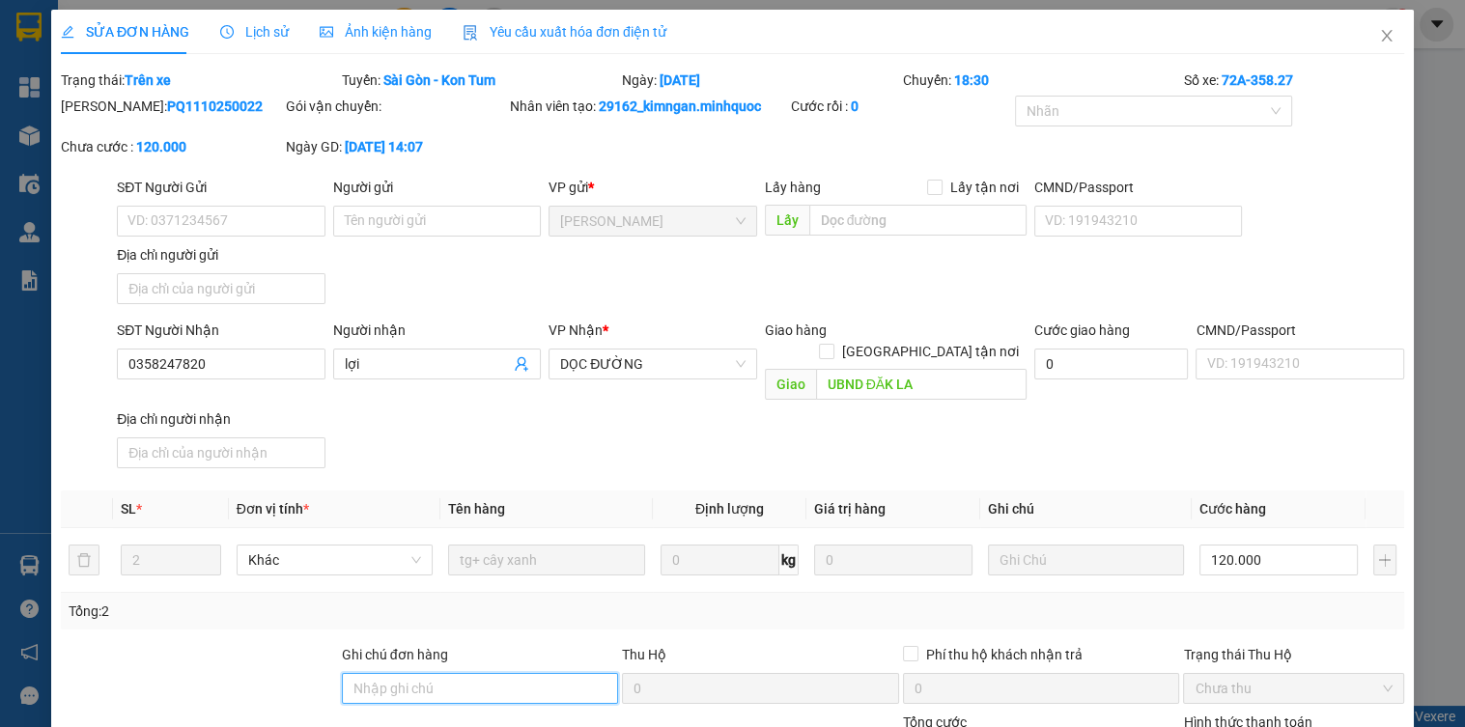
click at [386, 673] on input "Ghi chú đơn hàng" at bounding box center [480, 688] width 277 height 31
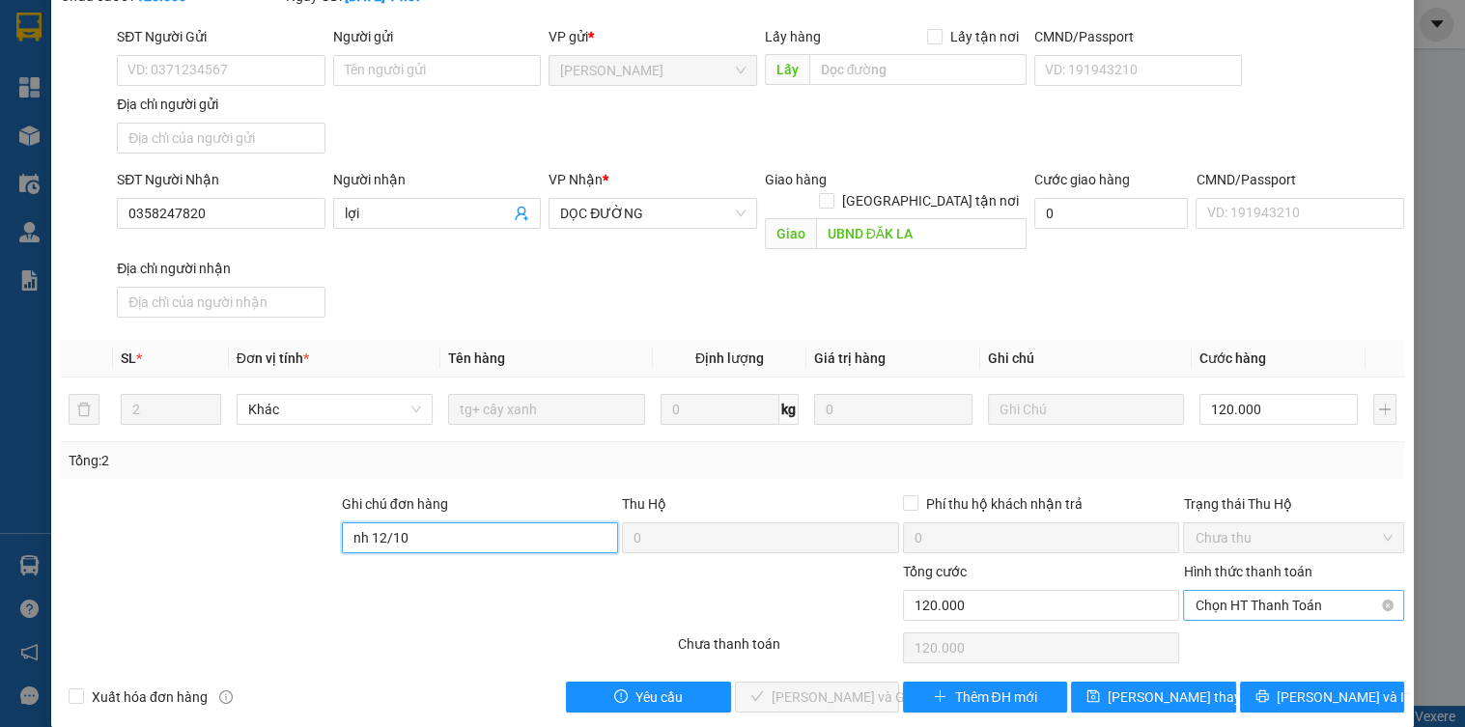
click at [1205, 591] on span "Chọn HT Thanh Toán" at bounding box center [1293, 605] width 197 height 29
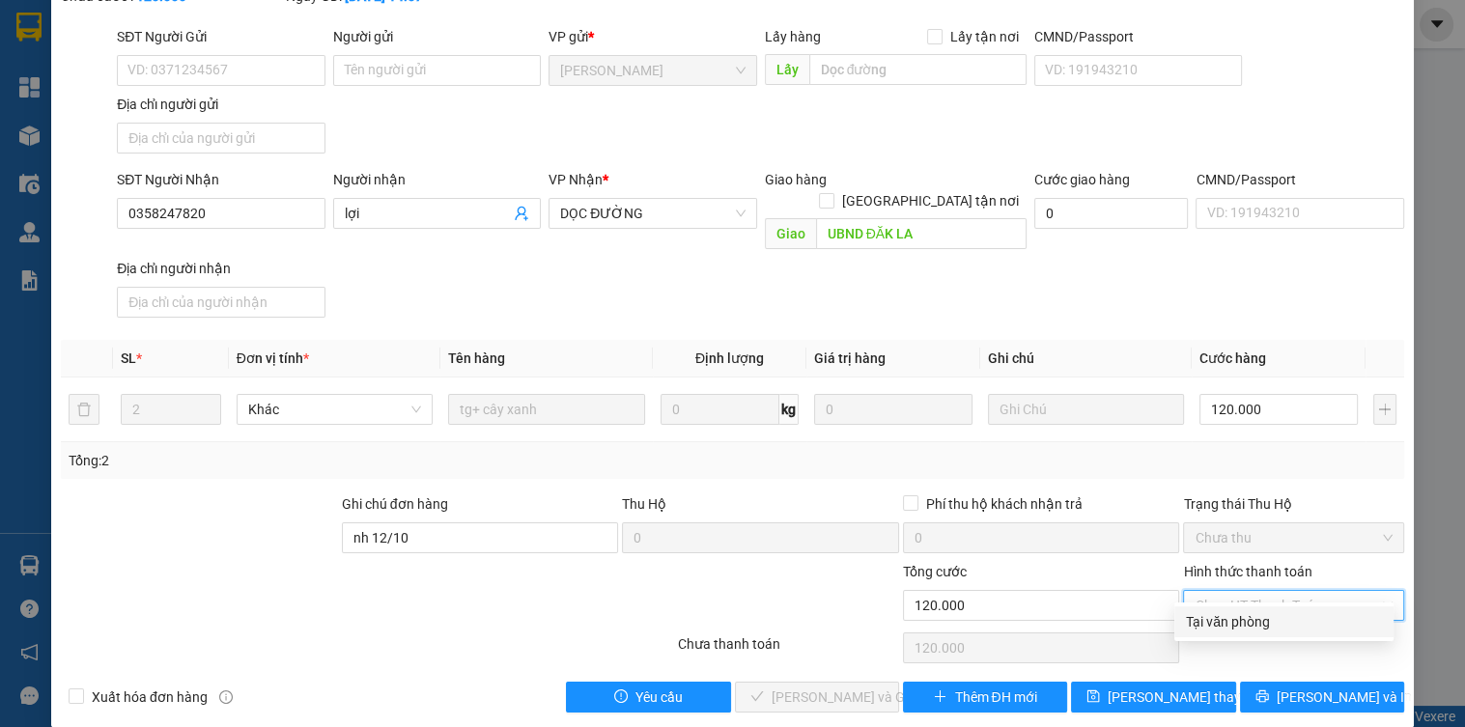
click at [1207, 626] on div "Tại văn phòng" at bounding box center [1284, 621] width 196 height 21
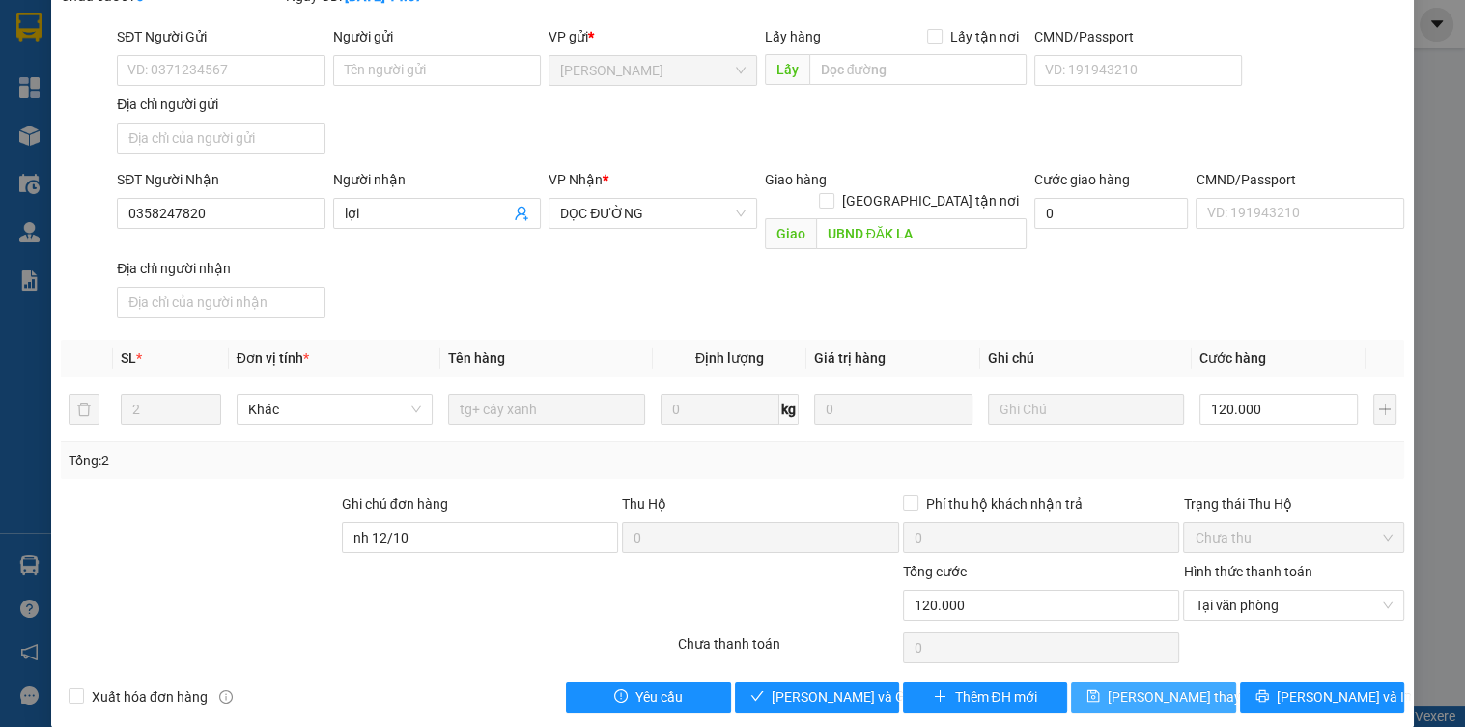
click at [1190, 687] on span "[PERSON_NAME] thay đổi" at bounding box center [1185, 697] width 155 height 21
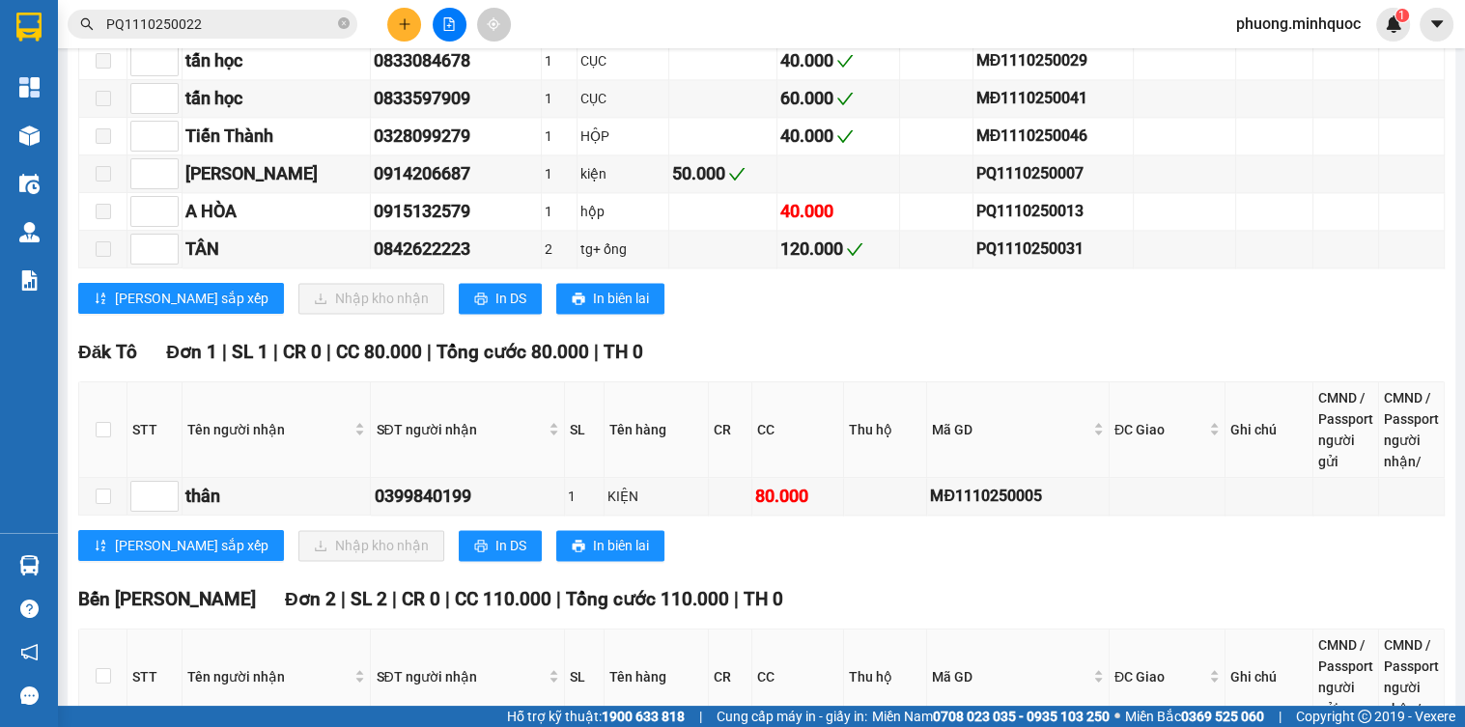
scroll to position [3028, 0]
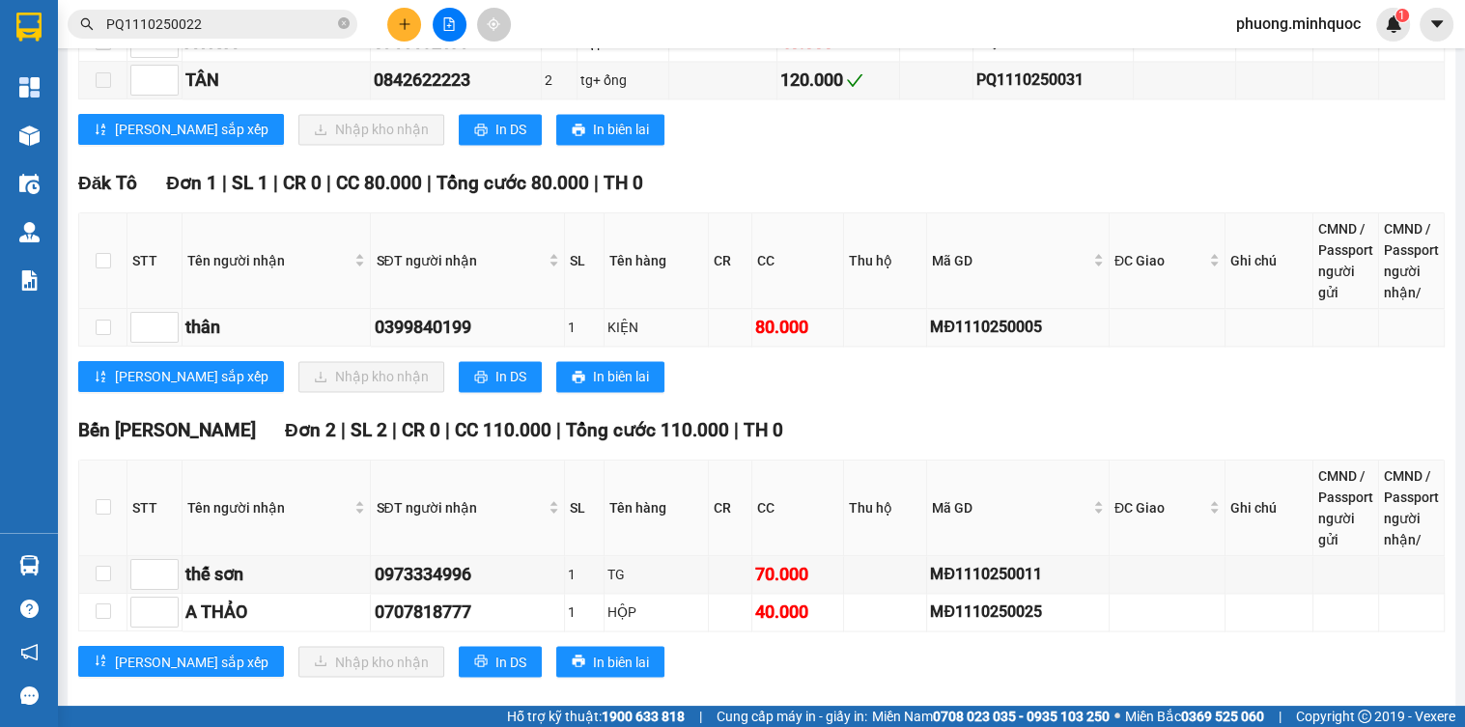
click at [962, 315] on div "MĐ1110250005" at bounding box center [1018, 327] width 176 height 24
click at [244, 16] on input "PQ1110250022" at bounding box center [220, 24] width 228 height 21
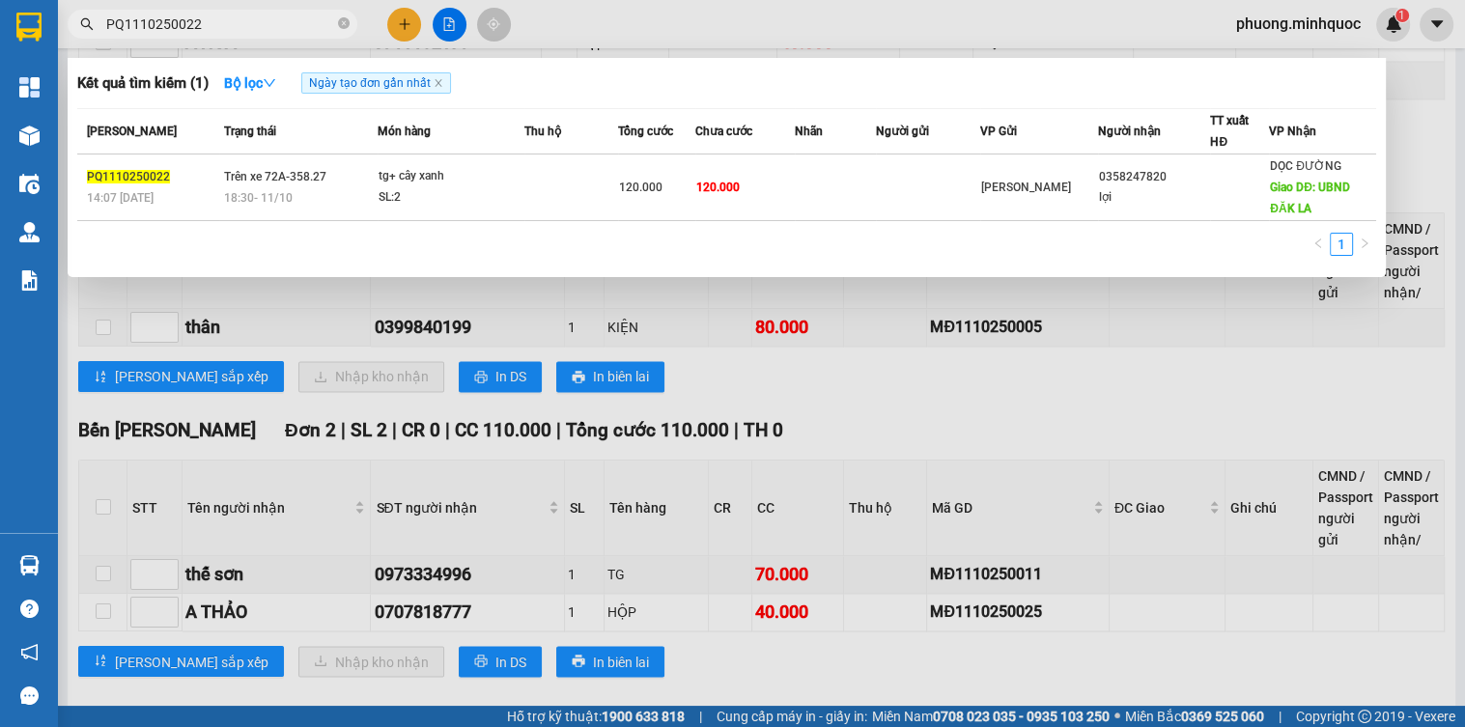
click at [244, 16] on input "PQ1110250022" at bounding box center [220, 24] width 228 height 21
paste input "MĐ1110250005"
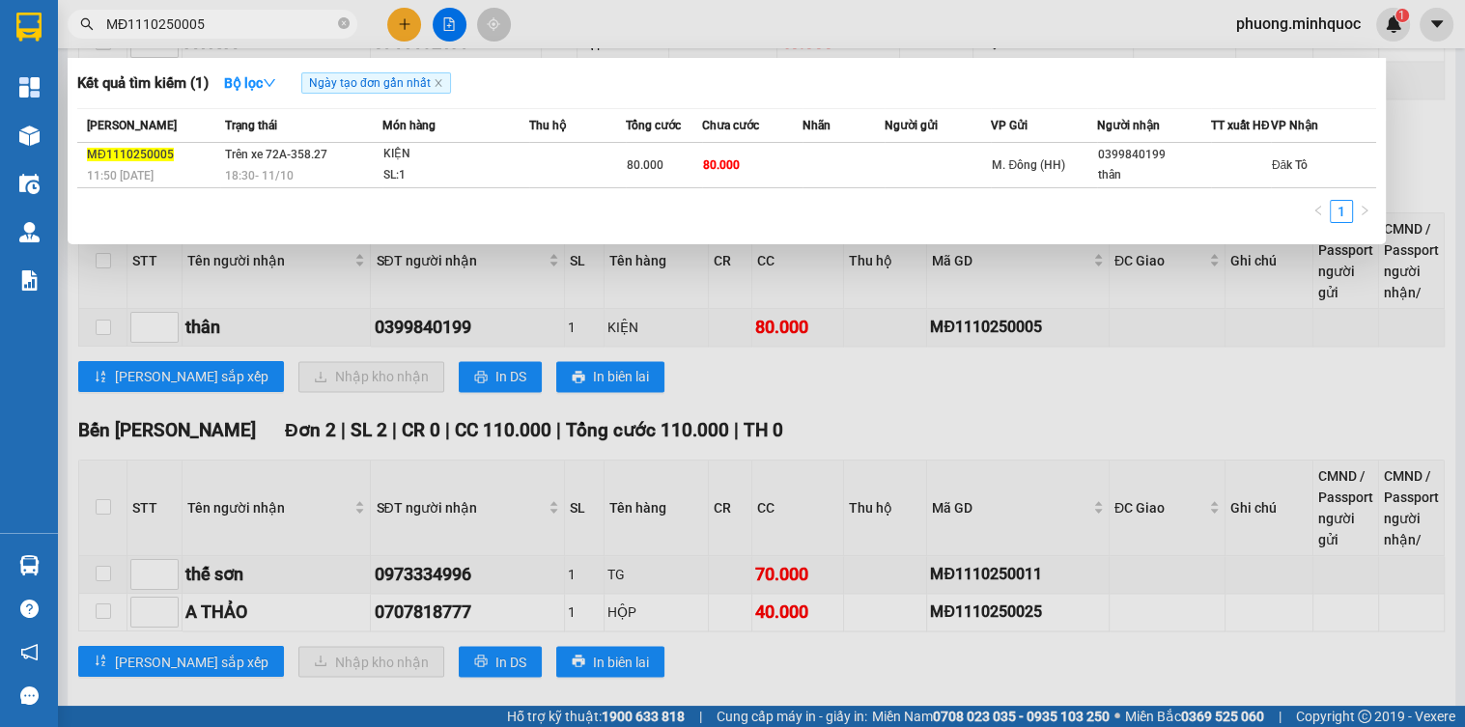
click at [384, 186] on div "SL: 1" at bounding box center [456, 175] width 145 height 21
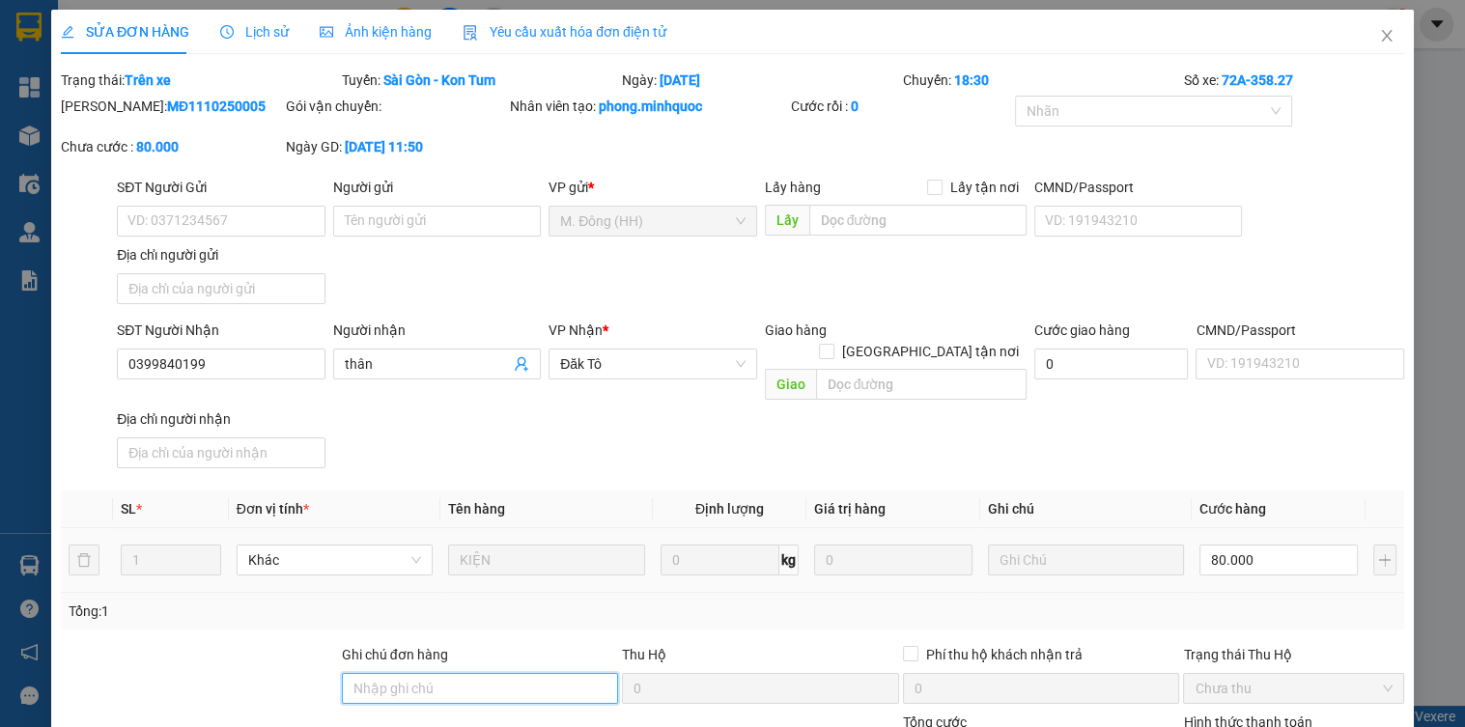
click at [418, 673] on input "Ghi chú đơn hàng" at bounding box center [480, 688] width 277 height 31
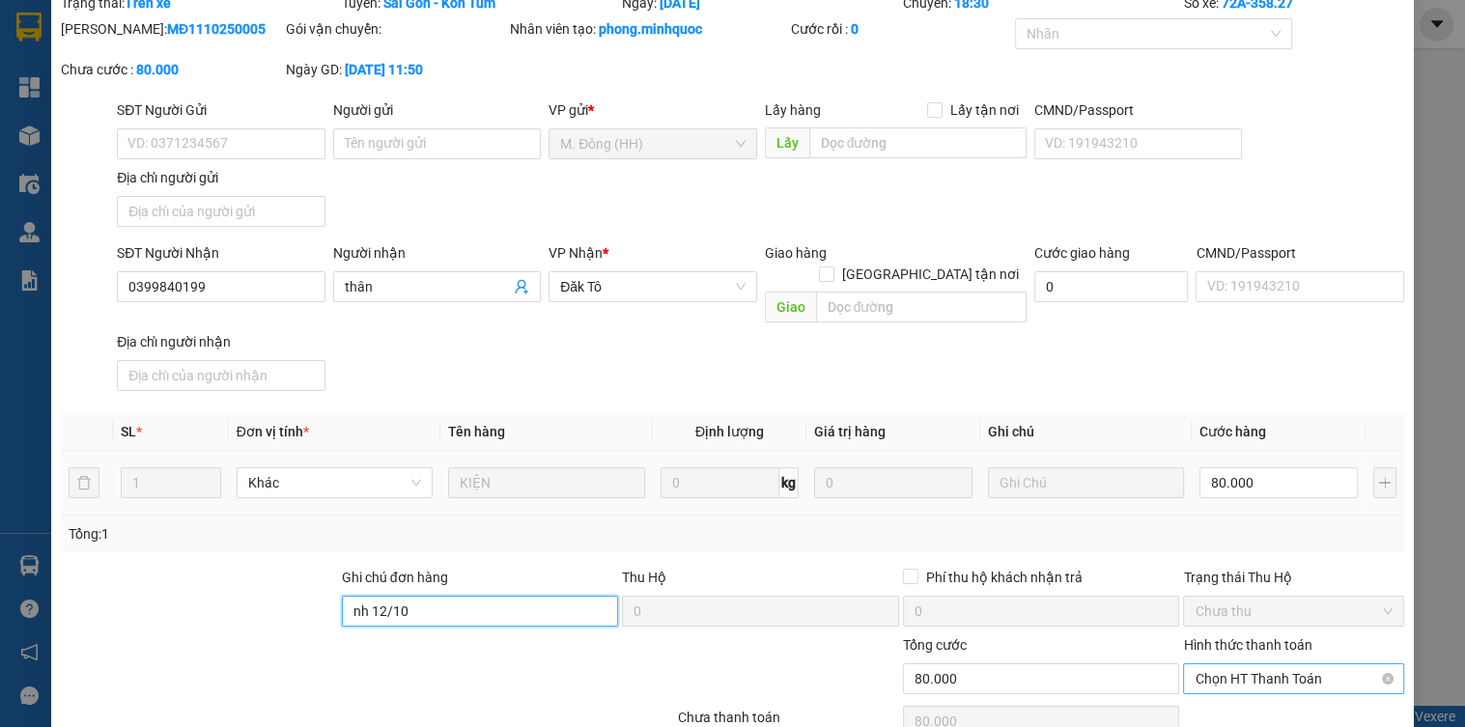
scroll to position [151, 0]
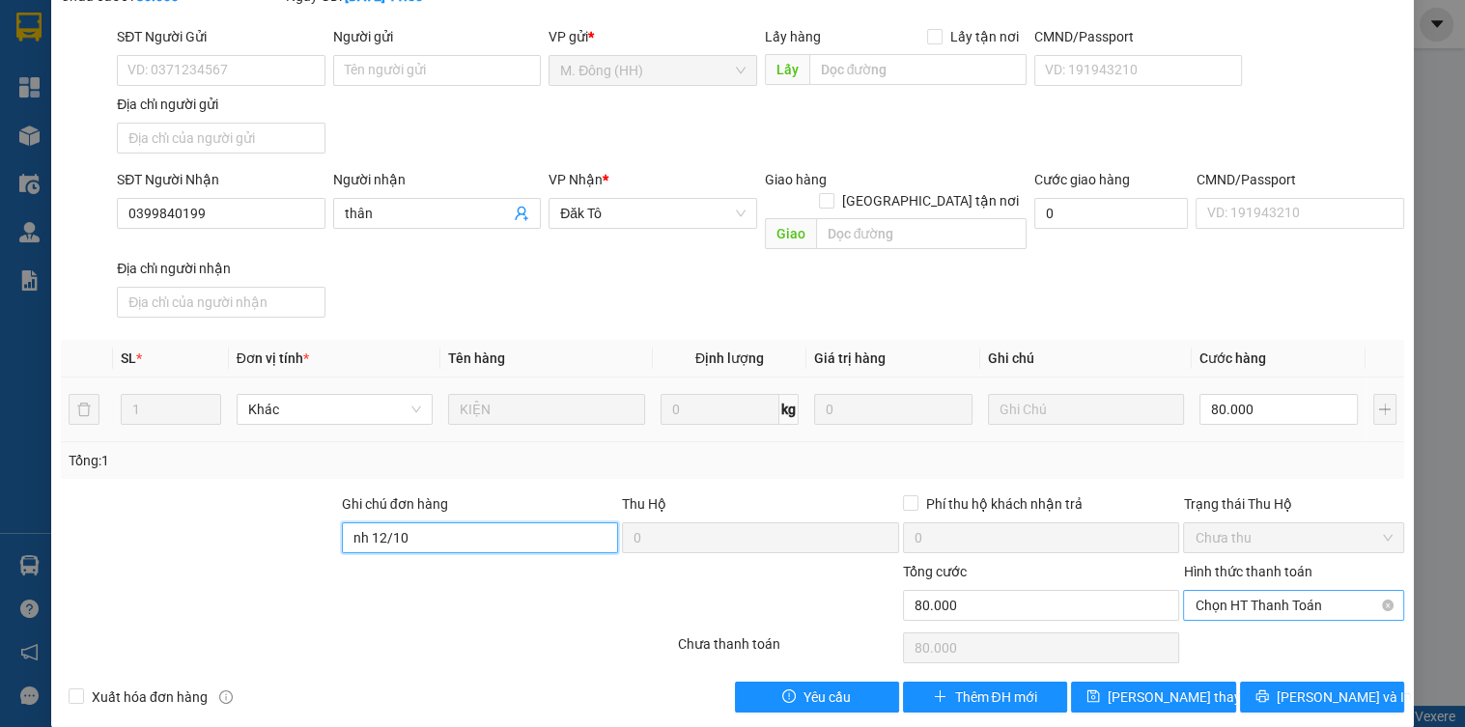
click at [1207, 591] on span "Chọn HT Thanh Toán" at bounding box center [1293, 605] width 197 height 29
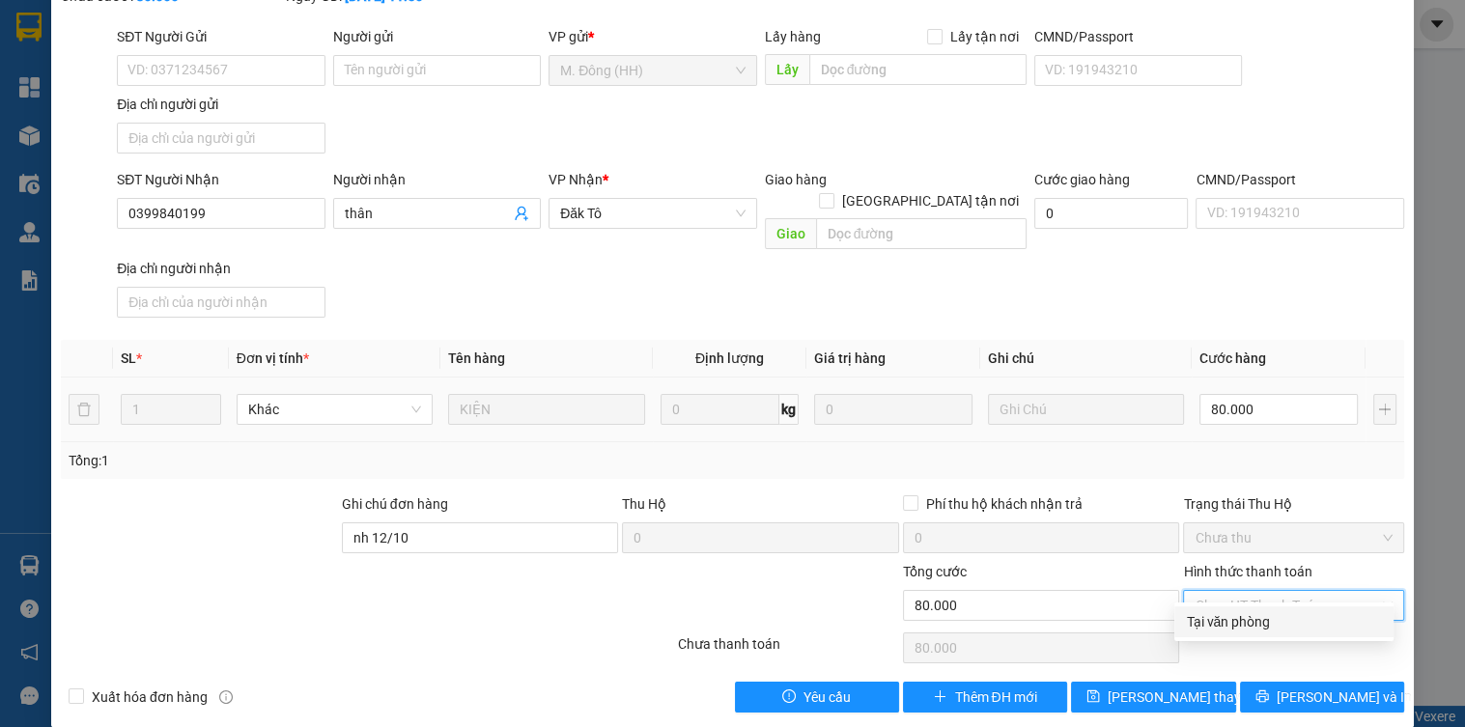
click at [1209, 623] on div "Tại văn phòng" at bounding box center [1284, 621] width 196 height 21
click at [1206, 682] on button "[PERSON_NAME] thay đổi" at bounding box center [1153, 697] width 164 height 31
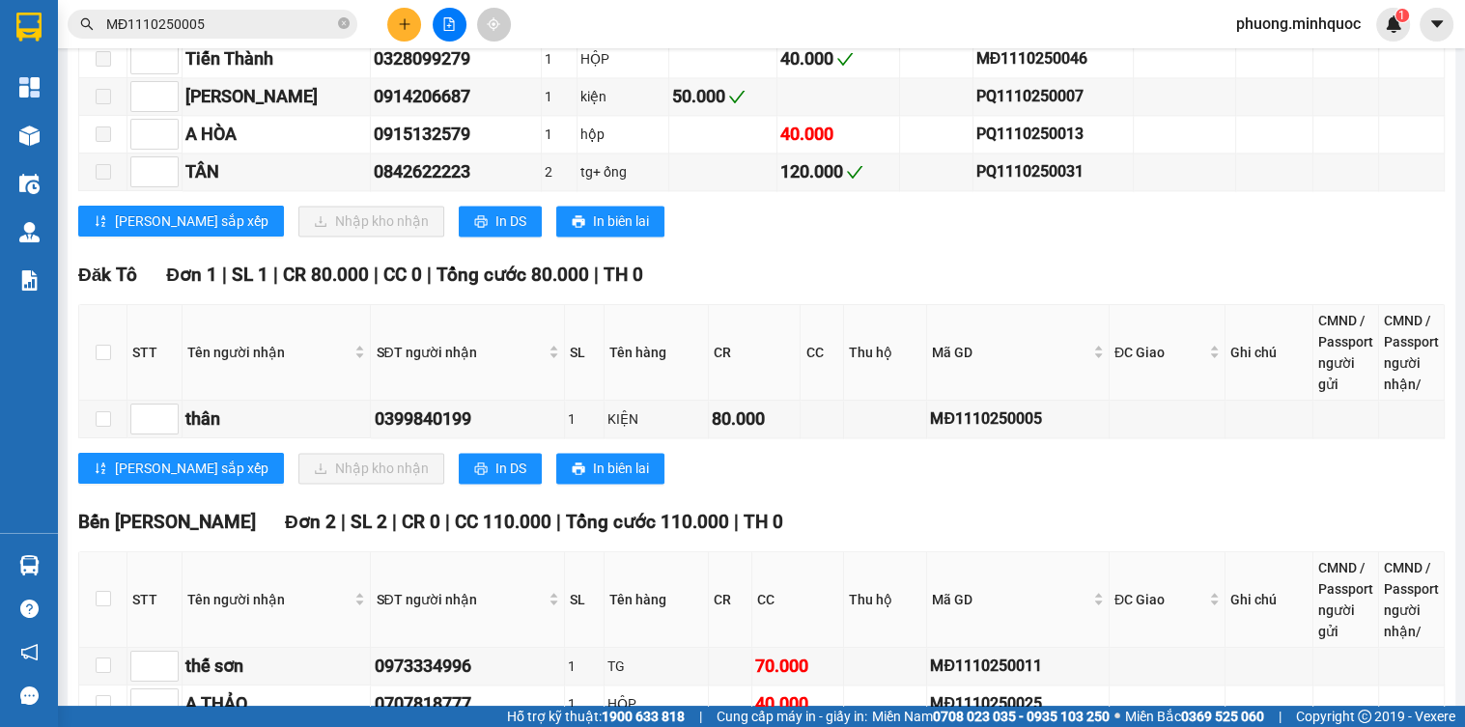
scroll to position [3028, 0]
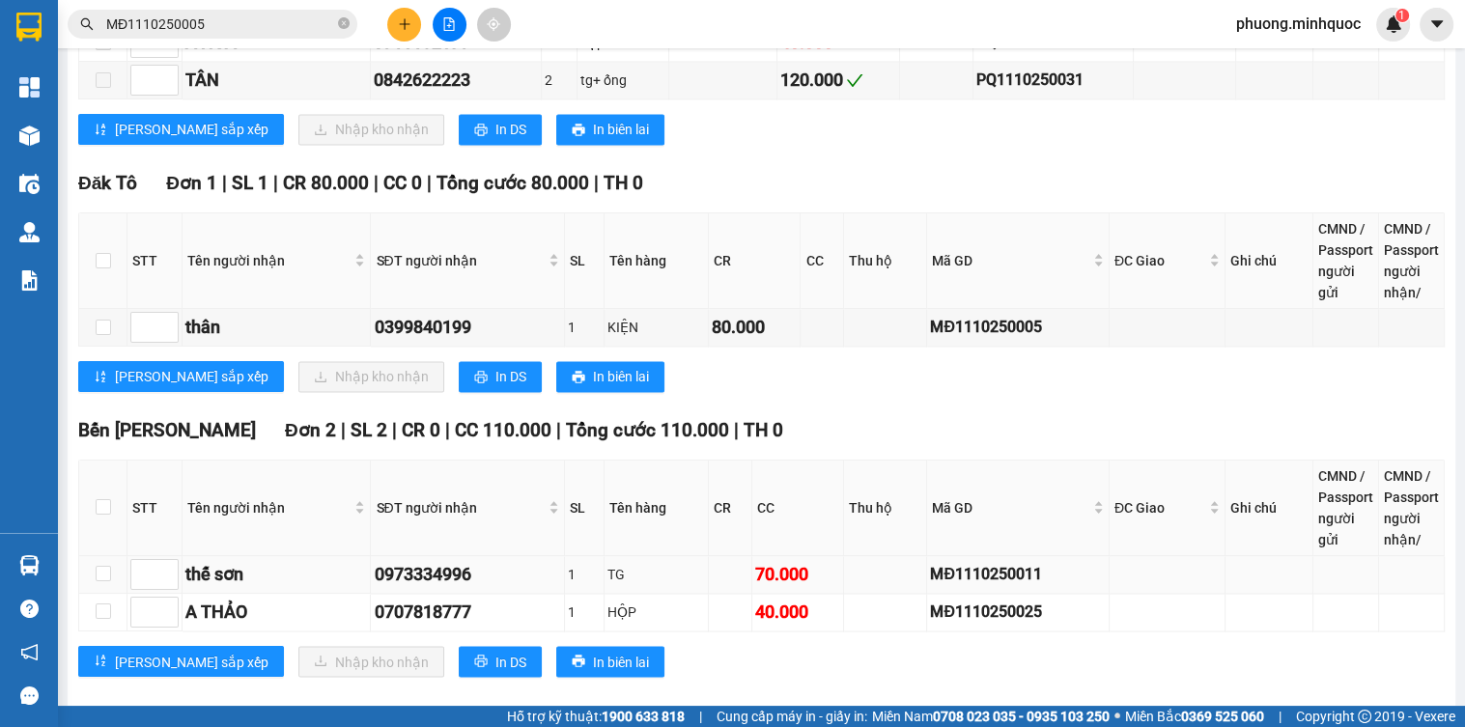
click at [968, 562] on div "MĐ1110250011" at bounding box center [1018, 574] width 176 height 24
click at [230, 10] on span "MĐ1110250005" at bounding box center [213, 24] width 290 height 29
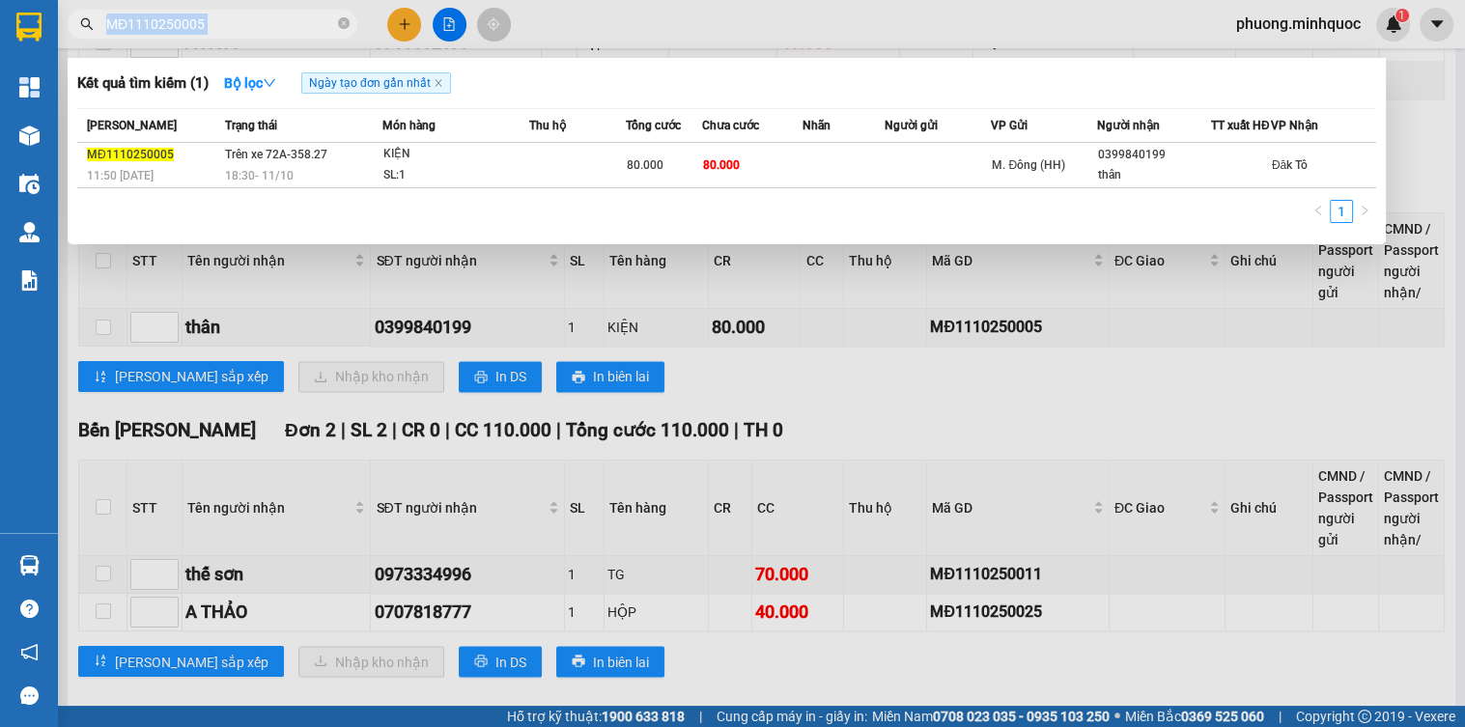
click at [230, 10] on span "MĐ1110250005" at bounding box center [213, 24] width 290 height 29
click at [930, 534] on div at bounding box center [732, 363] width 1465 height 727
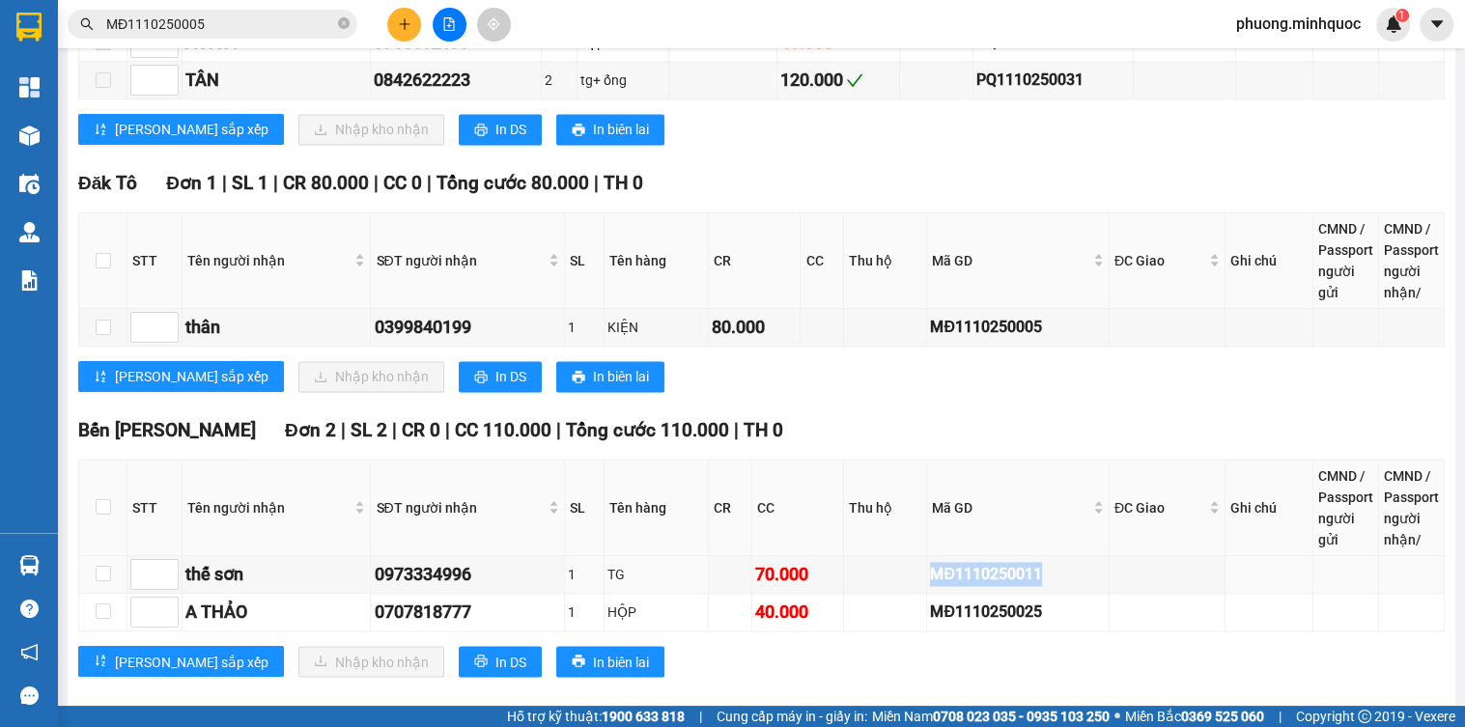
click at [930, 556] on td "MĐ1110250011" at bounding box center [1018, 575] width 183 height 38
click at [237, 11] on span "MĐ1110250005" at bounding box center [213, 24] width 290 height 29
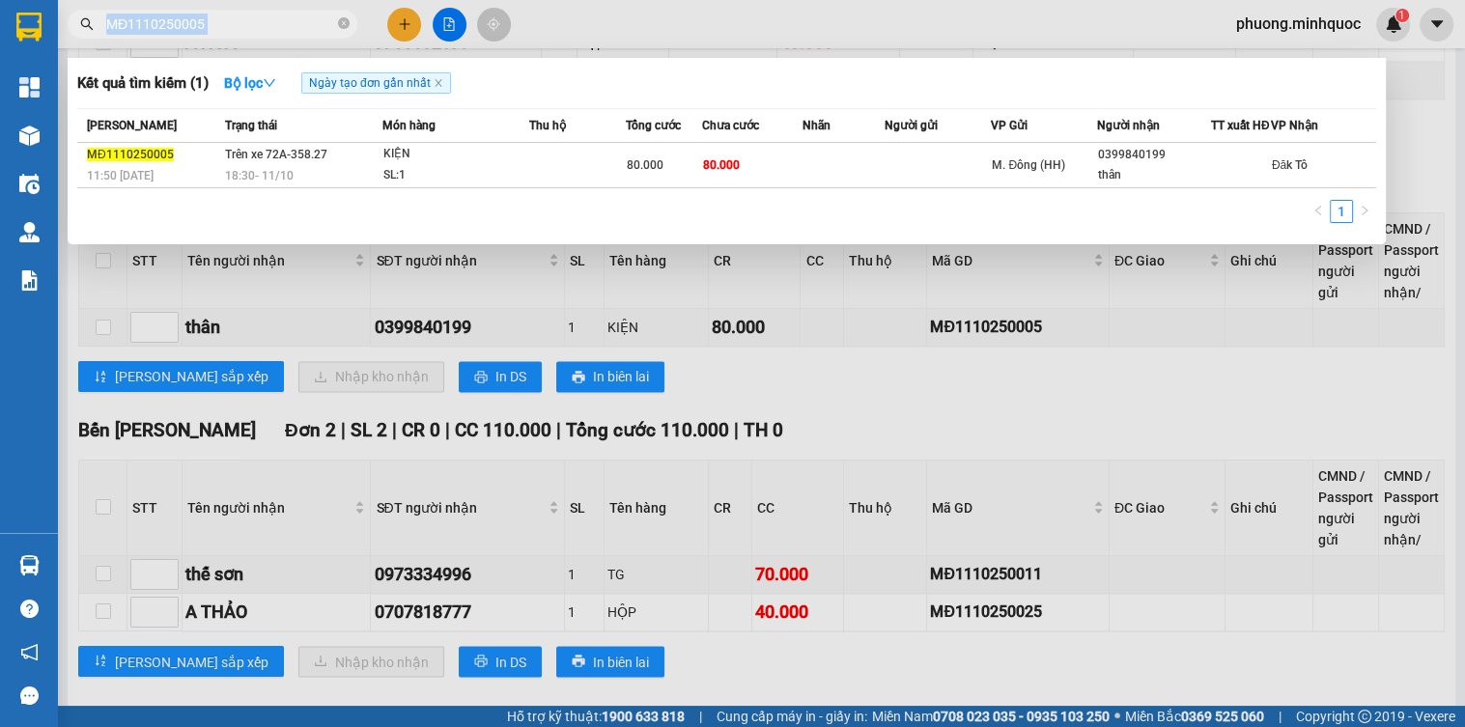
click at [237, 11] on span "MĐ1110250005" at bounding box center [213, 24] width 290 height 29
click at [967, 553] on div at bounding box center [732, 363] width 1465 height 727
click at [967, 562] on div "MĐ1110250011" at bounding box center [1018, 574] width 176 height 24
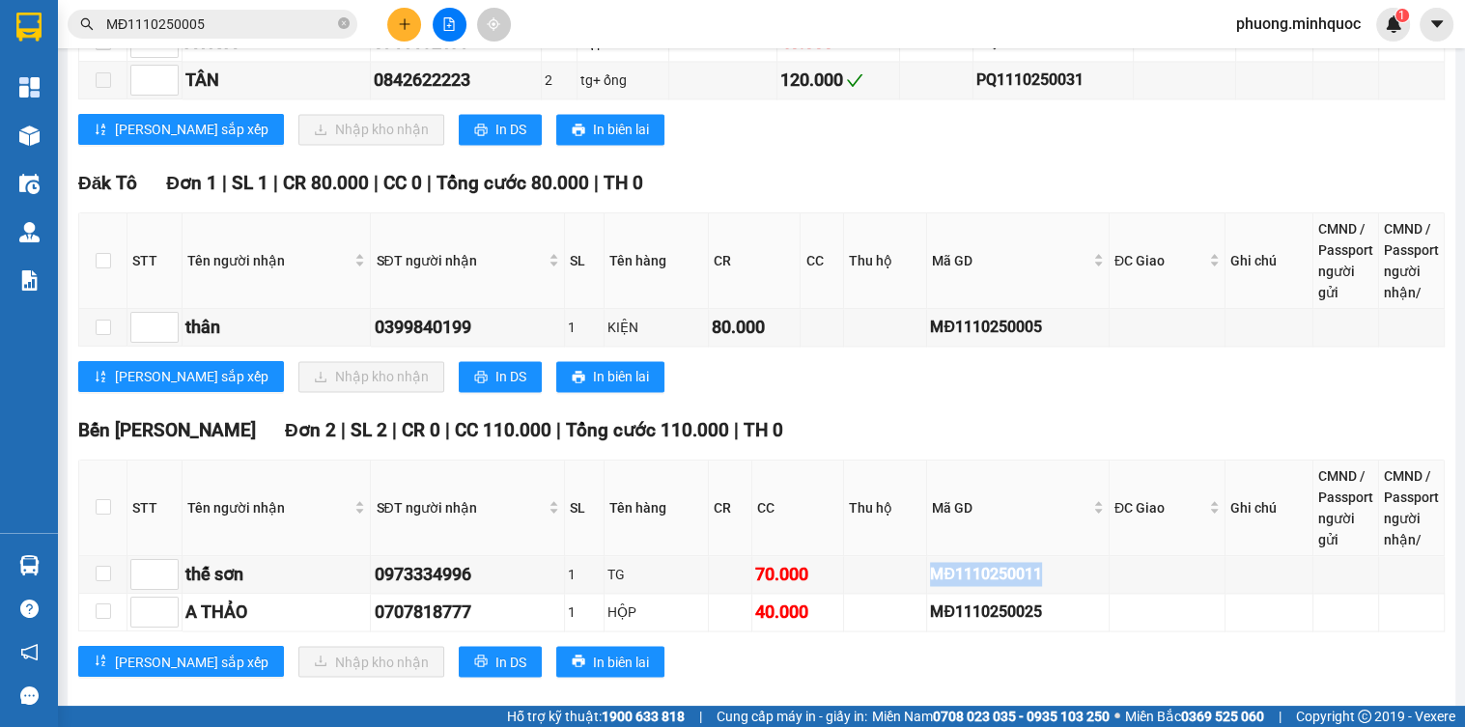
click at [193, 24] on input "MĐ1110250005" at bounding box center [220, 24] width 228 height 21
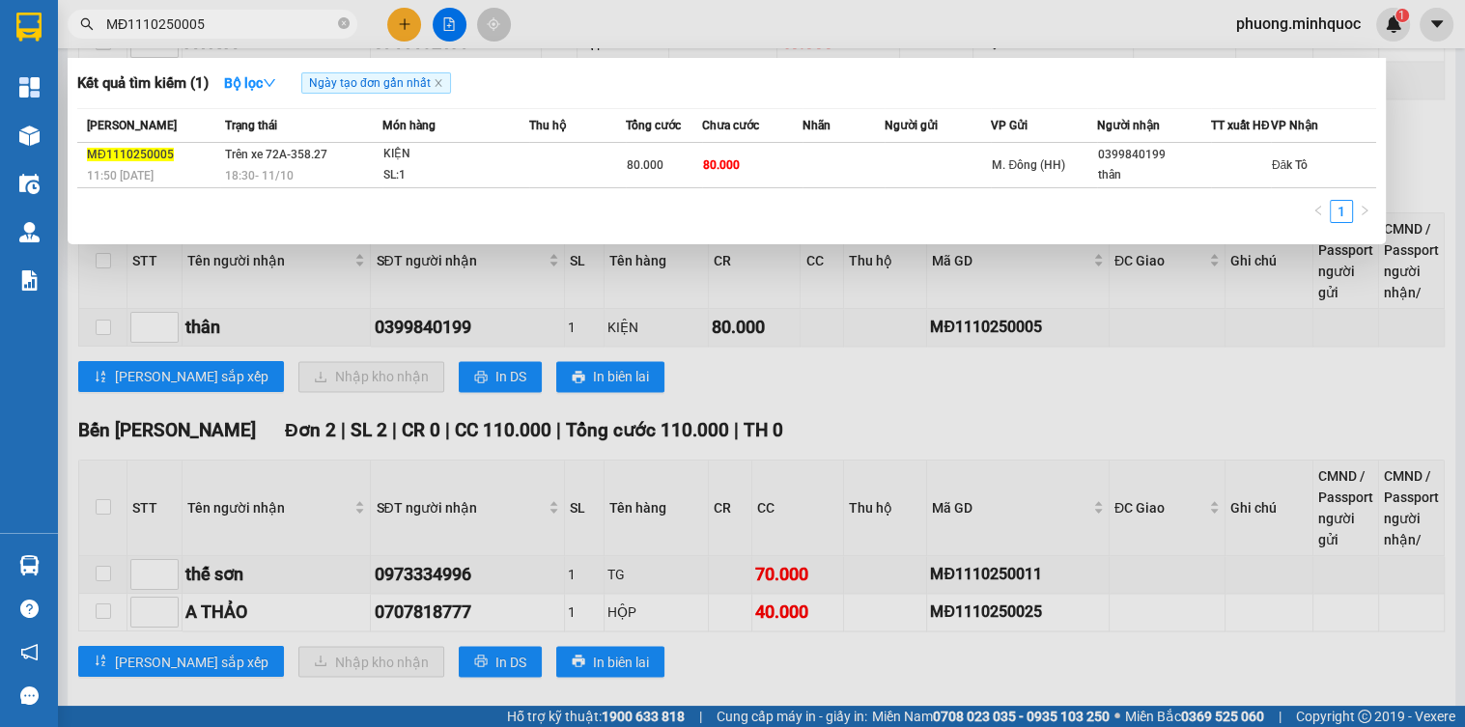
click at [193, 24] on input "MĐ1110250005" at bounding box center [220, 24] width 228 height 21
paste input "11"
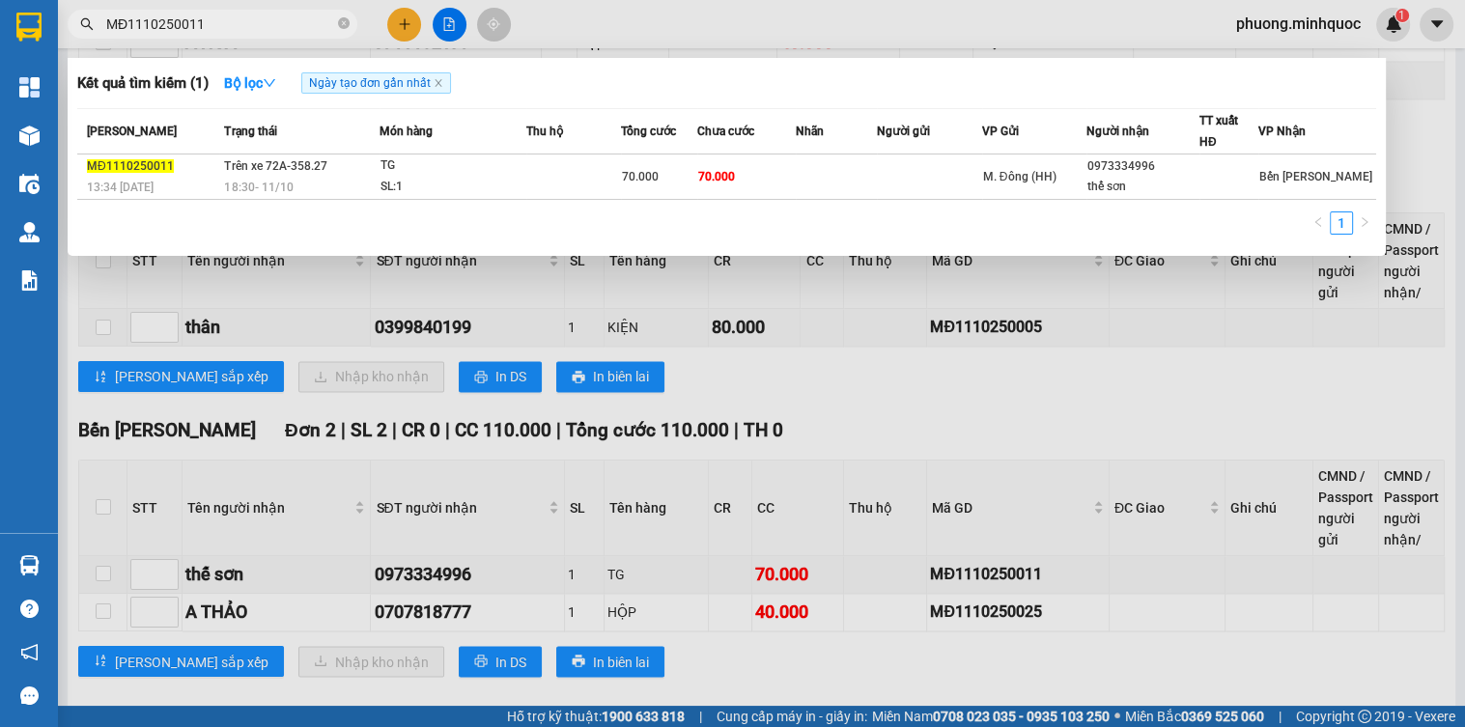
click at [348, 184] on div "18:30 [DATE]" at bounding box center [301, 187] width 154 height 21
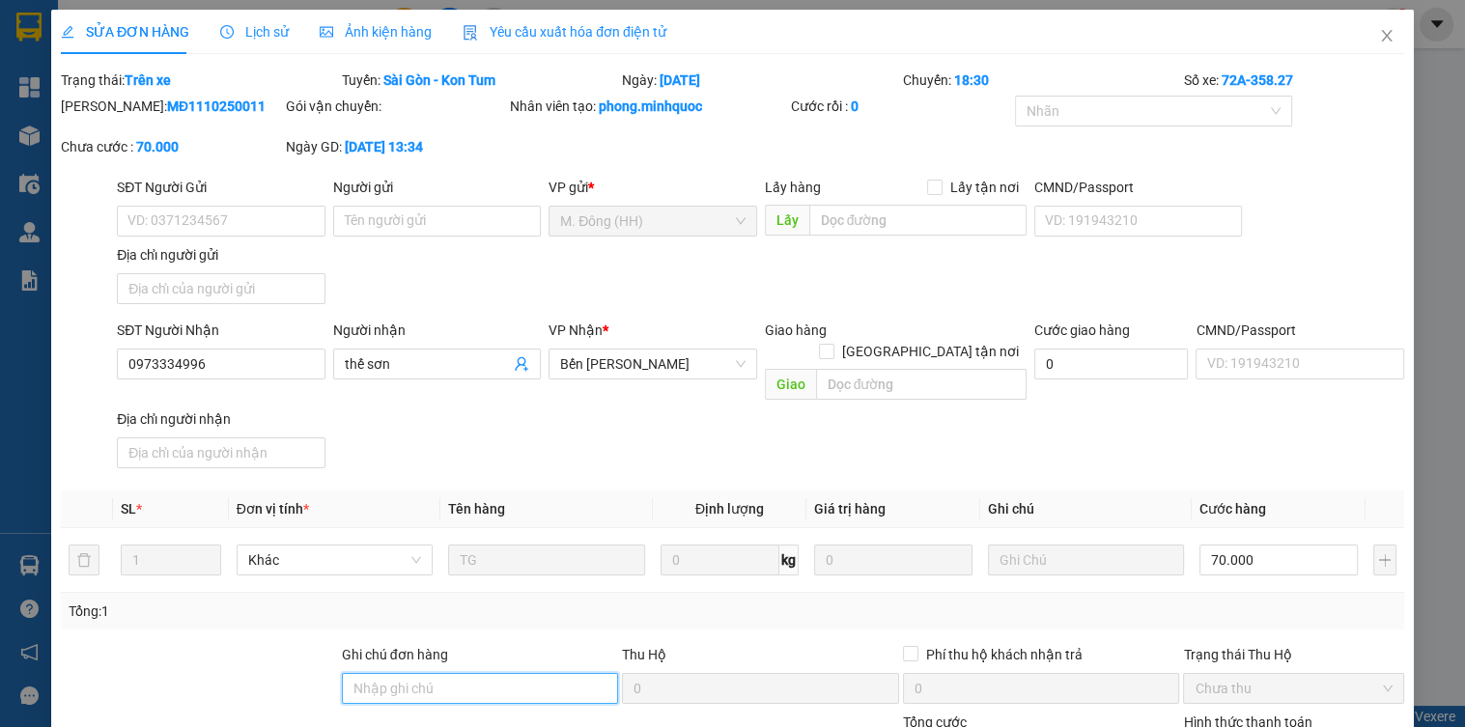
click at [452, 673] on input "Ghi chú đơn hàng" at bounding box center [480, 688] width 277 height 31
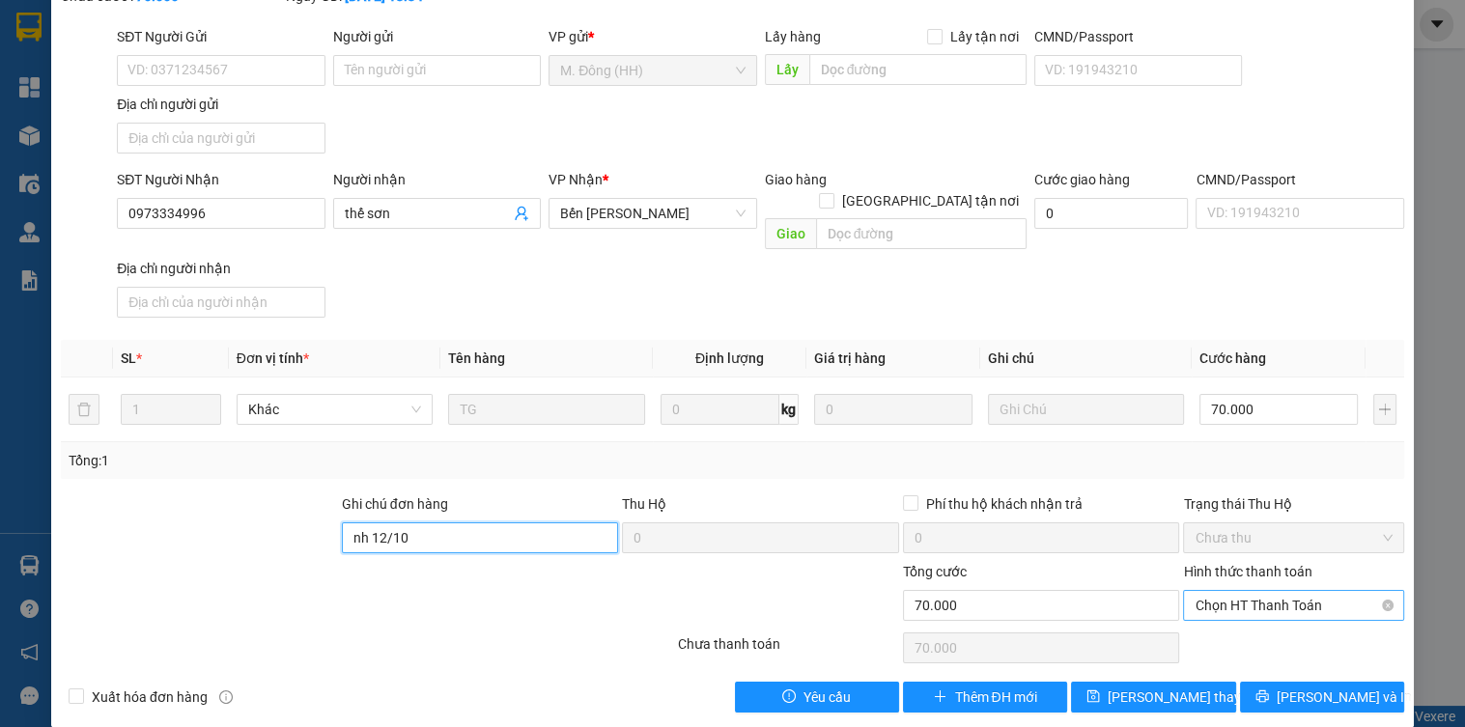
click at [1195, 591] on span "Chọn HT Thanh Toán" at bounding box center [1293, 605] width 197 height 29
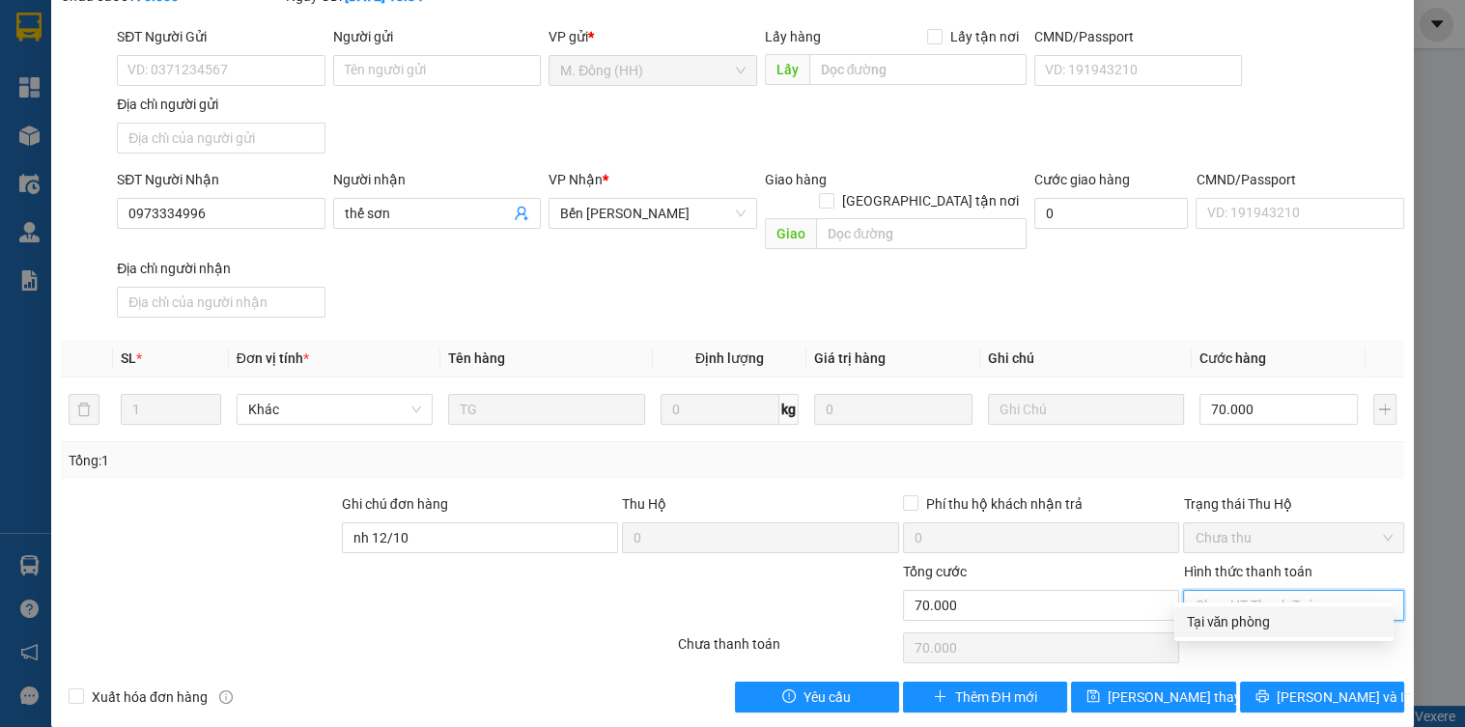
click at [1223, 620] on div "Tại văn phòng" at bounding box center [1284, 621] width 196 height 21
click at [1147, 687] on span "[PERSON_NAME] thay đổi" at bounding box center [1185, 697] width 155 height 21
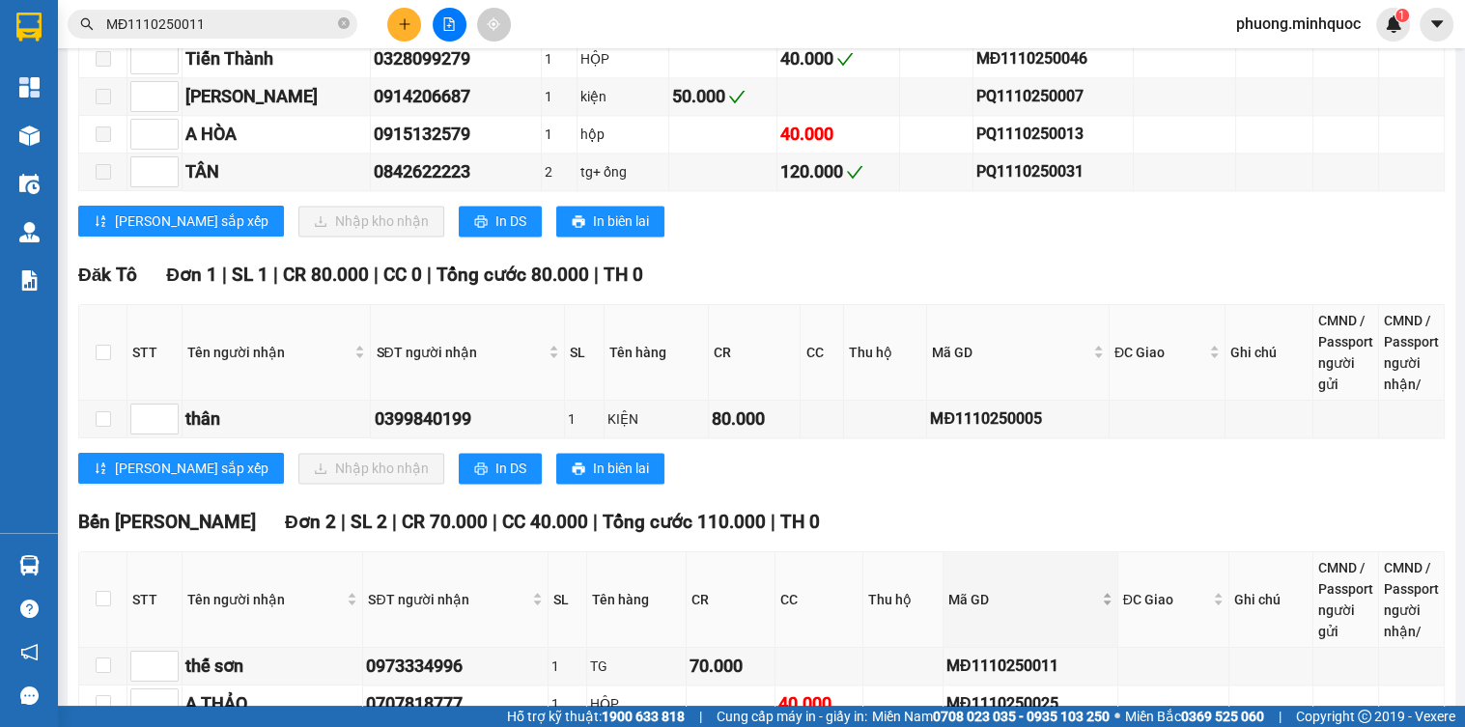
scroll to position [3028, 0]
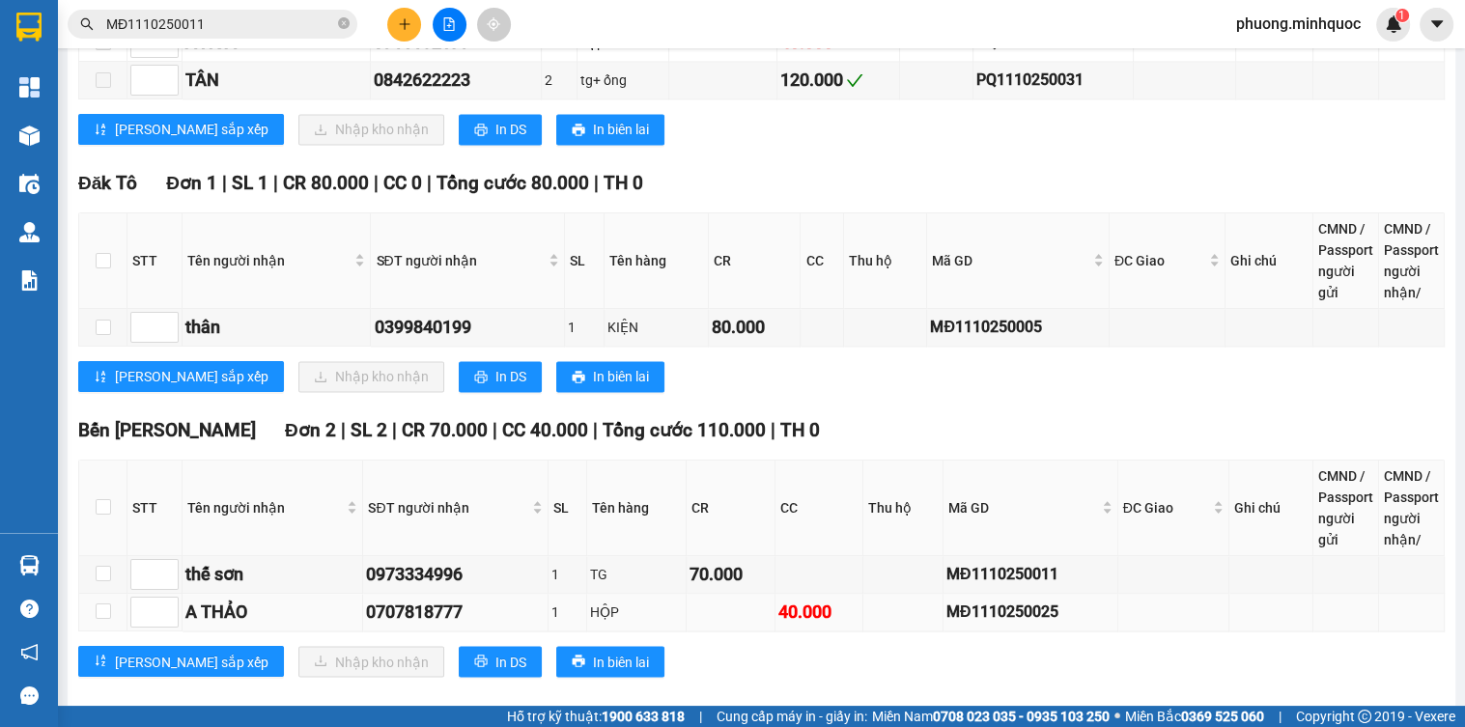
click at [992, 600] on div "MĐ1110250025" at bounding box center [1031, 612] width 168 height 24
click at [147, 19] on input "MĐ1110250011" at bounding box center [220, 24] width 228 height 21
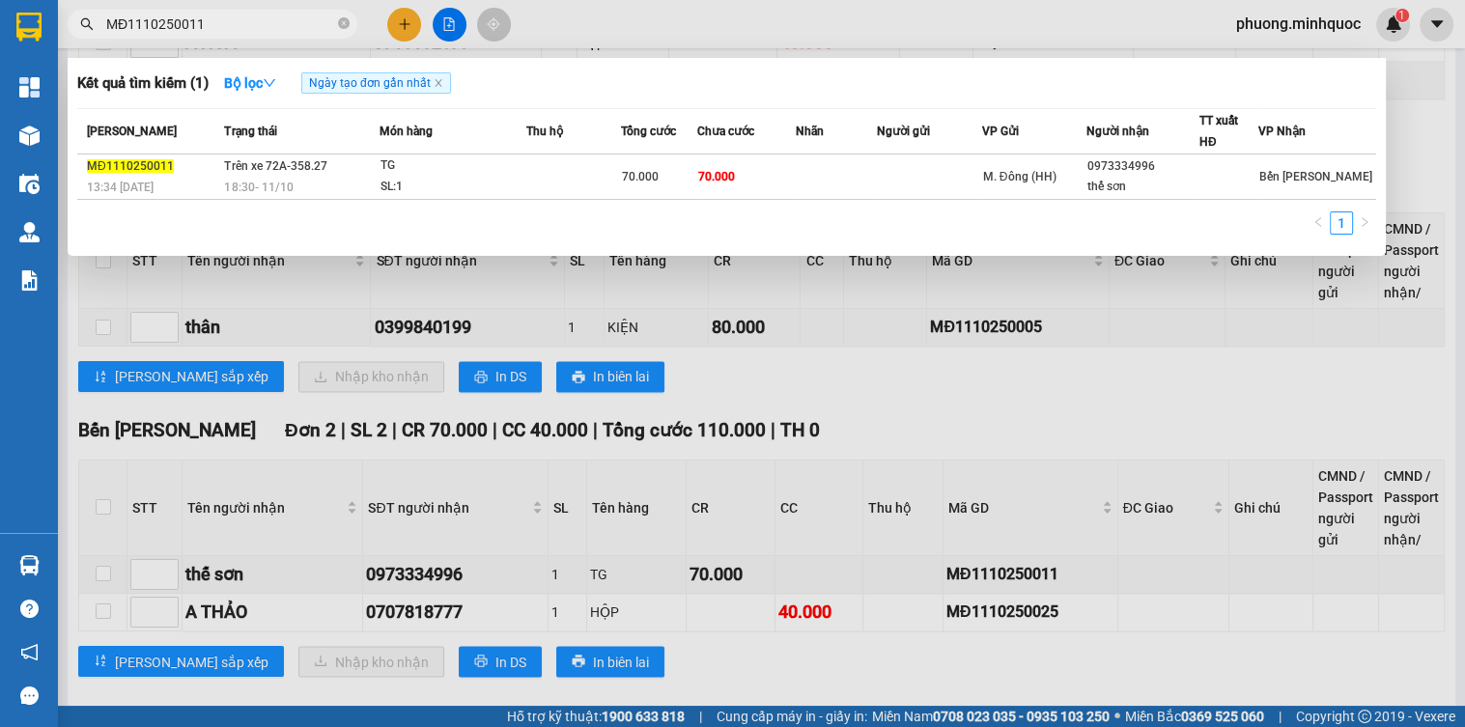
click at [147, 19] on input "MĐ1110250011" at bounding box center [220, 24] width 228 height 21
paste input "25"
click at [503, 174] on div "HỘP" at bounding box center [453, 166] width 145 height 21
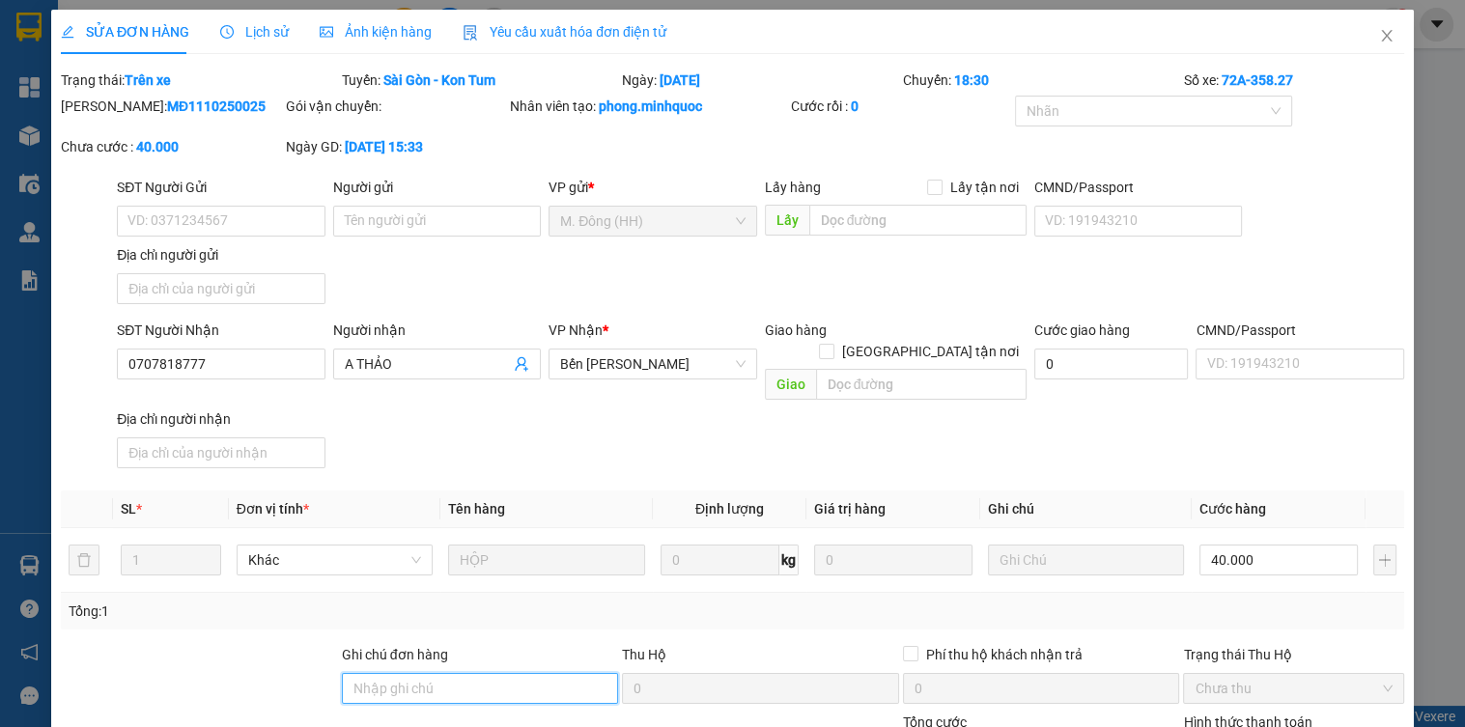
click at [406, 675] on input "Ghi chú đơn hàng" at bounding box center [480, 688] width 277 height 31
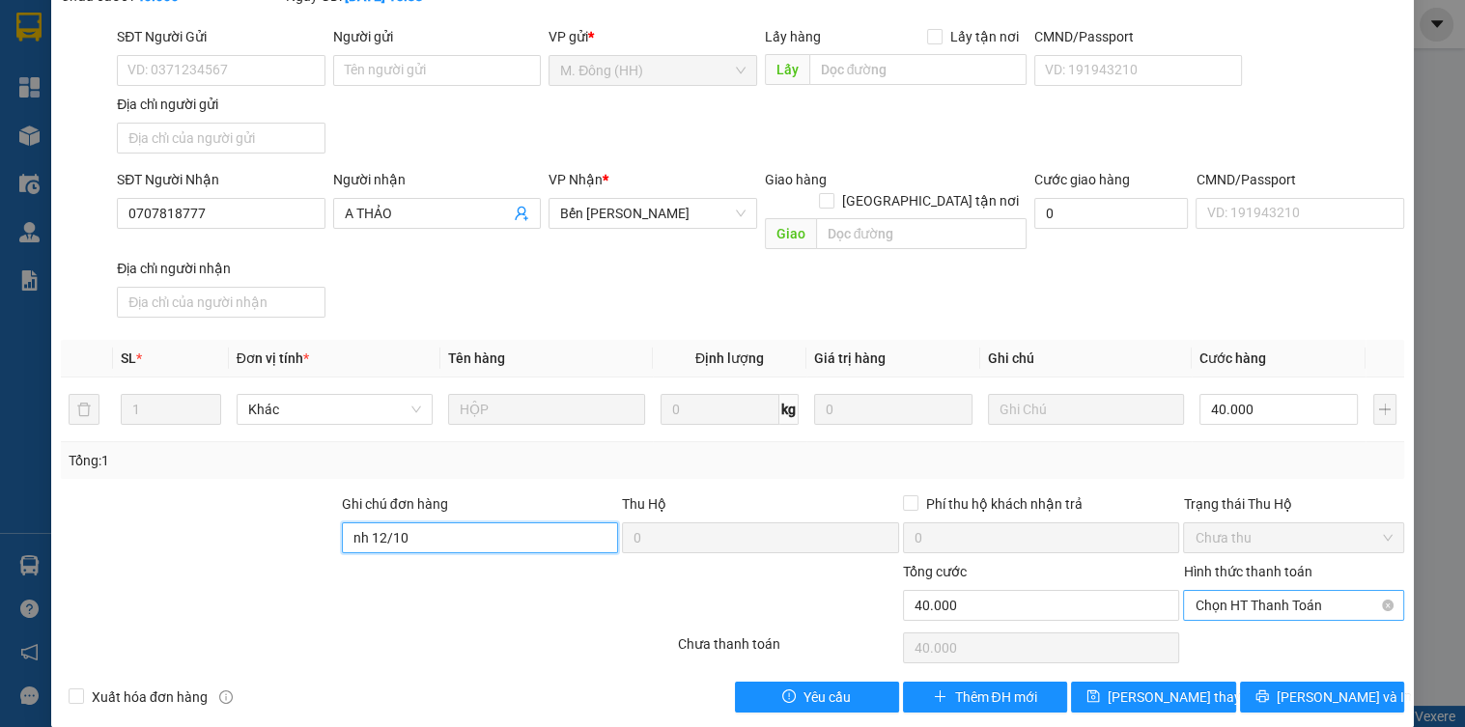
click at [1211, 591] on span "Chọn HT Thanh Toán" at bounding box center [1293, 605] width 197 height 29
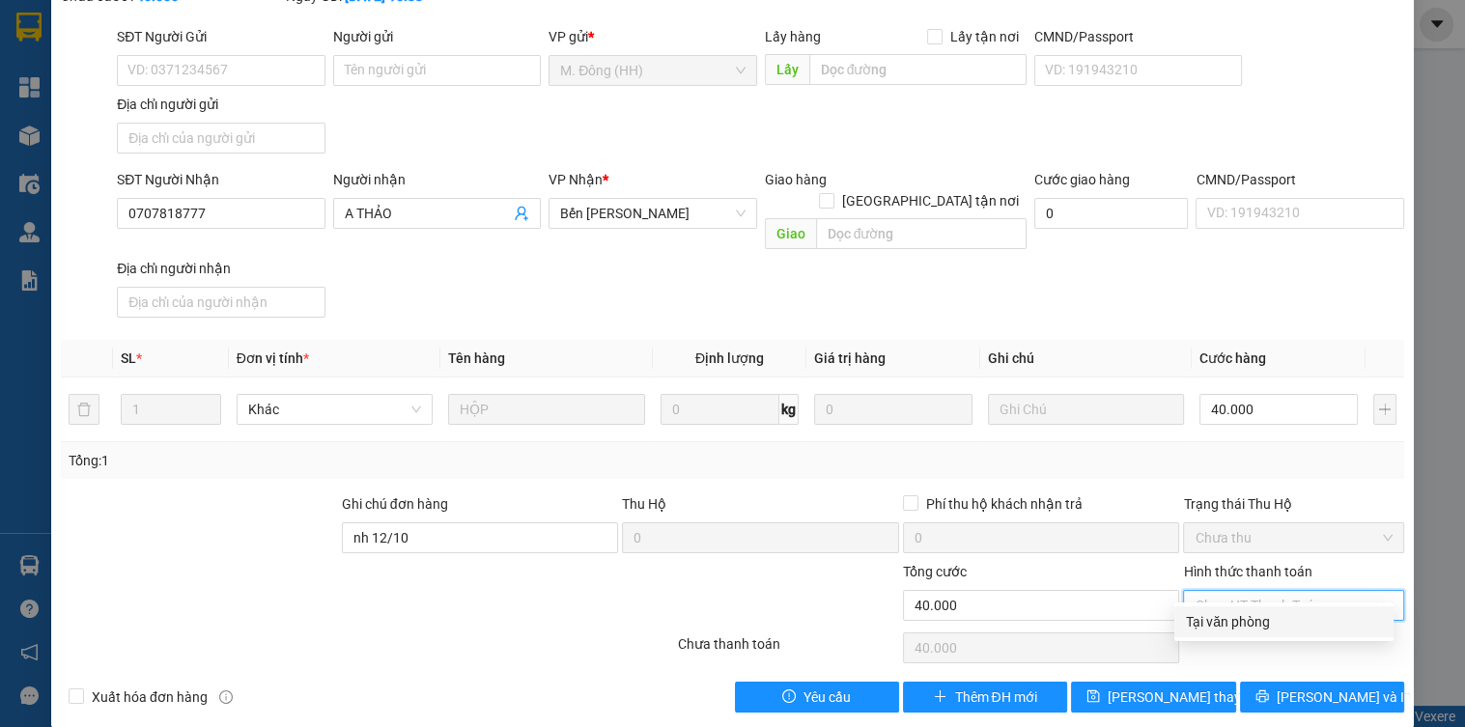
click at [1208, 609] on div "Tại văn phòng" at bounding box center [1284, 622] width 219 height 31
click at [1195, 689] on div "SỬA ĐƠN HÀNG Lịch sử Ảnh kiện hàng Yêu cầu xuất hóa đơn điện tử Total Paid Fee …" at bounding box center [732, 293] width 1363 height 868
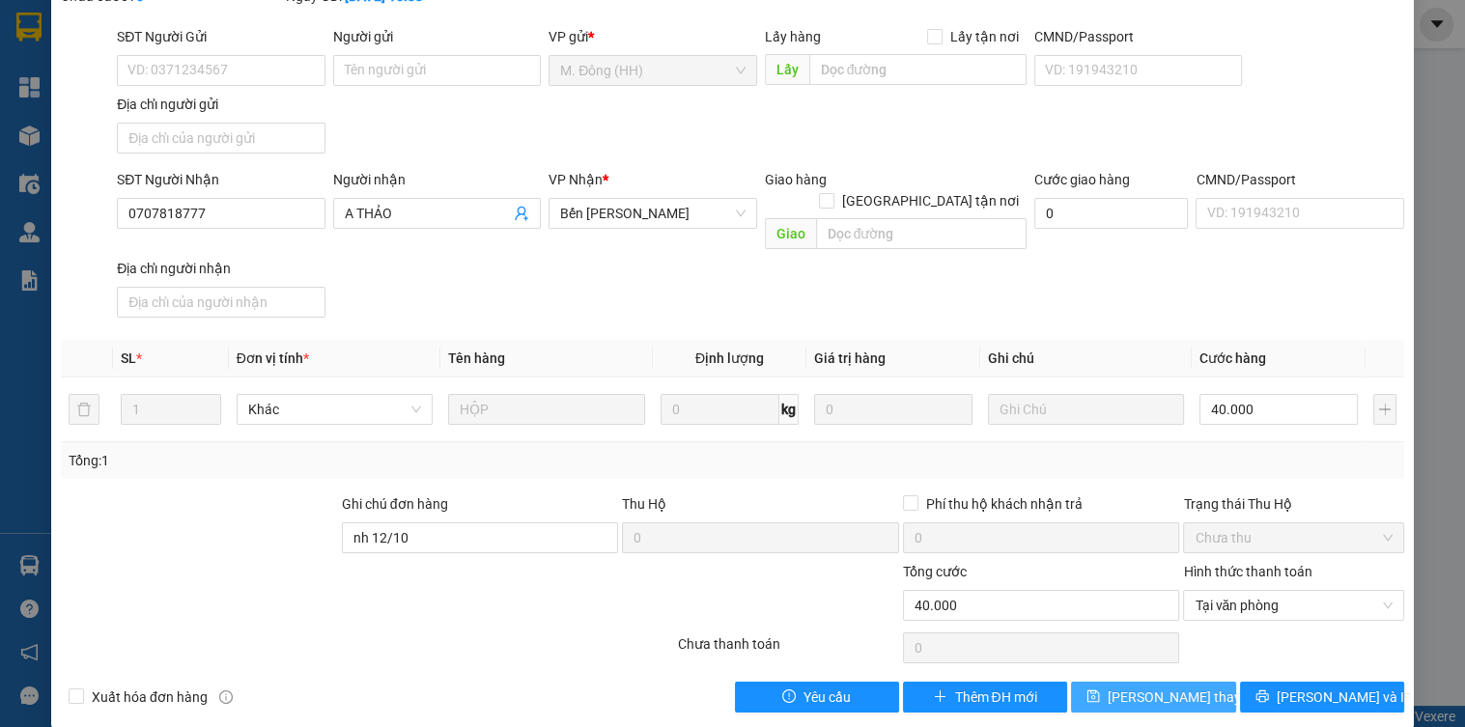
click at [1195, 682] on button "[PERSON_NAME] thay đổi" at bounding box center [1153, 697] width 164 height 31
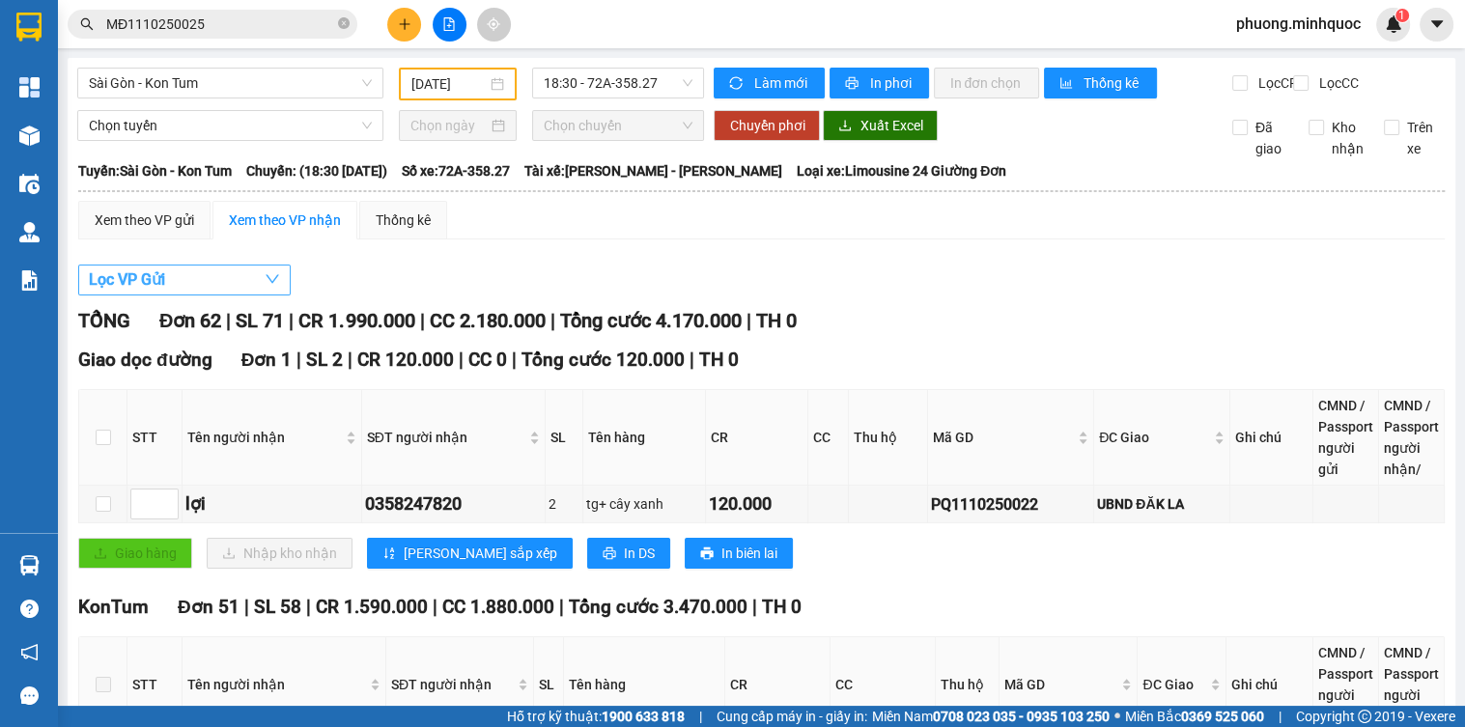
click at [124, 289] on span "Lọc VP Gửi" at bounding box center [127, 280] width 76 height 24
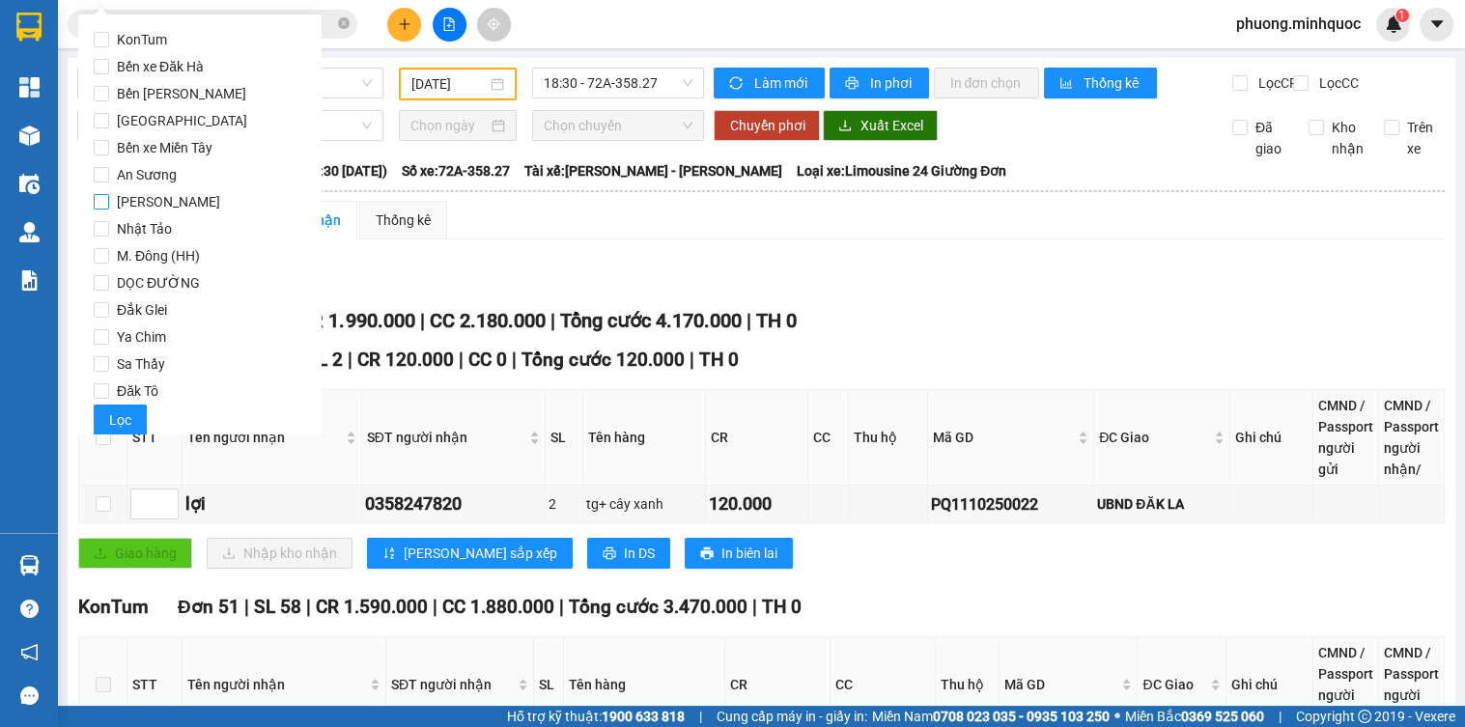
click at [153, 208] on span "[PERSON_NAME]" at bounding box center [168, 201] width 119 height 27
click at [109, 208] on input "[PERSON_NAME]" at bounding box center [101, 201] width 15 height 15
click at [117, 417] on span "Lọc" at bounding box center [120, 420] width 22 height 21
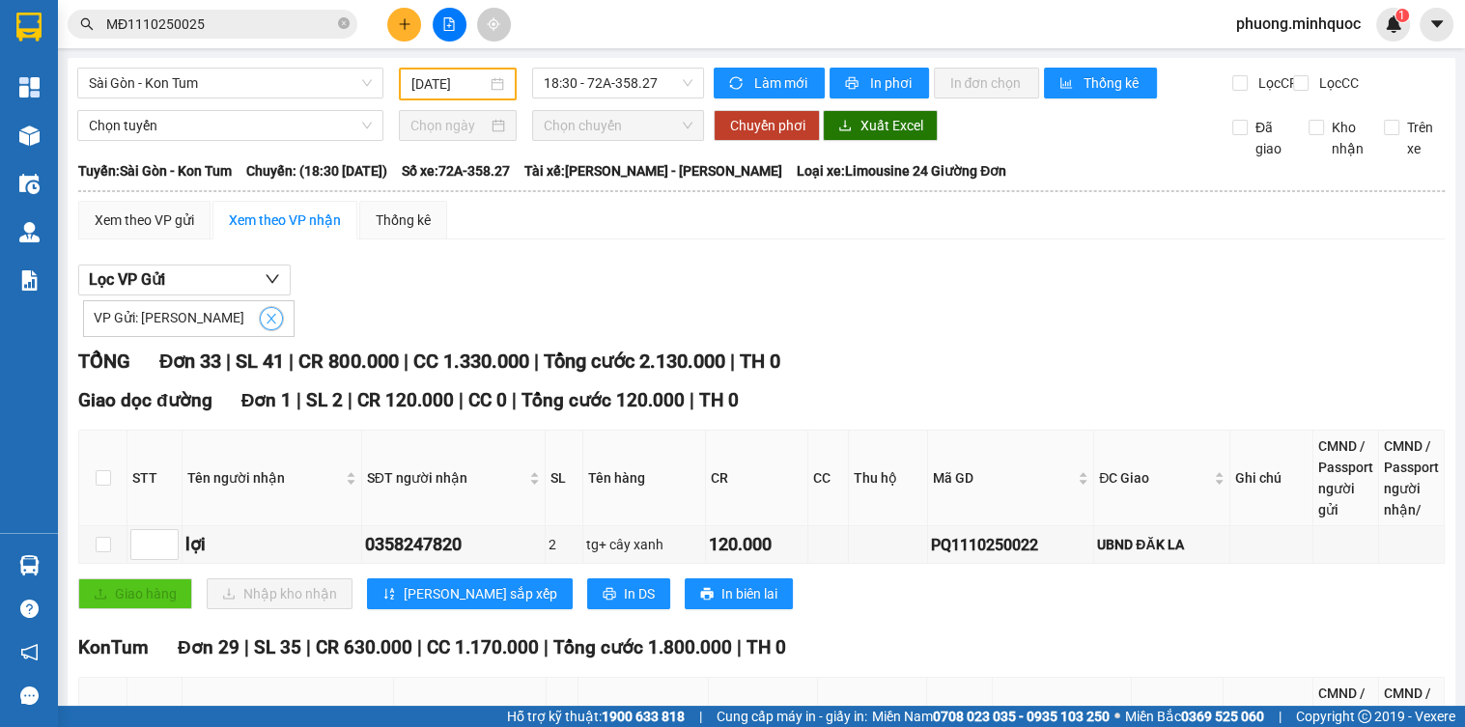
click at [265, 326] on icon "close" at bounding box center [272, 319] width 14 height 14
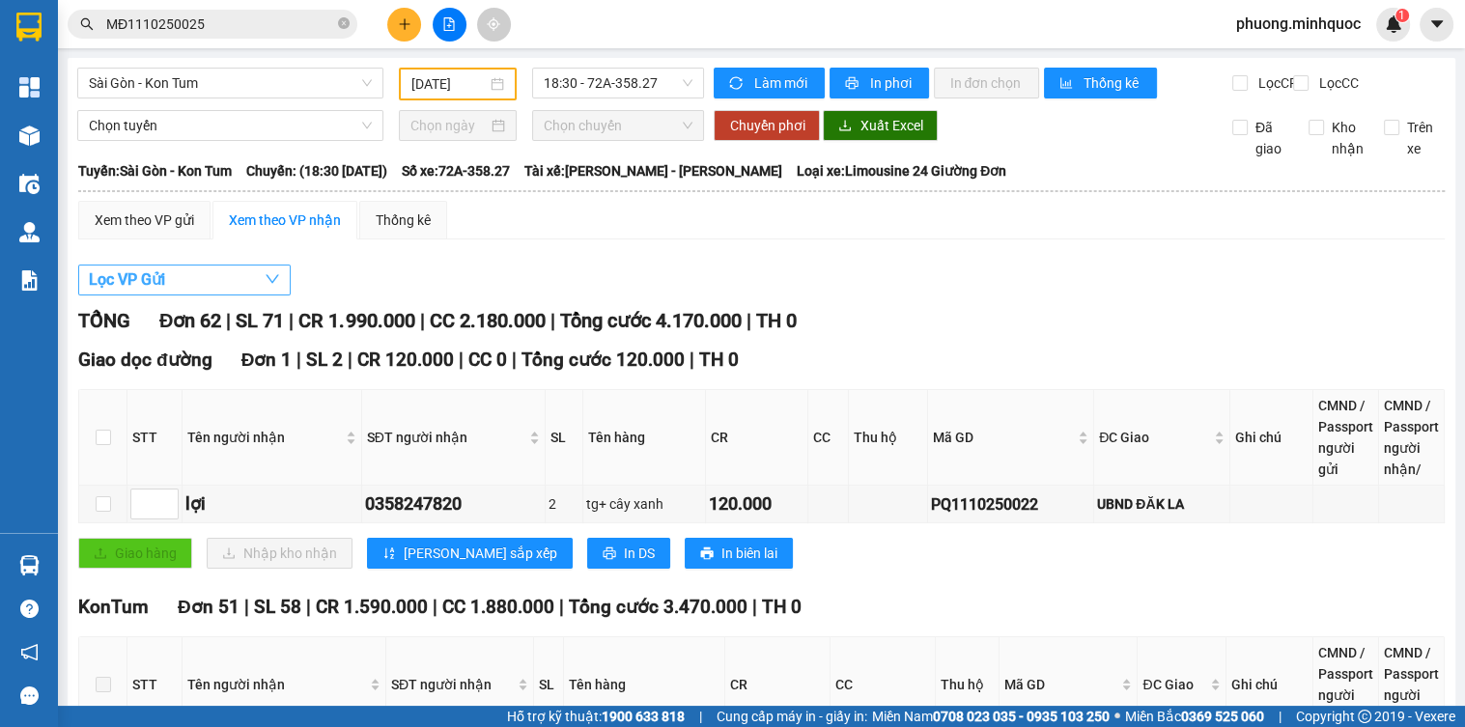
click at [237, 292] on button "Lọc VP Gửi" at bounding box center [184, 280] width 213 height 31
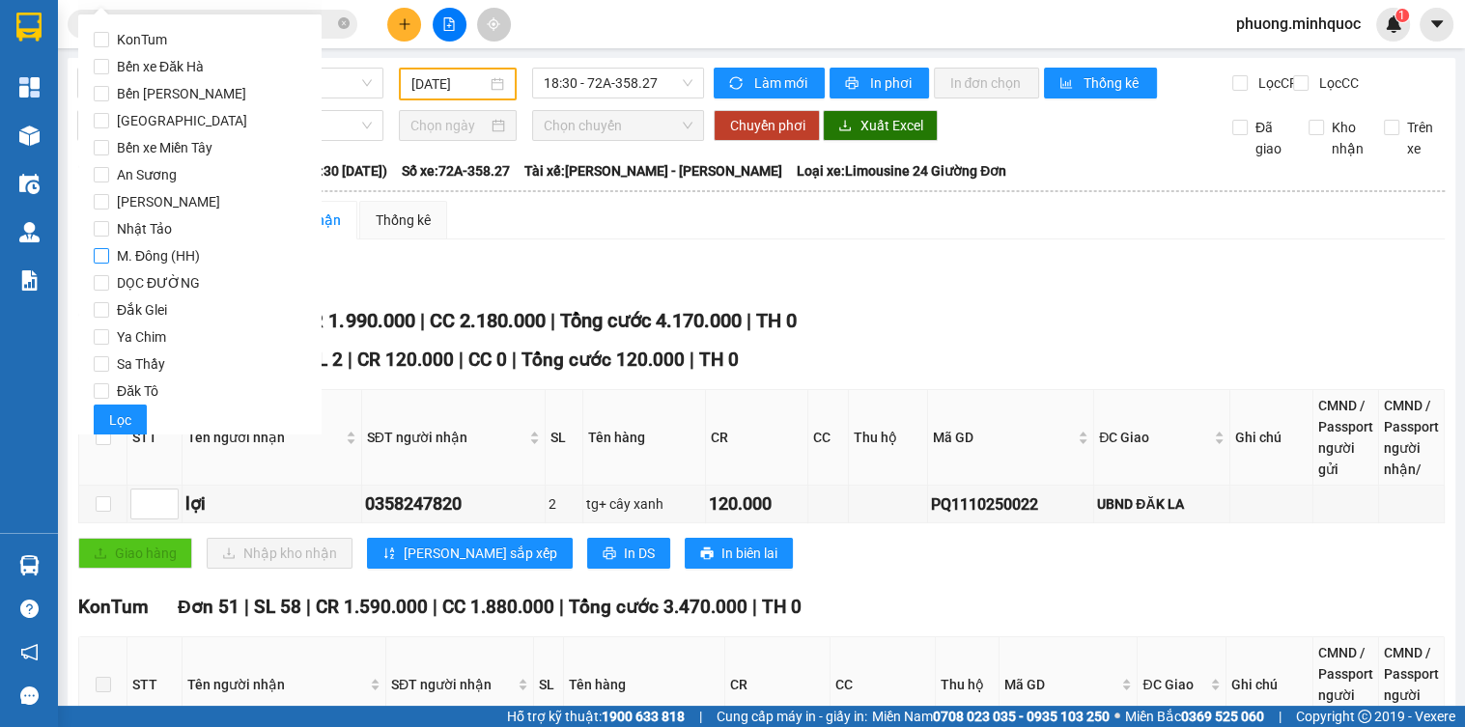
click at [156, 254] on span "M. Đông (HH)" at bounding box center [158, 255] width 99 height 27
click at [109, 254] on input "M. Đông (HH)" at bounding box center [101, 255] width 15 height 15
click at [124, 416] on span "Lọc" at bounding box center [120, 420] width 22 height 21
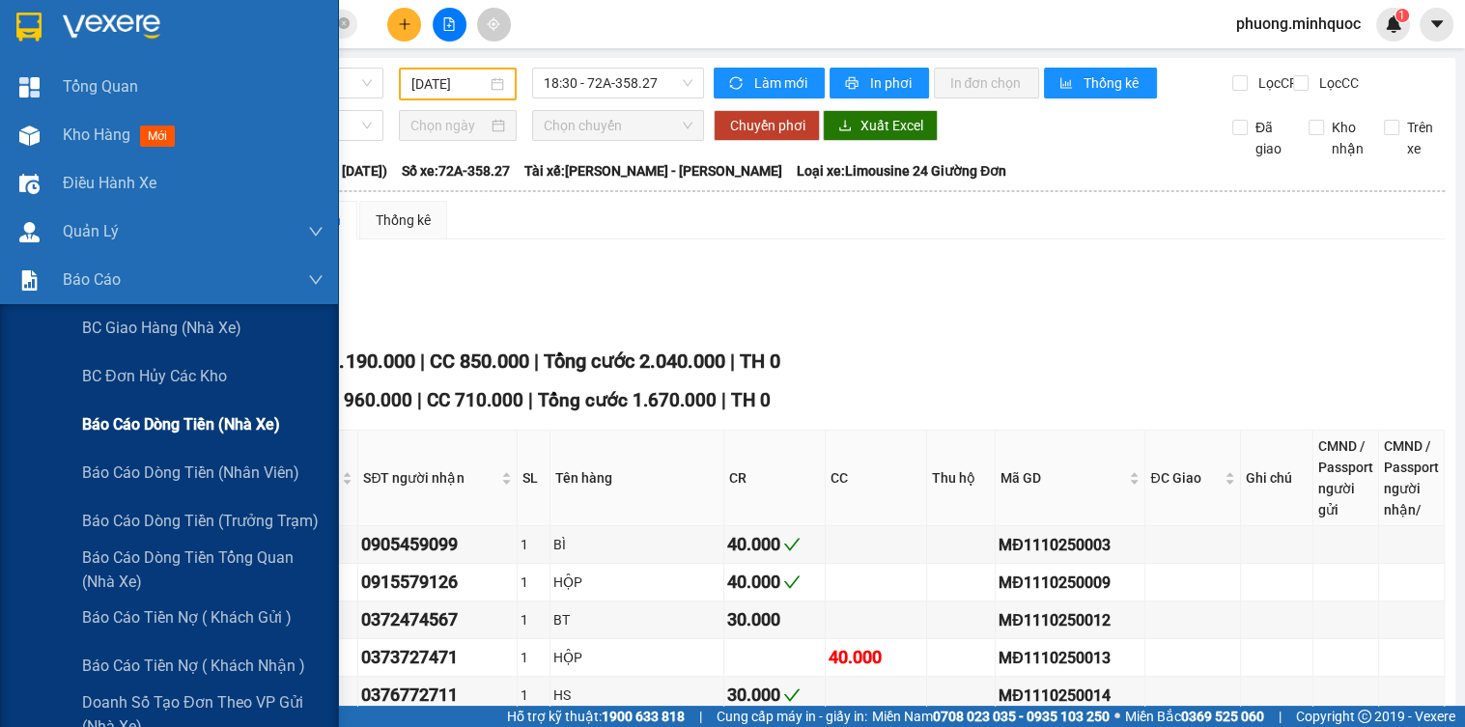
drag, startPoint x: 147, startPoint y: 411, endPoint x: 178, endPoint y: 412, distance: 30.9
click at [147, 412] on div "Báo cáo dòng tiền (nhà xe)" at bounding box center [203, 425] width 242 height 48
